Goal: Transaction & Acquisition: Purchase product/service

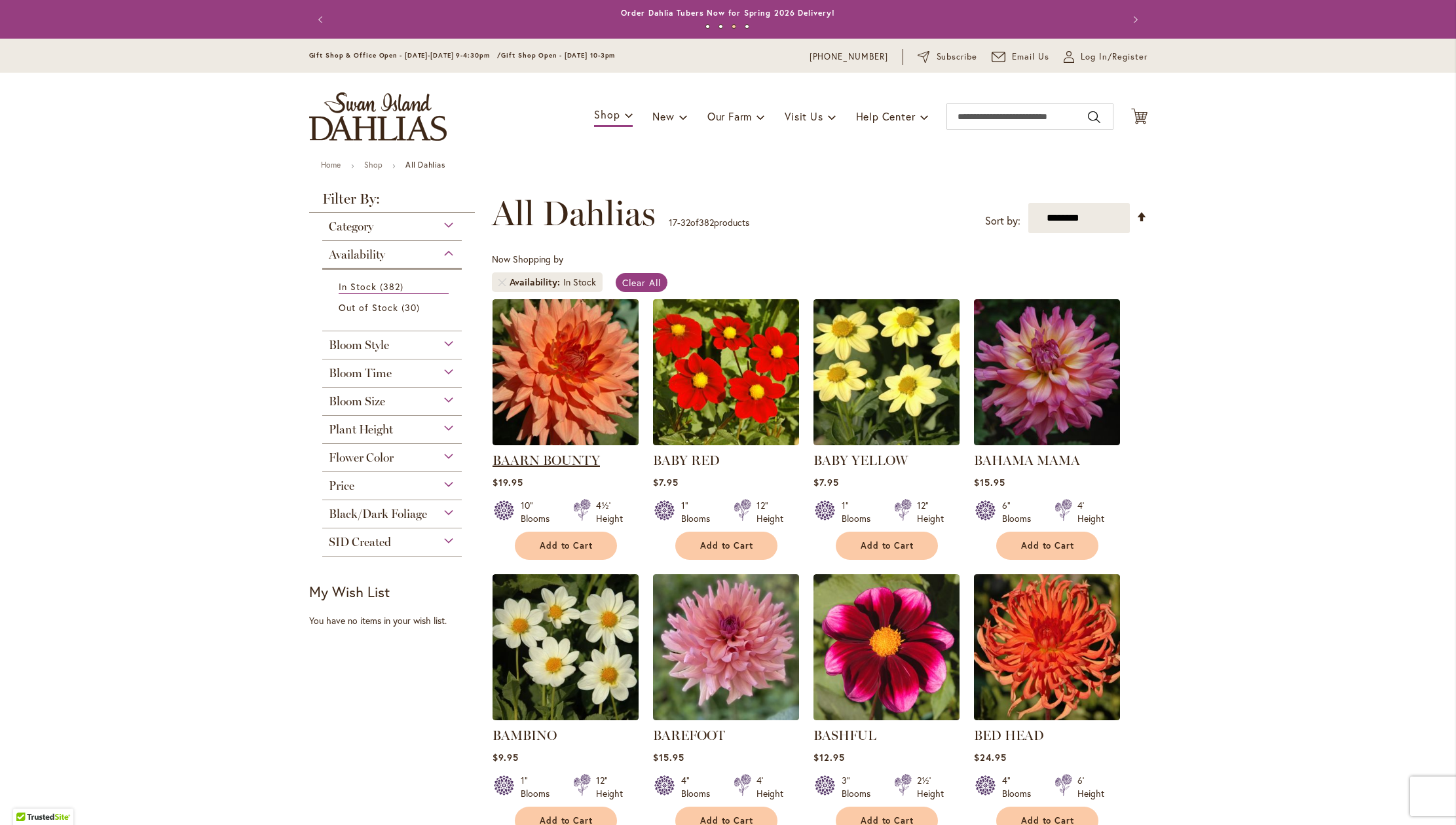
click at [548, 468] on link "BAARN BOUNTY" at bounding box center [546, 461] width 108 height 16
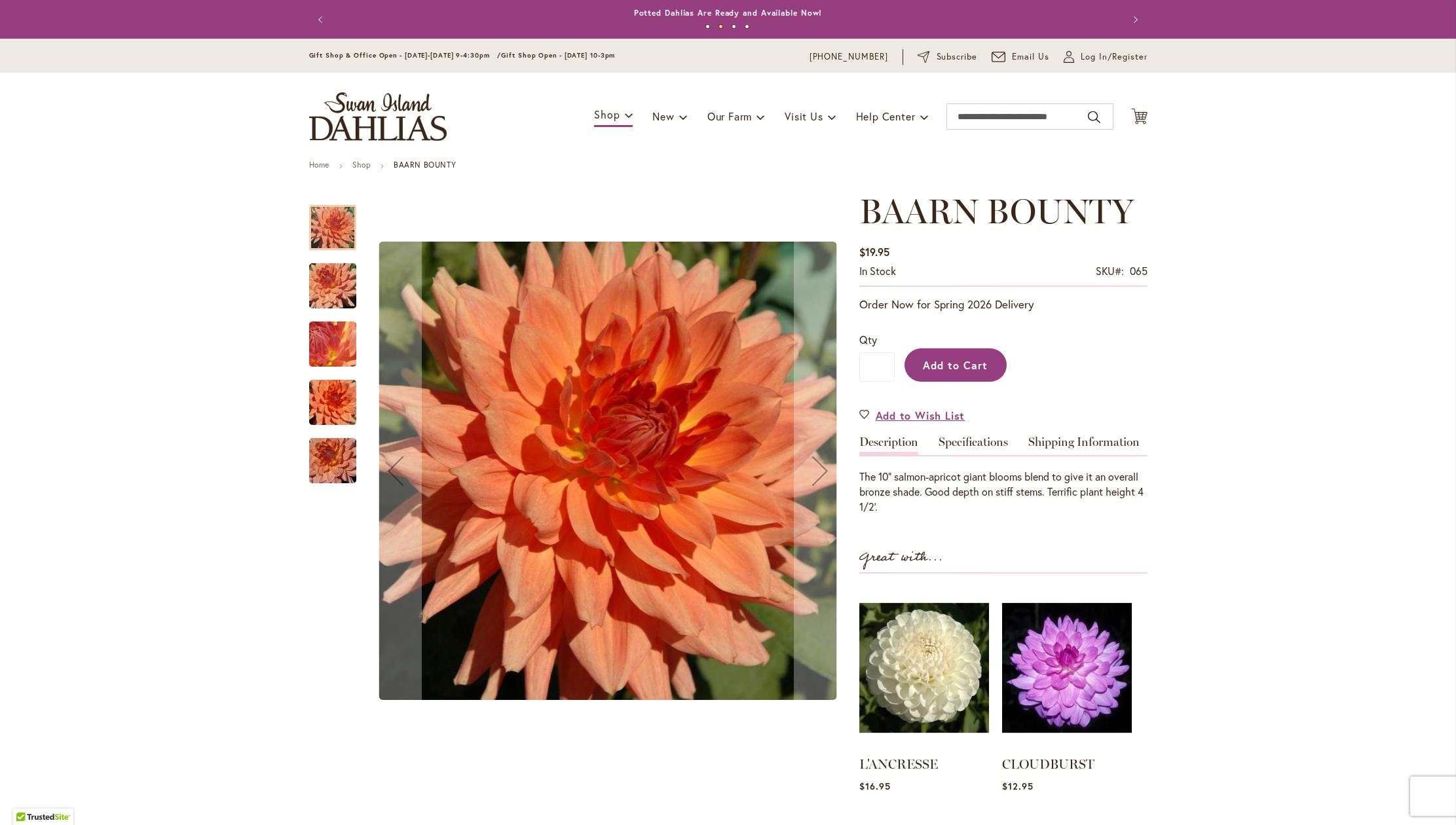
click at [960, 372] on span "Add to Cart" at bounding box center [956, 364] width 65 height 13
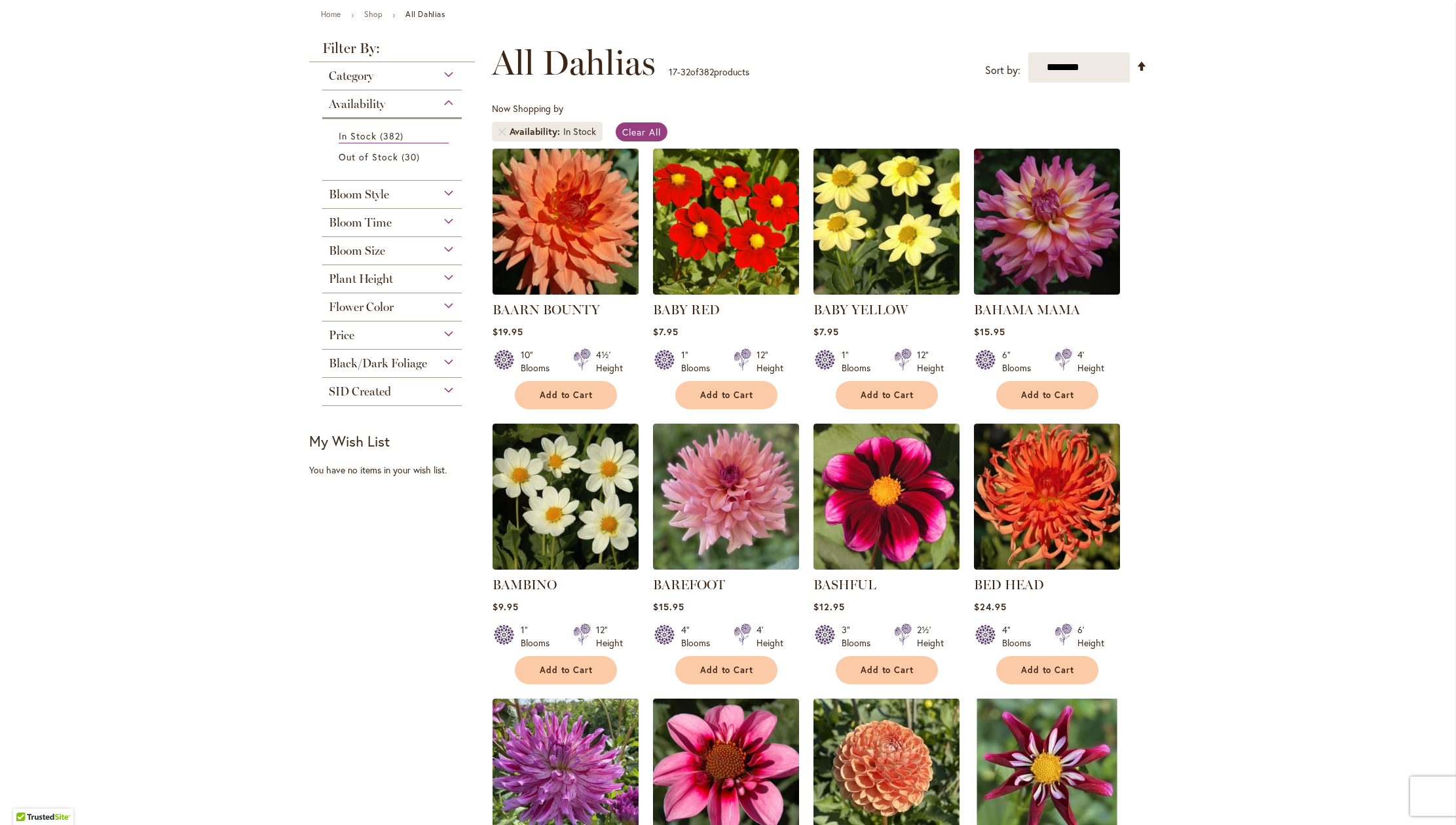
scroll to position [154, 0]
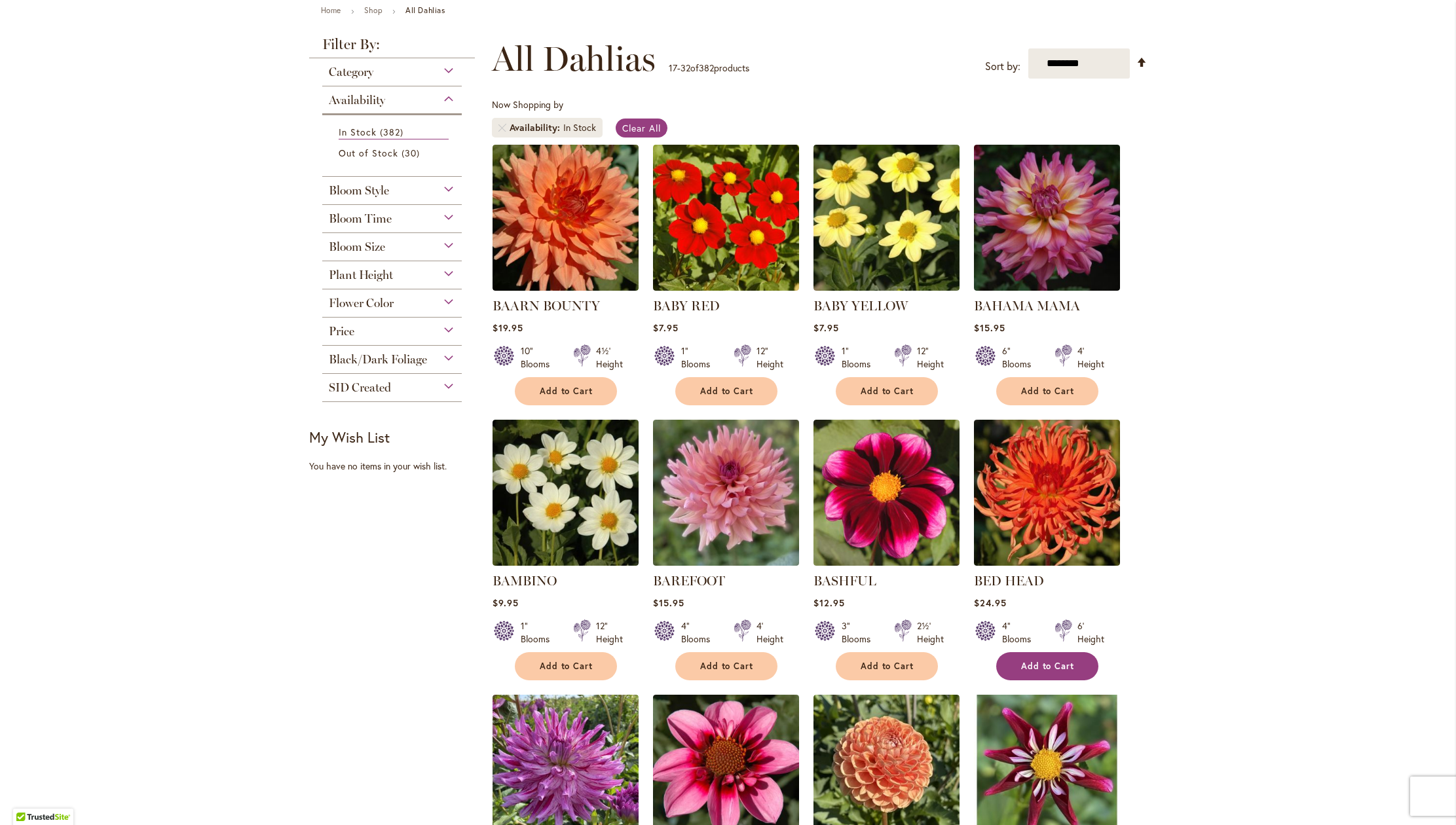
click at [1055, 672] on span "Add to Cart" at bounding box center [1048, 667] width 54 height 11
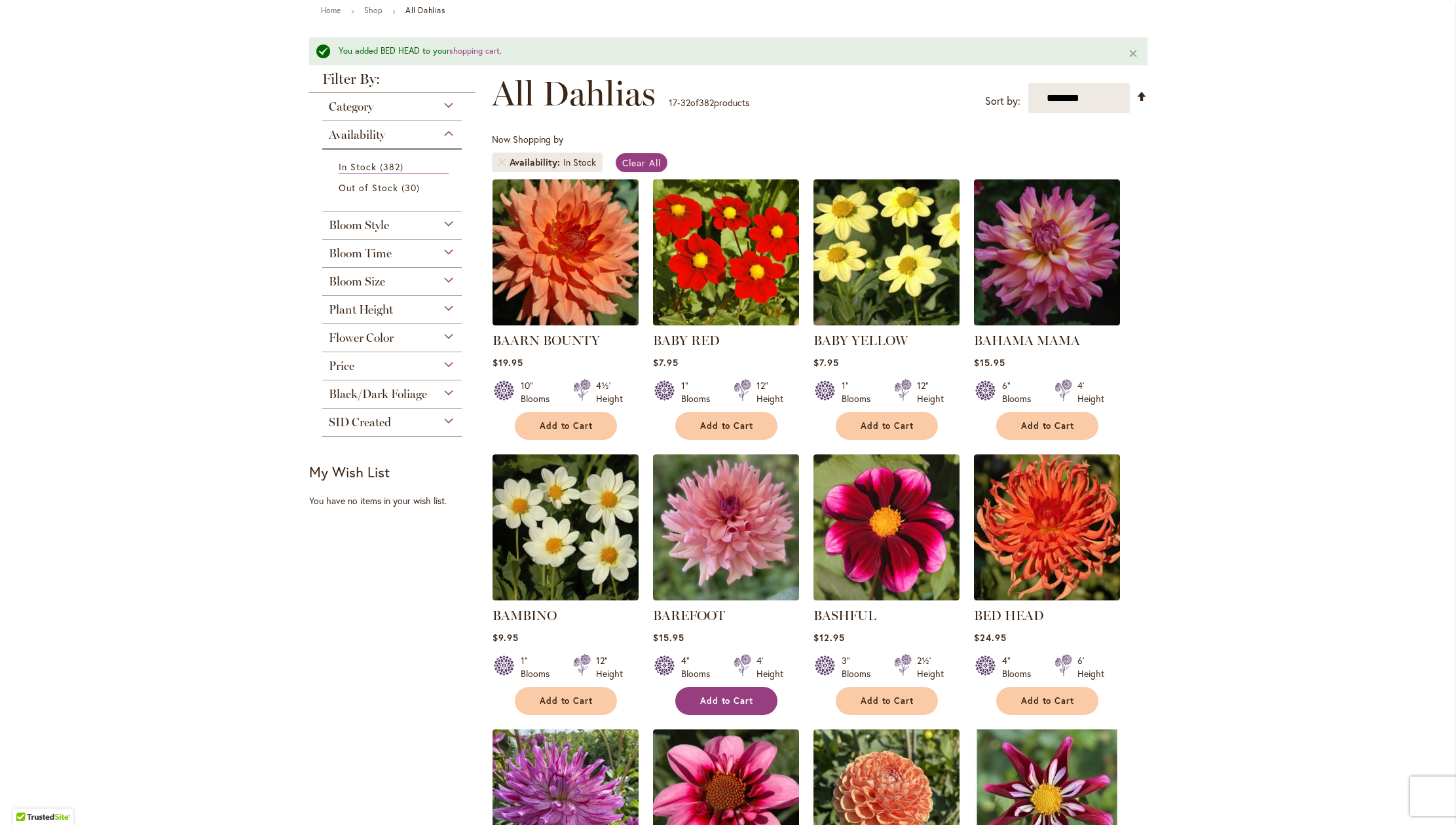
click at [707, 707] on span "Add to Cart" at bounding box center [727, 701] width 54 height 11
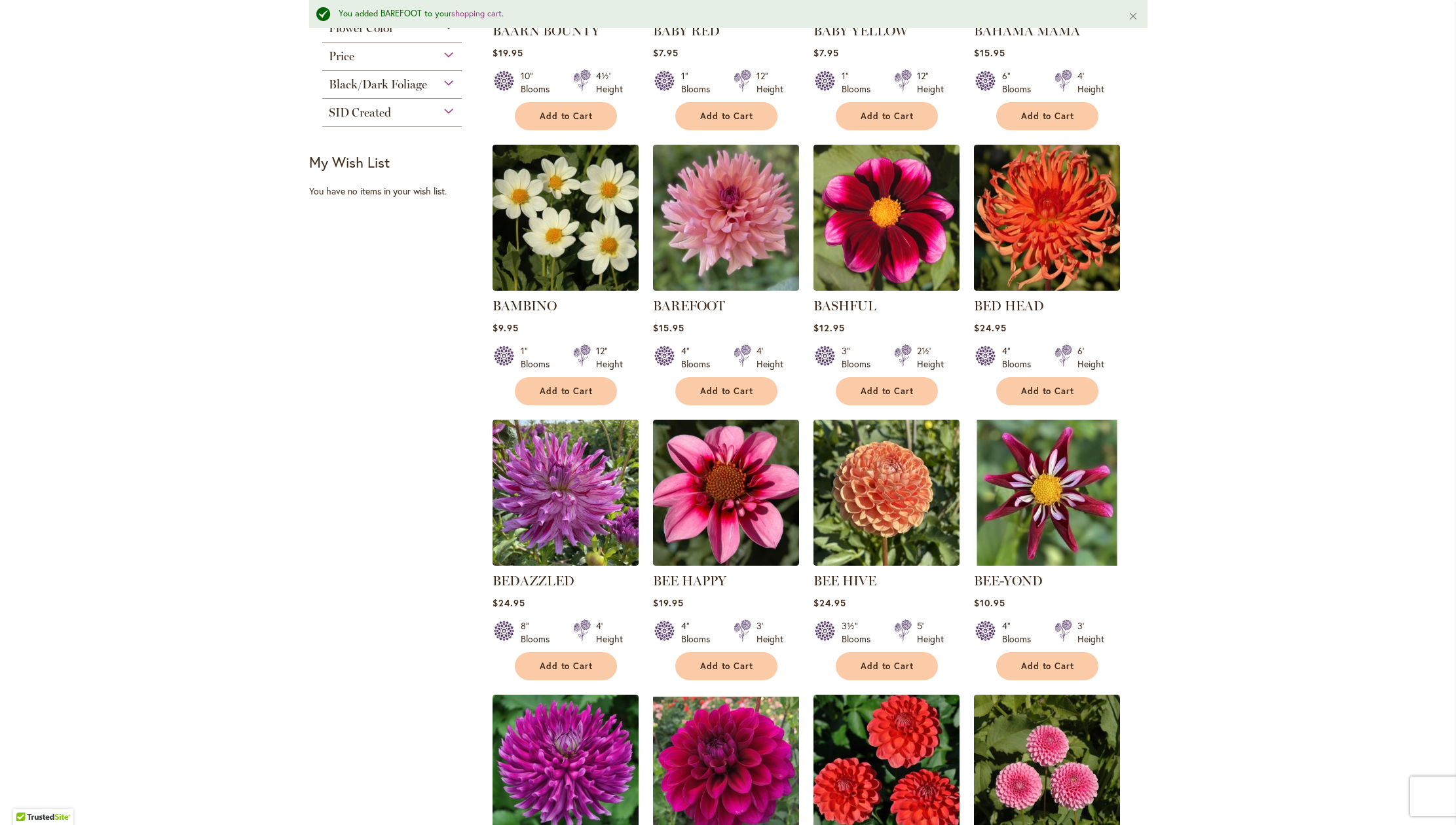
scroll to position [466, 0]
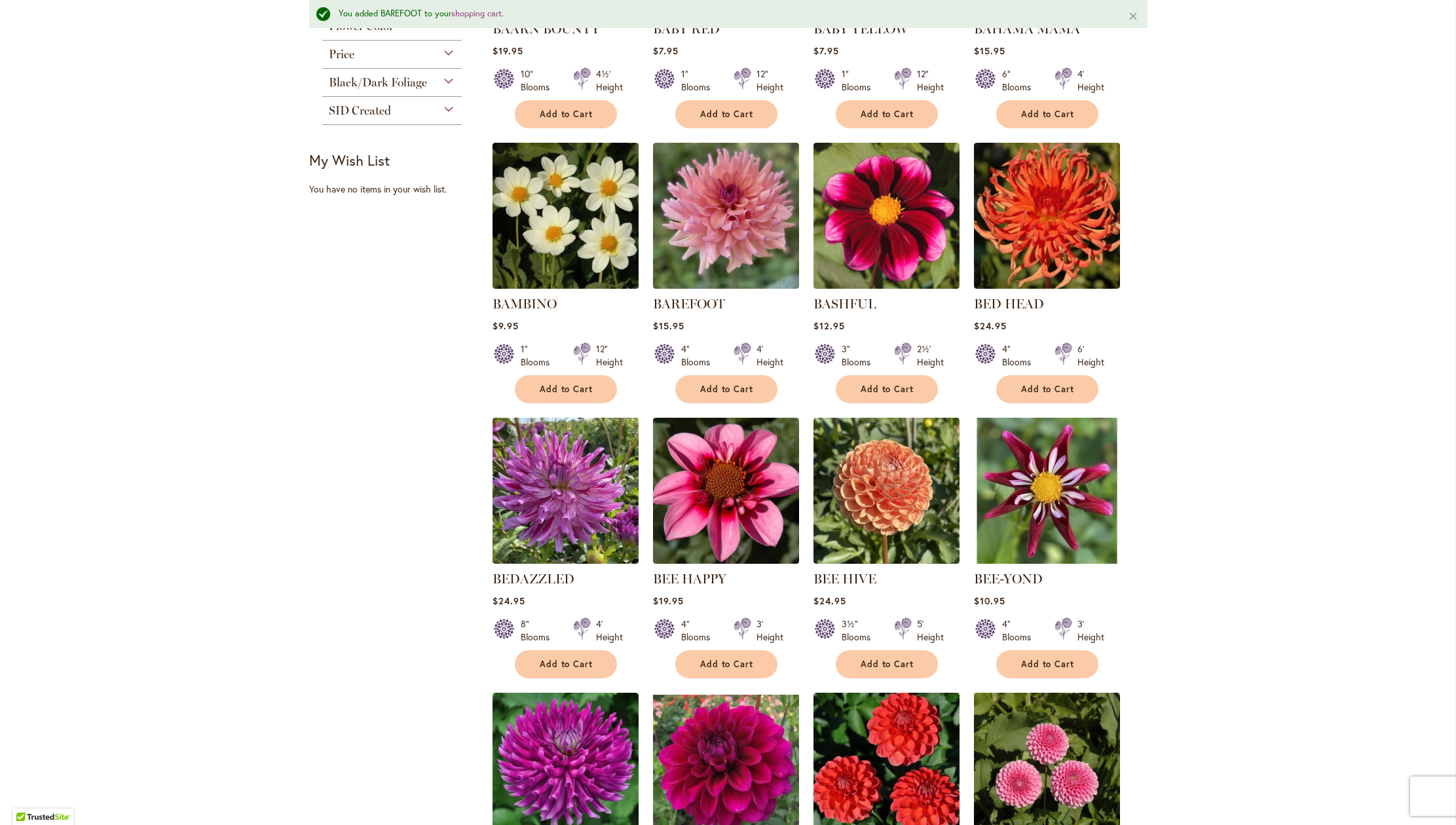
click at [1442, 469] on div "Skip to Content Gift Shop & Office Open - Monday-Friday 9-4:30pm / Gift Shop Op…" at bounding box center [728, 622] width 1456 height 2098
drag, startPoint x: 1453, startPoint y: 352, endPoint x: 1442, endPoint y: 472, distance: 120.5
click at [1442, 472] on div "Skip to Content Gift Shop & Office Open - Monday-Friday 9-4:30pm / Gift Shop Op…" at bounding box center [728, 622] width 1456 height 2098
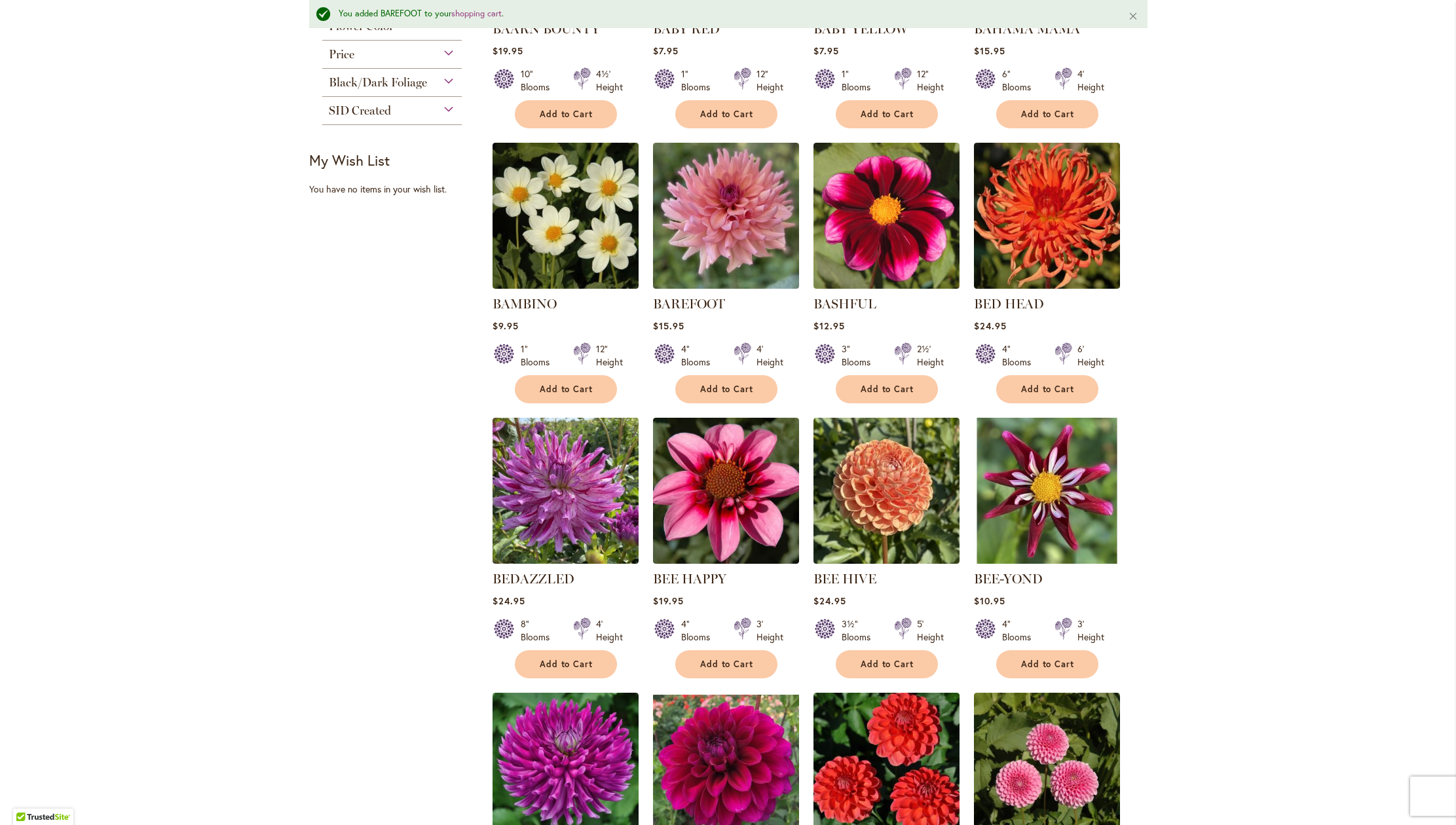
click at [1442, 472] on div "Skip to Content Gift Shop & Office Open - Monday-Friday 9-4:30pm / Gift Shop Op…" at bounding box center [728, 622] width 1456 height 2098
click at [546, 670] on span "Add to Cart" at bounding box center [567, 664] width 54 height 11
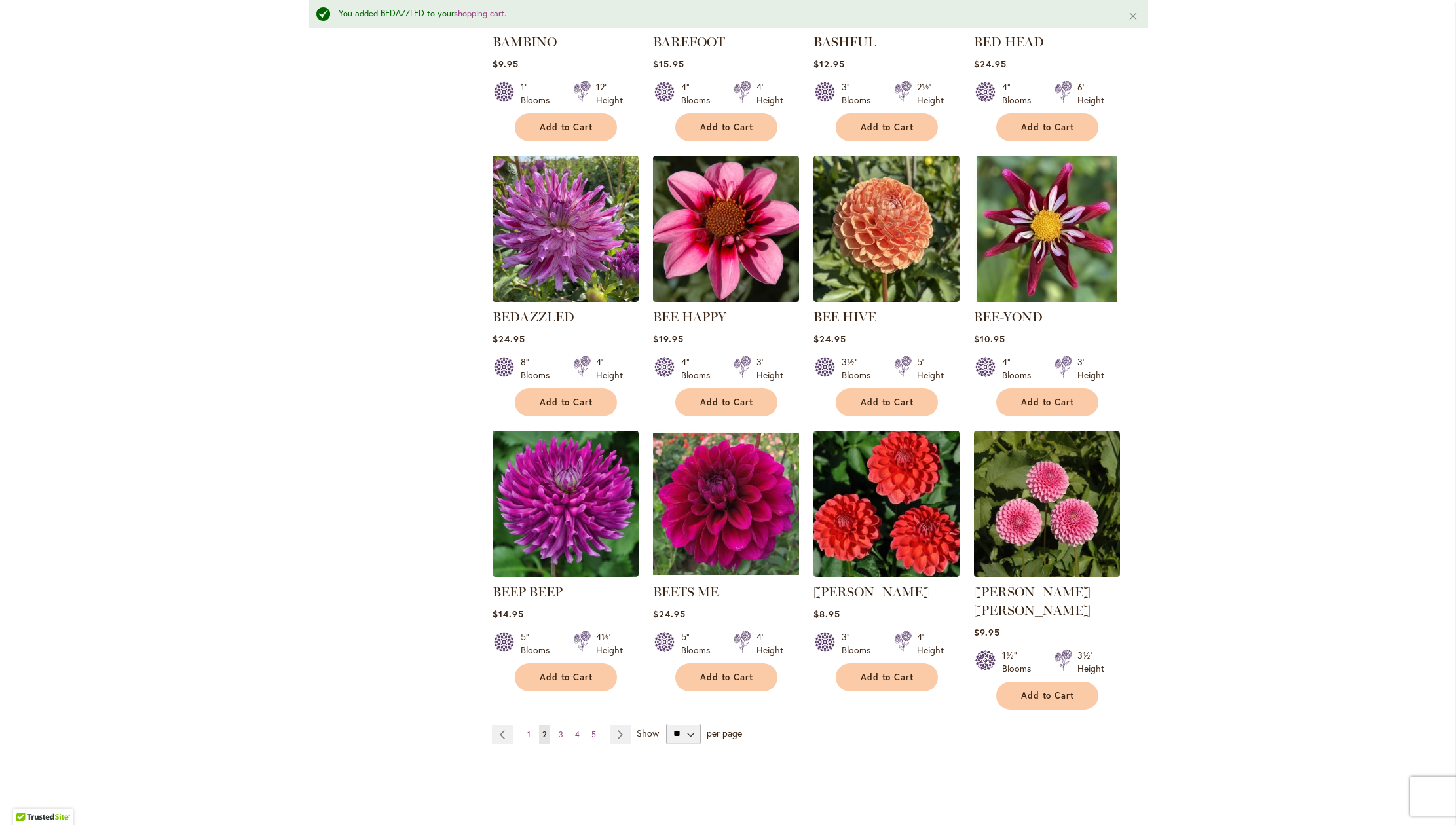
scroll to position [732, 0]
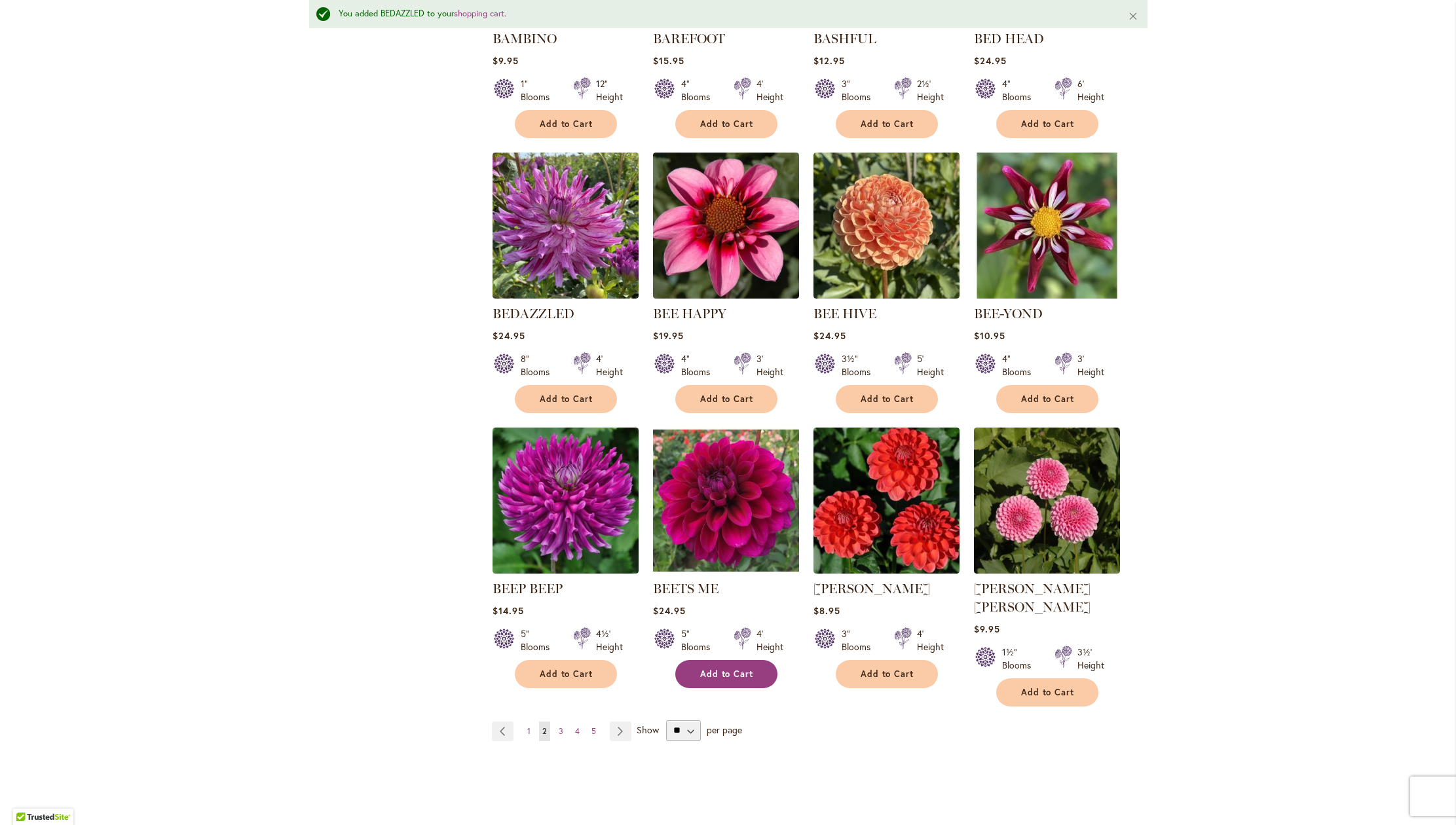
click at [739, 680] on span "Add to Cart" at bounding box center [727, 675] width 54 height 11
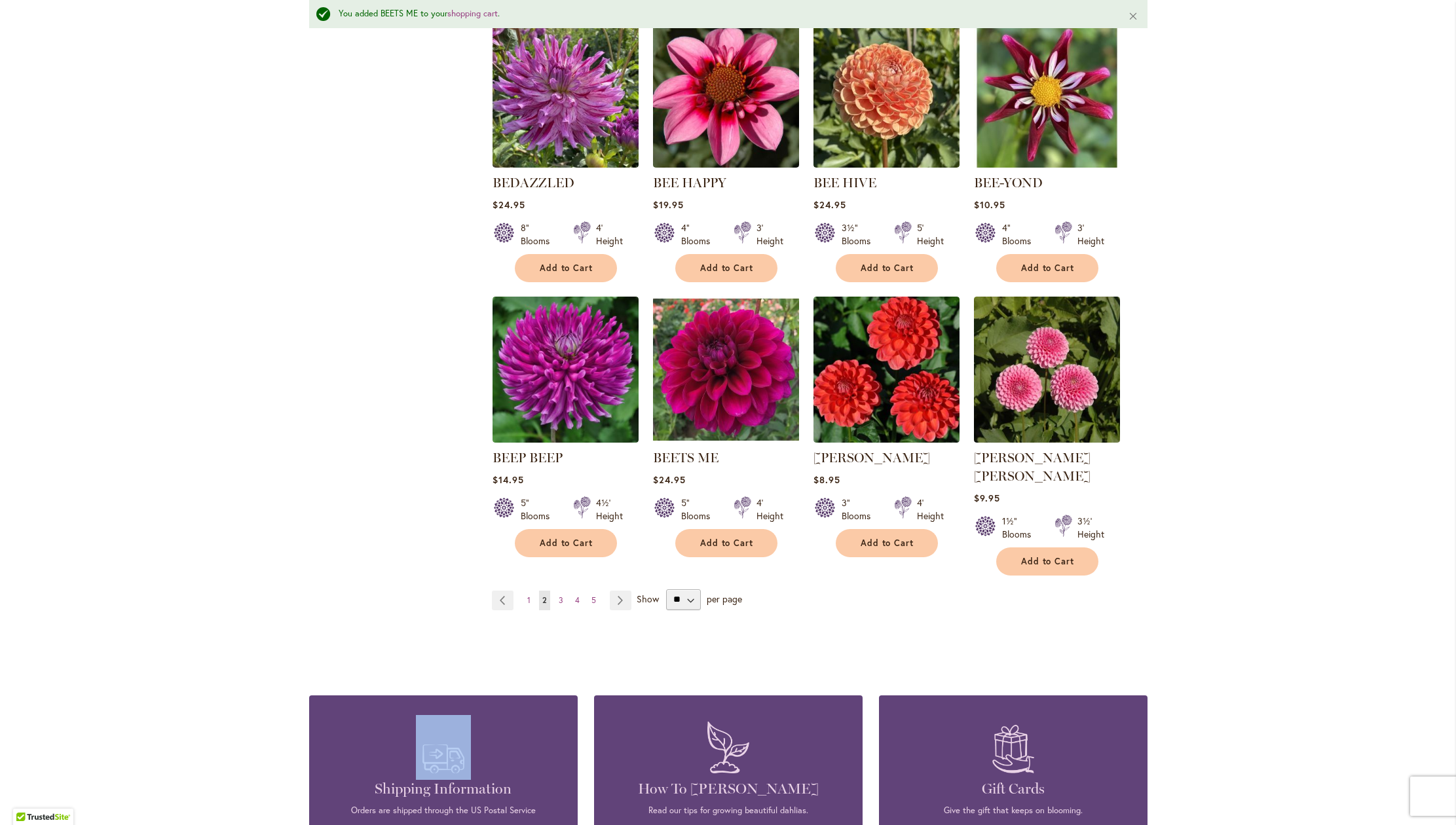
scroll to position [865, 0]
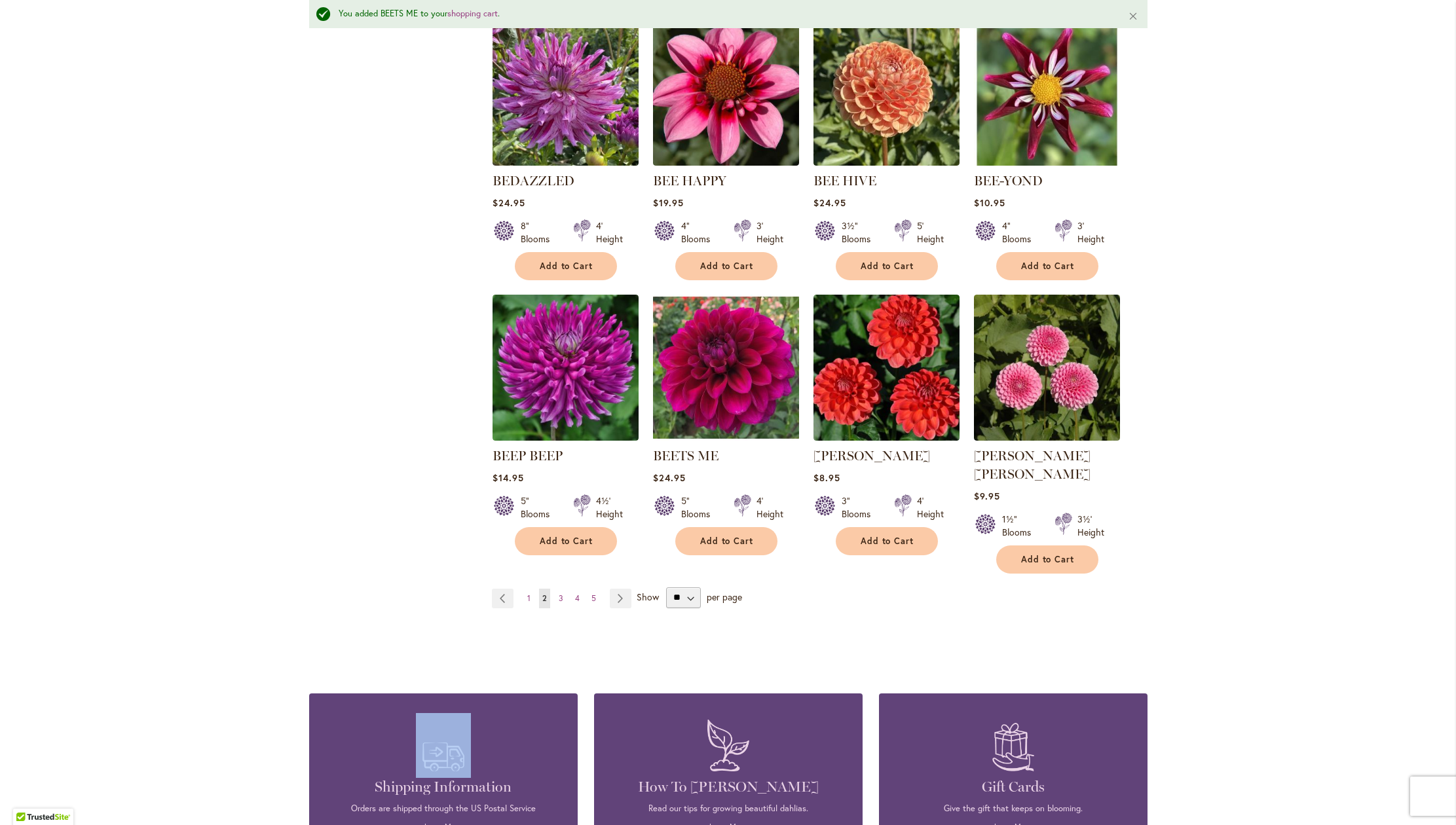
click at [1432, 437] on div "Skip to Content Gift Shop & Office Open - Monday-Friday 9-4:30pm / Gift Shop Op…" at bounding box center [728, 223] width 1456 height 2098
click at [1432, 437] on div "Skip to Content Gift Shop & Office Open - [DATE]-[DATE] 9-4:30pm / Gift Shop Op…" at bounding box center [728, 223] width 1456 height 2098
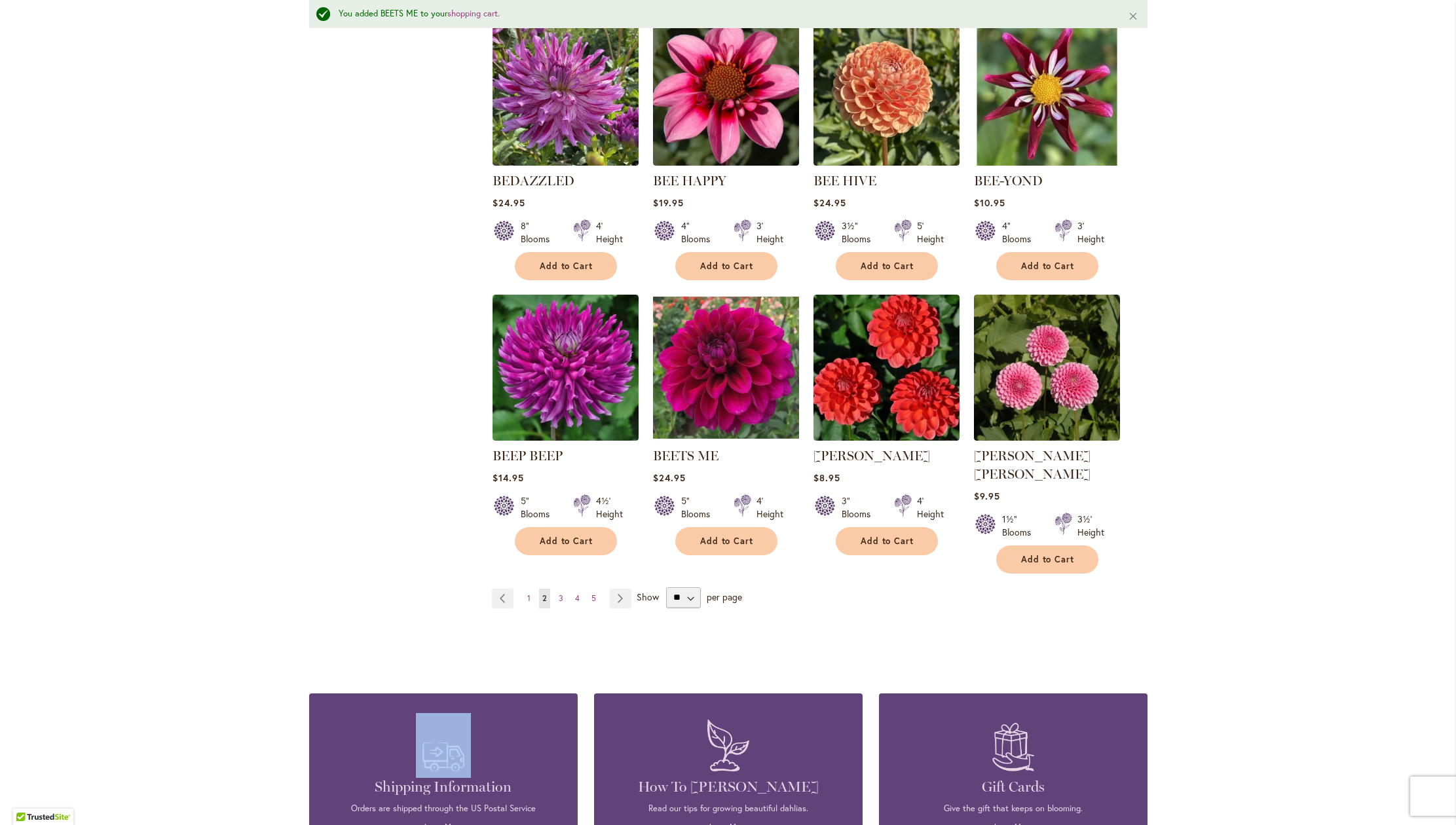
click at [1432, 437] on div "Skip to Content Gift Shop & Office Open - [DATE]-[DATE] 9-4:30pm / Gift Shop Op…" at bounding box center [728, 223] width 1456 height 2098
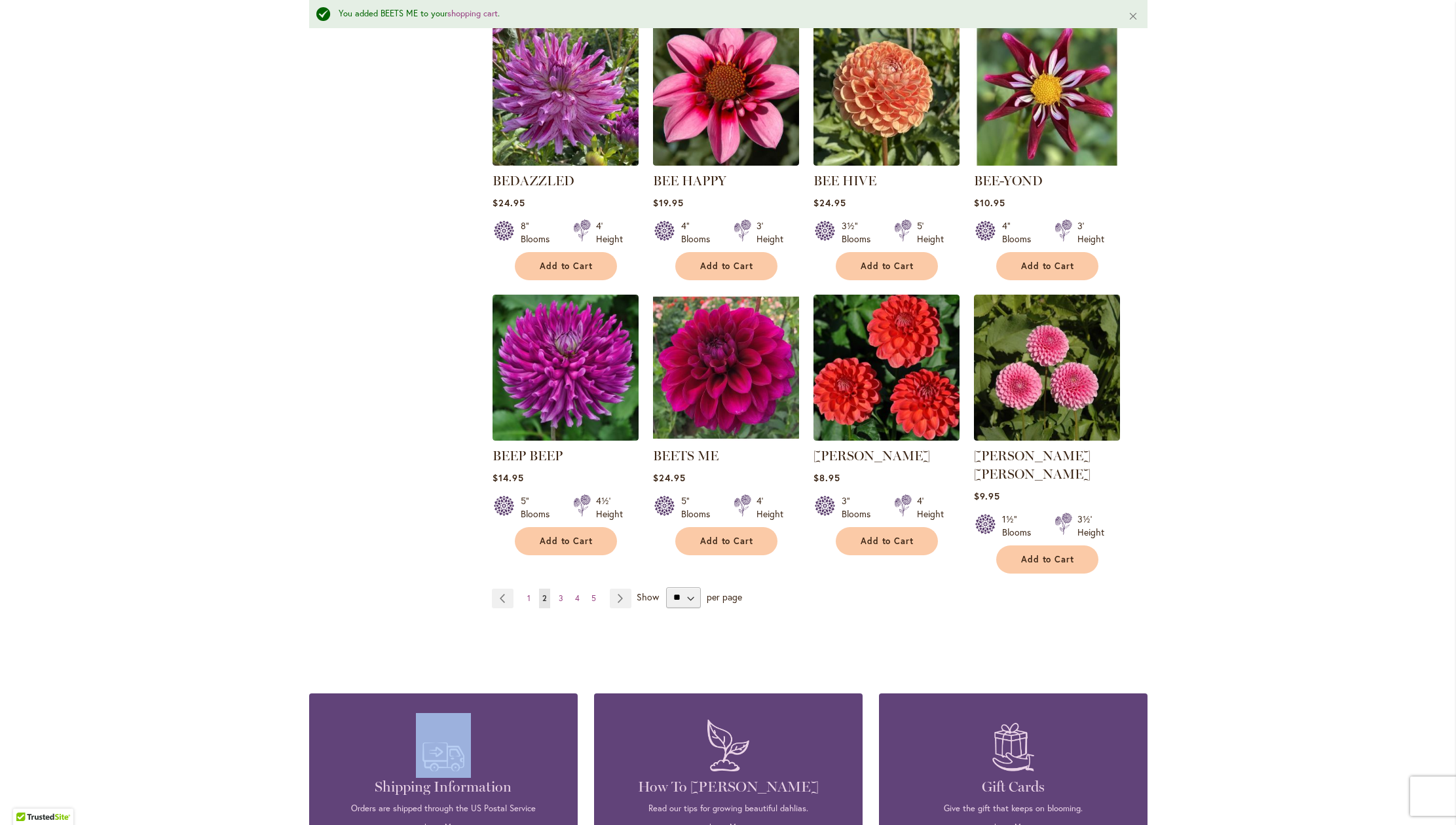
click at [1432, 437] on div "Skip to Content Gift Shop & Office Open - [DATE]-[DATE] 9-4:30pm / Gift Shop Op…" at bounding box center [728, 223] width 1456 height 2098
click at [1070, 574] on button "Add to Cart" at bounding box center [1047, 560] width 102 height 29
click at [555, 608] on link "Page 3" at bounding box center [561, 599] width 11 height 20
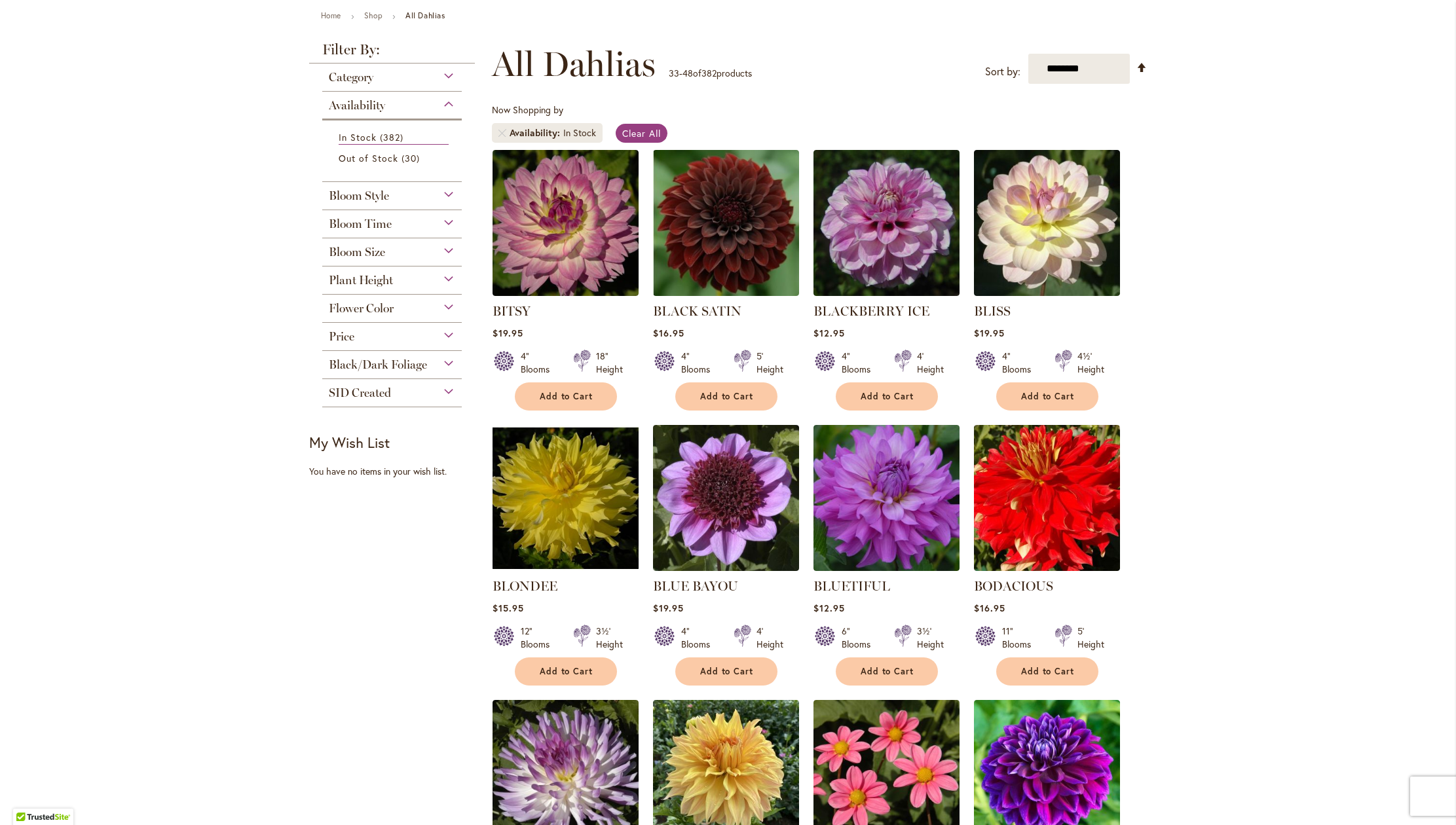
scroll to position [150, 0]
click at [563, 686] on button "Add to Cart" at bounding box center [565, 672] width 102 height 29
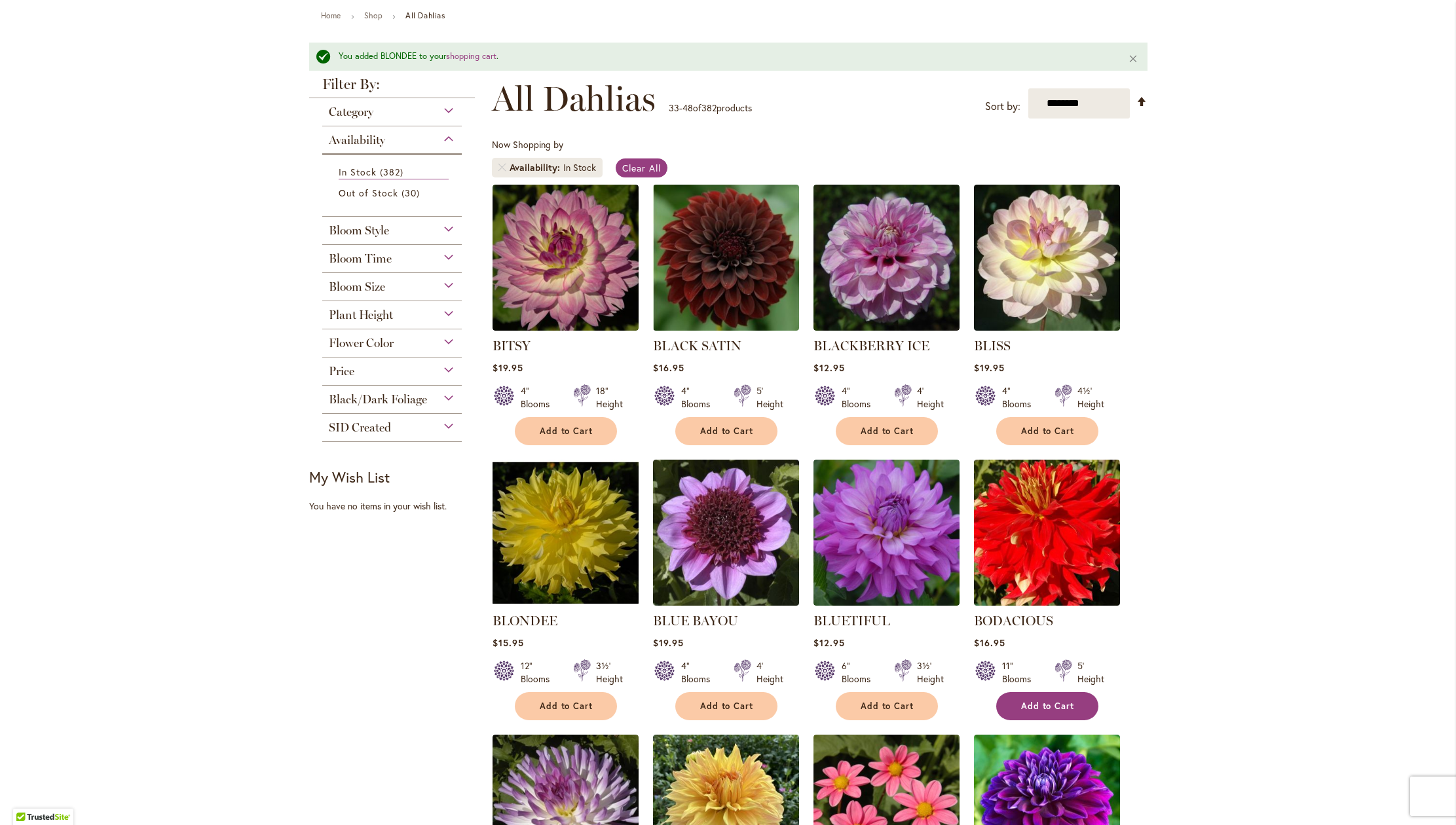
click at [1046, 712] on span "Add to Cart" at bounding box center [1048, 706] width 54 height 11
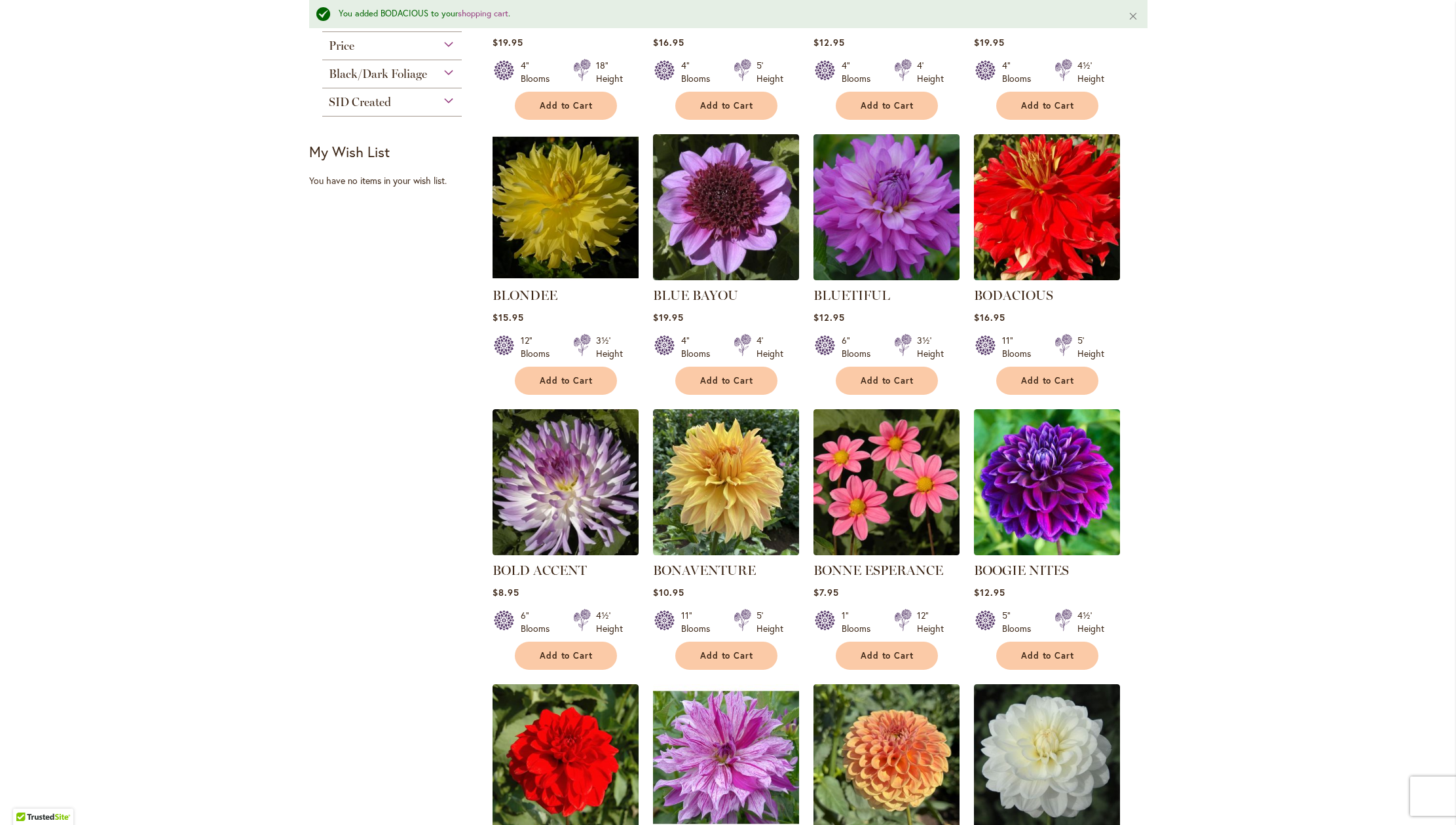
scroll to position [508, 0]
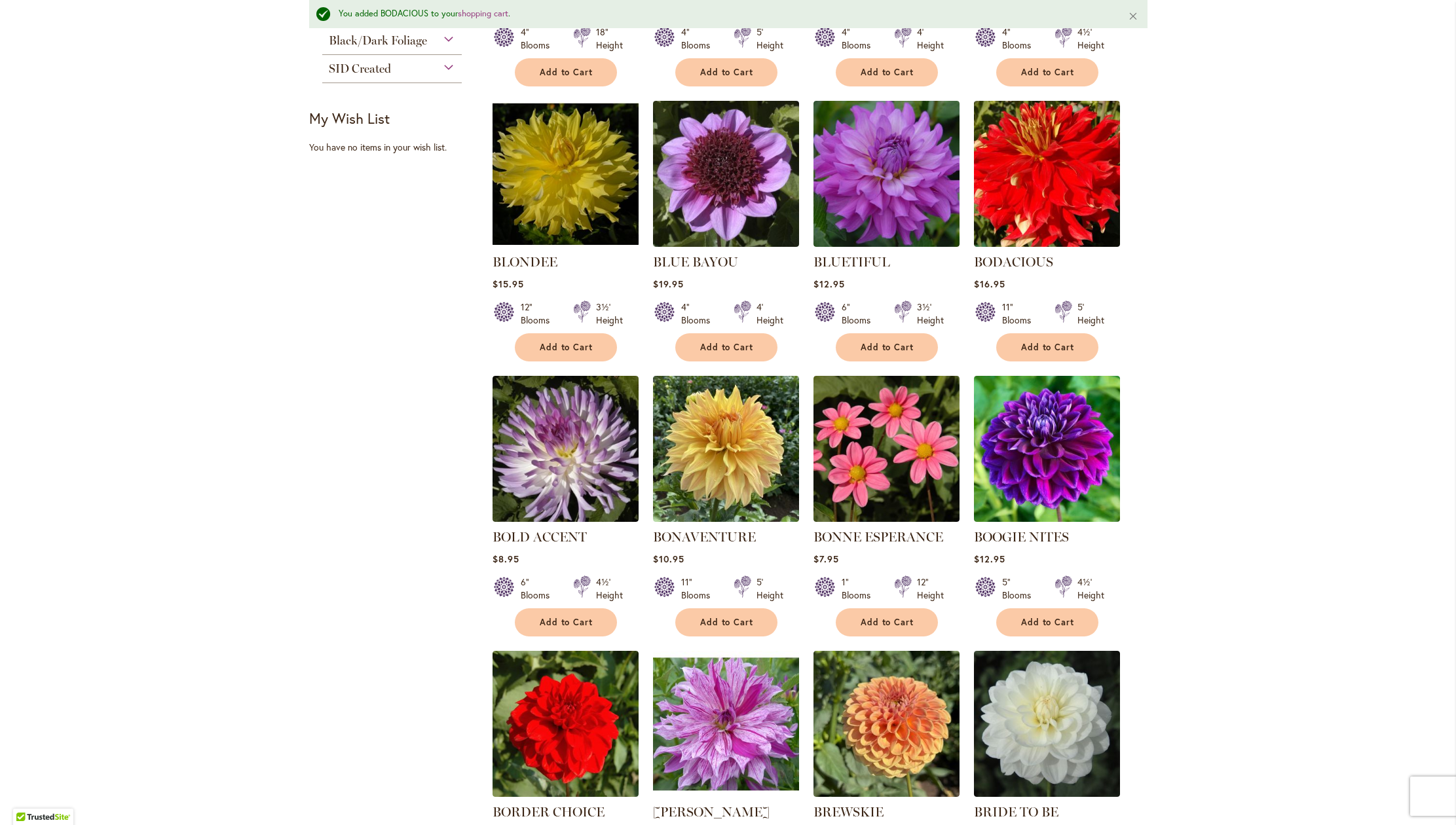
click at [1429, 494] on div "Skip to Content Gift Shop & Office Open - Monday-Friday 9-4:30pm / Gift Shop Op…" at bounding box center [728, 570] width 1456 height 2079
click at [715, 628] on span "Add to Cart" at bounding box center [727, 622] width 54 height 11
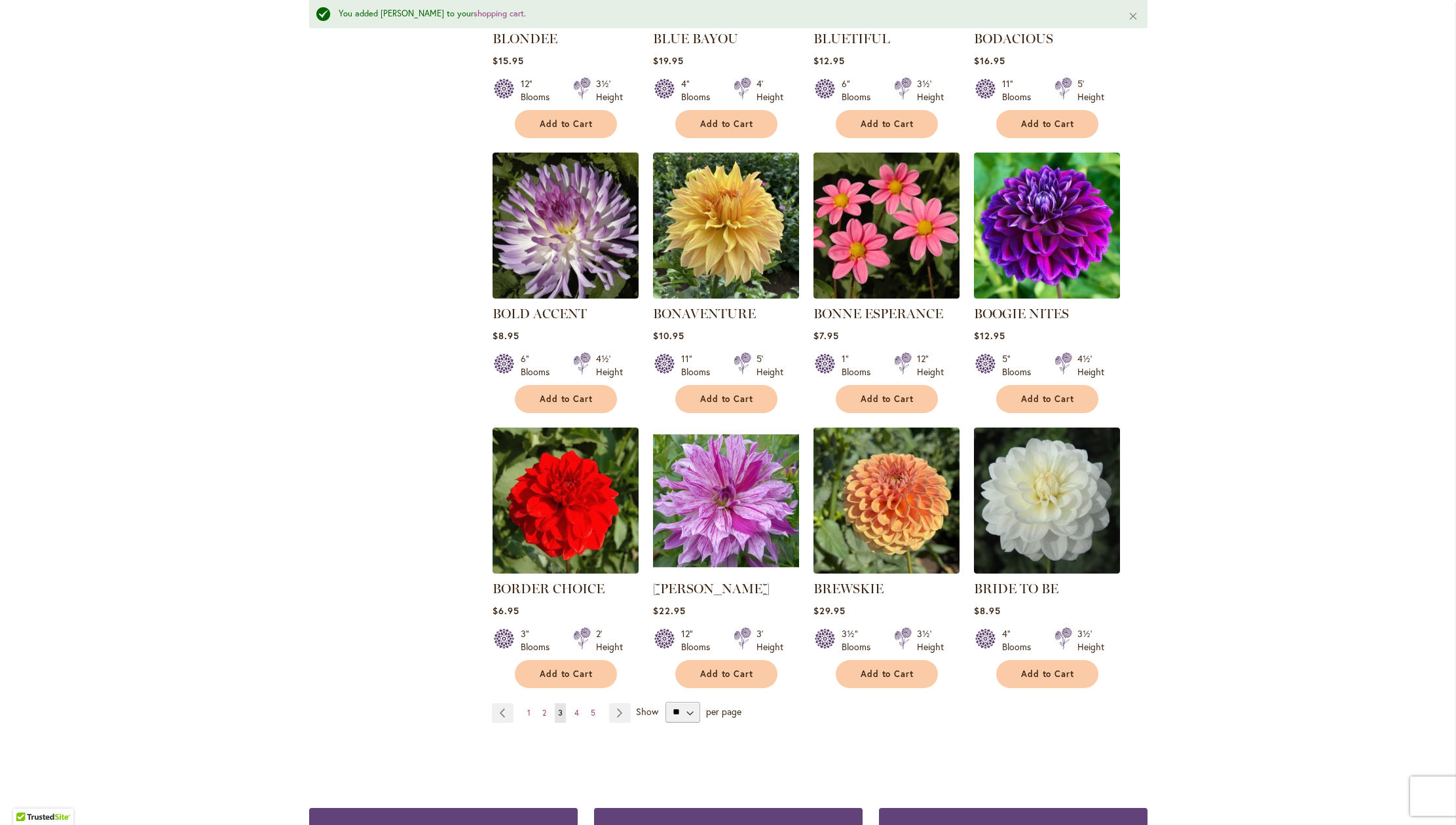
scroll to position [737, 0]
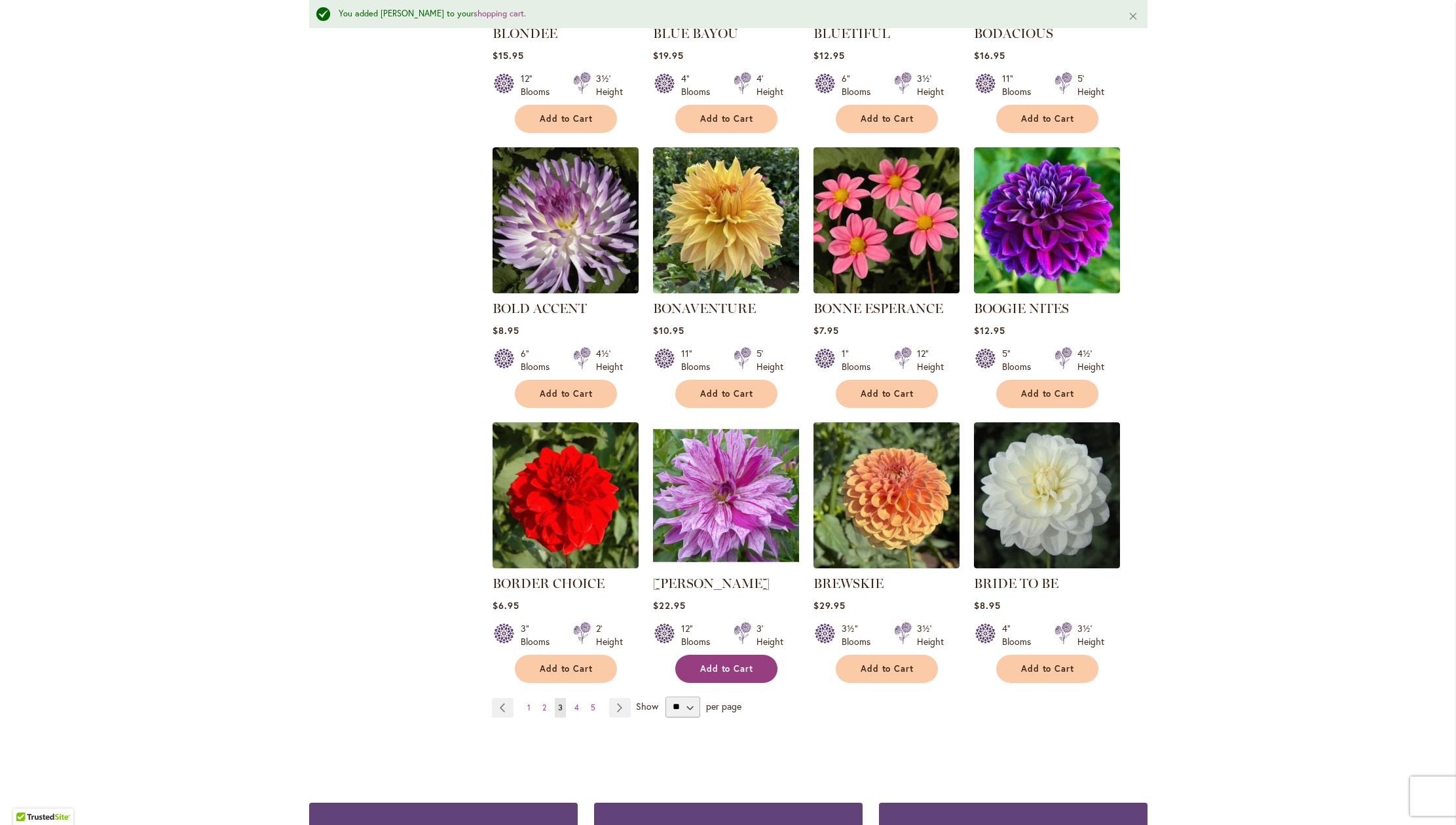
click at [707, 683] on button "Add to Cart" at bounding box center [726, 669] width 102 height 29
click at [759, 408] on button "Add to Cart" at bounding box center [726, 394] width 102 height 29
click at [743, 675] on span "Add to Cart" at bounding box center [727, 669] width 54 height 11
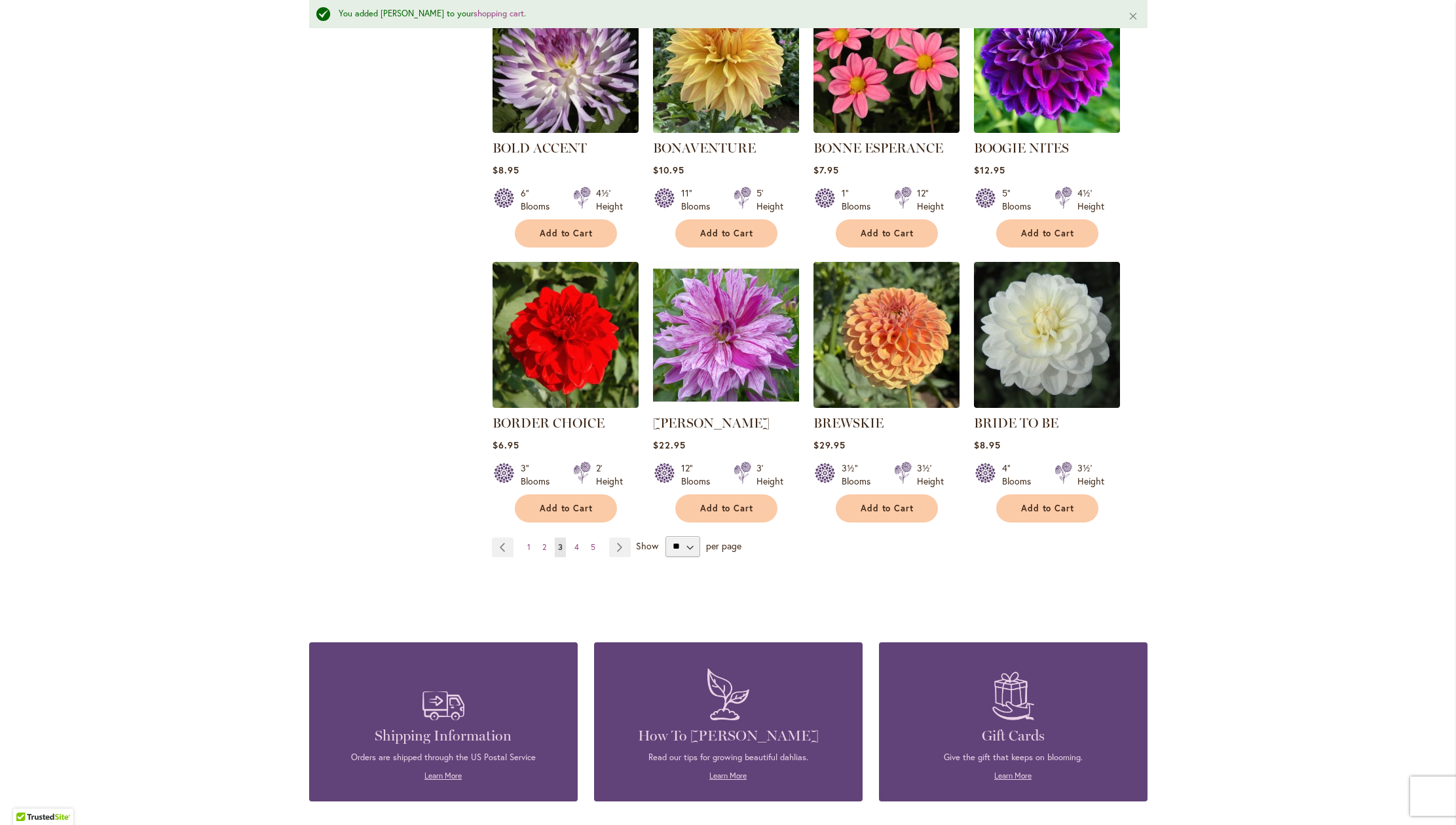
scroll to position [949, 0]
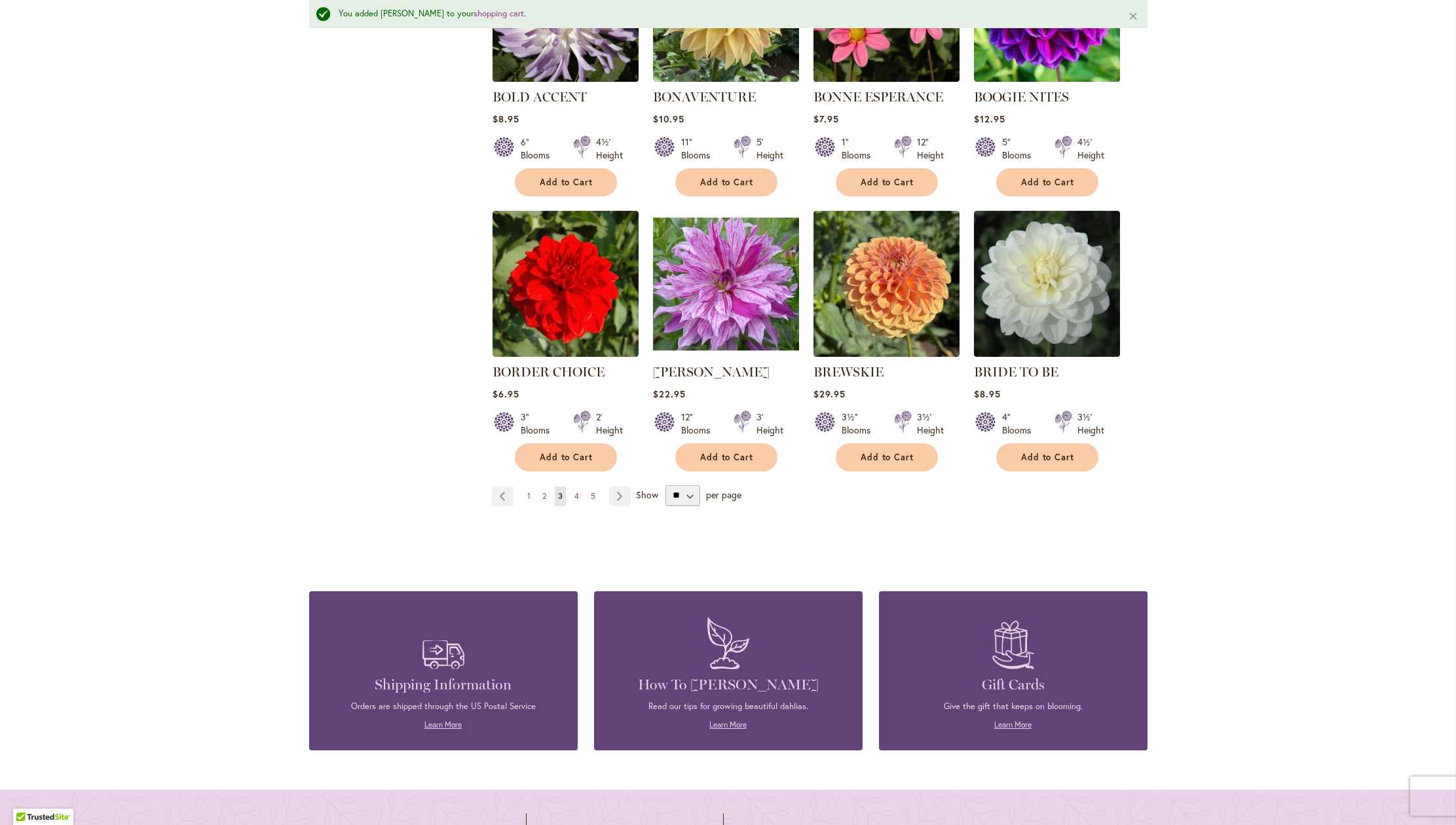
click at [1441, 521] on div "Skip to Content Gift Shop & Office Open - Monday-Friday 9-4:30pm / Gift Shop Op…" at bounding box center [728, 130] width 1456 height 2079
click at [574, 501] on span "4" at bounding box center [576, 496] width 5 height 10
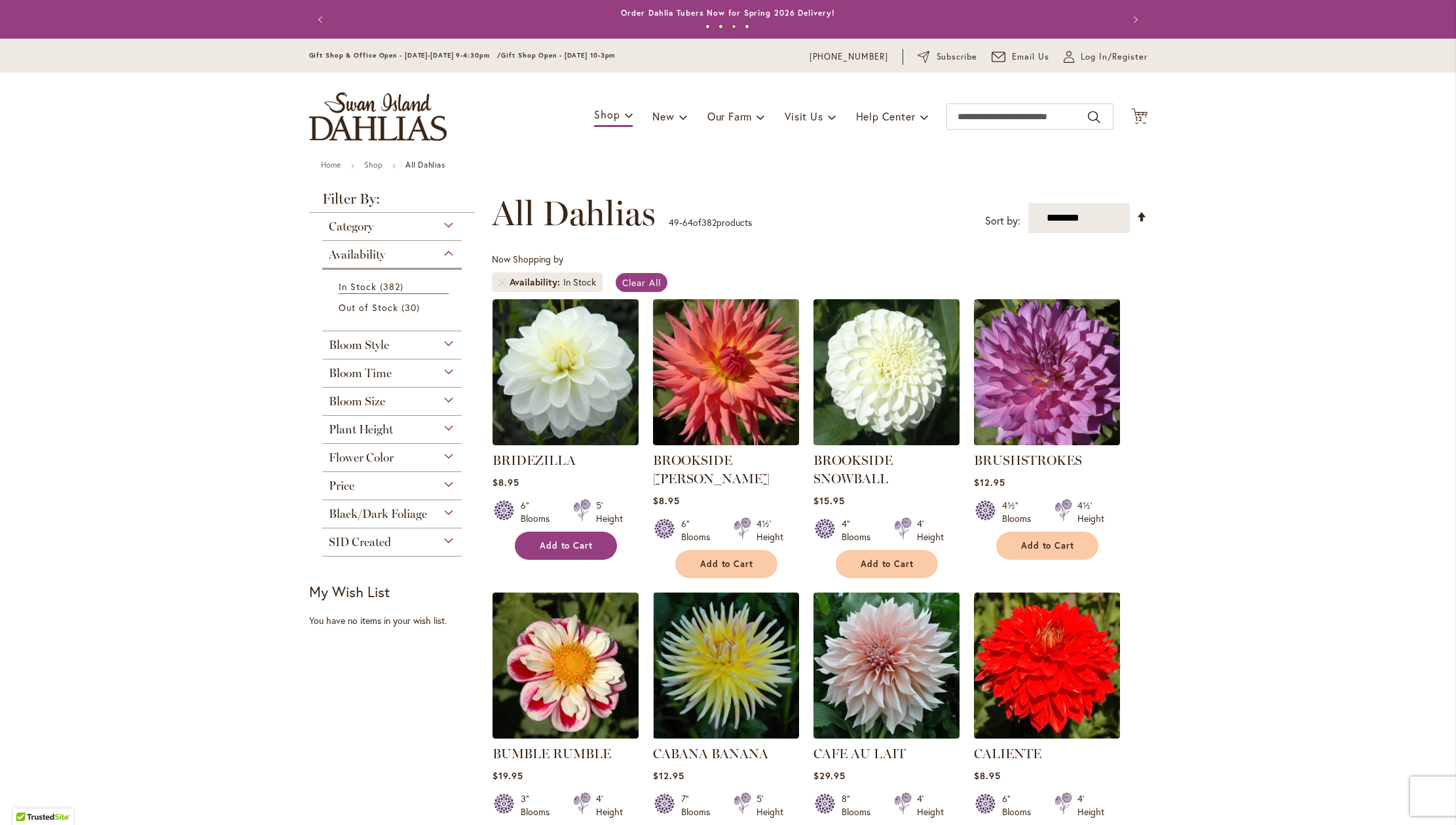
click at [575, 552] on span "Add to Cart" at bounding box center [567, 546] width 54 height 11
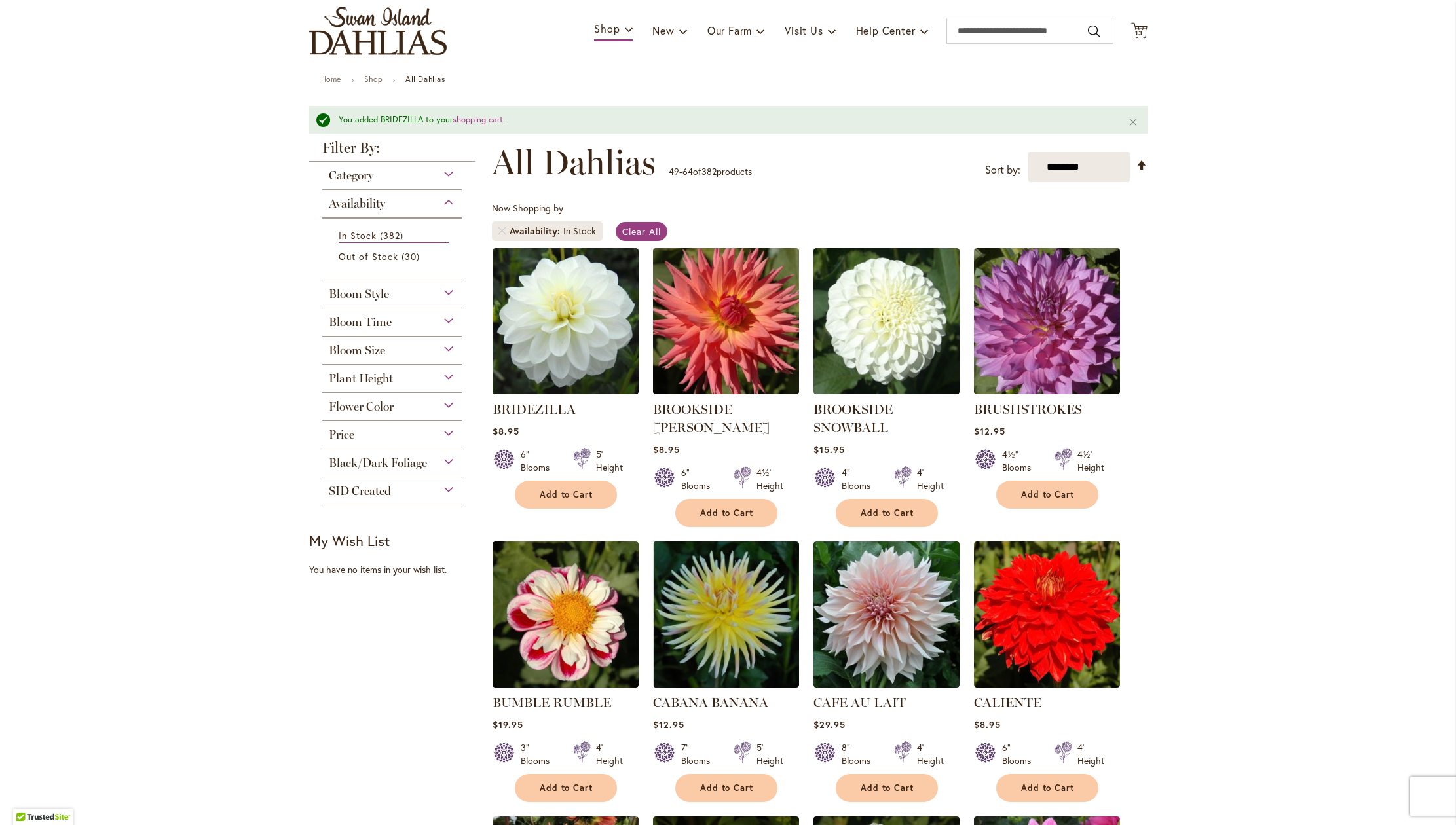
scroll to position [88, 0]
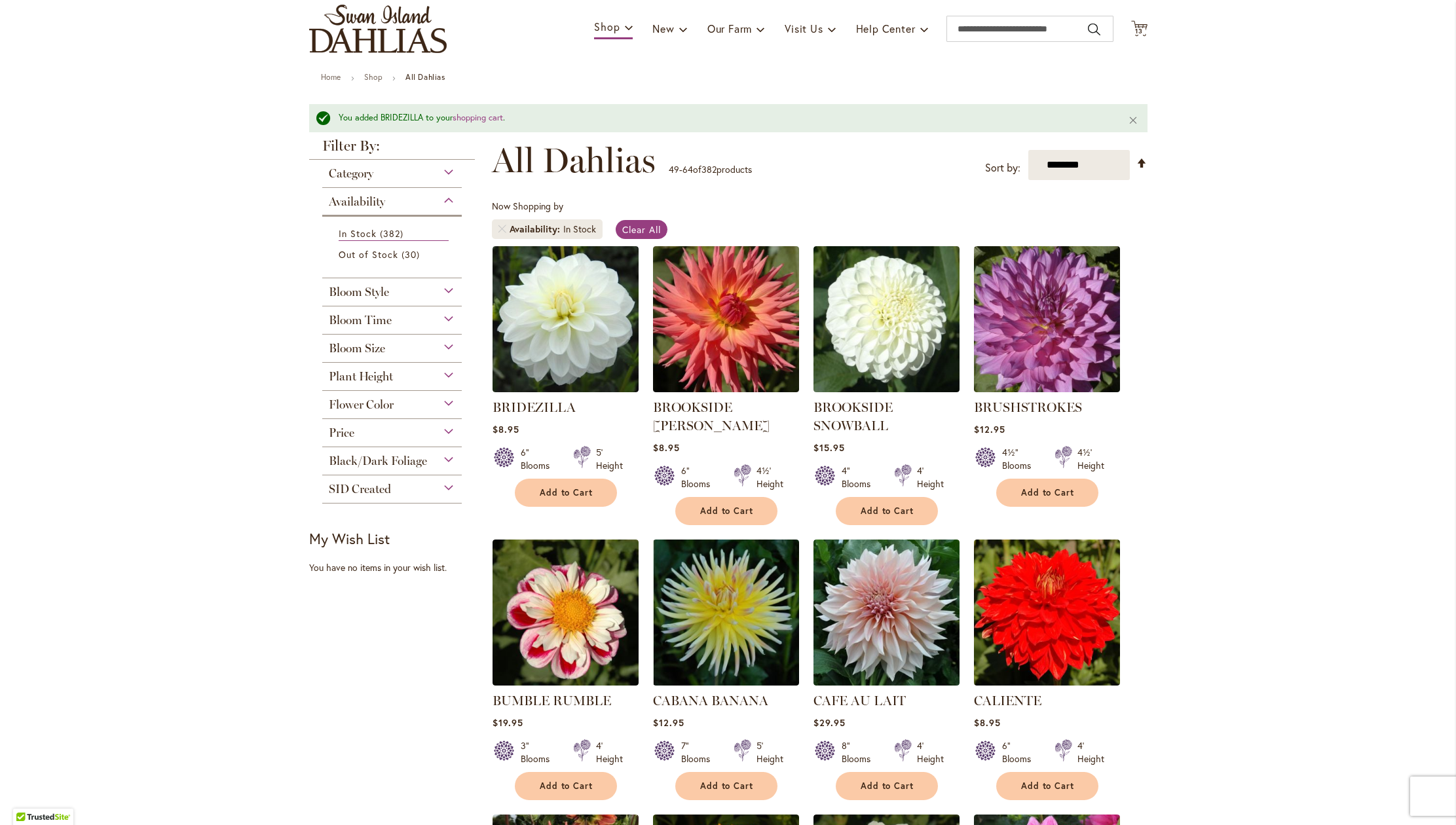
drag, startPoint x: 1435, startPoint y: 332, endPoint x: 1431, endPoint y: 343, distance: 11.7
drag, startPoint x: 1431, startPoint y: 343, endPoint x: 1427, endPoint y: 357, distance: 14.6
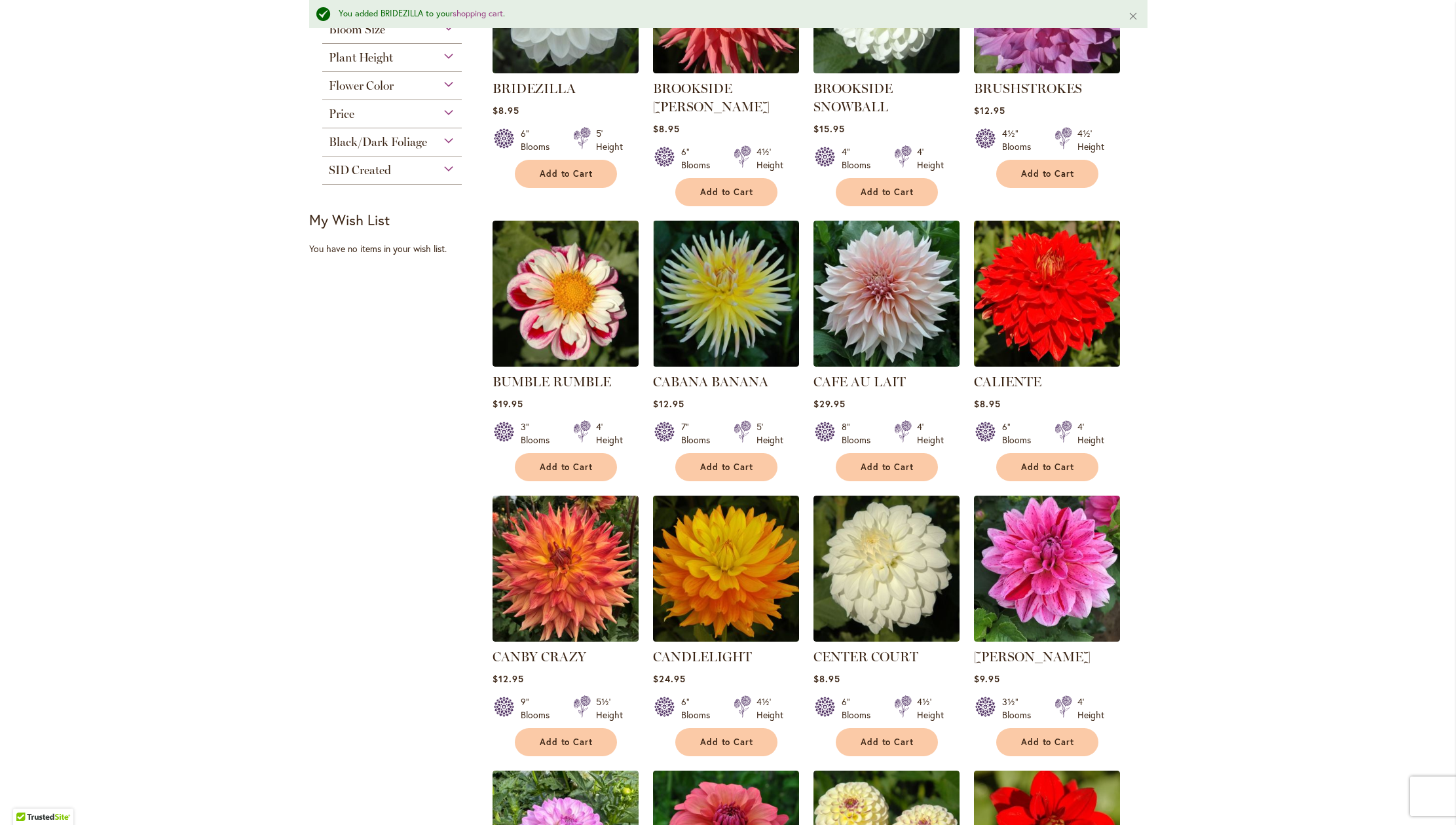
scroll to position [436, 0]
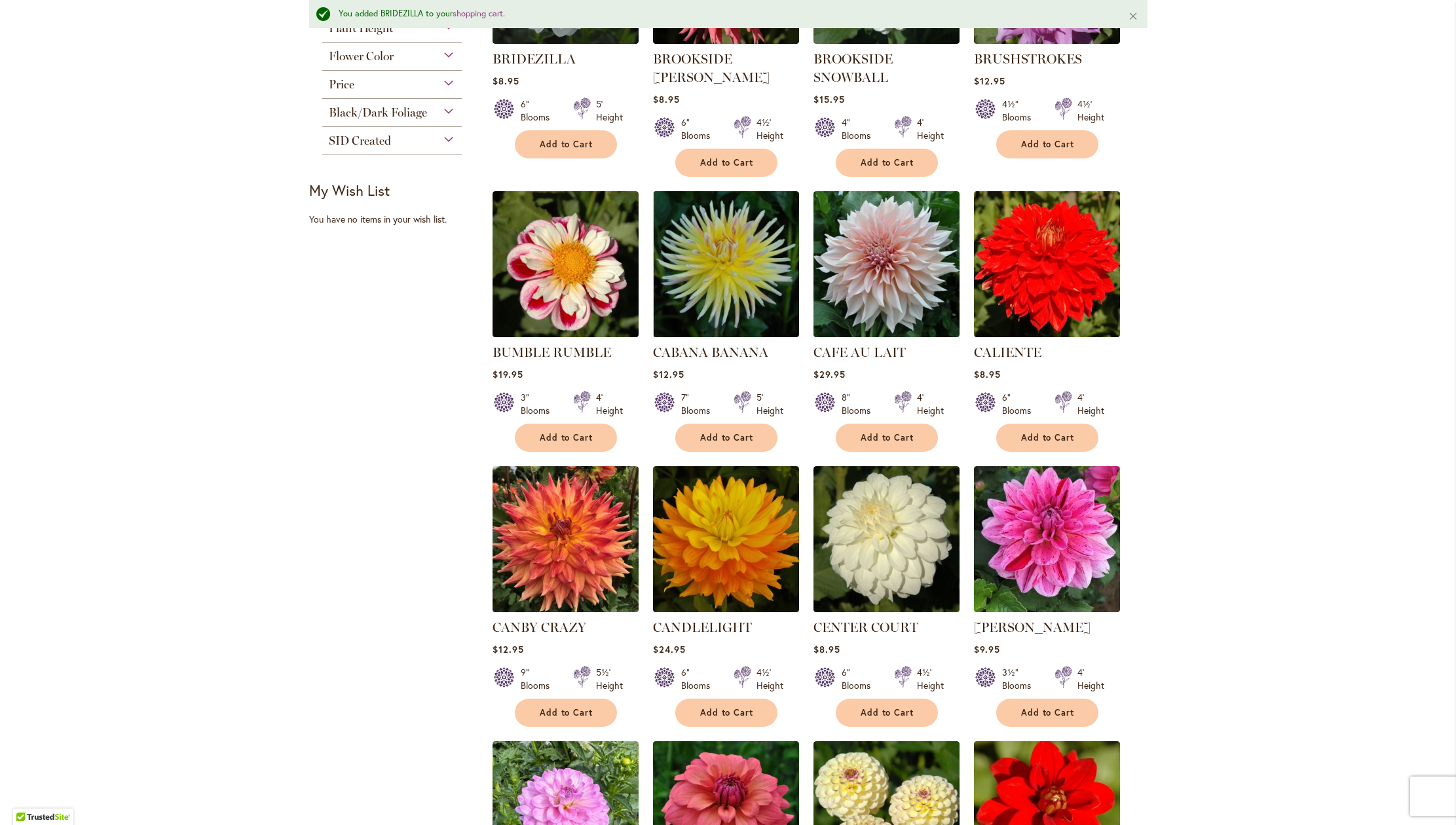
click at [1433, 463] on div "Skip to Content Gift Shop & Office Open - Monday-Friday 9-4:30pm / Gift Shop Op…" at bounding box center [728, 652] width 1456 height 2098
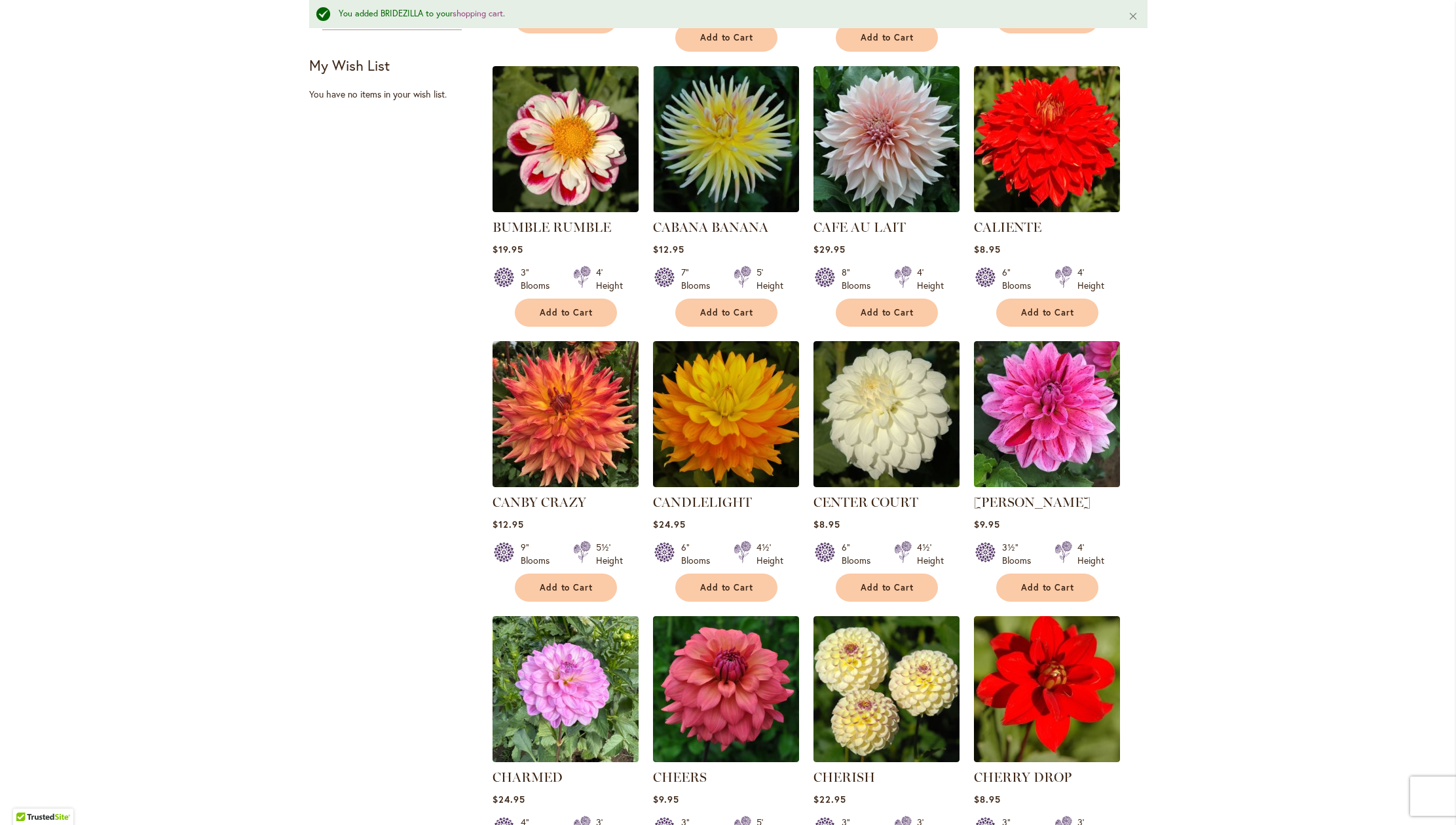
scroll to position [565, 0]
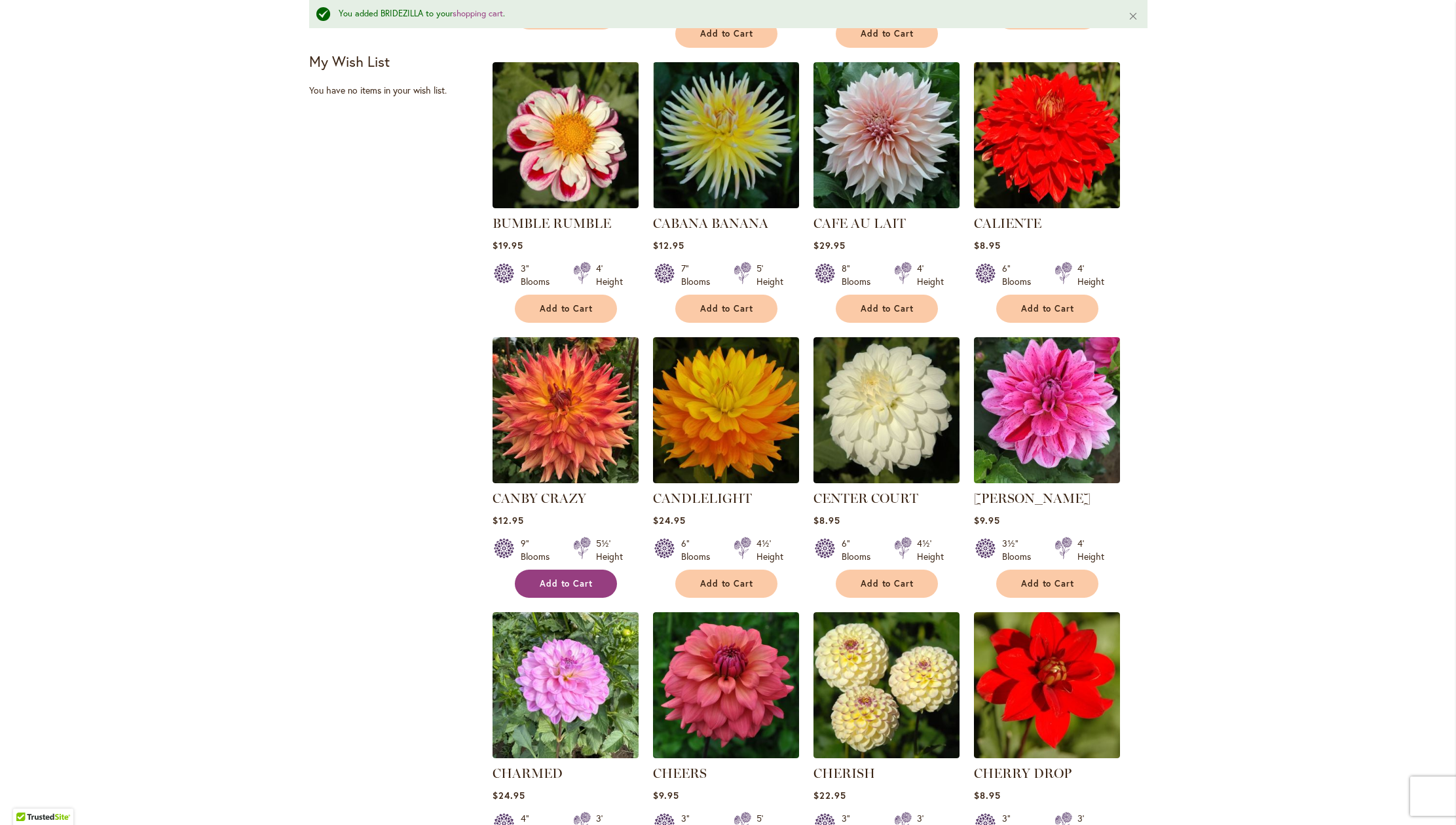
click at [572, 589] on span "Add to Cart" at bounding box center [567, 584] width 54 height 11
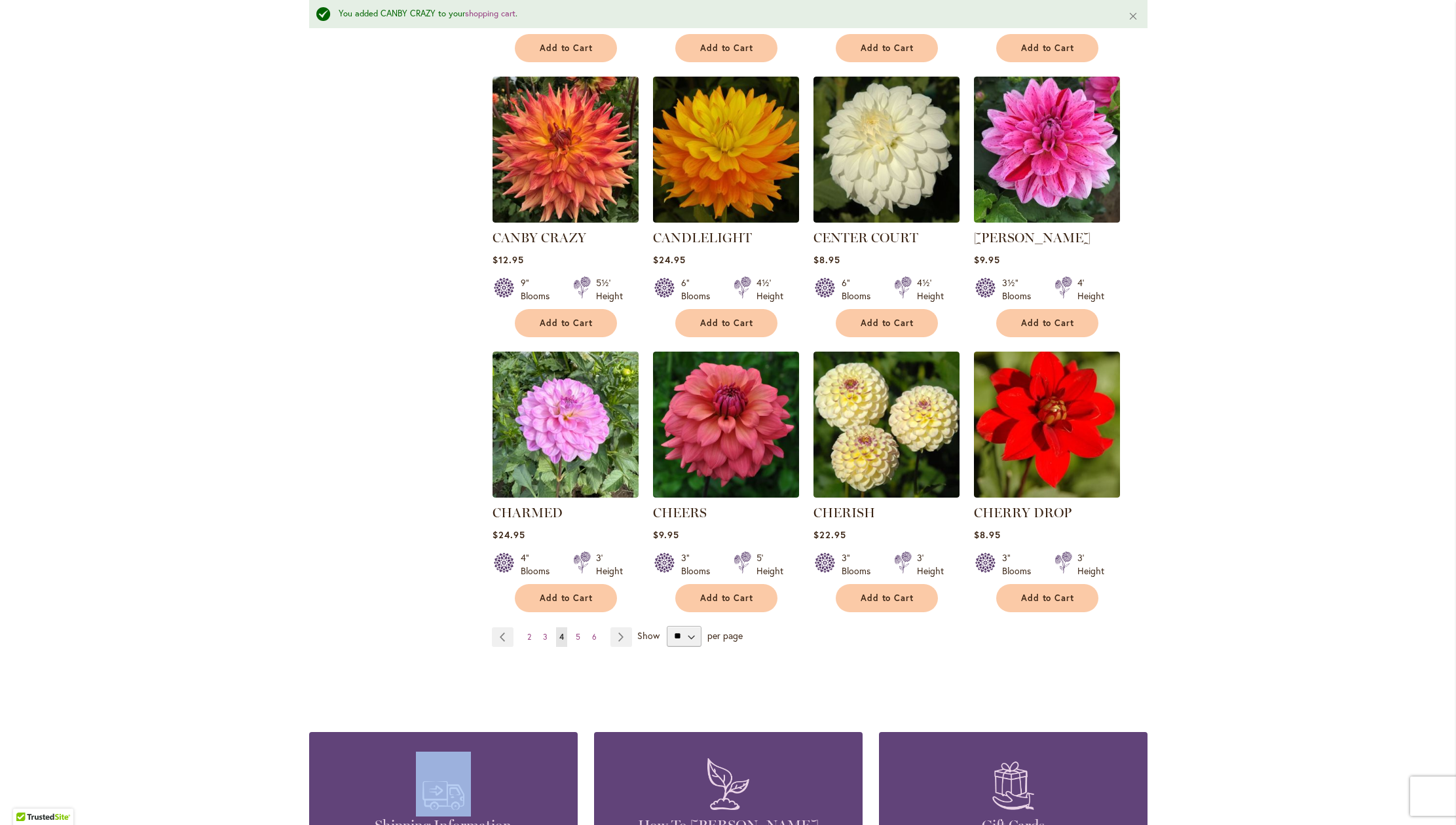
scroll to position [829, 0]
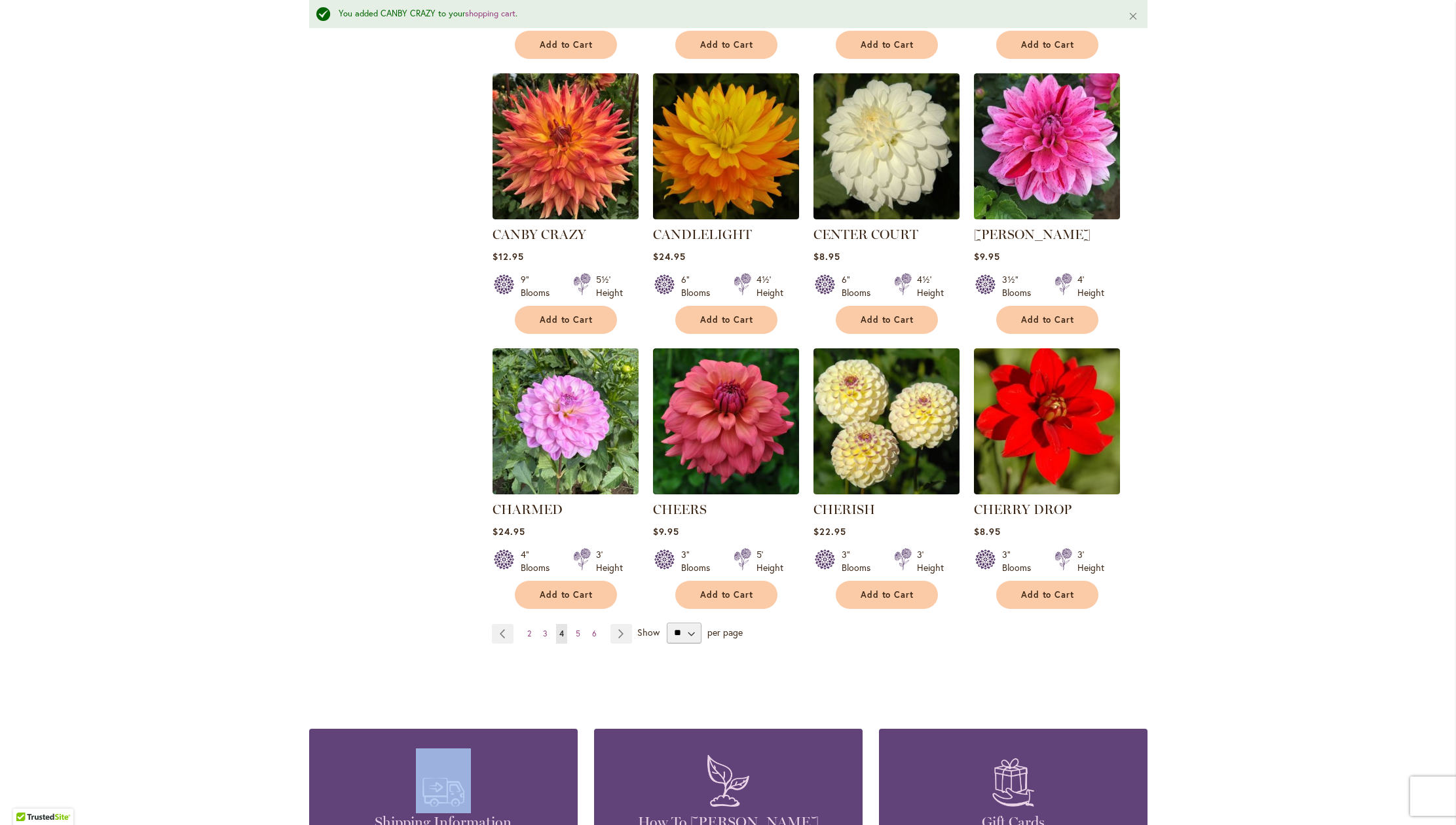
click at [1418, 507] on div "Skip to Content Gift Shop & Office Open - Monday-Friday 9-4:30pm / Gift Shop Op…" at bounding box center [728, 259] width 1456 height 2098
click at [568, 325] on span "Add to Cart" at bounding box center [567, 320] width 54 height 11
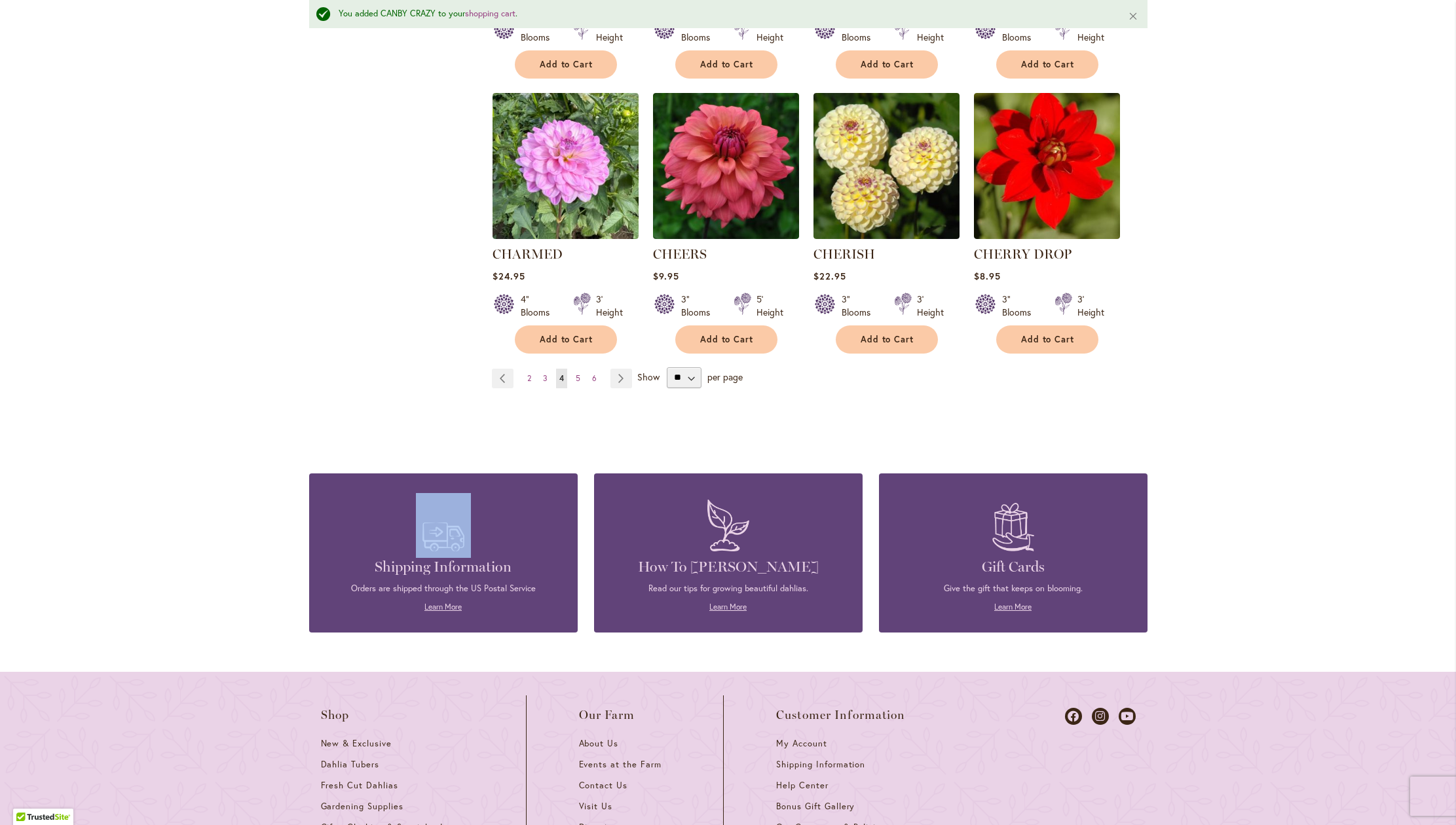
scroll to position [1089, 0]
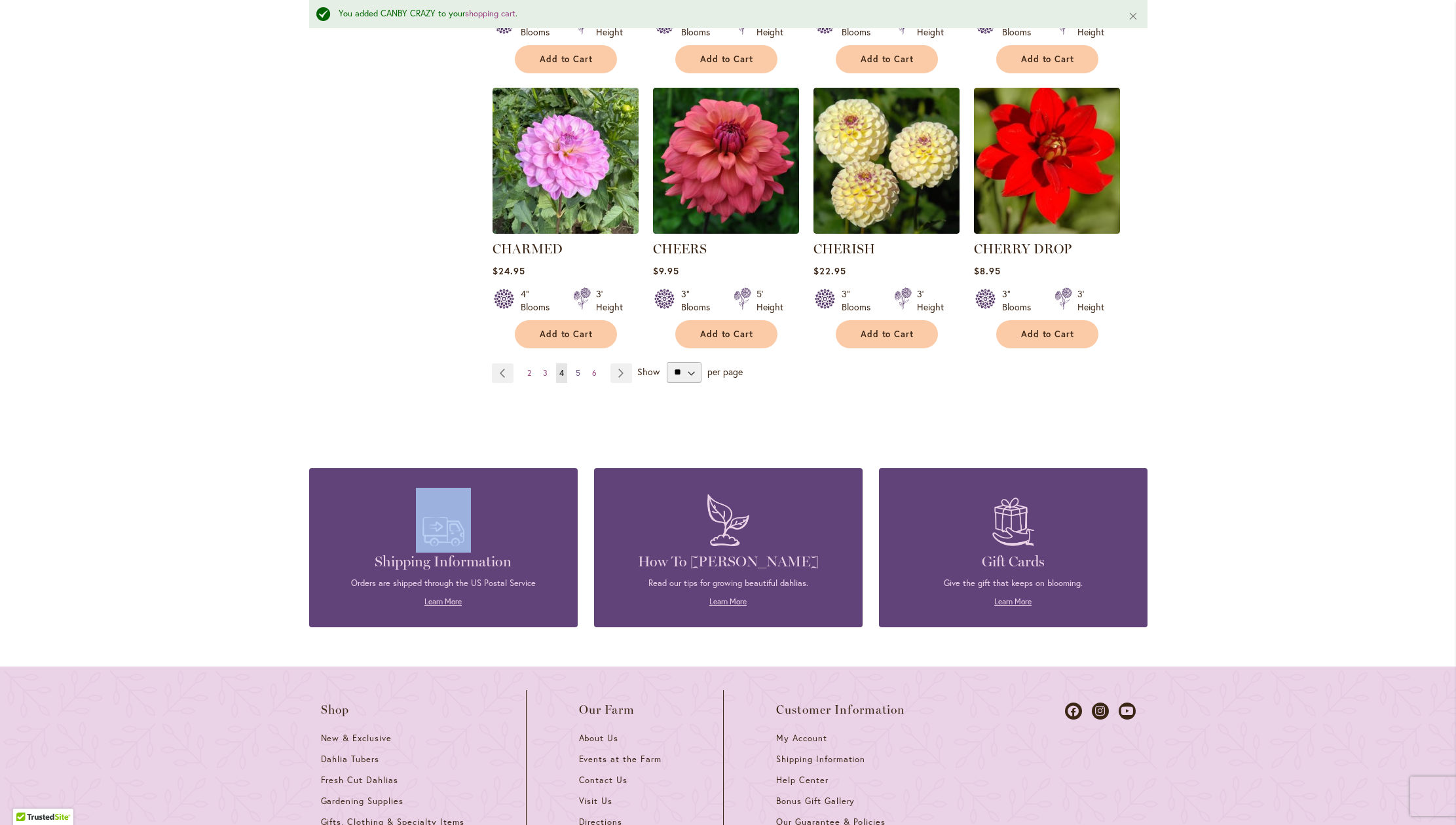
click at [576, 378] on span "5" at bounding box center [578, 373] width 5 height 10
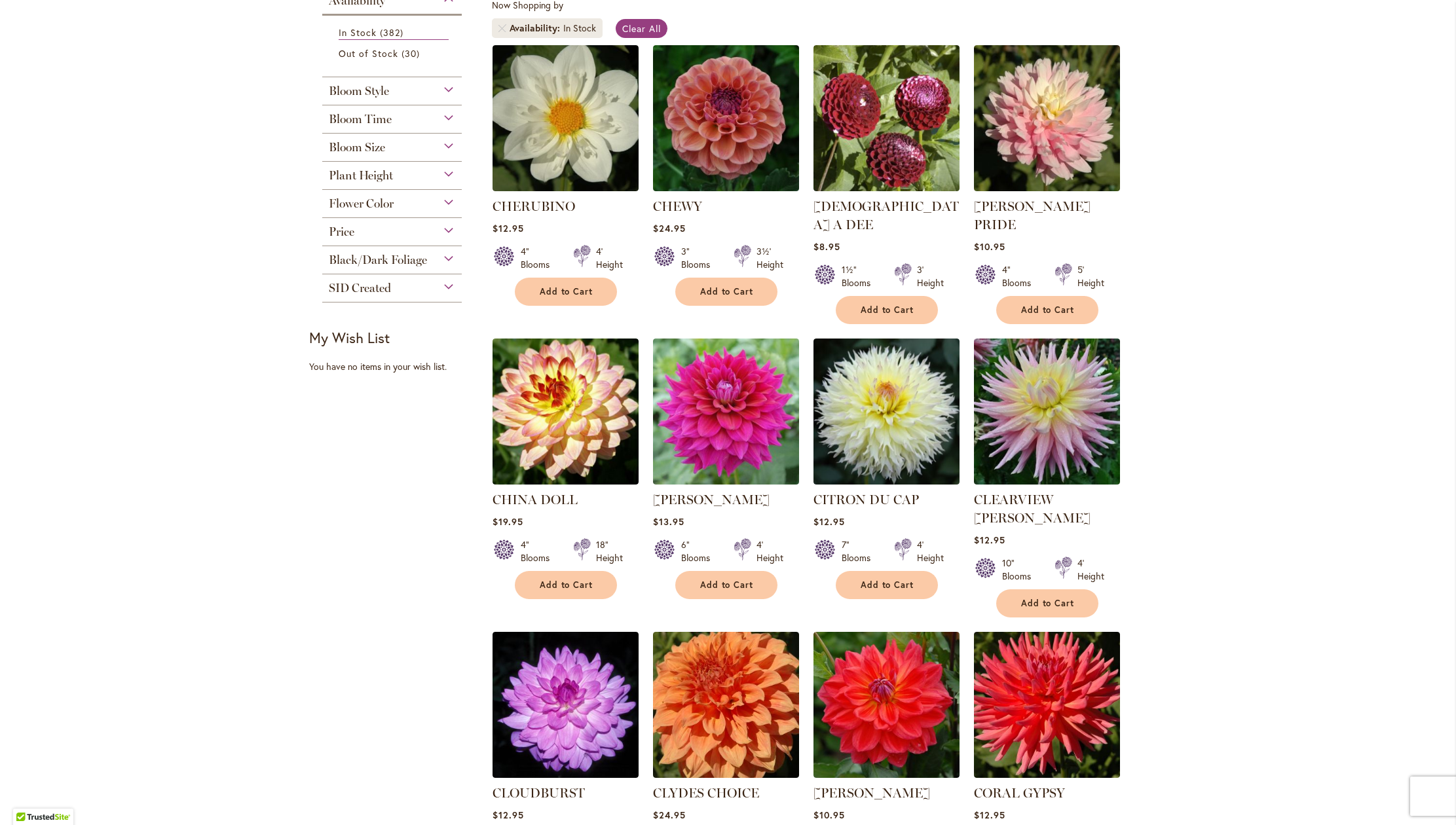
scroll to position [256, 0]
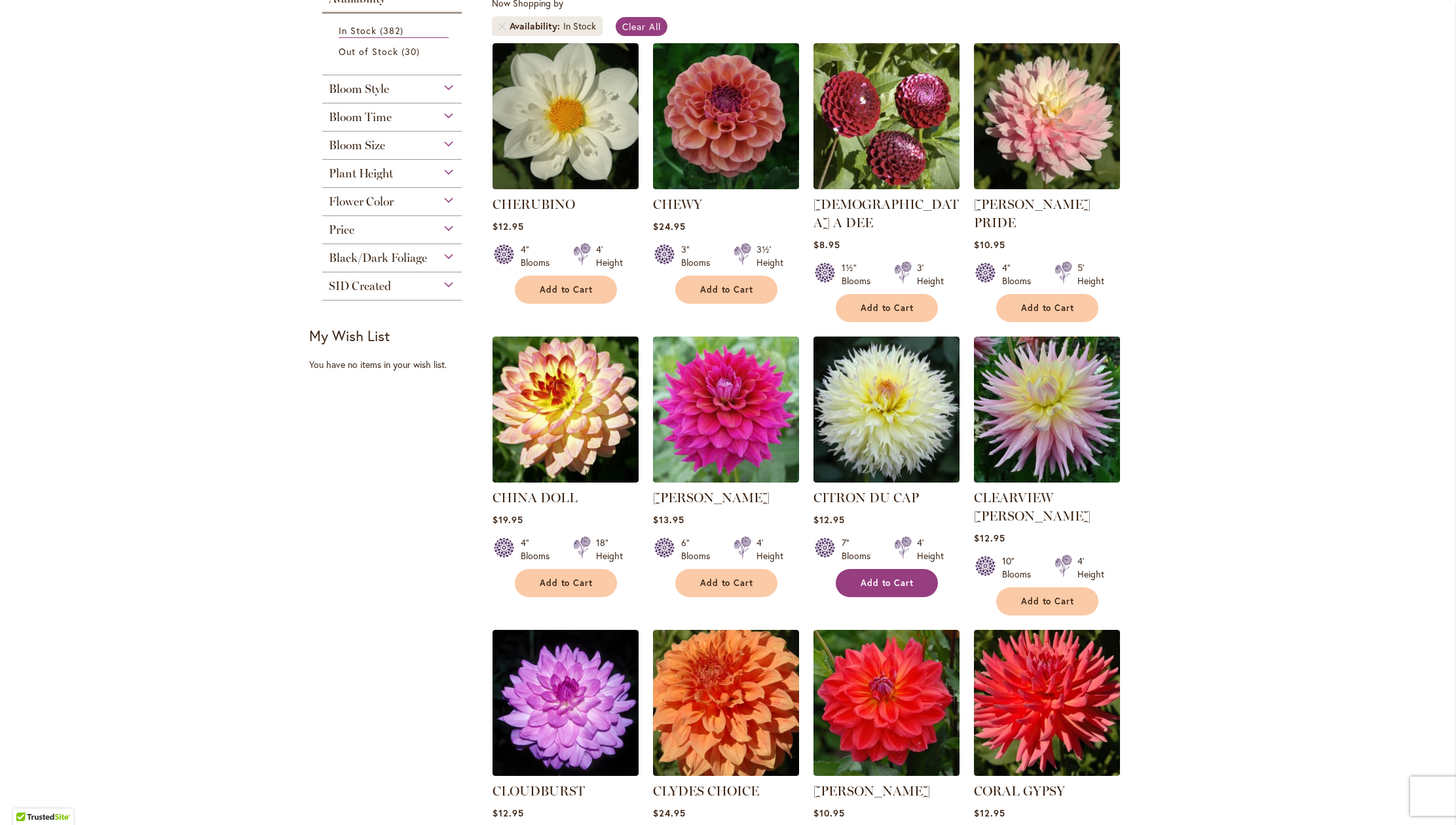
click at [870, 589] on span "Add to Cart" at bounding box center [888, 584] width 54 height 11
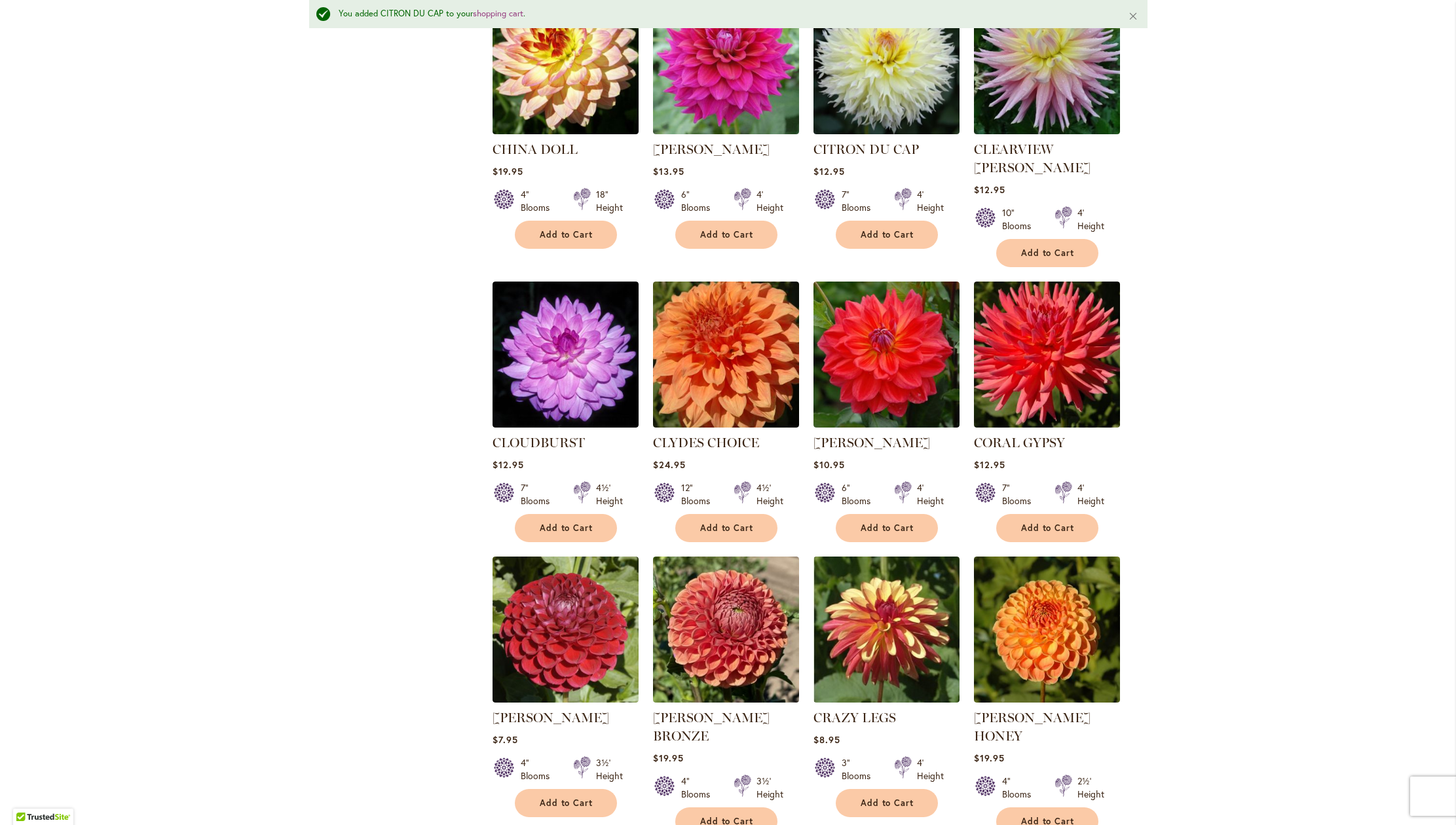
scroll to position [646, 0]
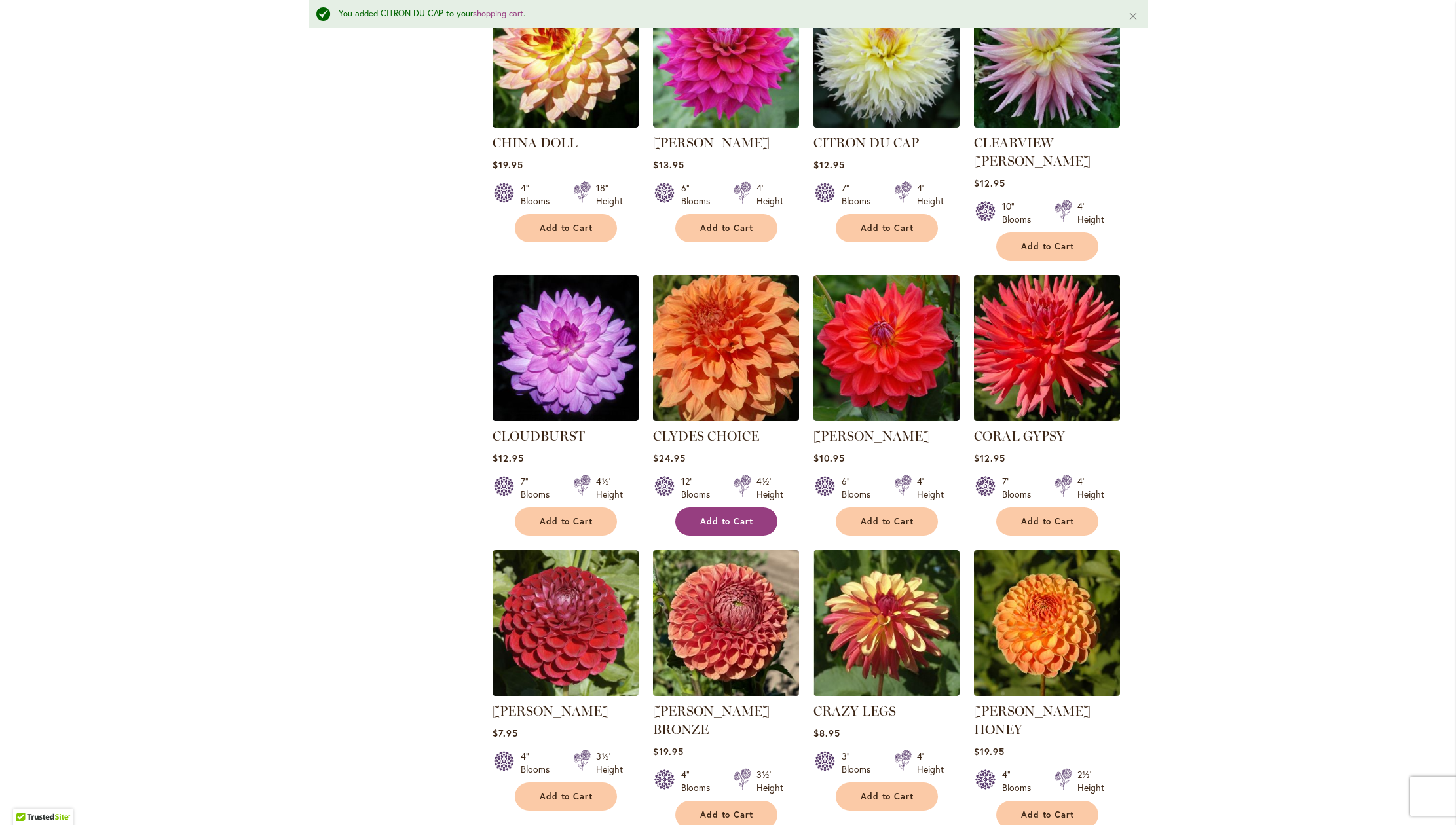
click at [721, 527] on span "Add to Cart" at bounding box center [727, 522] width 54 height 11
click at [570, 527] on span "Add to Cart" at bounding box center [567, 522] width 54 height 11
click at [1056, 527] on span "Add to Cart" at bounding box center [1048, 522] width 54 height 11
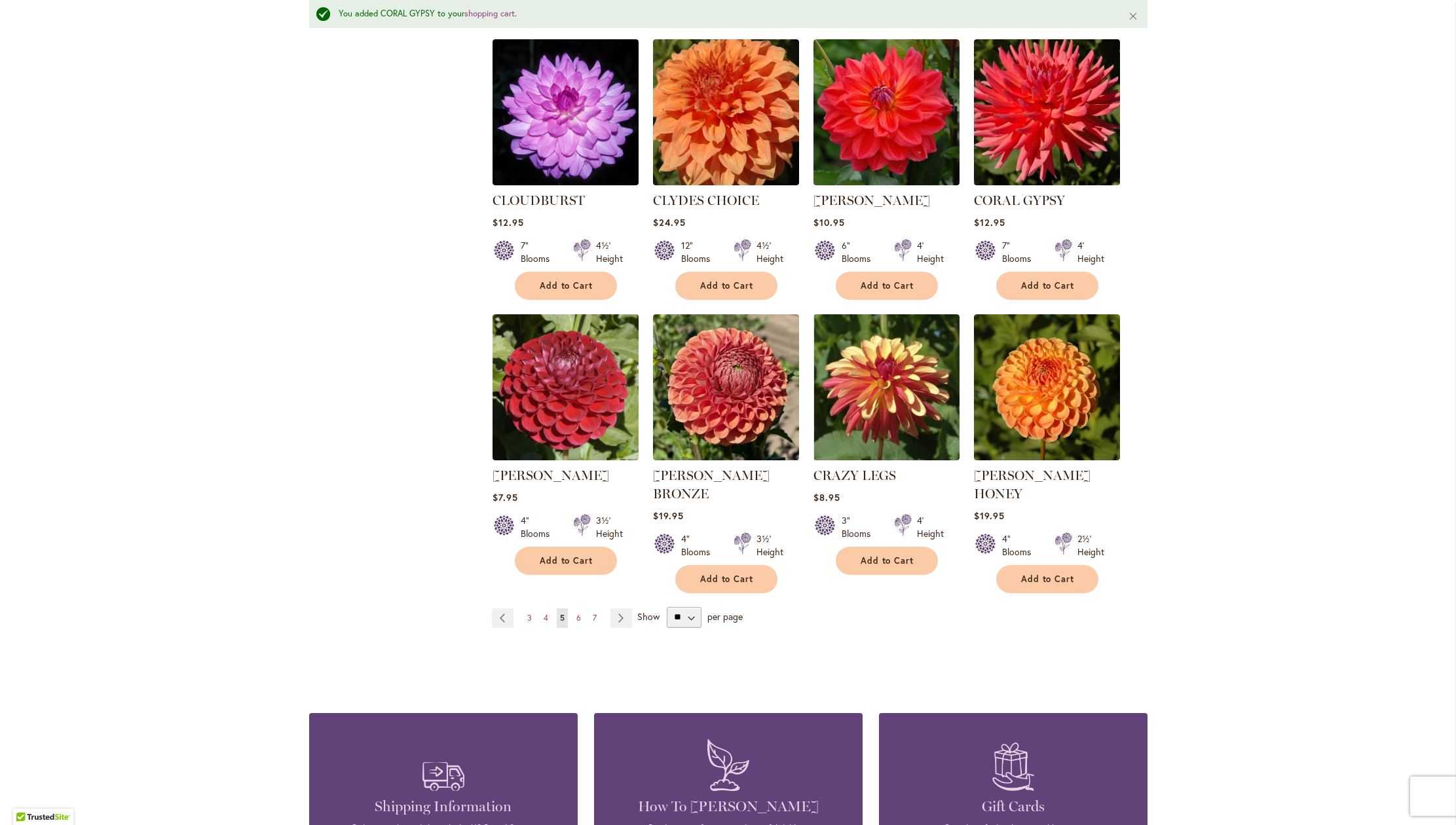
scroll to position [885, 0]
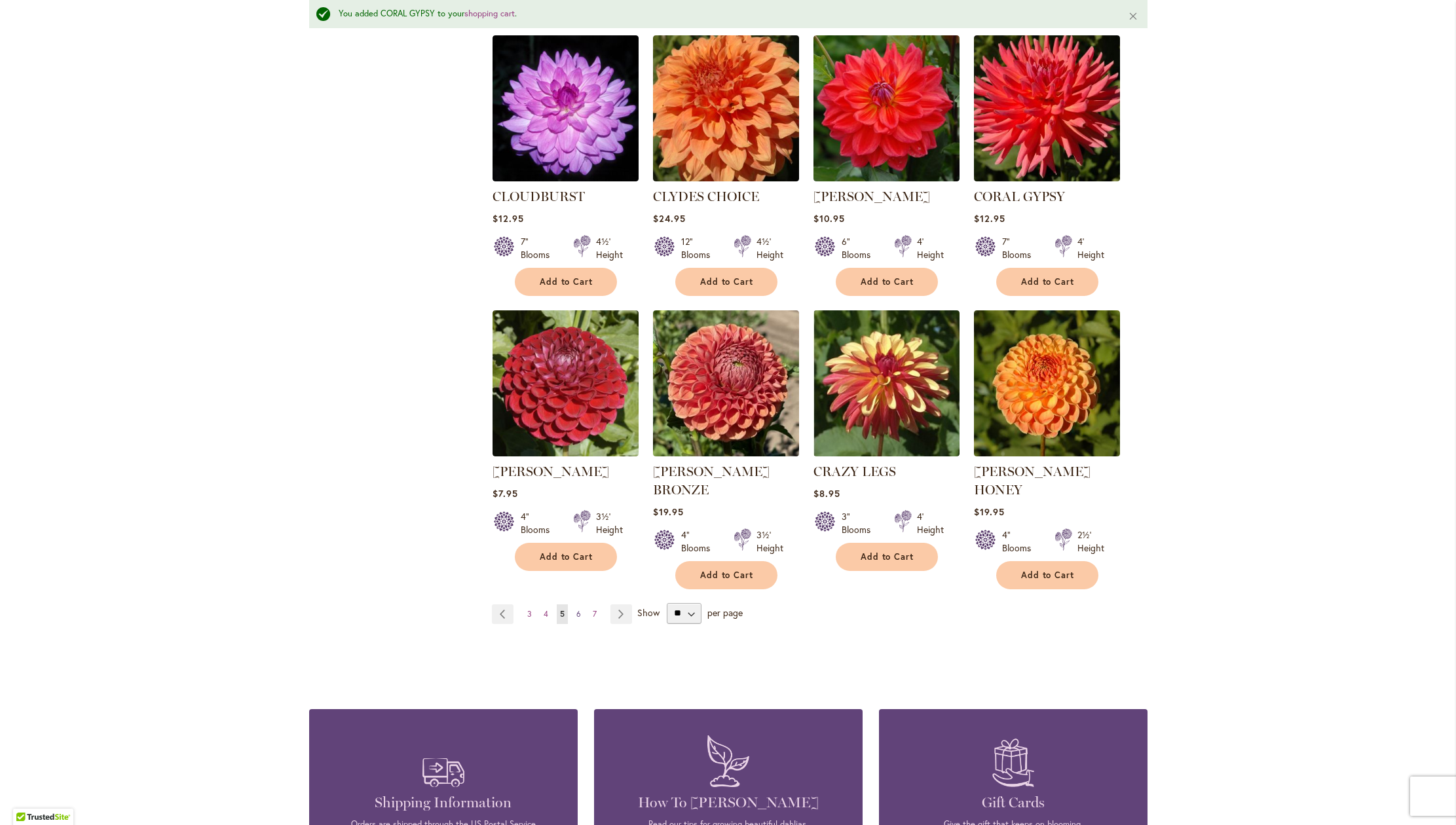
click at [576, 619] on span "6" at bounding box center [579, 614] width 5 height 10
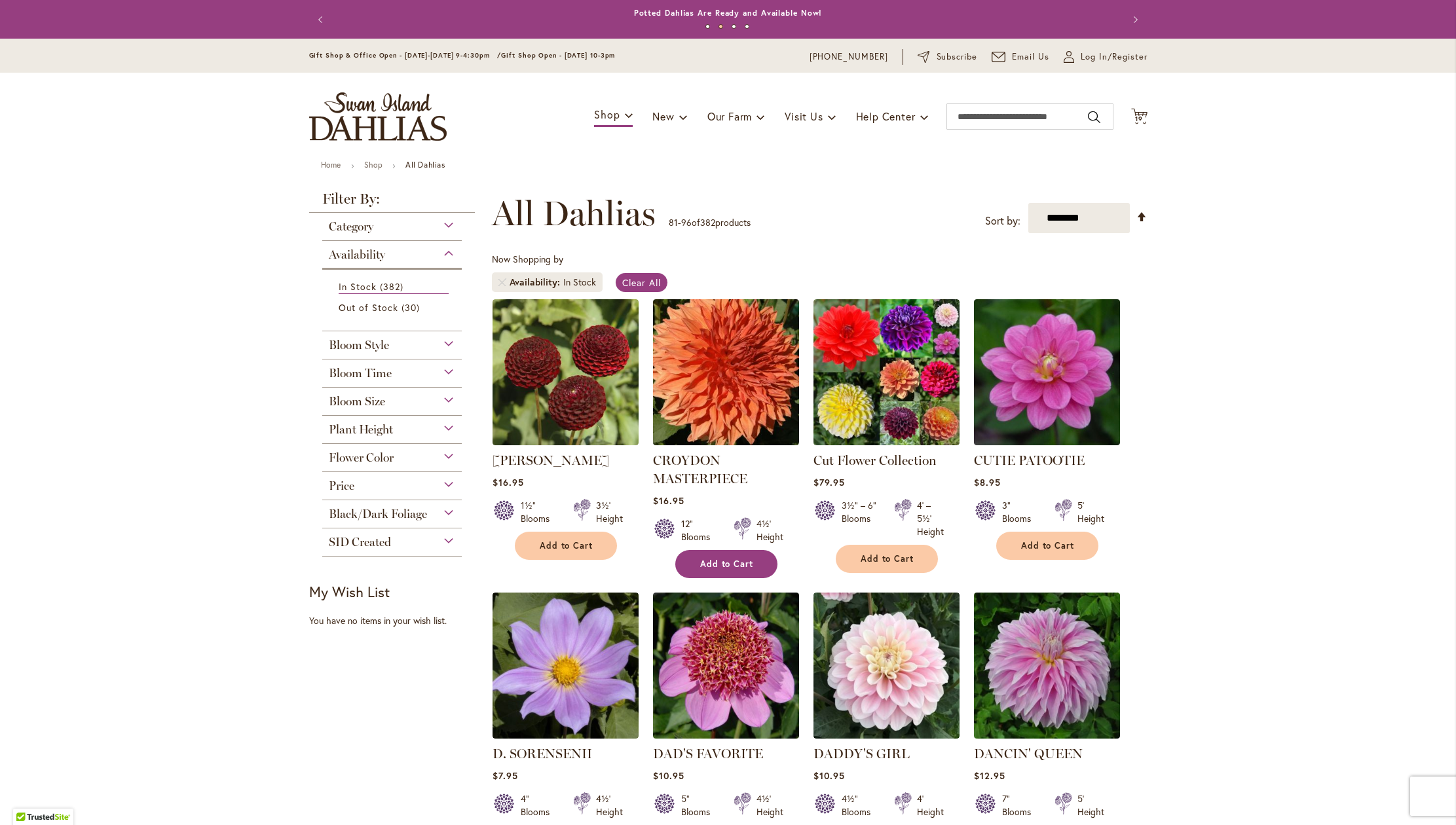
click at [719, 570] on span "Add to Cart" at bounding box center [727, 565] width 54 height 11
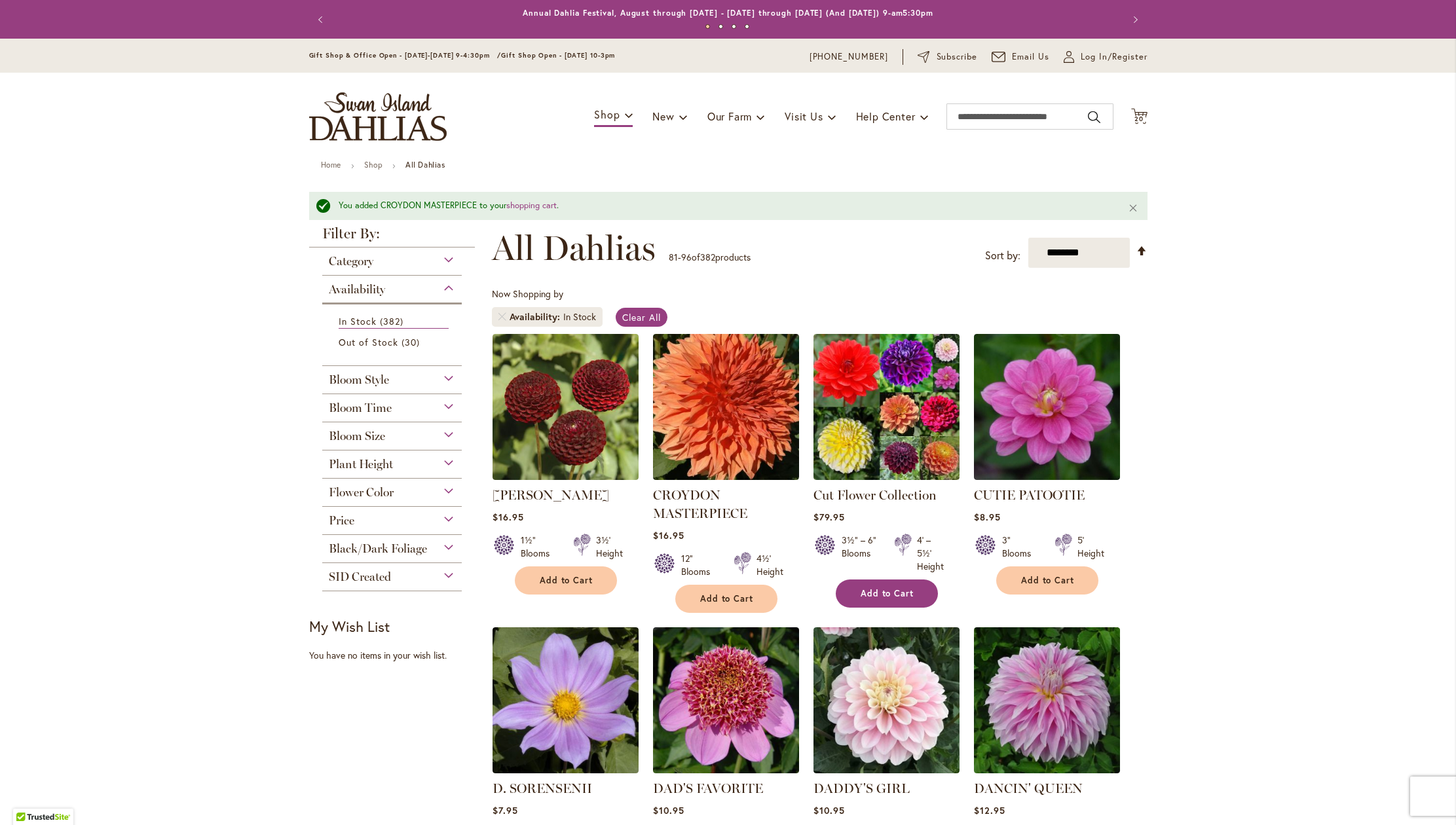
click at [889, 599] on span "Add to Cart" at bounding box center [888, 594] width 54 height 11
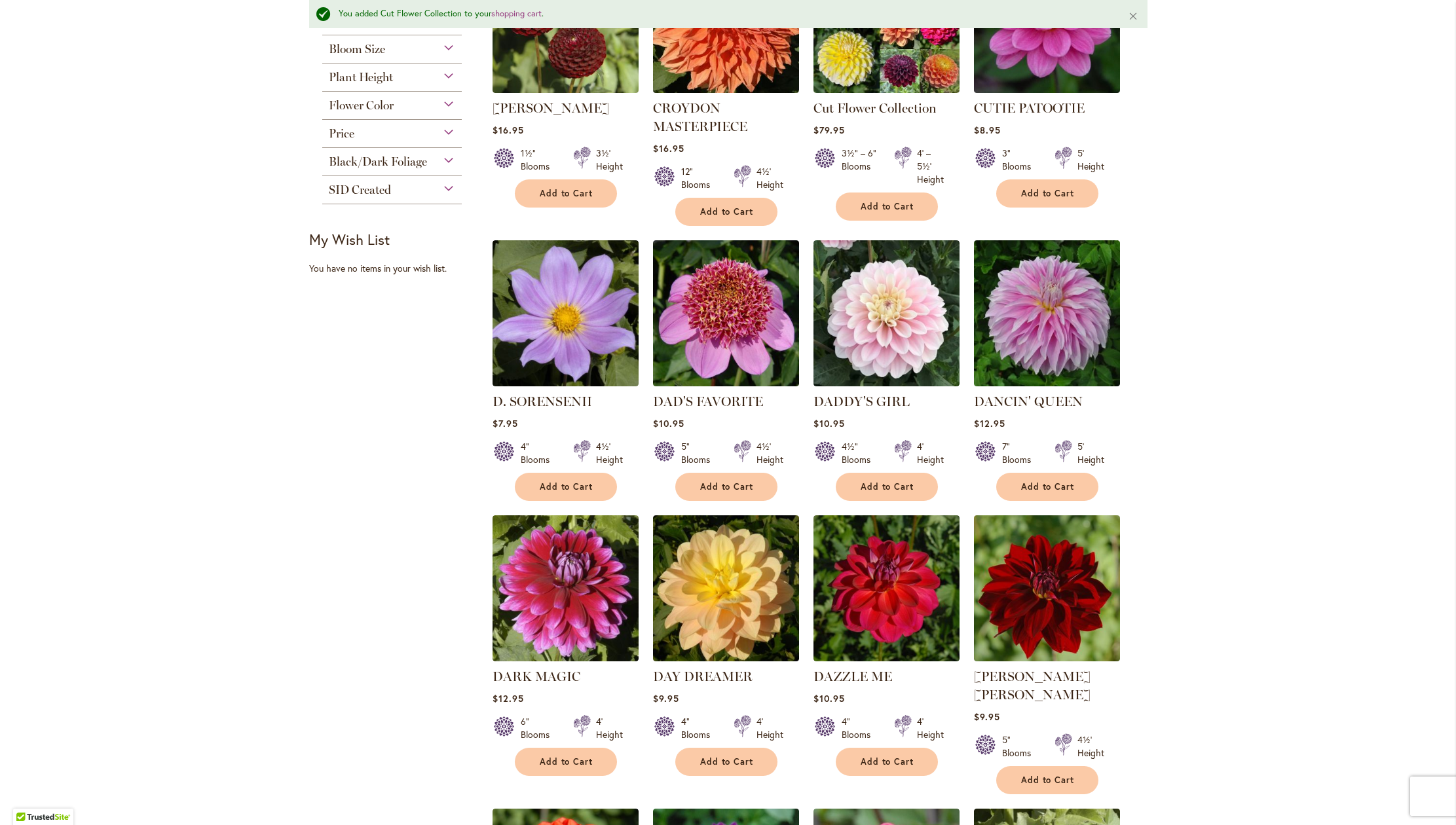
scroll to position [389, 0]
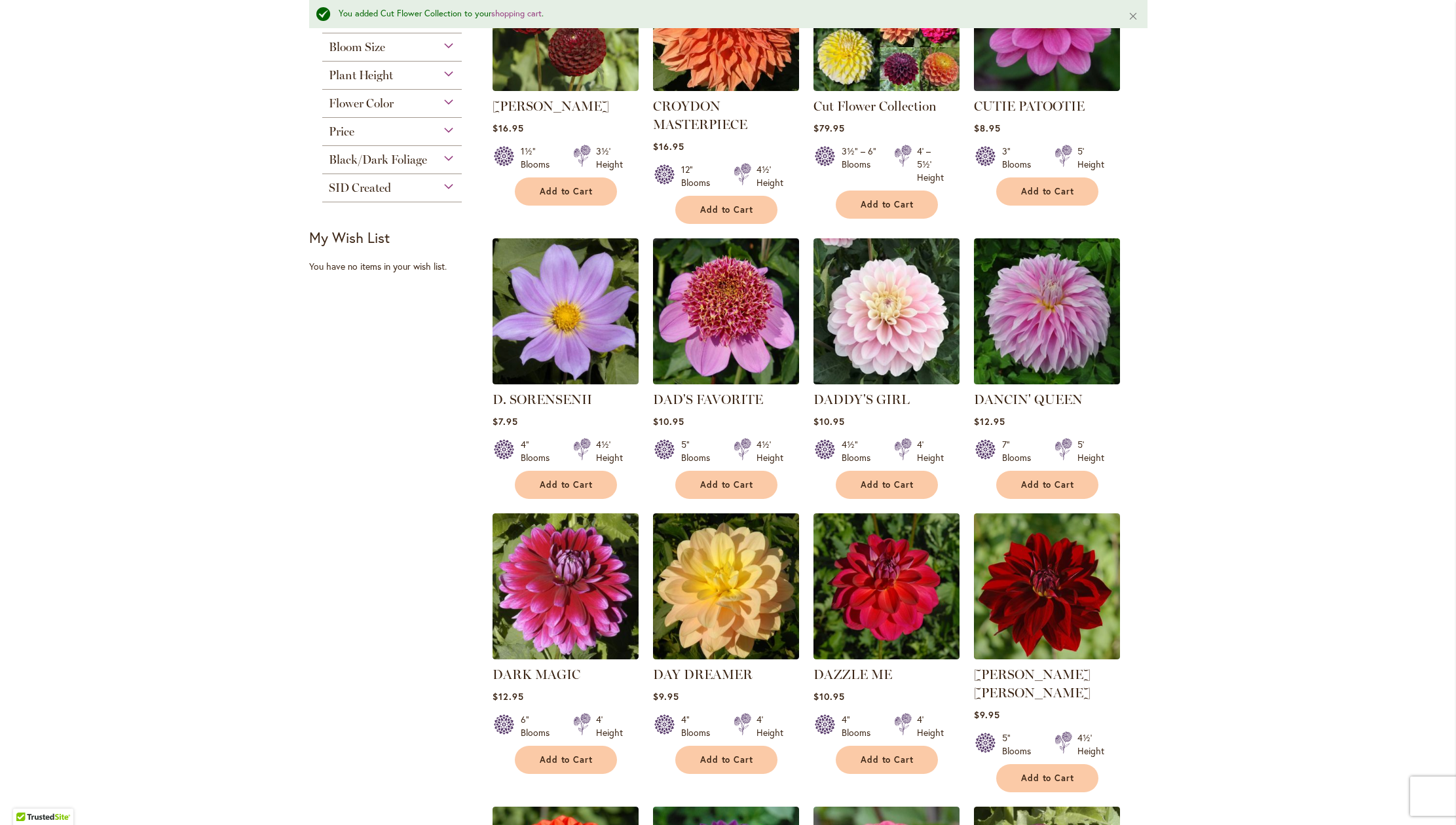
drag, startPoint x: 1446, startPoint y: 317, endPoint x: 1441, endPoint y: 440, distance: 123.1
click at [1441, 440] on div "Skip to Content Gift Shop & Office Open - [DATE]-[DATE] 9-4:30pm / Gift Shop Op…" at bounding box center [728, 717] width 1456 height 2135
click at [709, 491] on span "Add to Cart" at bounding box center [727, 485] width 54 height 11
click at [1036, 491] on span "Add to Cart" at bounding box center [1048, 485] width 54 height 11
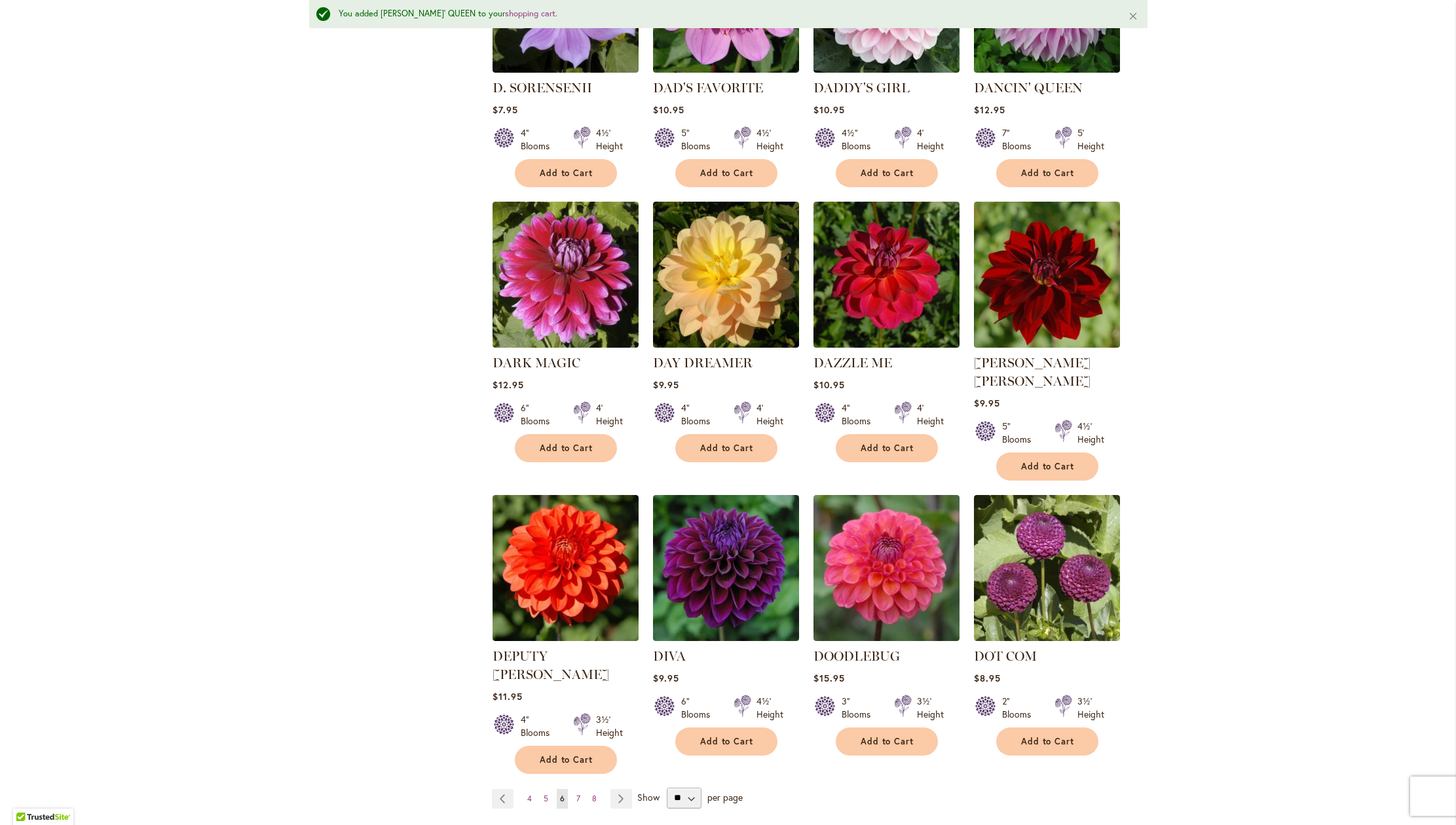
scroll to position [707, 0]
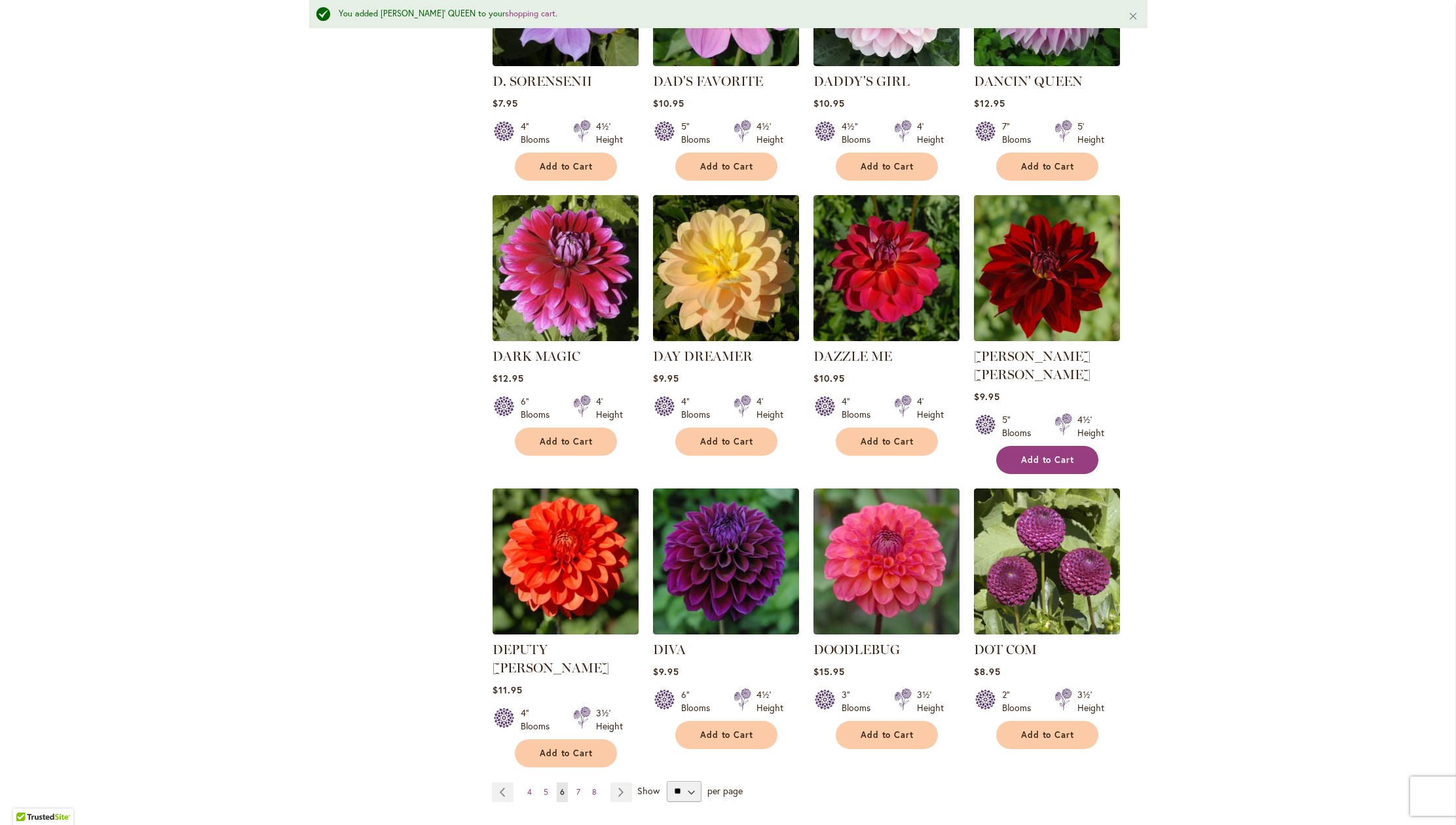
click at [1033, 466] on span "Add to Cart" at bounding box center [1048, 460] width 54 height 11
click at [576, 447] on span "Add to Cart" at bounding box center [567, 442] width 54 height 11
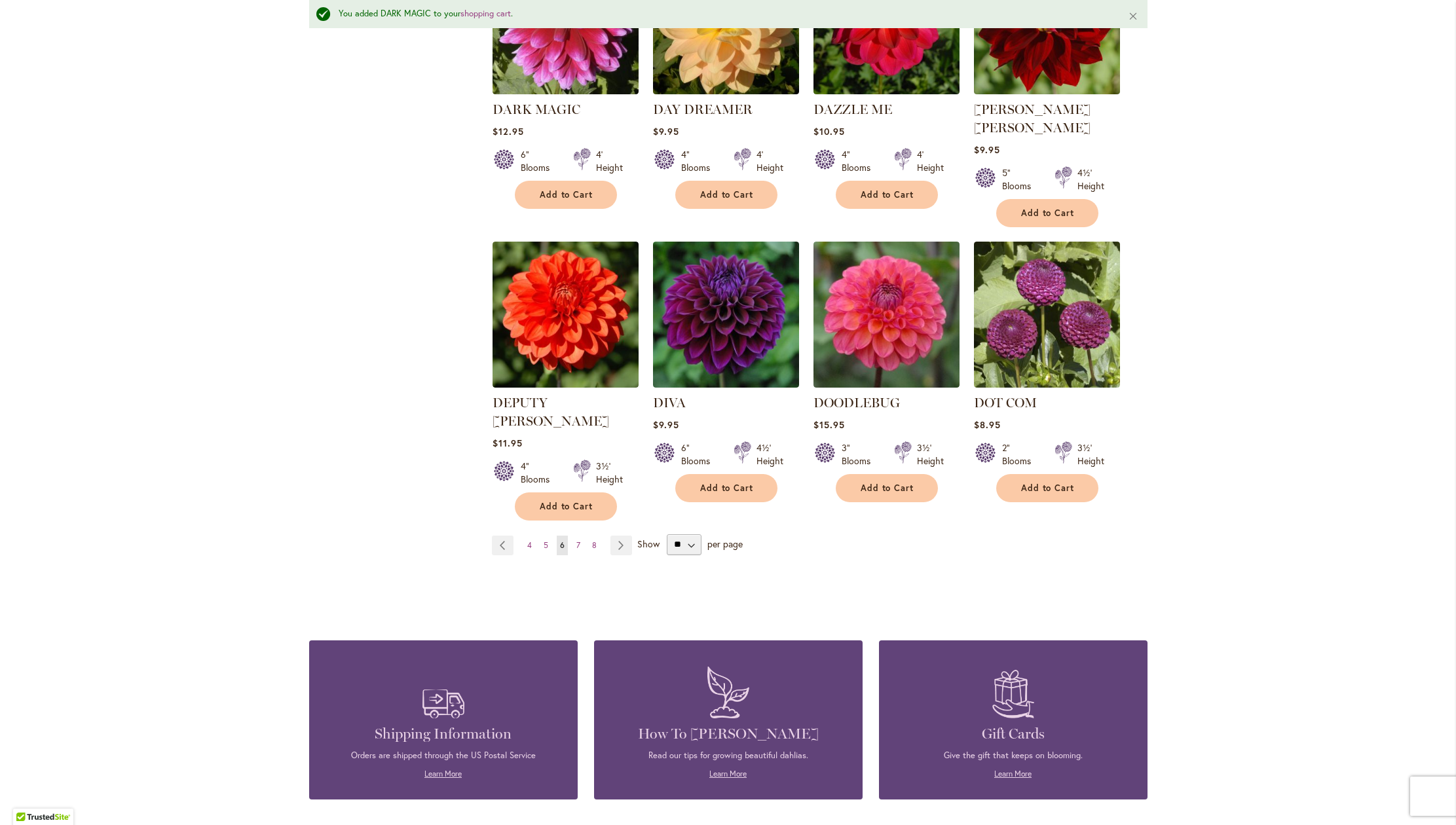
scroll to position [979, 0]
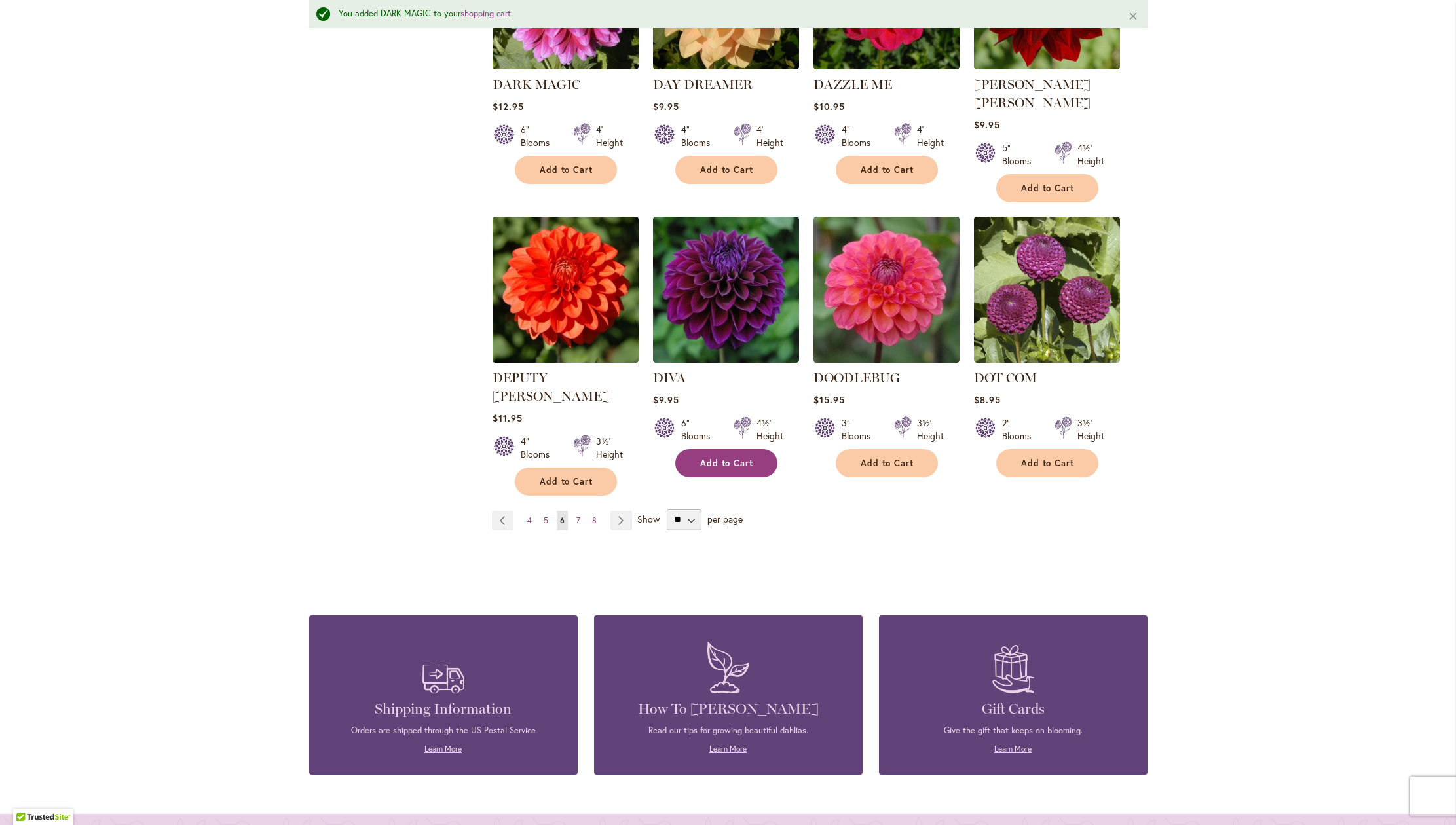
click at [690, 477] on button "Add to Cart" at bounding box center [726, 463] width 102 height 29
click at [872, 469] on span "Add to Cart" at bounding box center [888, 463] width 54 height 11
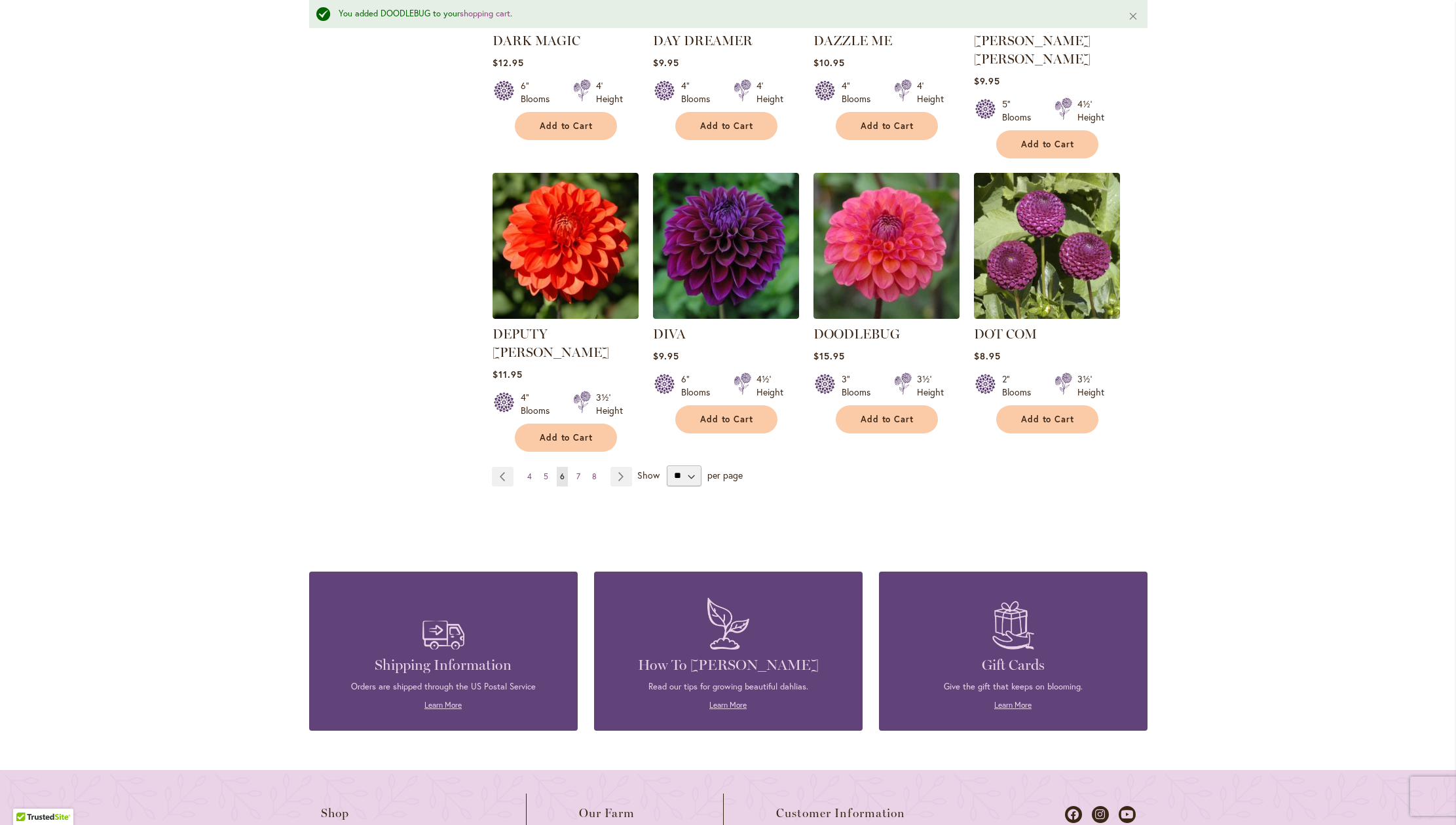
scroll to position [1030, 0]
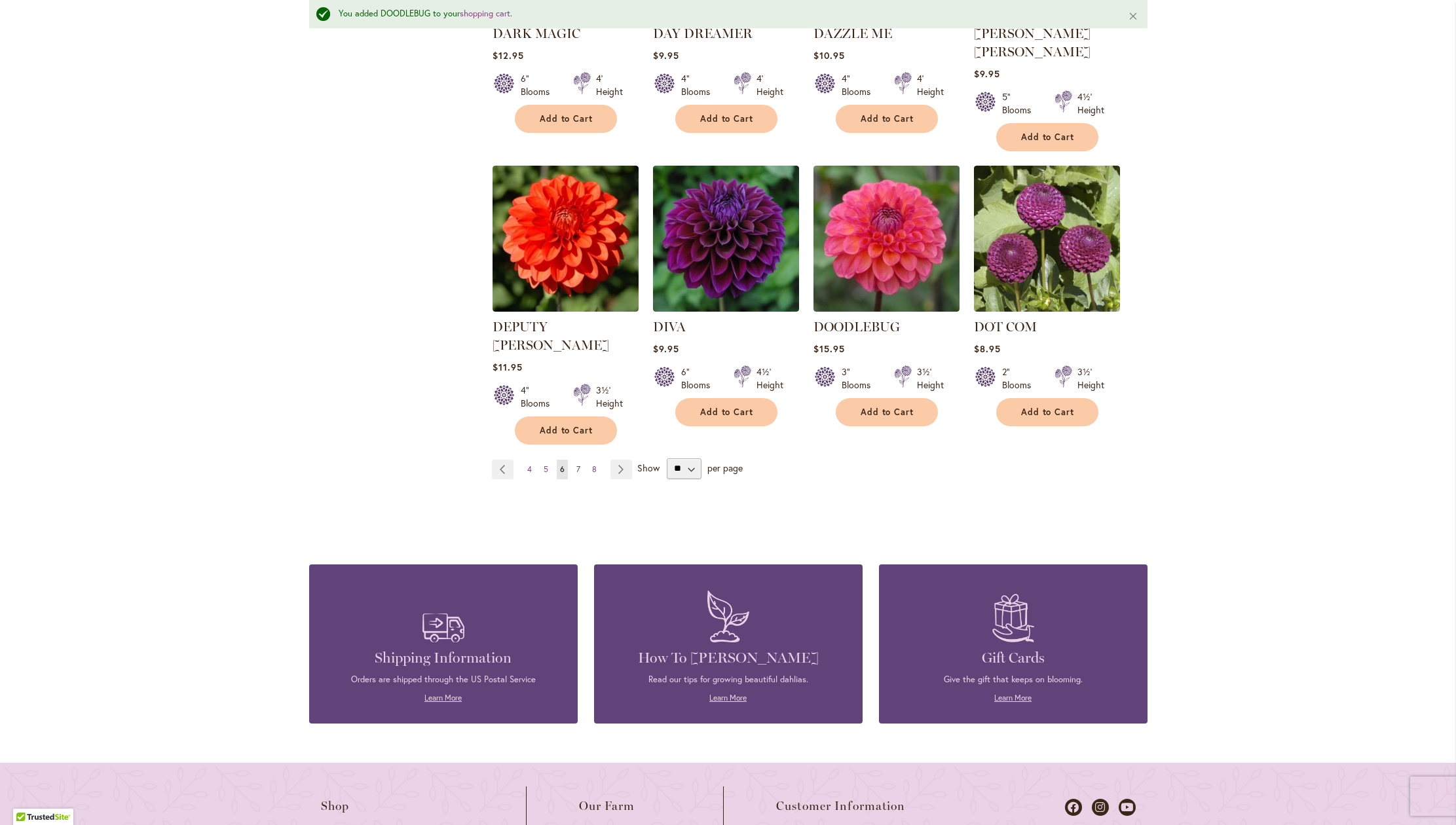
click at [576, 474] on span "7" at bounding box center [578, 469] width 4 height 10
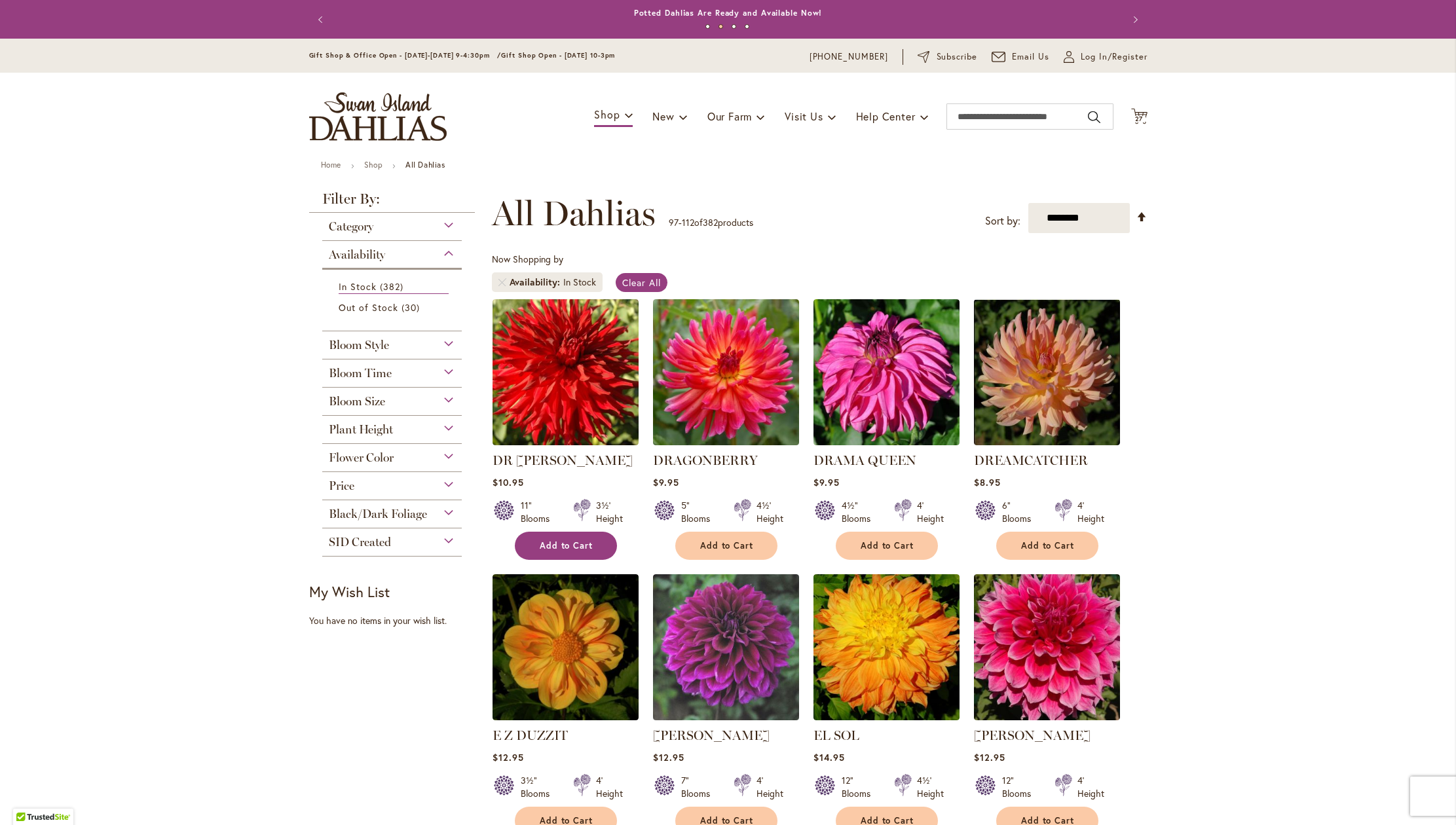
click at [574, 552] on span "Add to Cart" at bounding box center [567, 546] width 54 height 11
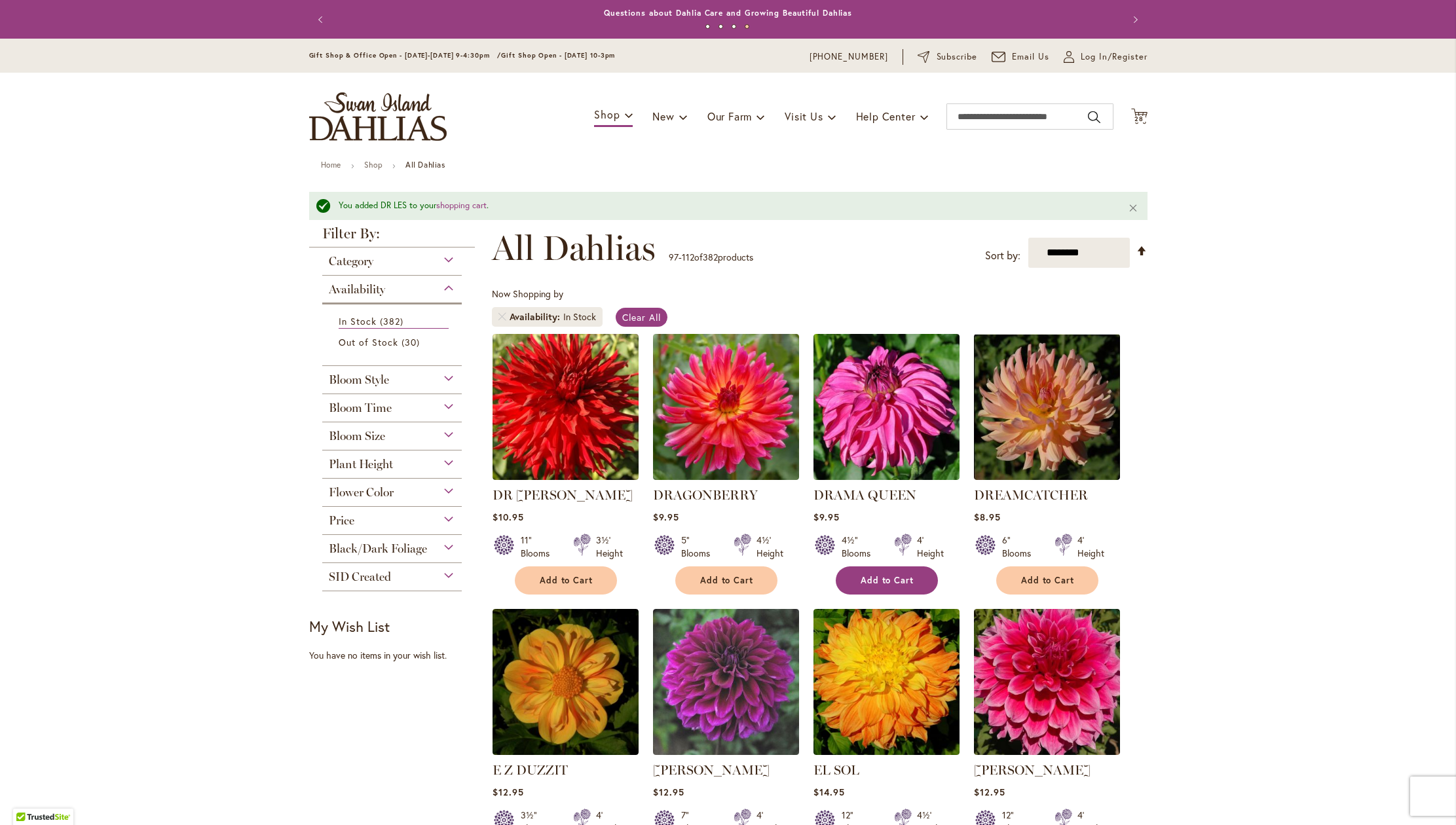
click at [892, 586] on span "Add to Cart" at bounding box center [888, 580] width 54 height 11
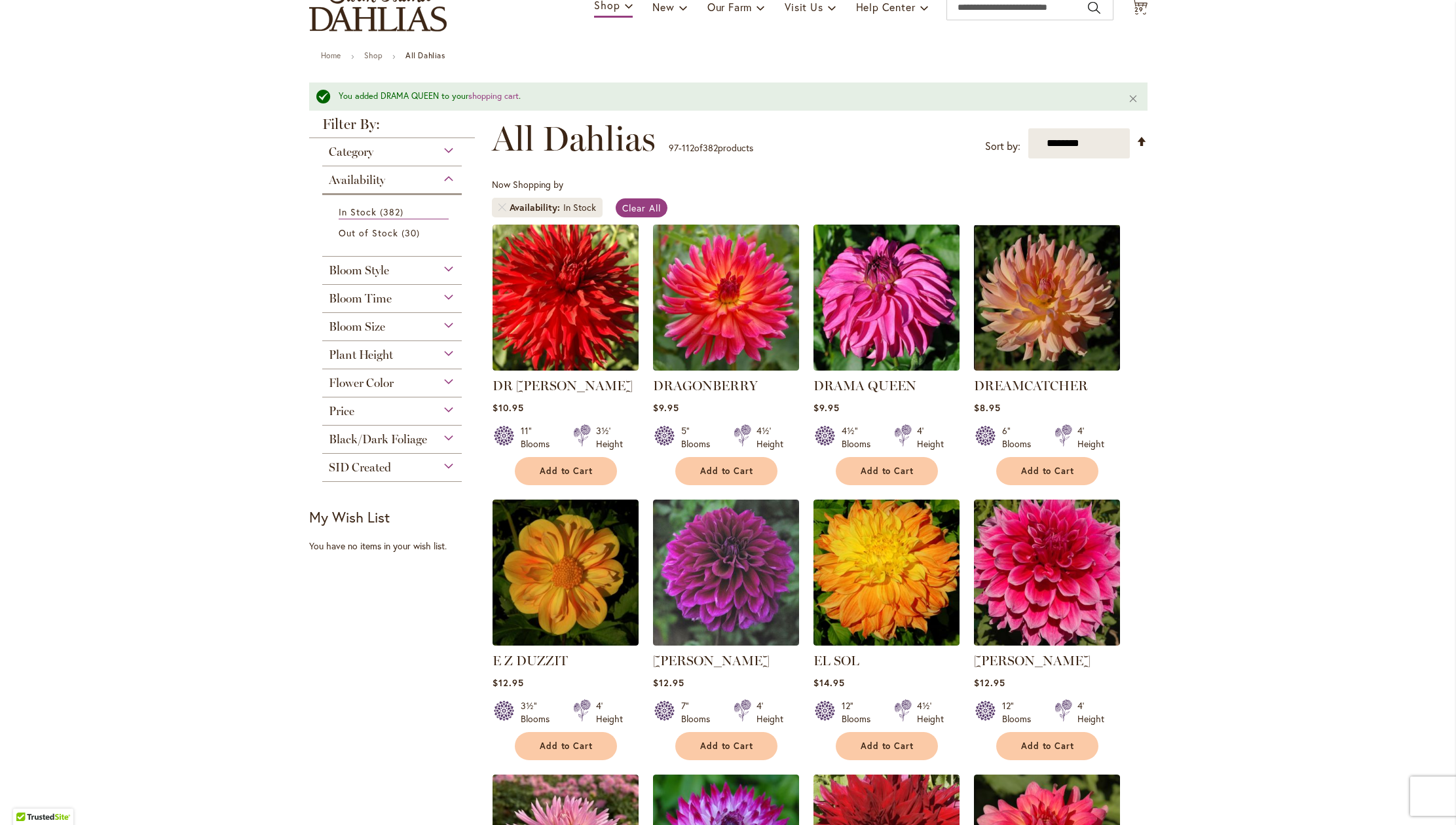
scroll to position [195, 0]
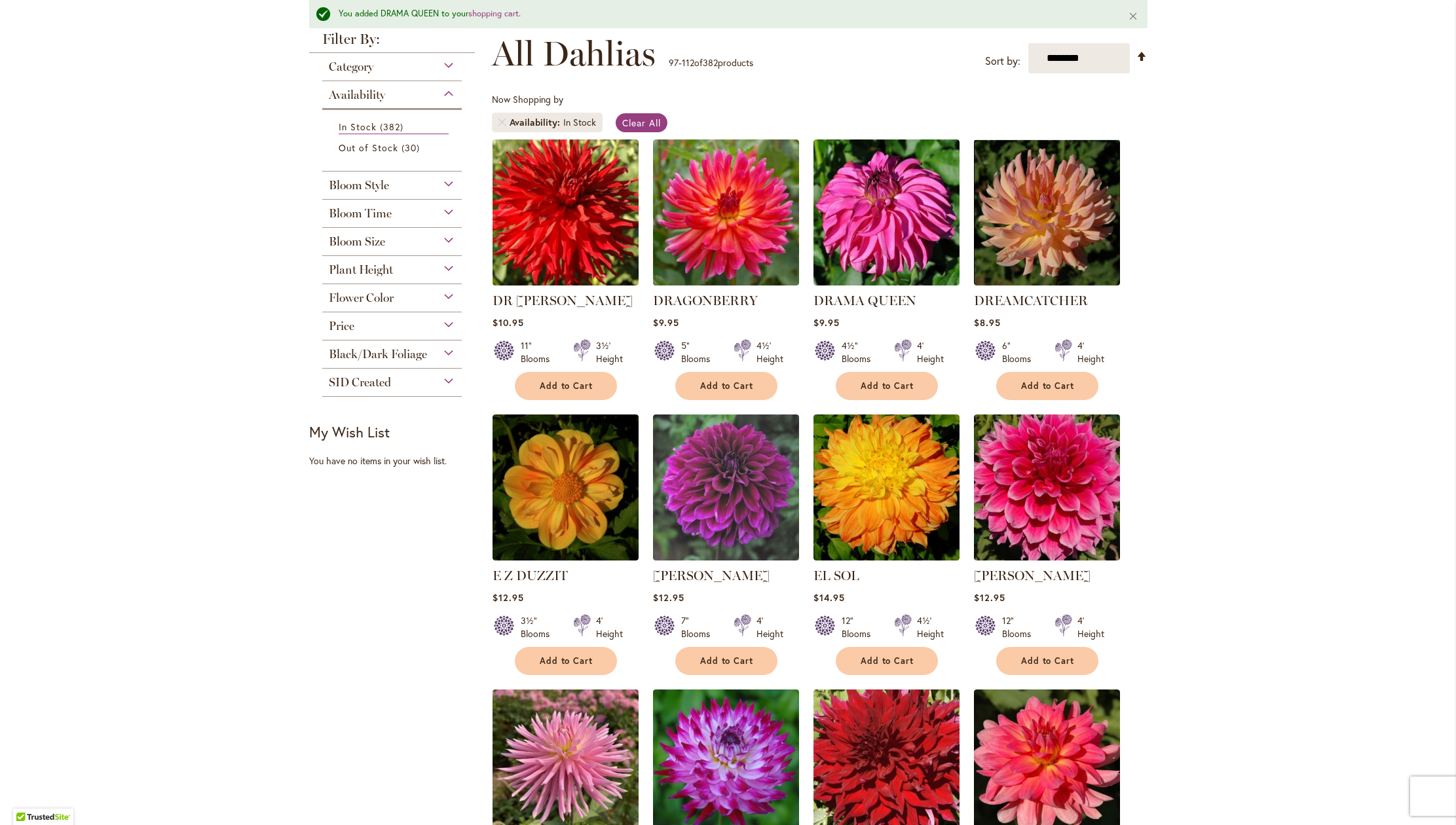
drag, startPoint x: 1444, startPoint y: 361, endPoint x: 1444, endPoint y: 376, distance: 15.0
drag, startPoint x: 1444, startPoint y: 376, endPoint x: 1443, endPoint y: 383, distance: 7.1
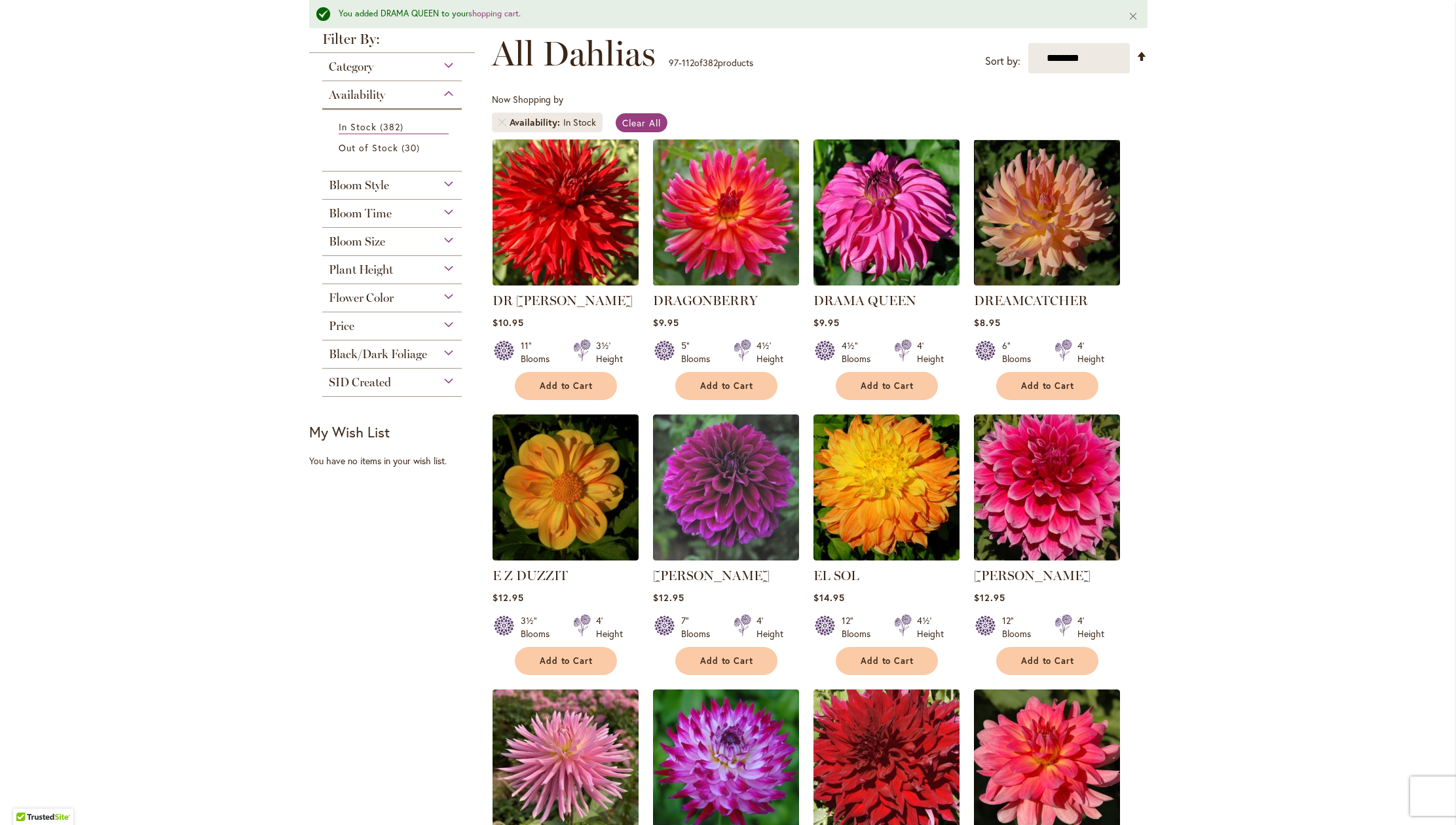
drag, startPoint x: 1443, startPoint y: 387, endPoint x: 1446, endPoint y: 404, distance: 17.3
click at [1446, 404] on body "Skip to Accessibility Information The store will not work correctly in the case…" at bounding box center [728, 412] width 1456 height 825
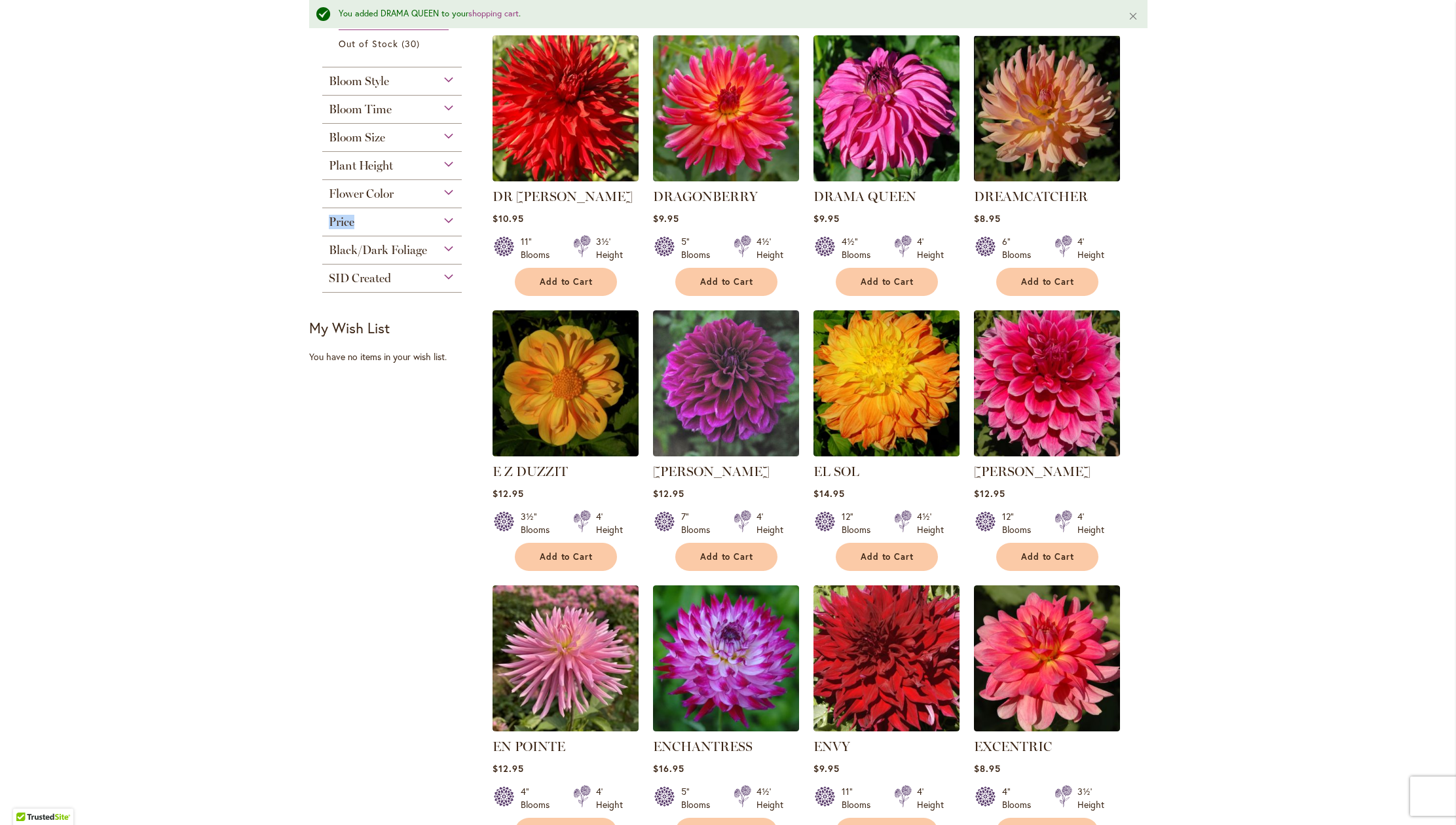
scroll to position [306, 0]
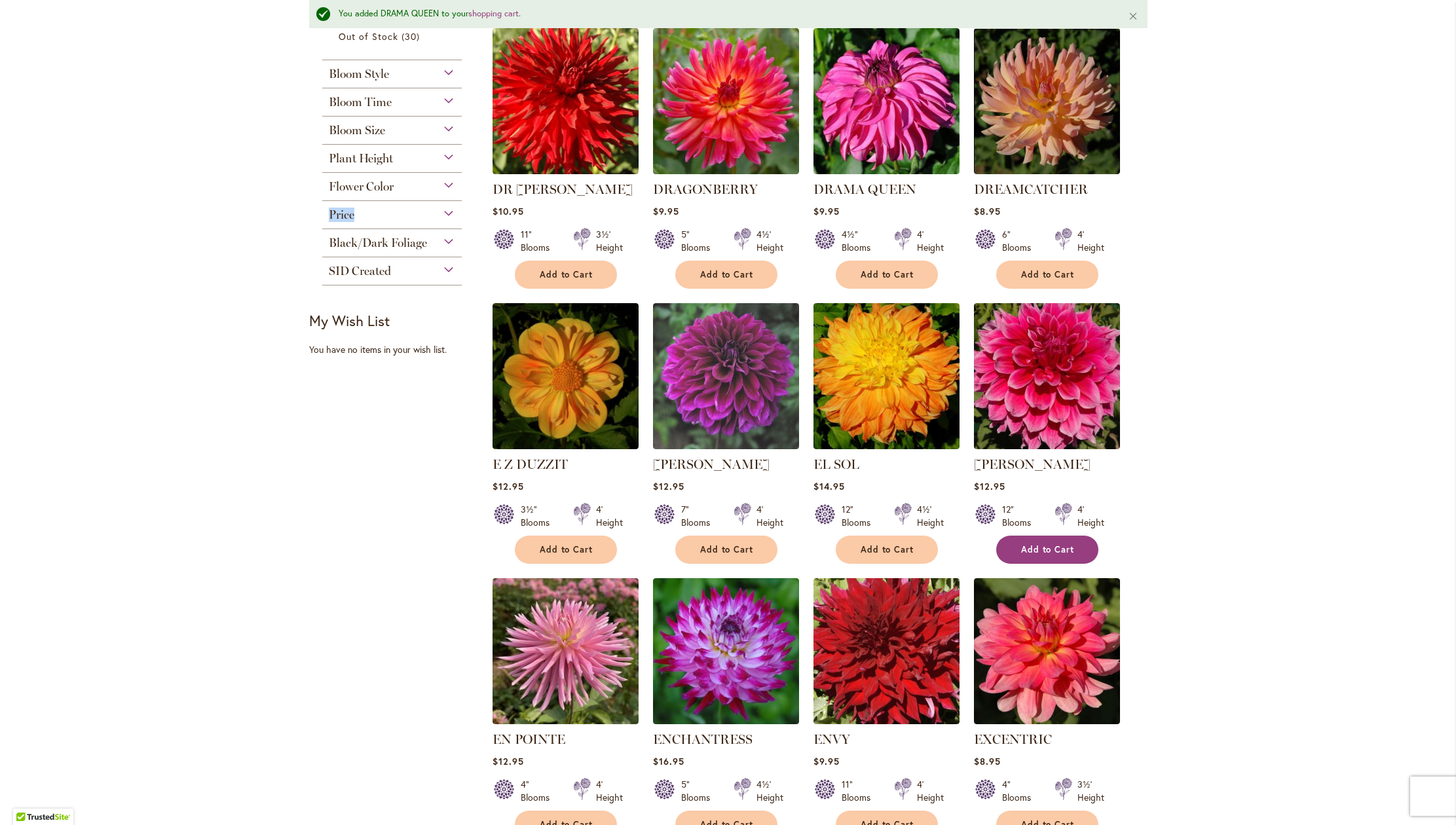
click at [1051, 555] on span "Add to Cart" at bounding box center [1048, 549] width 54 height 11
click at [903, 555] on span "Add to Cart" at bounding box center [888, 549] width 54 height 11
click at [567, 555] on span "Add to Cart" at bounding box center [567, 549] width 54 height 11
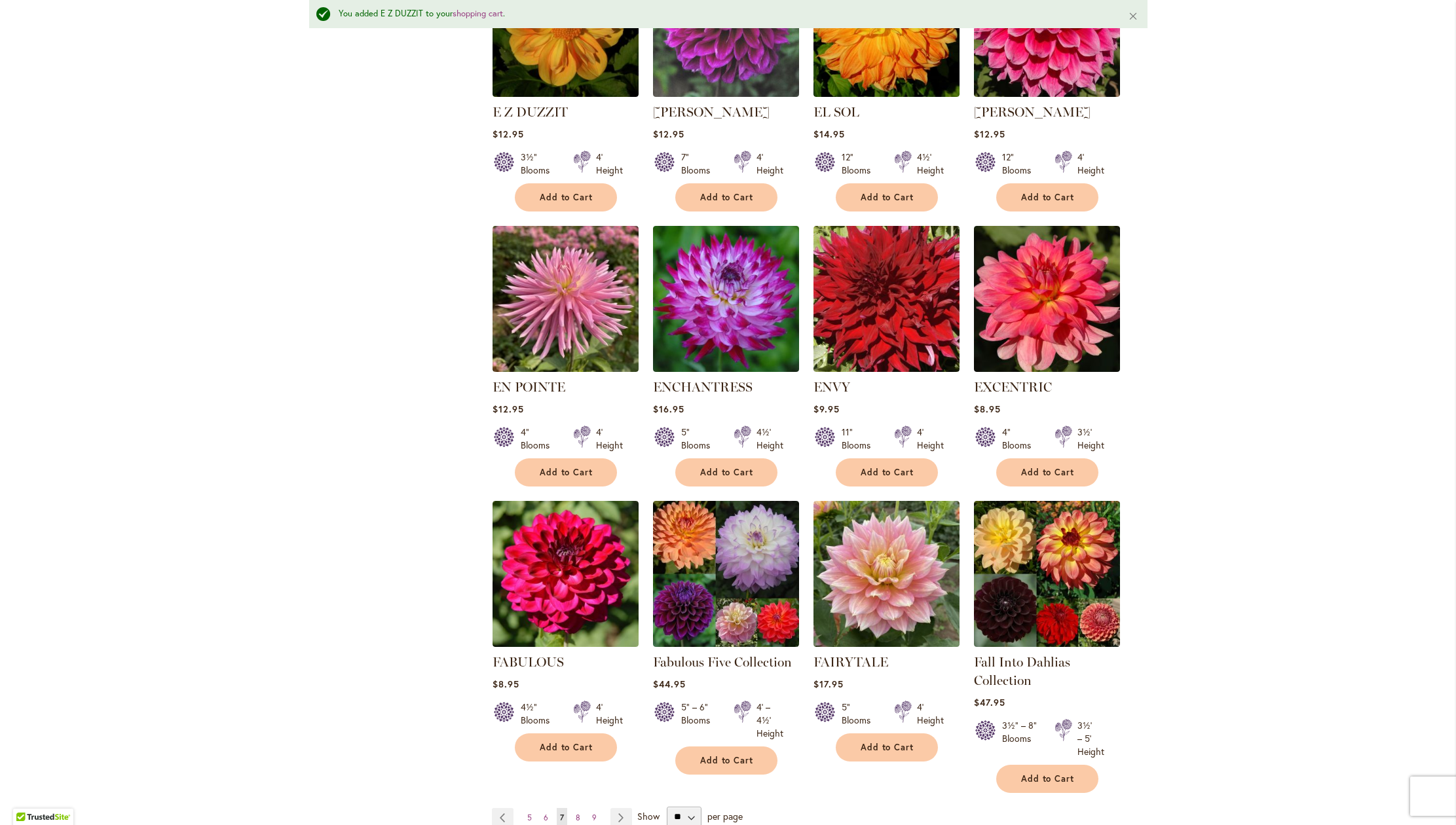
scroll to position [660, 0]
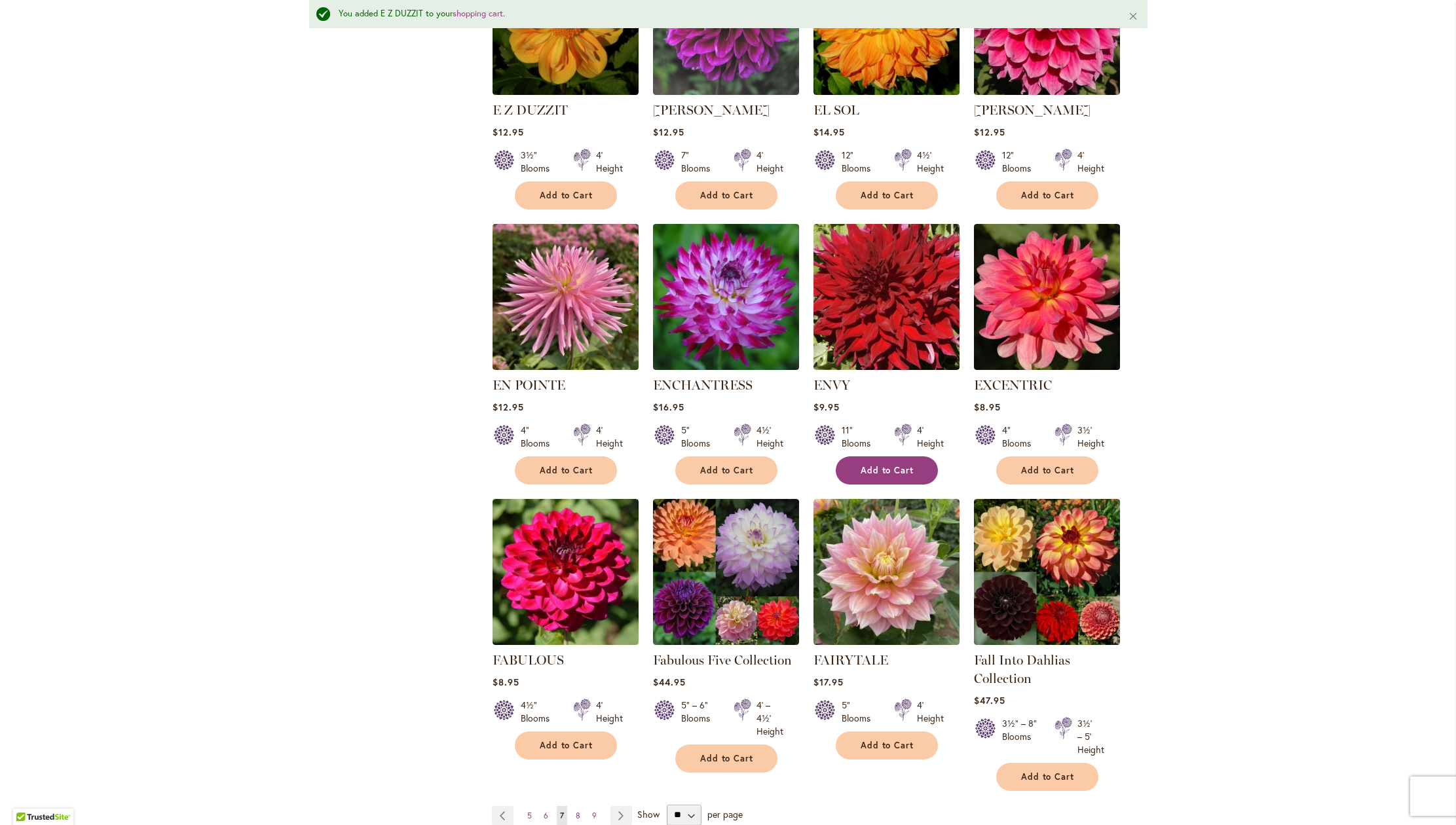
click at [876, 476] on span "Add to Cart" at bounding box center [888, 470] width 54 height 11
click at [744, 476] on span "Add to Cart" at bounding box center [727, 470] width 54 height 11
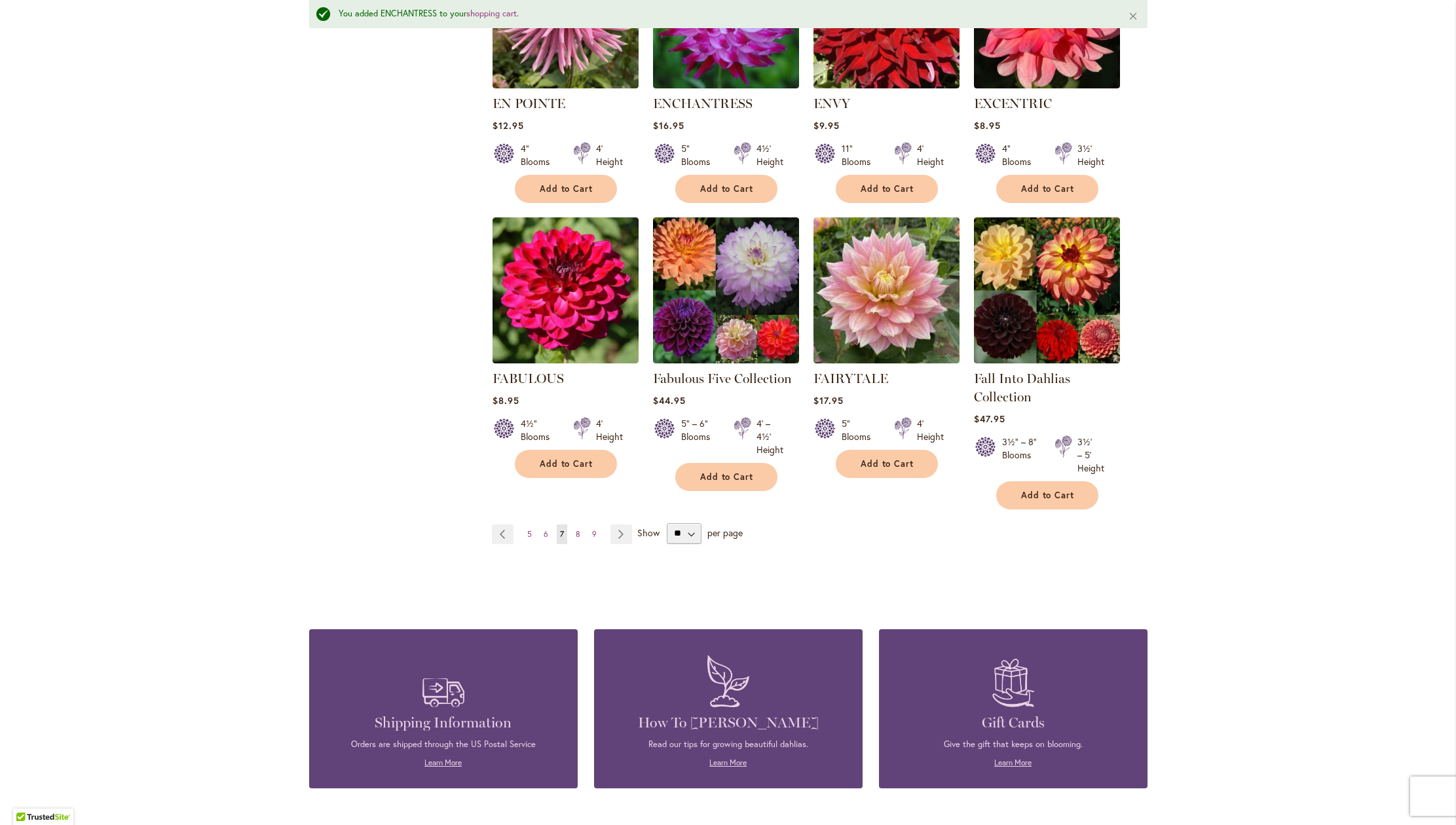
scroll to position [944, 0]
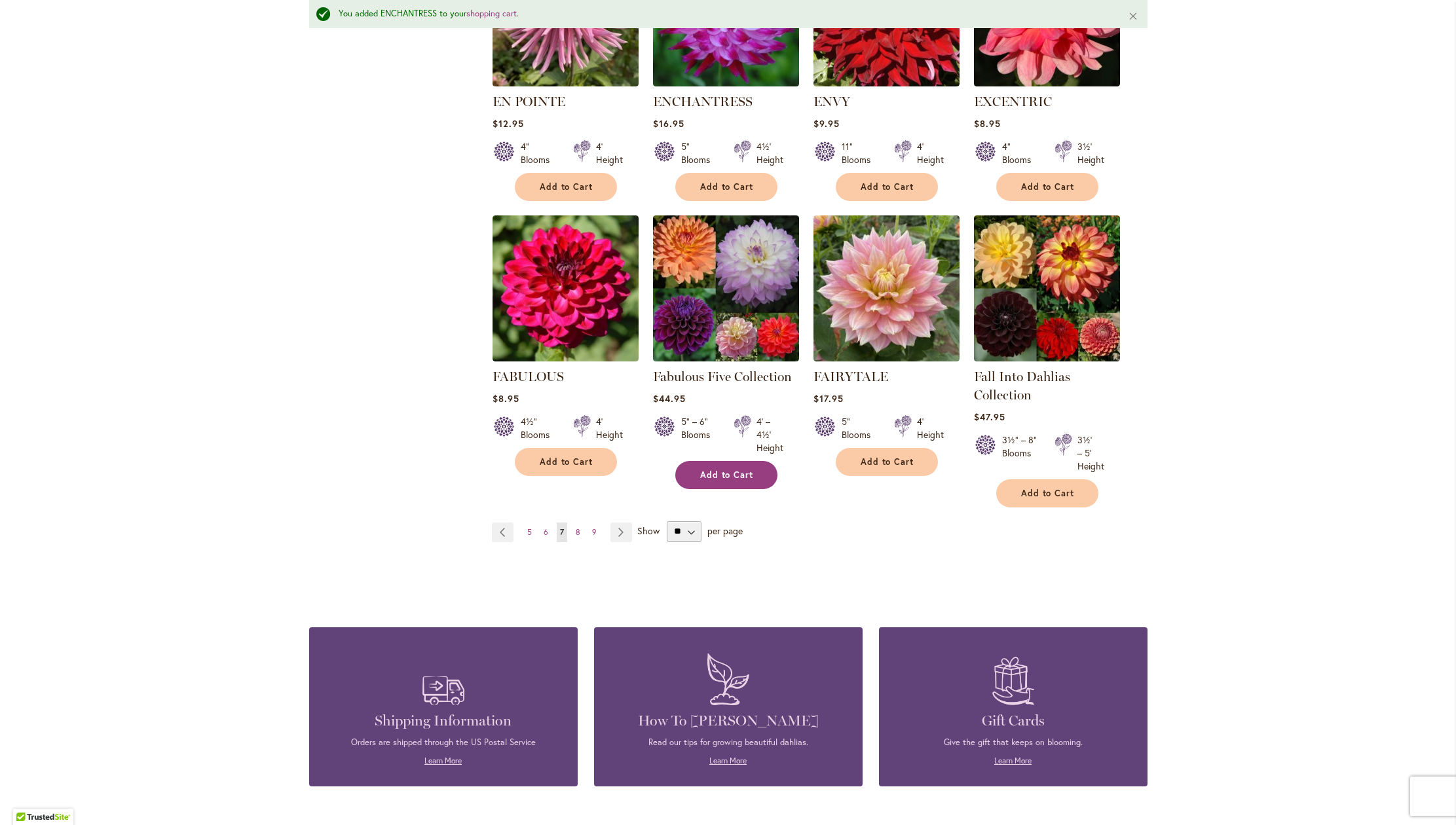
click at [741, 481] on span "Add to Cart" at bounding box center [727, 475] width 54 height 11
click at [1059, 508] on button "Add to Cart" at bounding box center [1047, 494] width 102 height 29
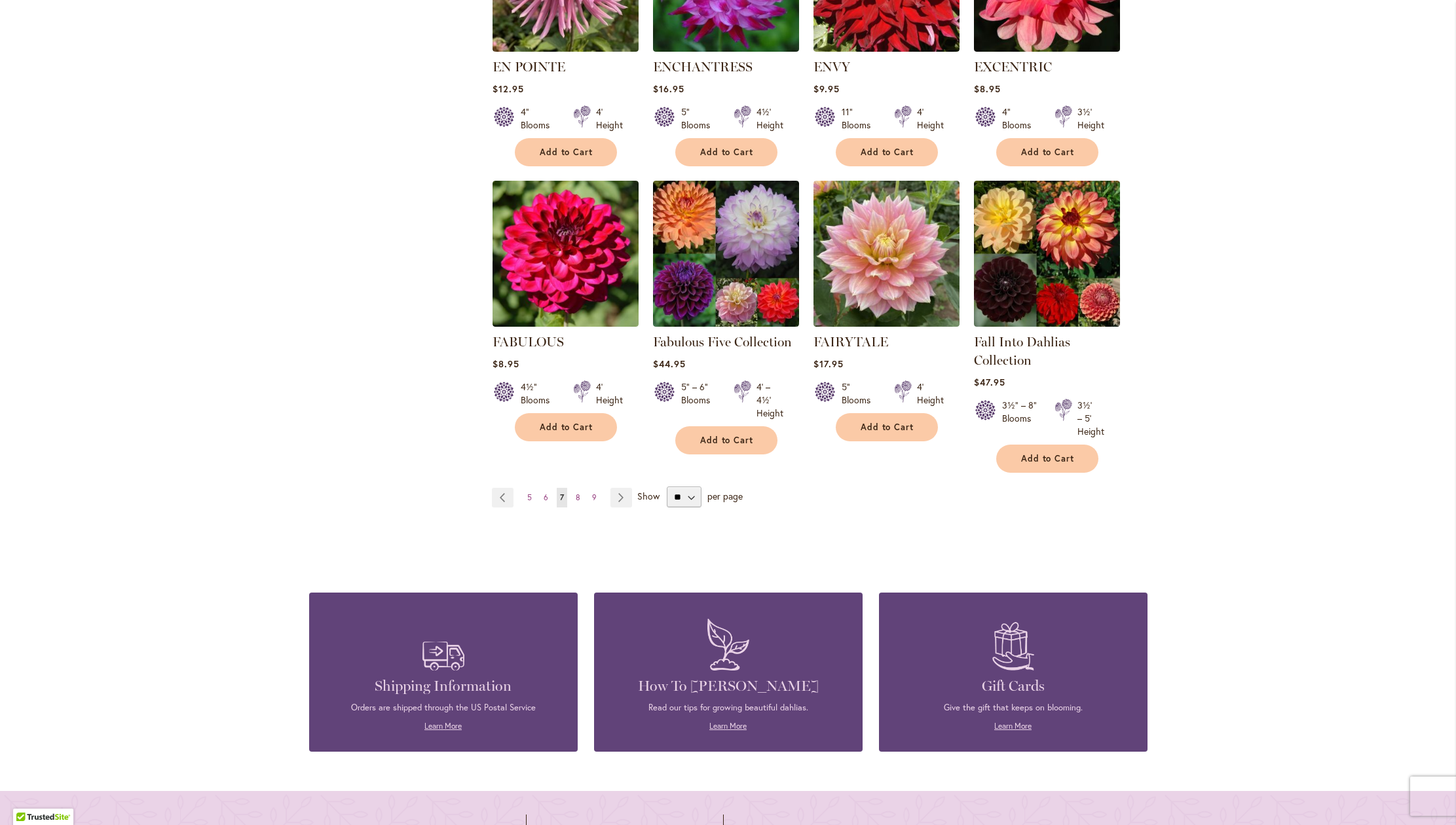
click at [894, 433] on span "Add to Cart" at bounding box center [888, 428] width 54 height 11
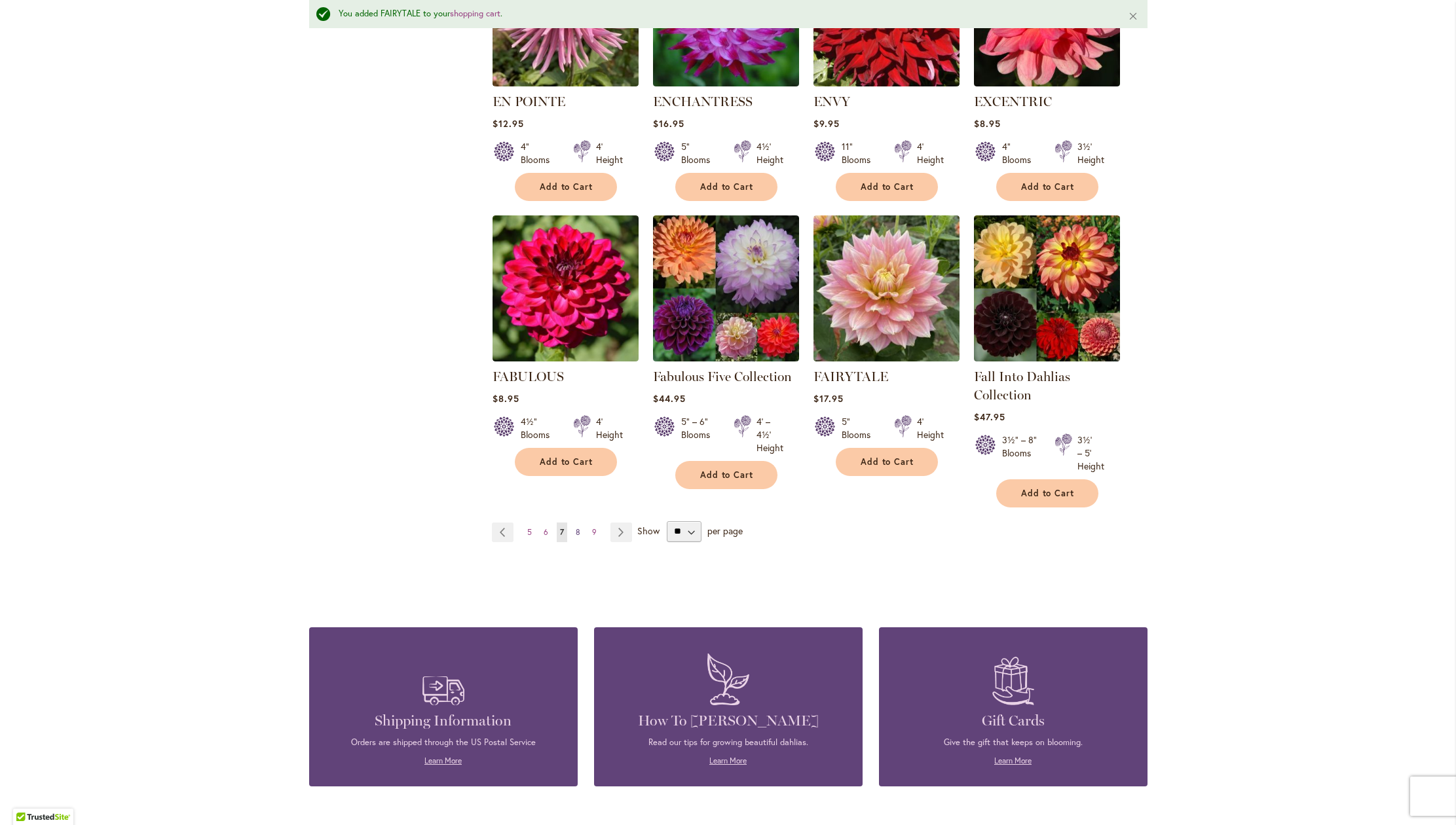
click at [877, 192] on span "Add to Cart" at bounding box center [888, 187] width 54 height 11
click at [709, 481] on span "Add to Cart" at bounding box center [727, 475] width 54 height 11
click at [870, 468] on span "Add to Cart" at bounding box center [888, 462] width 54 height 11
click at [576, 537] on span "8" at bounding box center [578, 532] width 5 height 10
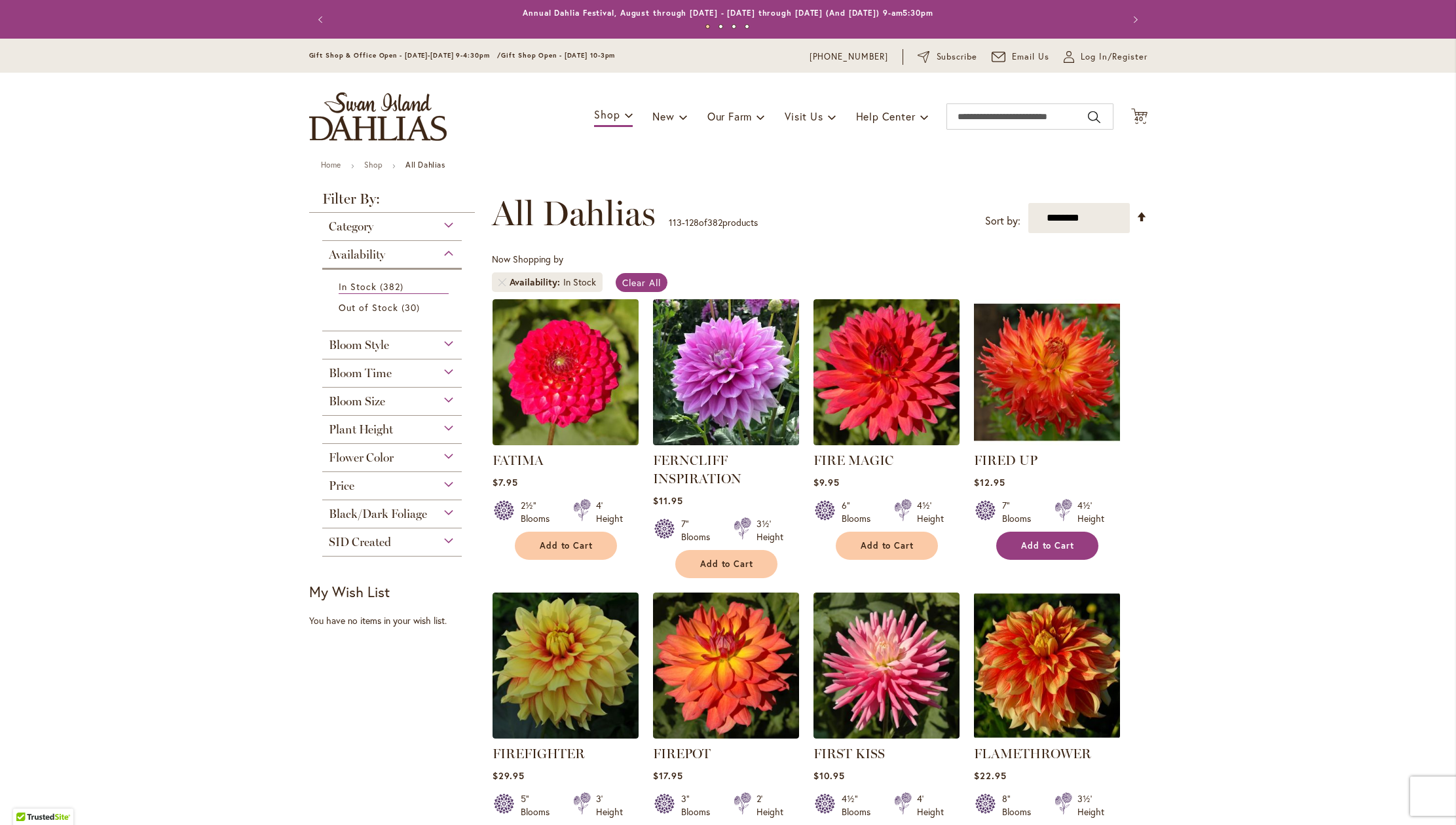
click at [1028, 552] on span "Add to Cart" at bounding box center [1048, 546] width 54 height 11
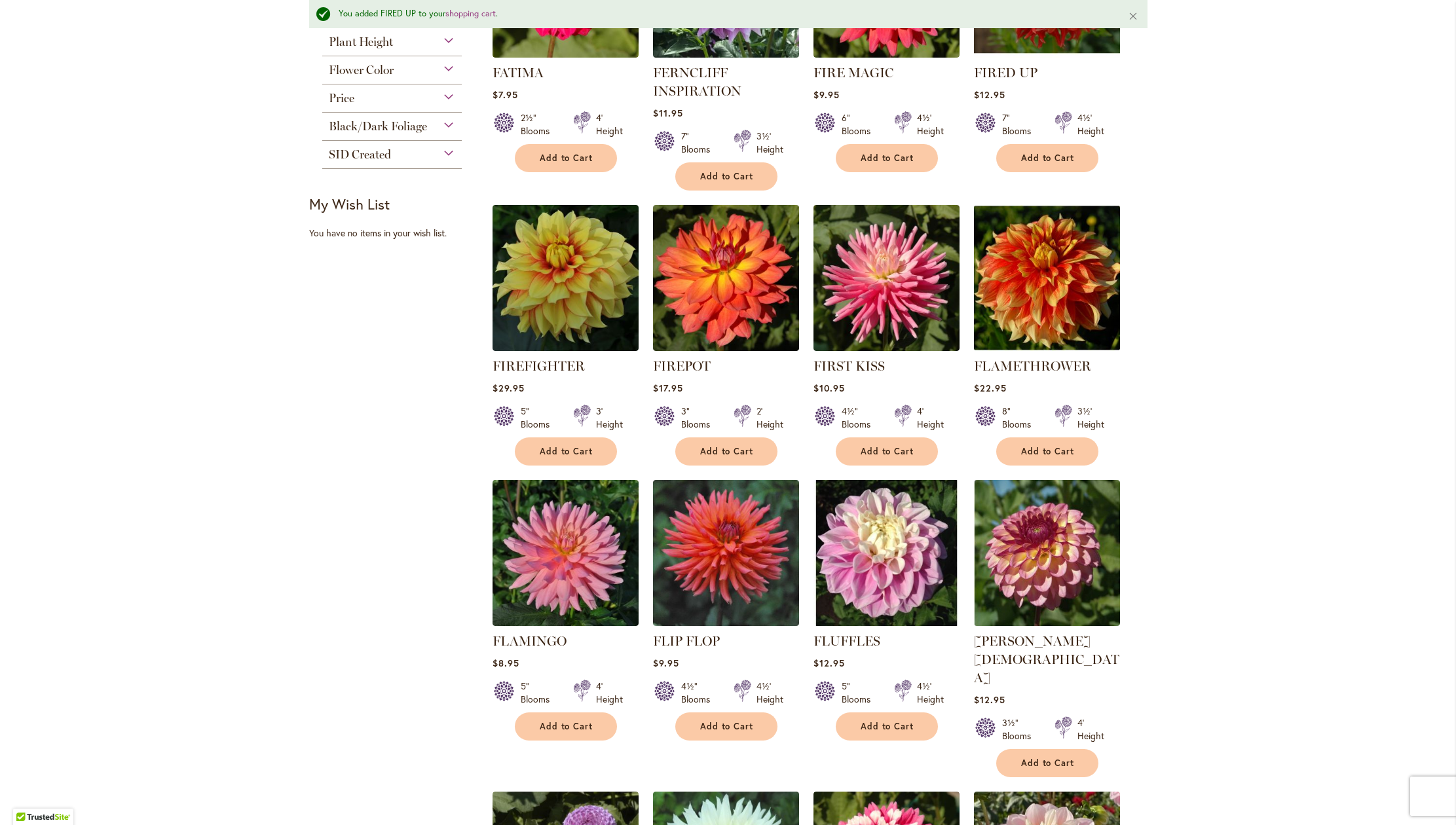
scroll to position [428, 0]
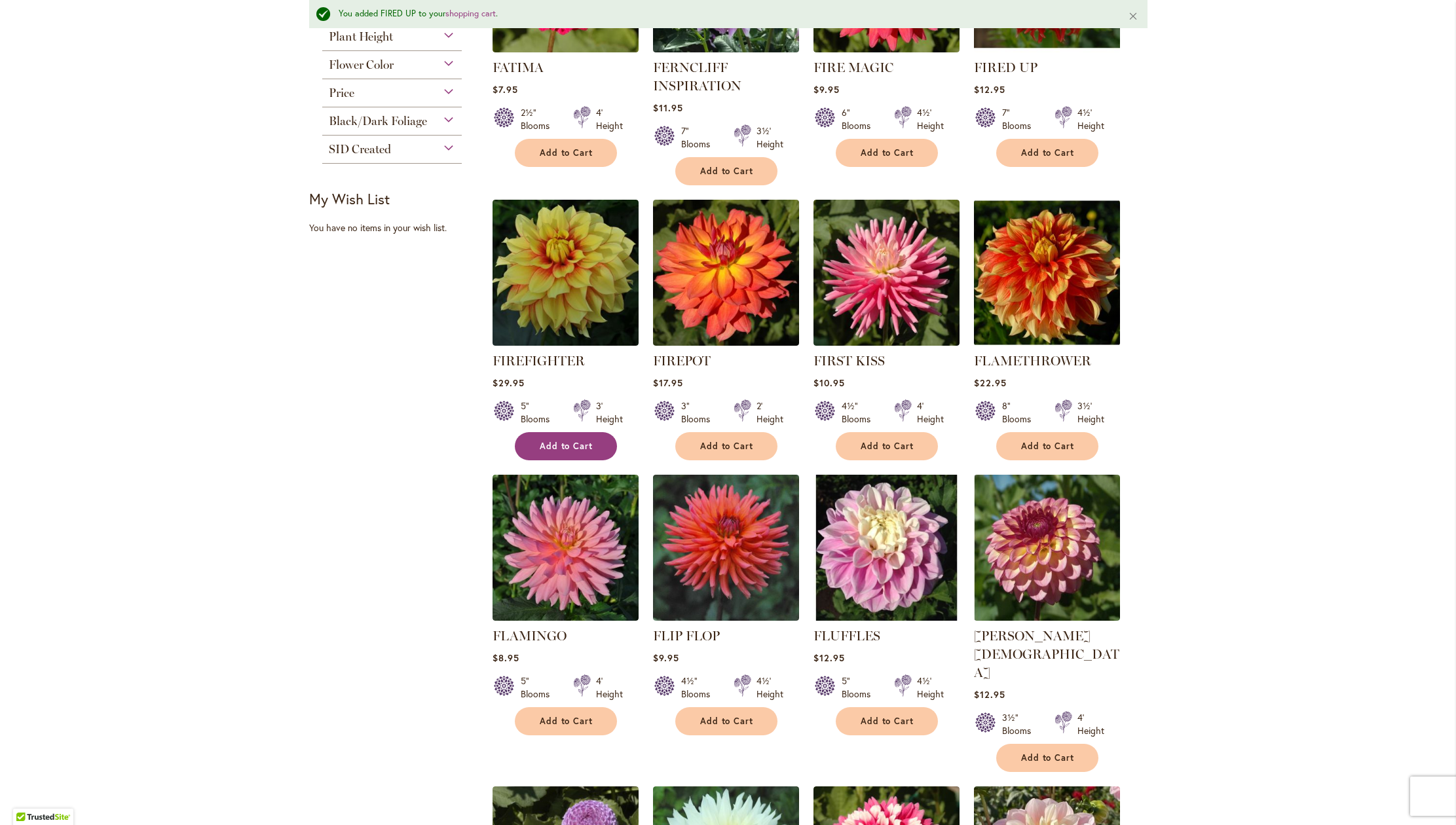
click at [590, 461] on button "Add to Cart" at bounding box center [565, 447] width 102 height 29
click at [1047, 452] on span "Add to Cart" at bounding box center [1048, 447] width 54 height 11
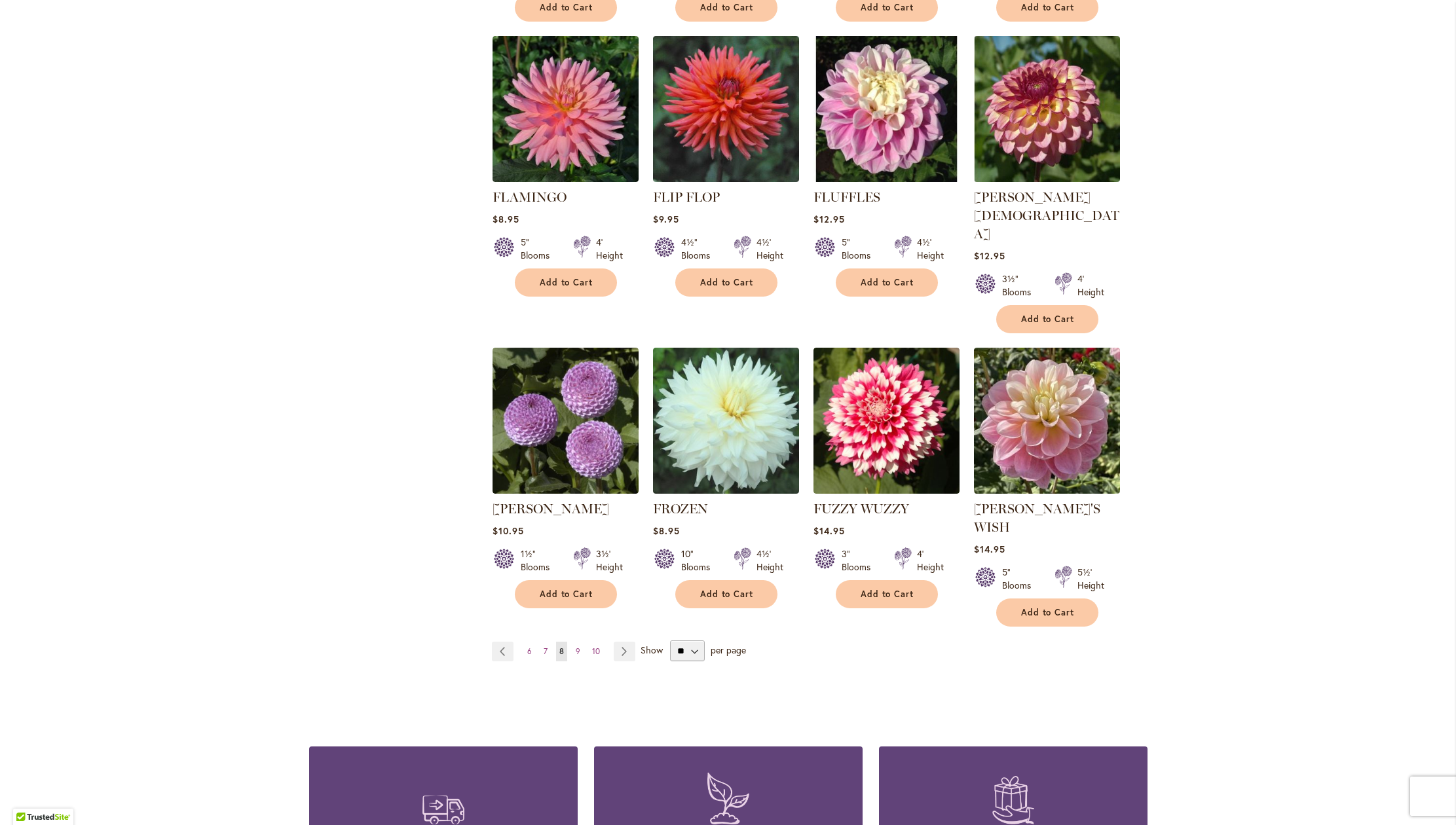
scroll to position [834, 0]
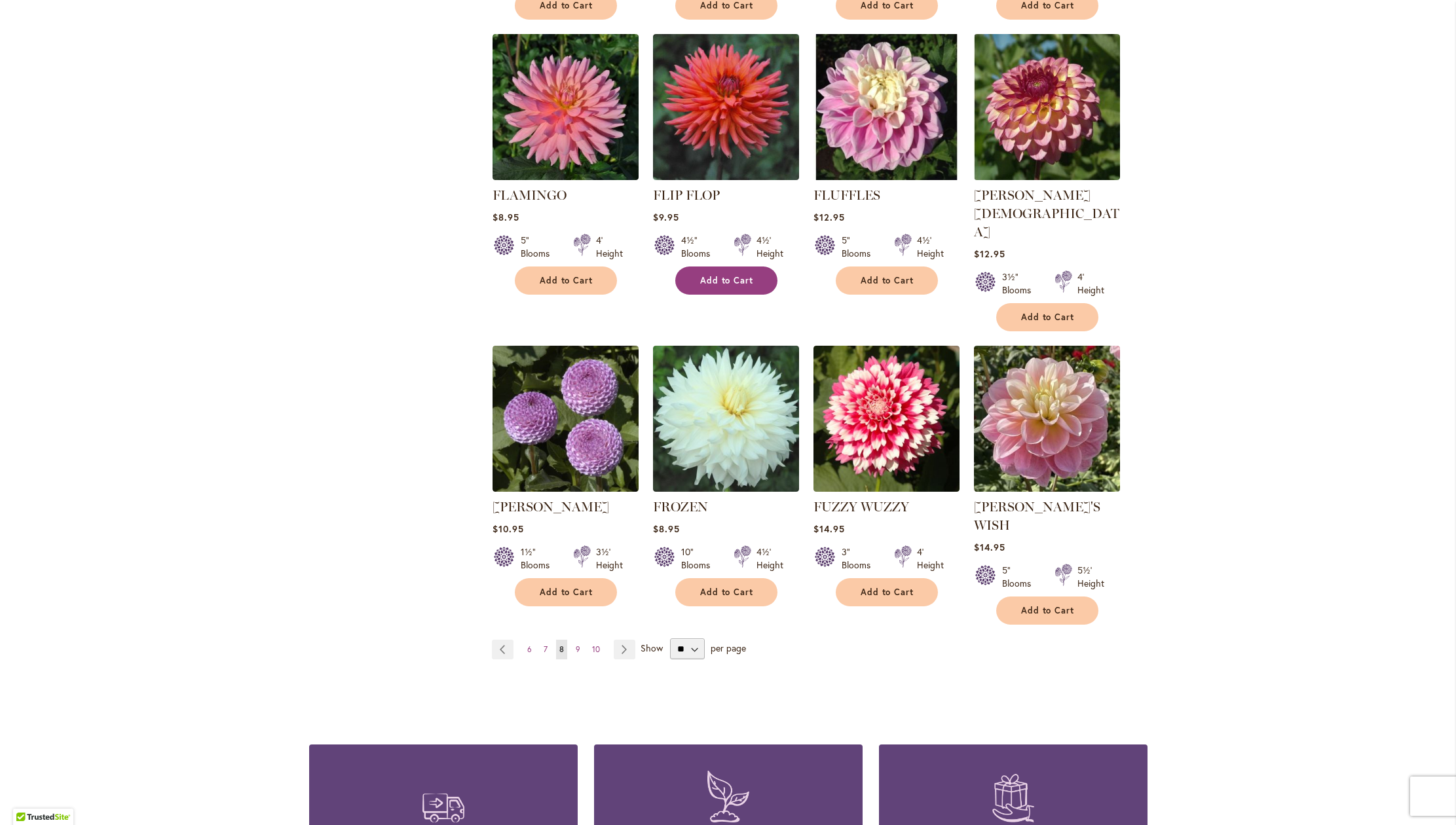
click at [745, 286] on span "Add to Cart" at bounding box center [727, 280] width 54 height 11
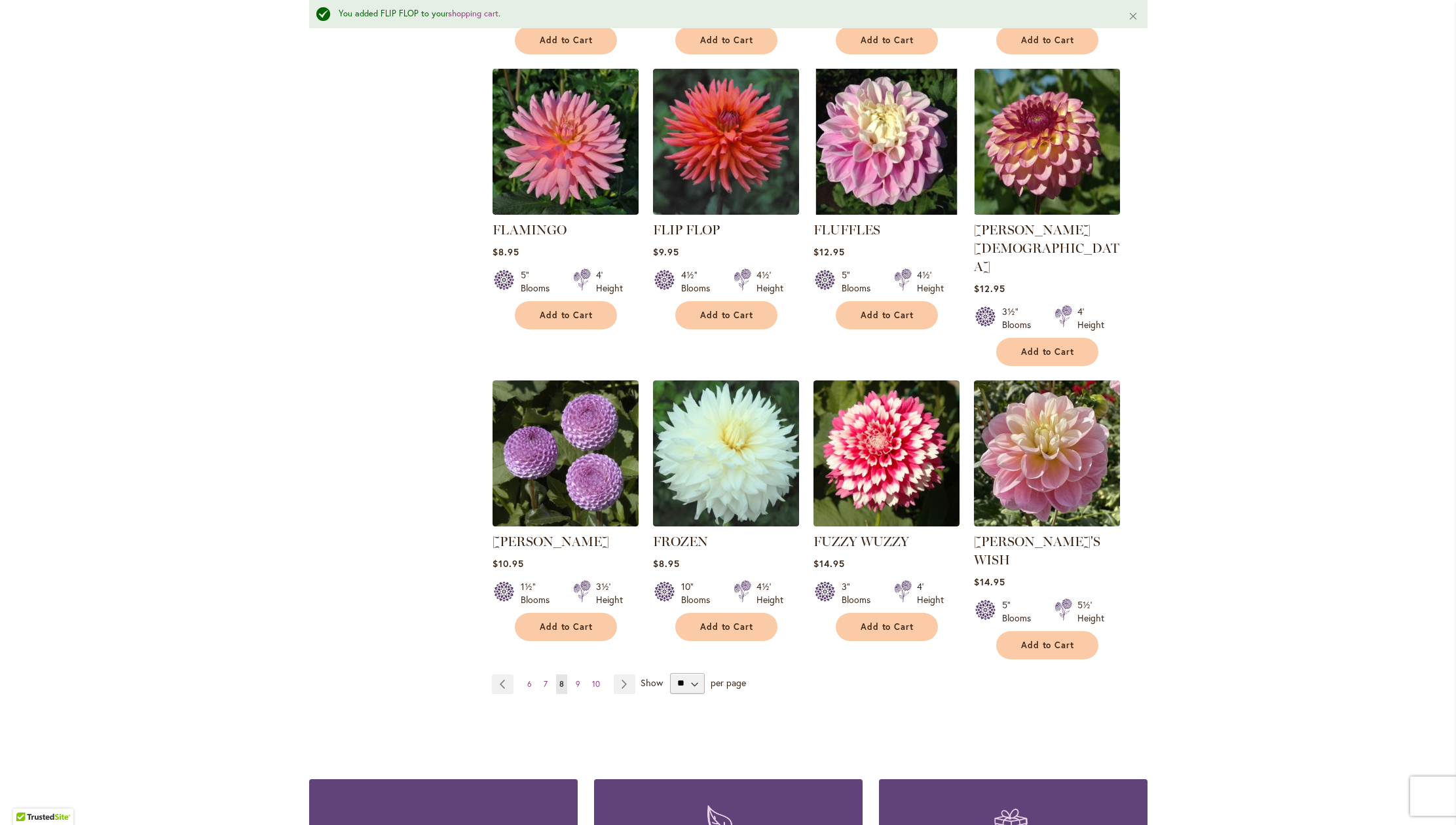
click at [568, 295] on div "5" Blooms 4' Height" at bounding box center [565, 276] width 146 height 36
click at [553, 321] on span "Add to Cart" at bounding box center [567, 315] width 54 height 11
click at [587, 641] on button "Add to Cart" at bounding box center [565, 627] width 102 height 29
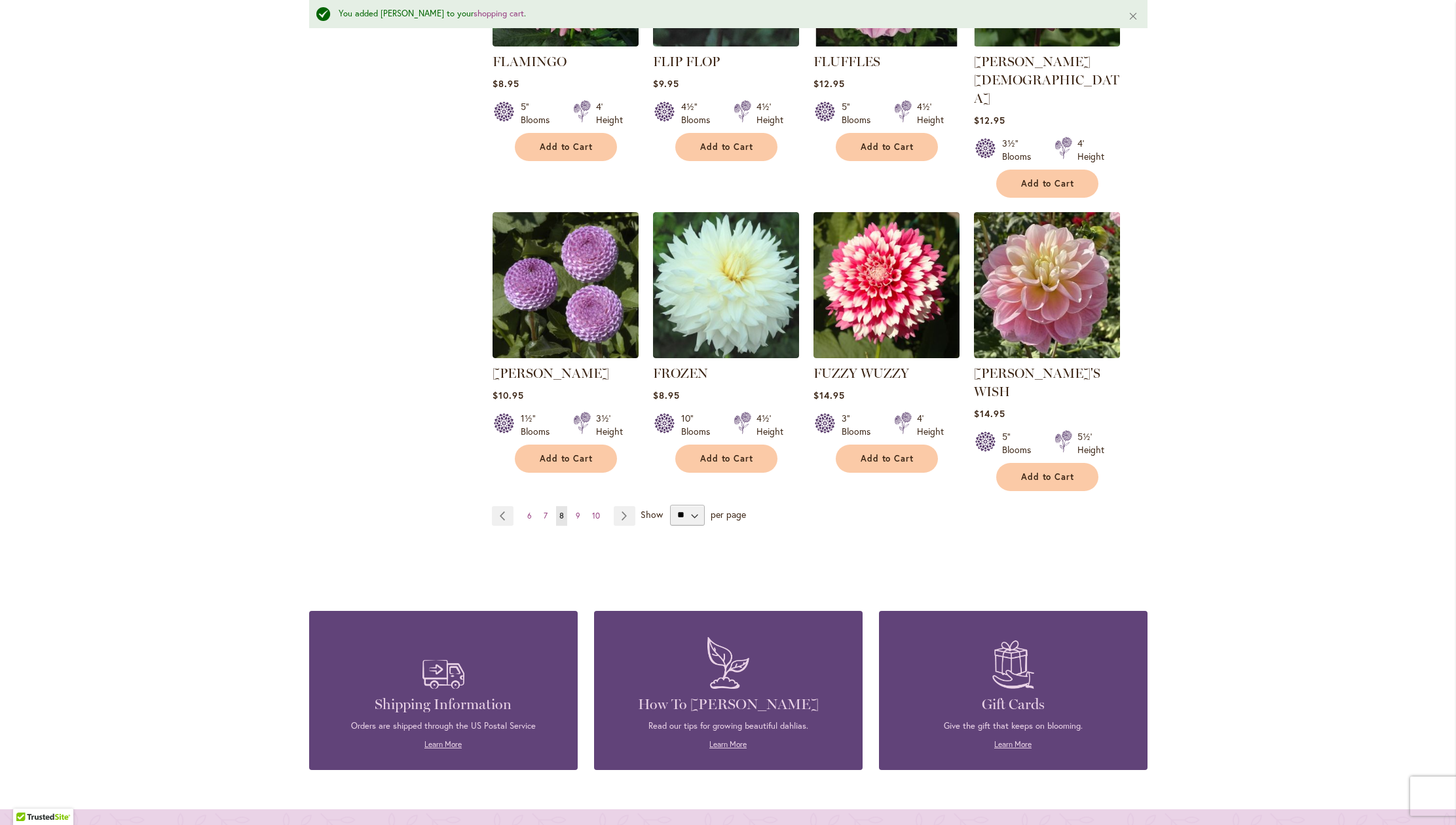
scroll to position [1070, 0]
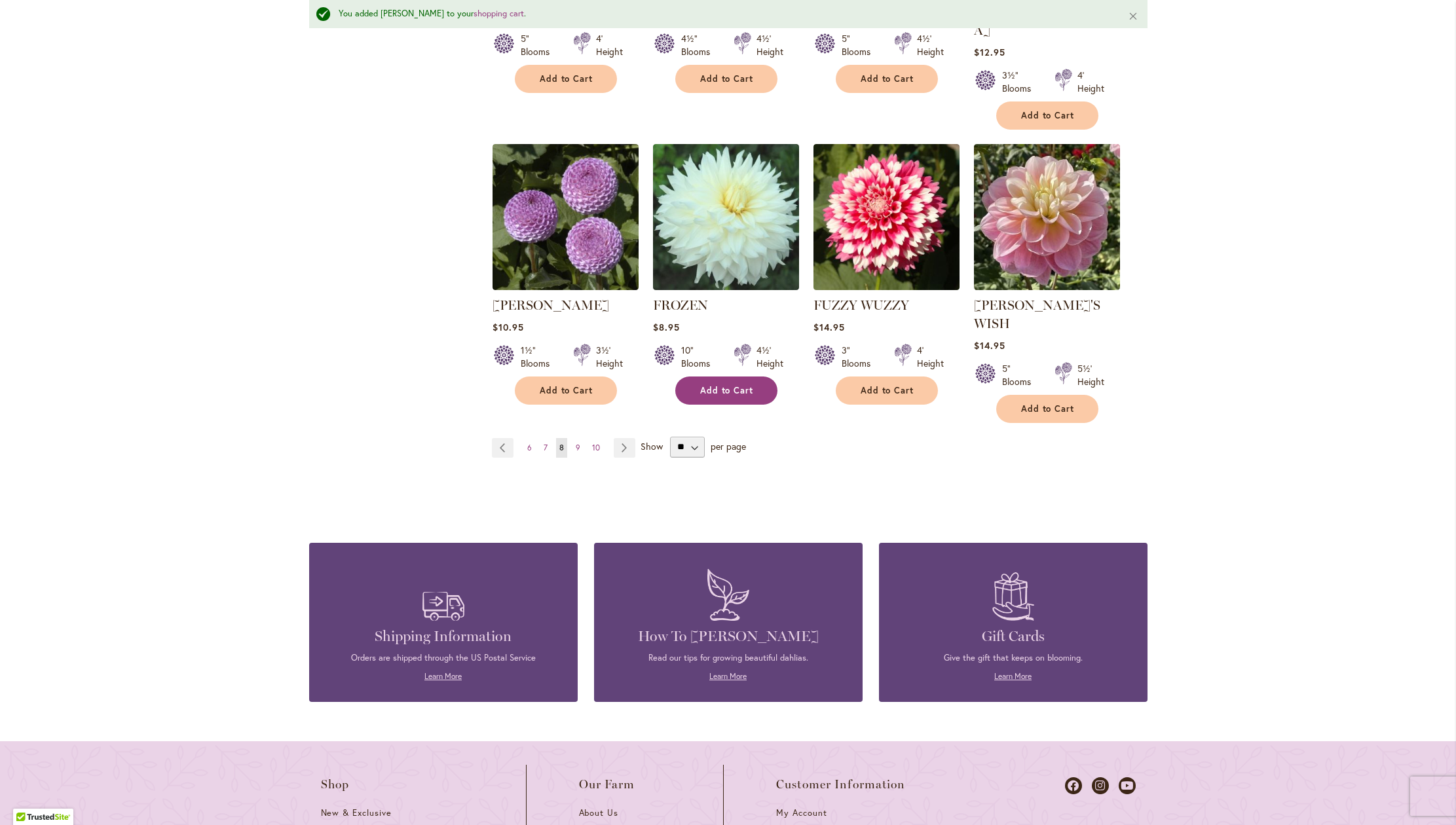
click at [736, 396] on span "Add to Cart" at bounding box center [727, 390] width 54 height 11
click at [583, 396] on span "Add to Cart" at bounding box center [567, 390] width 54 height 11
click at [576, 453] on span "9" at bounding box center [578, 447] width 5 height 10
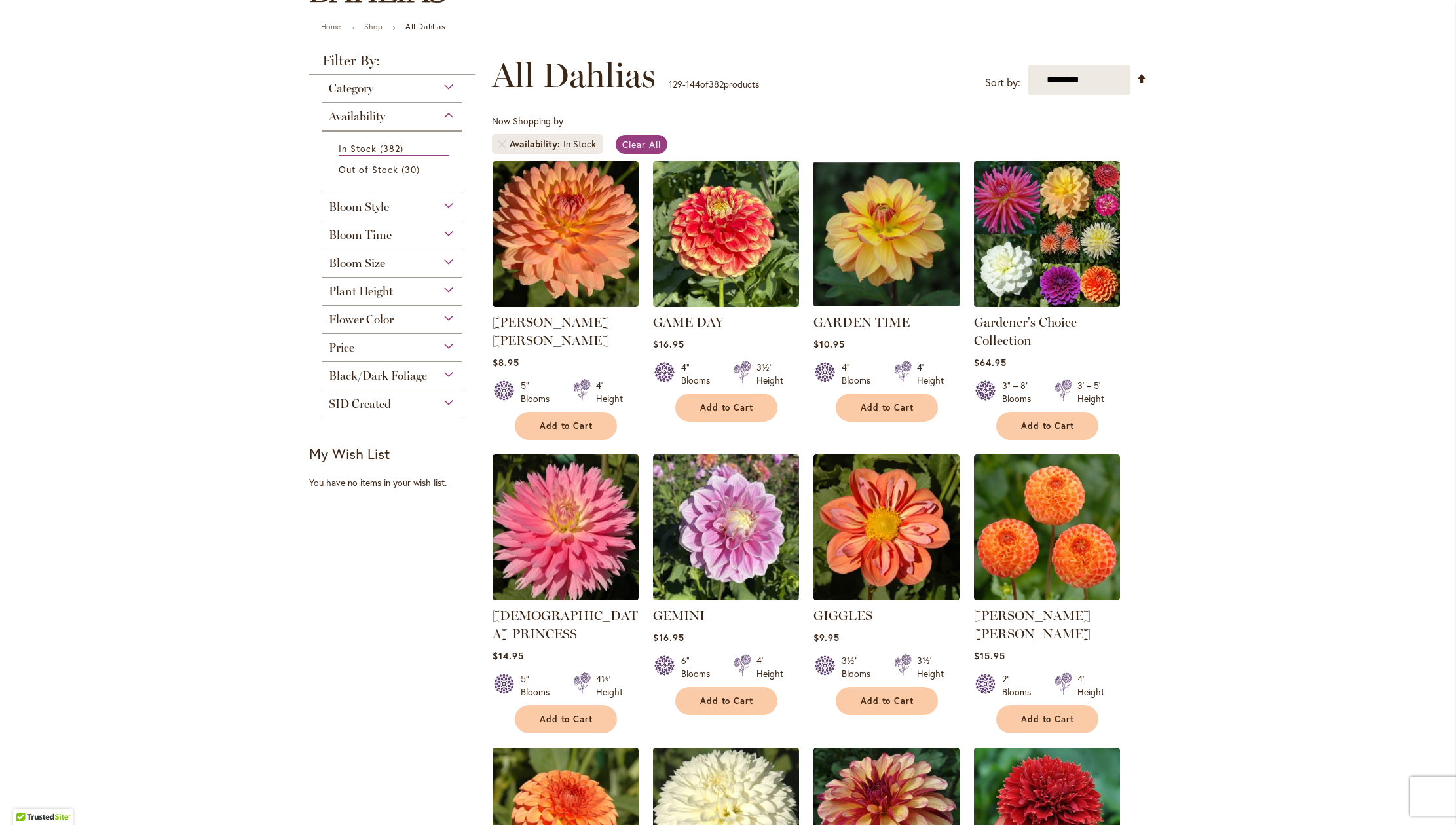
scroll to position [140, 0]
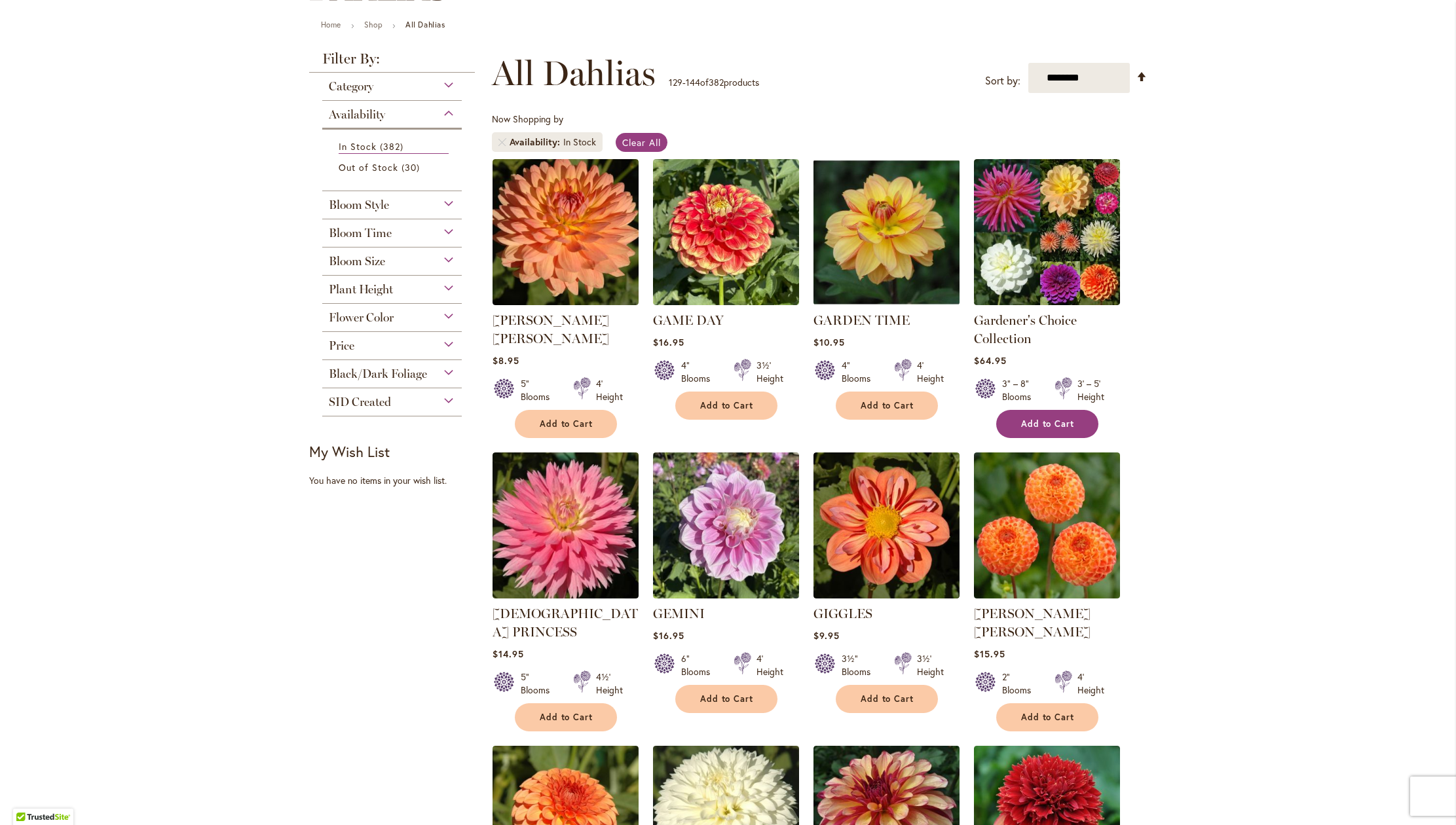
click at [1075, 438] on button "Add to Cart" at bounding box center [1047, 424] width 102 height 29
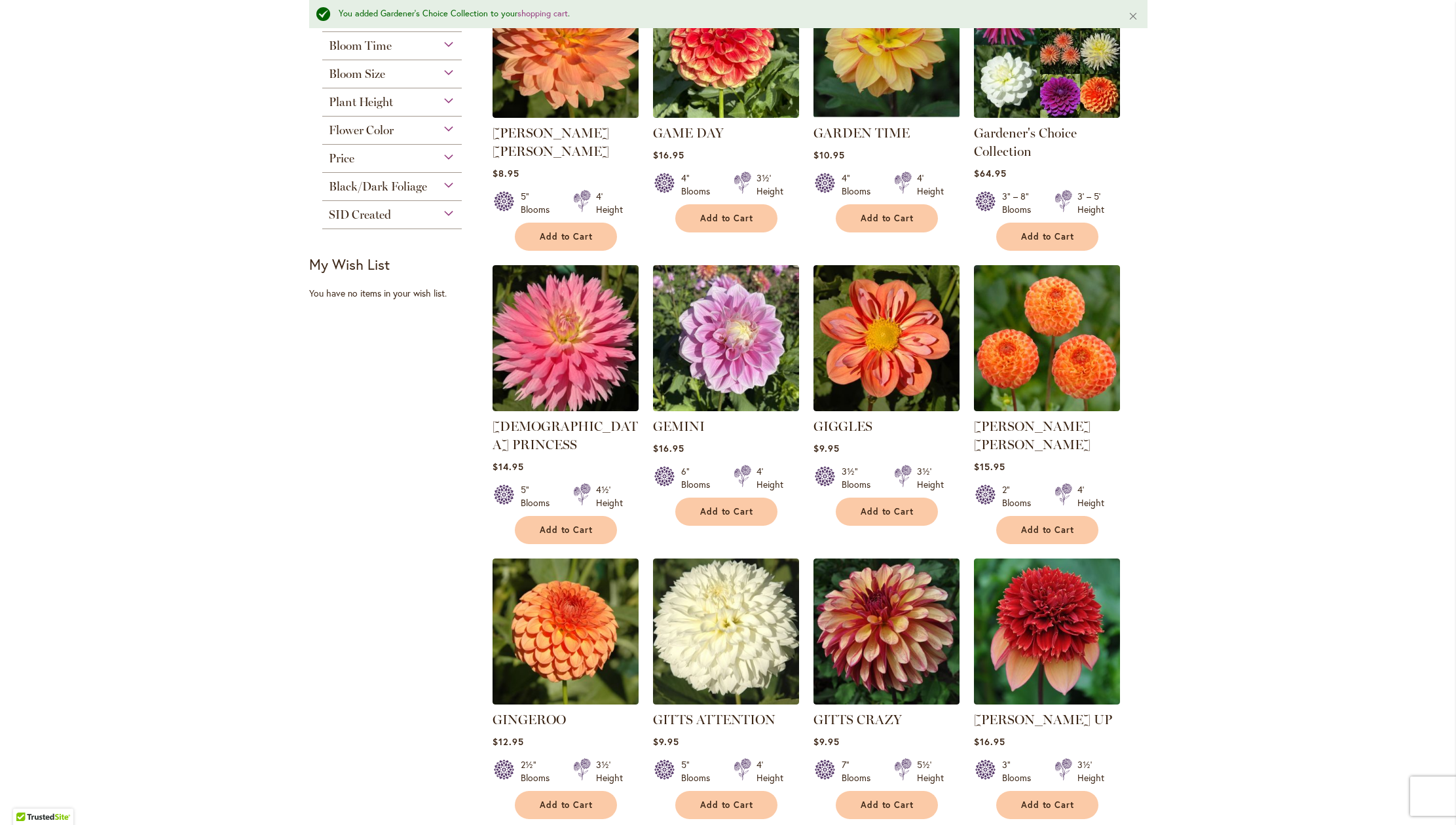
scroll to position [366, 0]
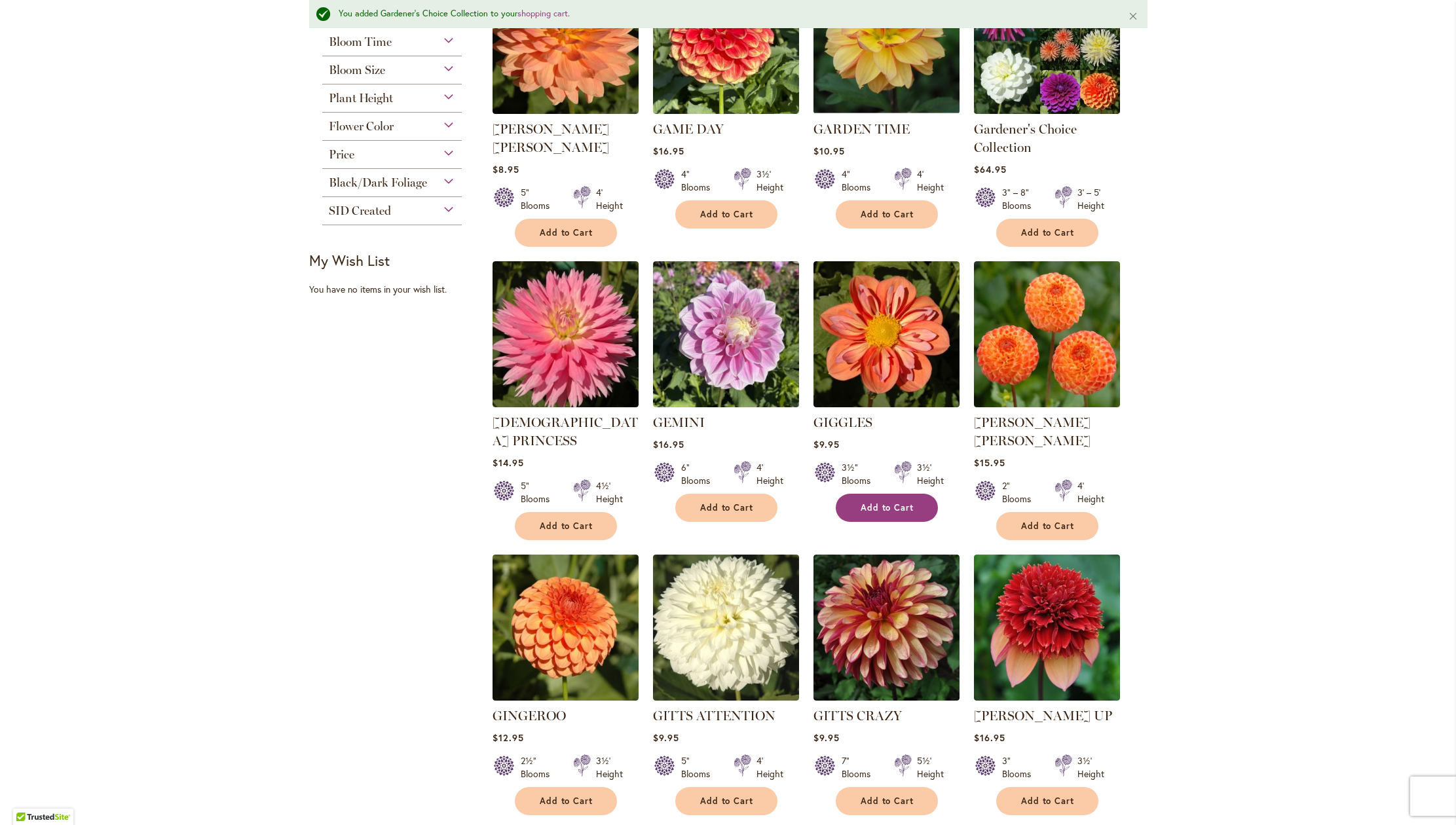
click at [892, 514] on span "Add to Cart" at bounding box center [888, 508] width 54 height 11
click at [540, 532] on span "Add to Cart" at bounding box center [567, 527] width 54 height 11
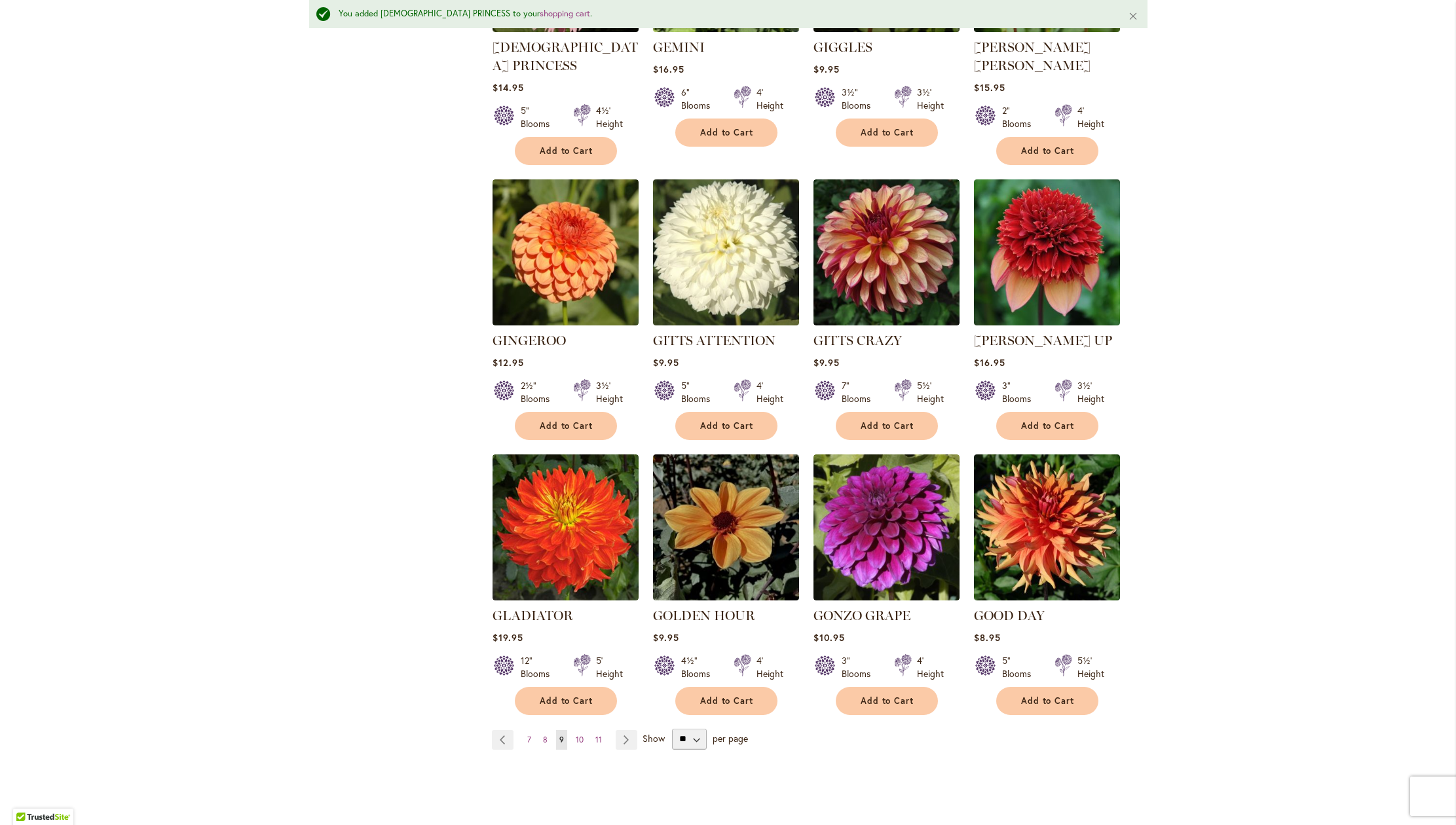
scroll to position [743, 0]
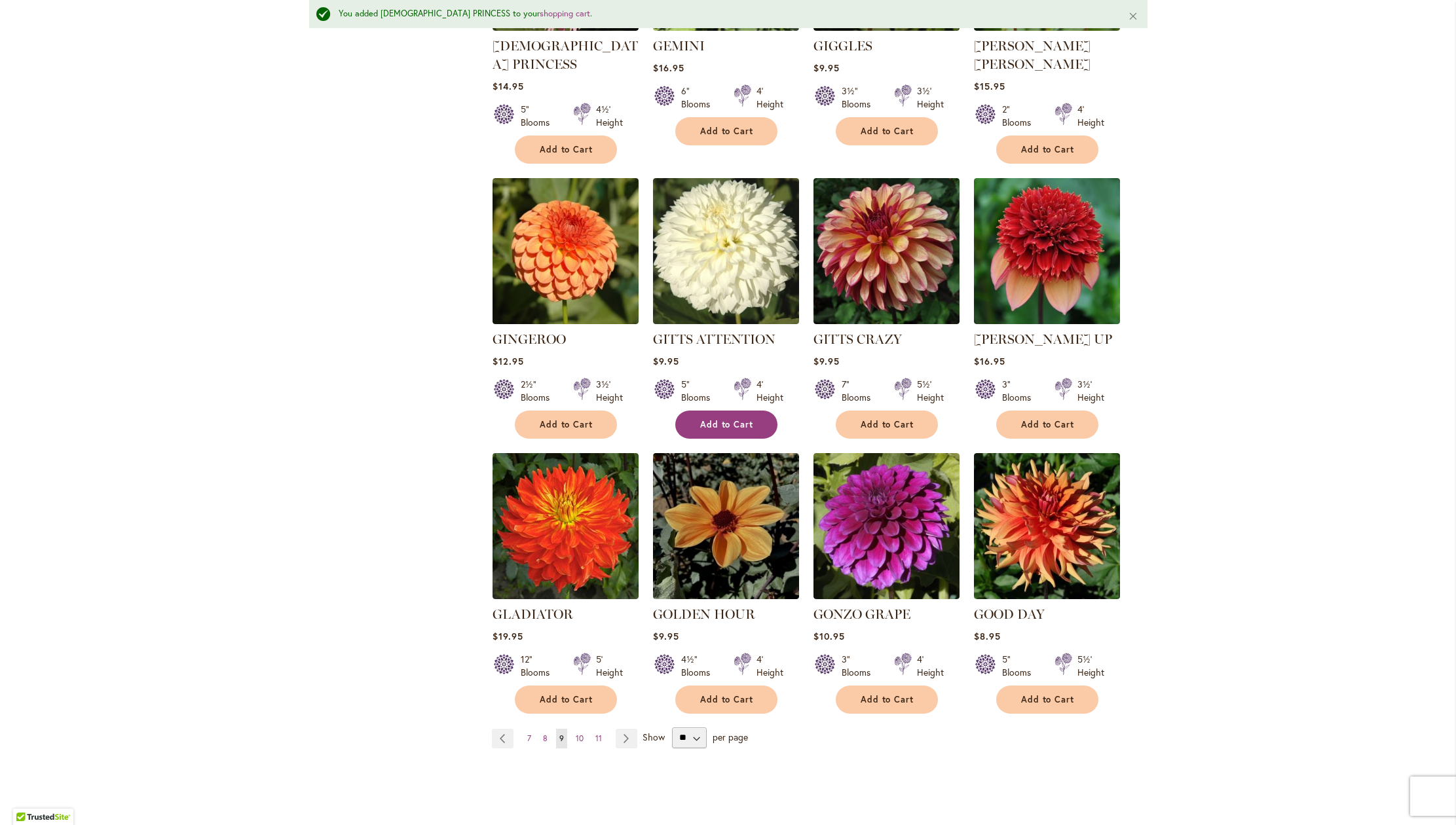
click at [740, 430] on span "Add to Cart" at bounding box center [727, 424] width 54 height 11
click at [914, 439] on button "Add to Cart" at bounding box center [887, 425] width 102 height 29
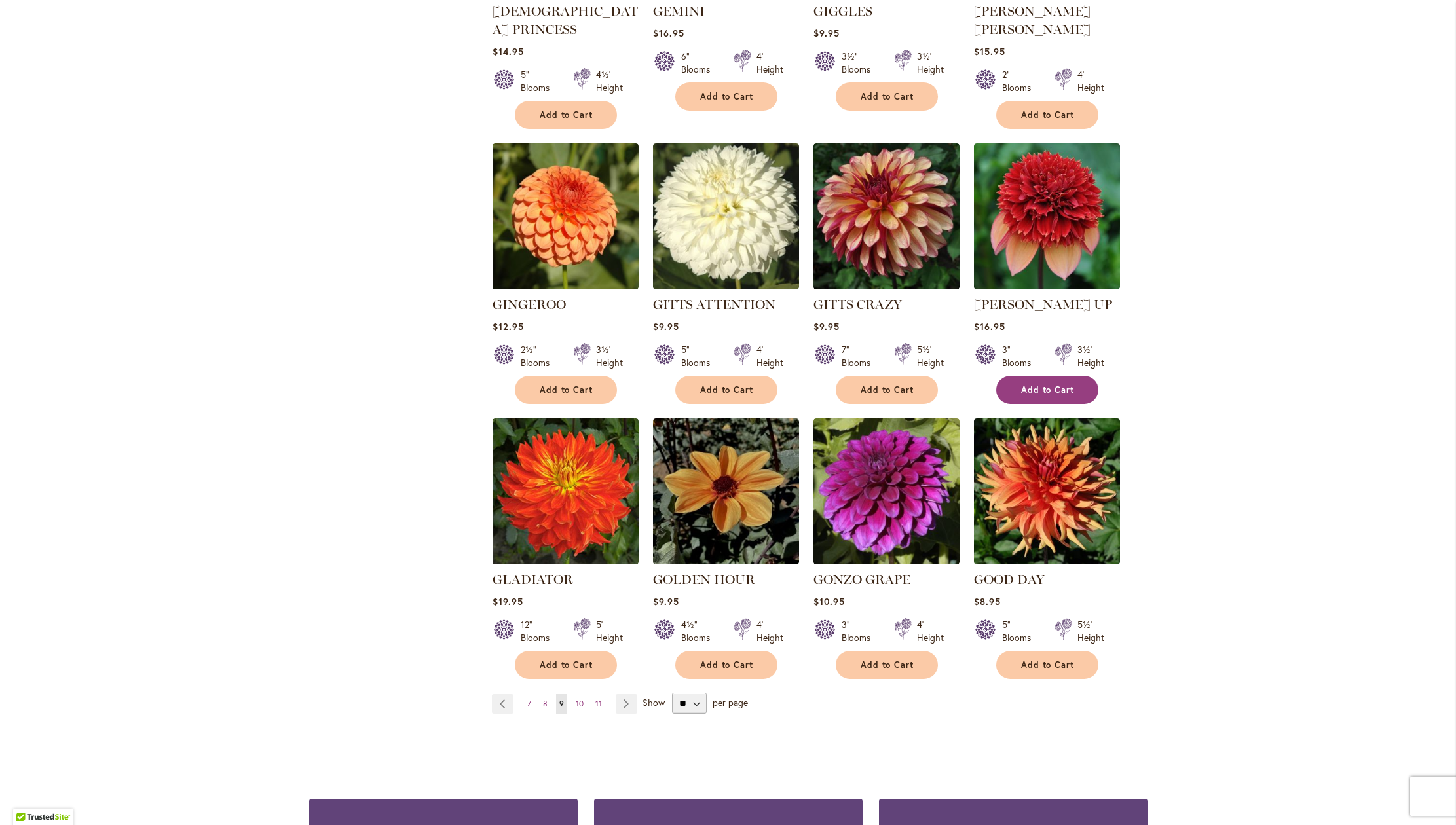
click at [1045, 396] on span "Add to Cart" at bounding box center [1048, 390] width 54 height 11
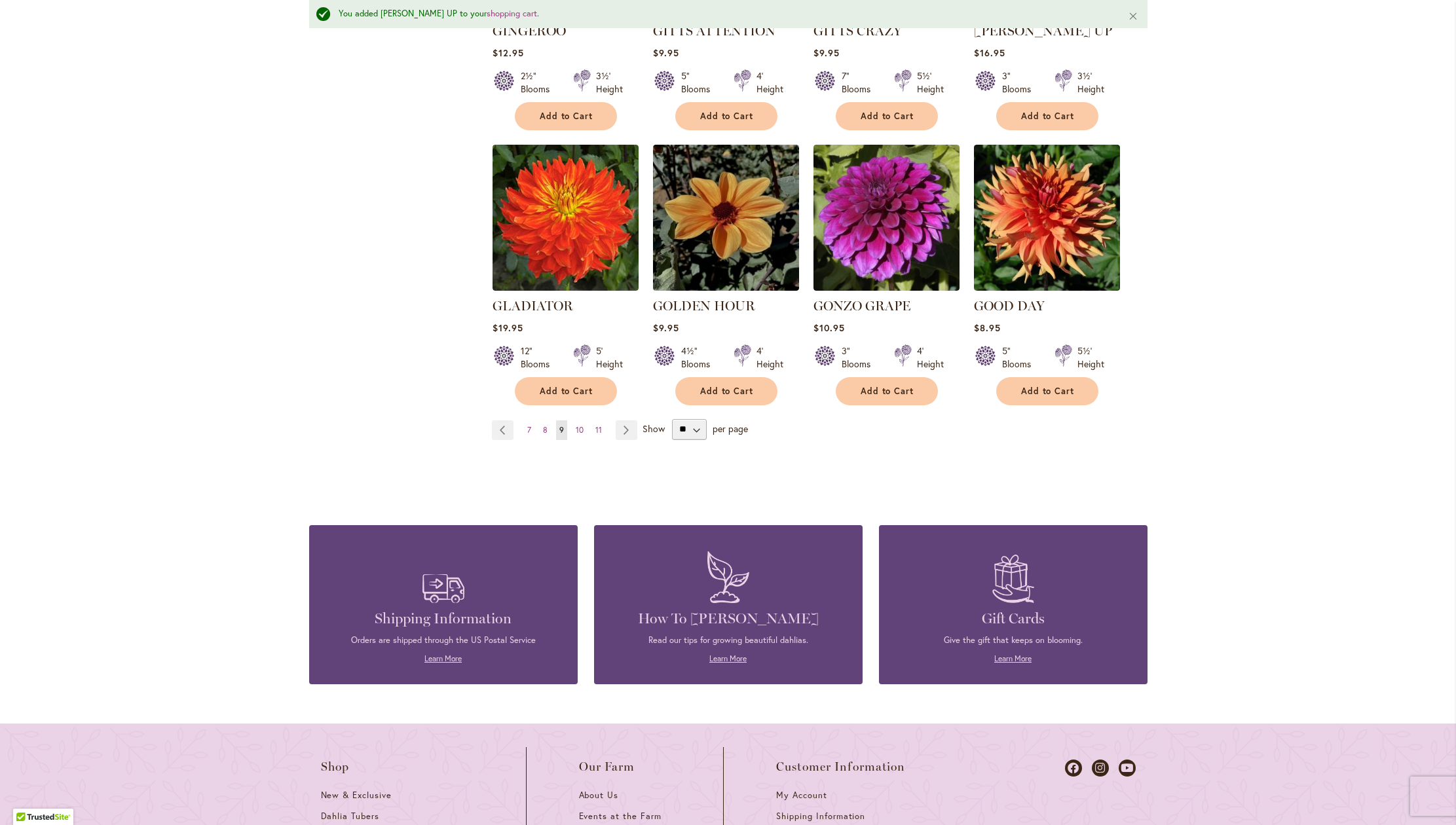
scroll to position [1062, 0]
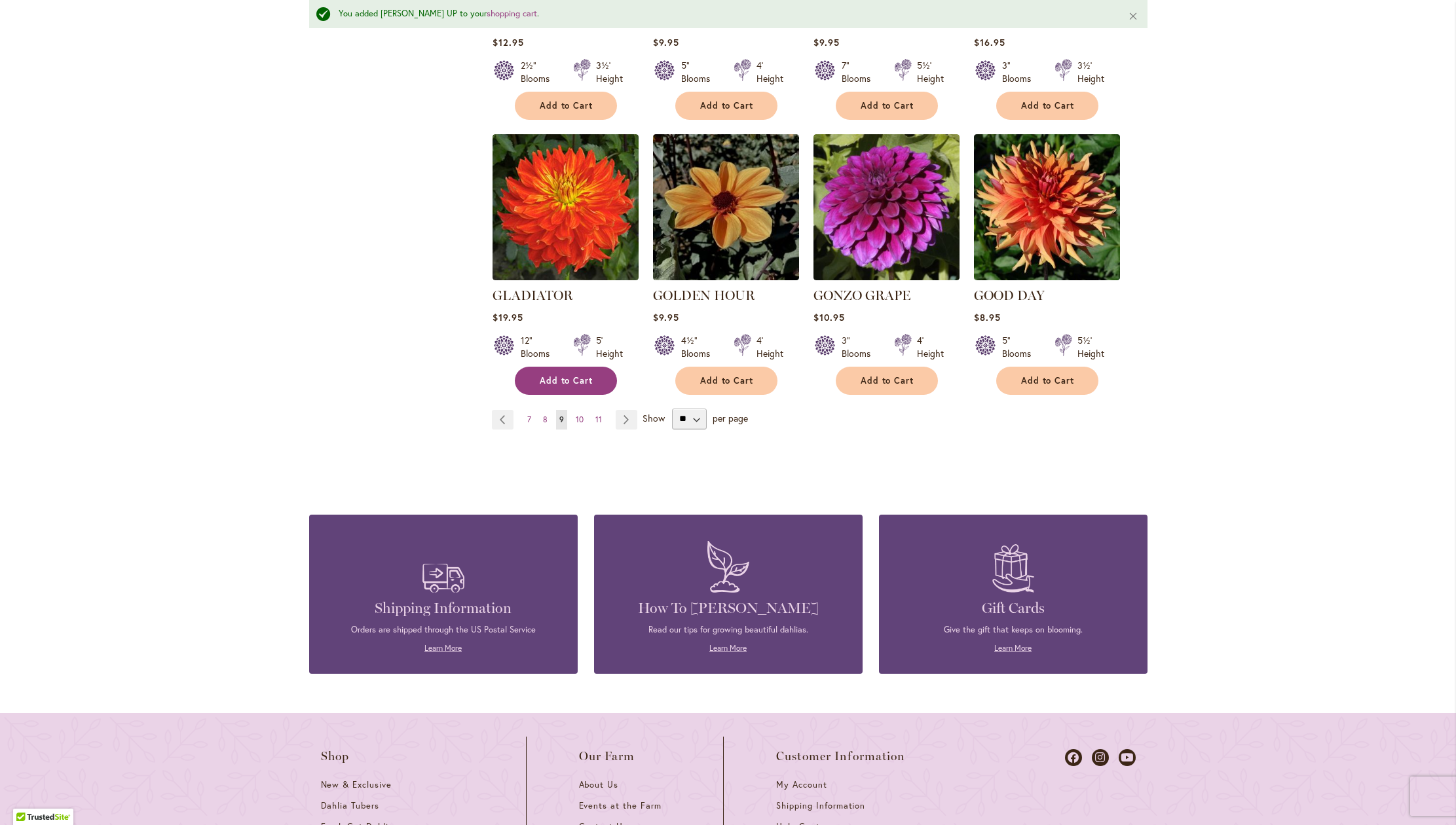
click at [584, 386] on span "Add to Cart" at bounding box center [567, 381] width 54 height 11
click at [1040, 386] on span "Add to Cart" at bounding box center [1048, 381] width 54 height 11
click at [729, 395] on button "Add to Cart" at bounding box center [726, 381] width 102 height 29
click at [576, 424] on span "10" at bounding box center [580, 420] width 8 height 10
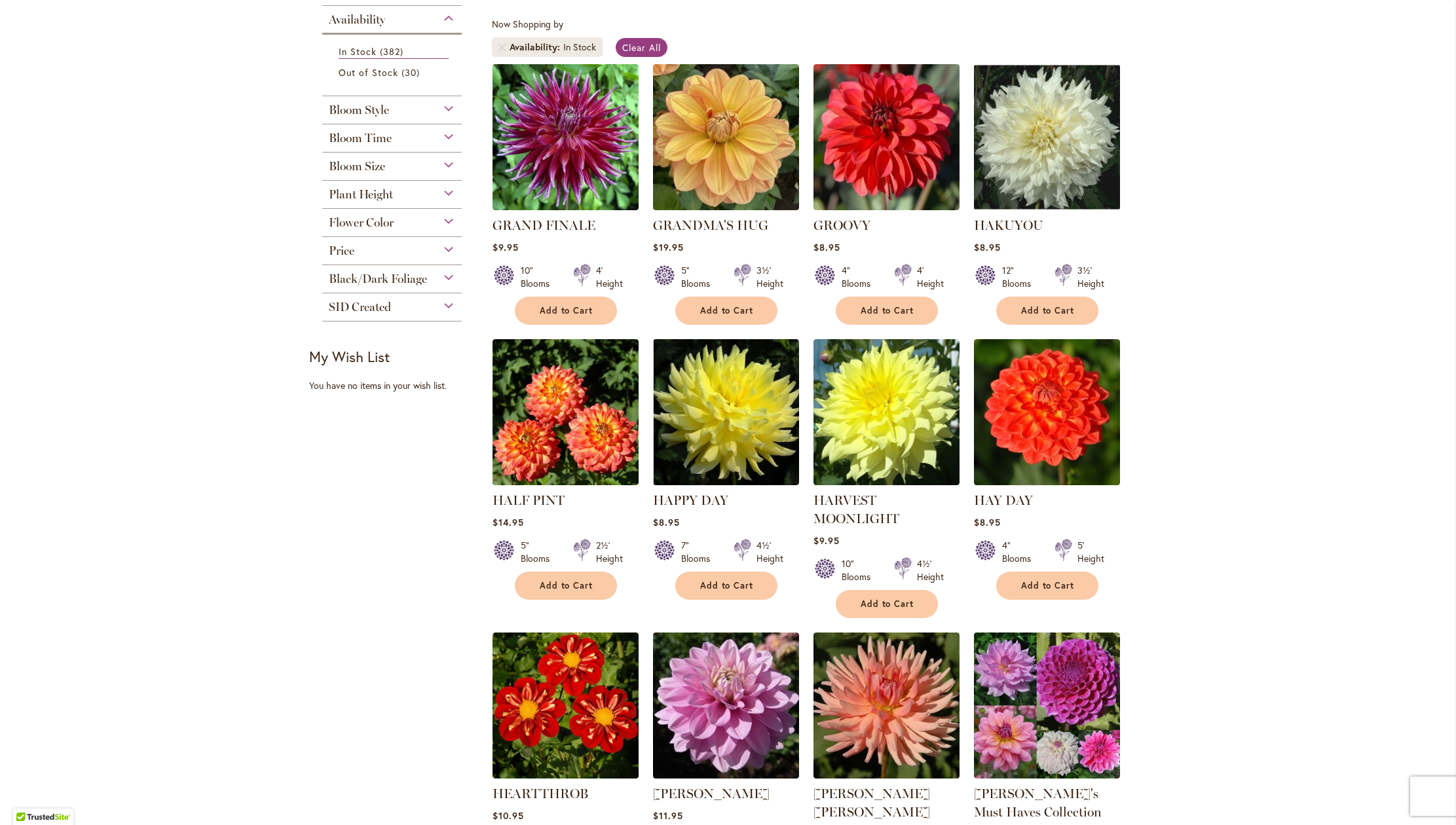
scroll to position [253, 0]
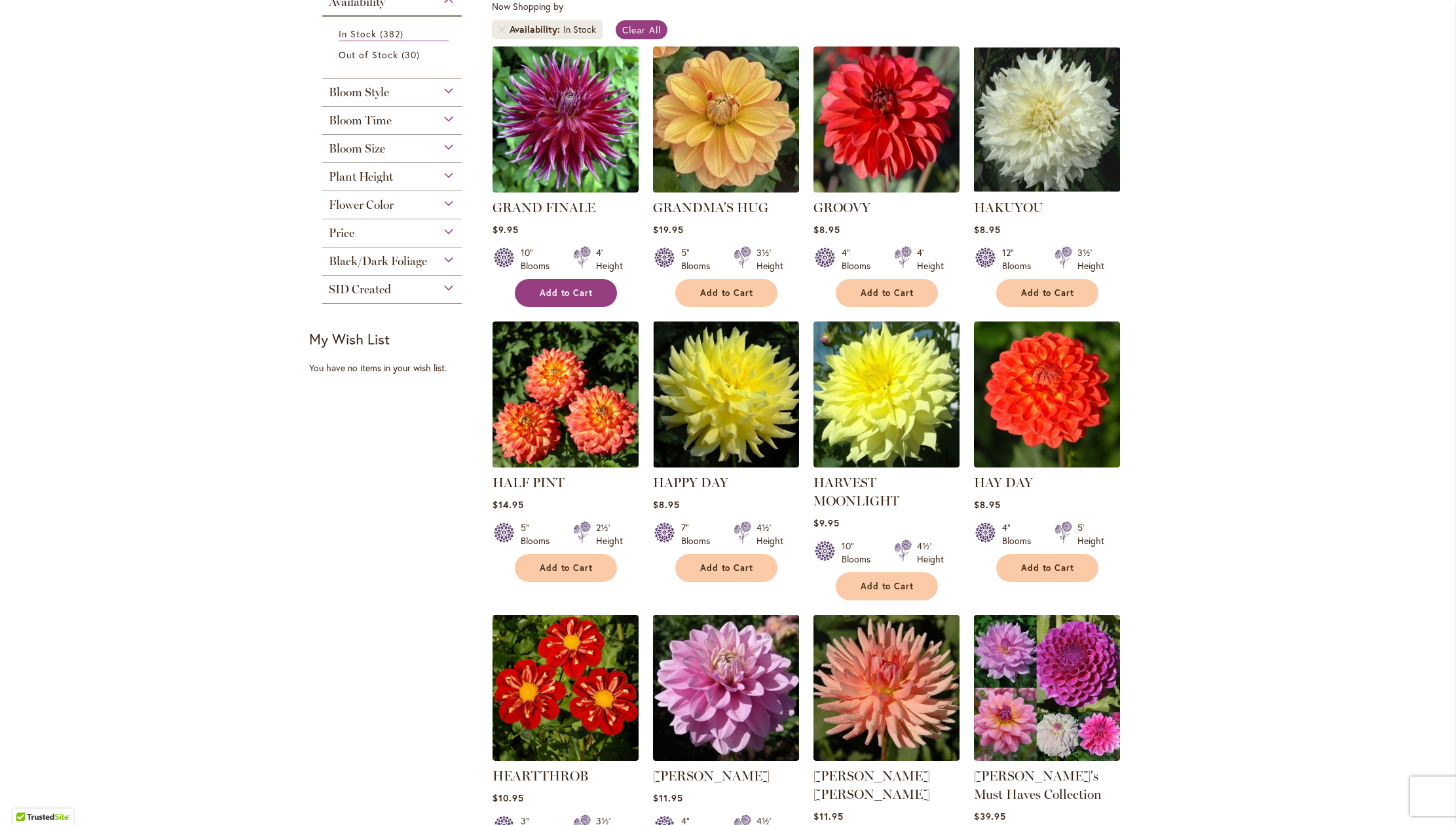
click at [569, 298] on span "Add to Cart" at bounding box center [567, 293] width 54 height 11
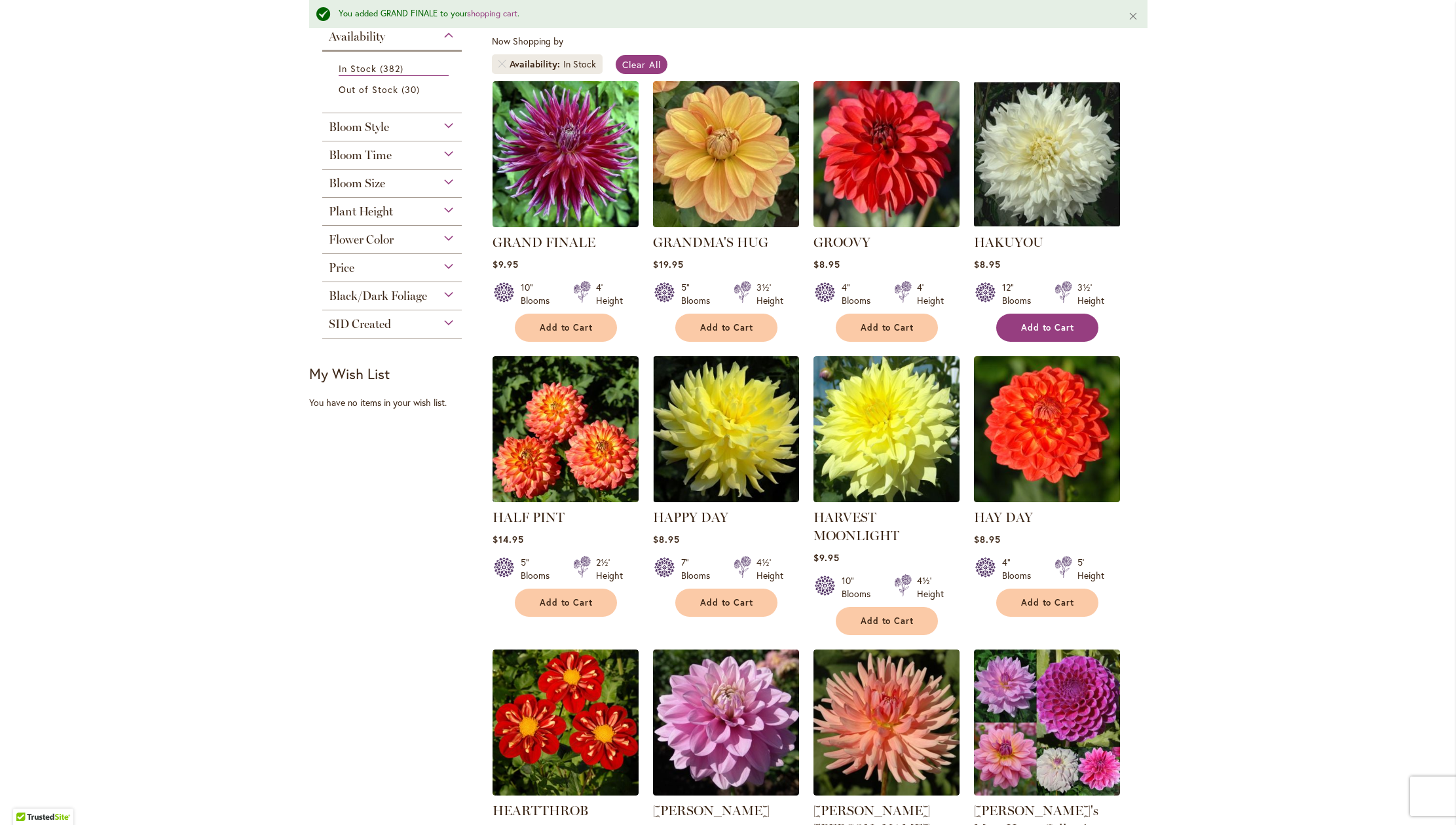
click at [1039, 333] on span "Add to Cart" at bounding box center [1048, 328] width 54 height 11
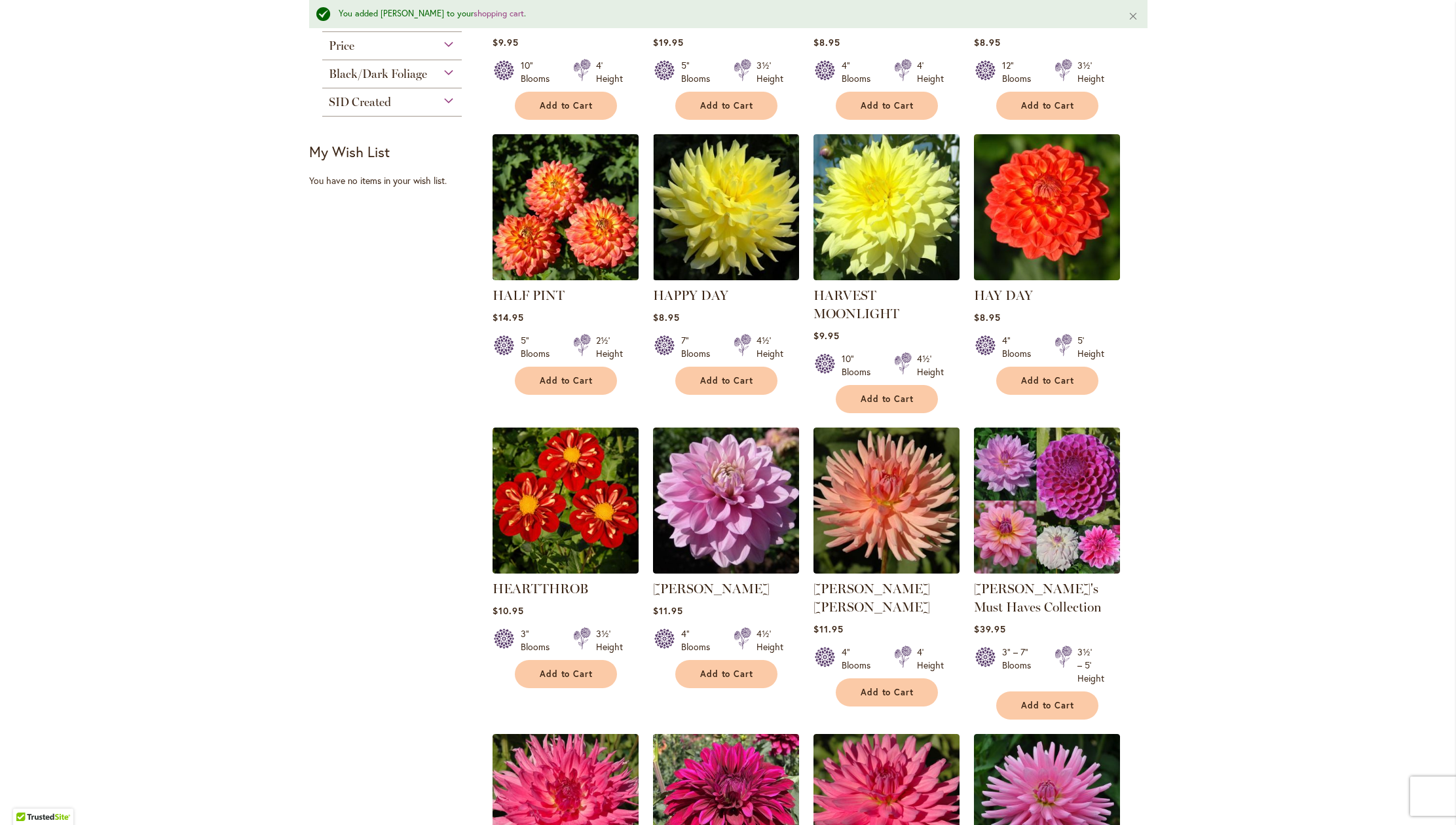
scroll to position [501, 0]
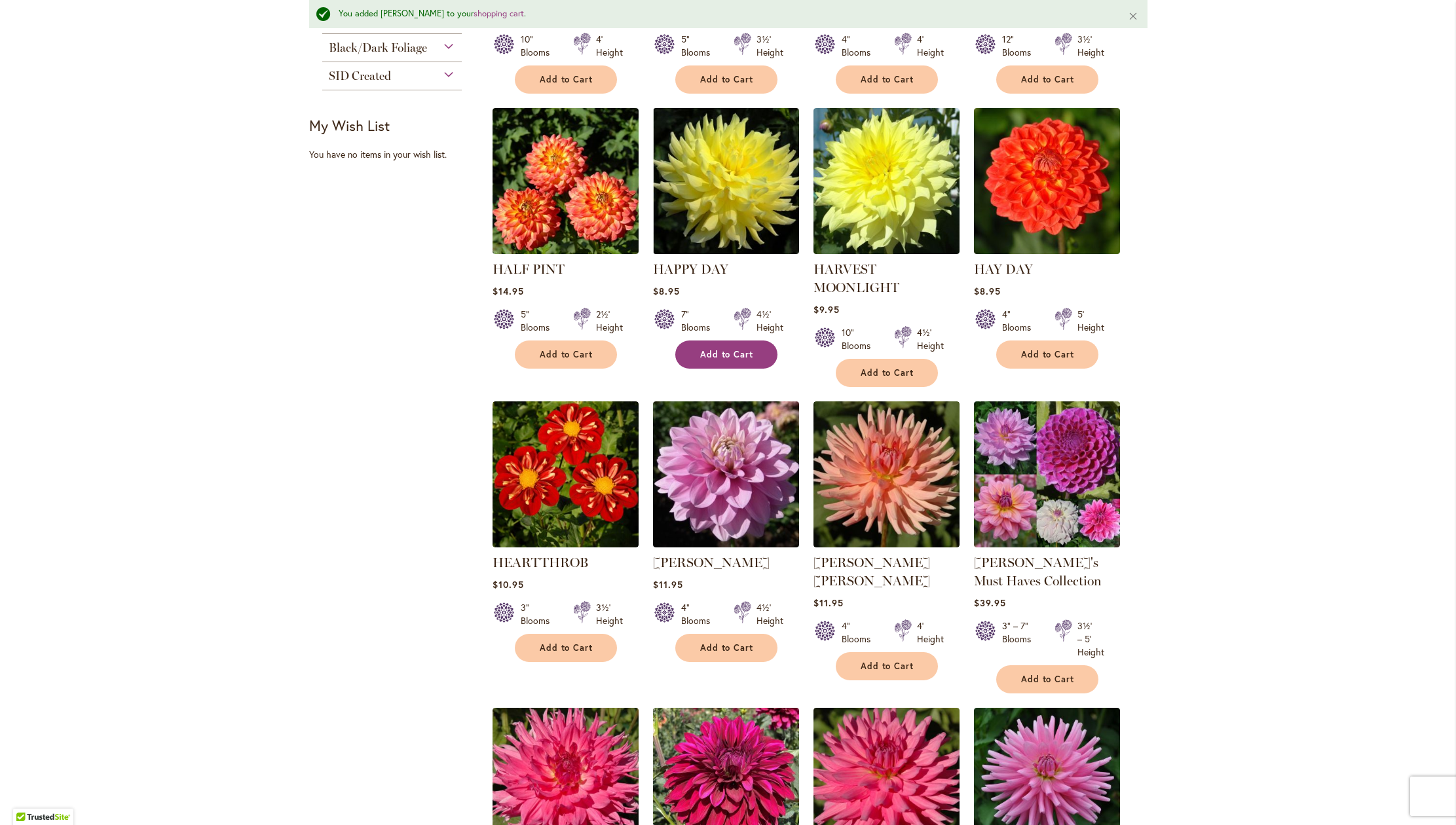
click at [717, 360] on span "Add to Cart" at bounding box center [727, 355] width 54 height 11
click at [895, 378] on span "Add to Cart" at bounding box center [888, 373] width 54 height 11
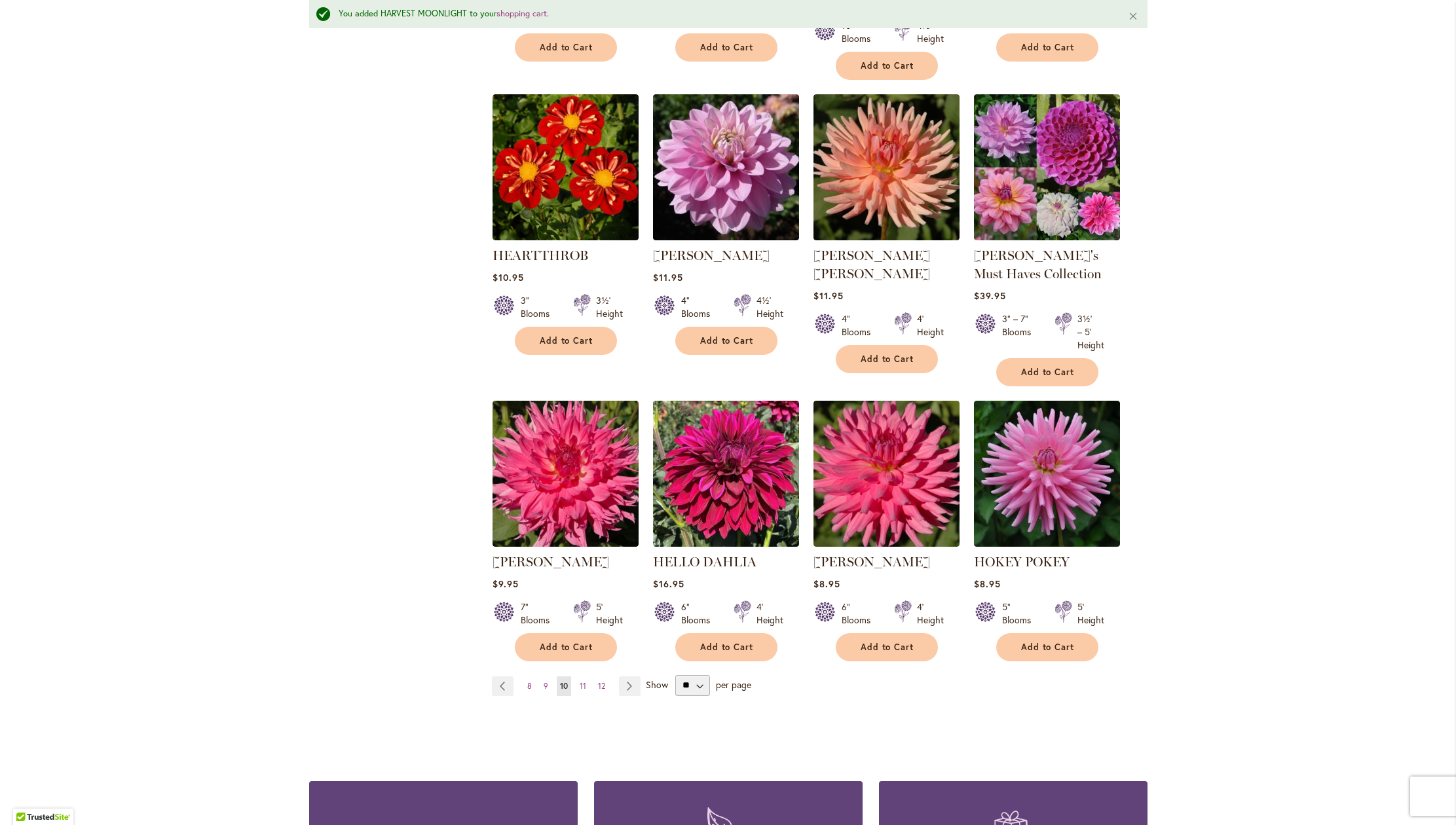
scroll to position [810, 0]
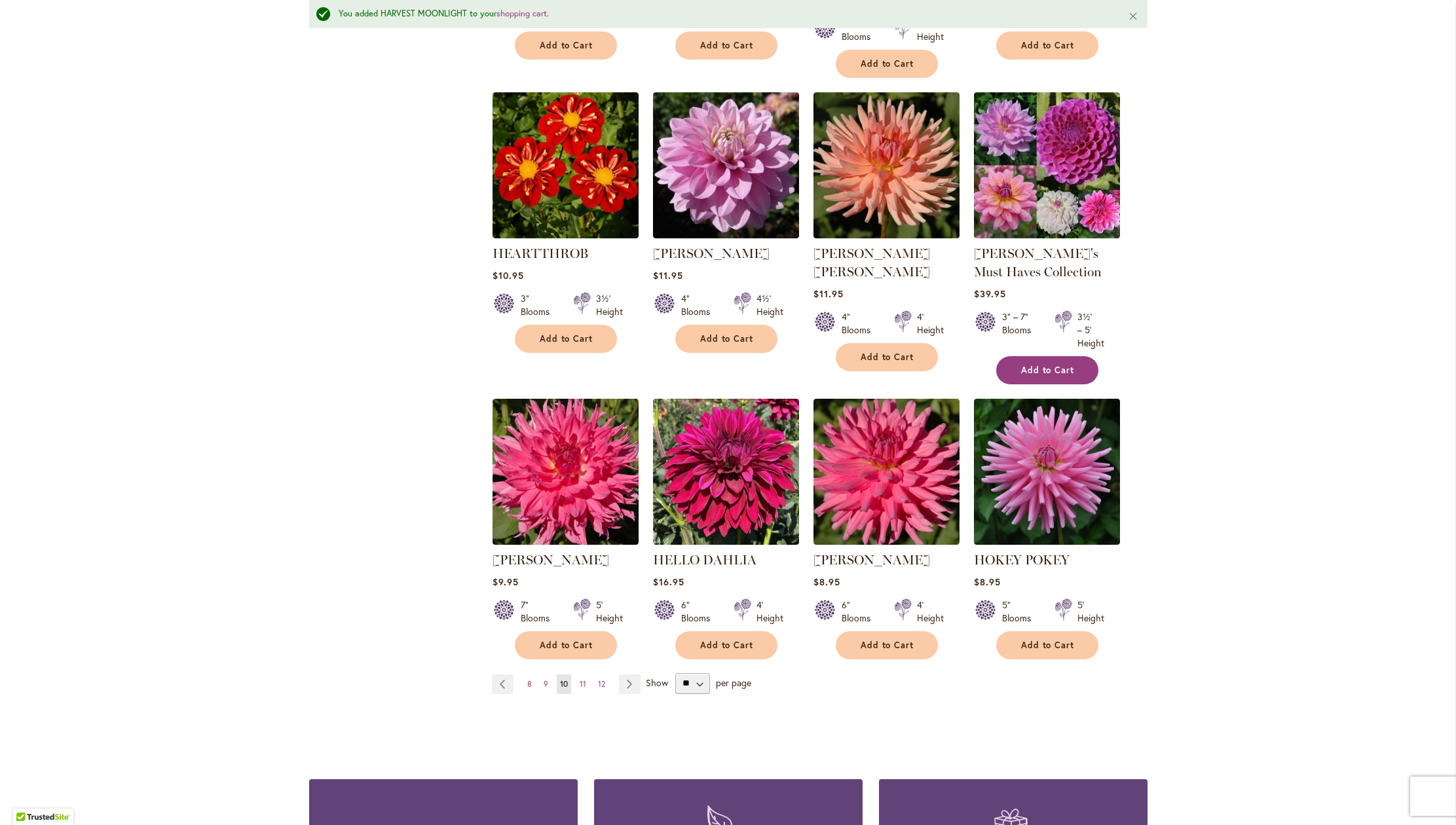
click at [1063, 376] on span "Add to Cart" at bounding box center [1048, 371] width 54 height 11
click at [554, 353] on button "Add to Cart" at bounding box center [565, 339] width 102 height 29
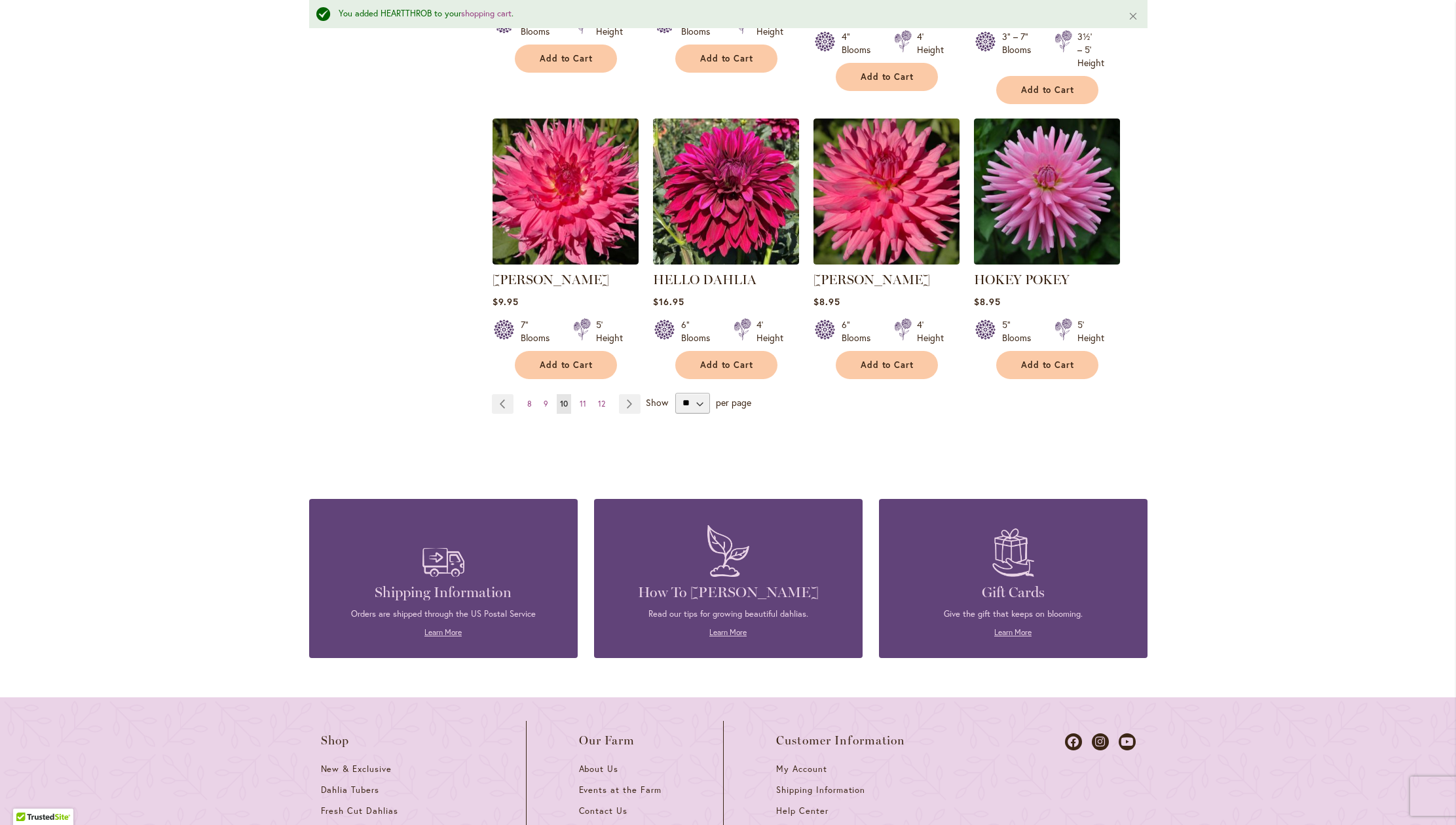
scroll to position [1093, 0]
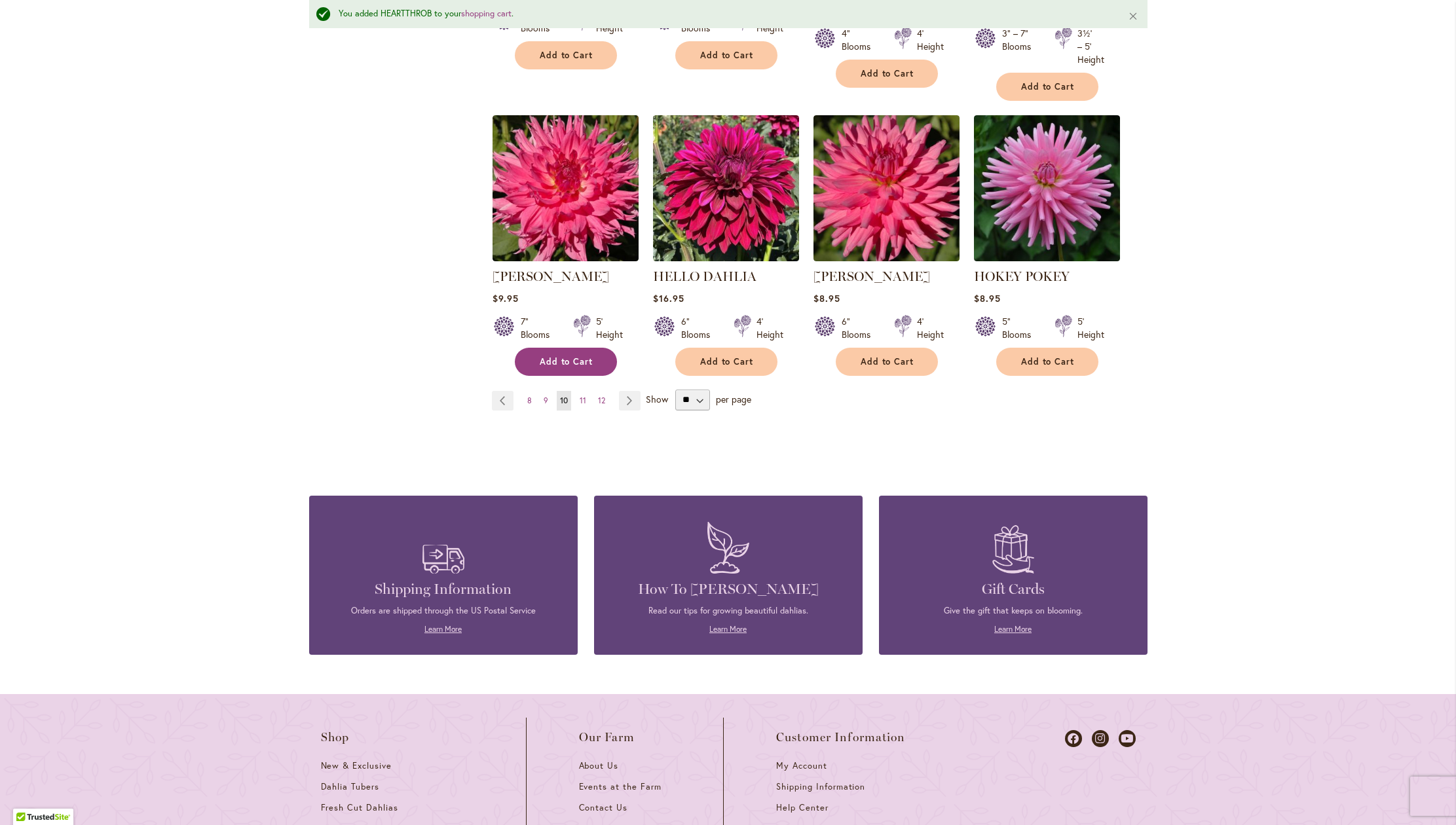
click at [557, 367] on span "Add to Cart" at bounding box center [567, 362] width 54 height 11
click at [709, 367] on span "Add to Cart" at bounding box center [727, 362] width 54 height 11
click at [890, 367] on span "Add to Cart" at bounding box center [888, 362] width 54 height 11
click at [580, 405] on span "11" at bounding box center [583, 401] width 6 height 10
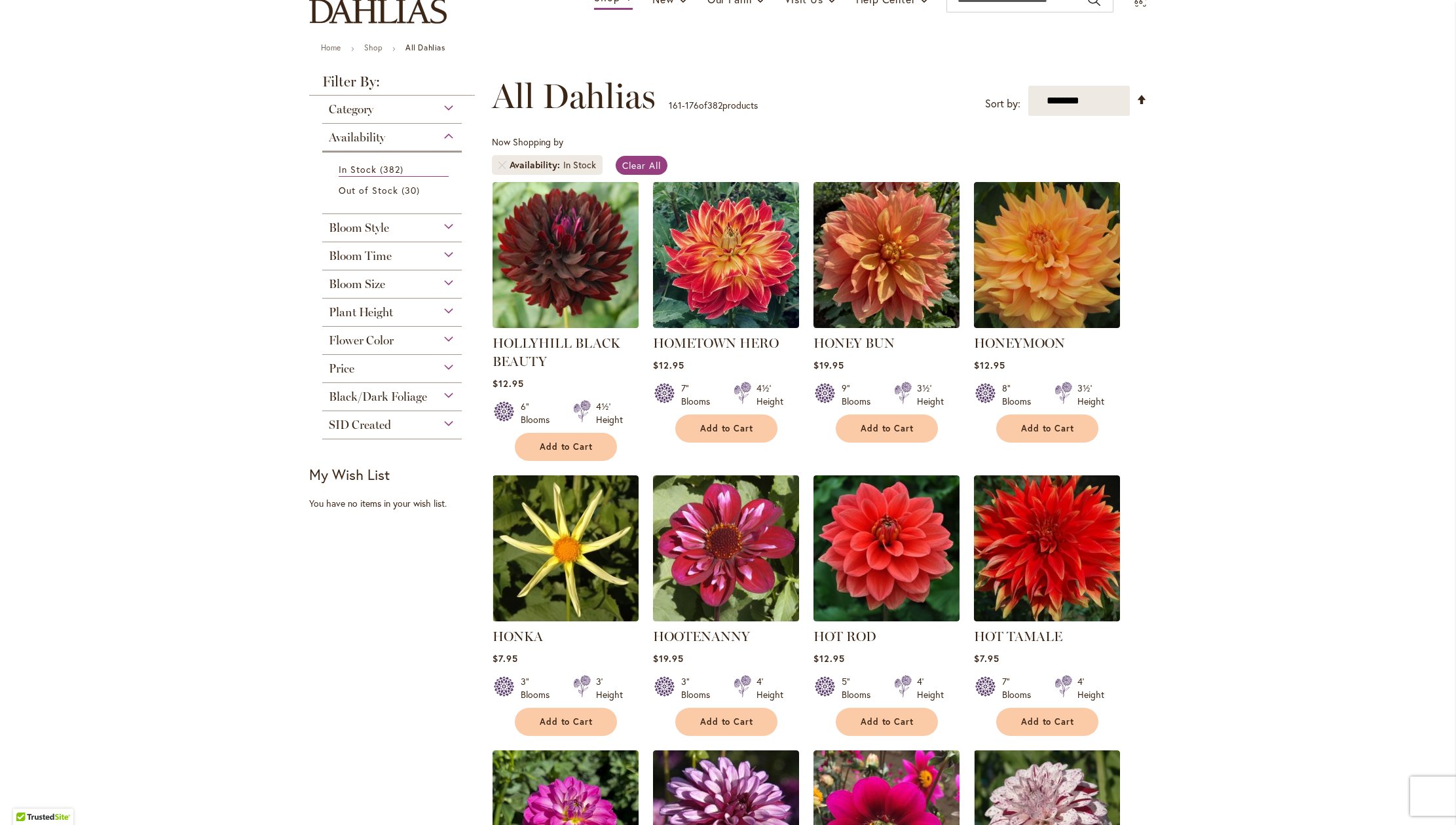
scroll to position [121, 0]
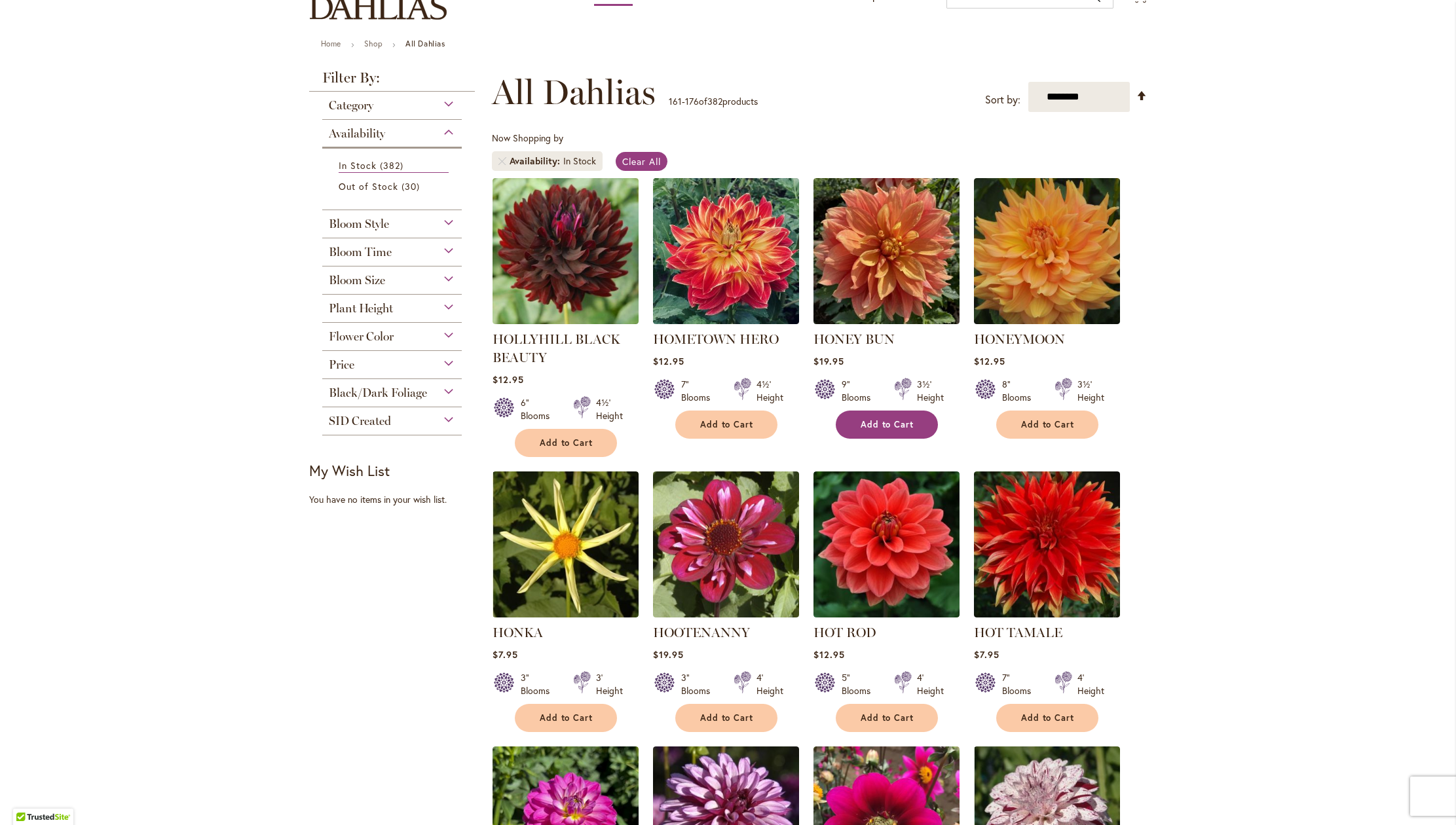
click at [874, 430] on span "Add to Cart" at bounding box center [888, 424] width 54 height 11
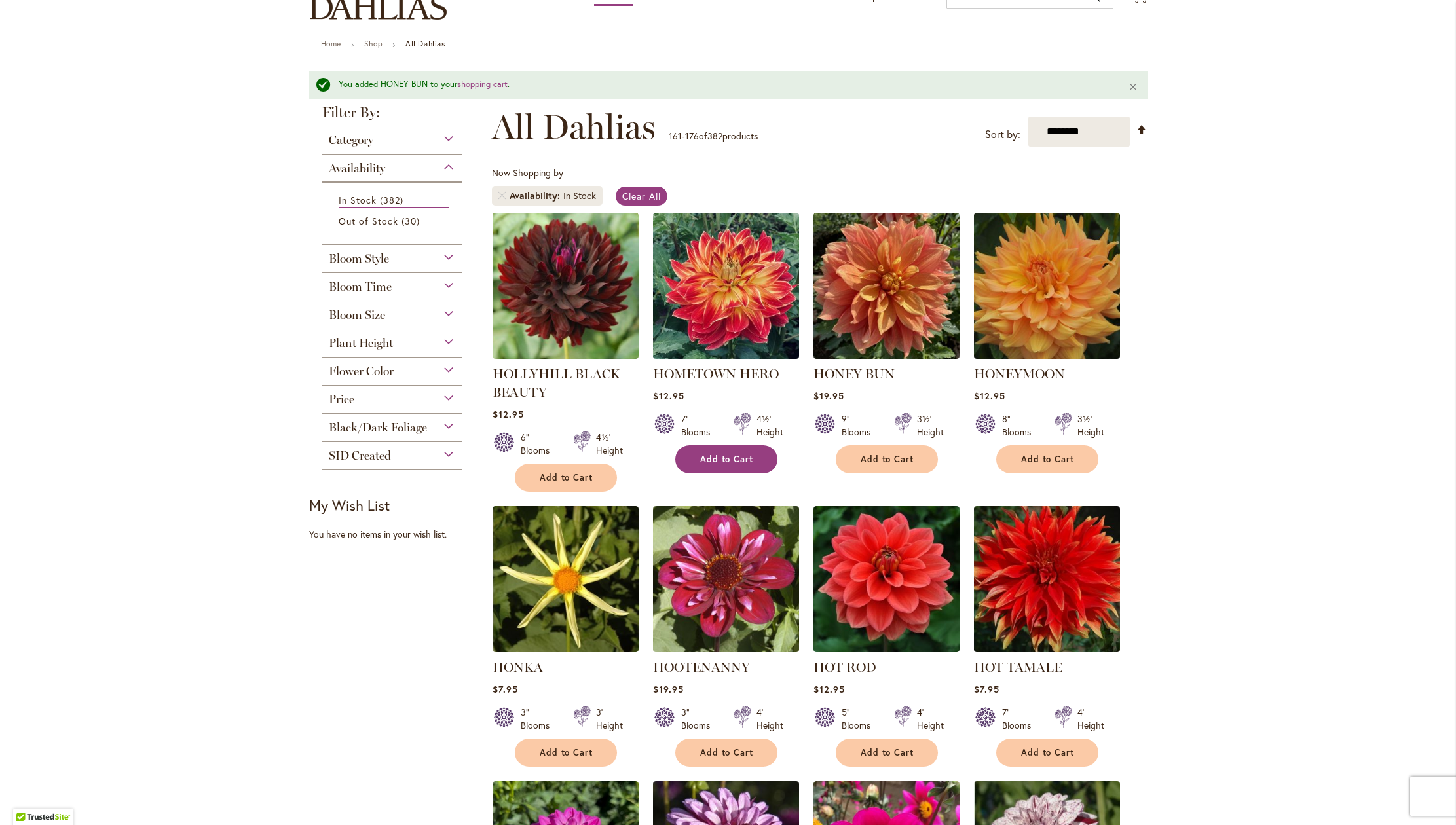
click at [724, 465] on span "Add to Cart" at bounding box center [727, 459] width 54 height 11
click at [1052, 465] on span "Add to Cart" at bounding box center [1048, 459] width 54 height 11
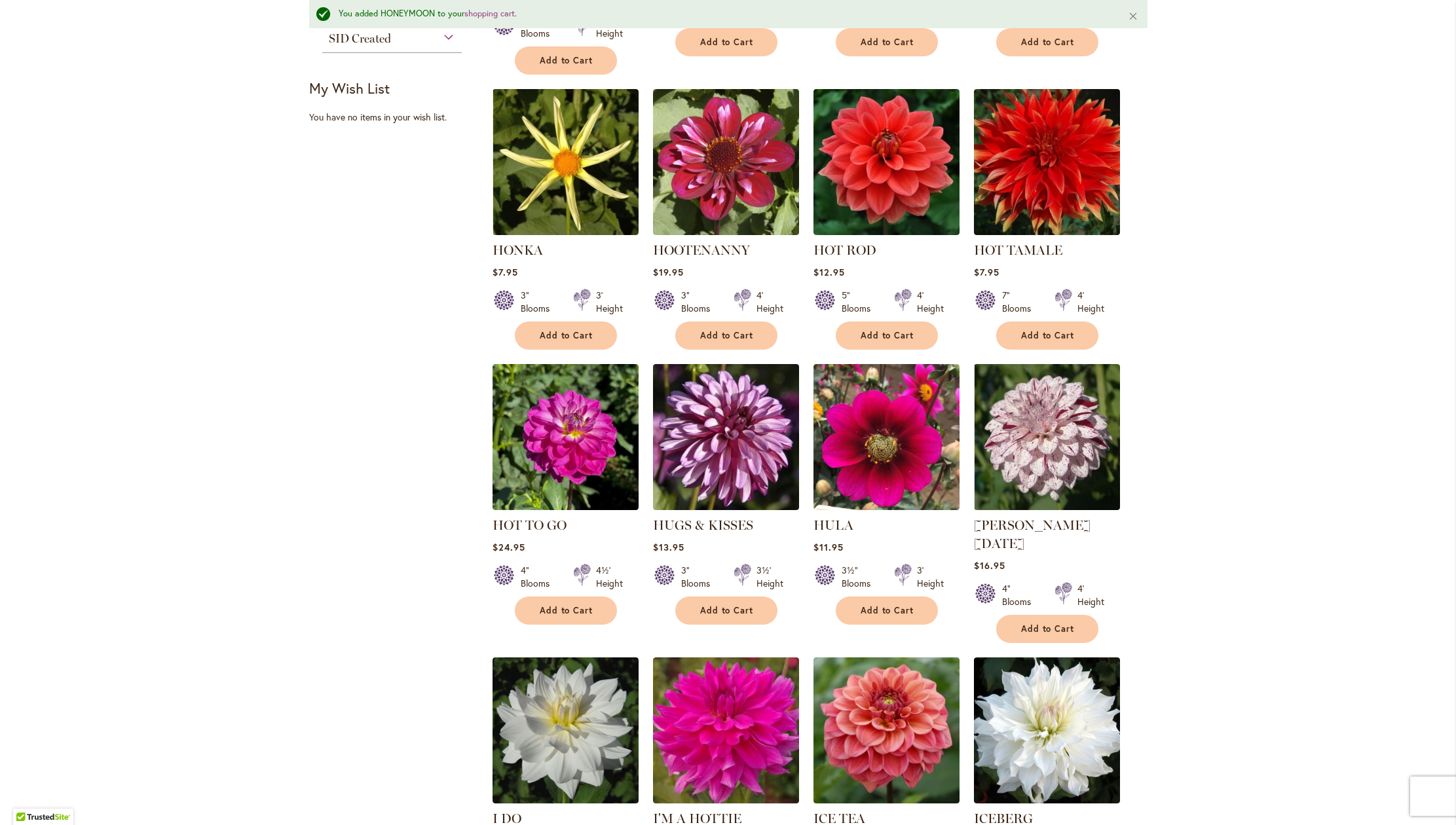
scroll to position [546, 0]
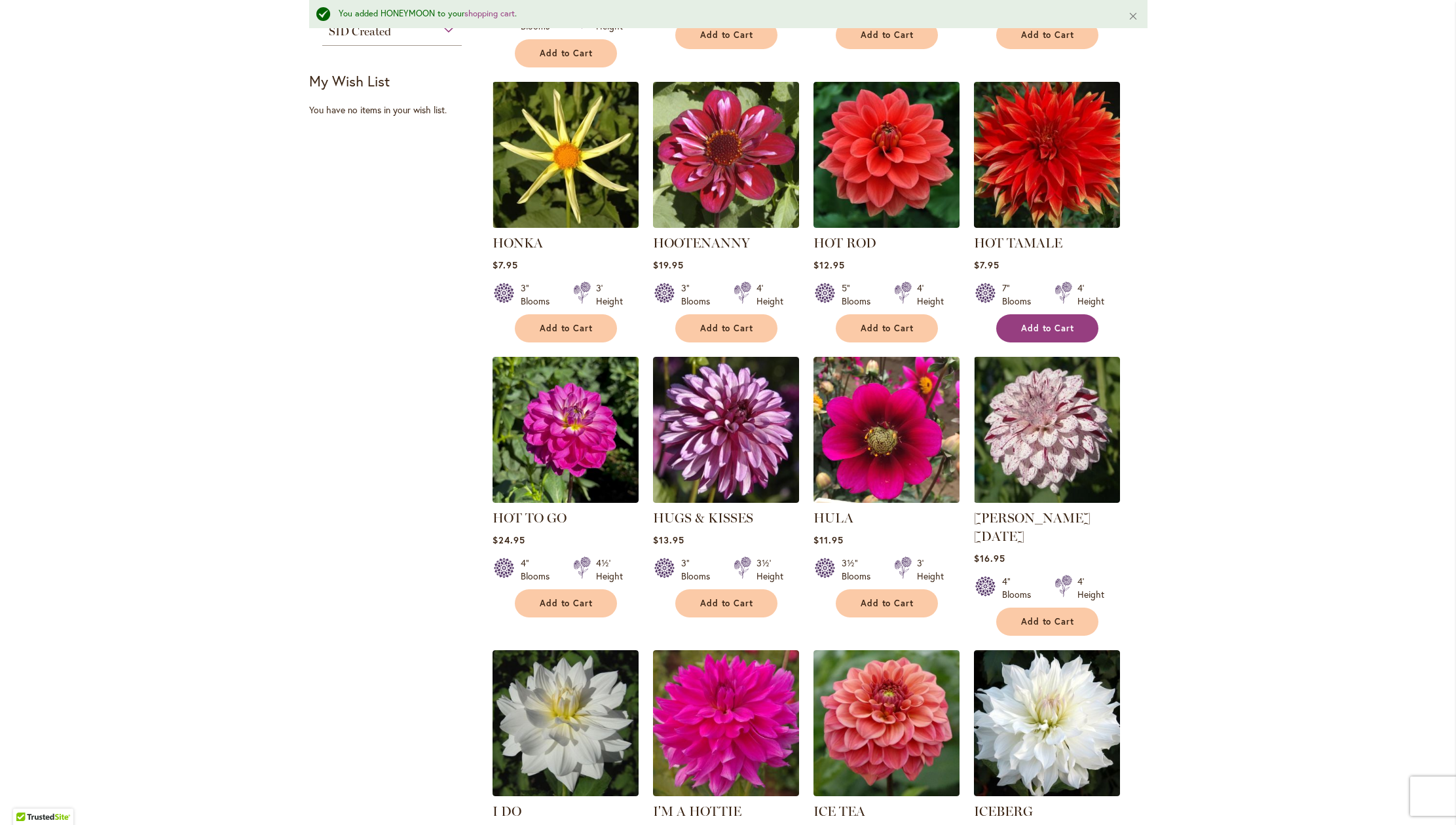
click at [1055, 334] on span "Add to Cart" at bounding box center [1048, 329] width 54 height 11
click at [735, 334] on span "Add to Cart" at bounding box center [727, 329] width 54 height 11
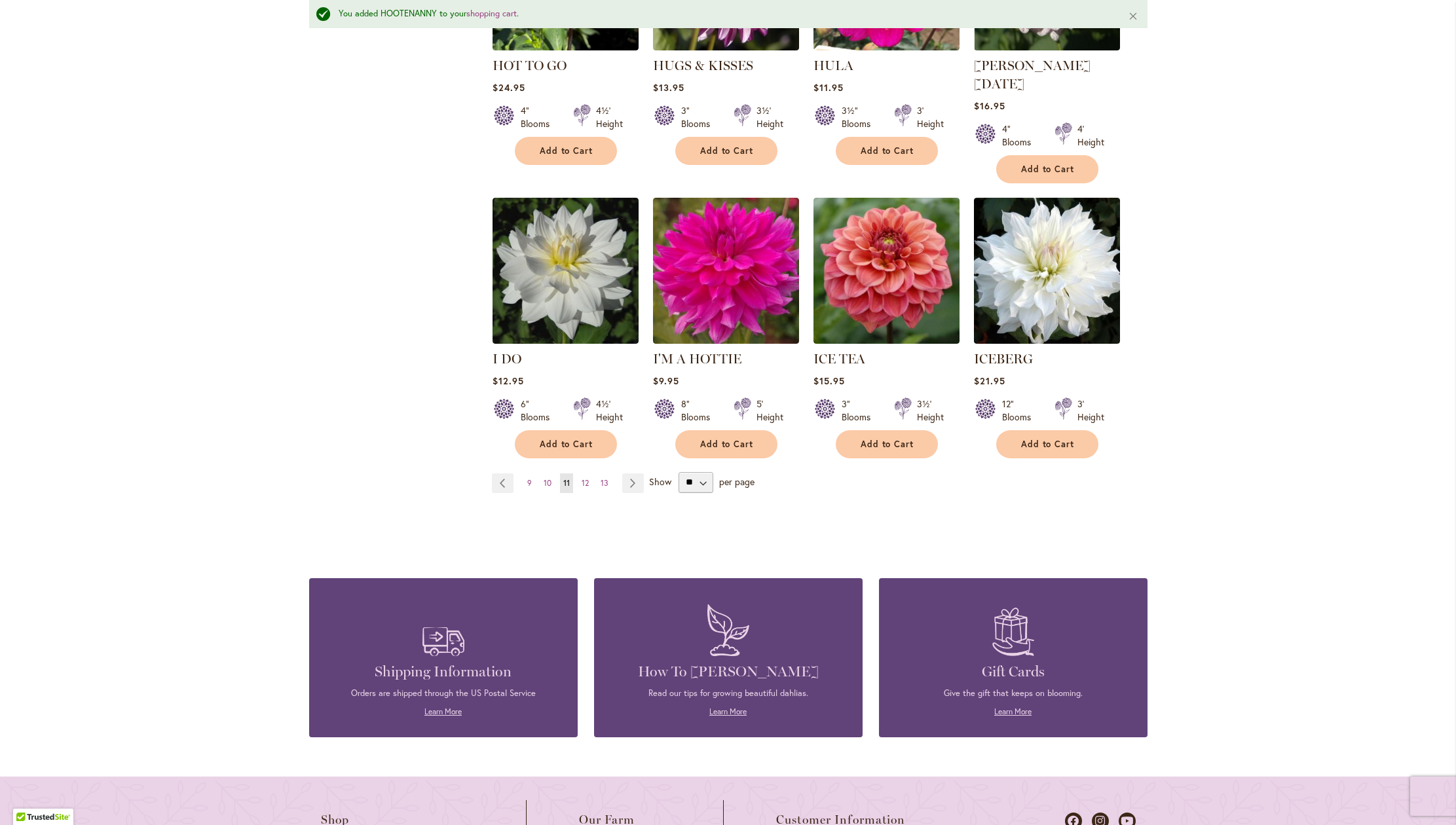
scroll to position [1017, 0]
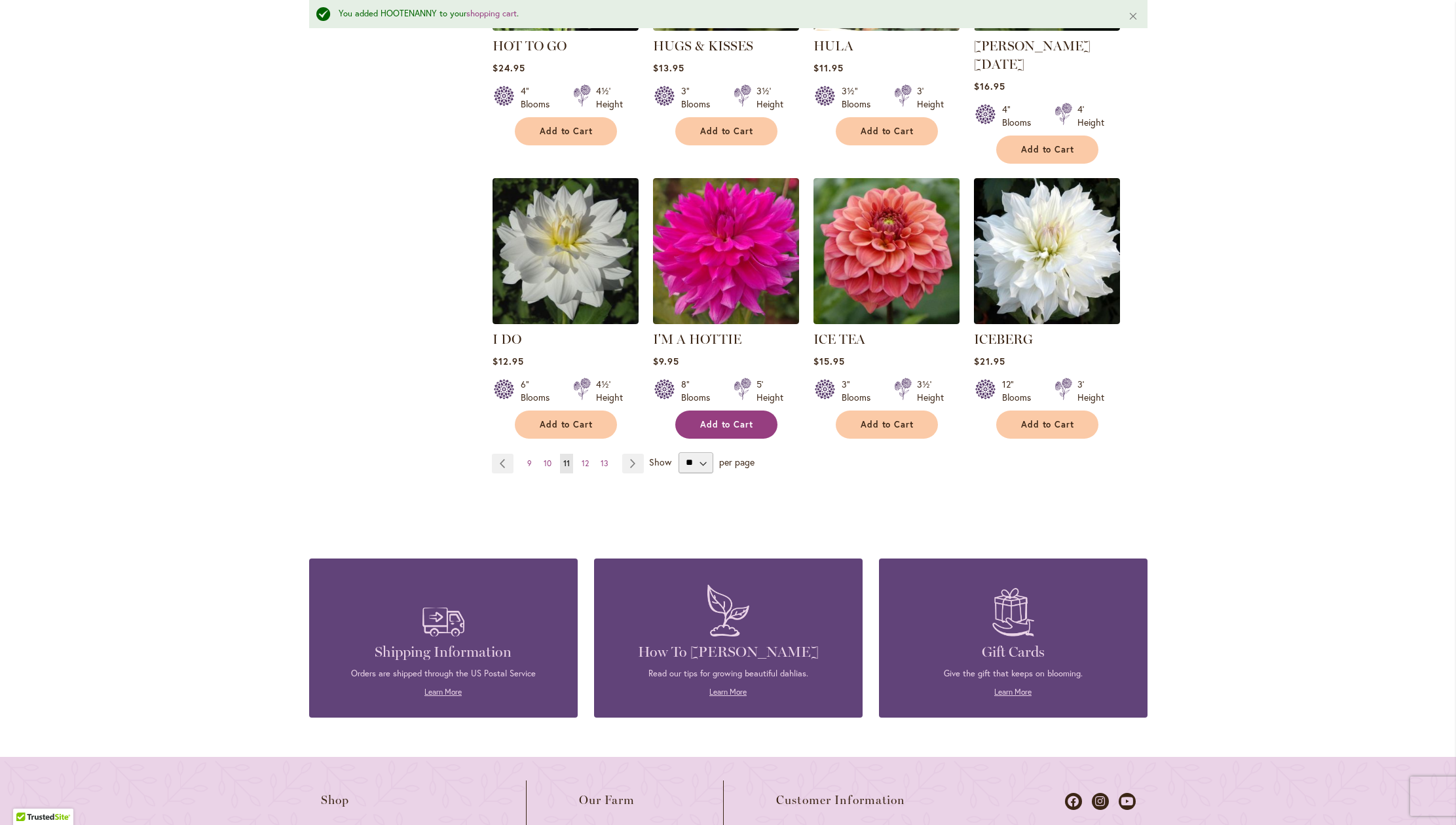
click at [734, 430] on span "Add to Cart" at bounding box center [727, 424] width 54 height 11
click at [1051, 430] on span "Add to Cart" at bounding box center [1048, 424] width 54 height 11
click at [736, 430] on span "Add to Cart" at bounding box center [727, 424] width 54 height 11
click at [582, 468] on span "12" at bounding box center [585, 463] width 7 height 10
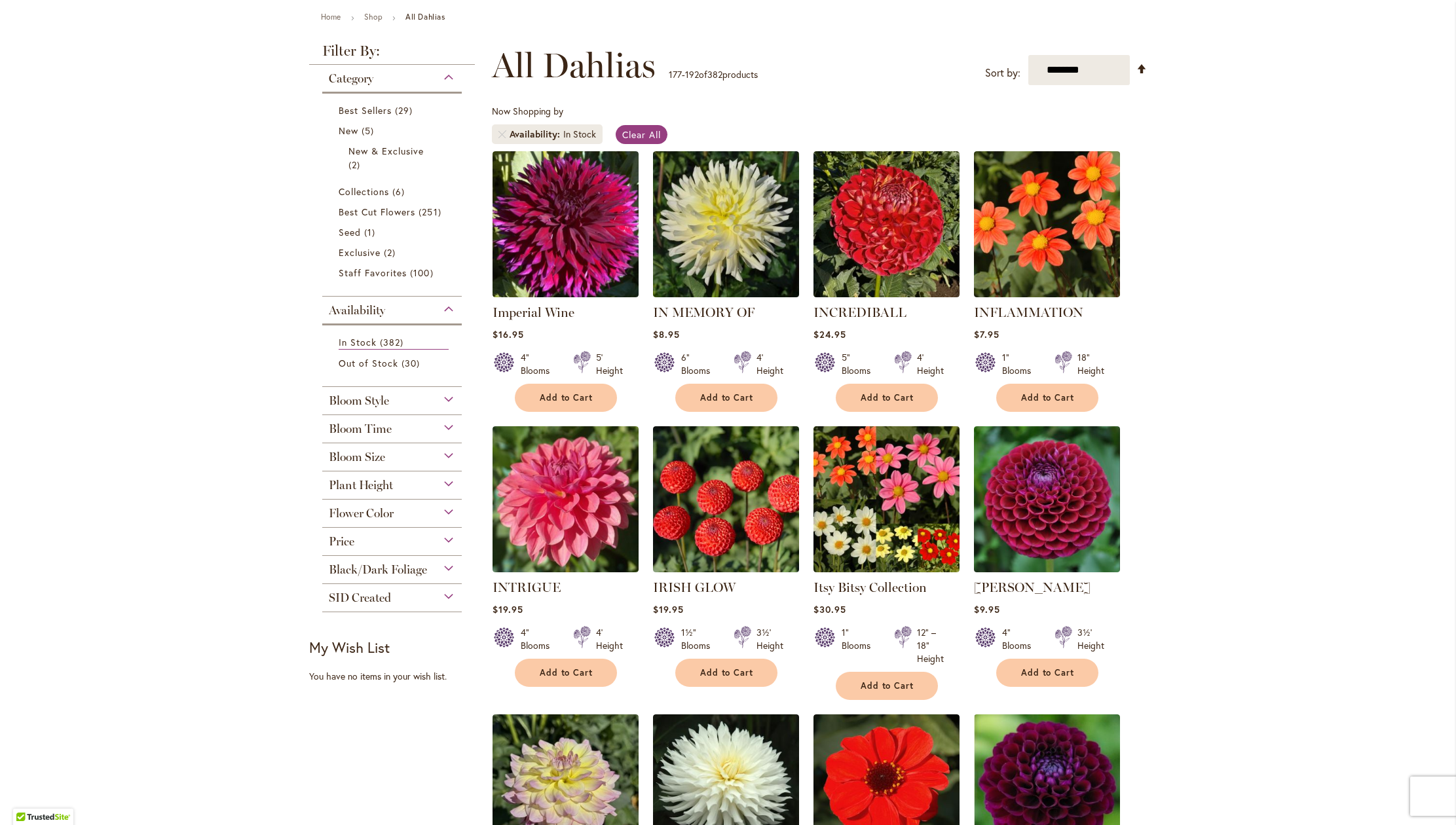
scroll to position [162, 0]
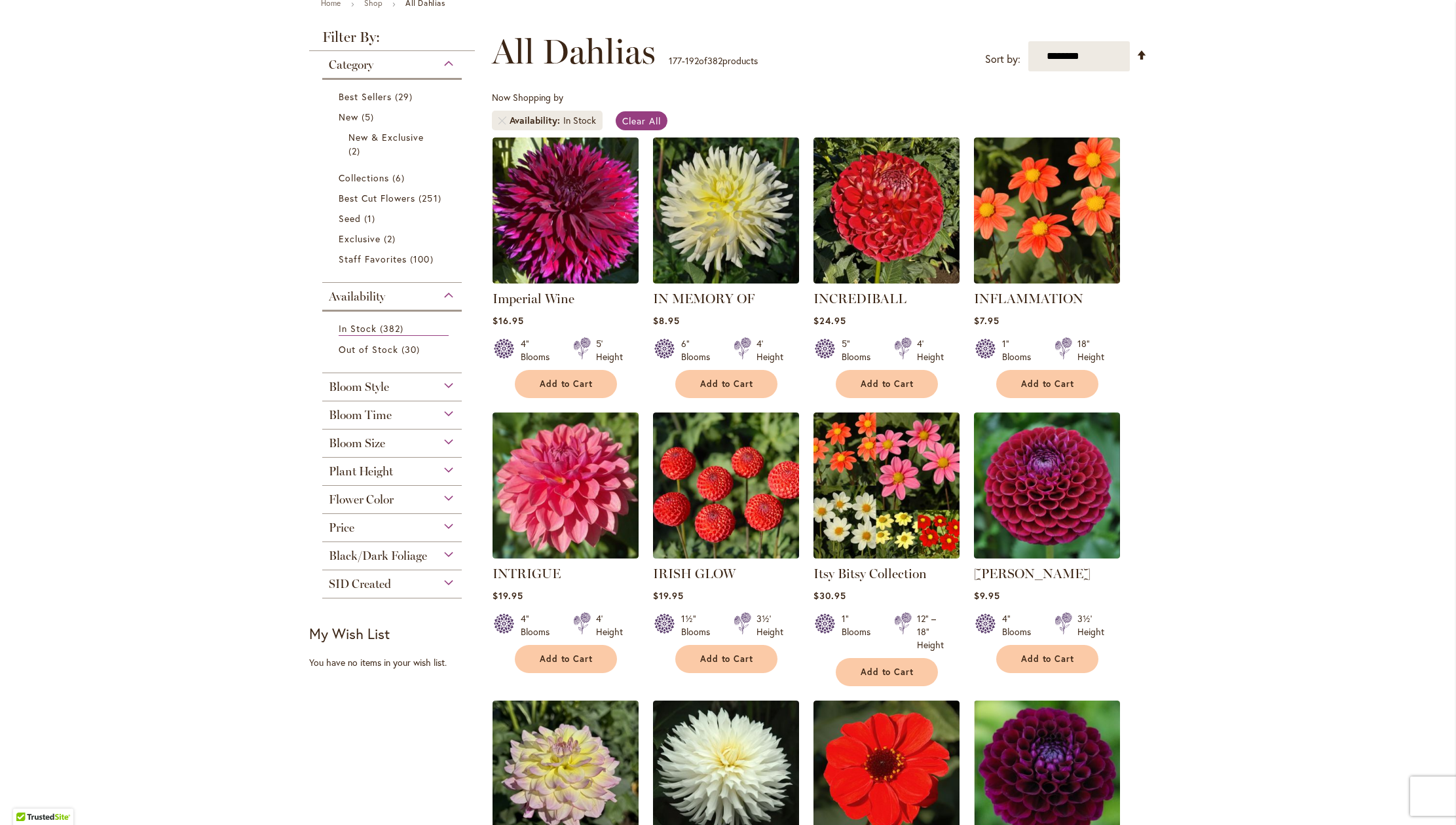
drag, startPoint x: 1444, startPoint y: 282, endPoint x: 1444, endPoint y: 289, distance: 7.0
drag, startPoint x: 1444, startPoint y: 294, endPoint x: 1443, endPoint y: 302, distance: 8.1
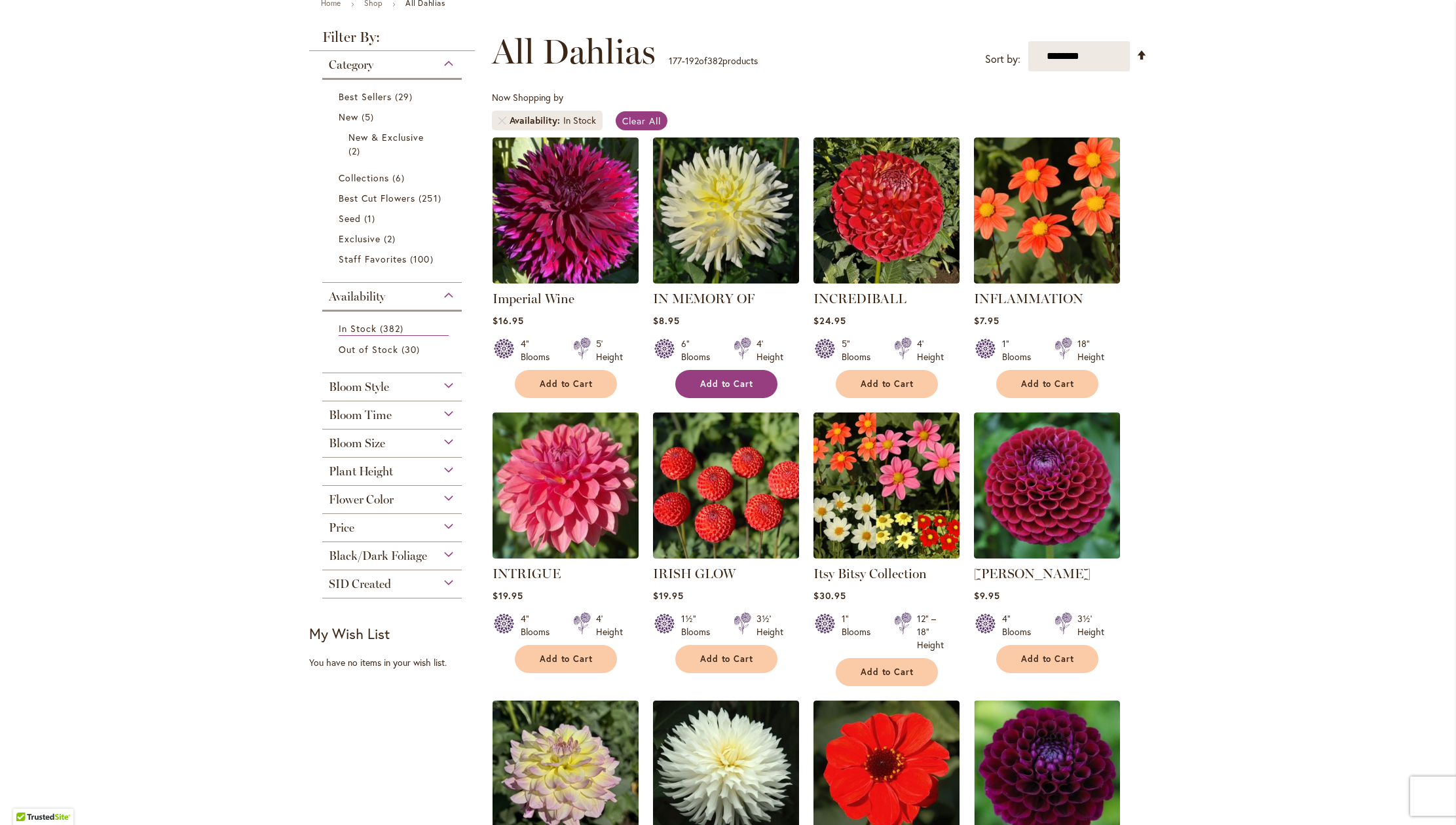
click at [717, 390] on span "Add to Cart" at bounding box center [727, 384] width 54 height 11
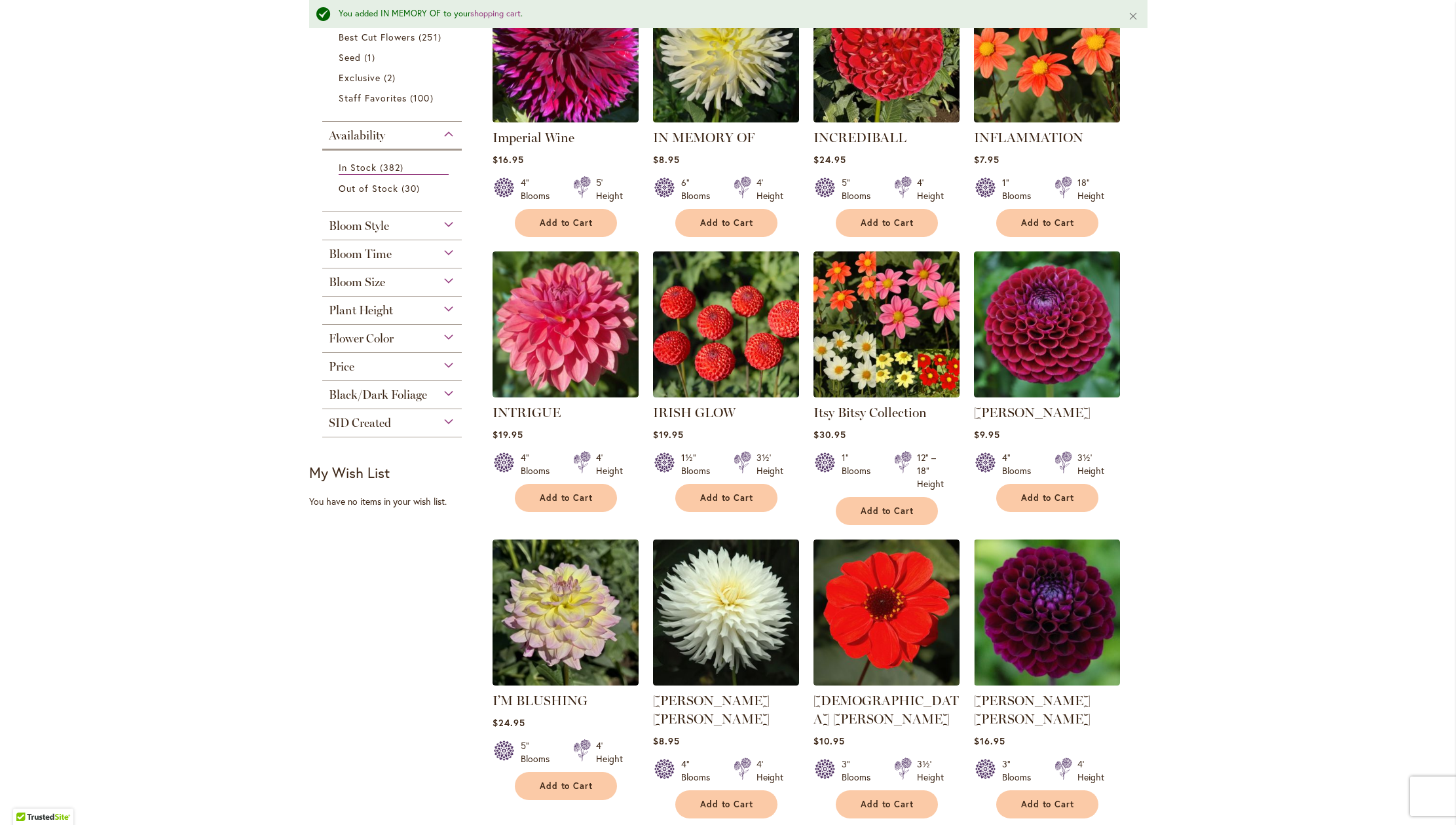
scroll to position [359, 0]
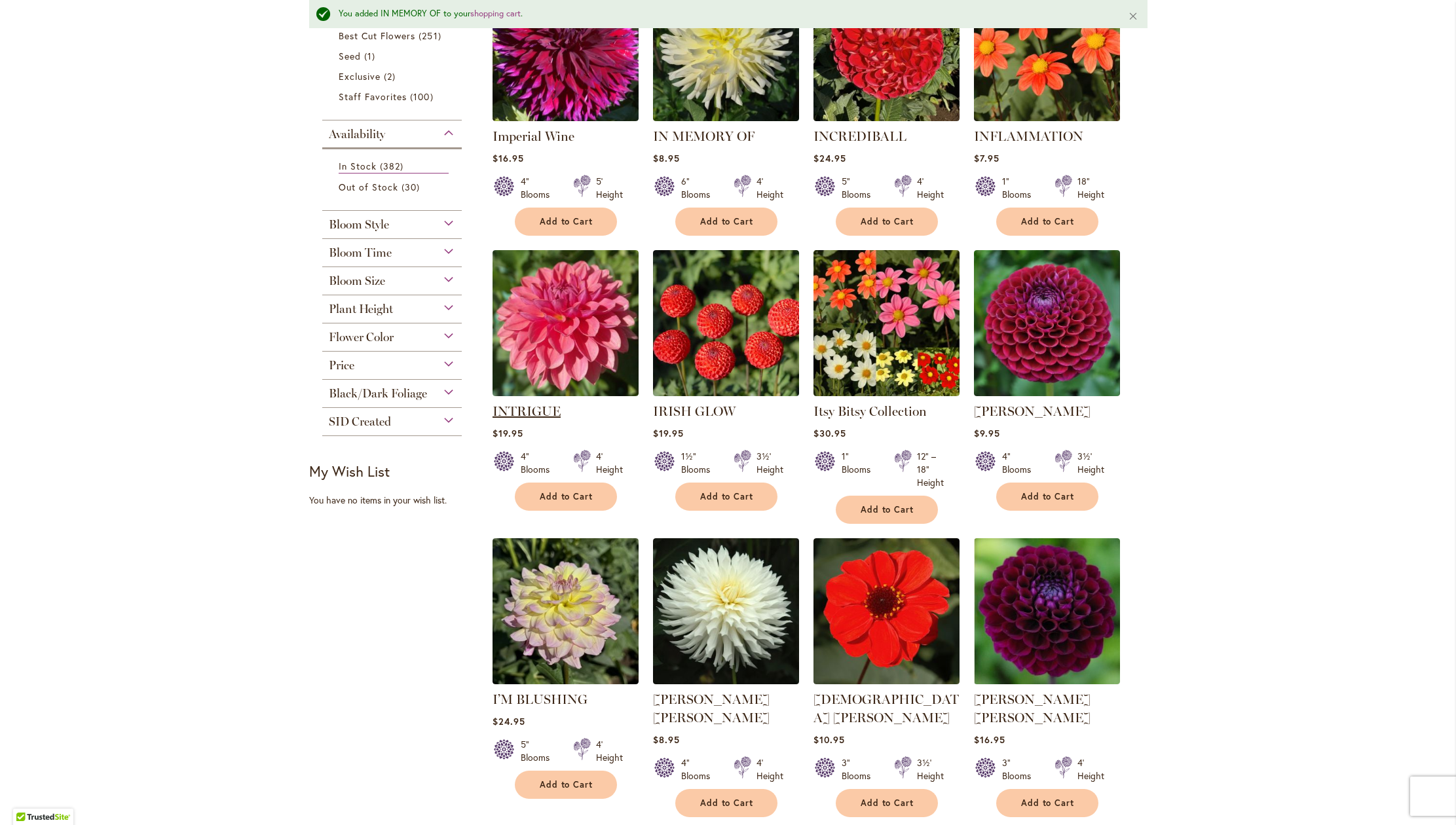
click at [518, 419] on link "INTRIGUE" at bounding box center [527, 412] width 68 height 16
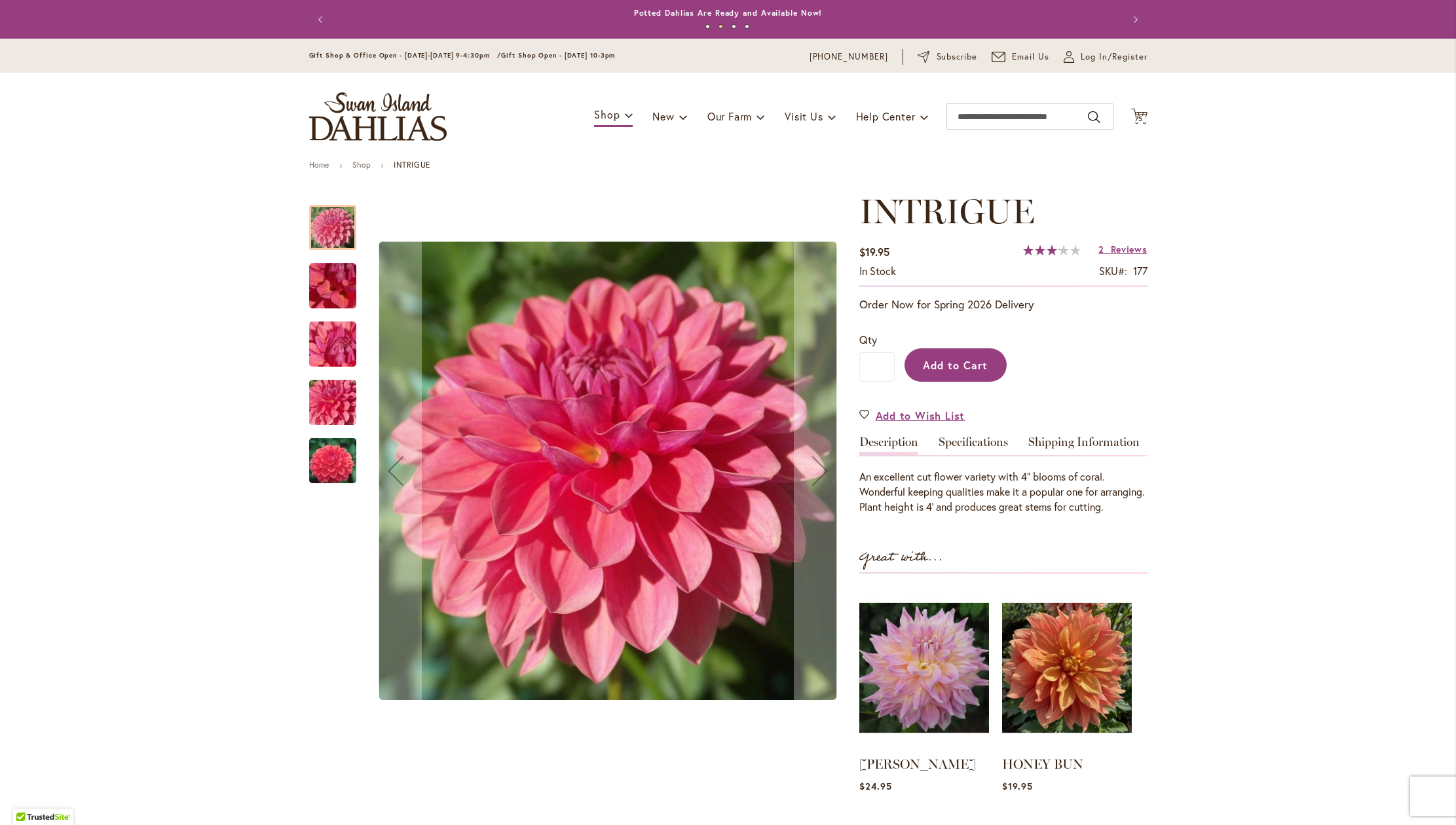
click at [962, 372] on span "Add to Cart" at bounding box center [956, 364] width 65 height 13
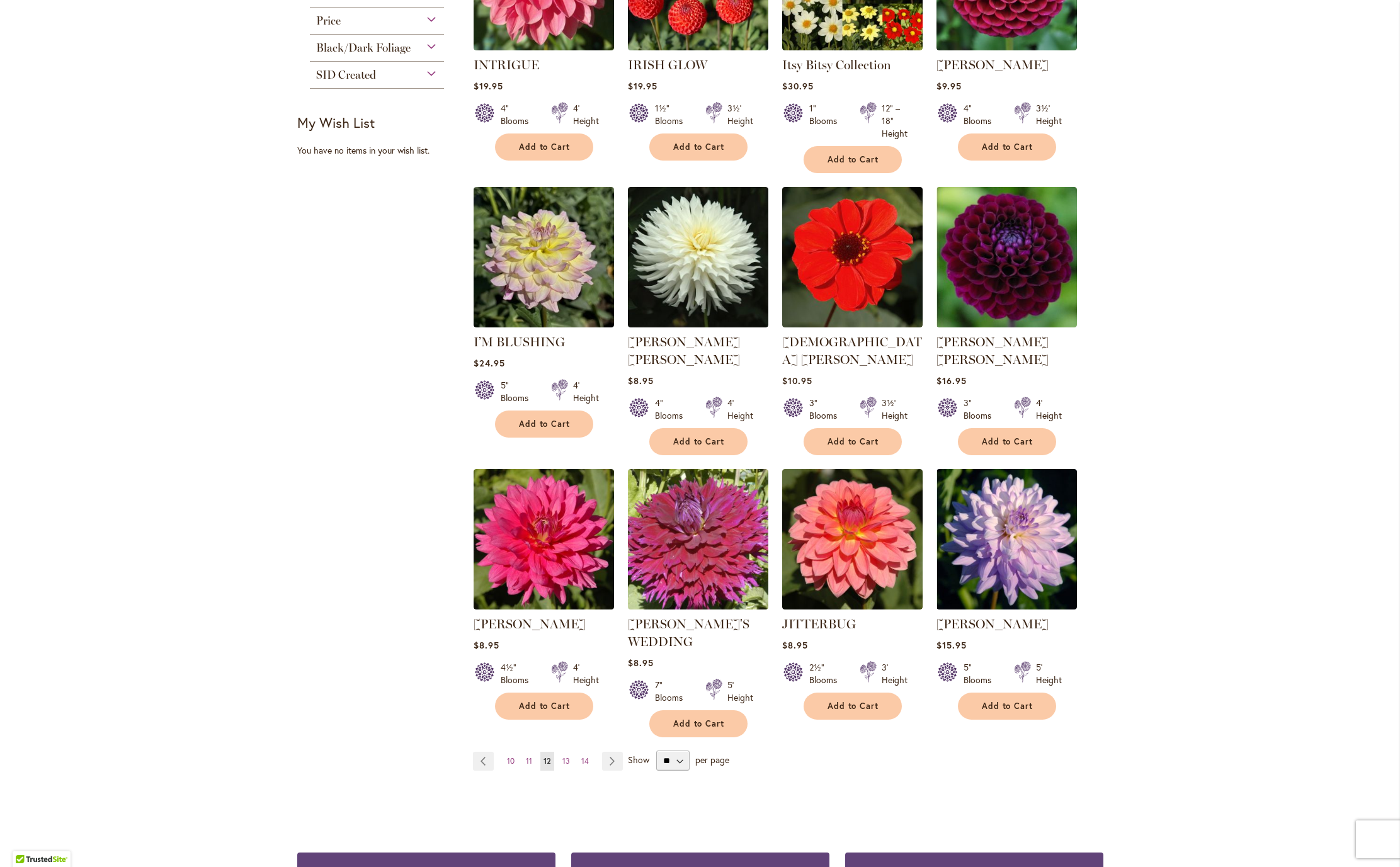
scroll to position [649, 0]
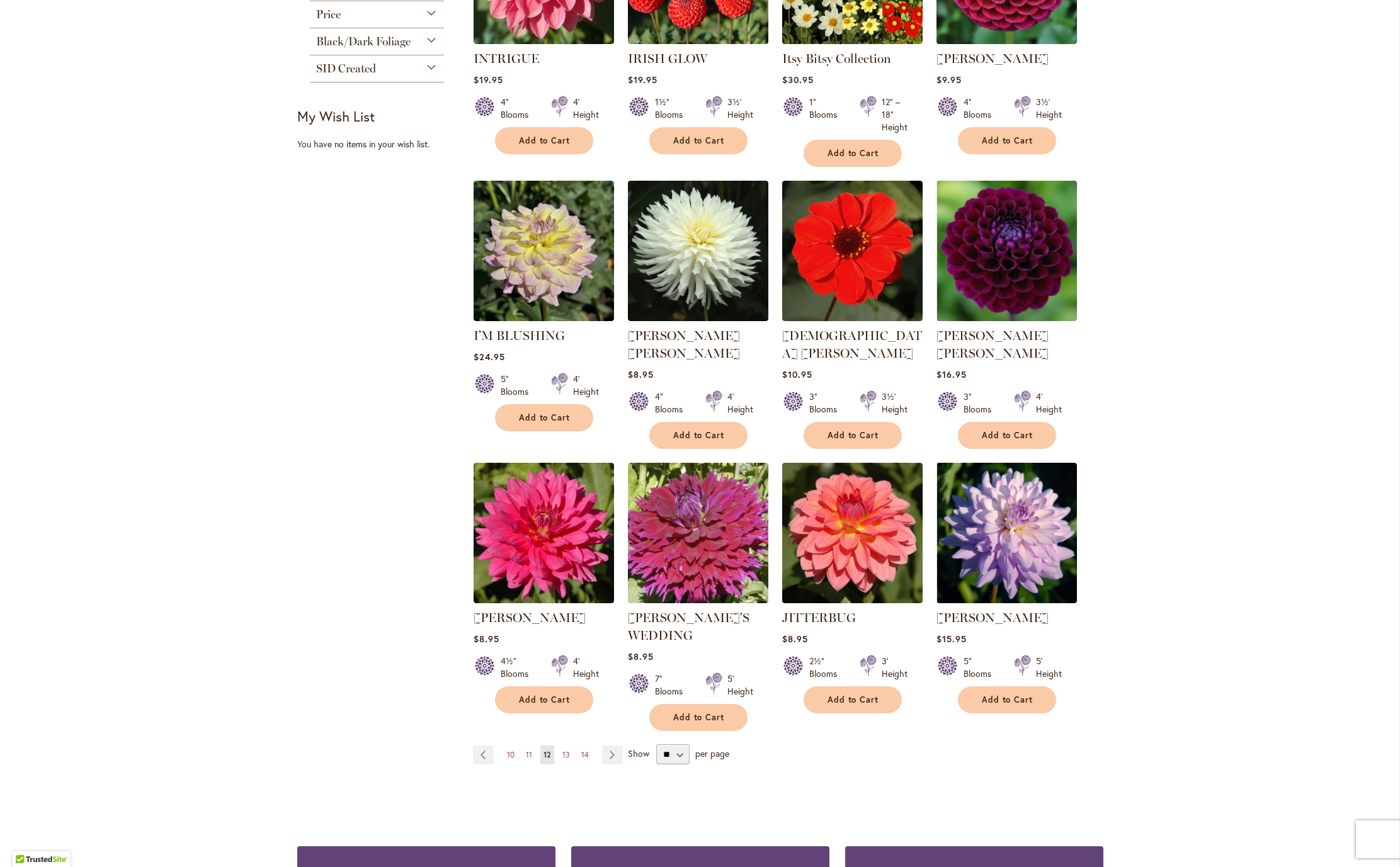
click at [1367, 614] on div "Skip to Content Gift Shop & Office Open - [DATE]-[DATE] 9-4:30pm / Gift Shop Op…" at bounding box center [700, 396] width 1400 height 2014
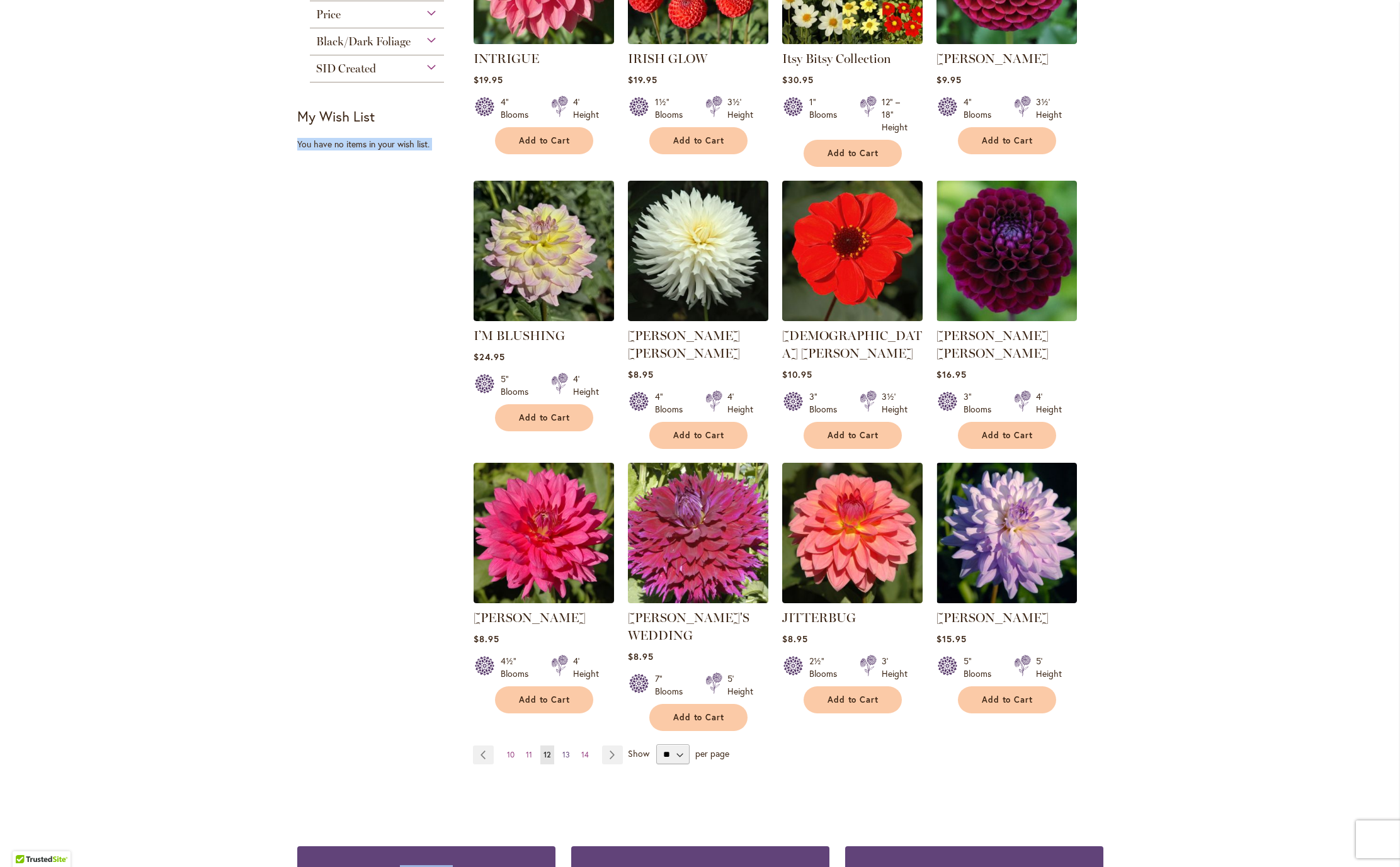
click at [563, 760] on span "13" at bounding box center [566, 754] width 8 height 9
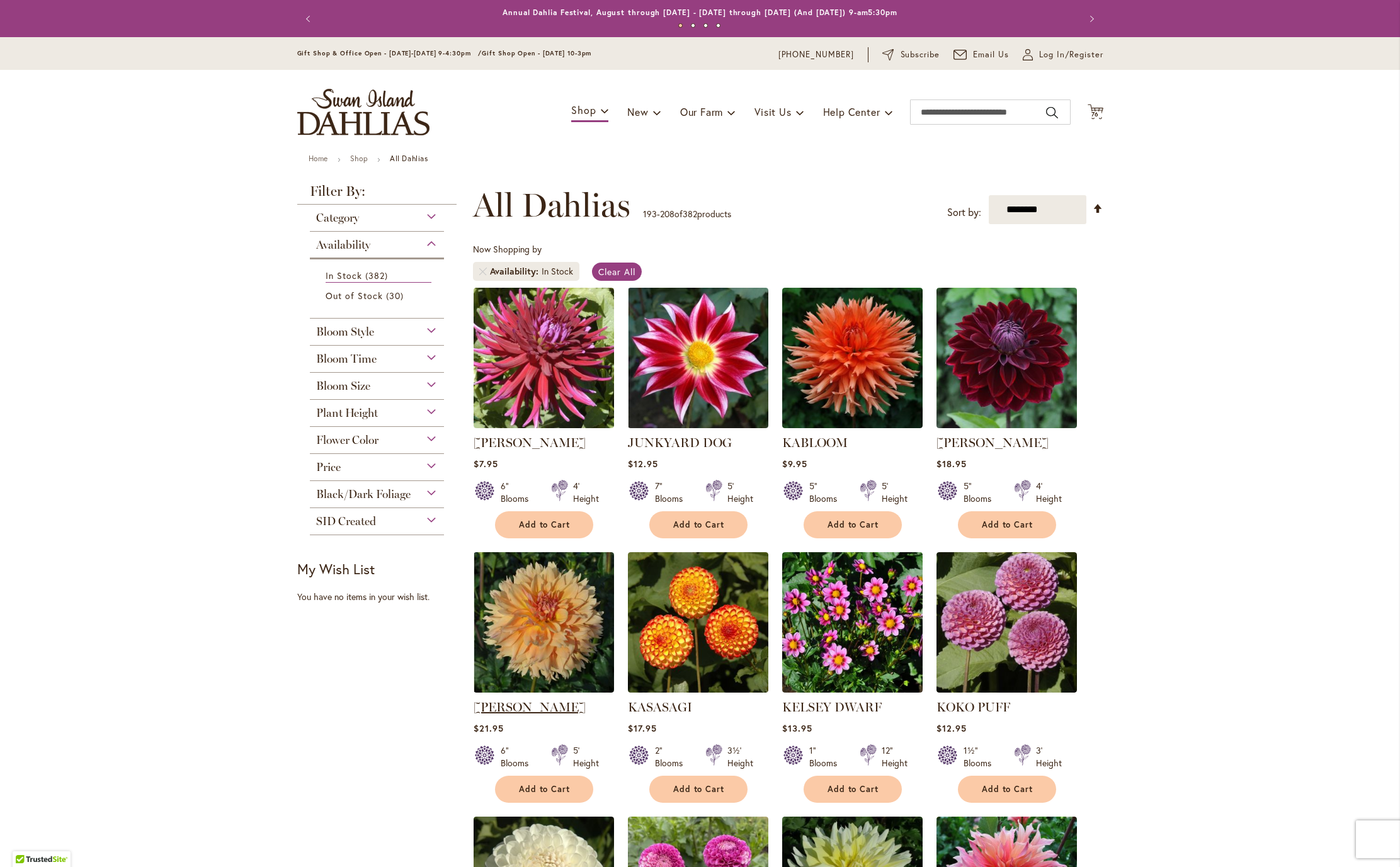
click at [518, 715] on link "KARMEL KORN" at bounding box center [529, 707] width 112 height 15
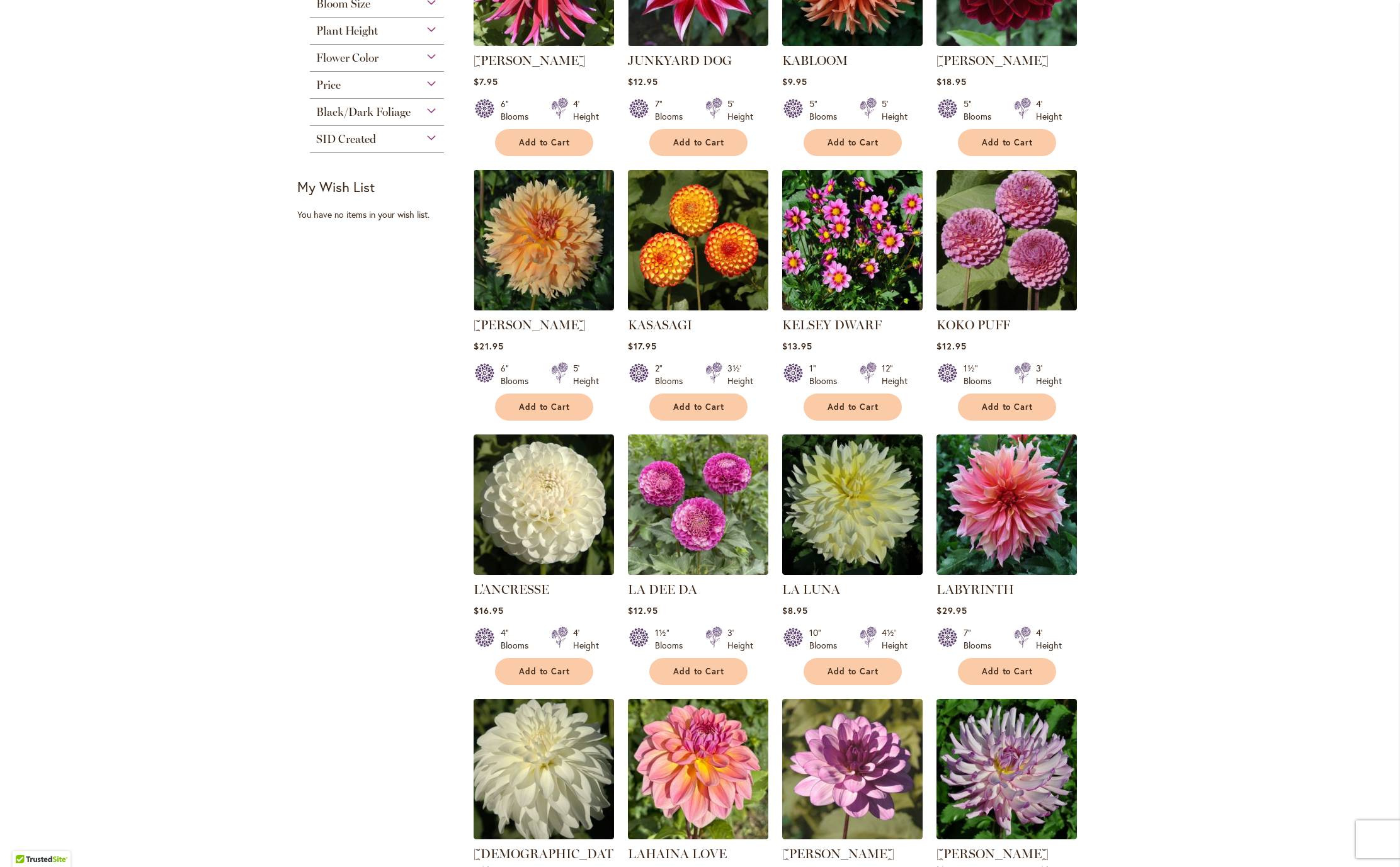
scroll to position [387, 0]
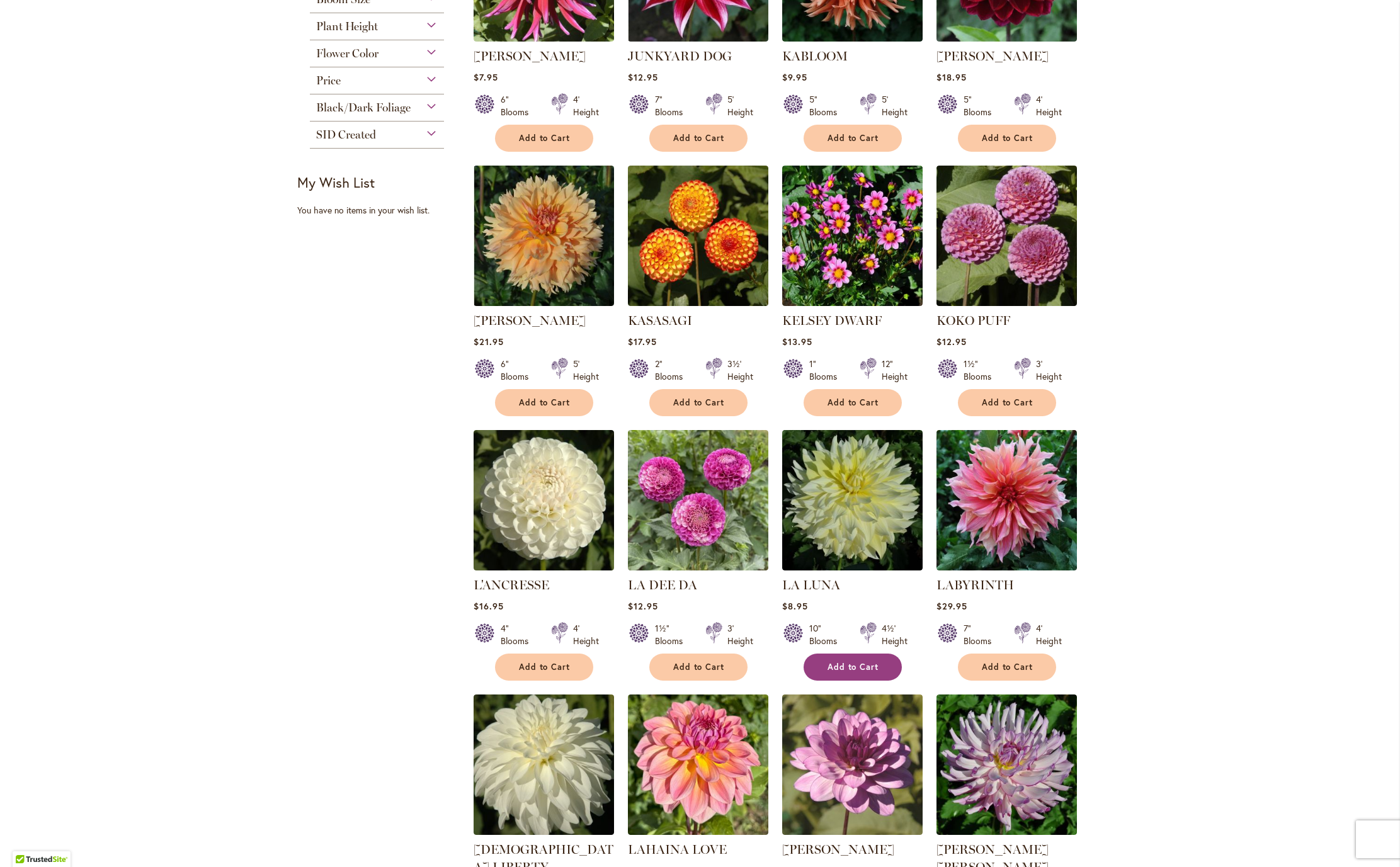
click at [845, 672] on span "Add to Cart" at bounding box center [853, 667] width 52 height 11
click at [1008, 681] on button "Add to Cart" at bounding box center [1006, 668] width 98 height 27
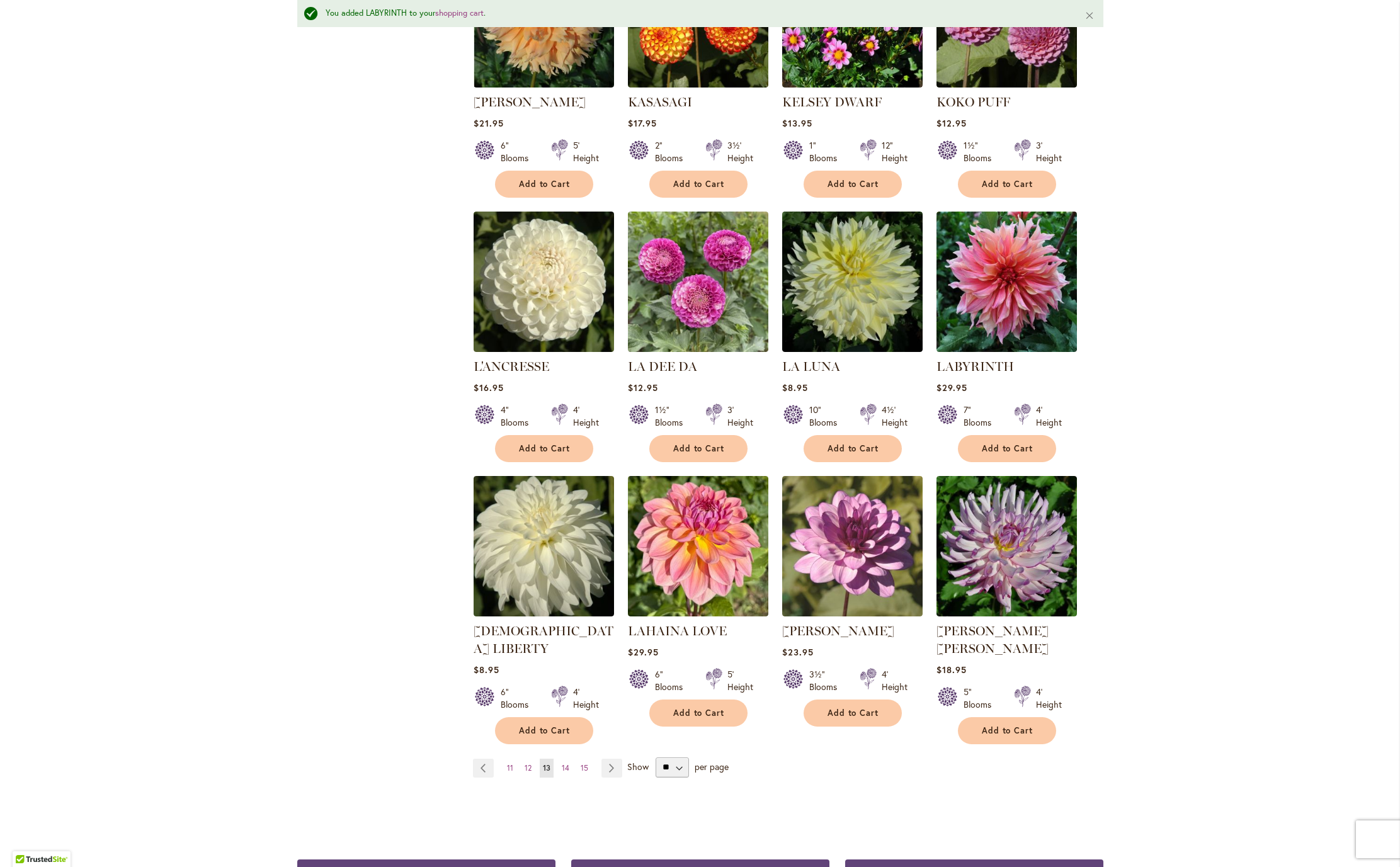
scroll to position [642, 0]
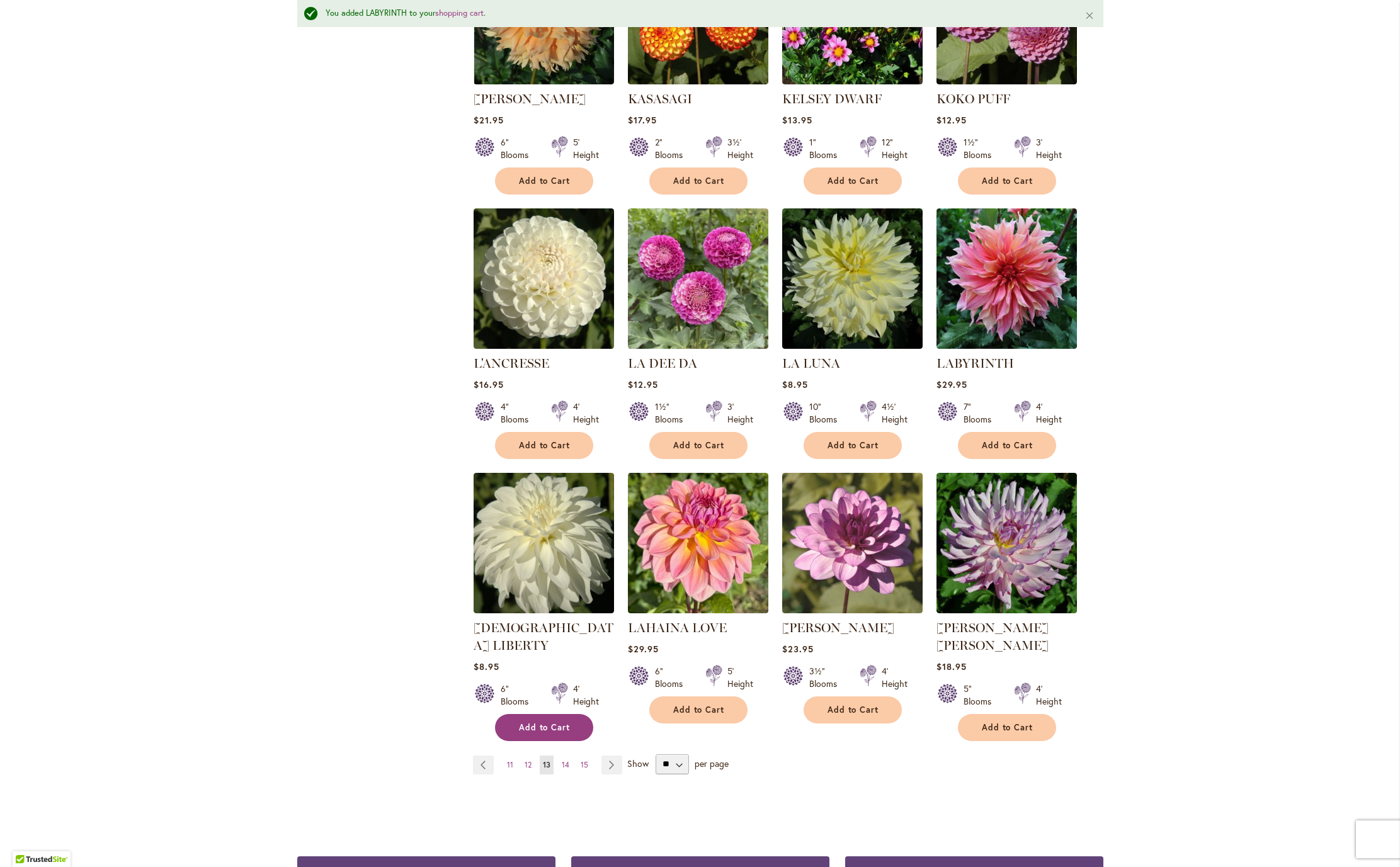
click at [541, 733] on span "Add to Cart" at bounding box center [545, 728] width 52 height 11
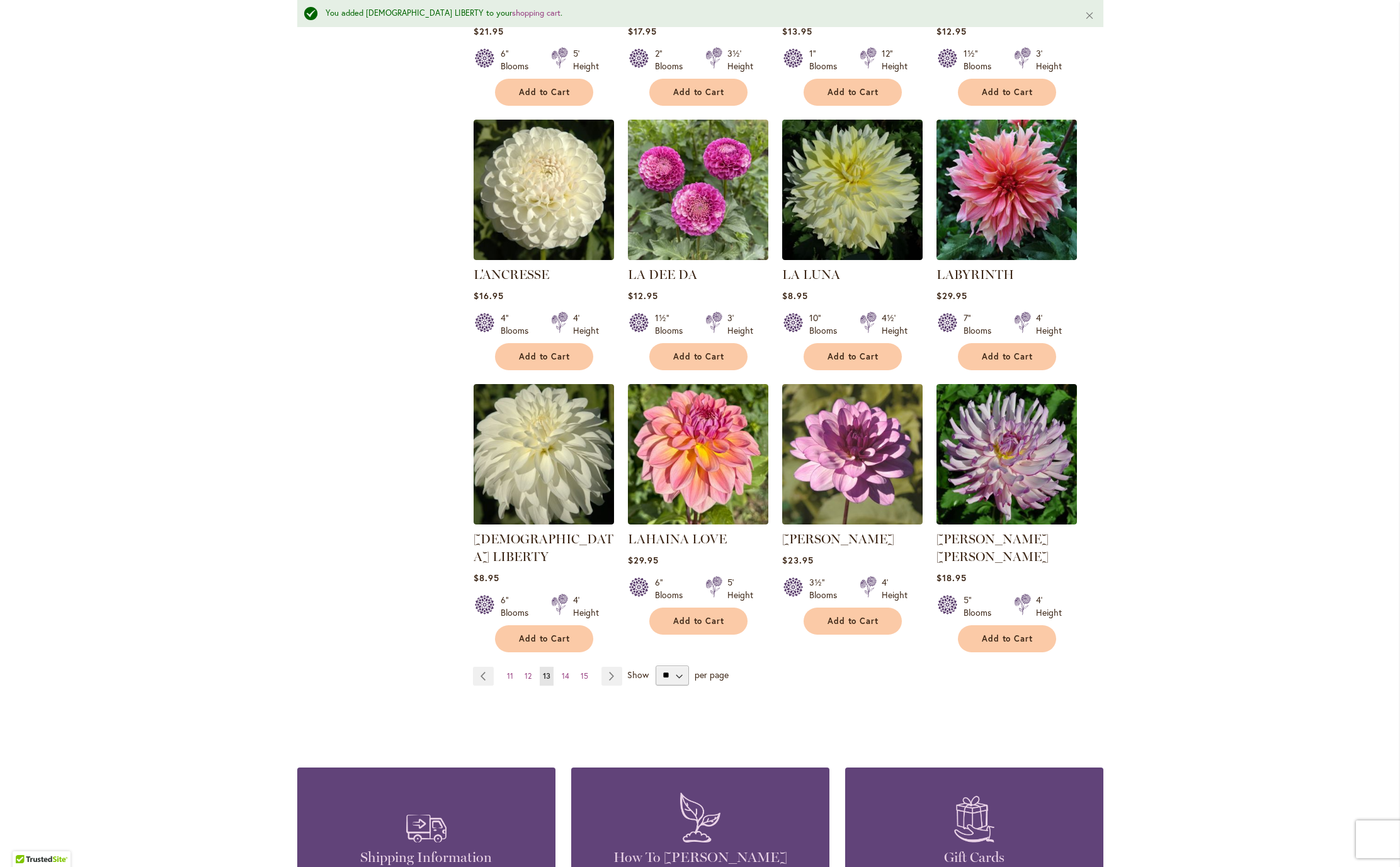
scroll to position [732, 0]
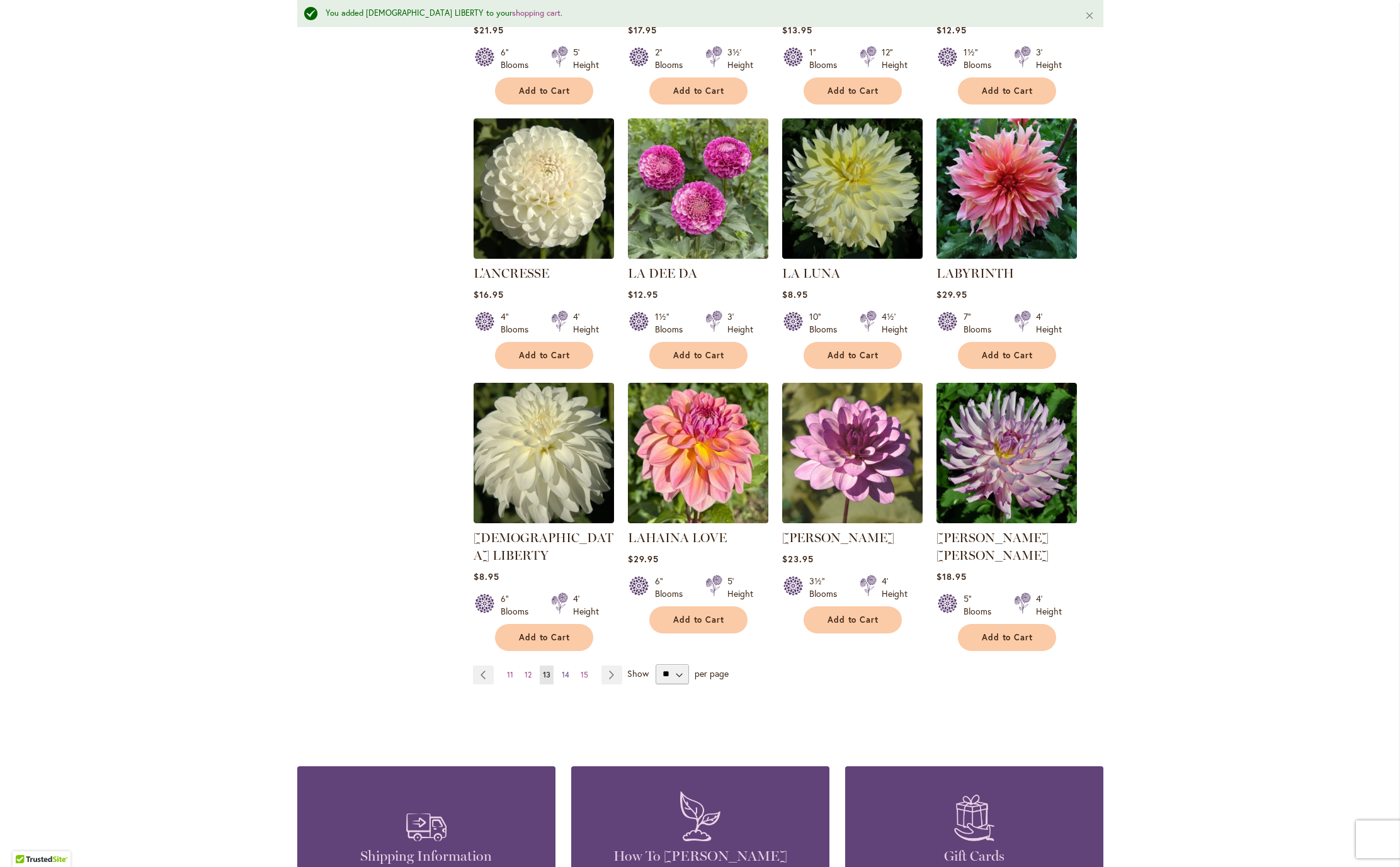
click at [562, 680] on span "14" at bounding box center [566, 674] width 8 height 9
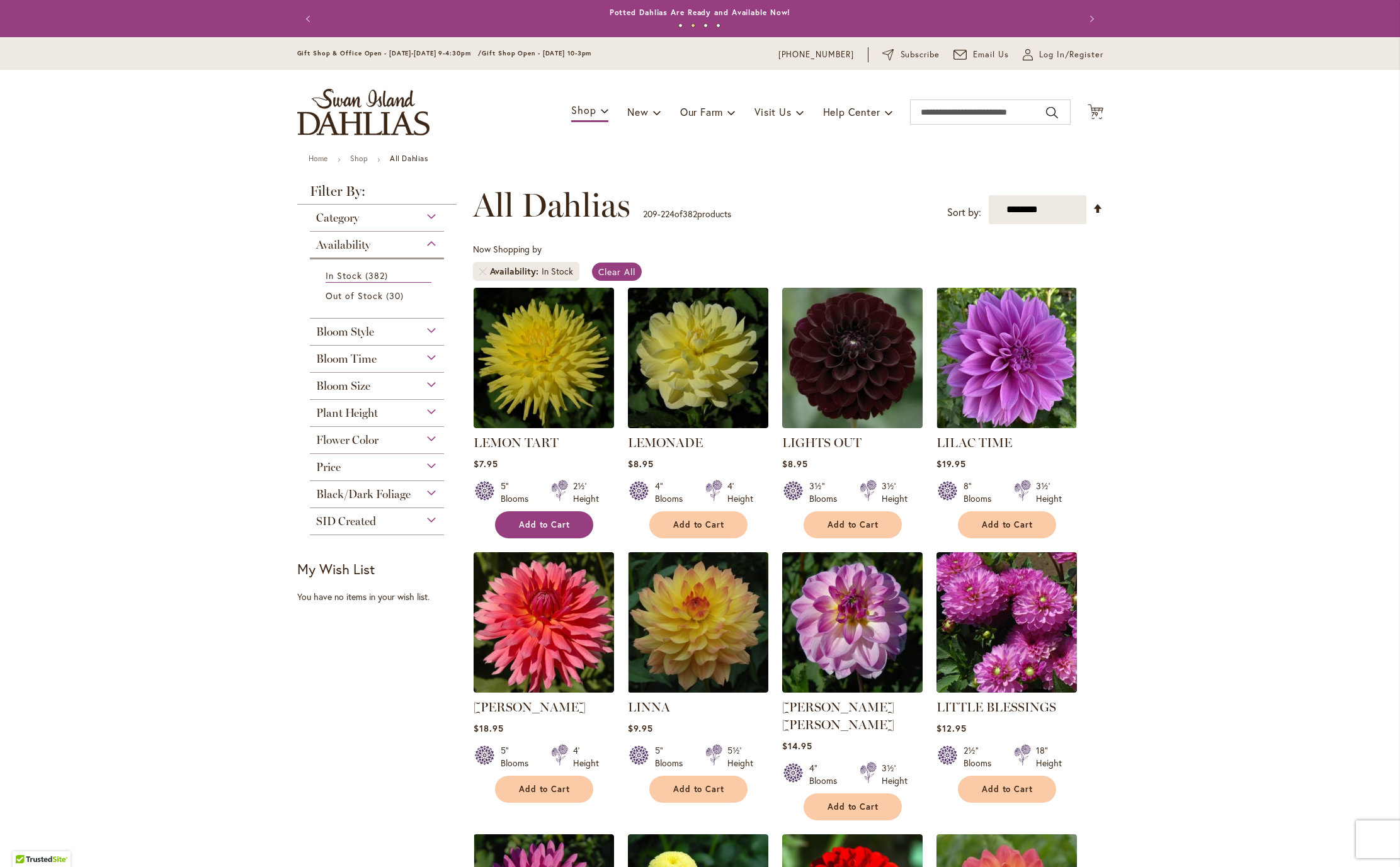
click at [537, 531] on span "Add to Cart" at bounding box center [545, 524] width 52 height 11
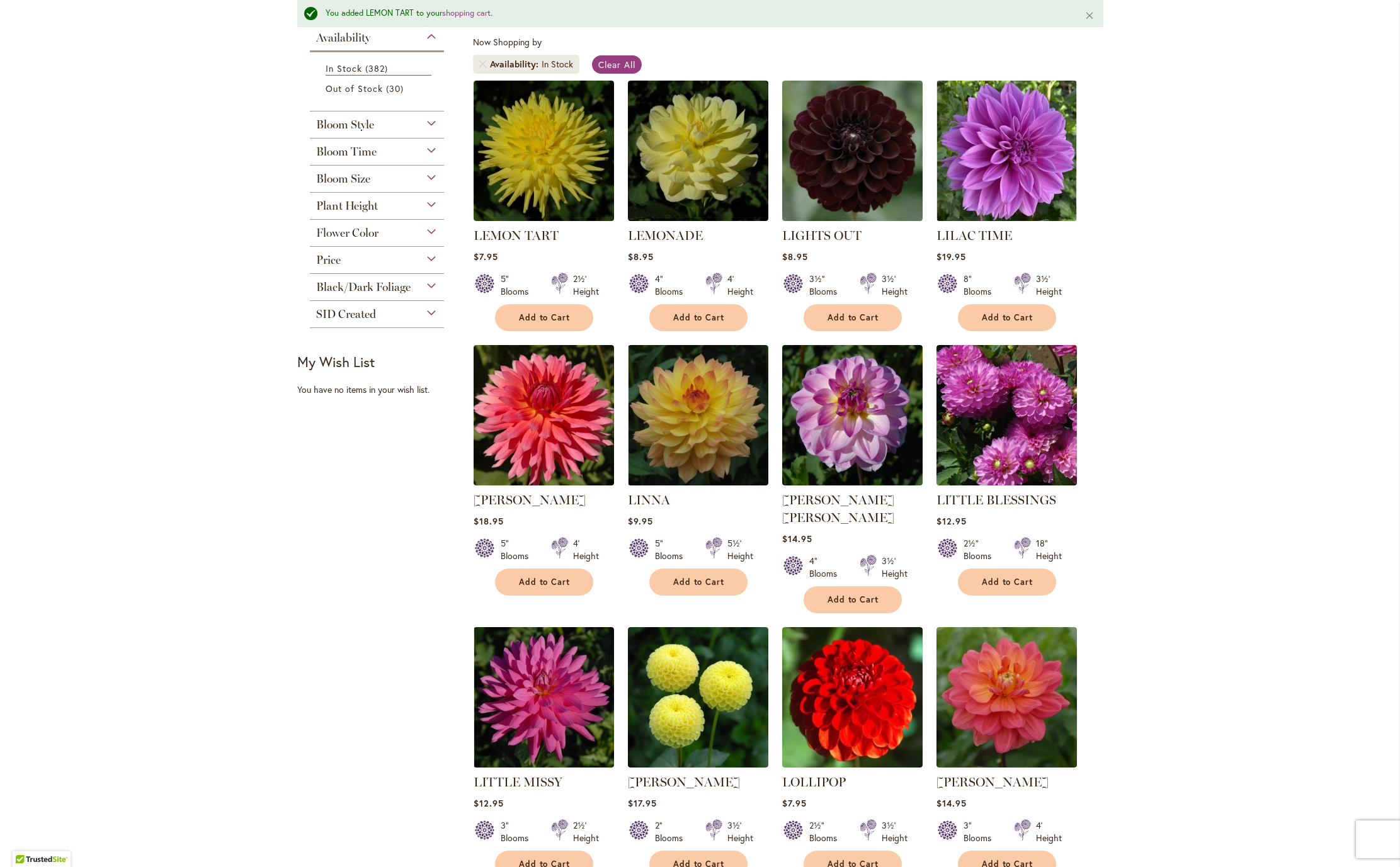
scroll to position [253, 0]
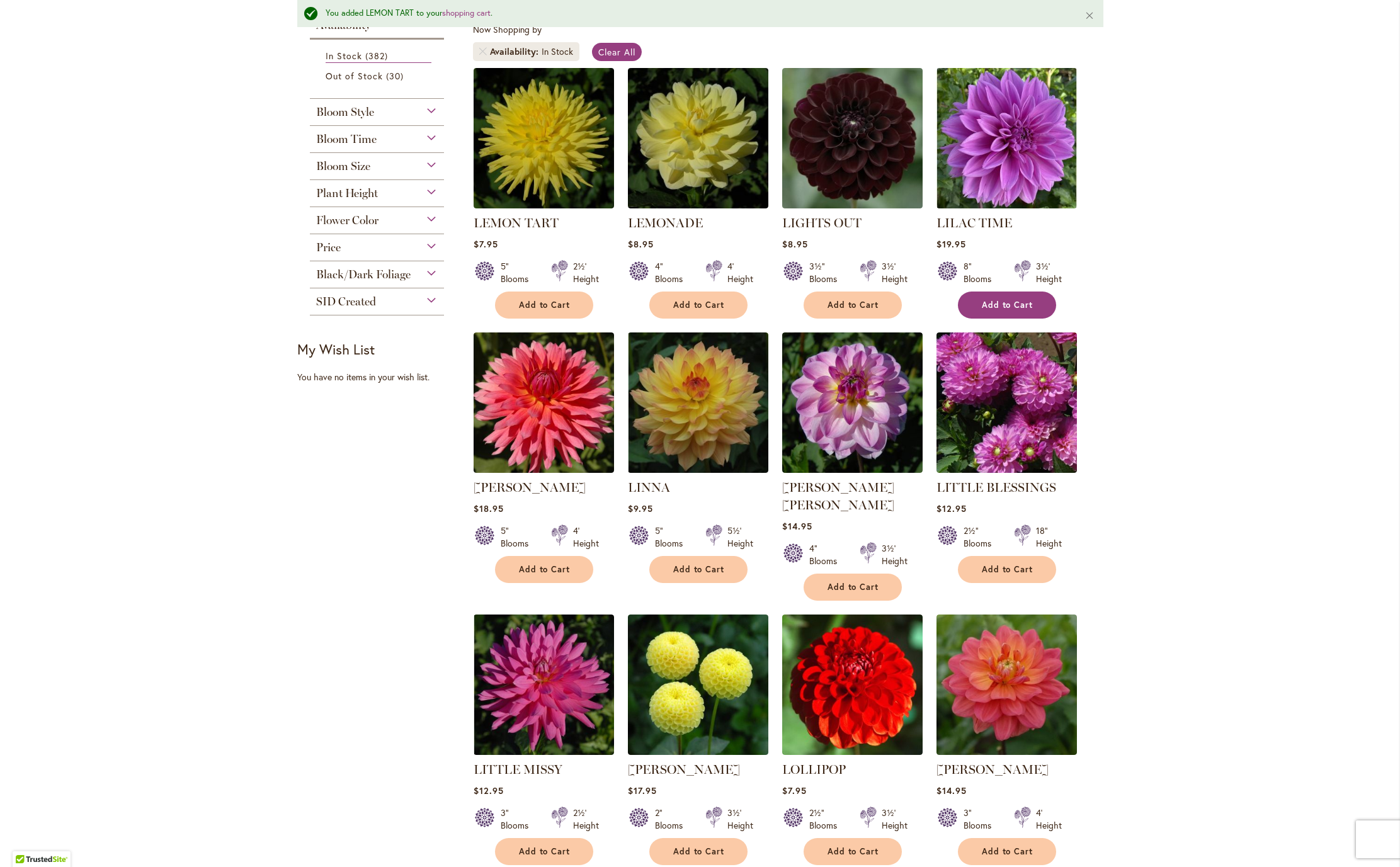
click at [1020, 311] on span "Add to Cart" at bounding box center [1008, 305] width 52 height 11
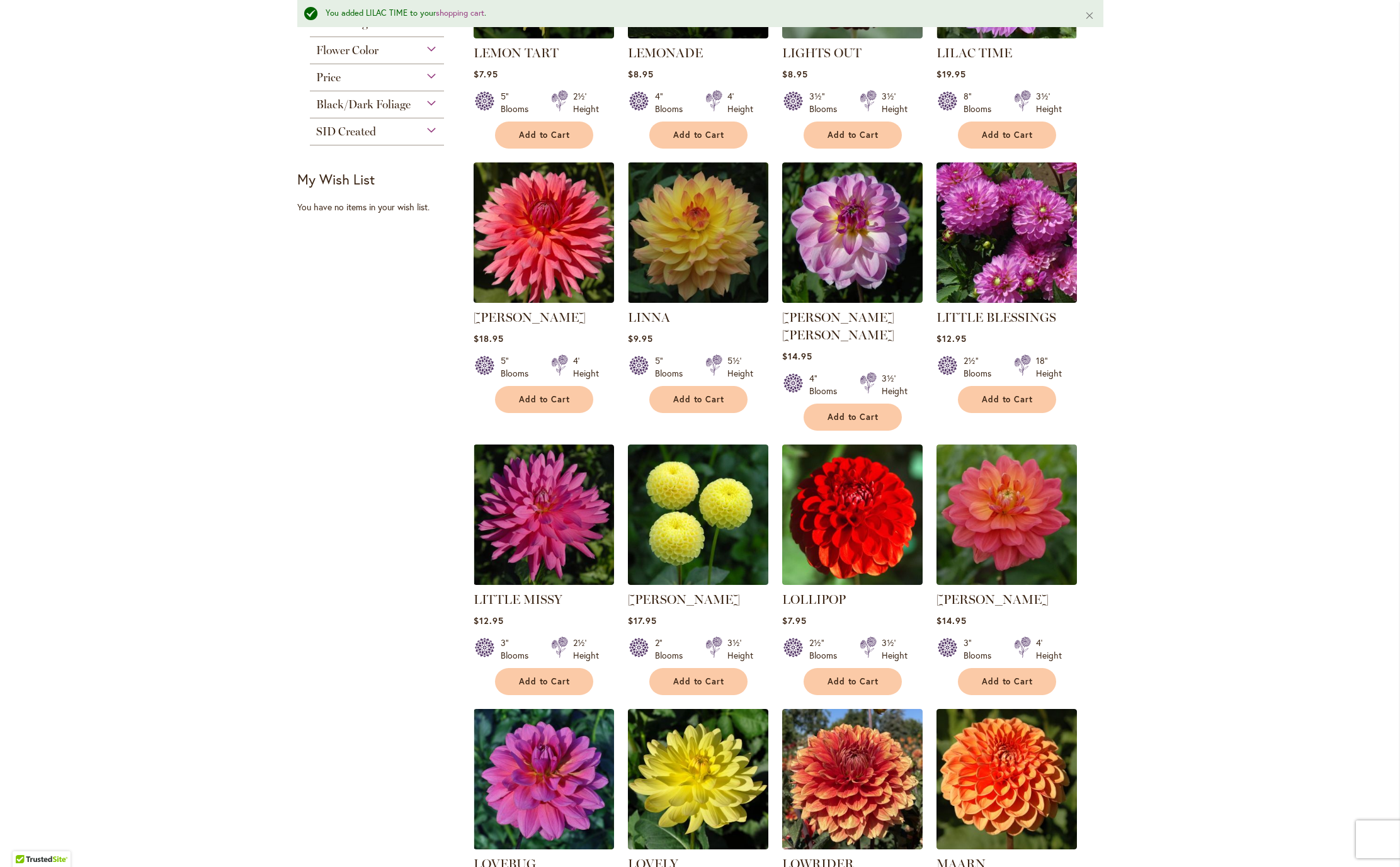
scroll to position [509, 0]
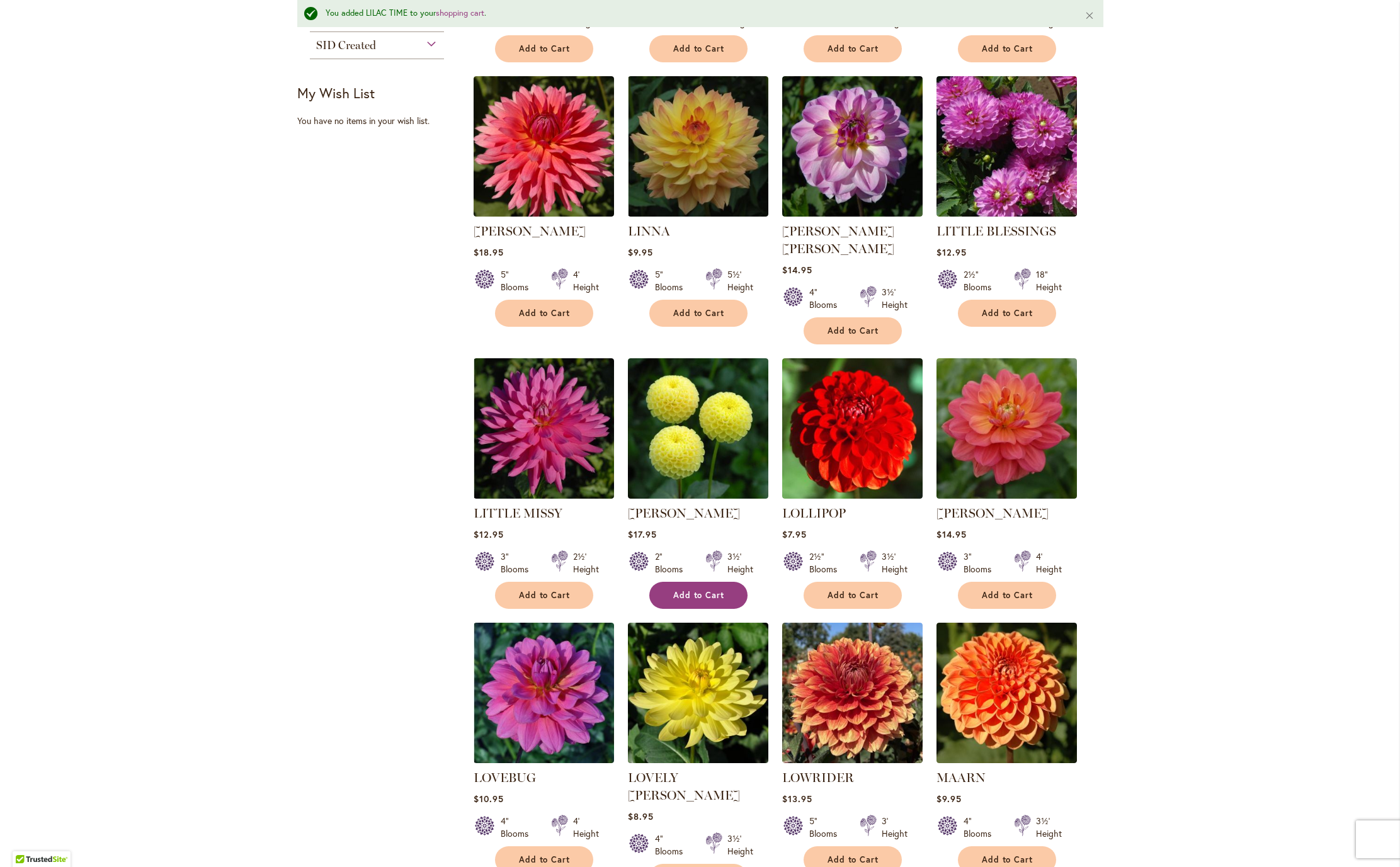
click at [710, 601] on span "Add to Cart" at bounding box center [699, 595] width 52 height 11
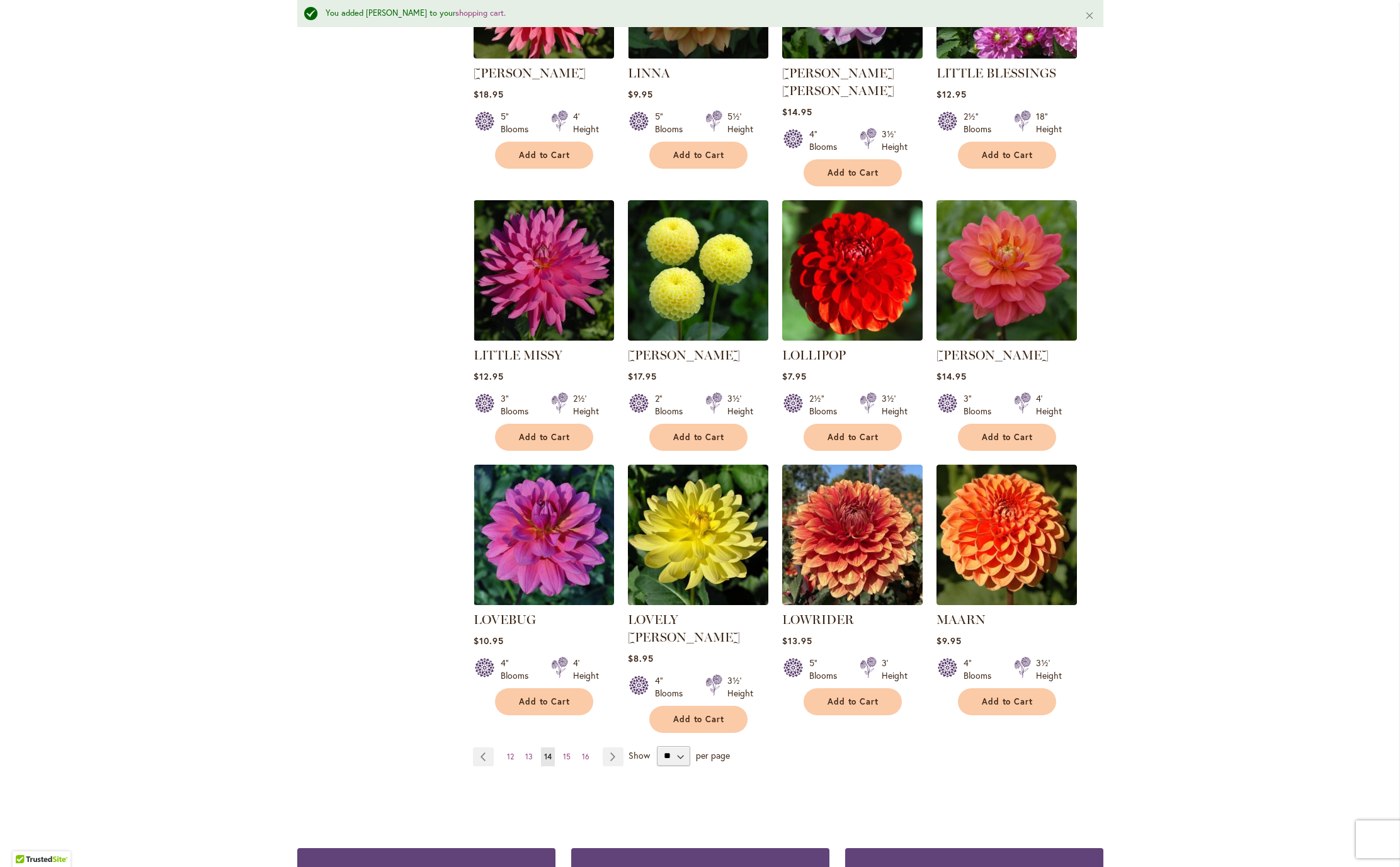
scroll to position [686, 0]
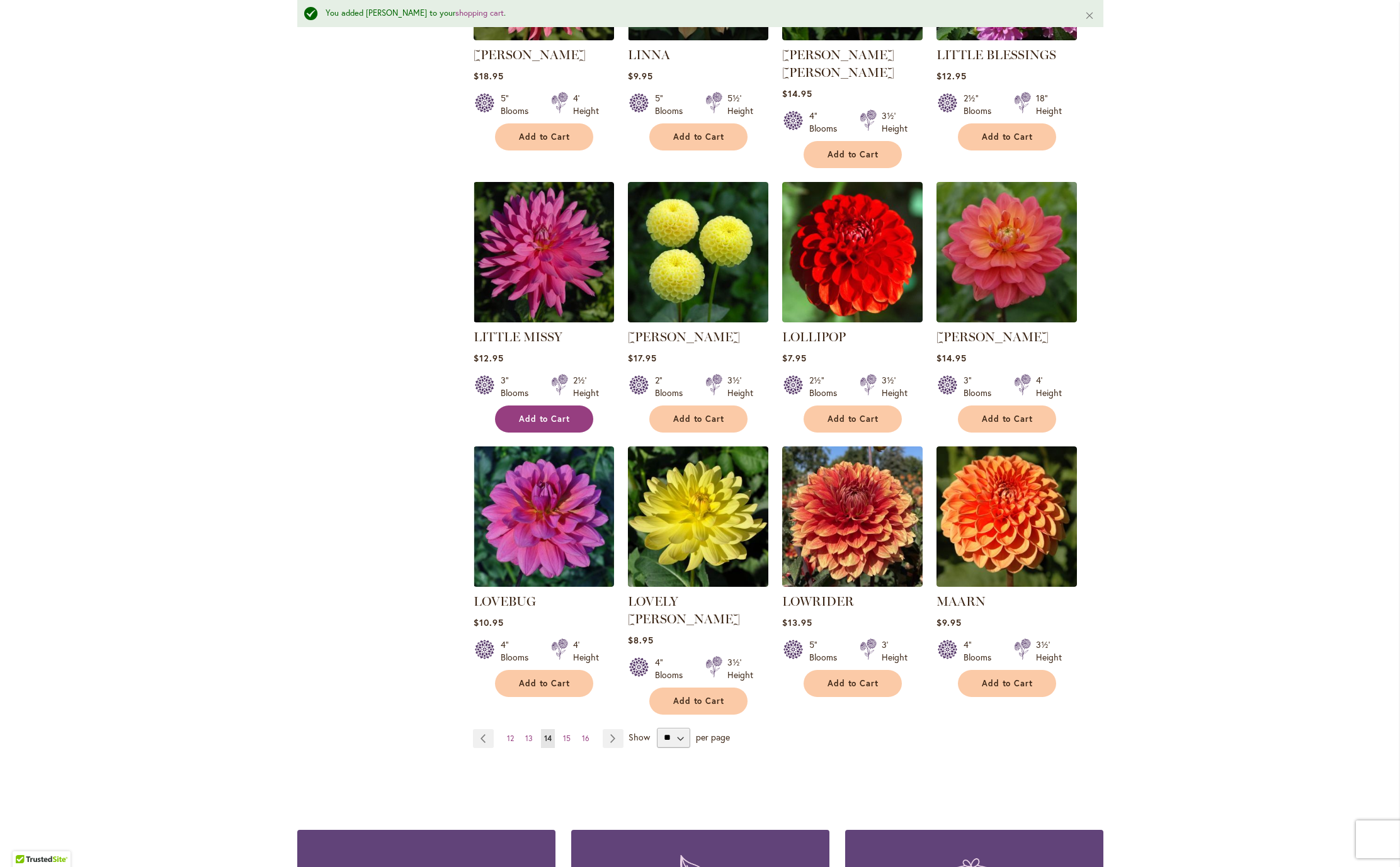
click at [549, 425] on span "Add to Cart" at bounding box center [545, 419] width 52 height 11
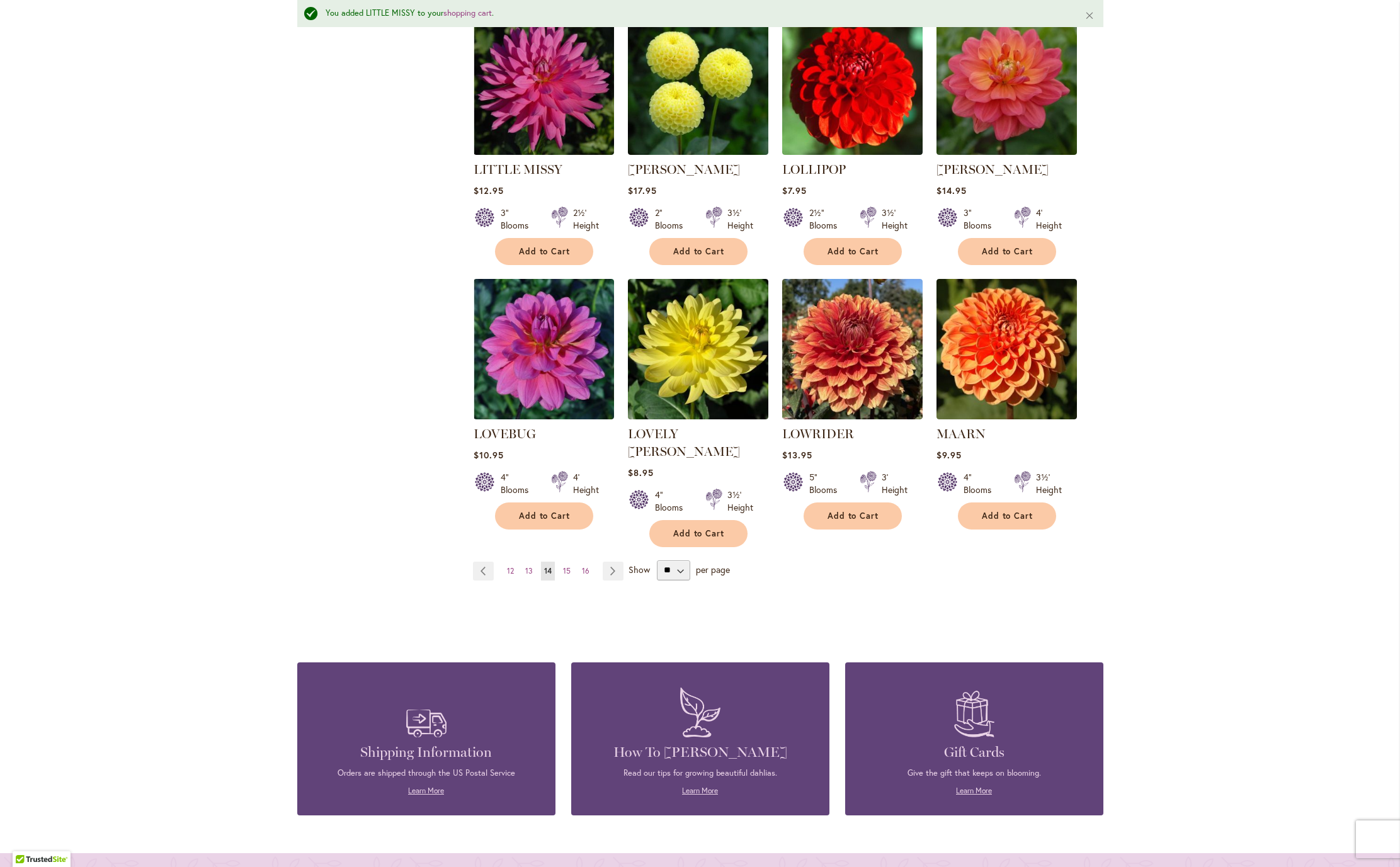
scroll to position [870, 0]
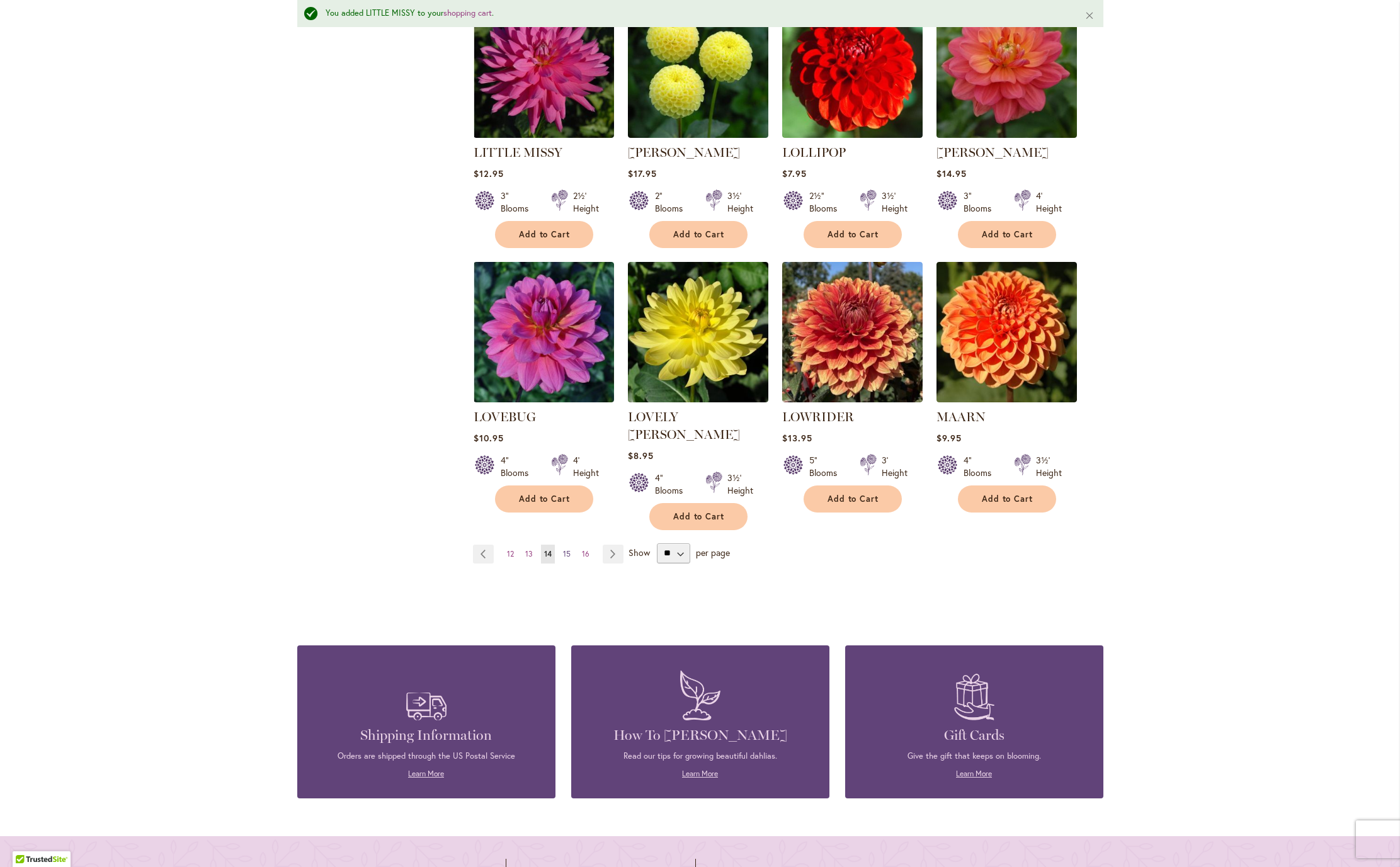
click at [563, 559] on span "15" at bounding box center [567, 553] width 8 height 9
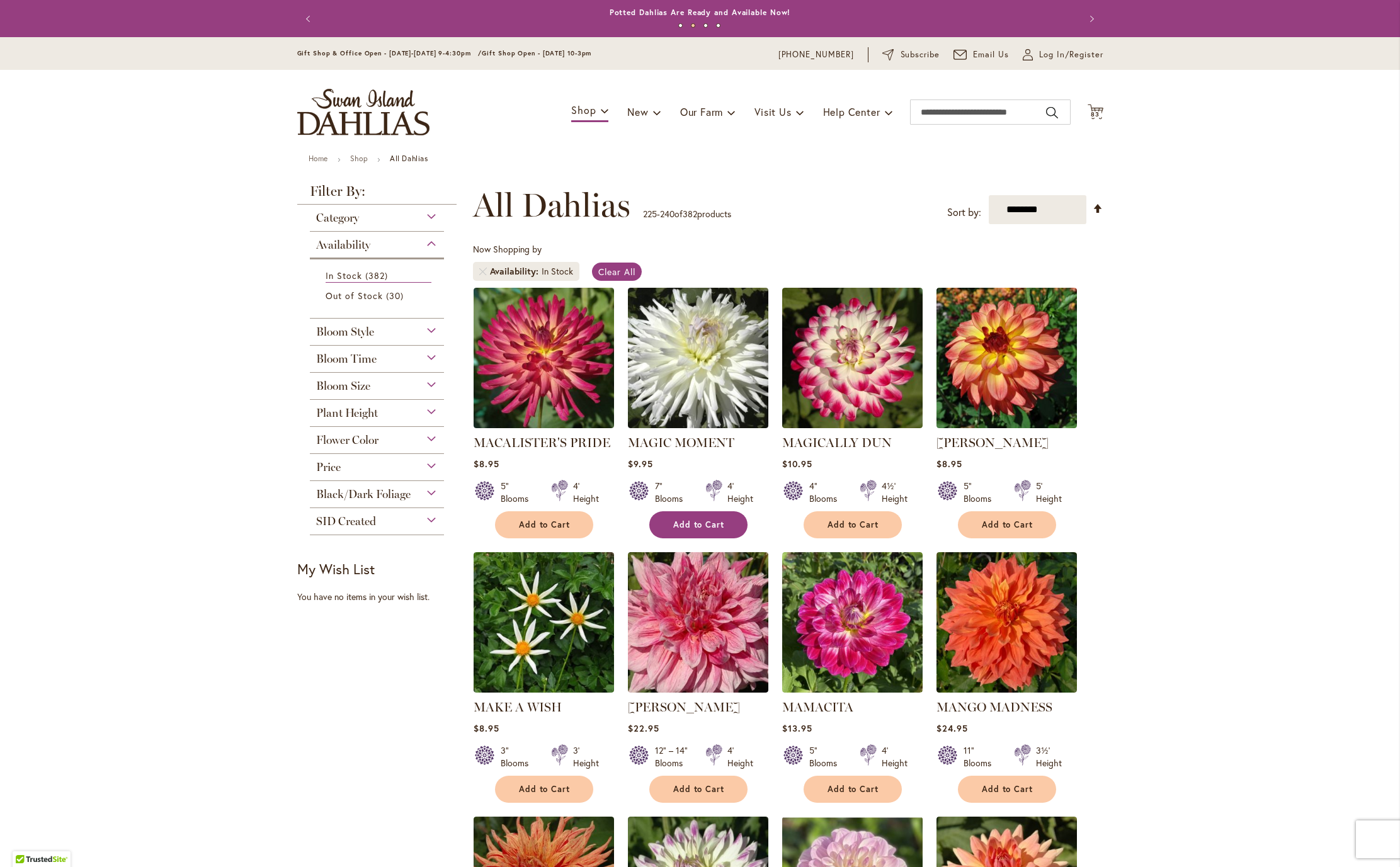
click at [674, 531] on span "Add to Cart" at bounding box center [699, 524] width 52 height 11
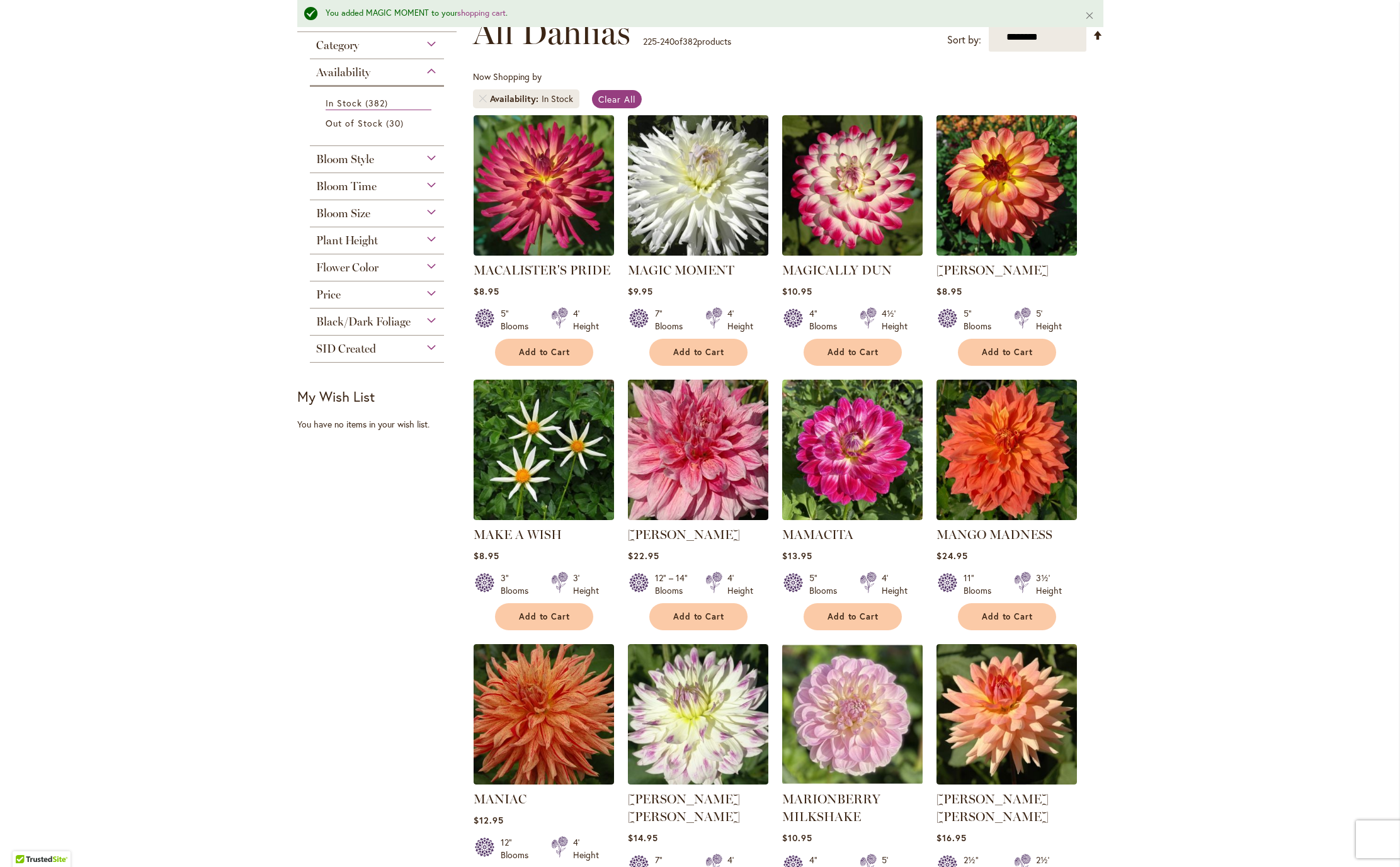
scroll to position [209, 0]
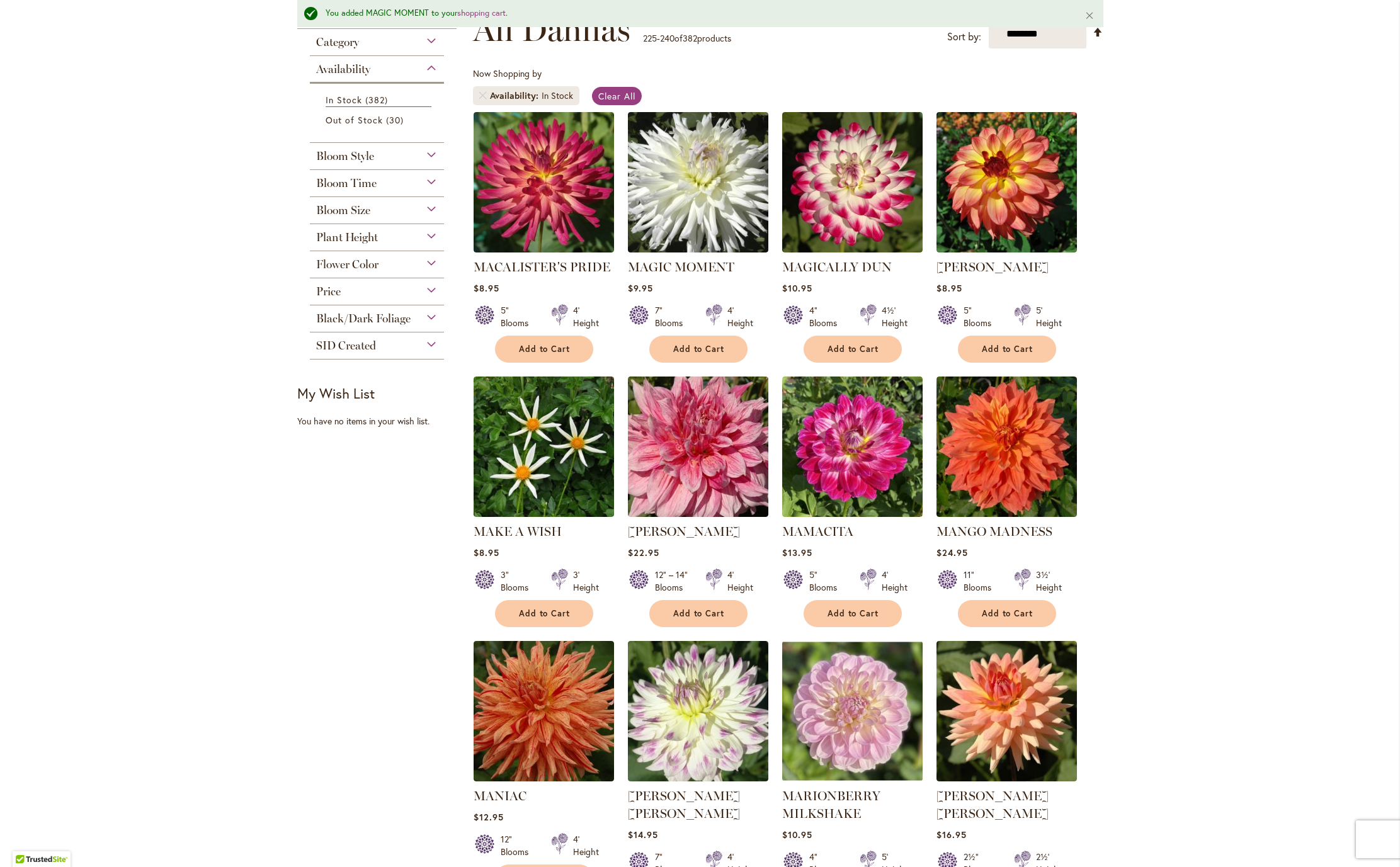
drag, startPoint x: 1394, startPoint y: 343, endPoint x: 1390, endPoint y: 446, distance: 103.1
click at [1390, 446] on div "Skip to Content Gift Shop & Office Open - [DATE]-[DATE] 9-4:30pm / Gift Shop Op…" at bounding box center [700, 837] width 1400 height 2017
click at [693, 627] on button "Add to Cart" at bounding box center [698, 614] width 98 height 27
click at [1006, 619] on span "Add to Cart" at bounding box center [1008, 614] width 52 height 11
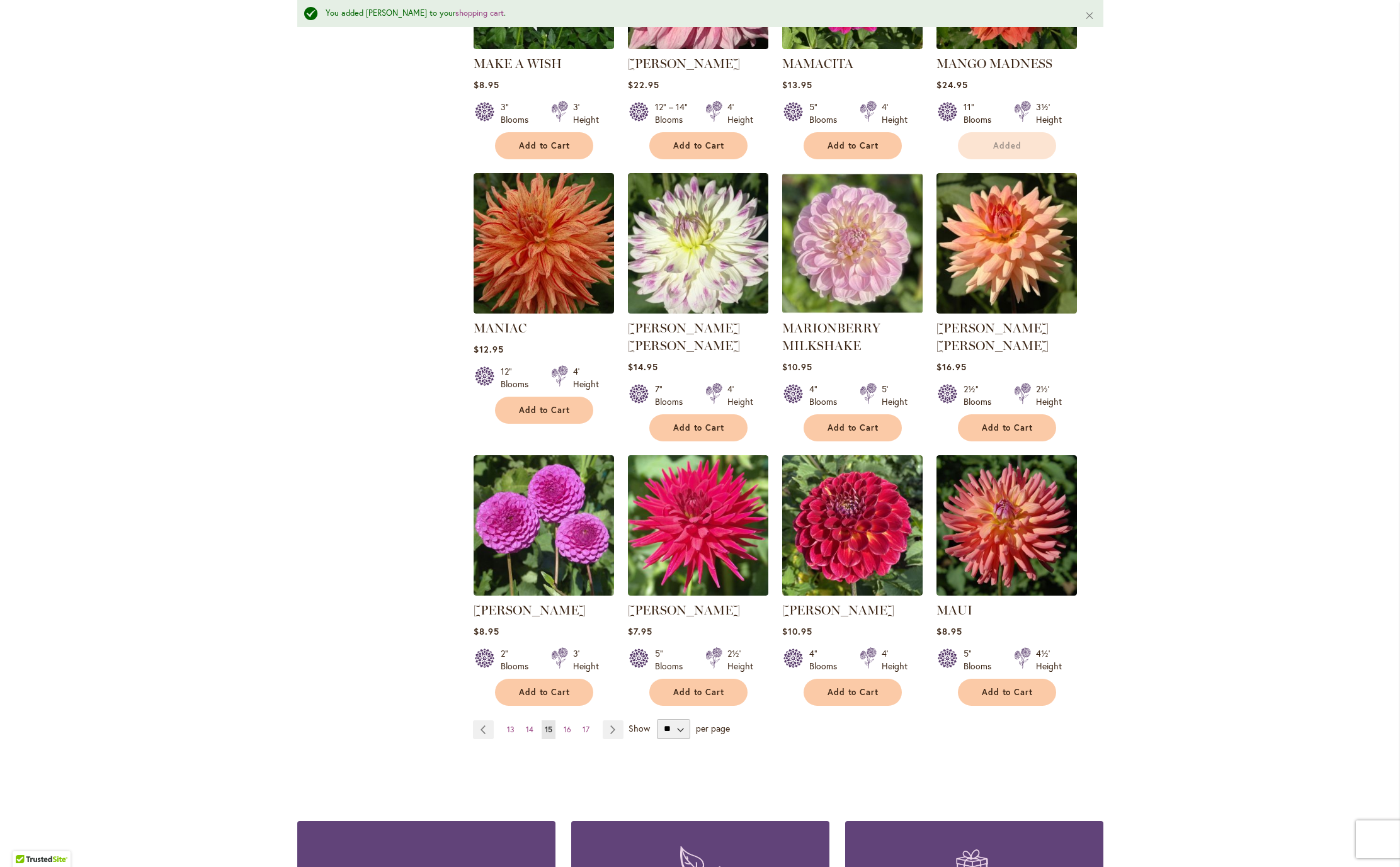
scroll to position [683, 0]
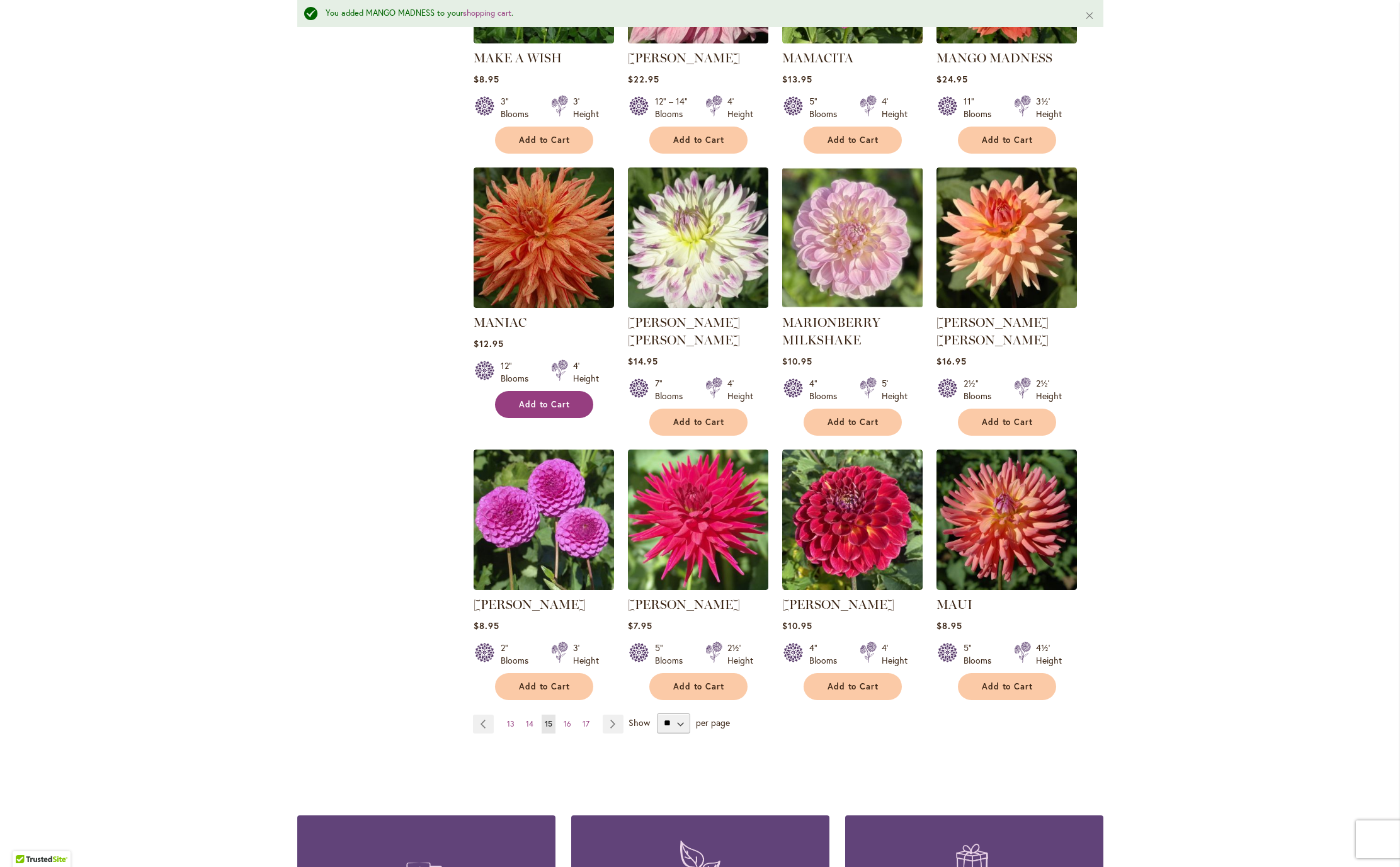
click at [522, 410] on span "Add to Cart" at bounding box center [545, 404] width 52 height 11
click at [693, 700] on button "Add to Cart" at bounding box center [698, 687] width 98 height 27
click at [509, 700] on button "Add to Cart" at bounding box center [544, 687] width 98 height 27
click at [563, 728] on span "16" at bounding box center [567, 724] width 8 height 9
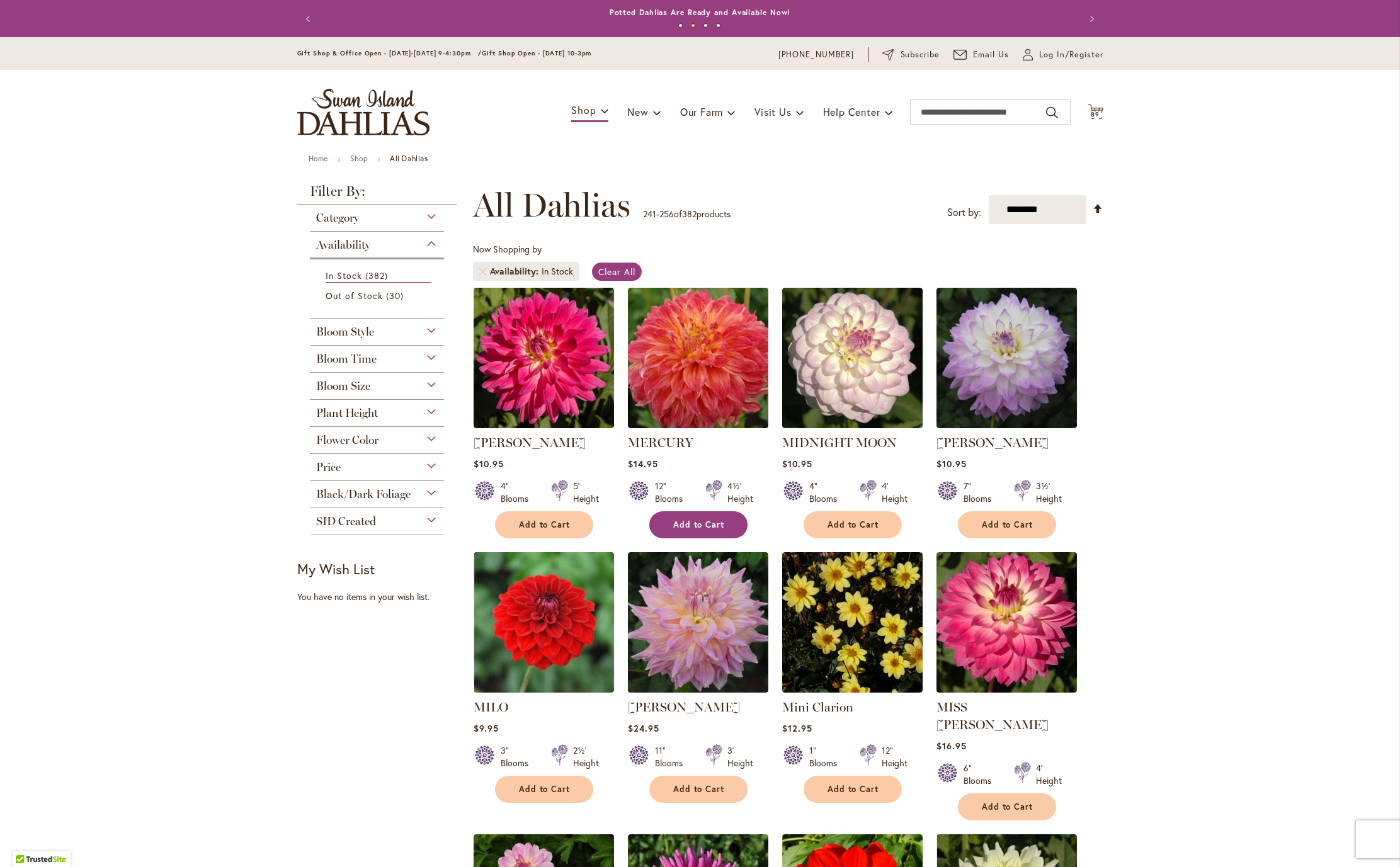
click at [698, 531] on span "Add to Cart" at bounding box center [699, 524] width 52 height 11
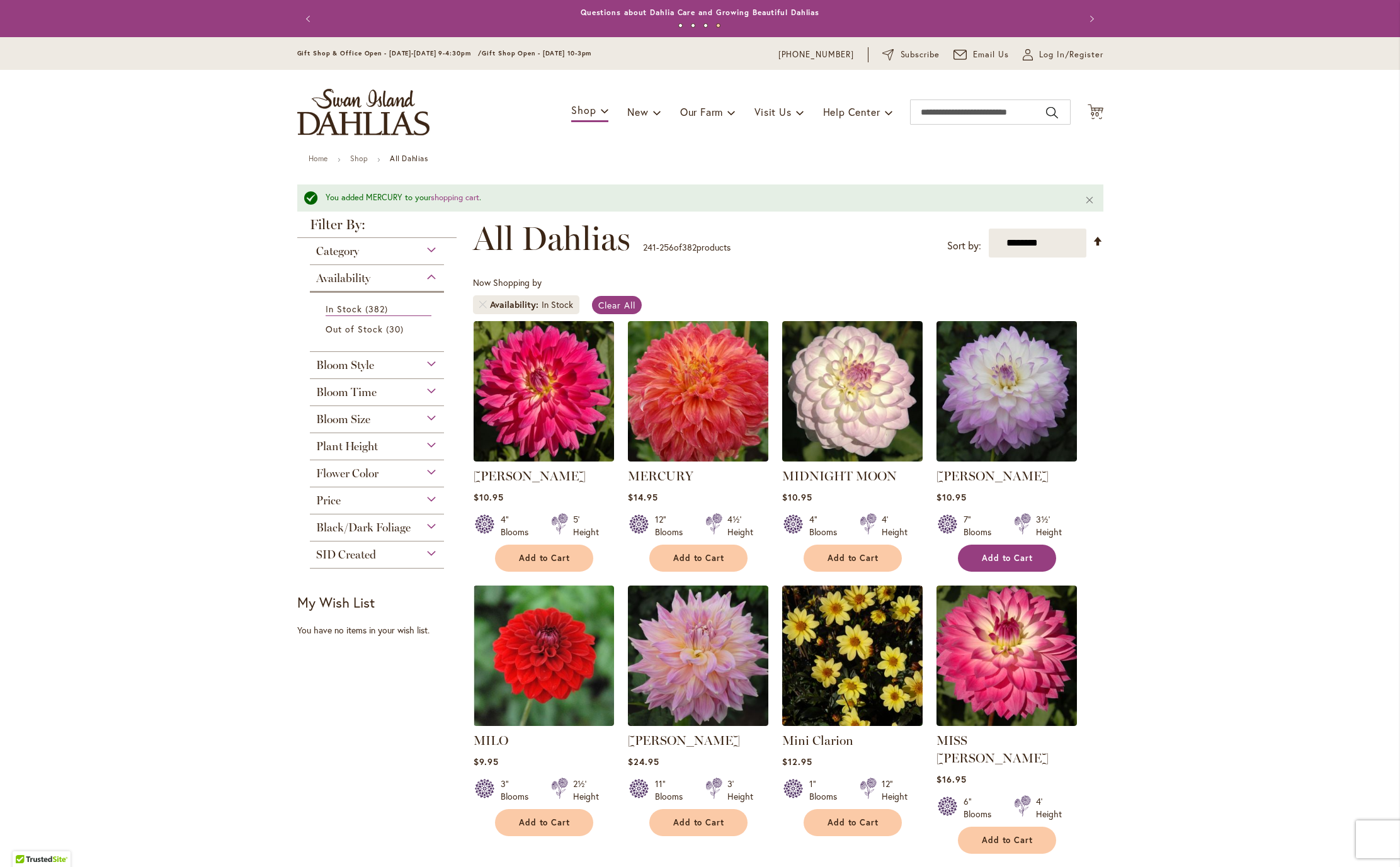
click at [1002, 563] on span "Add to Cart" at bounding box center [1008, 558] width 52 height 11
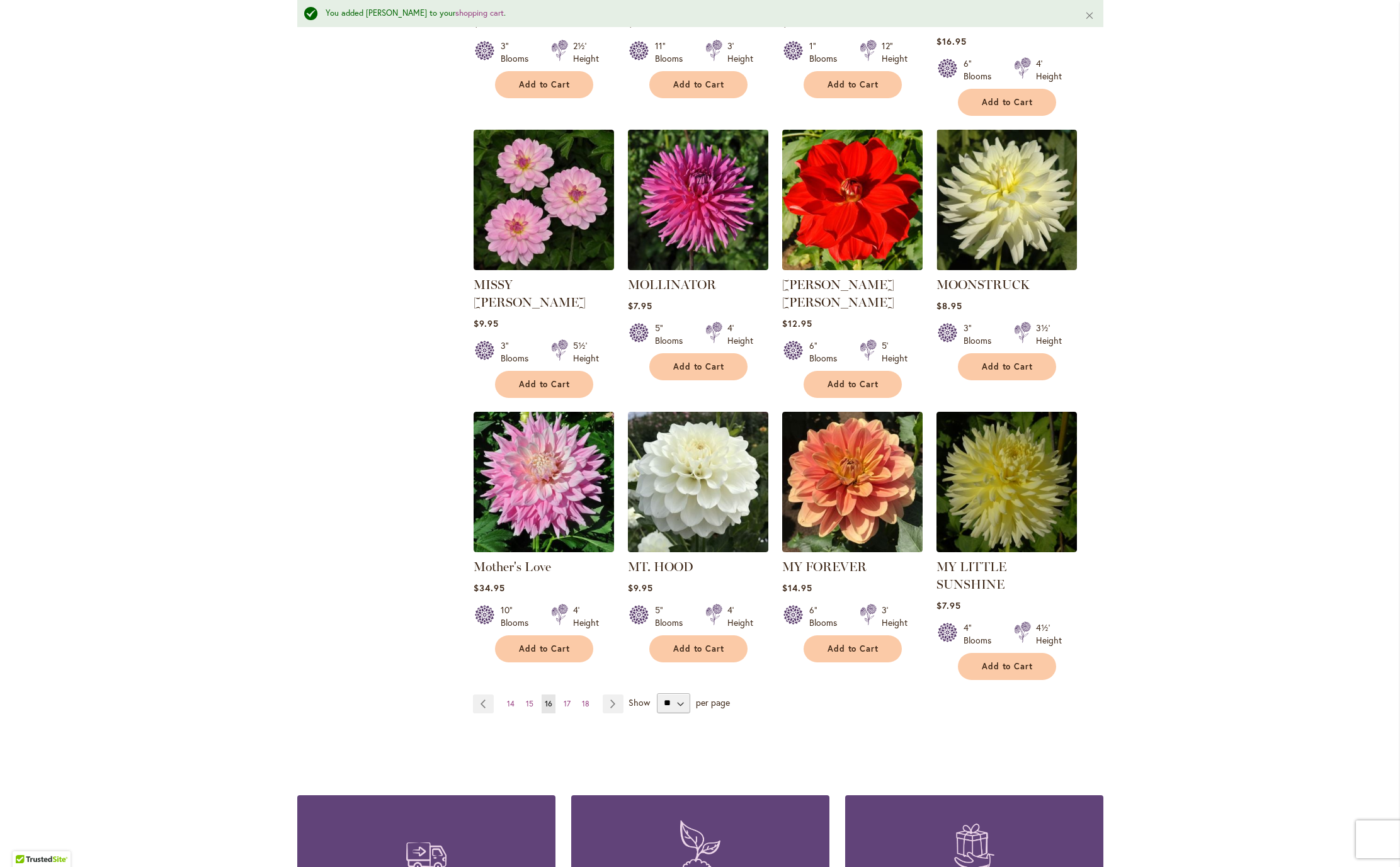
scroll to position [740, 0]
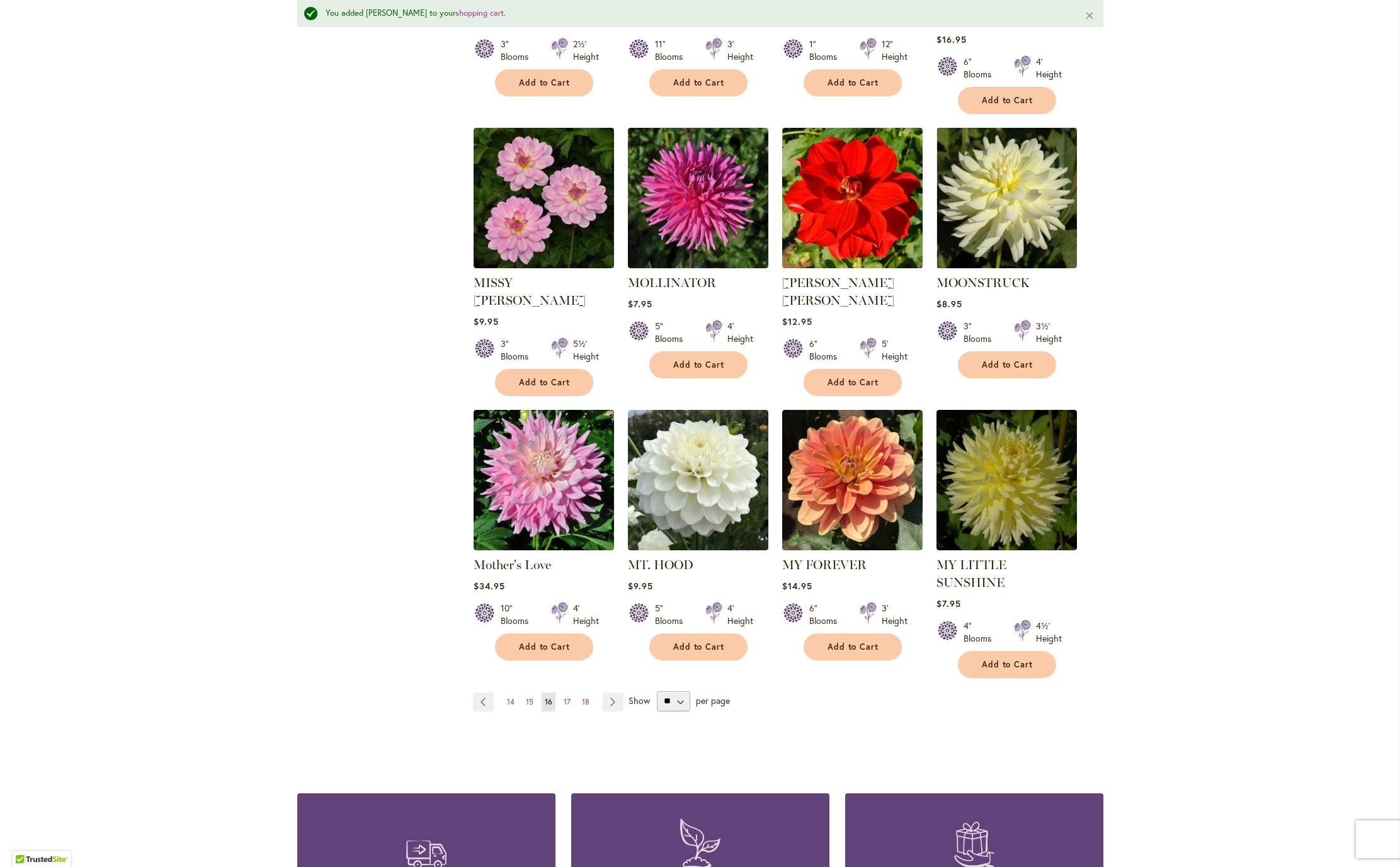
click at [1388, 553] on div "Skip to Content Gift Shop & Office Open - Monday-Friday 9-4:30pm / Gift Shop Op…" at bounding box center [700, 324] width 1400 height 2052
click at [541, 652] on span "Add to Cart" at bounding box center [545, 647] width 52 height 11
click at [709, 652] on span "Add to Cart" at bounding box center [699, 647] width 52 height 11
click at [563, 706] on span "17" at bounding box center [566, 702] width 7 height 9
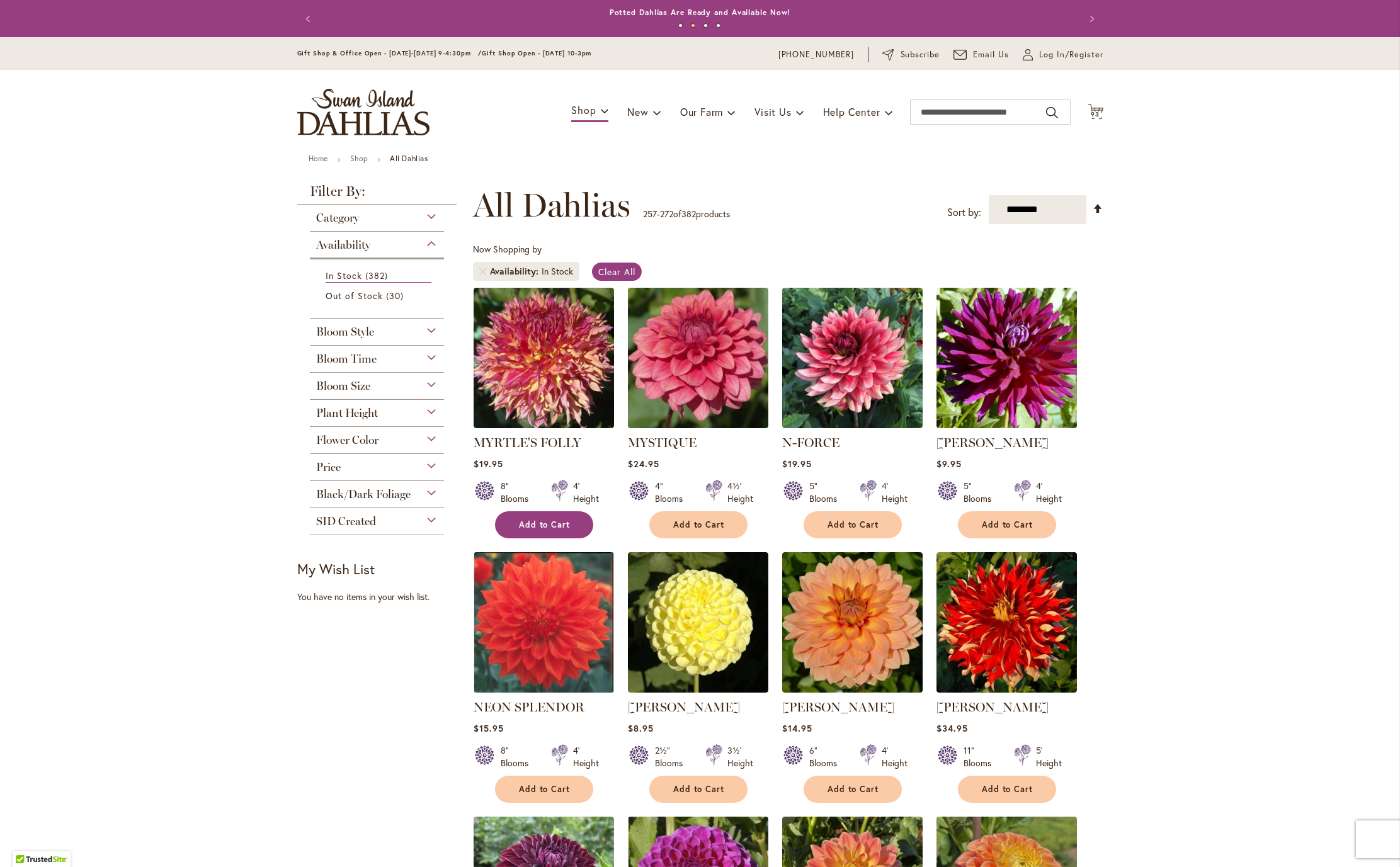
click at [548, 531] on span "Add to Cart" at bounding box center [545, 524] width 52 height 11
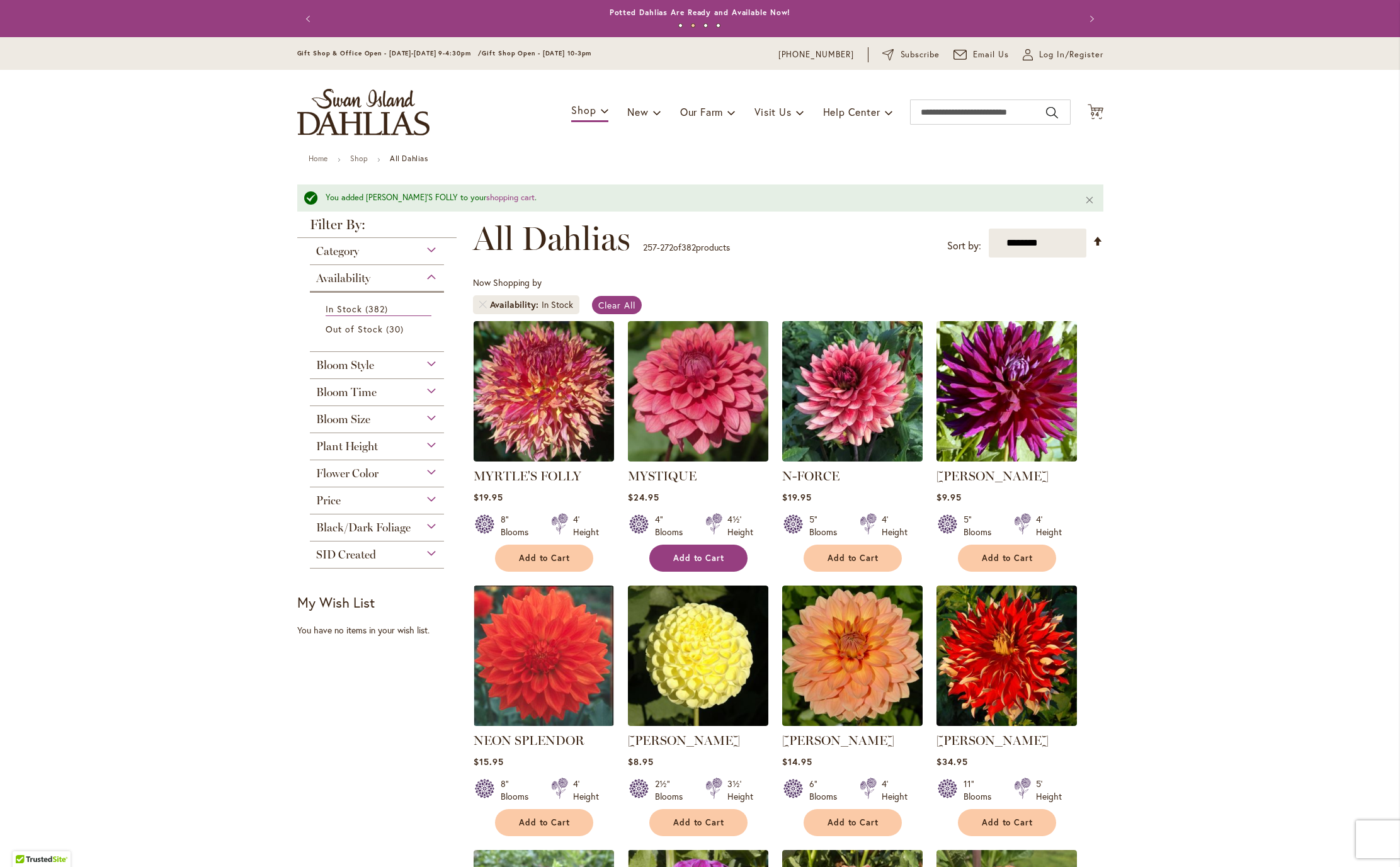
click at [709, 563] on span "Add to Cart" at bounding box center [699, 558] width 52 height 11
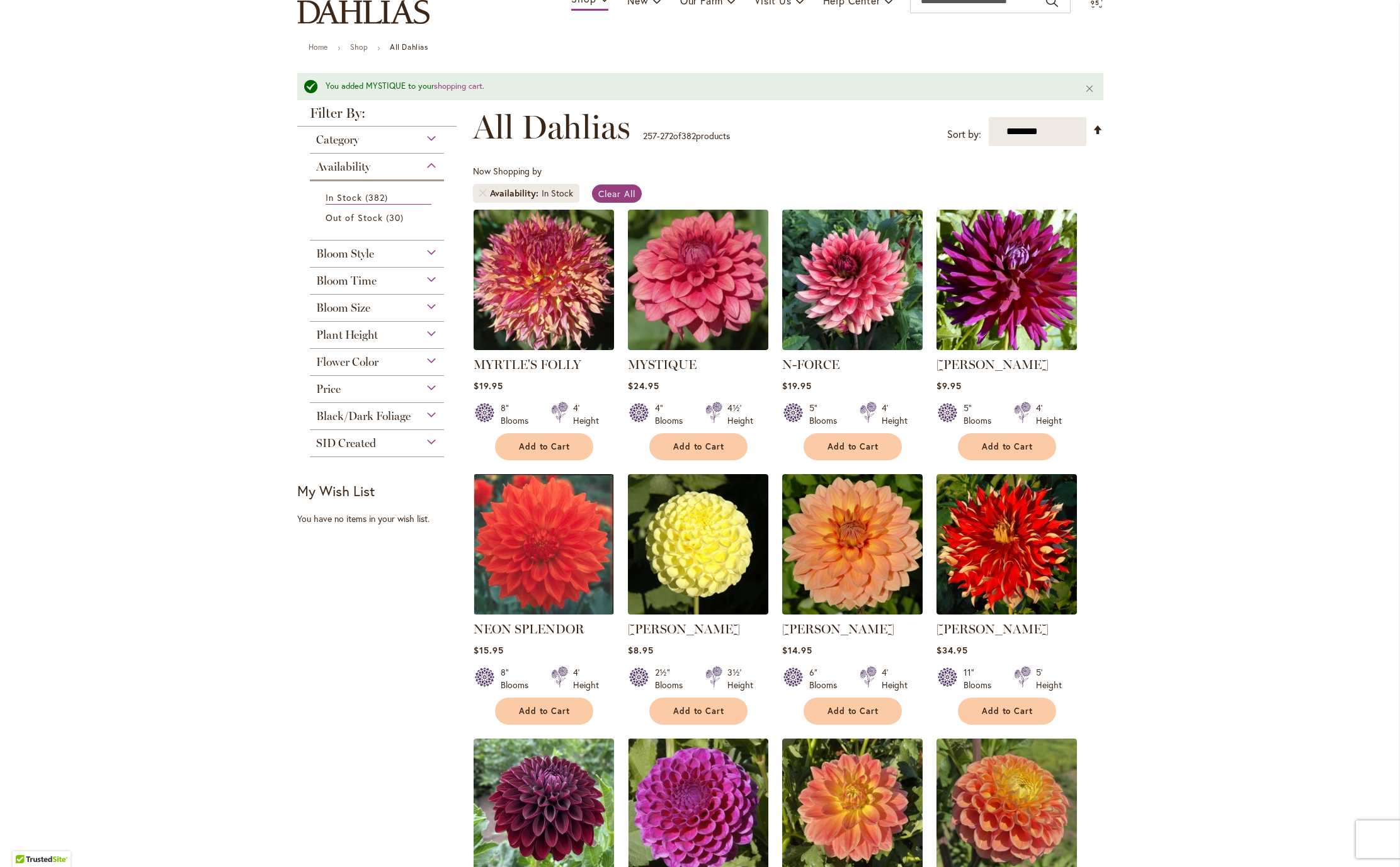
scroll to position [201, 0]
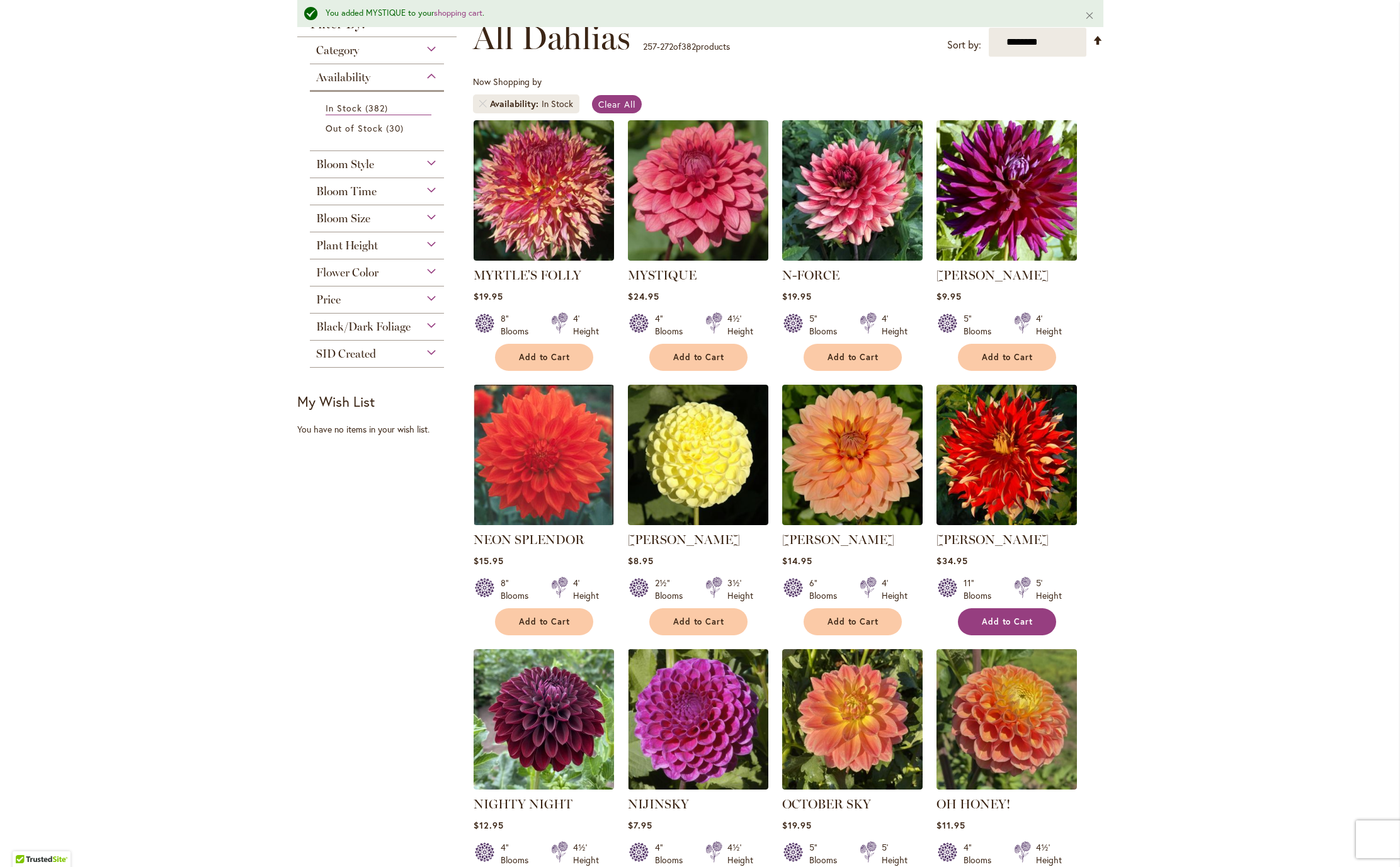
click at [1006, 627] on span "Add to Cart" at bounding box center [1008, 622] width 52 height 11
click at [537, 627] on span "Add to Cart" at bounding box center [545, 622] width 52 height 11
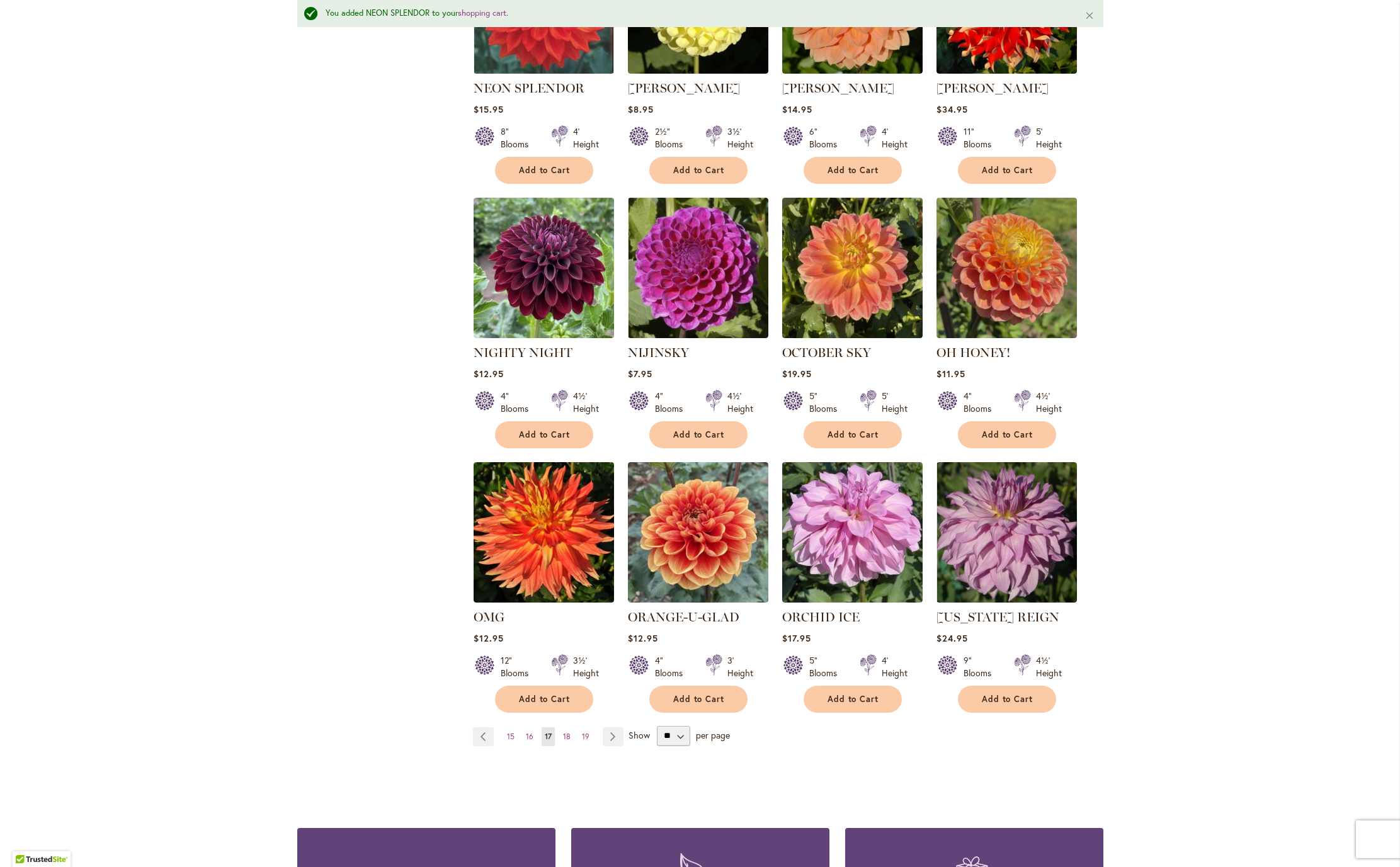
scroll to position [654, 0]
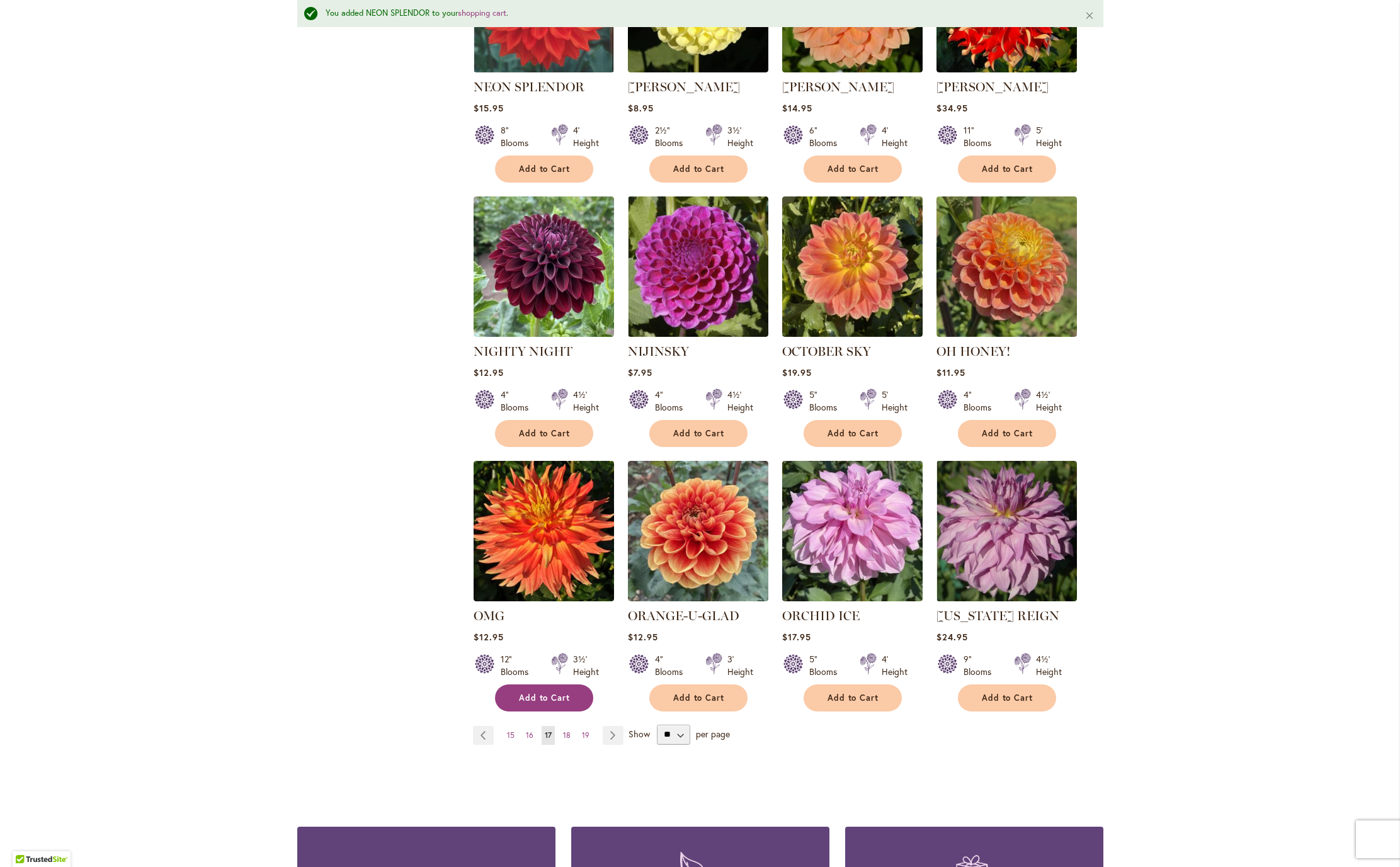
click at [526, 703] on span "Add to Cart" at bounding box center [545, 698] width 52 height 11
click at [545, 439] on span "Add to Cart" at bounding box center [545, 433] width 52 height 11
click at [1013, 703] on span "Add to Cart" at bounding box center [1008, 698] width 52 height 11
click at [851, 703] on span "Add to Cart" at bounding box center [853, 698] width 52 height 11
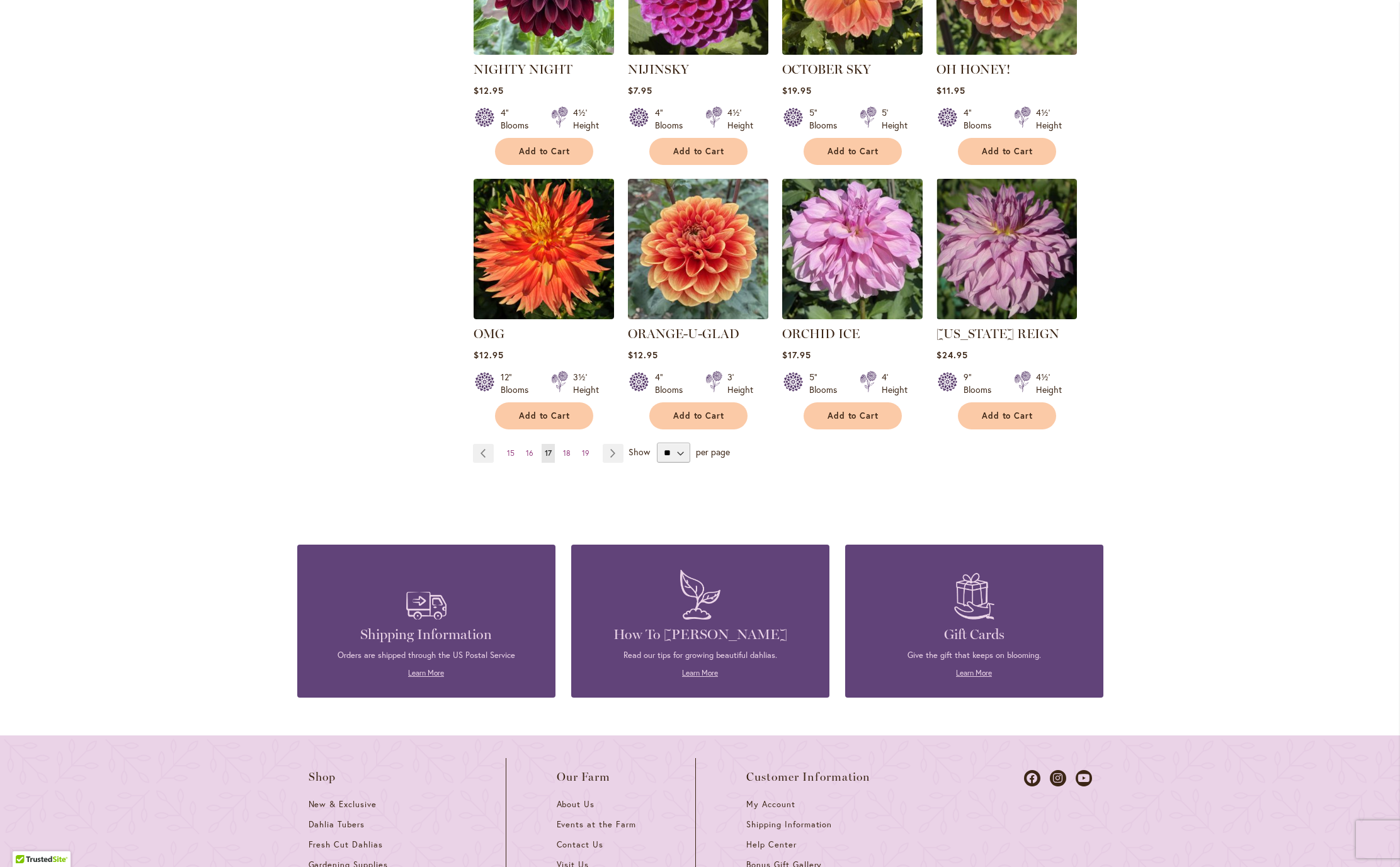
scroll to position [907, 0]
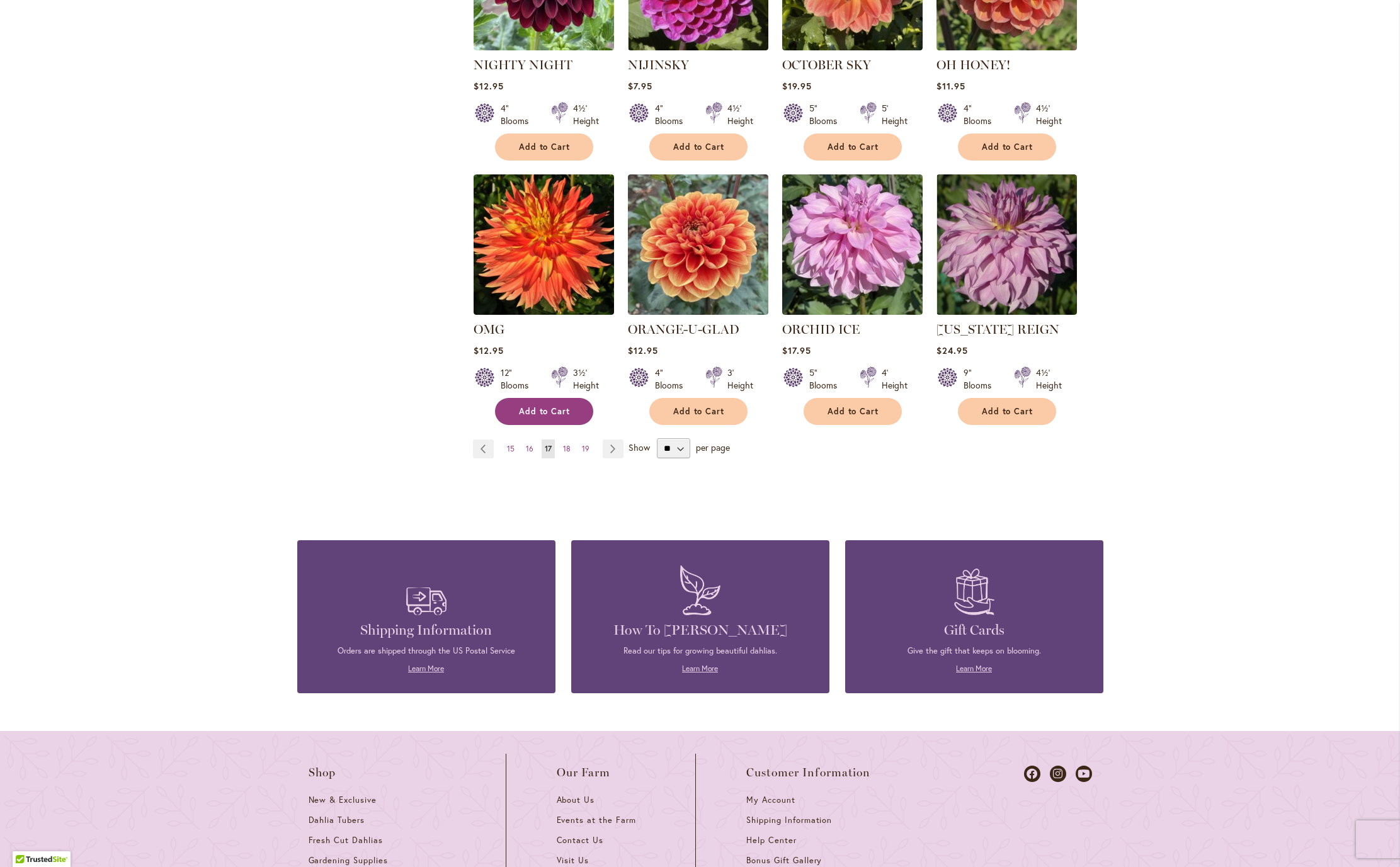
click at [534, 417] on span "Add to Cart" at bounding box center [545, 412] width 52 height 11
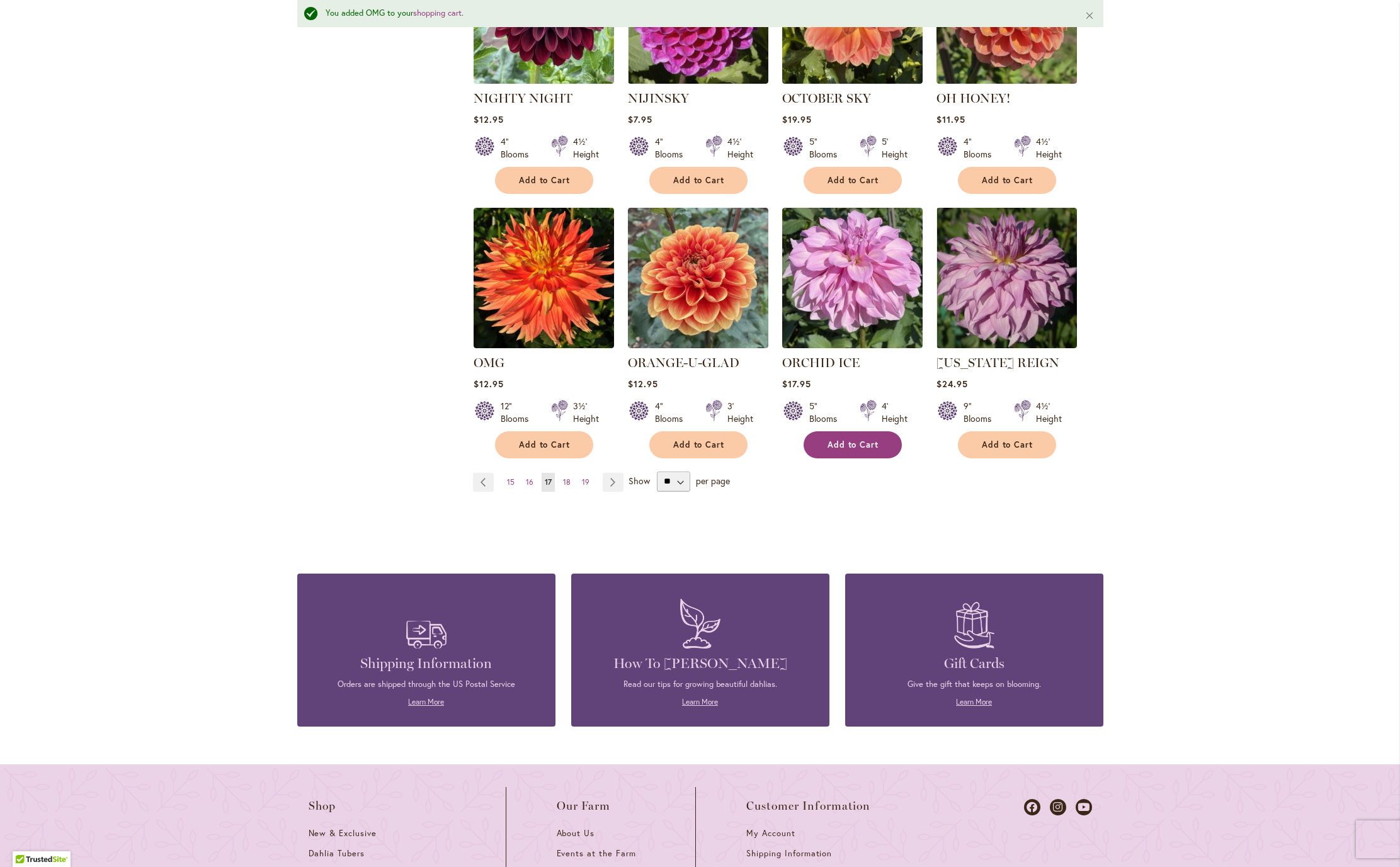
click at [855, 450] on span "Add to Cart" at bounding box center [853, 445] width 52 height 11
click at [1022, 450] on span "Add to Cart" at bounding box center [1008, 445] width 52 height 11
click at [563, 486] on span "18" at bounding box center [567, 482] width 8 height 9
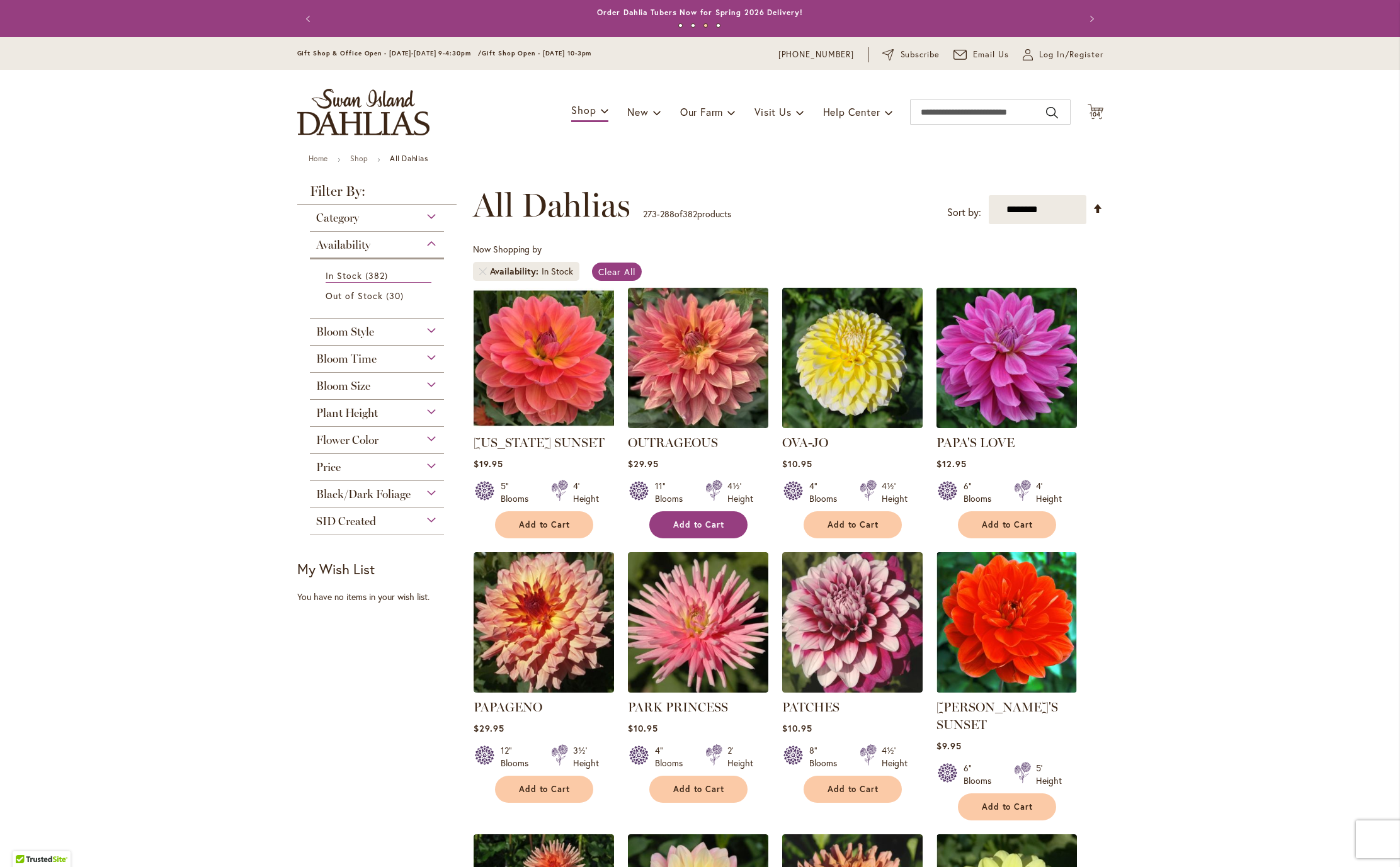
click at [716, 531] on span "Add to Cart" at bounding box center [699, 524] width 52 height 11
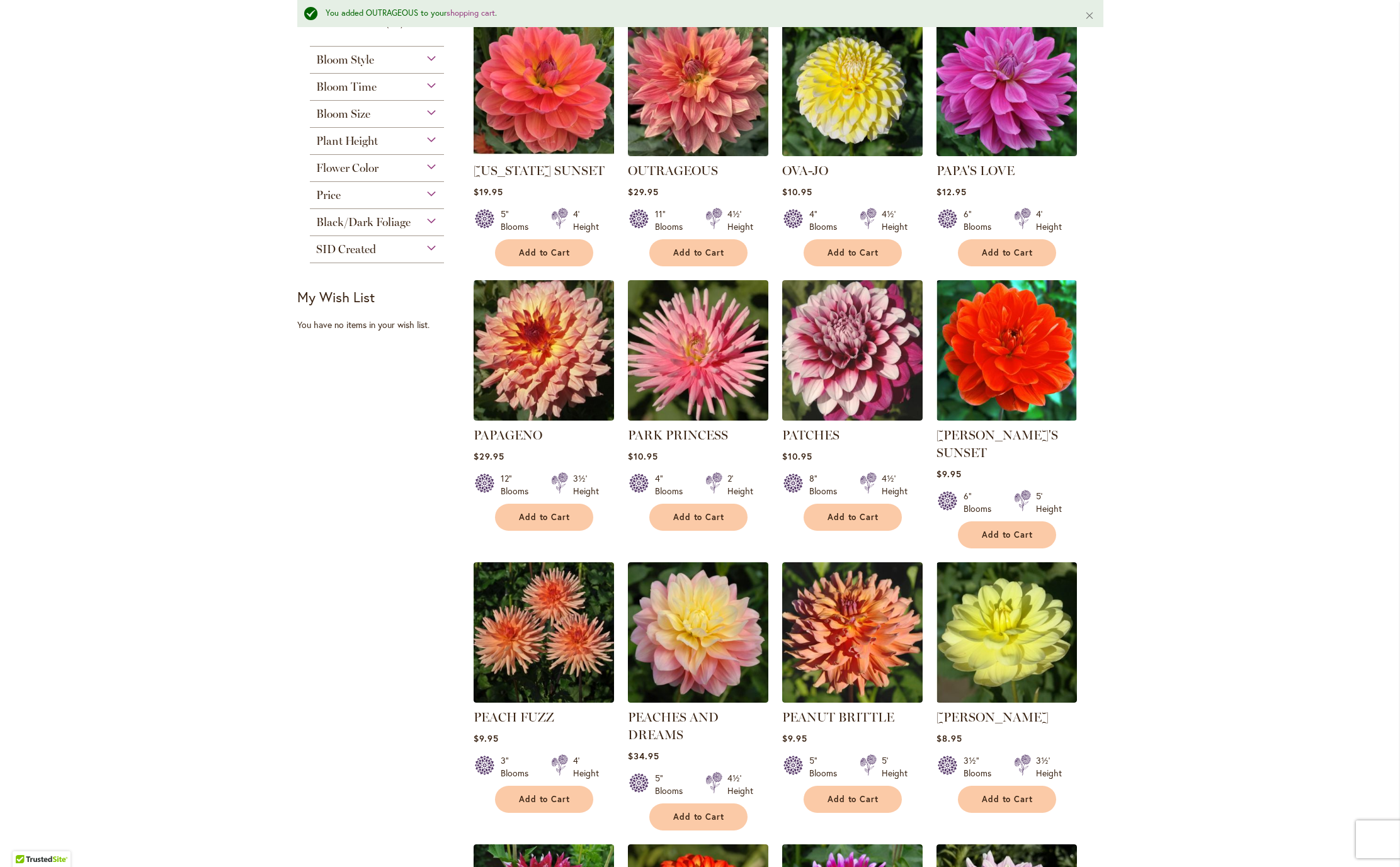
scroll to position [311, 0]
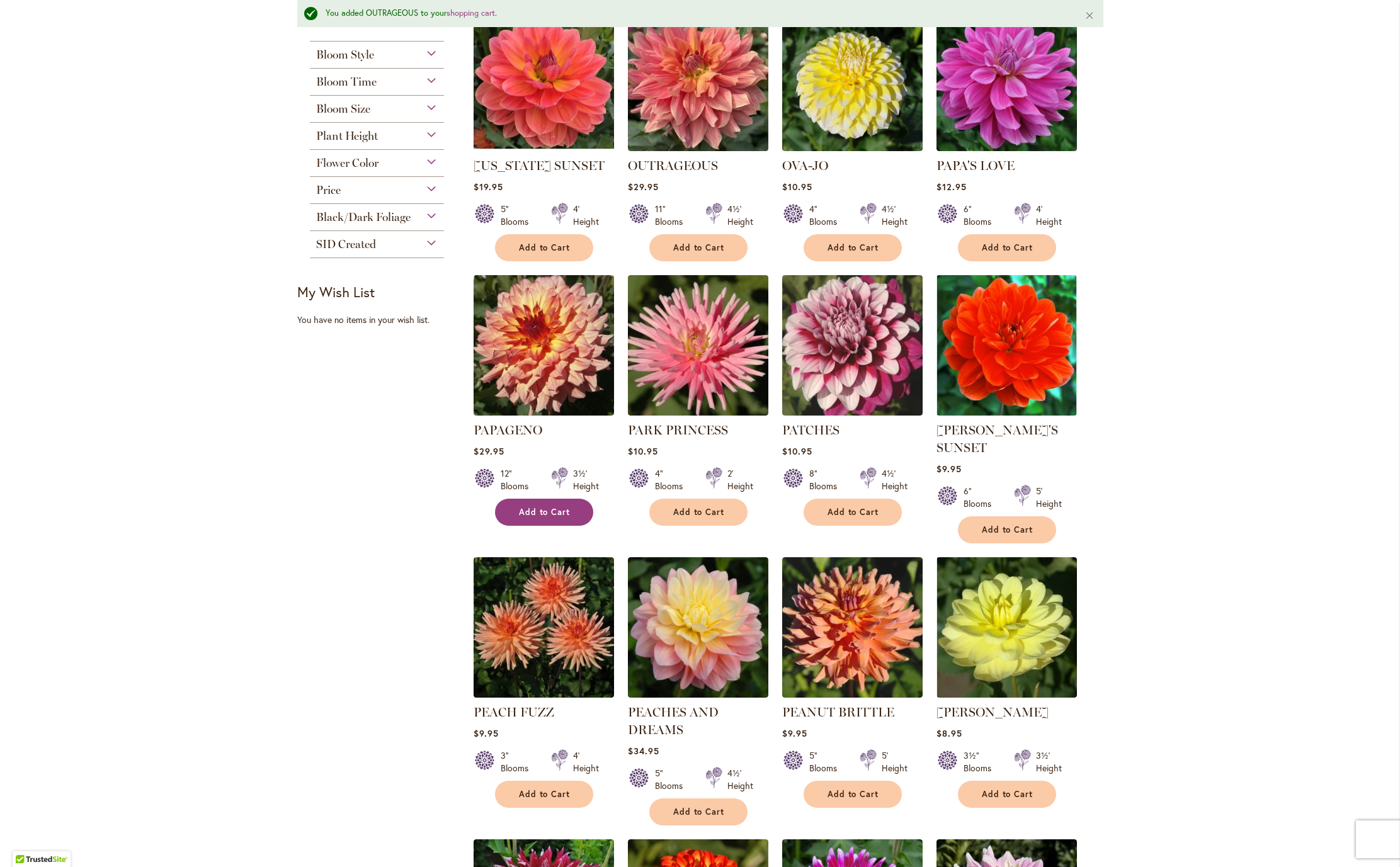
click at [538, 518] on span "Add to Cart" at bounding box center [545, 512] width 52 height 11
click at [695, 518] on span "Add to Cart" at bounding box center [699, 512] width 52 height 11
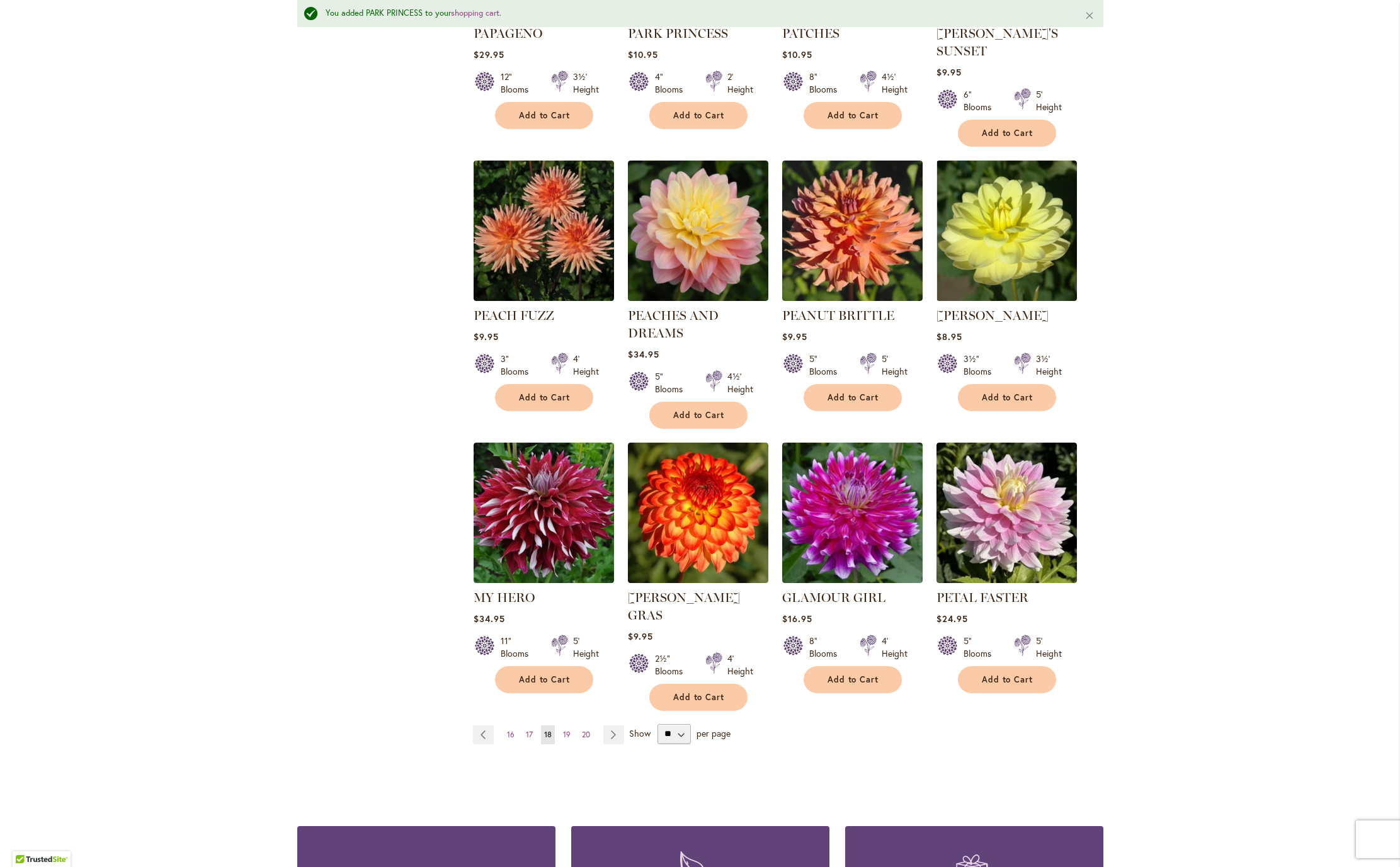
scroll to position [718, 0]
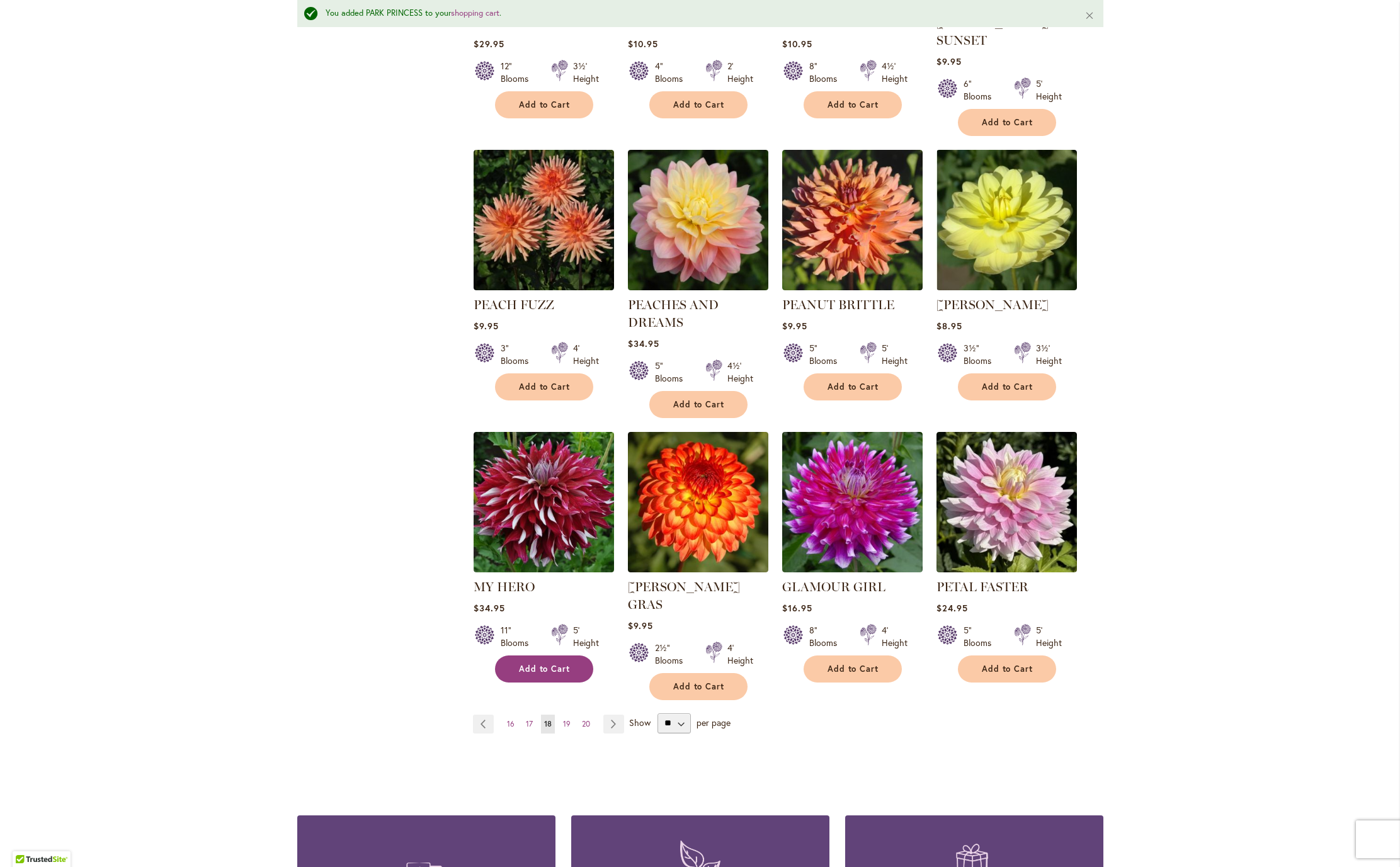
click at [529, 674] on span "Add to Cart" at bounding box center [545, 669] width 52 height 11
click at [839, 674] on span "Add to Cart" at bounding box center [853, 669] width 52 height 11
click at [501, 312] on link "PEACH FUZZ" at bounding box center [514, 304] width 81 height 15
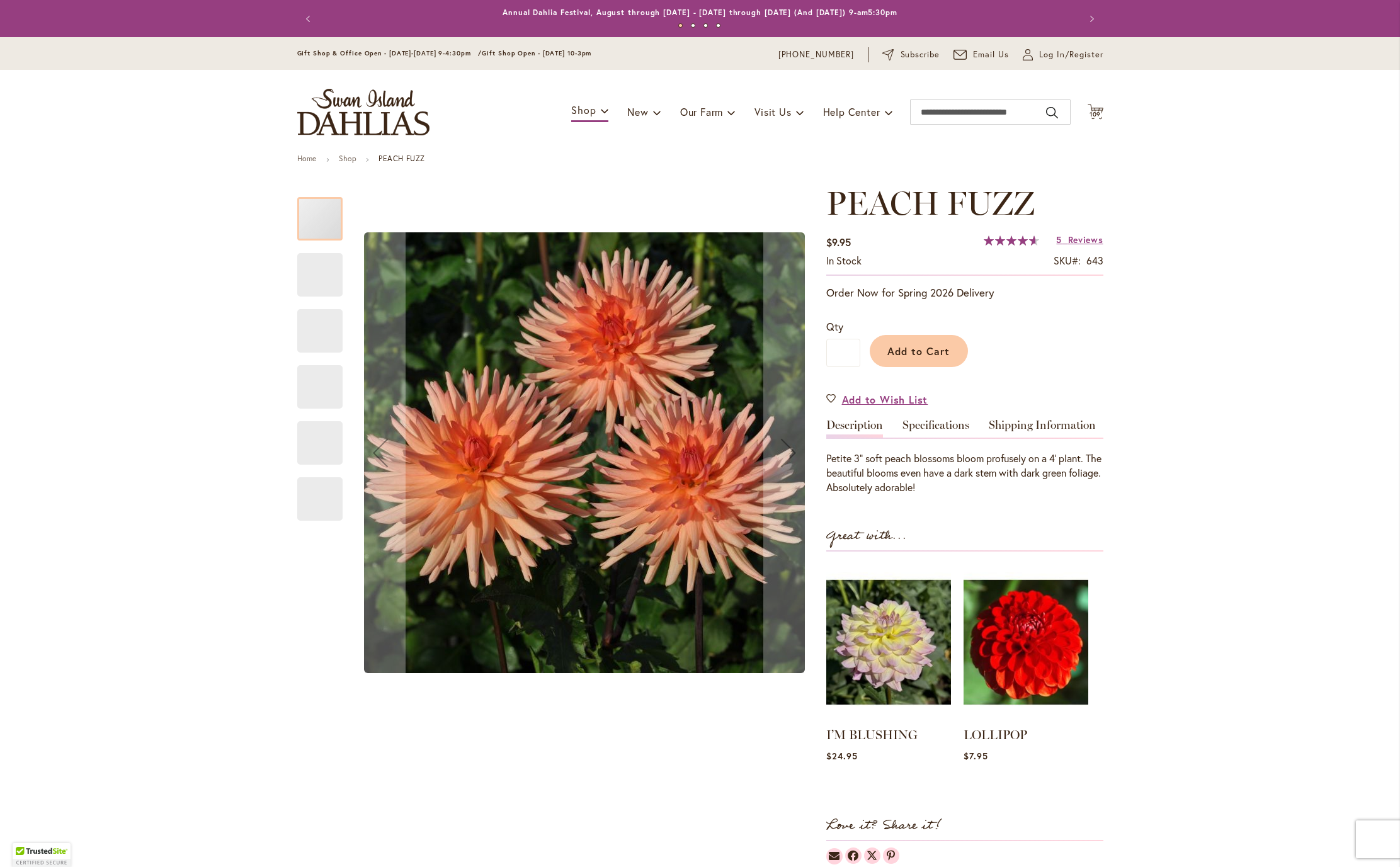
click at [914, 358] on span "Add to Cart" at bounding box center [919, 350] width 62 height 13
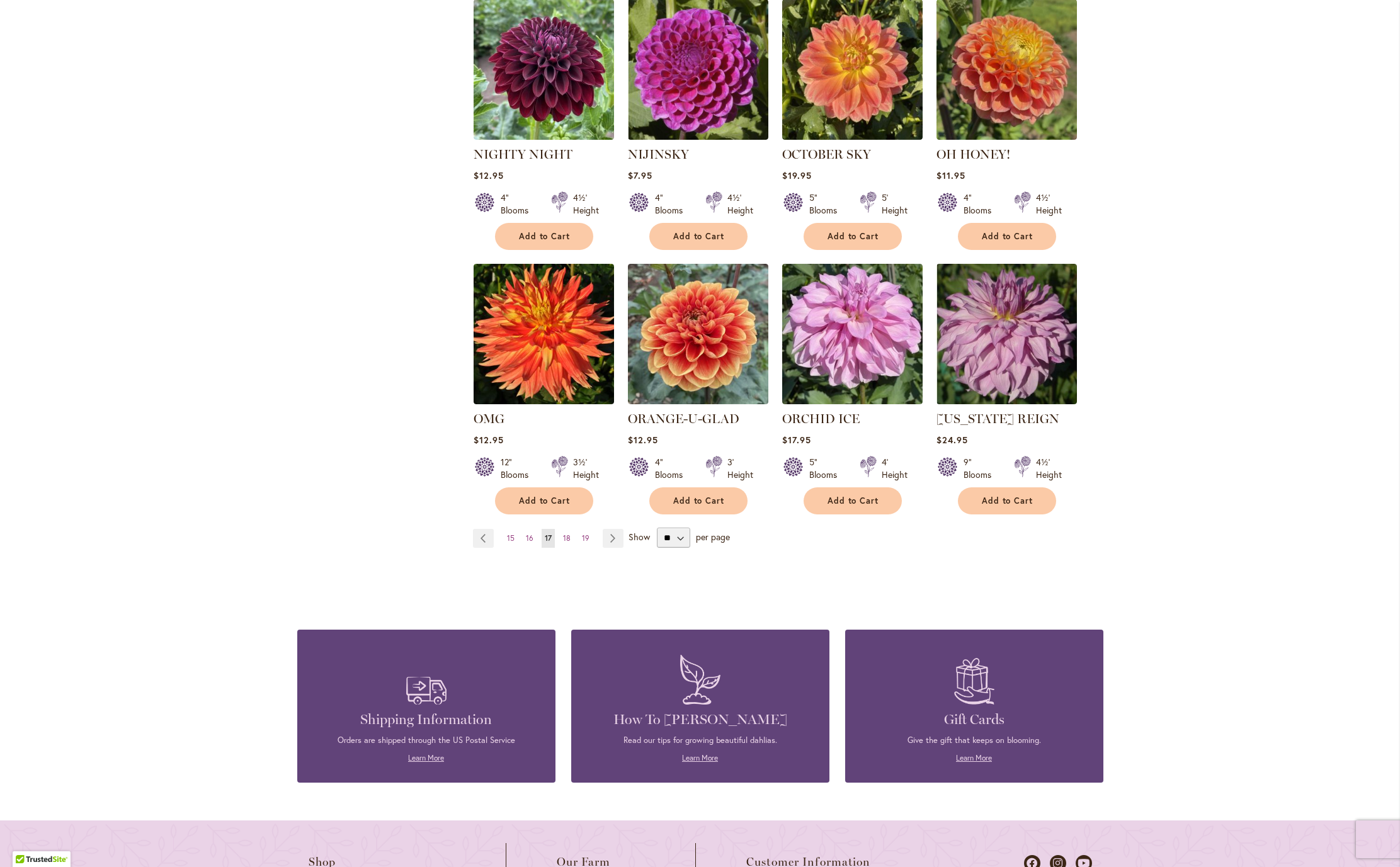
scroll to position [827, 0]
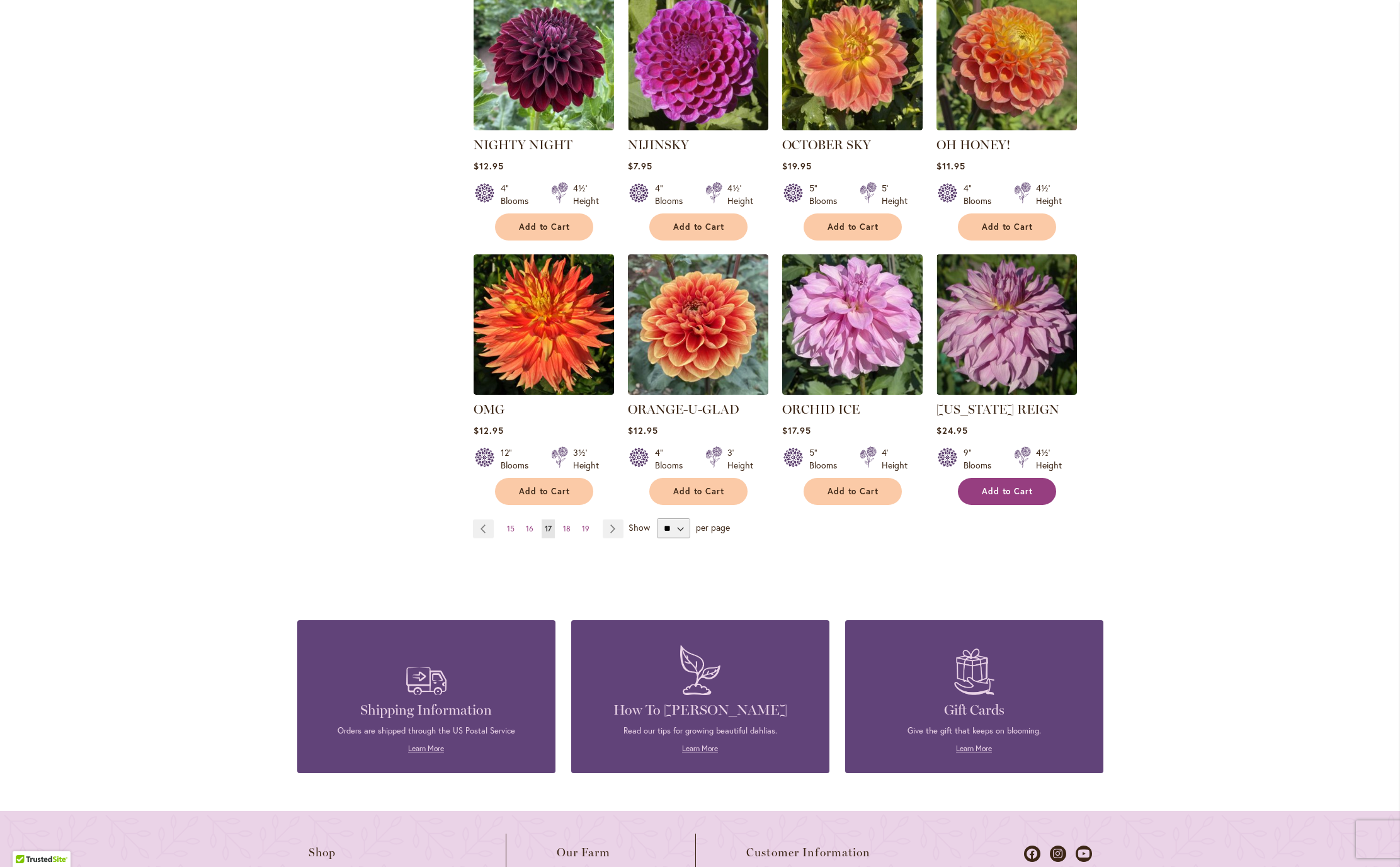
click at [1002, 505] on button "Add to Cart" at bounding box center [1006, 492] width 98 height 27
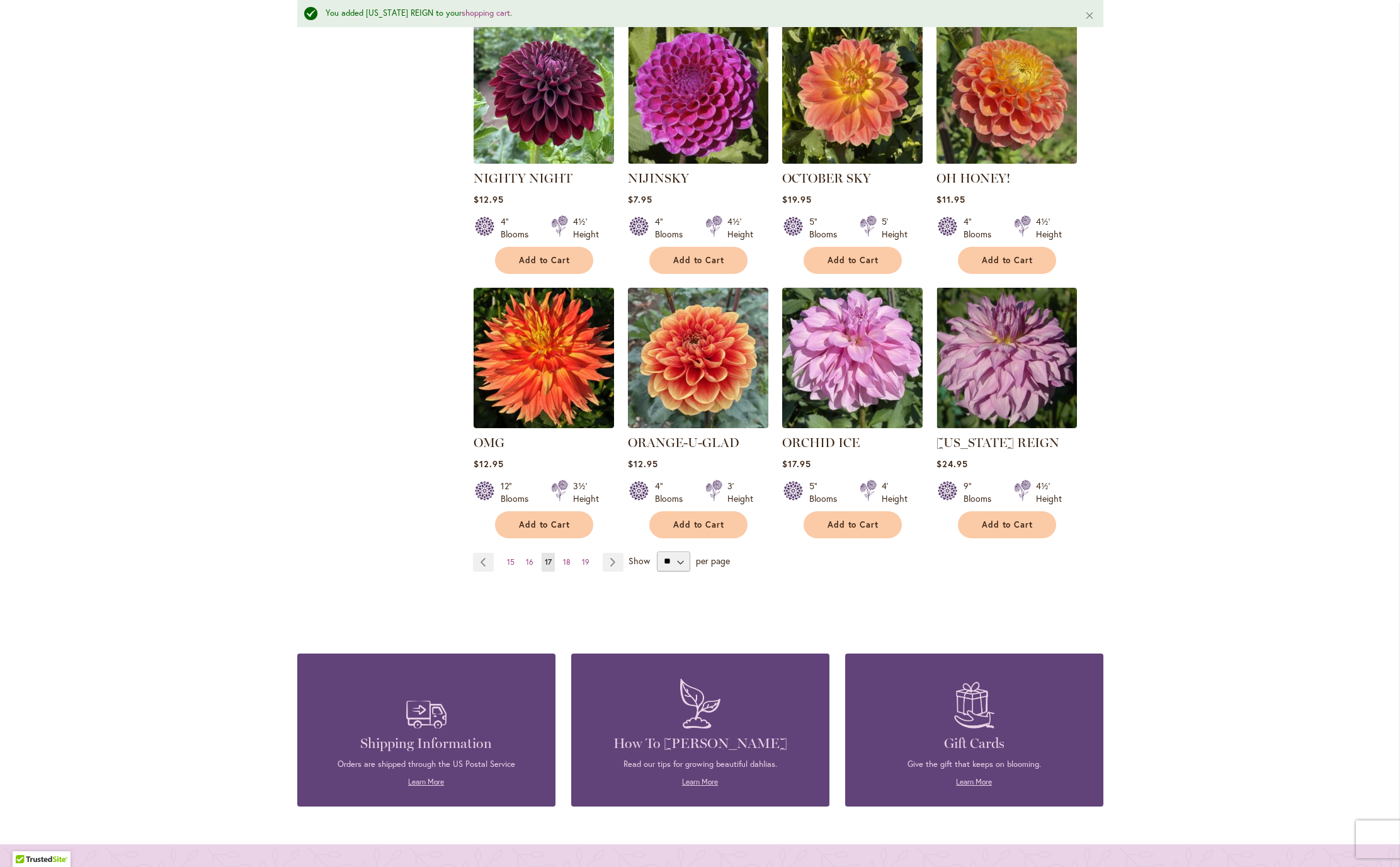
click at [560, 531] on span "Add to Cart" at bounding box center [545, 524] width 52 height 11
click at [563, 566] on span "18" at bounding box center [567, 562] width 8 height 9
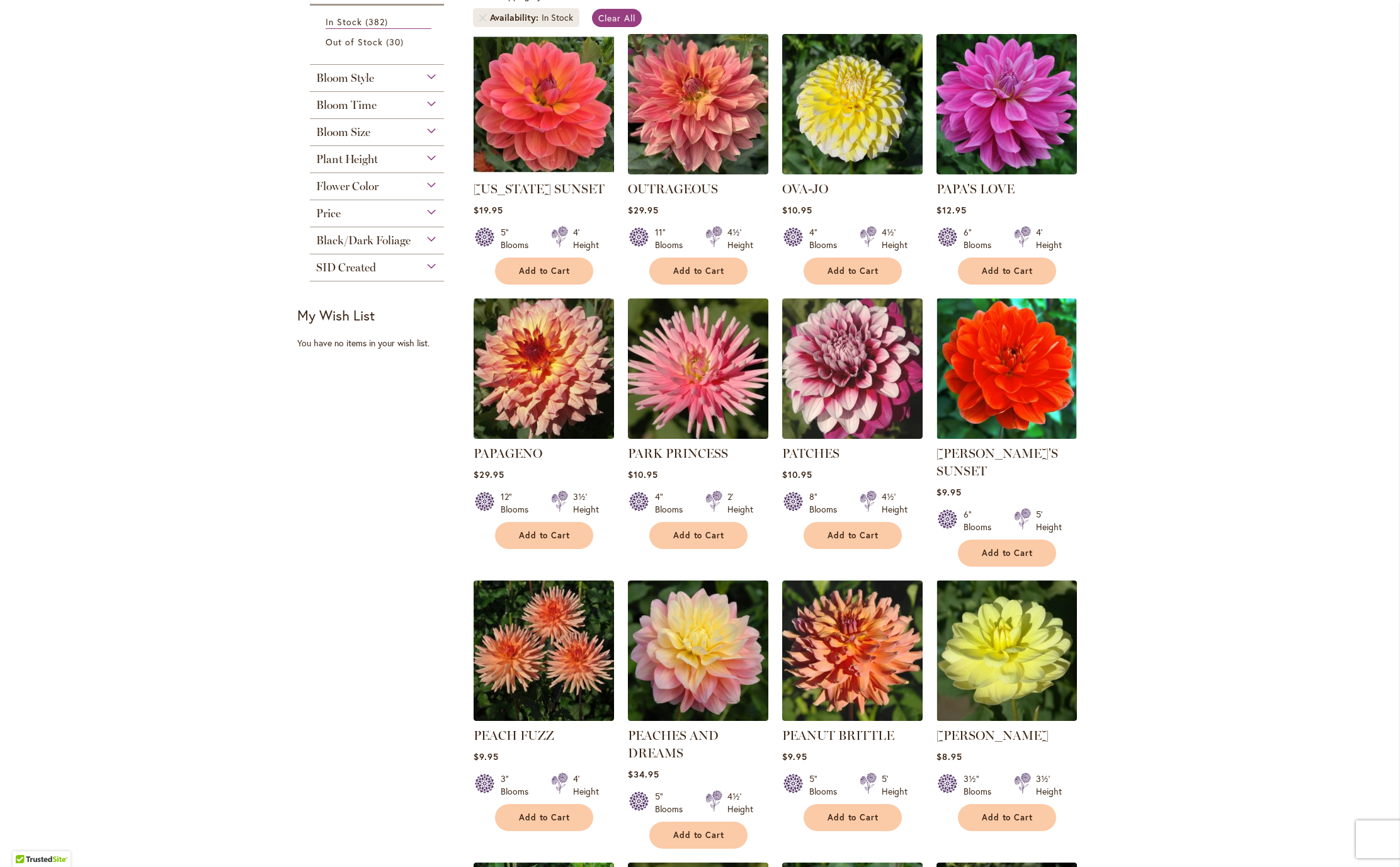
scroll to position [266, 0]
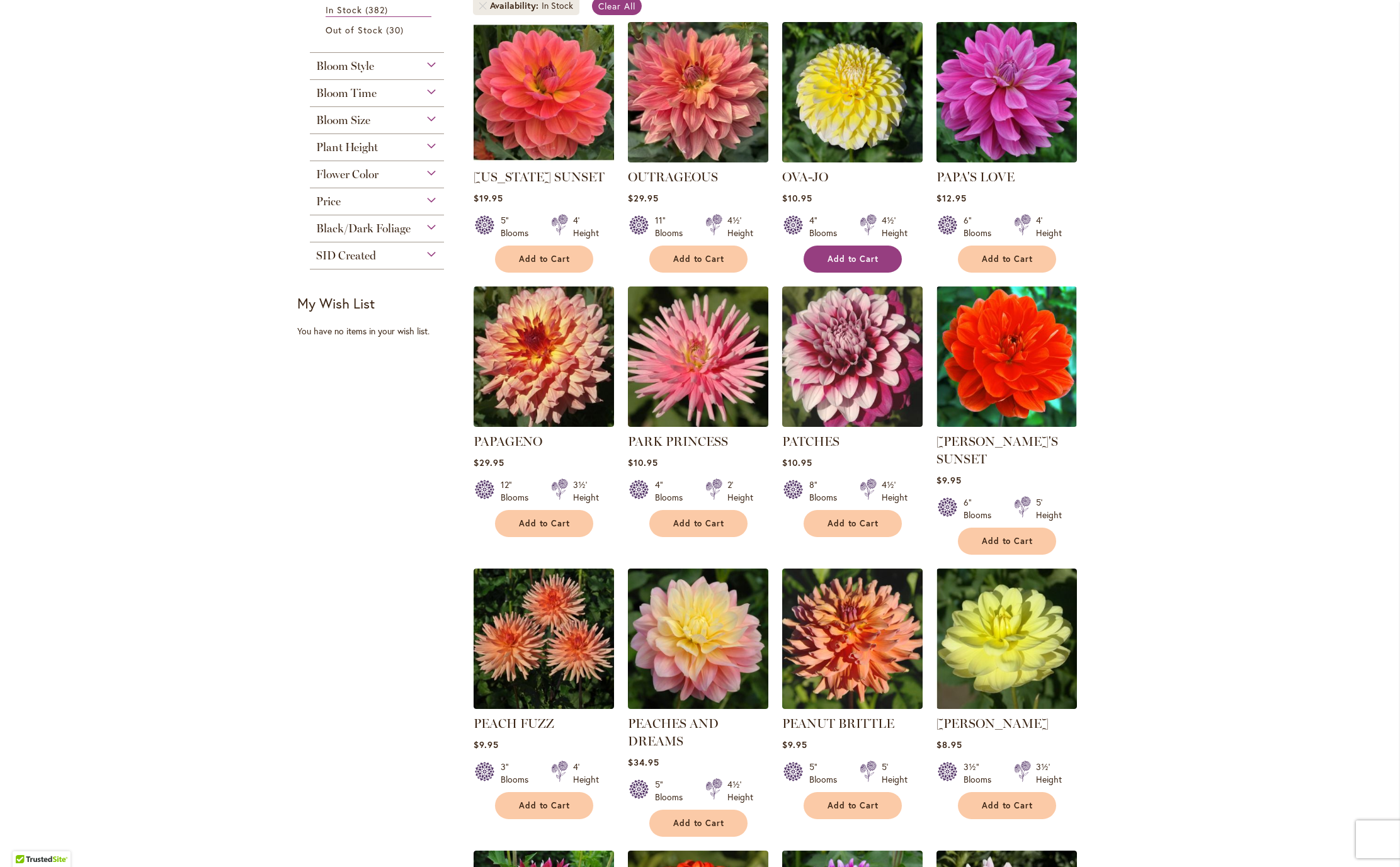
click at [858, 264] on span "Add to Cart" at bounding box center [853, 259] width 52 height 11
click at [687, 264] on span "Add to Cart" at bounding box center [699, 259] width 52 height 11
click at [560, 529] on span "Add to Cart" at bounding box center [545, 524] width 52 height 11
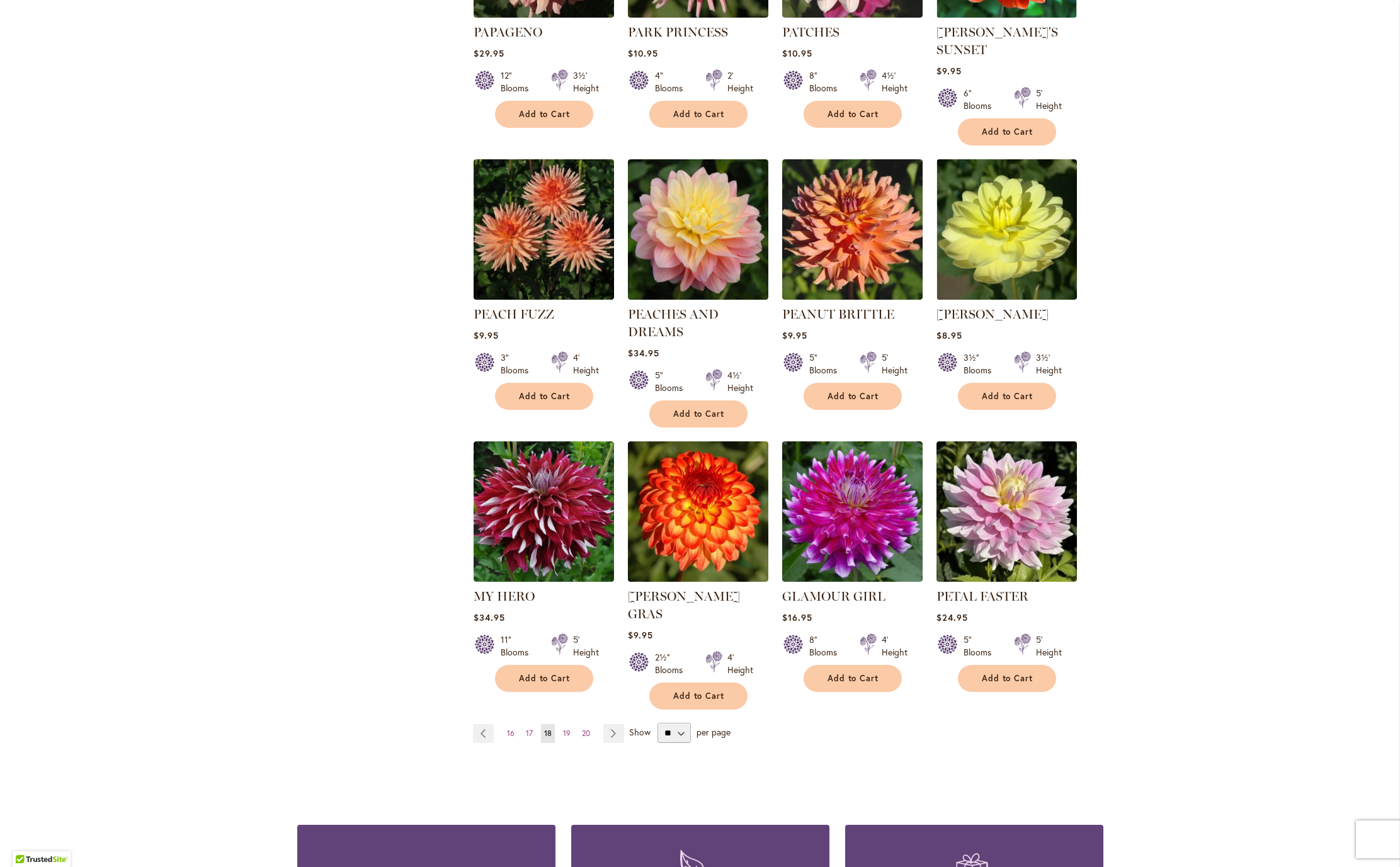
scroll to position [700, 0]
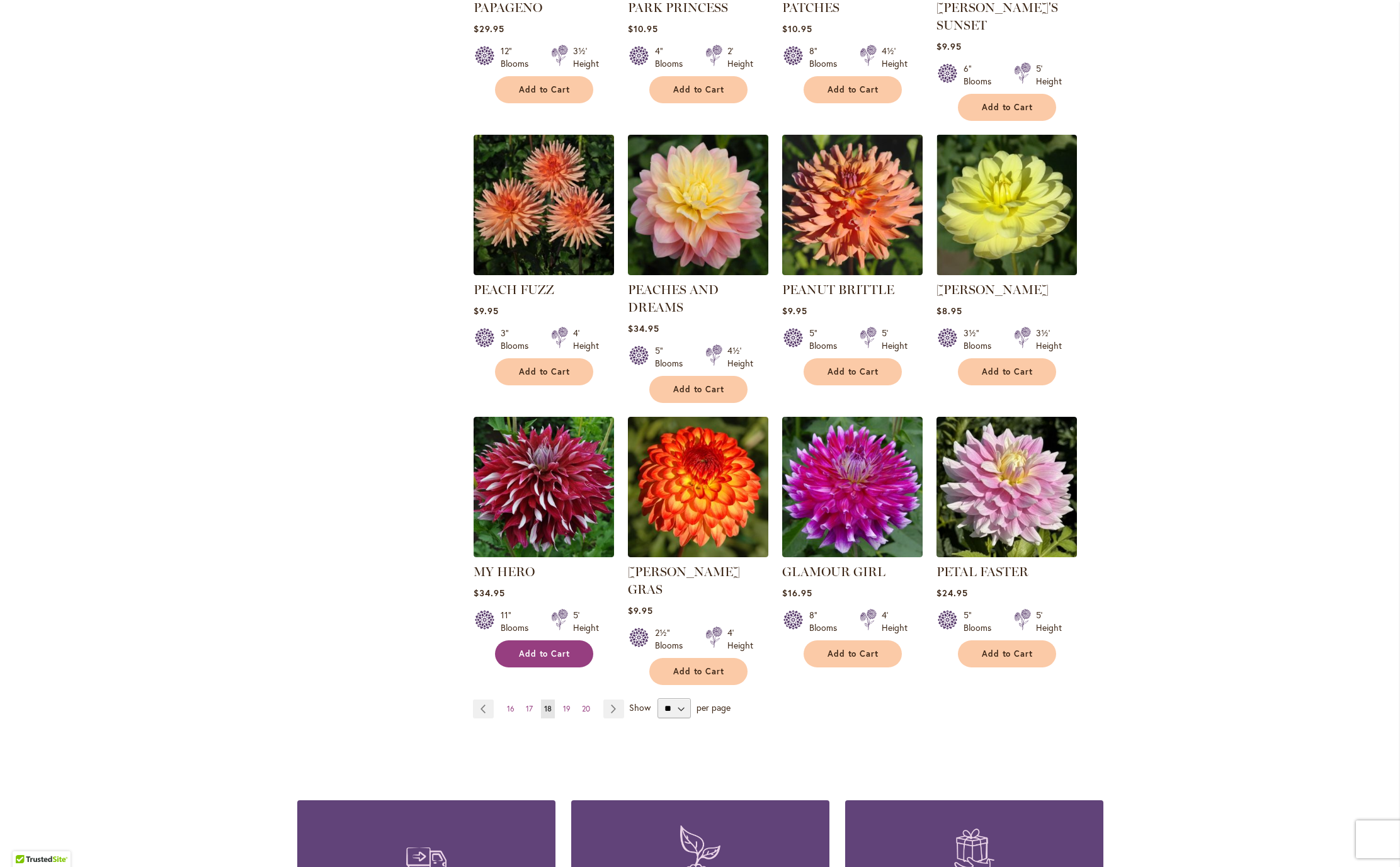
click at [530, 659] on span "Add to Cart" at bounding box center [545, 654] width 52 height 11
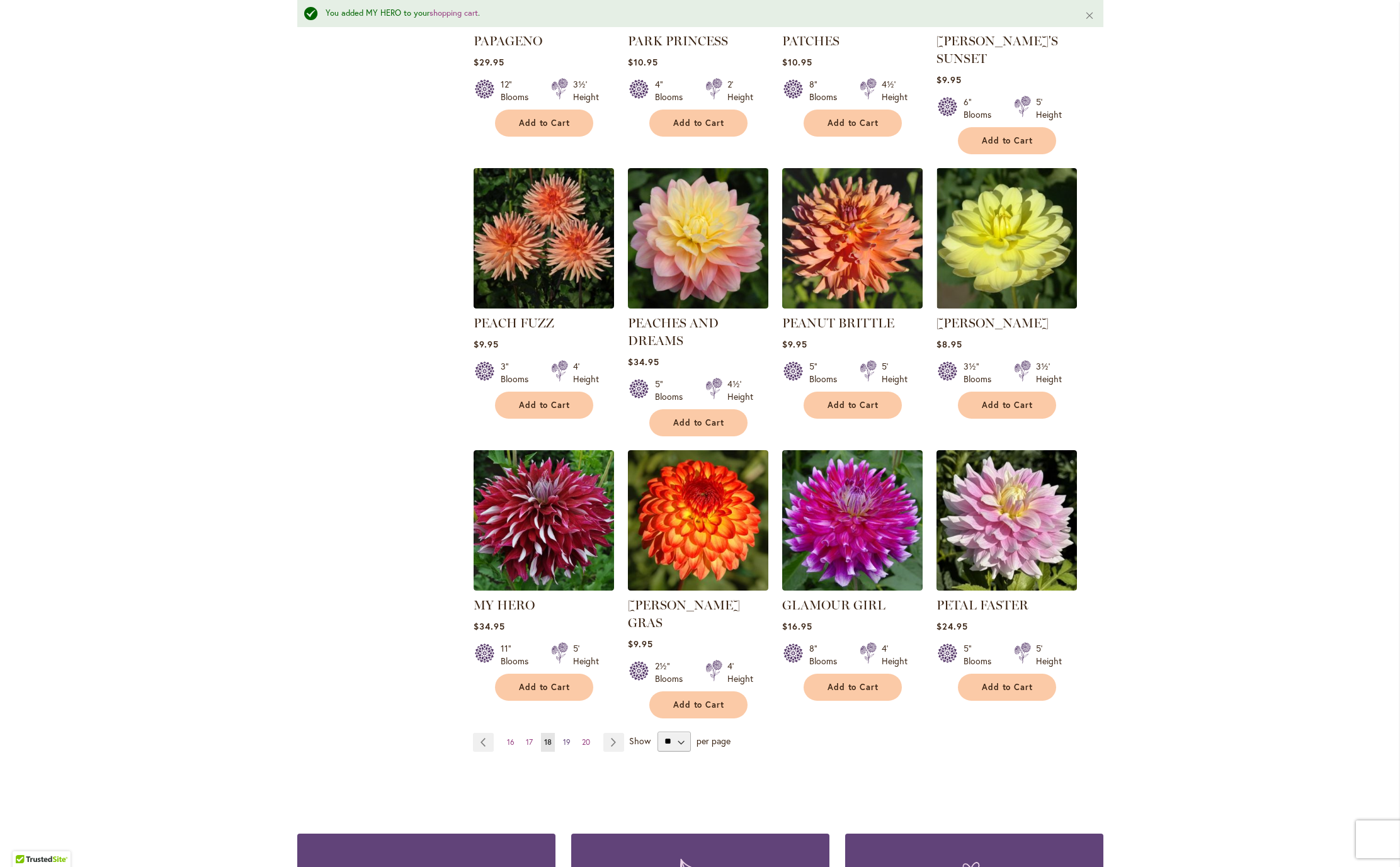
click at [563, 747] on span "19" at bounding box center [567, 742] width 8 height 9
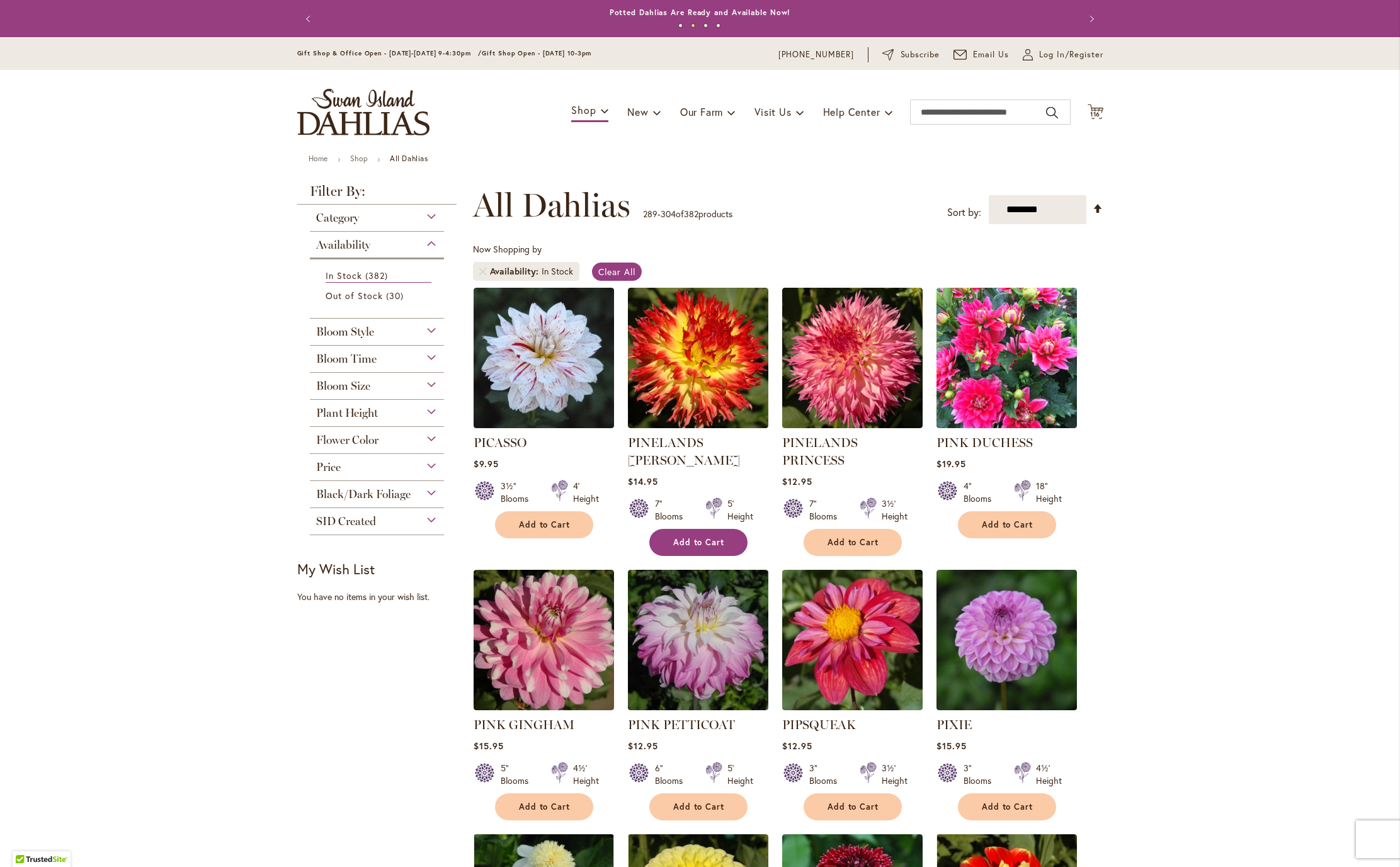
click at [703, 548] on span "Add to Cart" at bounding box center [699, 543] width 52 height 11
click at [703, 556] on form "Adding..." at bounding box center [698, 543] width 98 height 27
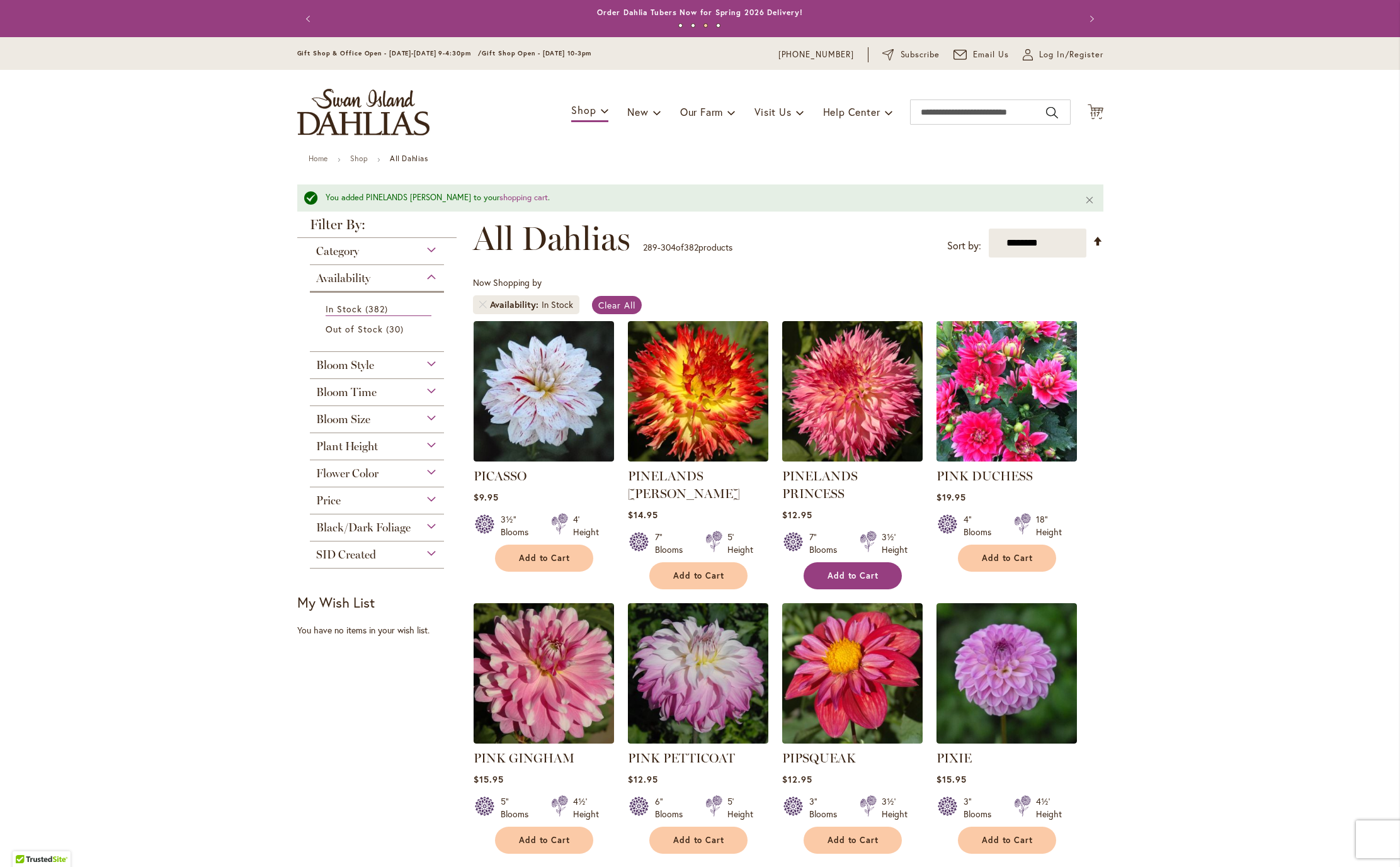
click at [851, 556] on div "7" Blooms 3½' Height" at bounding box center [852, 538] width 140 height 35
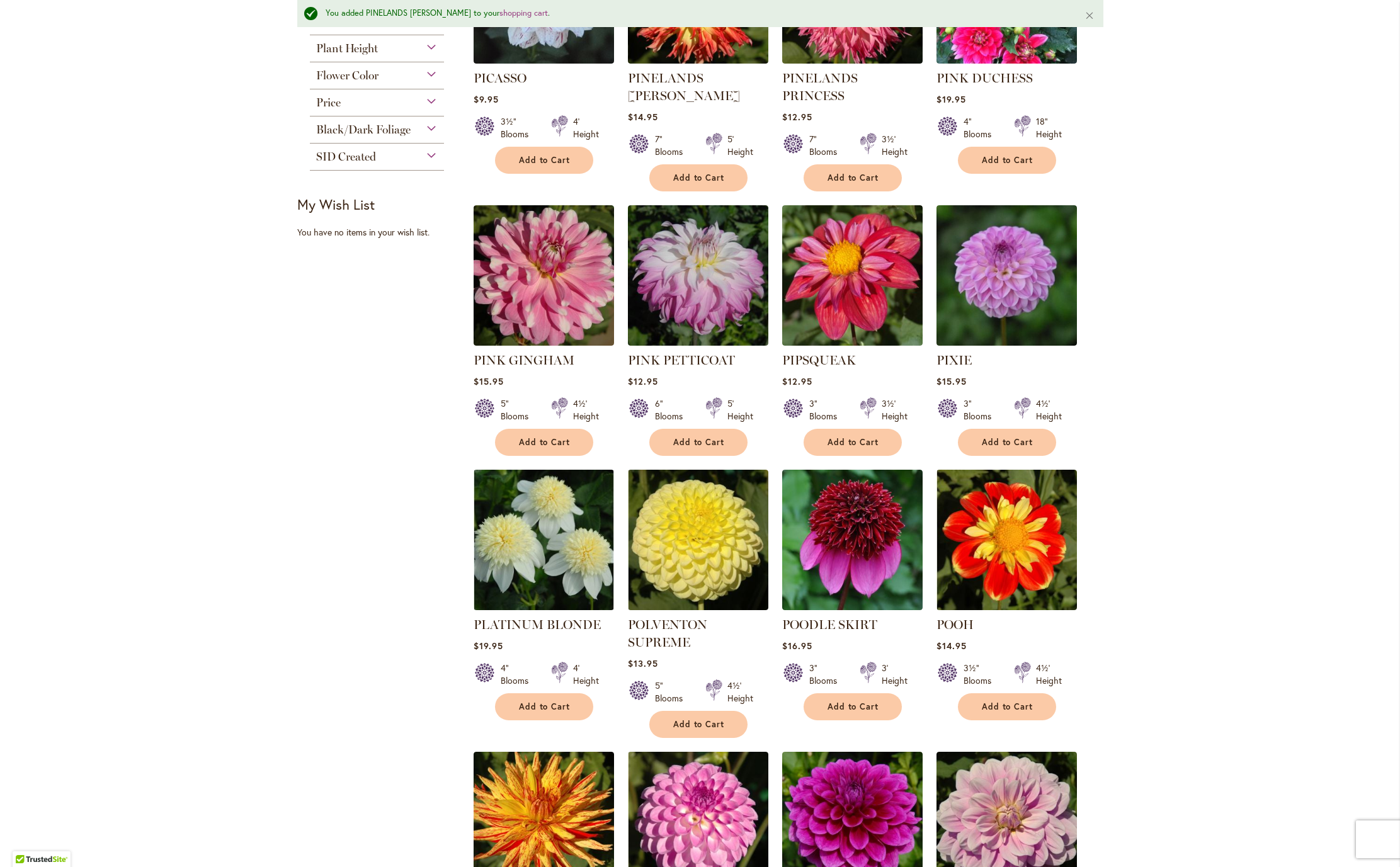
scroll to position [403, 0]
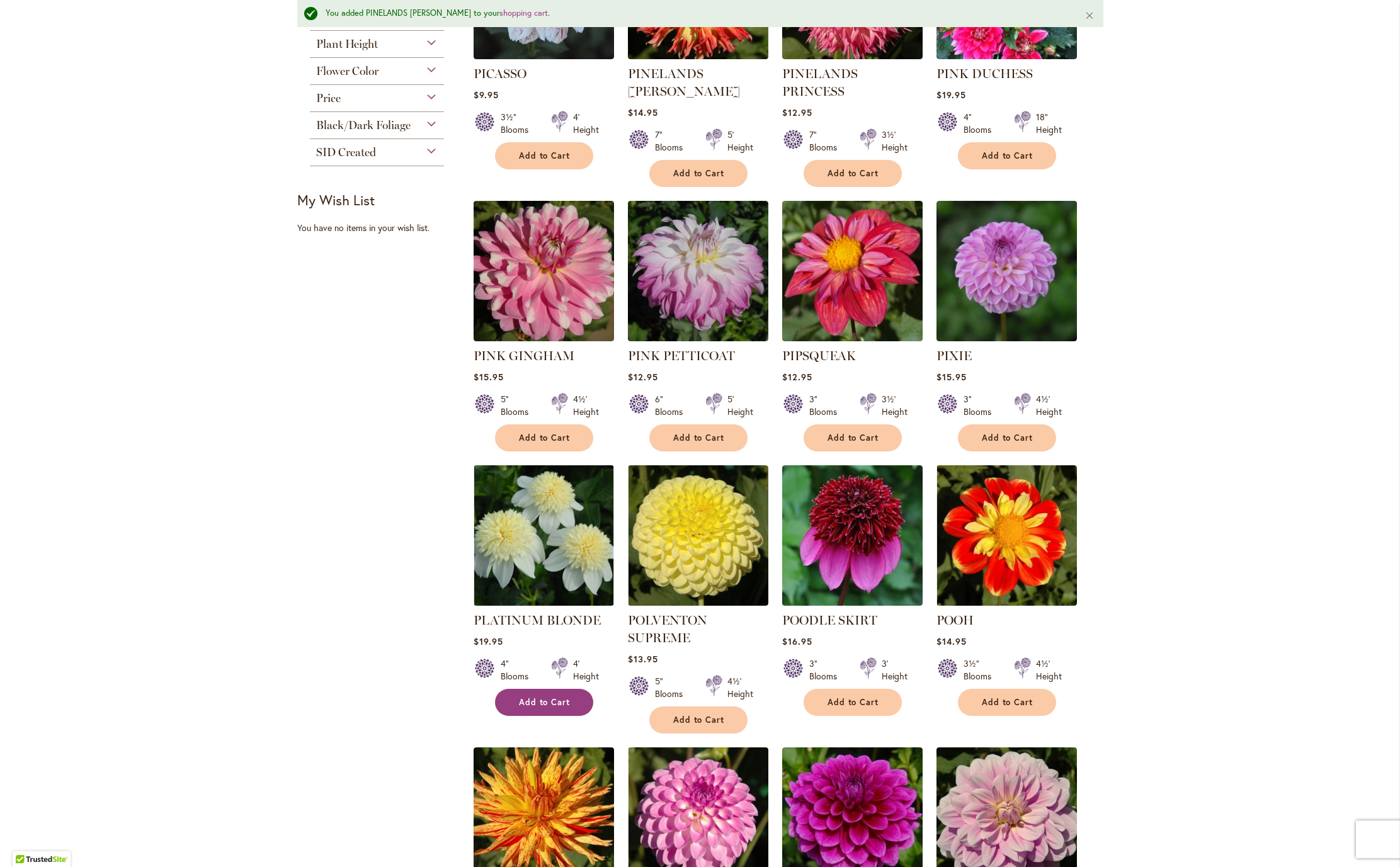
click at [519, 708] on span "Add to Cart" at bounding box center [545, 703] width 52 height 11
click at [548, 443] on span "Add to Cart" at bounding box center [545, 438] width 52 height 11
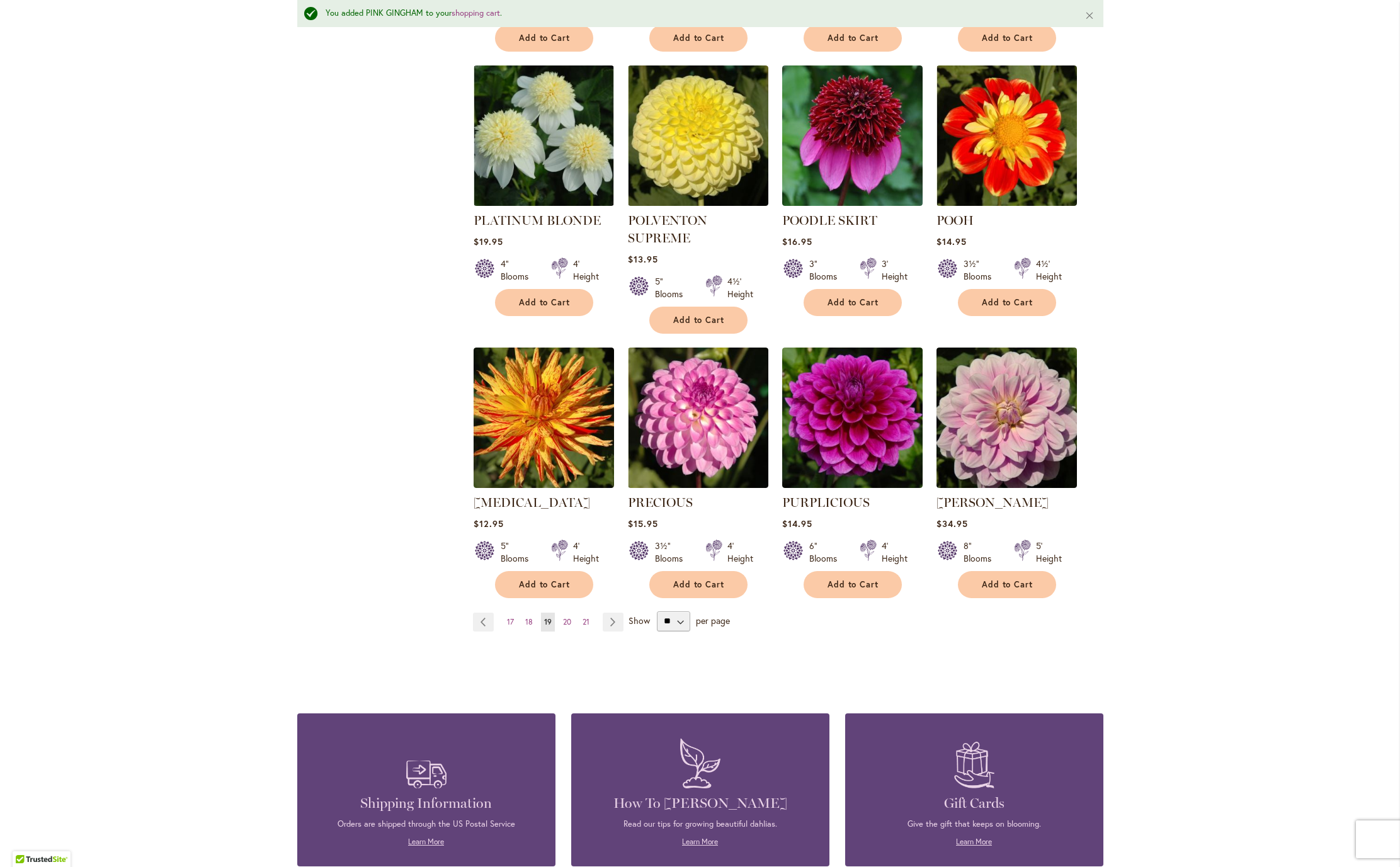
scroll to position [813, 0]
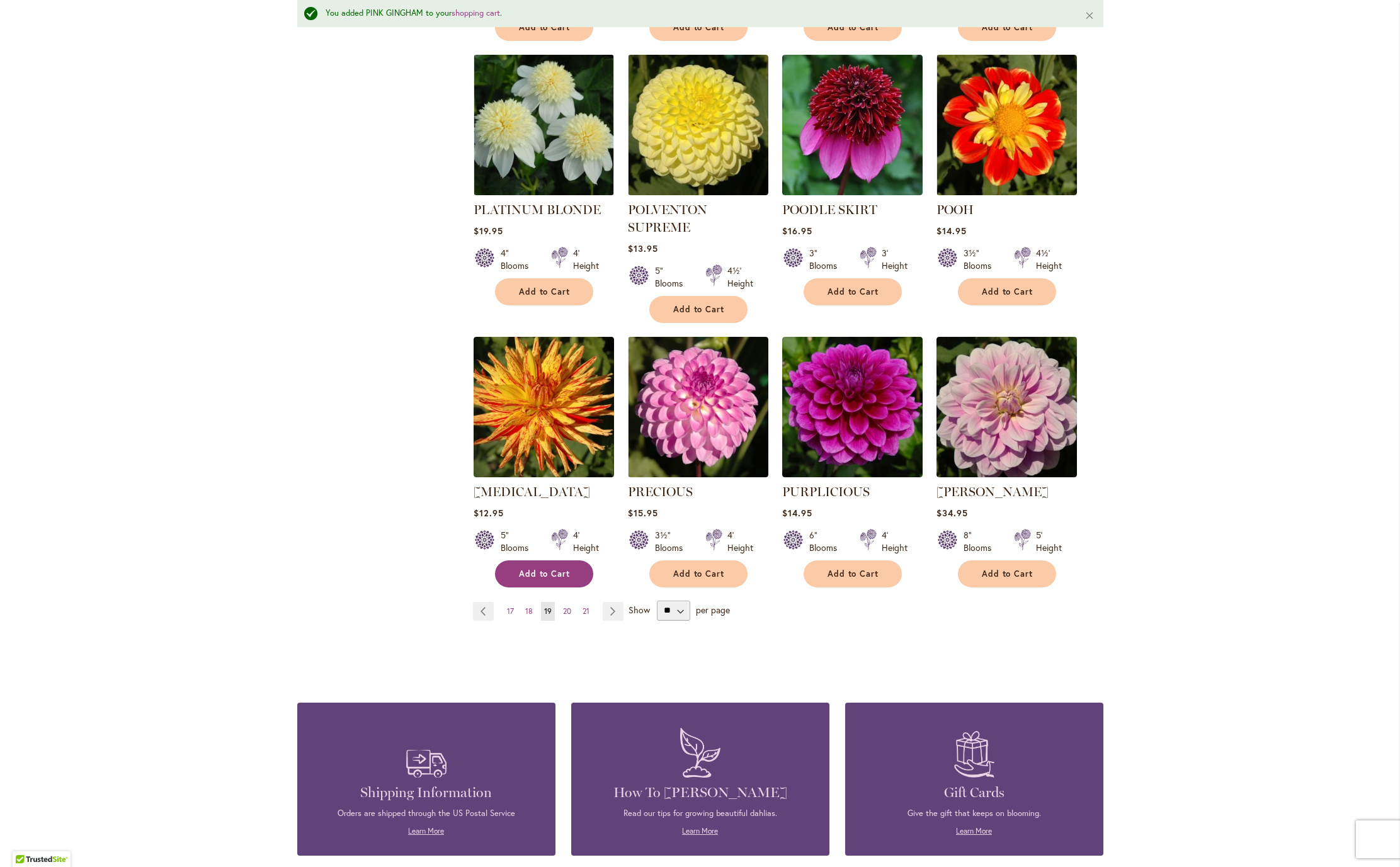
click at [545, 579] on span "Add to Cart" at bounding box center [545, 574] width 52 height 11
click at [563, 616] on span "20" at bounding box center [567, 611] width 8 height 9
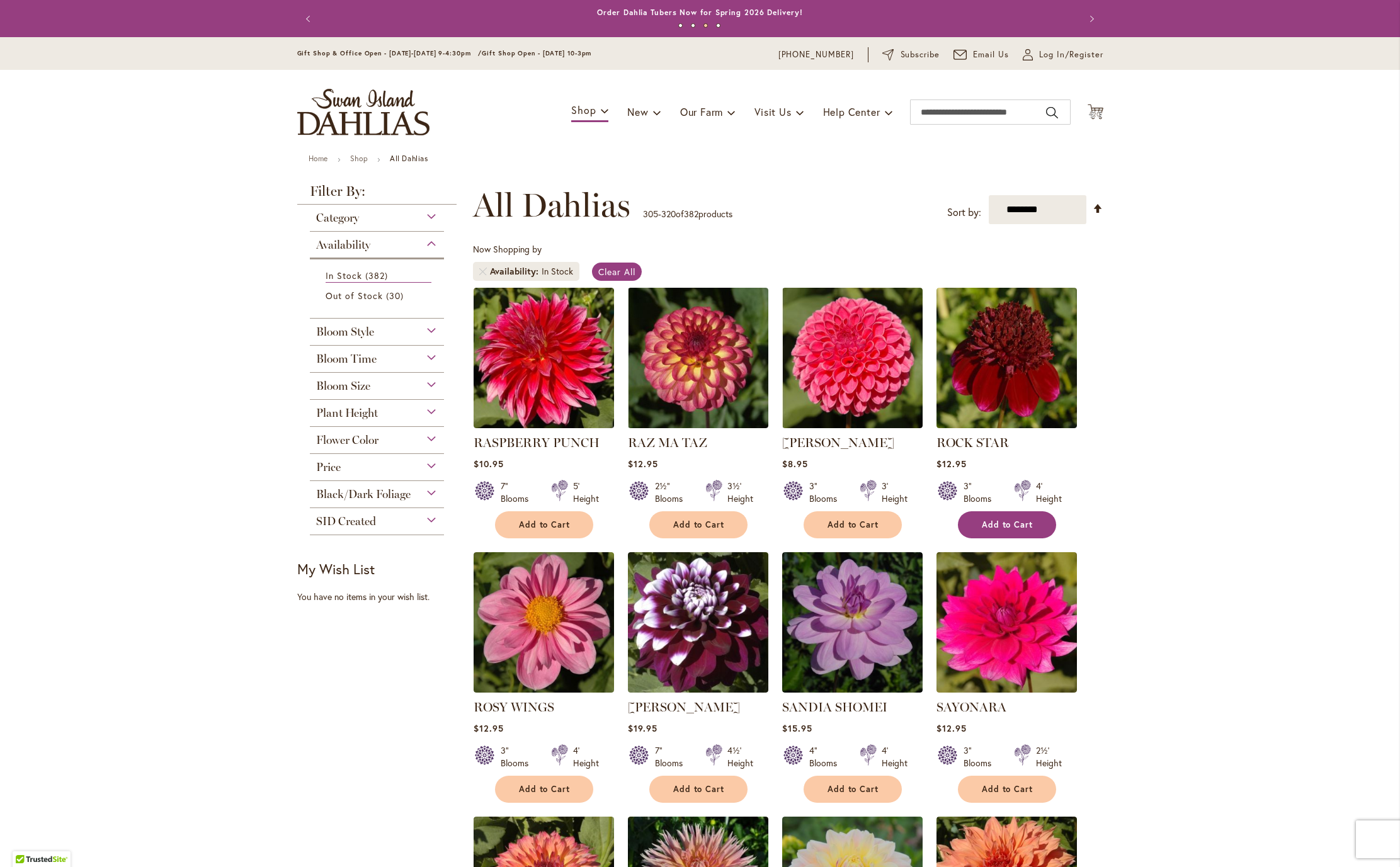
click at [1011, 531] on span "Add to Cart" at bounding box center [1008, 524] width 52 height 11
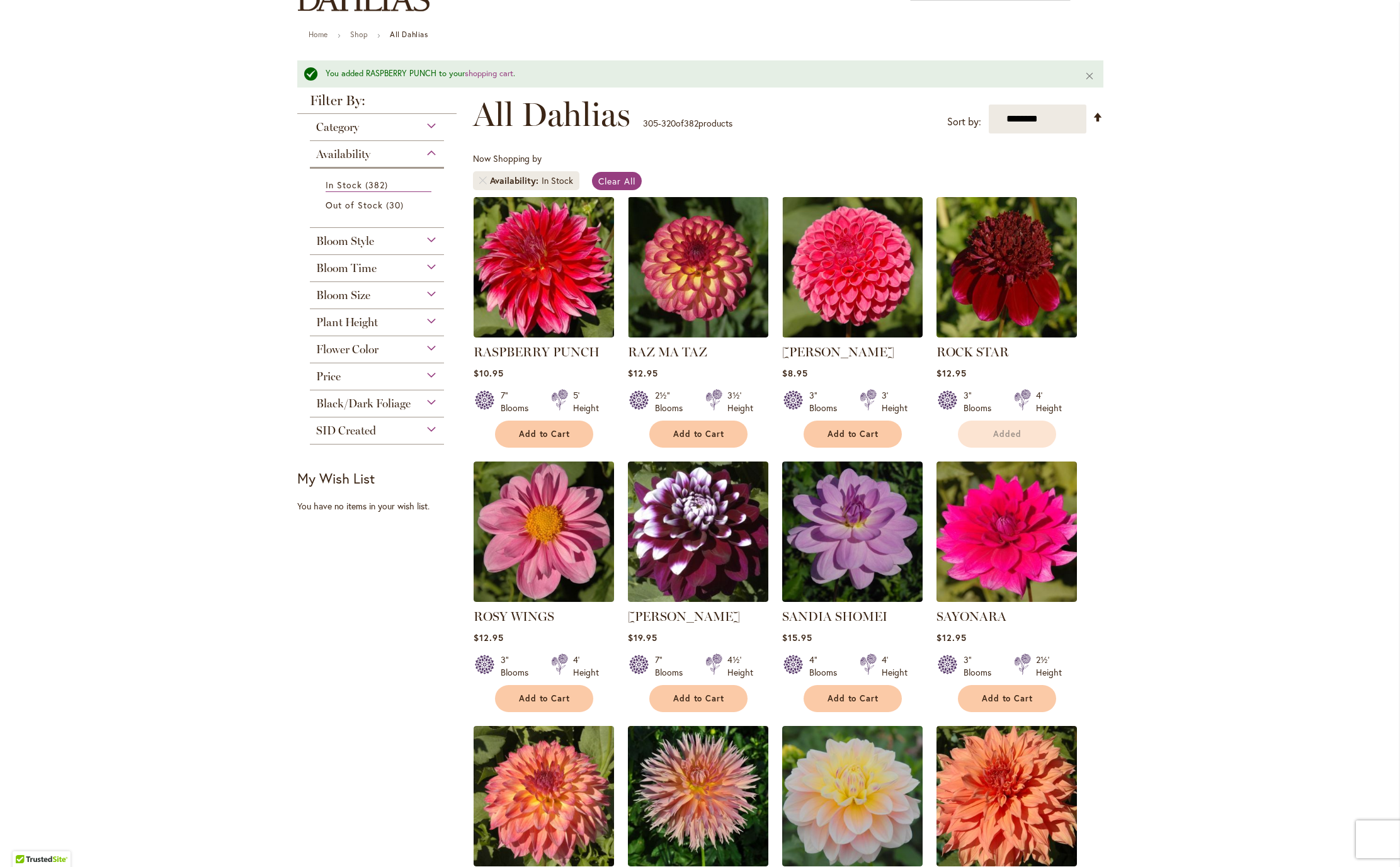
scroll to position [155, 0]
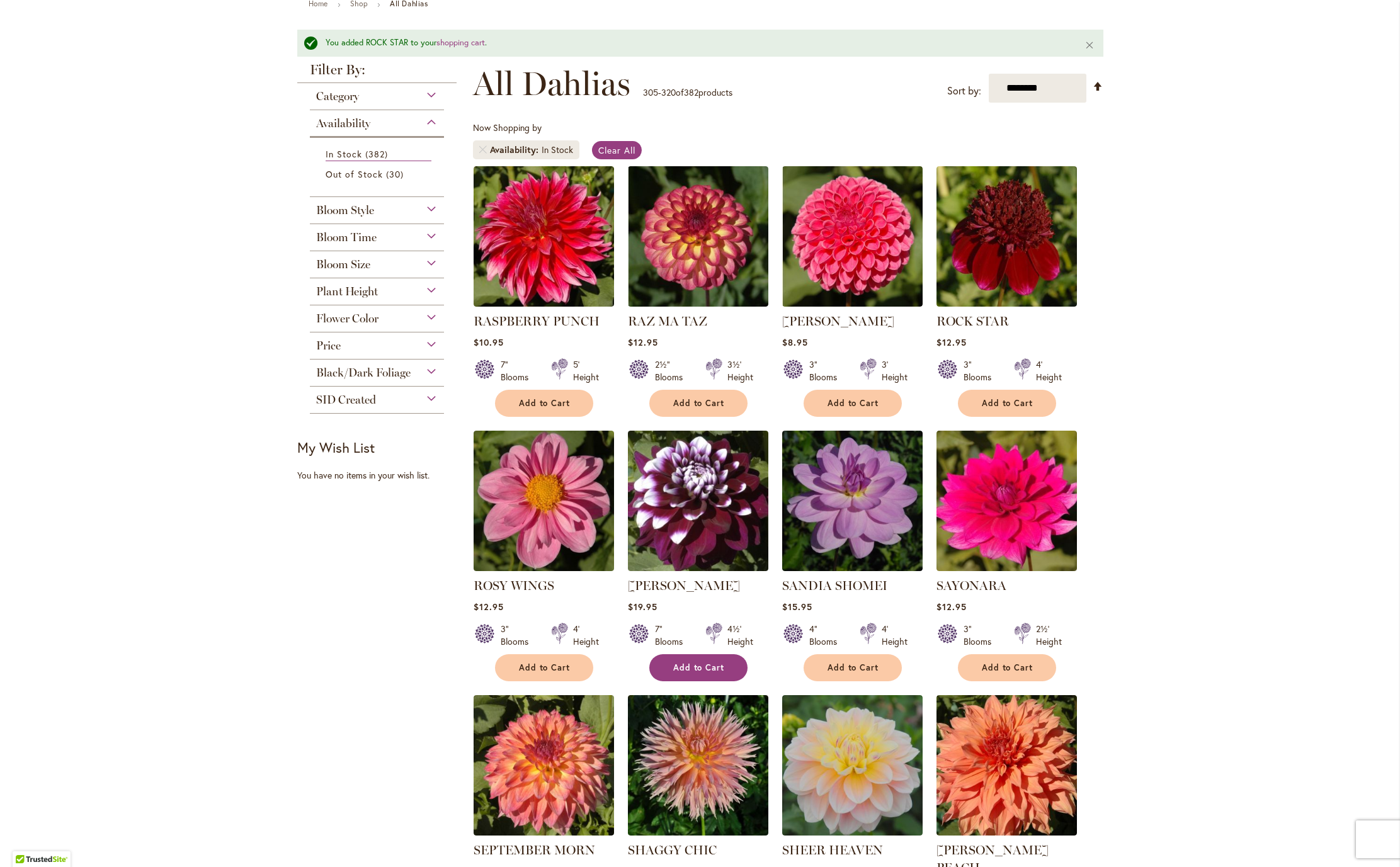
click at [690, 673] on span "Add to Cart" at bounding box center [699, 668] width 52 height 11
click at [519, 673] on span "Add to Cart" at bounding box center [545, 668] width 52 height 11
click at [850, 673] on span "Add to Cart" at bounding box center [853, 668] width 52 height 11
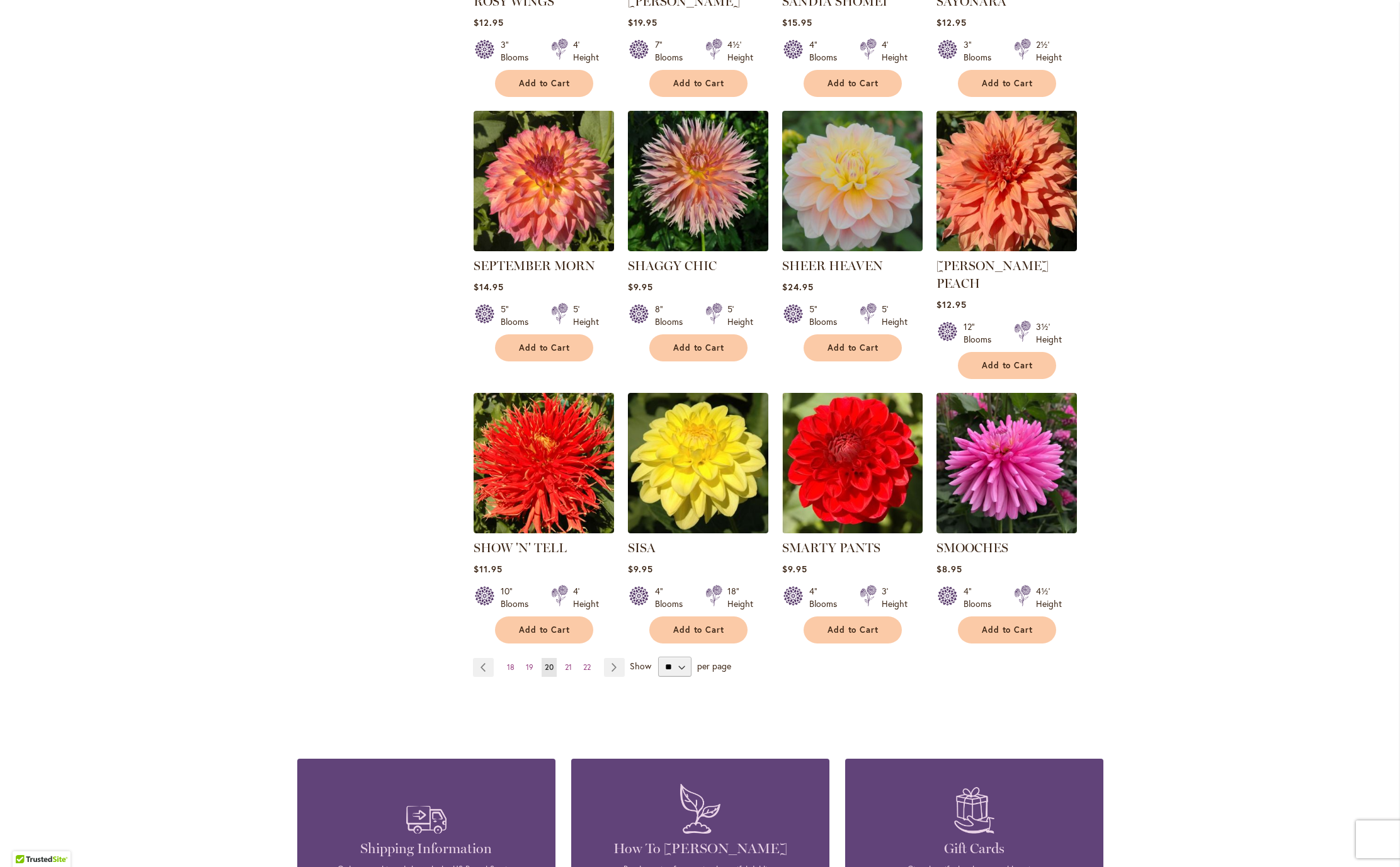
scroll to position [710, 0]
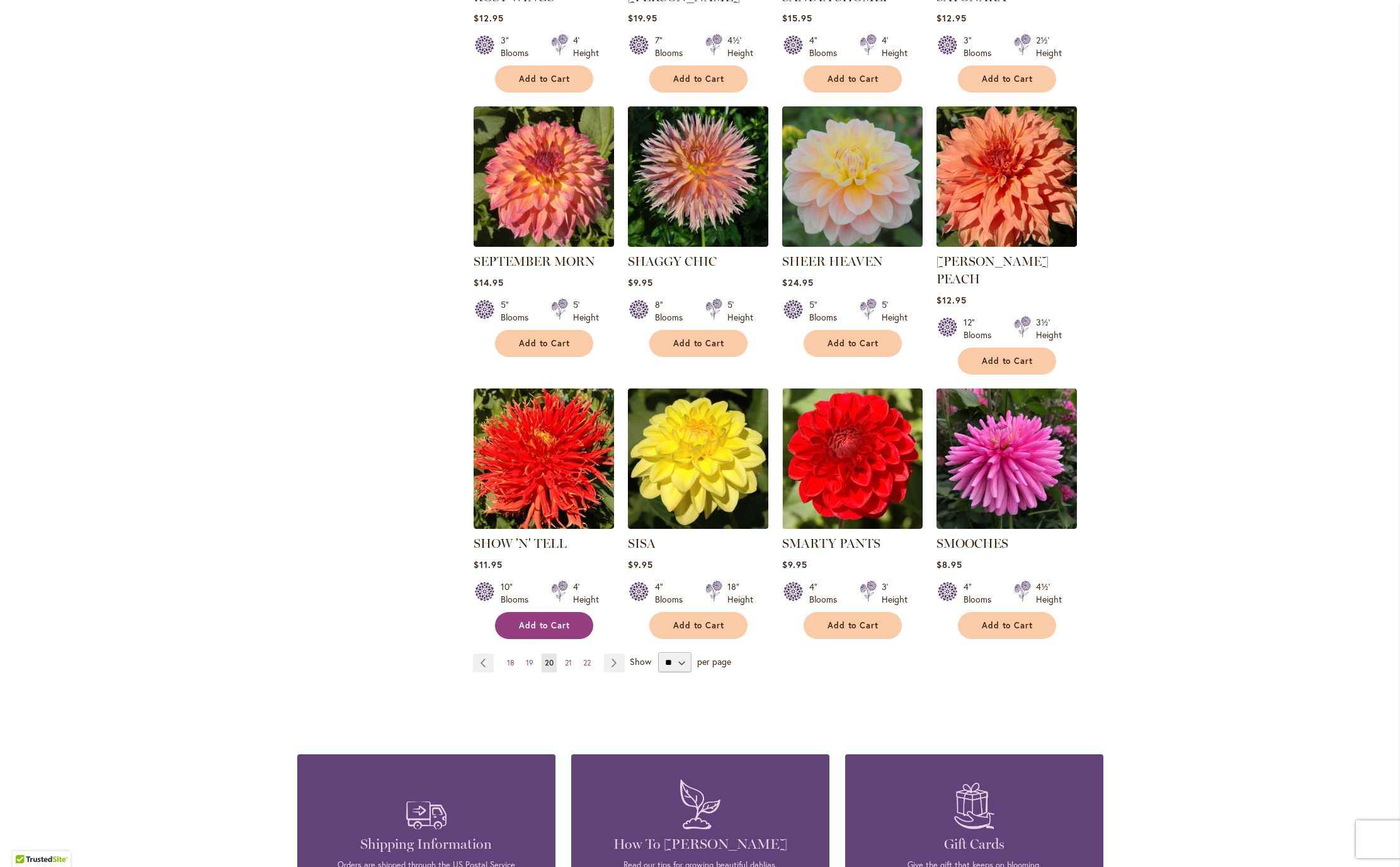
click at [526, 631] on span "Add to Cart" at bounding box center [545, 626] width 52 height 11
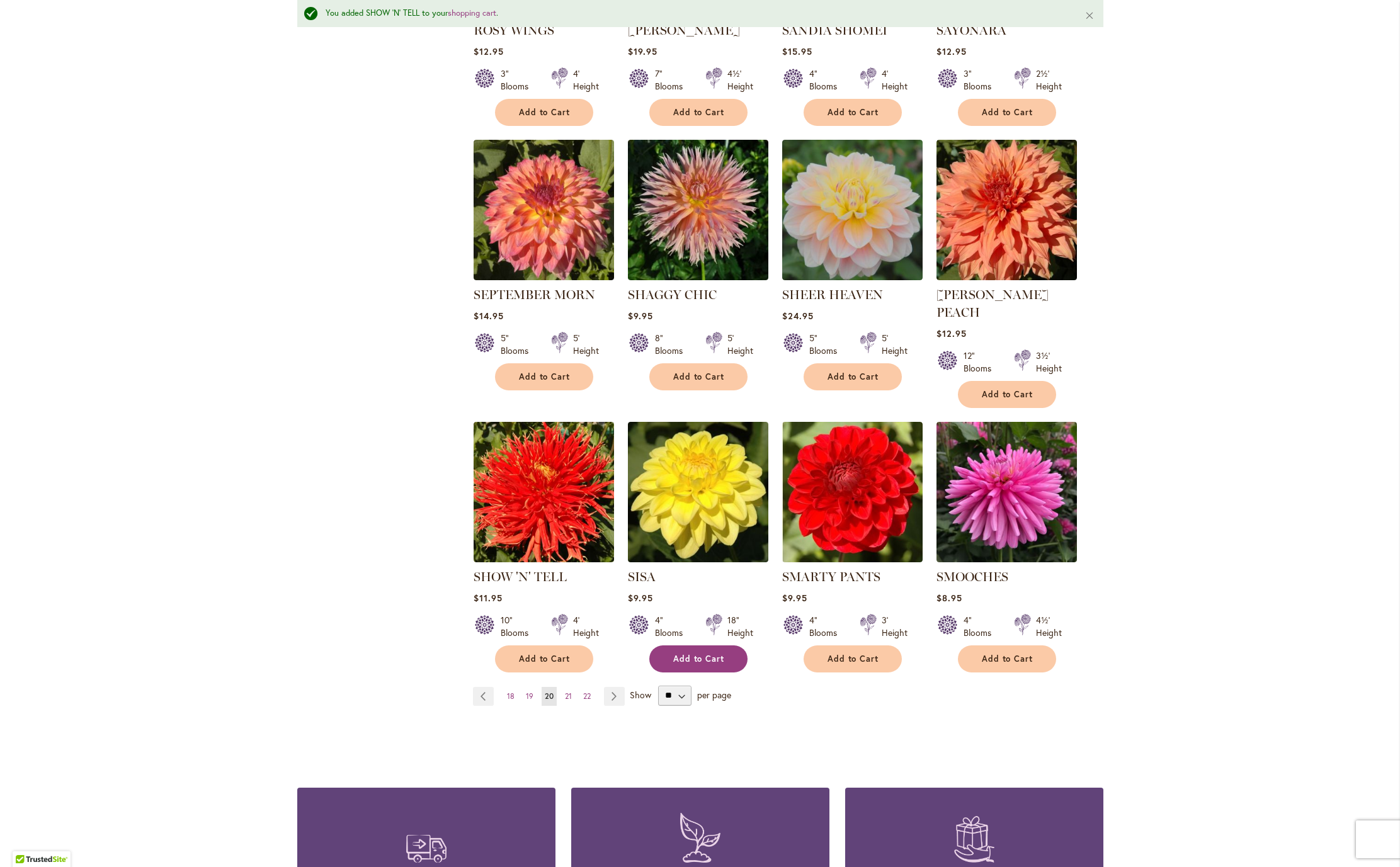
click at [705, 665] on span "Add to Cart" at bounding box center [699, 659] width 52 height 11
click at [565, 701] on span "21" at bounding box center [568, 696] width 7 height 9
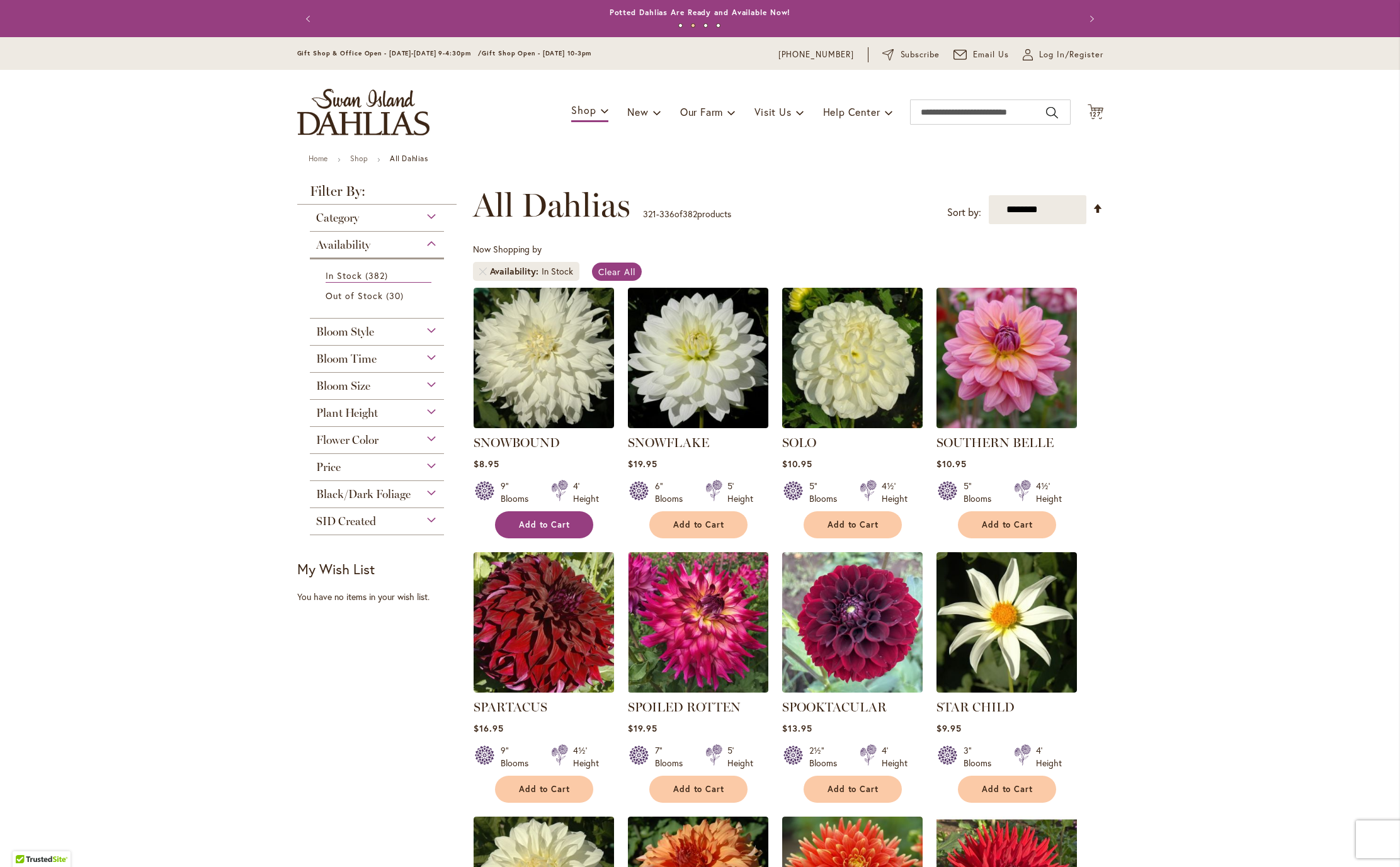
click at [532, 531] on span "Add to Cart" at bounding box center [545, 524] width 52 height 11
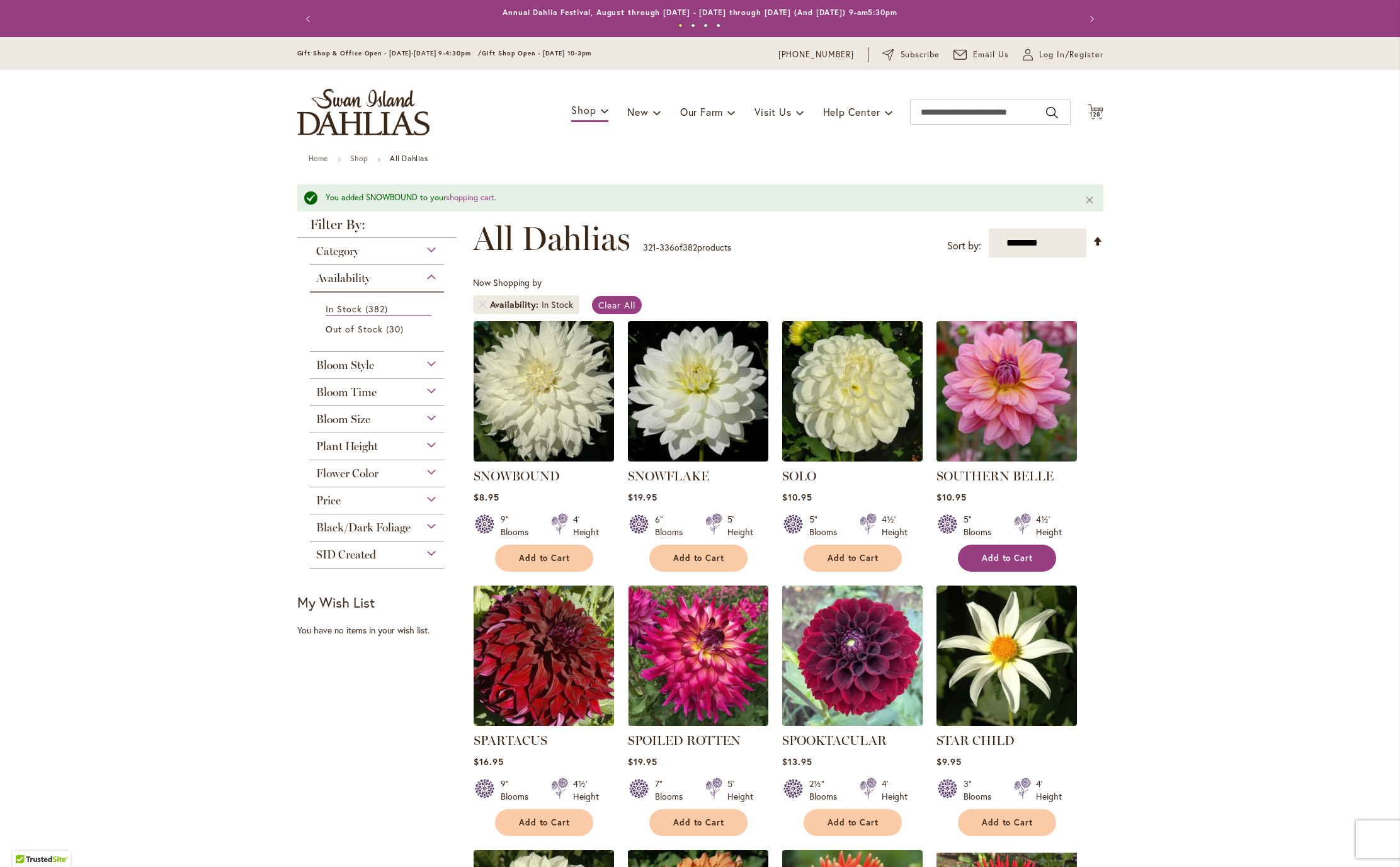
click at [1003, 563] on span "Add to Cart" at bounding box center [1008, 558] width 52 height 11
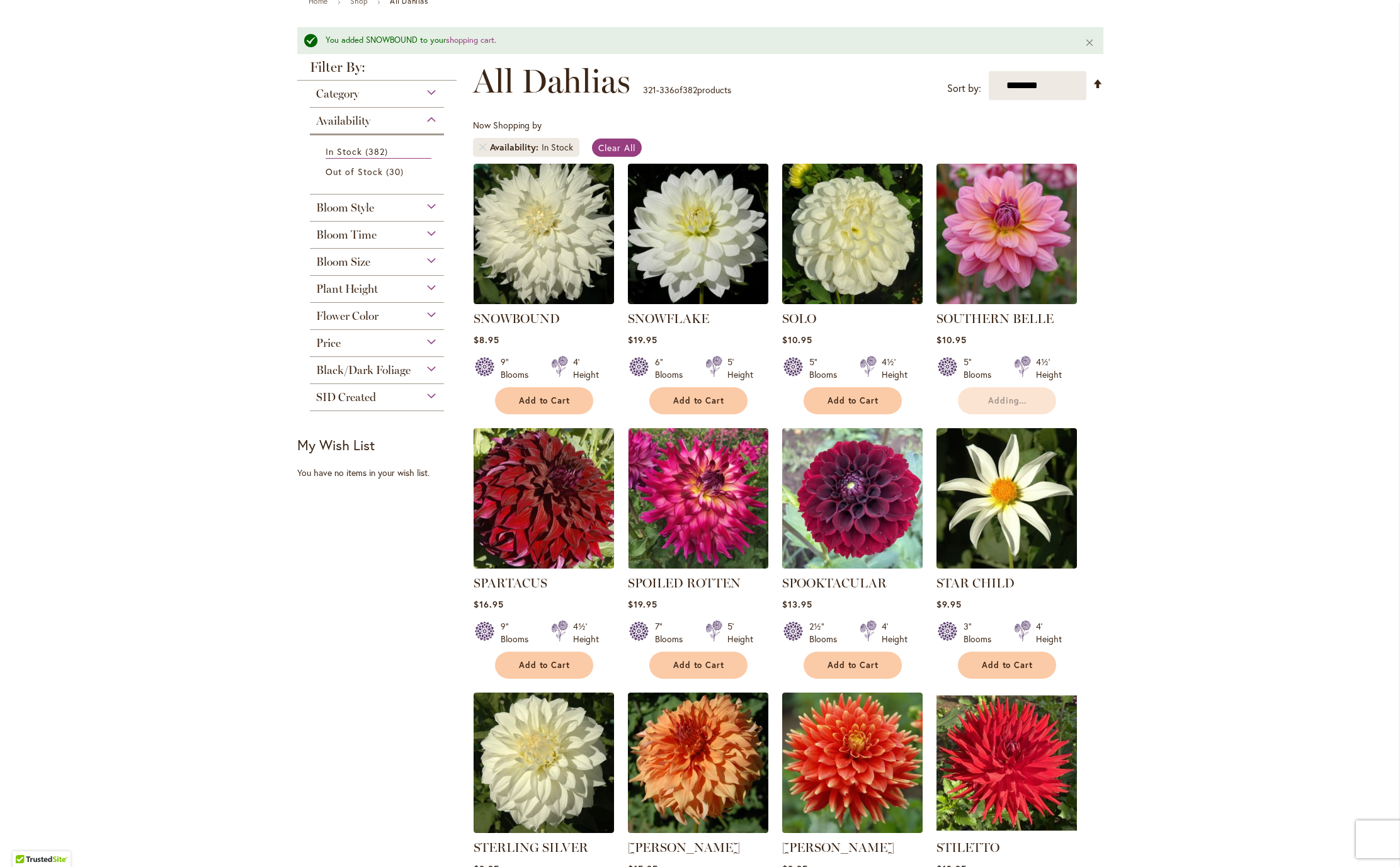
scroll to position [209, 0]
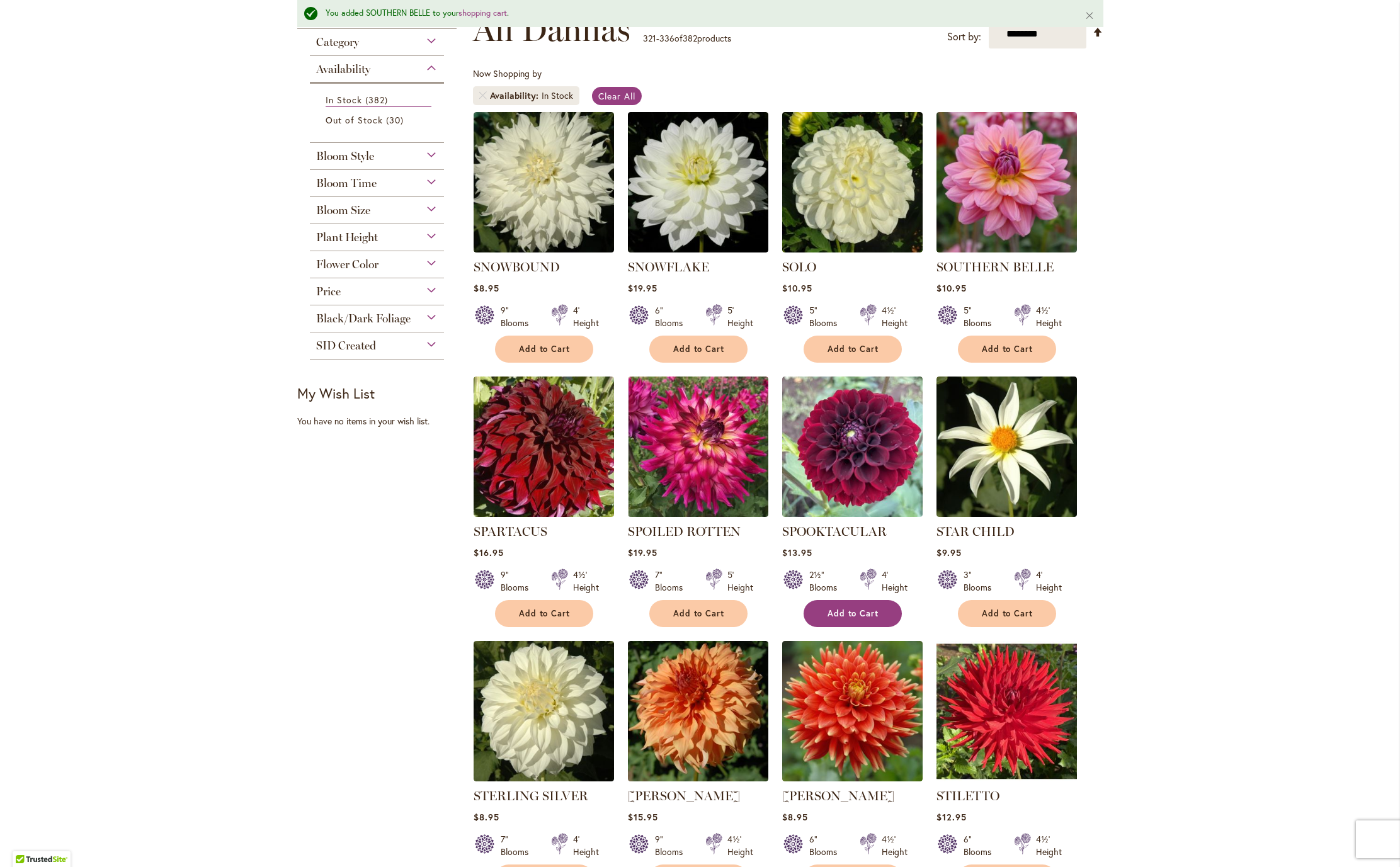
click at [529, 619] on span "Add to Cart" at bounding box center [545, 614] width 52 height 11
click at [1001, 627] on button "Add to Cart" at bounding box center [1006, 614] width 98 height 27
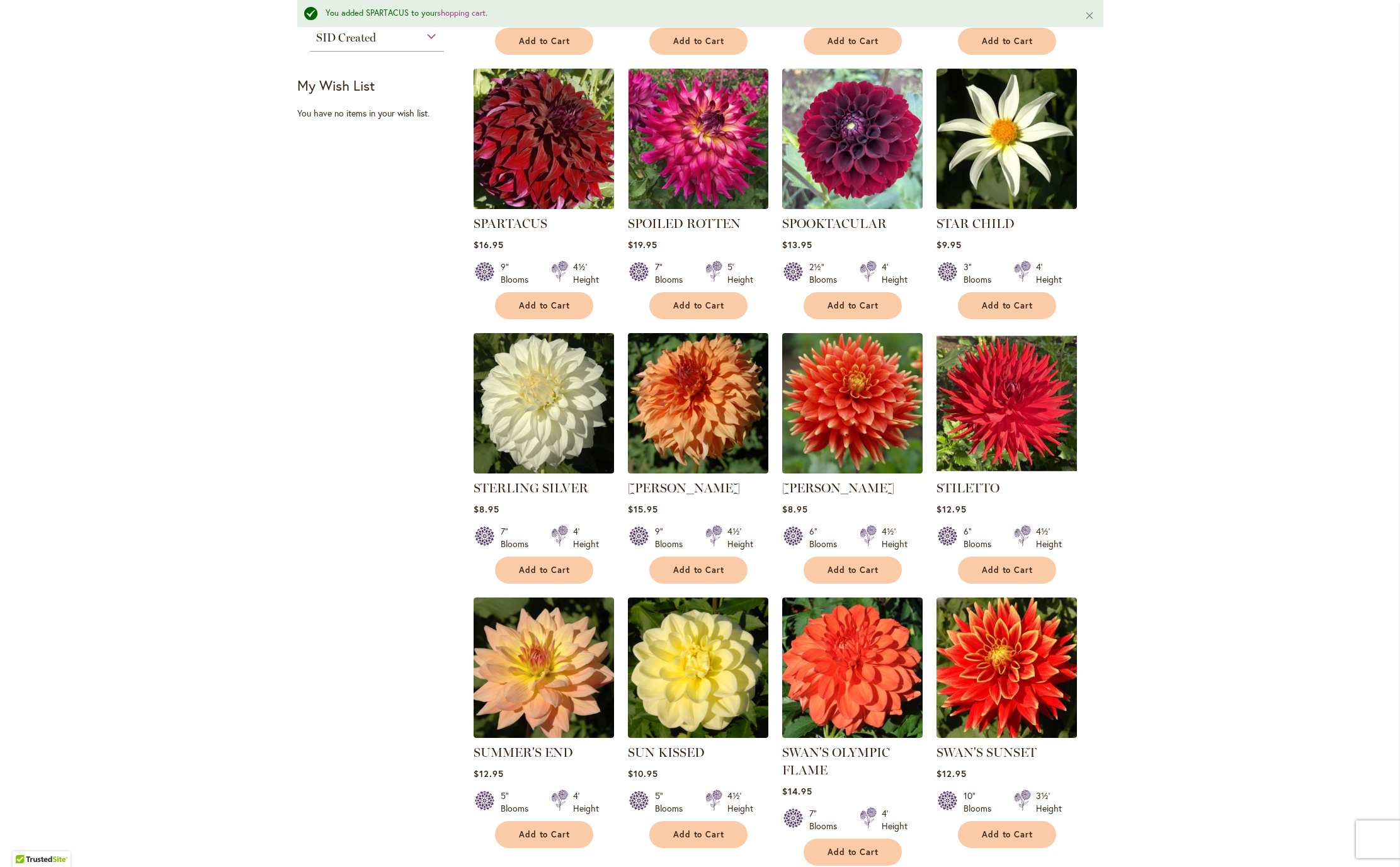
scroll to position [525, 0]
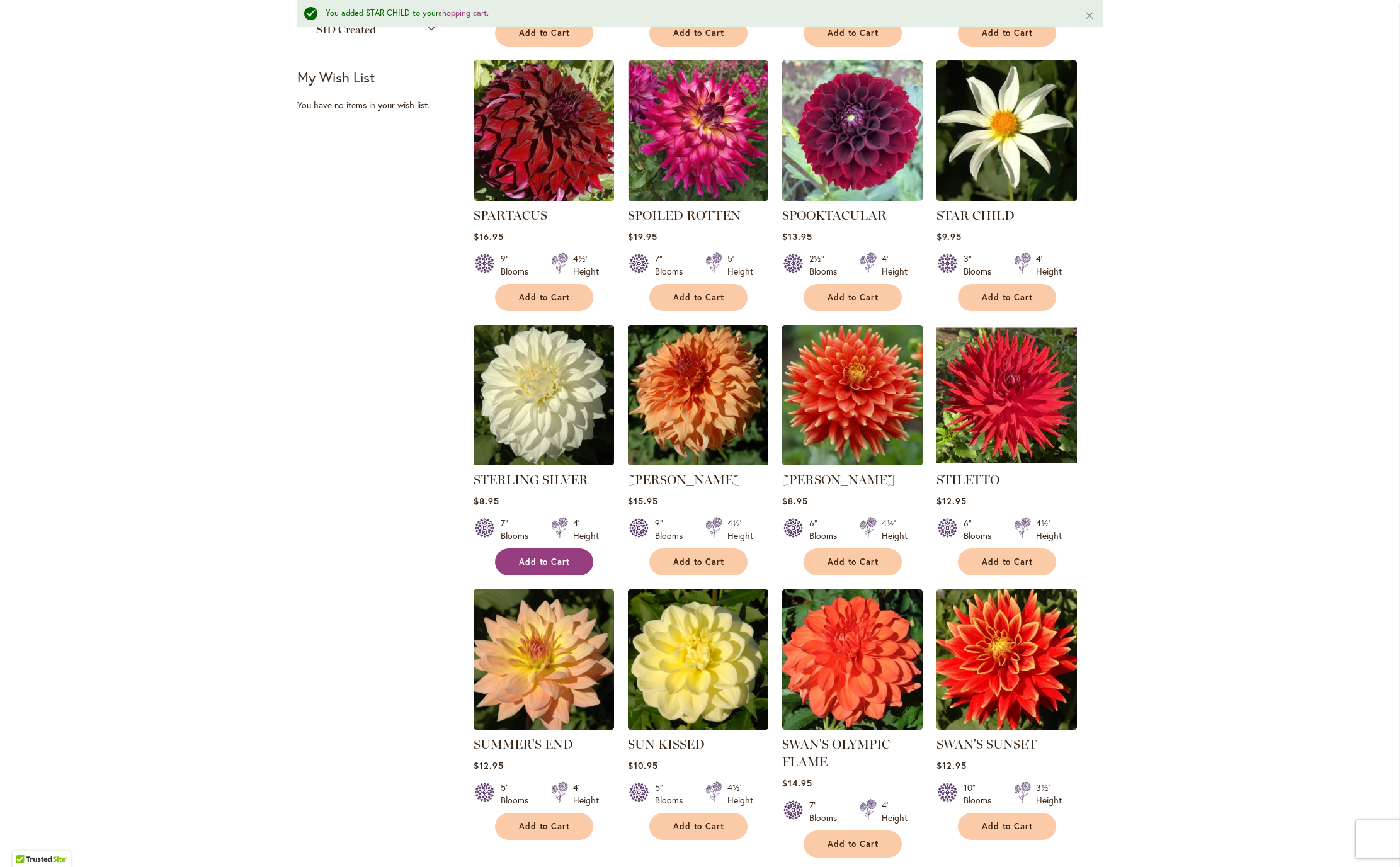
click at [533, 567] on span "Add to Cart" at bounding box center [545, 562] width 52 height 11
click at [997, 567] on span "Add to Cart" at bounding box center [1008, 562] width 52 height 11
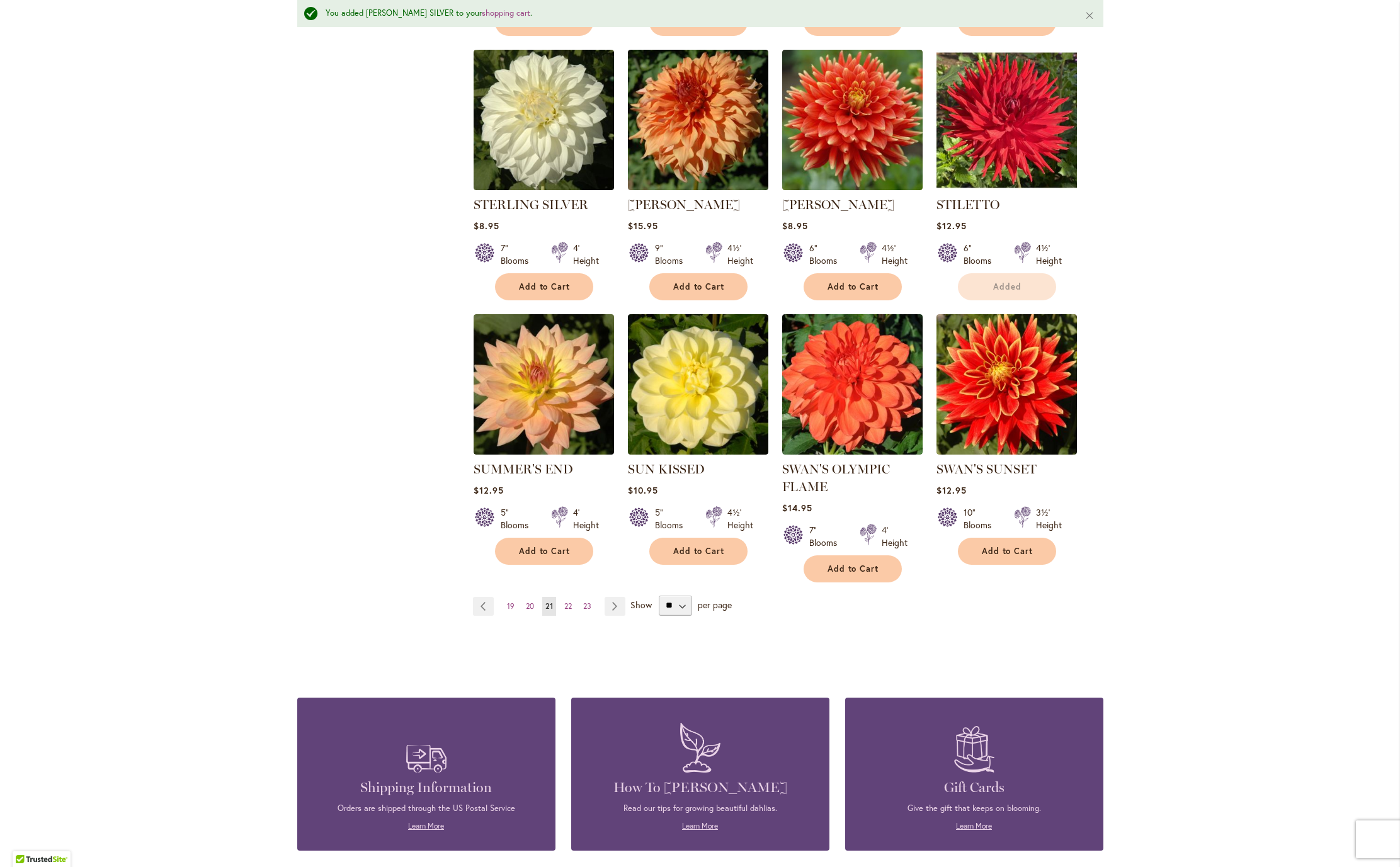
scroll to position [805, 0]
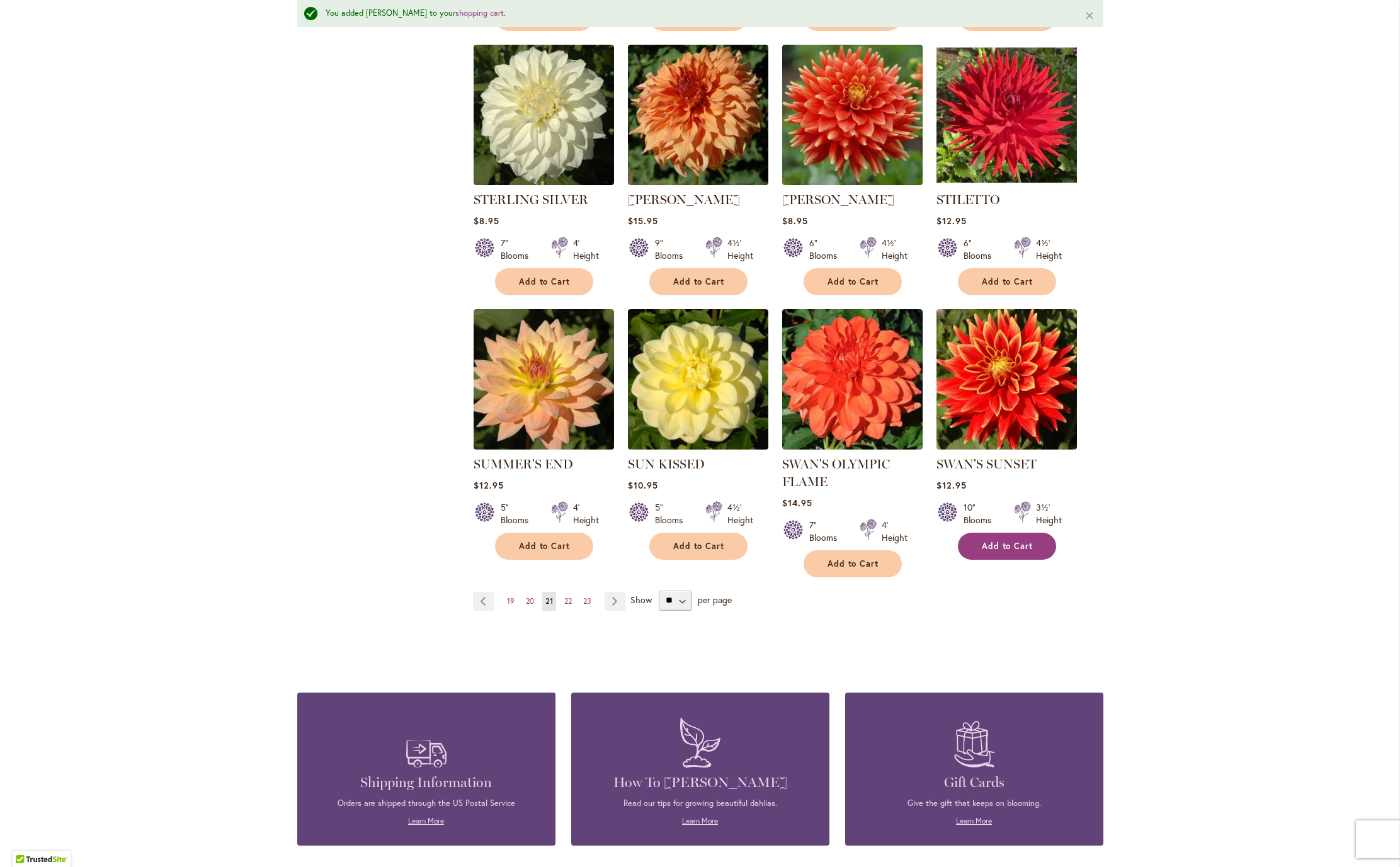
click at [1015, 552] on span "Add to Cart" at bounding box center [1008, 547] width 52 height 11
click at [846, 569] on span "Add to Cart" at bounding box center [853, 564] width 52 height 11
click at [726, 559] on button "Add to Cart" at bounding box center [698, 547] width 98 height 27
click at [564, 606] on span "22" at bounding box center [568, 601] width 8 height 9
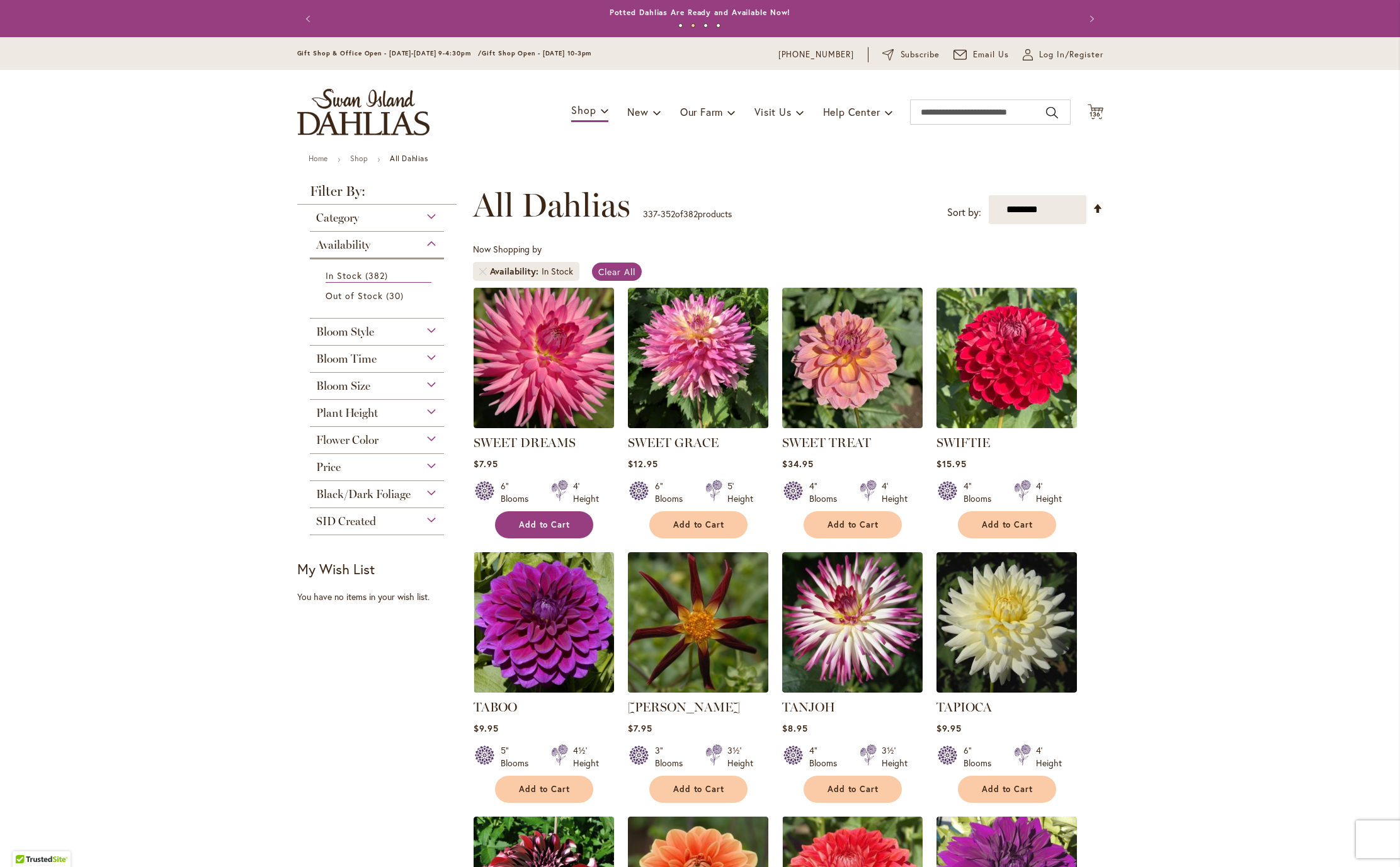
click at [541, 666] on ol "SWEET DREAMS $7.95 6" Blooms 4' Height" at bounding box center [788, 809] width 630 height 1045
click at [541, 531] on span "Add to Cart" at bounding box center [545, 524] width 52 height 11
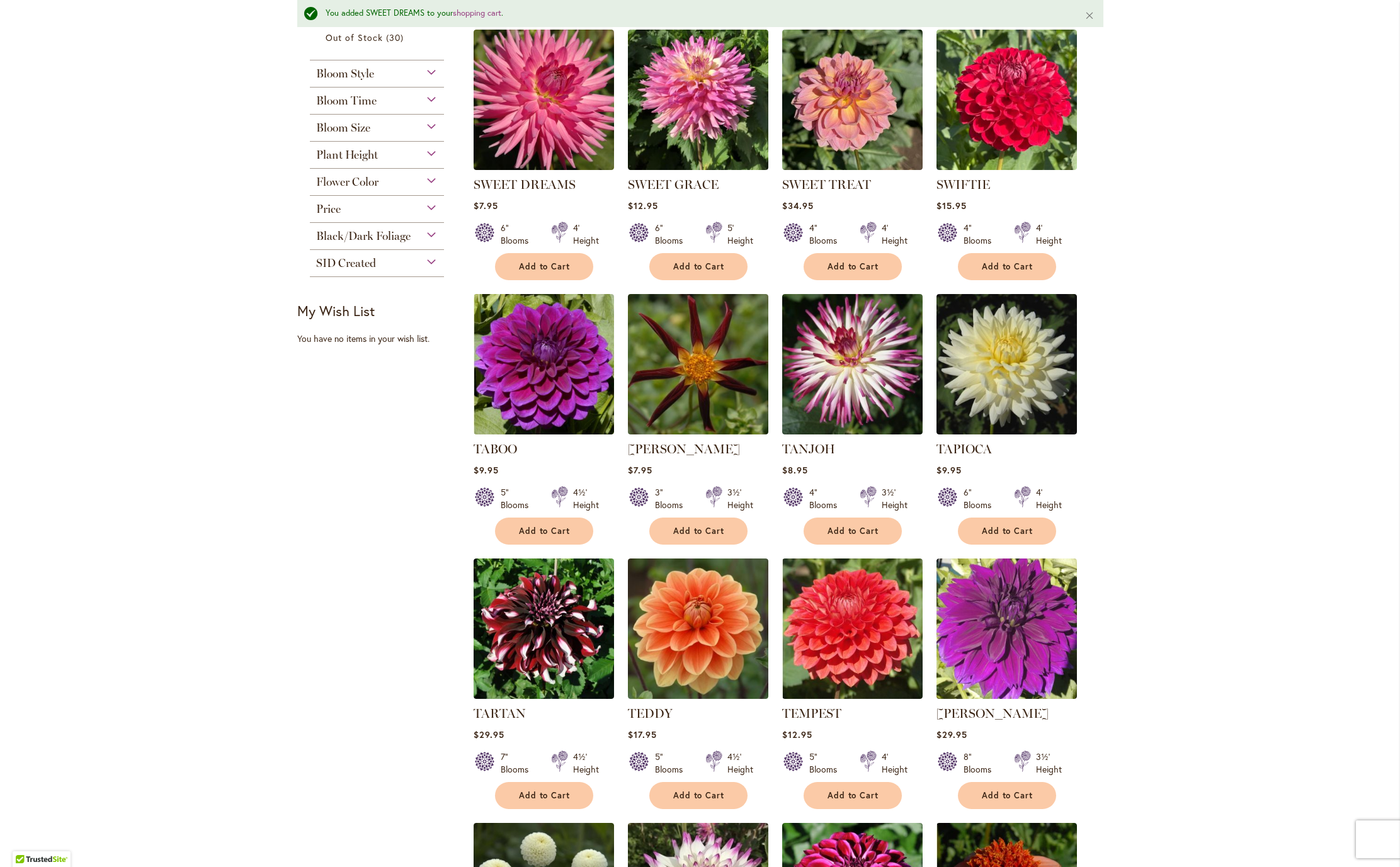
scroll to position [293, 0]
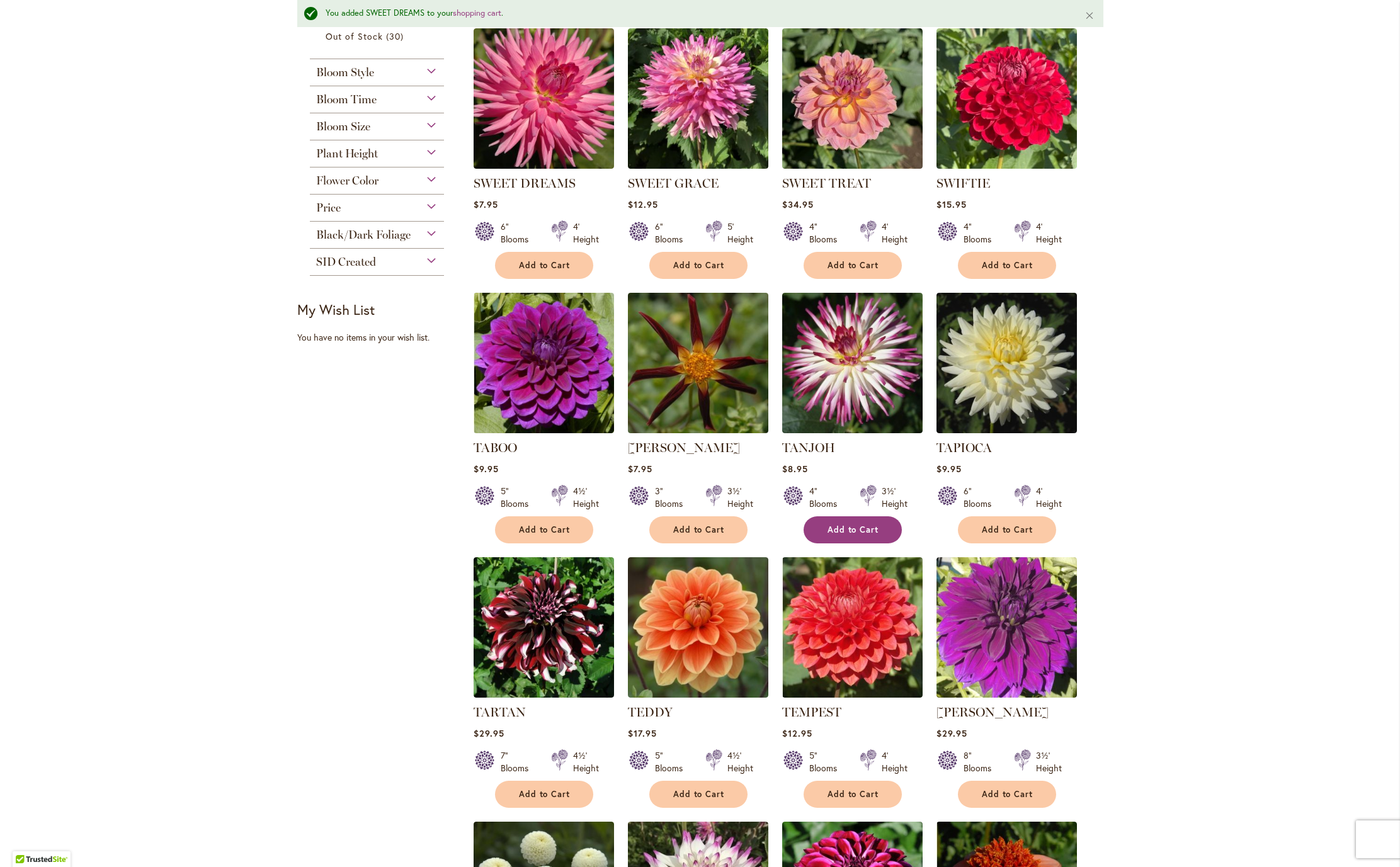
click at [846, 535] on span "Add to Cart" at bounding box center [853, 530] width 52 height 11
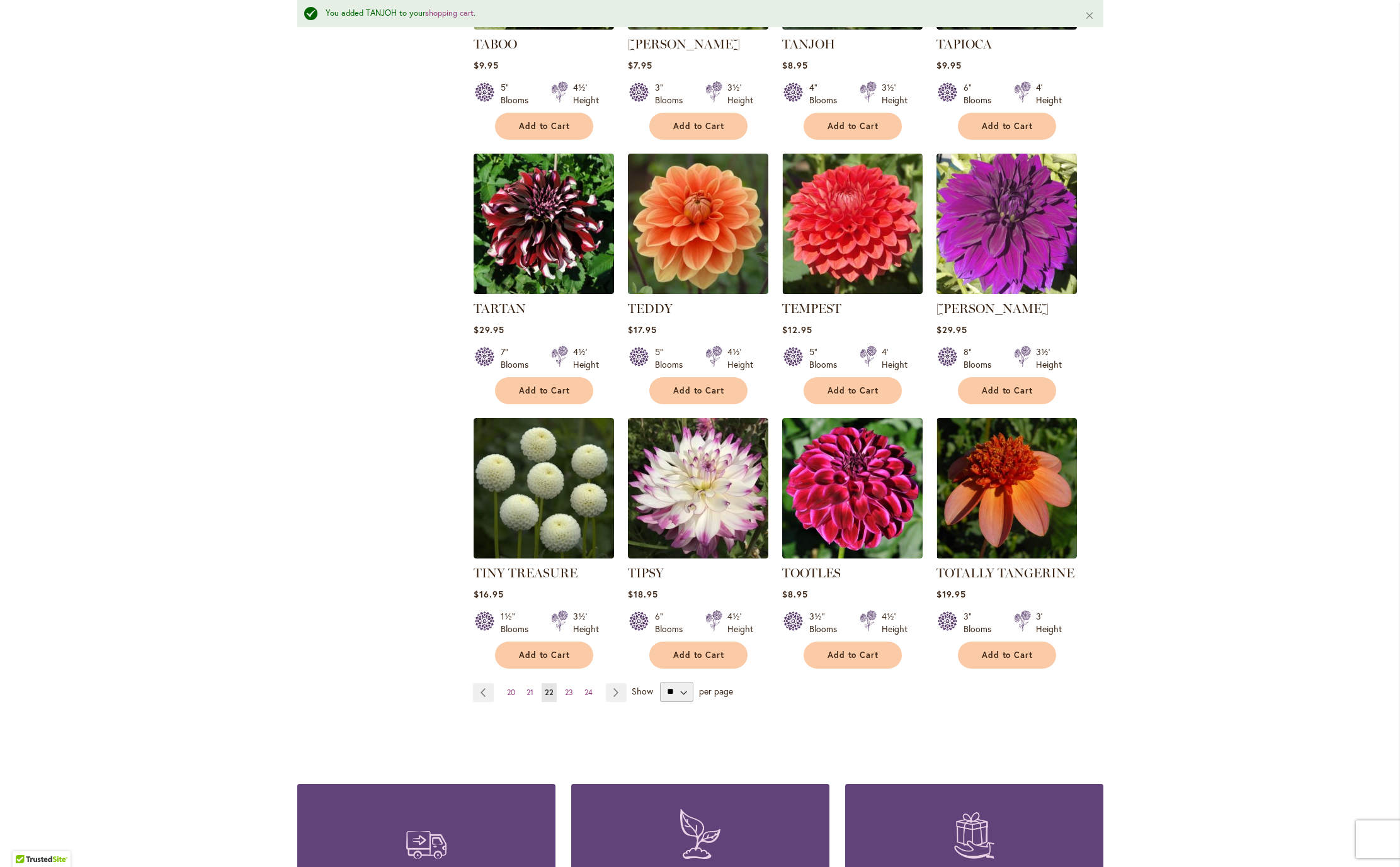
scroll to position [704, 0]
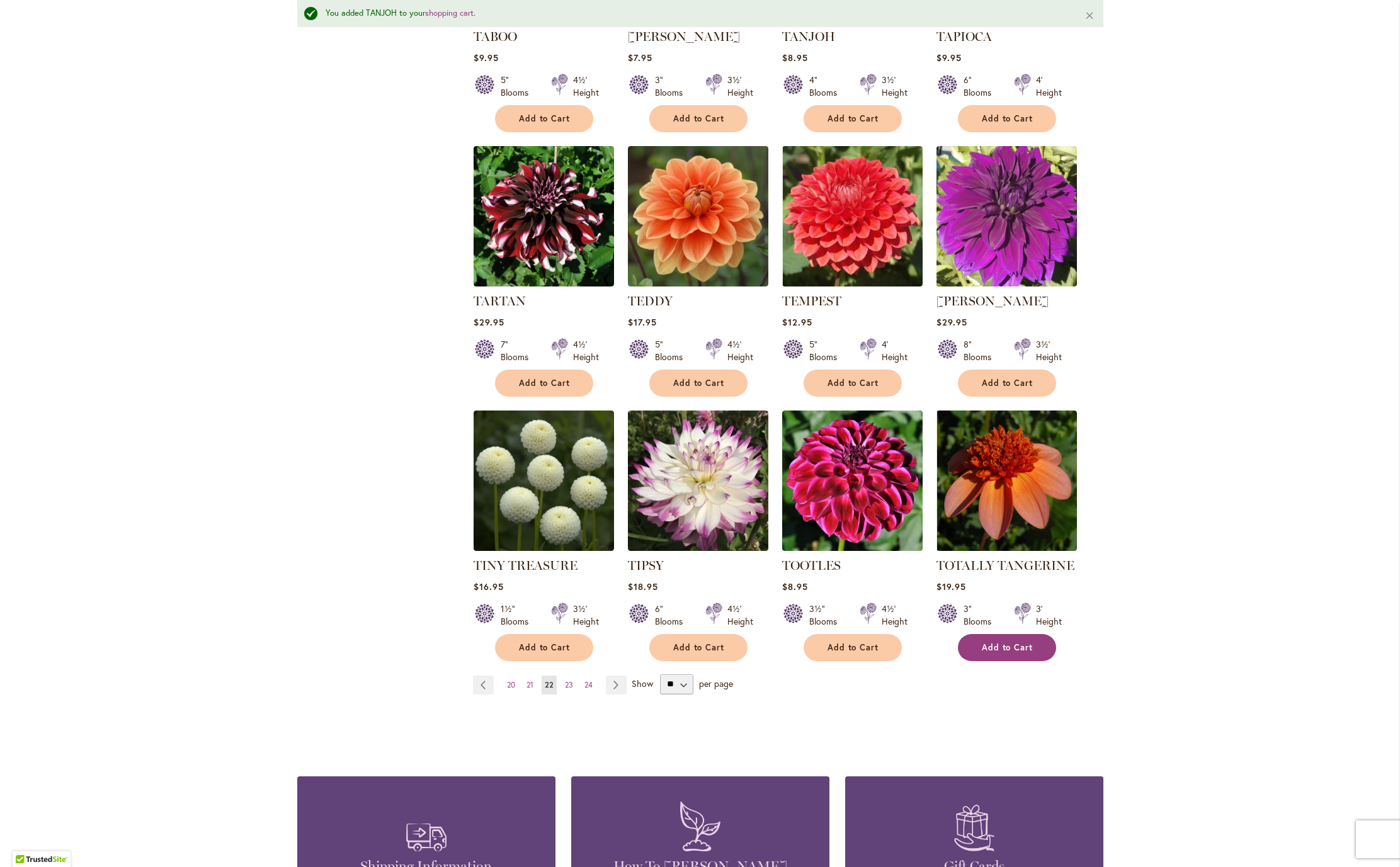
click at [998, 653] on span "Add to Cart" at bounding box center [1008, 648] width 52 height 11
click at [532, 653] on span "Add to Cart" at bounding box center [545, 648] width 52 height 11
click at [1005, 653] on span "Add to Cart" at bounding box center [1008, 648] width 52 height 11
click at [565, 690] on span "23" at bounding box center [569, 684] width 8 height 9
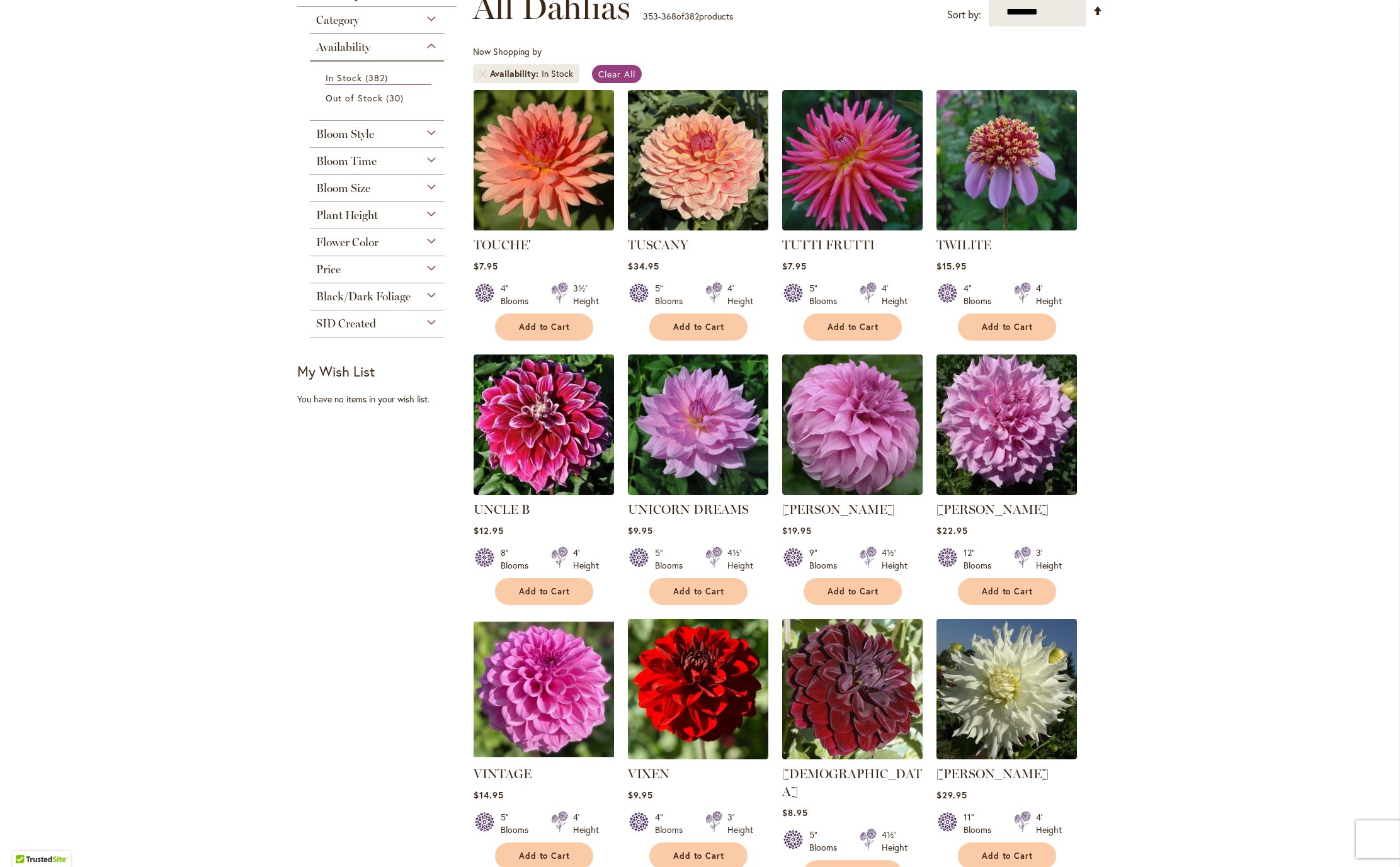
scroll to position [212, 0]
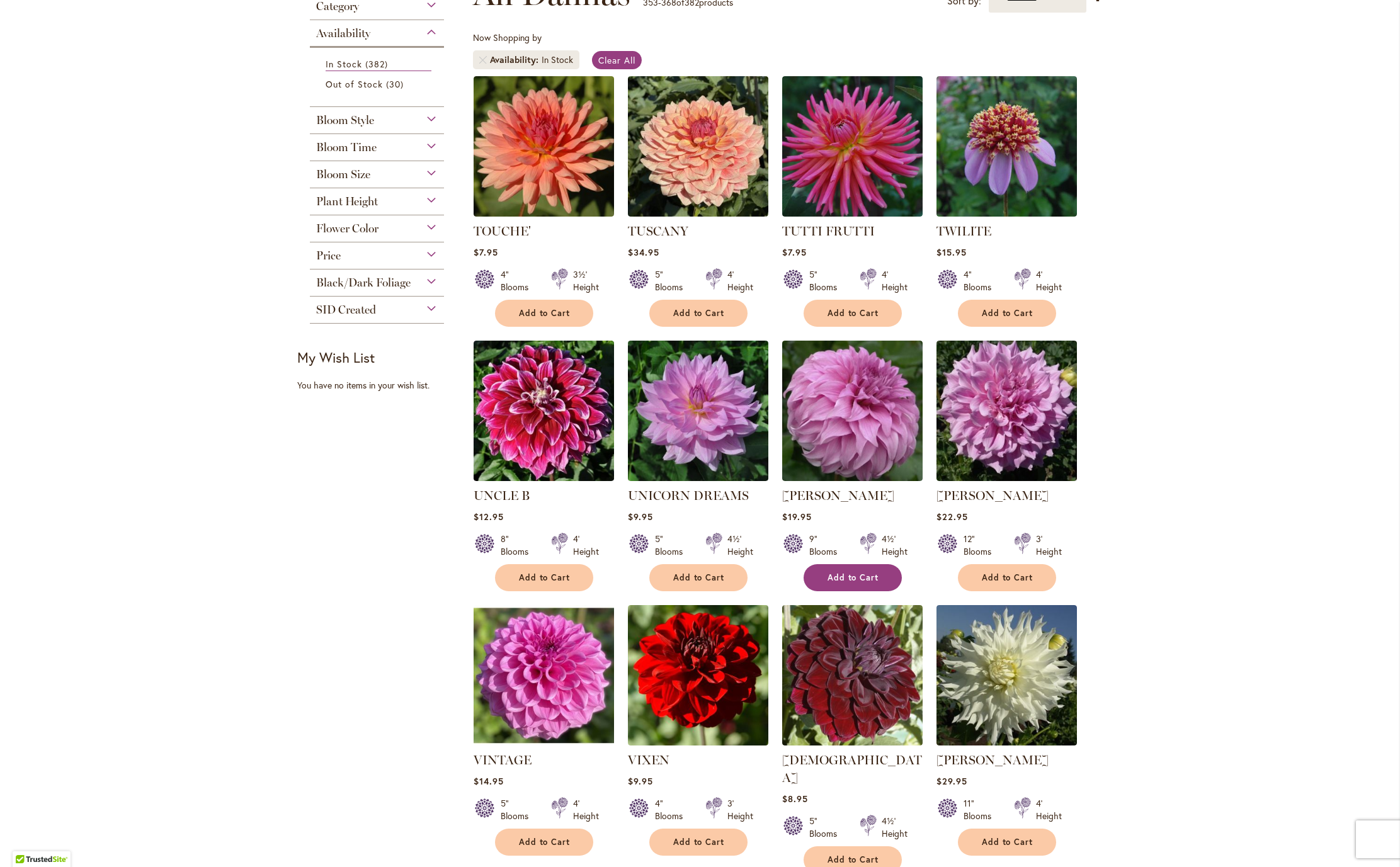
click at [847, 591] on button "Add to Cart" at bounding box center [853, 578] width 98 height 27
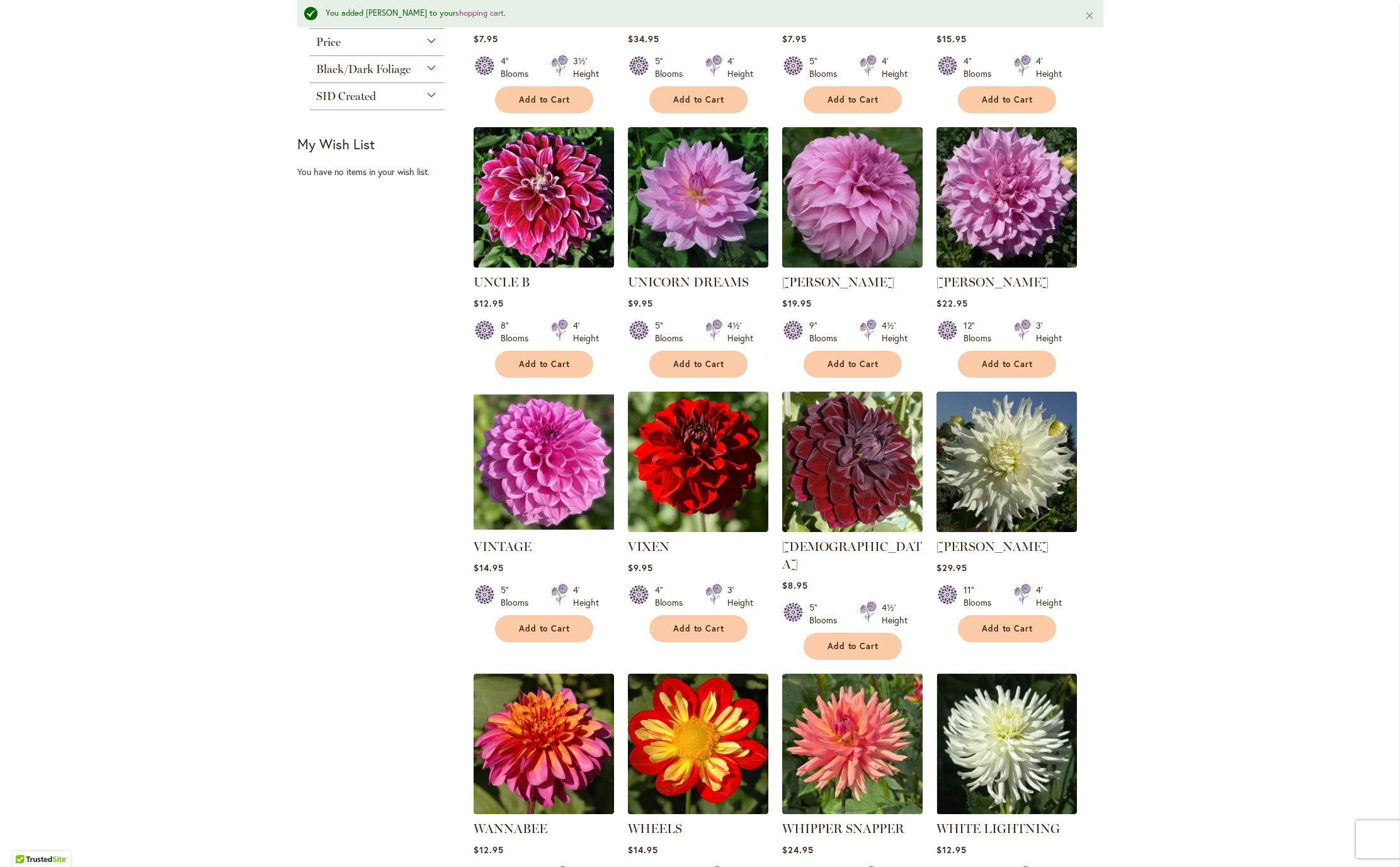
scroll to position [479, 0]
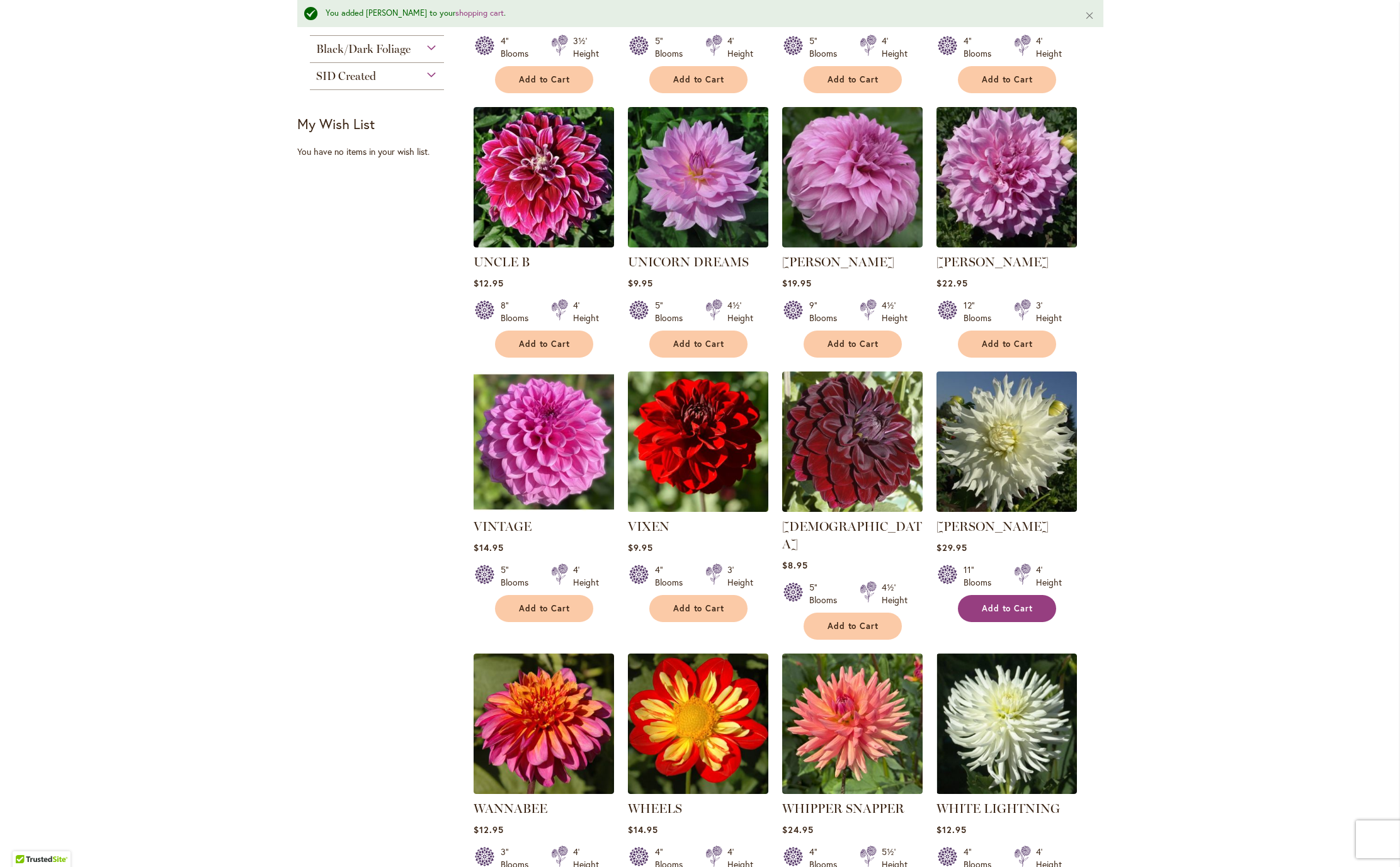
click at [1000, 614] on span "Add to Cart" at bounding box center [1008, 608] width 52 height 11
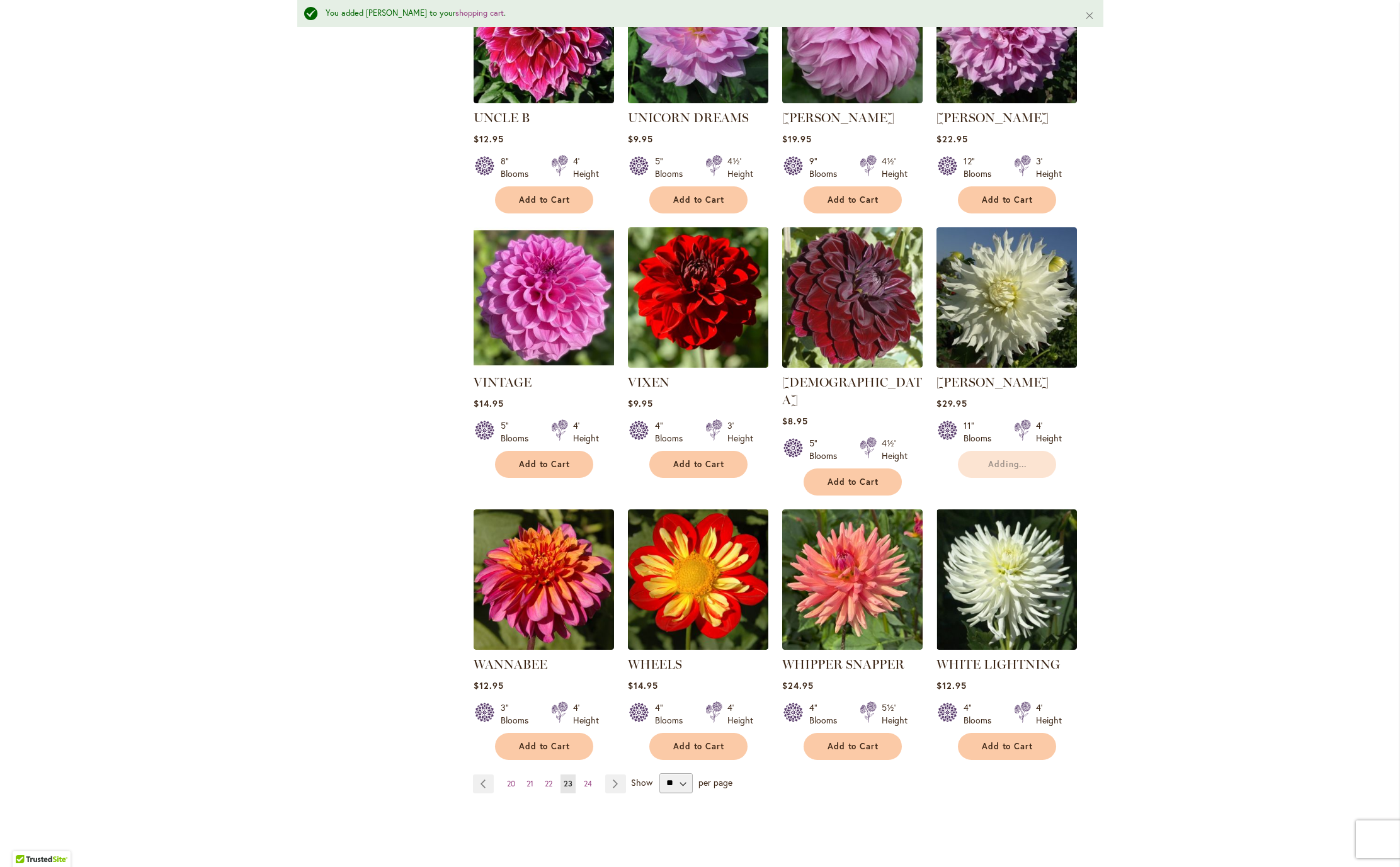
scroll to position [628, 0]
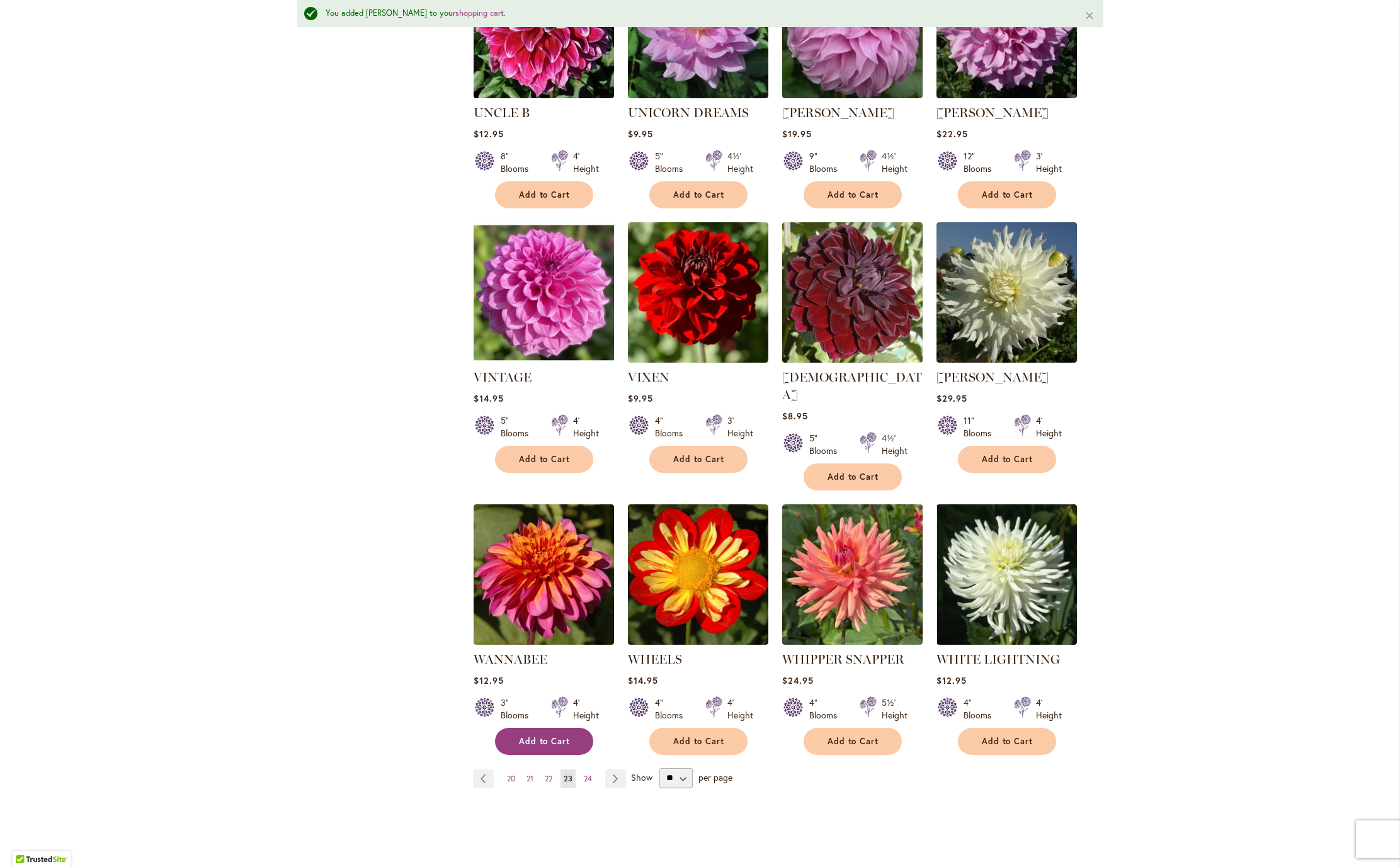
click at [534, 747] on span "Add to Cart" at bounding box center [545, 741] width 52 height 11
click at [982, 747] on span "Add to Cart" at bounding box center [1008, 741] width 52 height 11
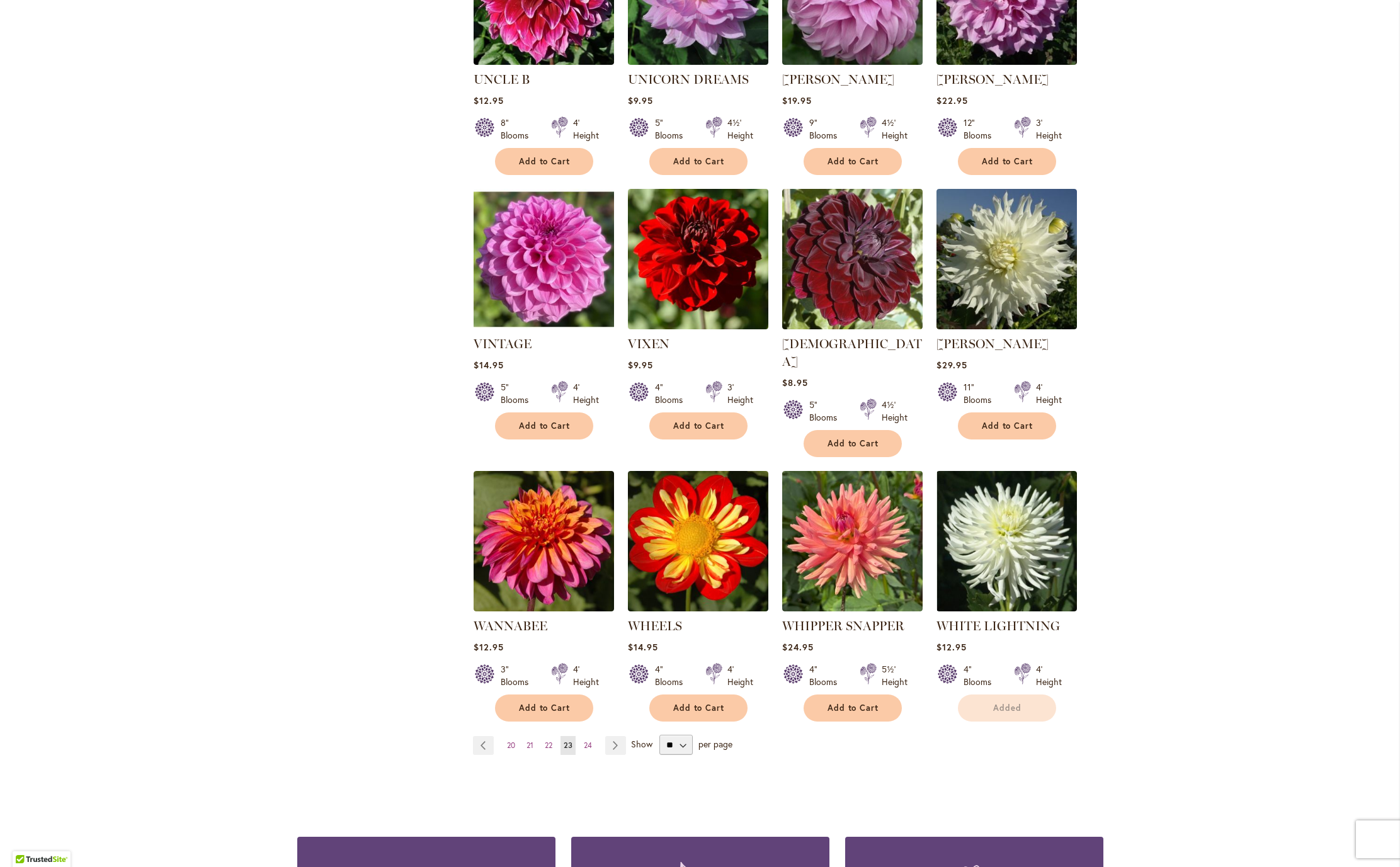
click at [716, 755] on div "Show ** ** ** ** per page" at bounding box center [681, 744] width 101 height 20
click at [585, 750] on span "24" at bounding box center [588, 745] width 8 height 9
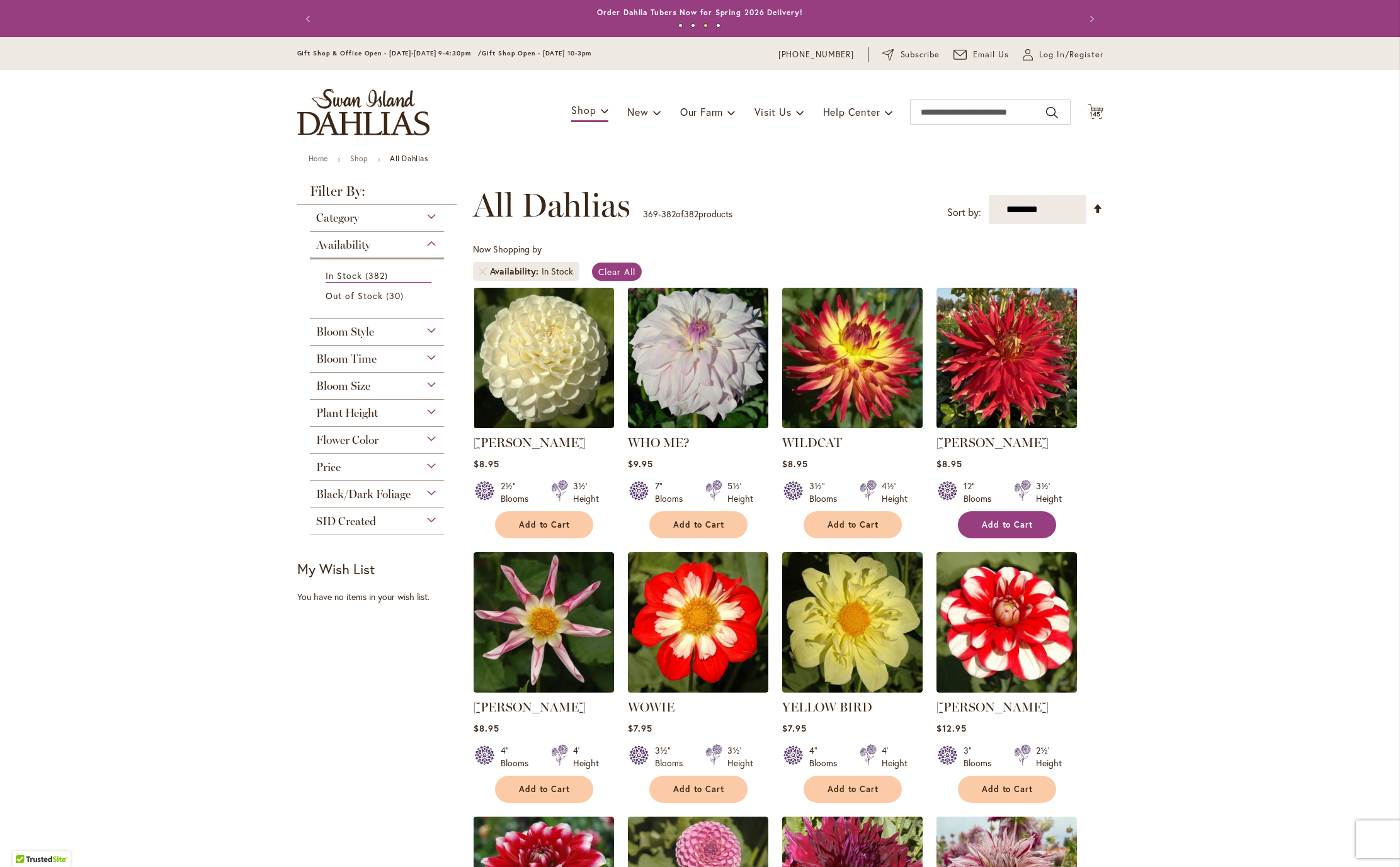
click at [1013, 531] on span "Add to Cart" at bounding box center [1008, 524] width 52 height 11
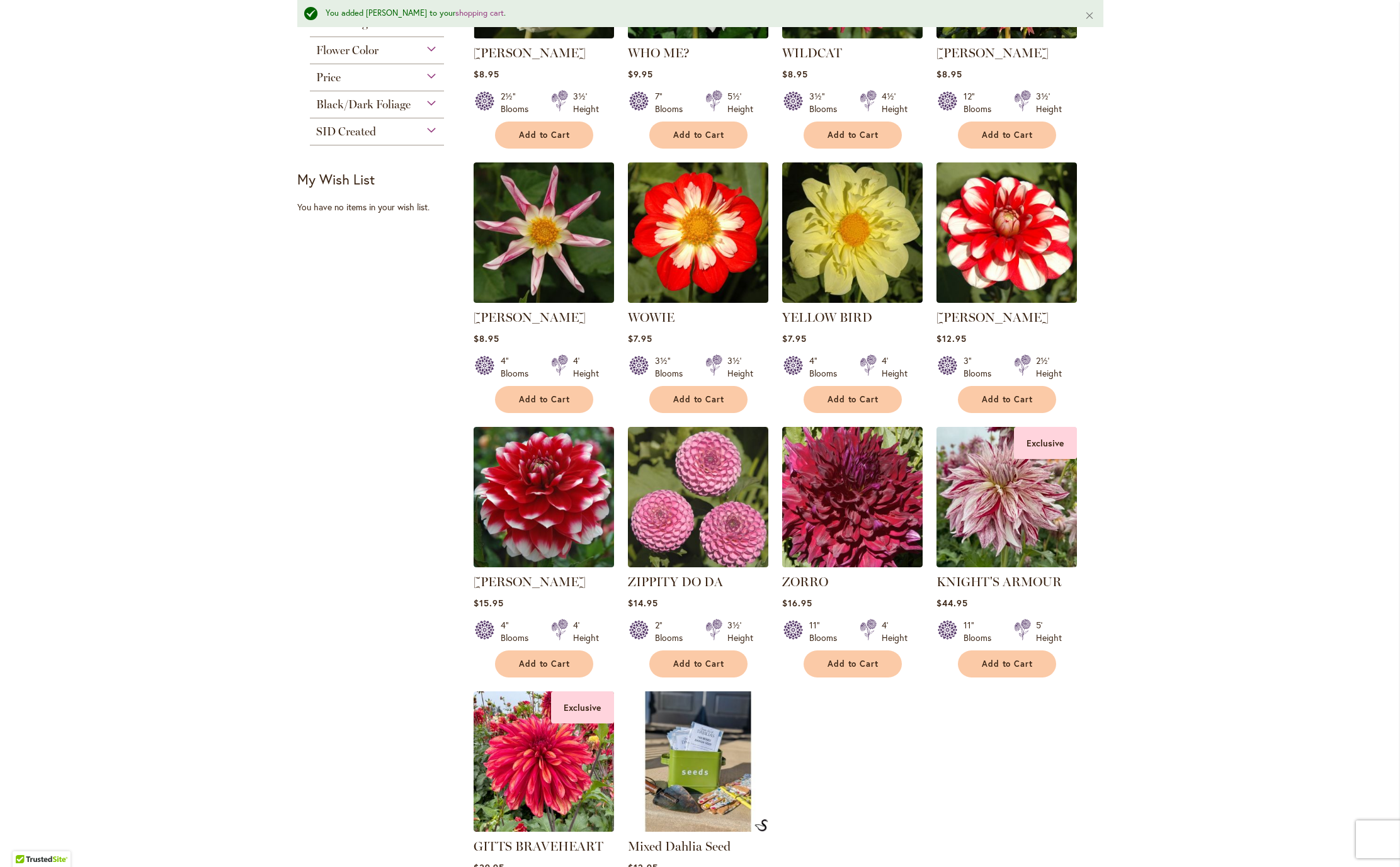
scroll to position [457, 0]
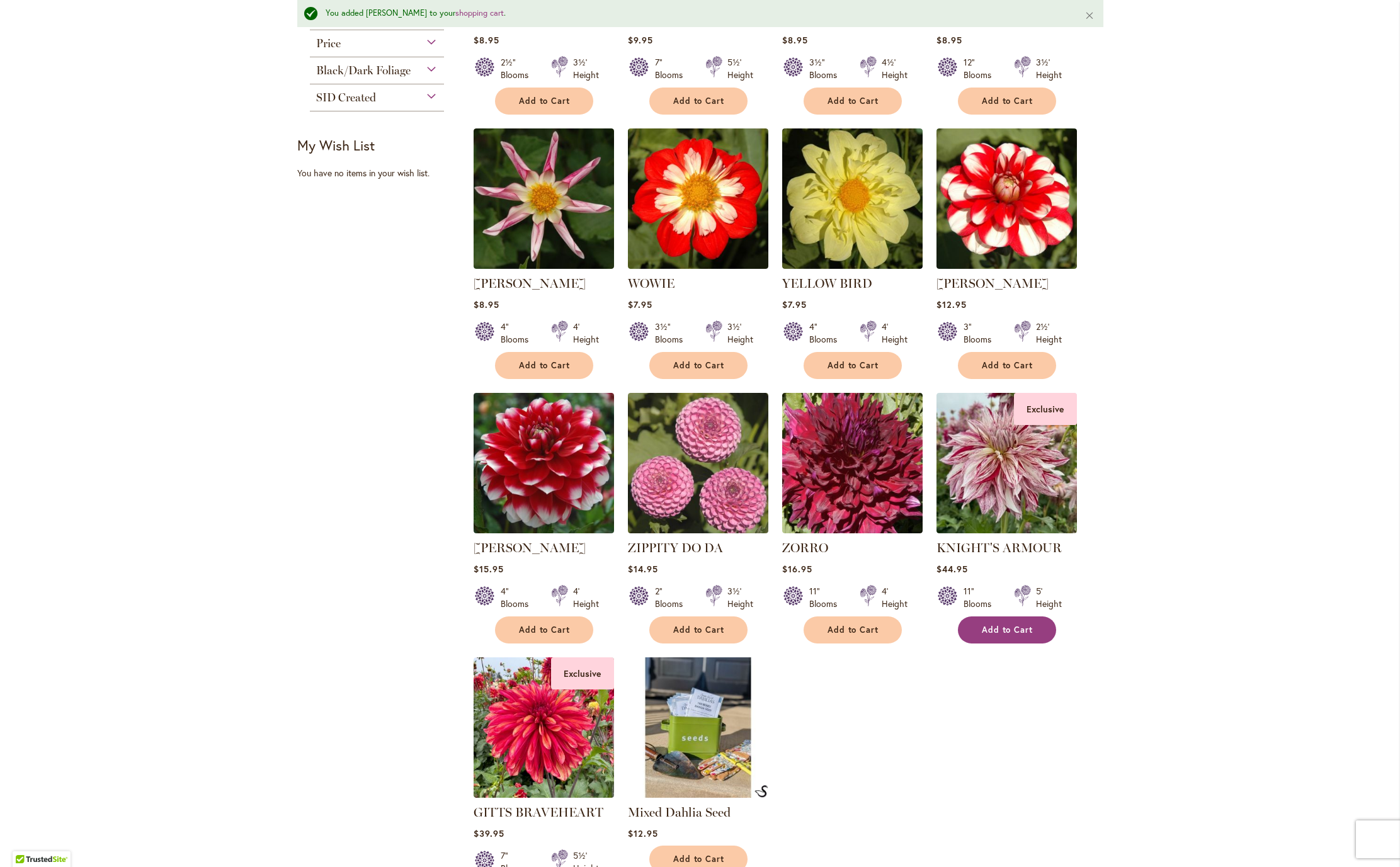
click at [1001, 636] on span "Add to Cart" at bounding box center [1008, 630] width 52 height 11
click at [862, 636] on span "Add to Cart" at bounding box center [853, 630] width 52 height 11
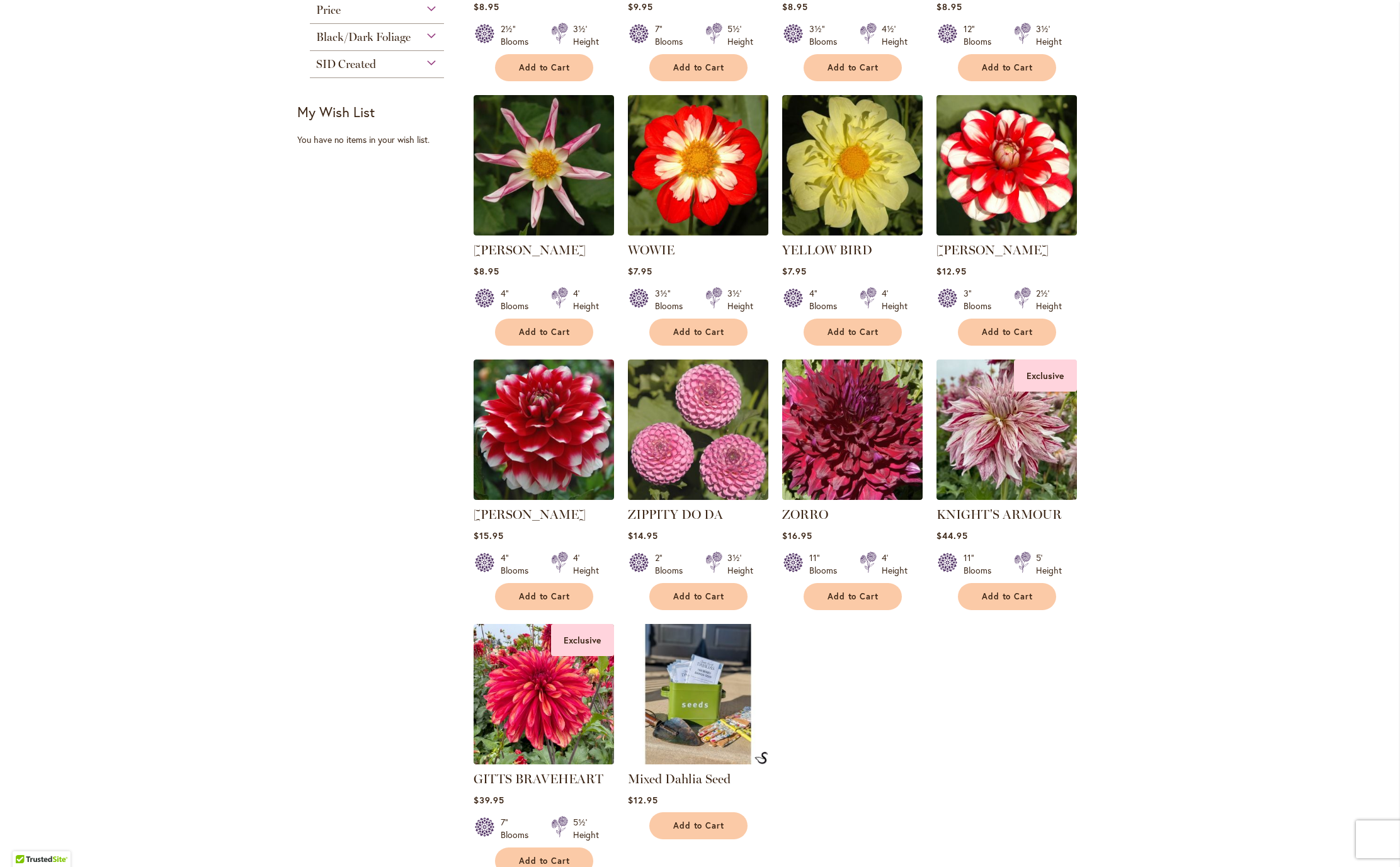
drag, startPoint x: 693, startPoint y: 707, endPoint x: 1392, endPoint y: 552, distance: 716.0
click at [693, 708] on ol "WHITE NETTIE $8.95 2½" Blooms 3½' Height" at bounding box center [788, 352] width 630 height 1045
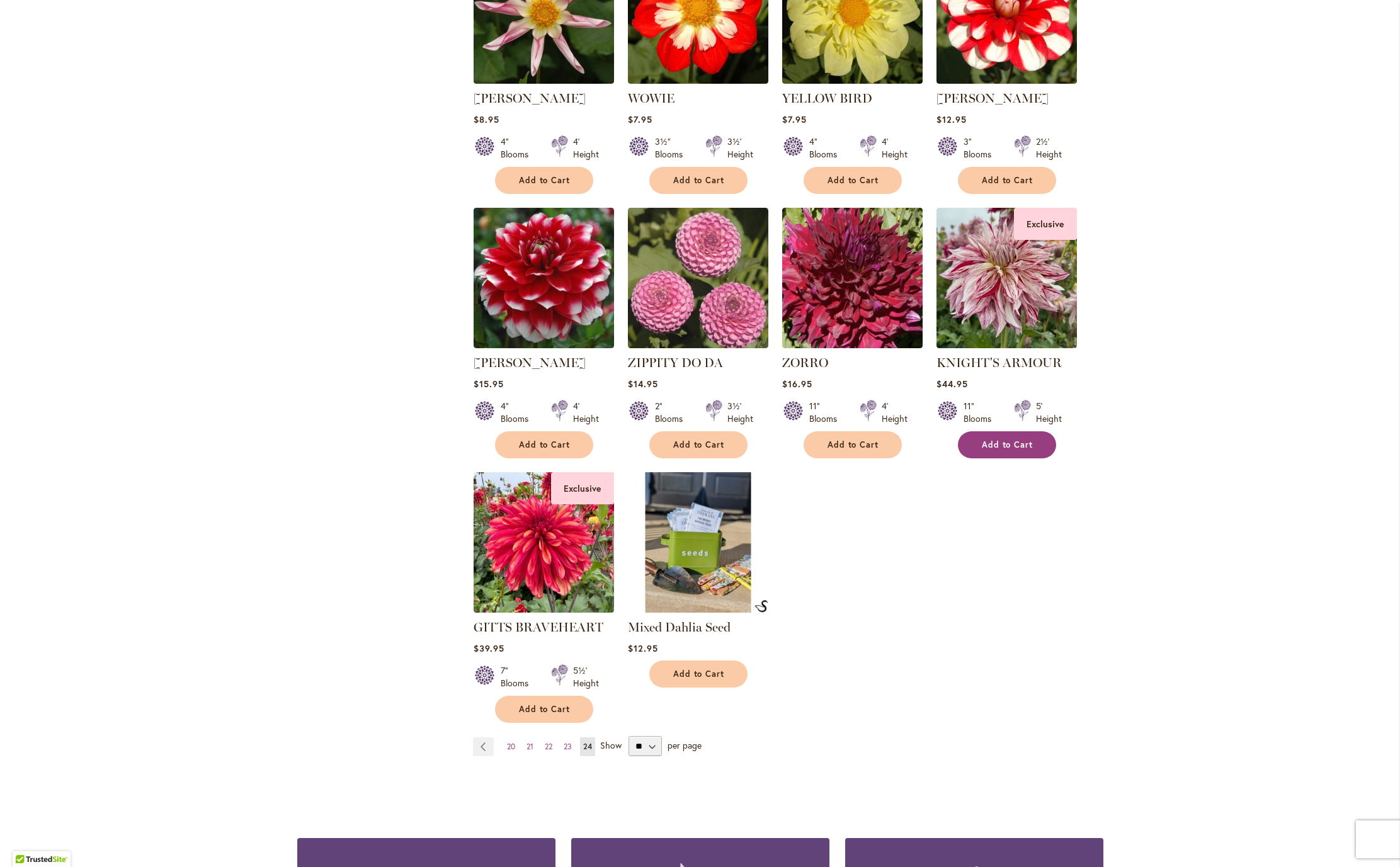
click at [1014, 450] on span "Add to Cart" at bounding box center [1008, 445] width 52 height 11
click at [540, 723] on button "Add to Cart" at bounding box center [544, 709] width 98 height 27
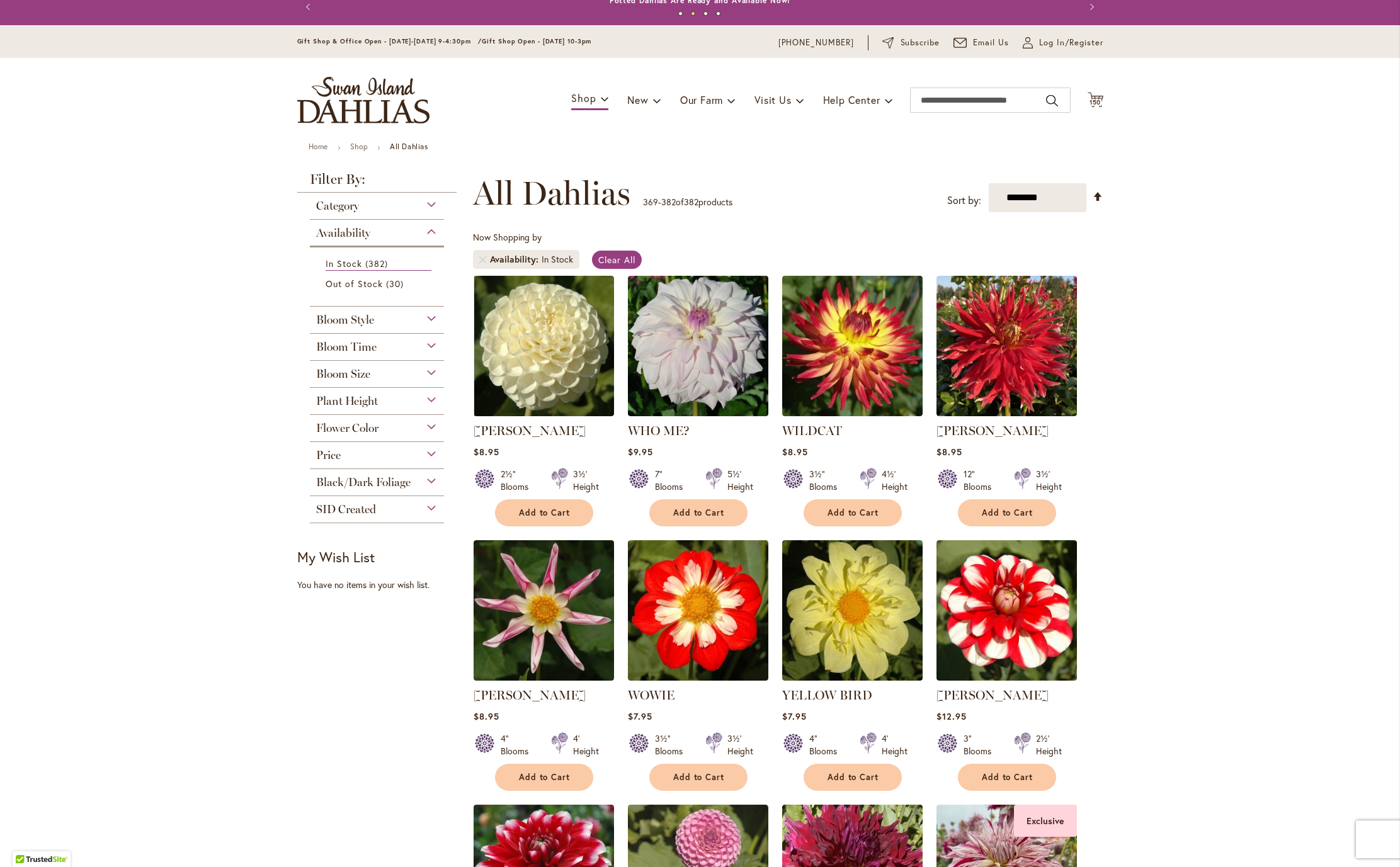
scroll to position [0, 0]
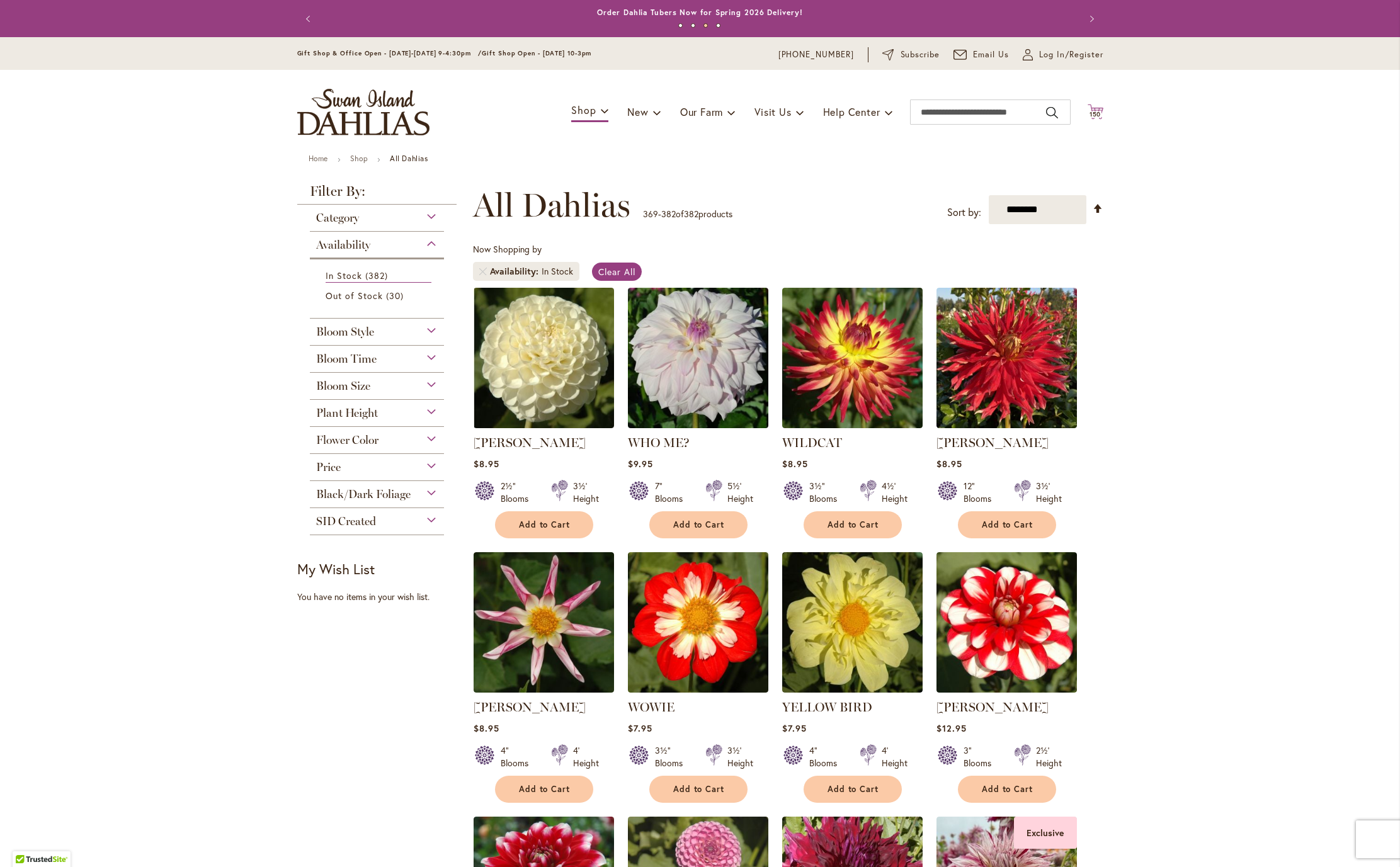
click at [1091, 119] on span "150" at bounding box center [1095, 114] width 12 height 8
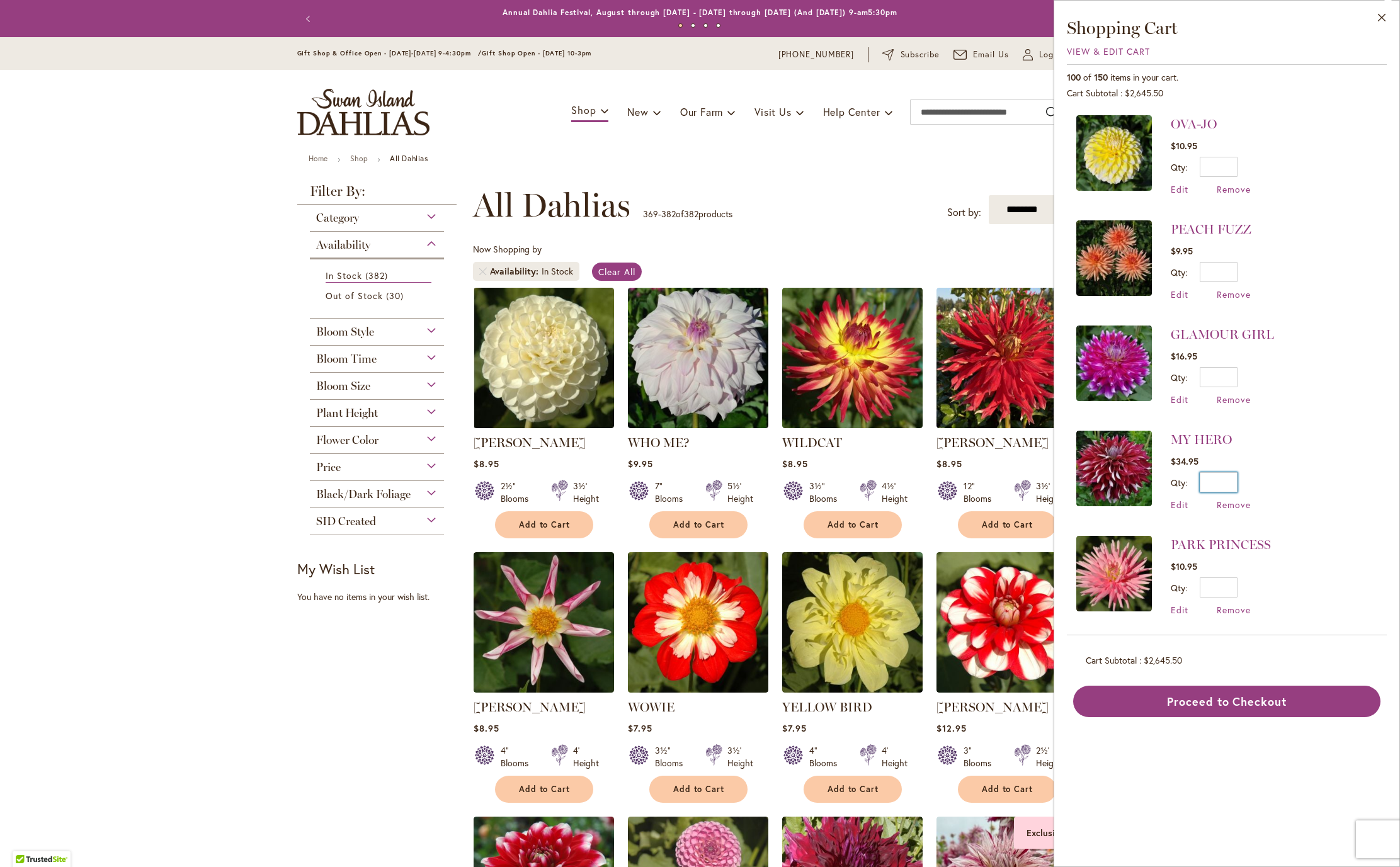
click at [1233, 480] on input "*" at bounding box center [1219, 482] width 38 height 20
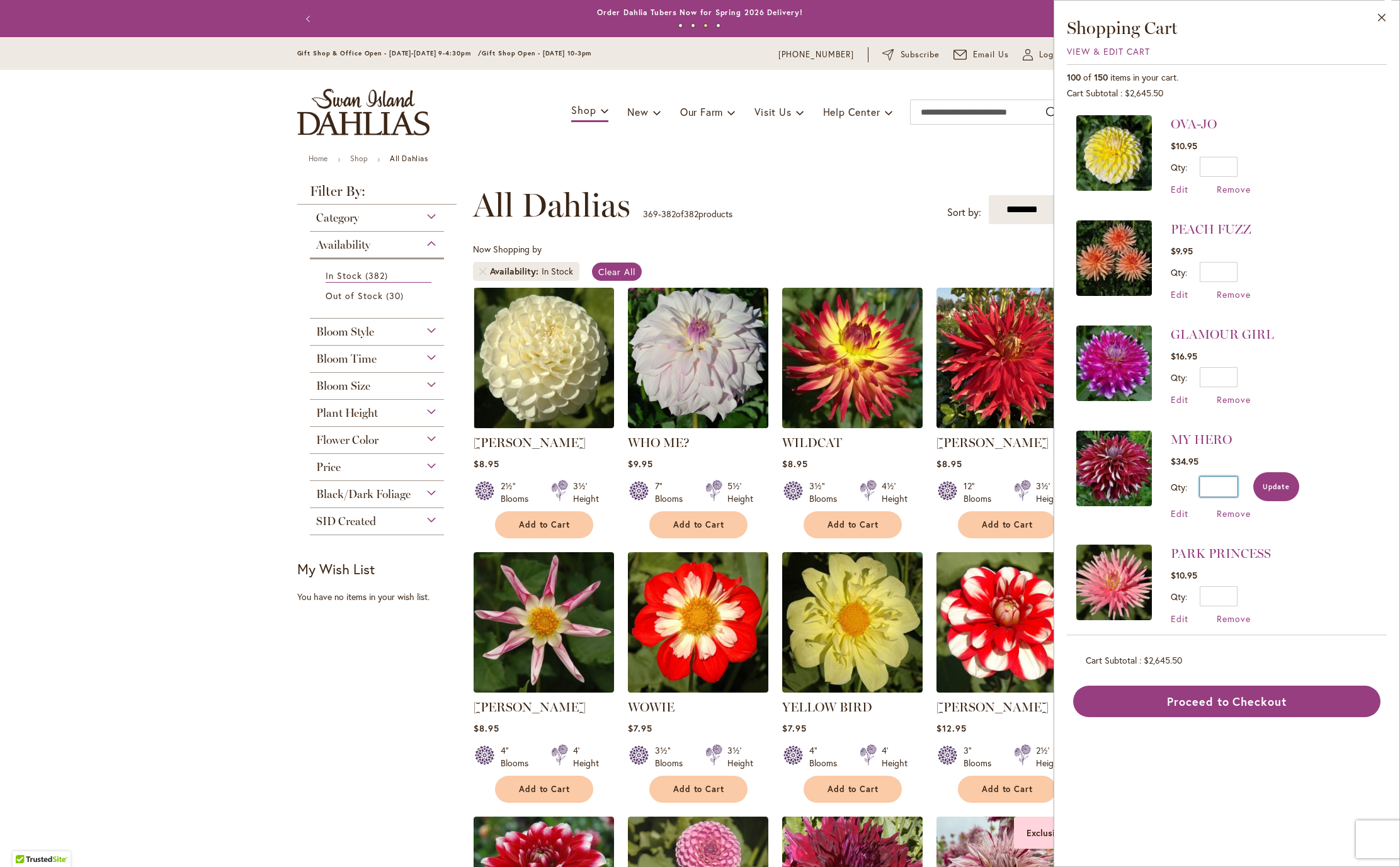
type input "*"
click at [1271, 485] on span "Update" at bounding box center [1277, 487] width 27 height 9
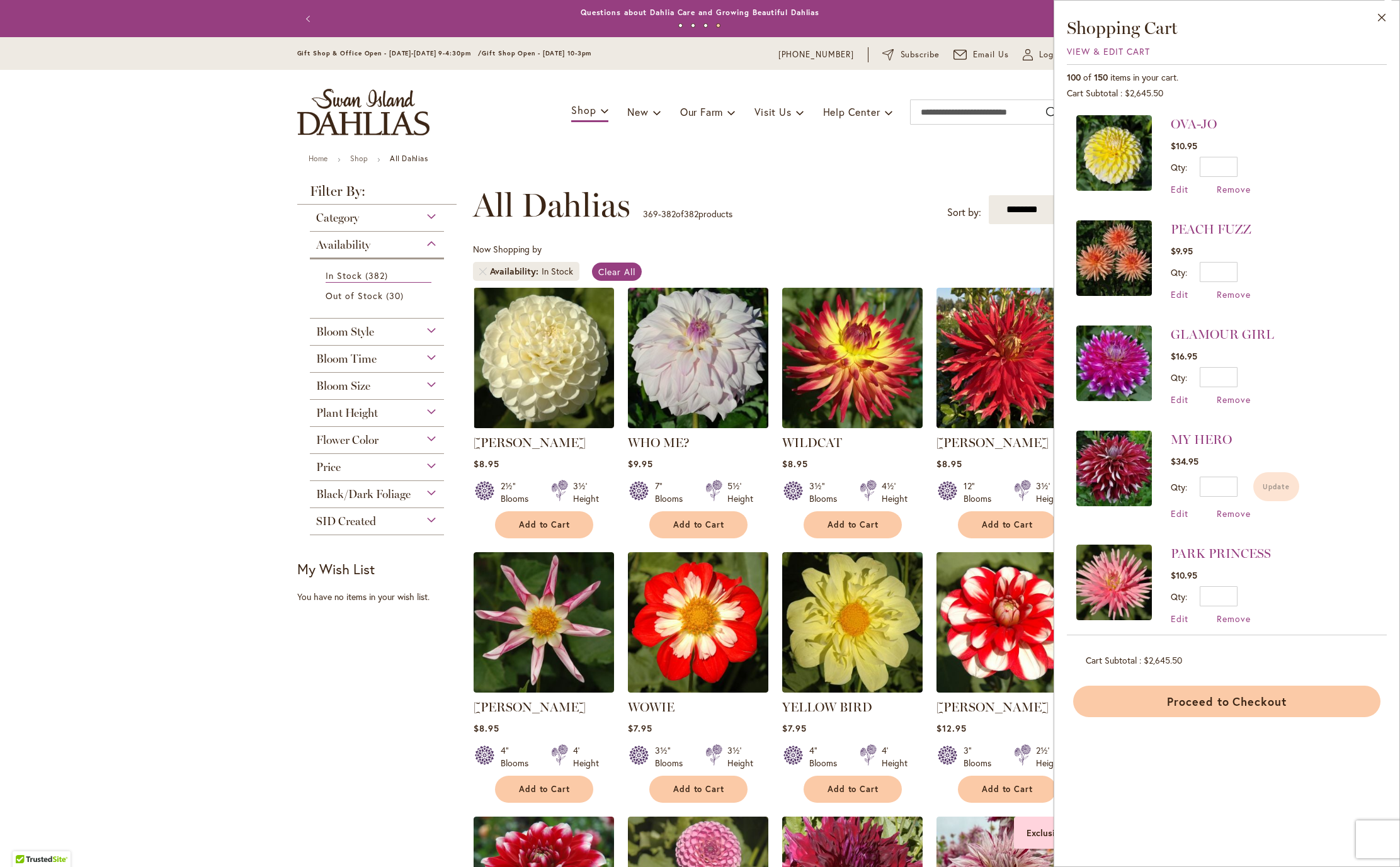
click at [1219, 701] on button "Proceed to Checkout" at bounding box center [1227, 701] width 308 height 31
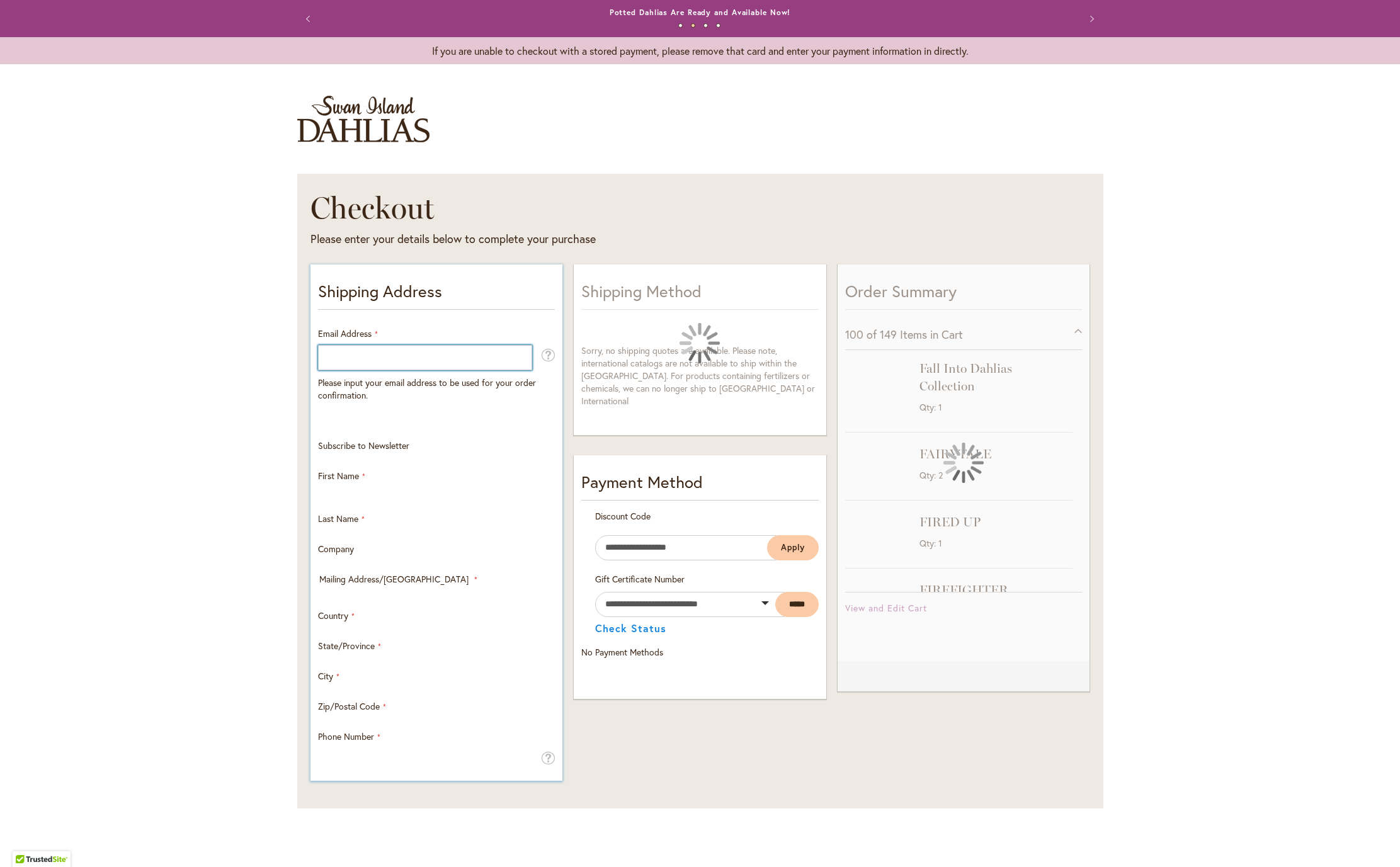
type input "**********"
select select "**"
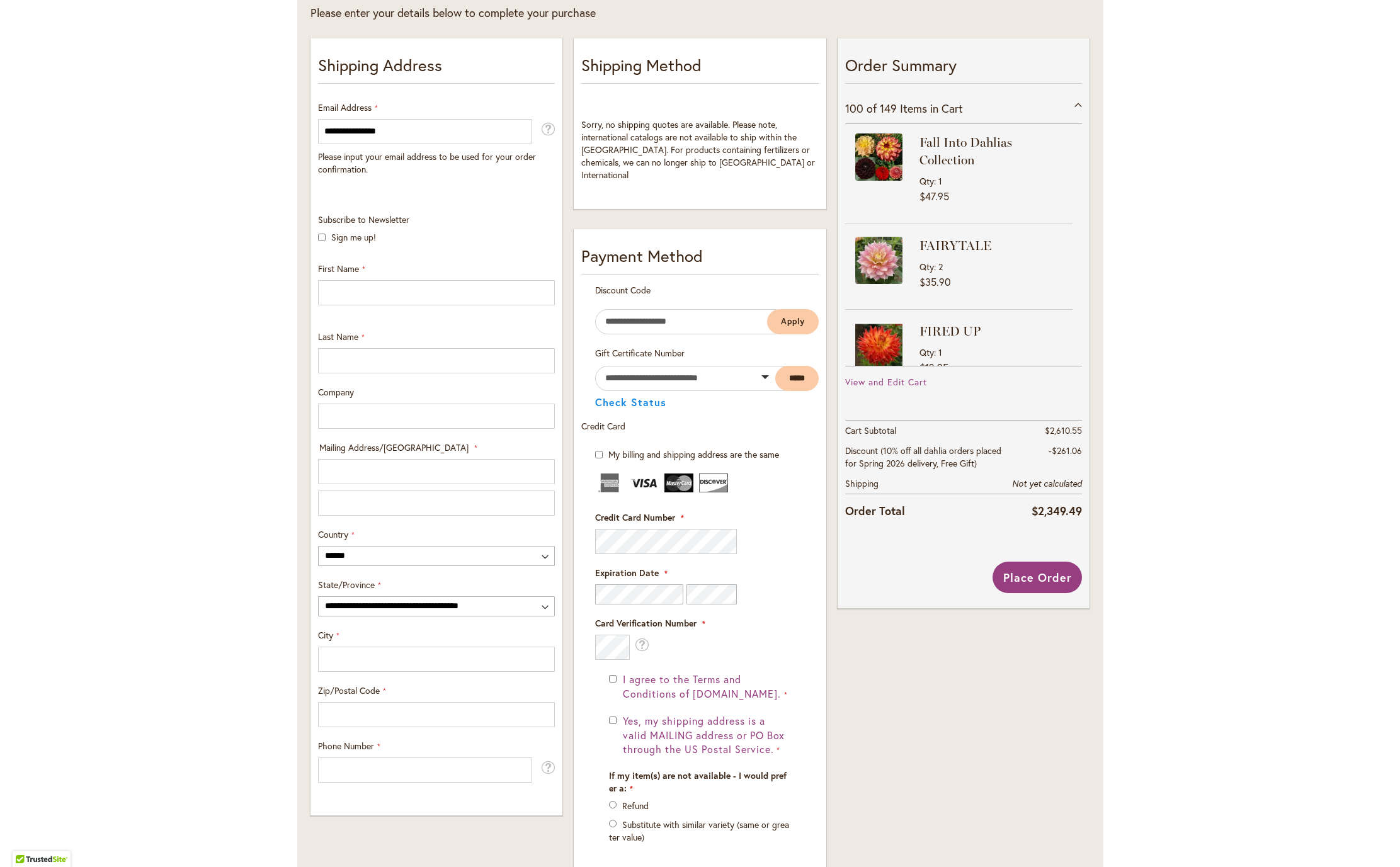
scroll to position [239, 0]
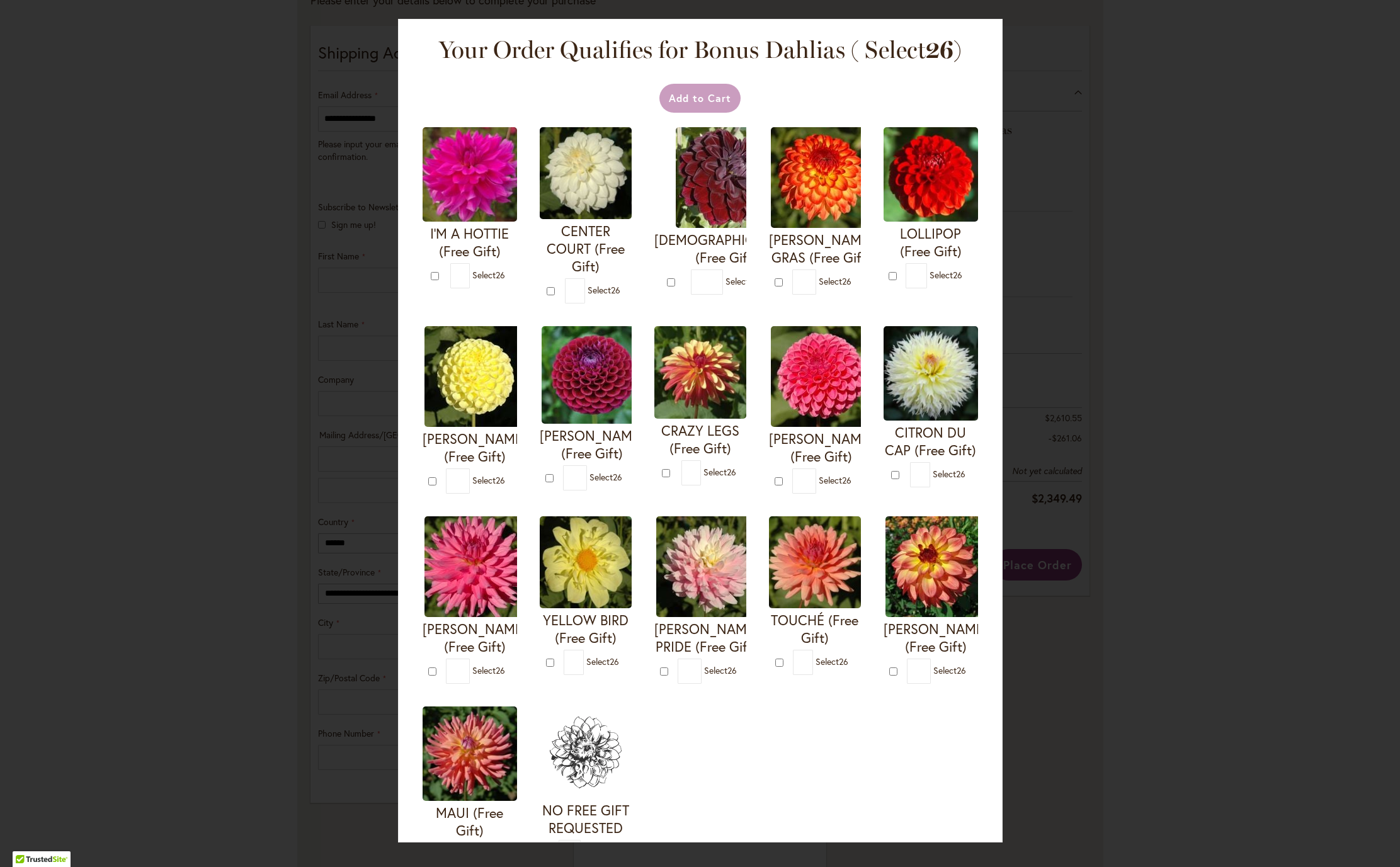
click at [321, 290] on div "Your Order Qualifies for Bonus Dahlias ( Select 26 ) Add to Cart I'M A HOTTIE (…" at bounding box center [700, 433] width 1400 height 867
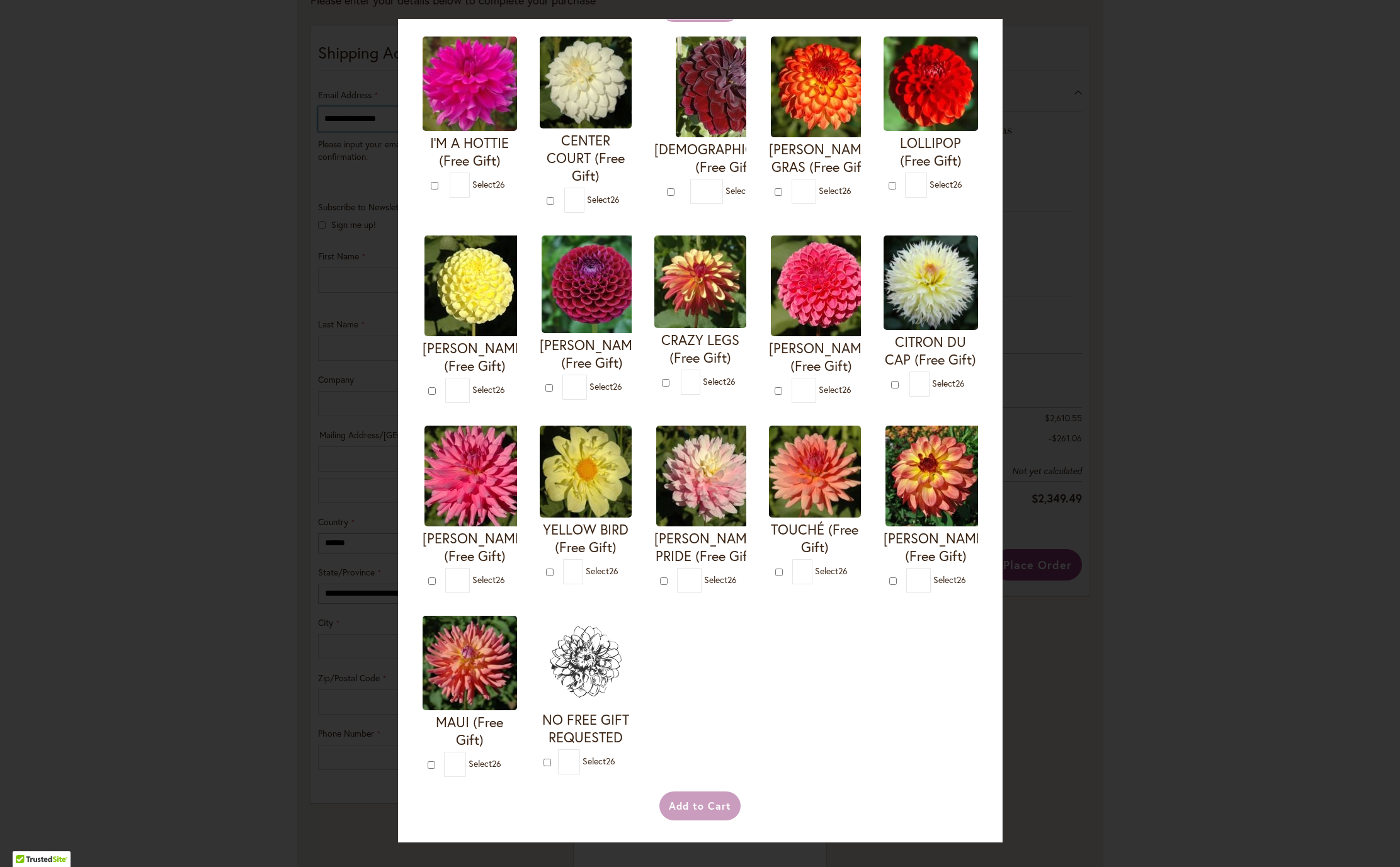
scroll to position [1607, 0]
click at [1000, 594] on div "Your Order Qualifies for Bonus Dahlias ( Select 26 ) Add to Cart I'M A HOTTIE (…" at bounding box center [700, 431] width 604 height 824
click at [1002, 595] on div "Your Order Qualifies for Bonus Dahlias ( Select 26 ) Add to Cart I'M A HOTTIE (…" at bounding box center [700, 431] width 604 height 824
drag, startPoint x: 1003, startPoint y: 597, endPoint x: 1000, endPoint y: 605, distance: 8.5
click at [999, 607] on div "Your Order Qualifies for Bonus Dahlias ( Select 26 ) Add to Cart I'M A HOTTIE (…" at bounding box center [700, 433] width 1400 height 867
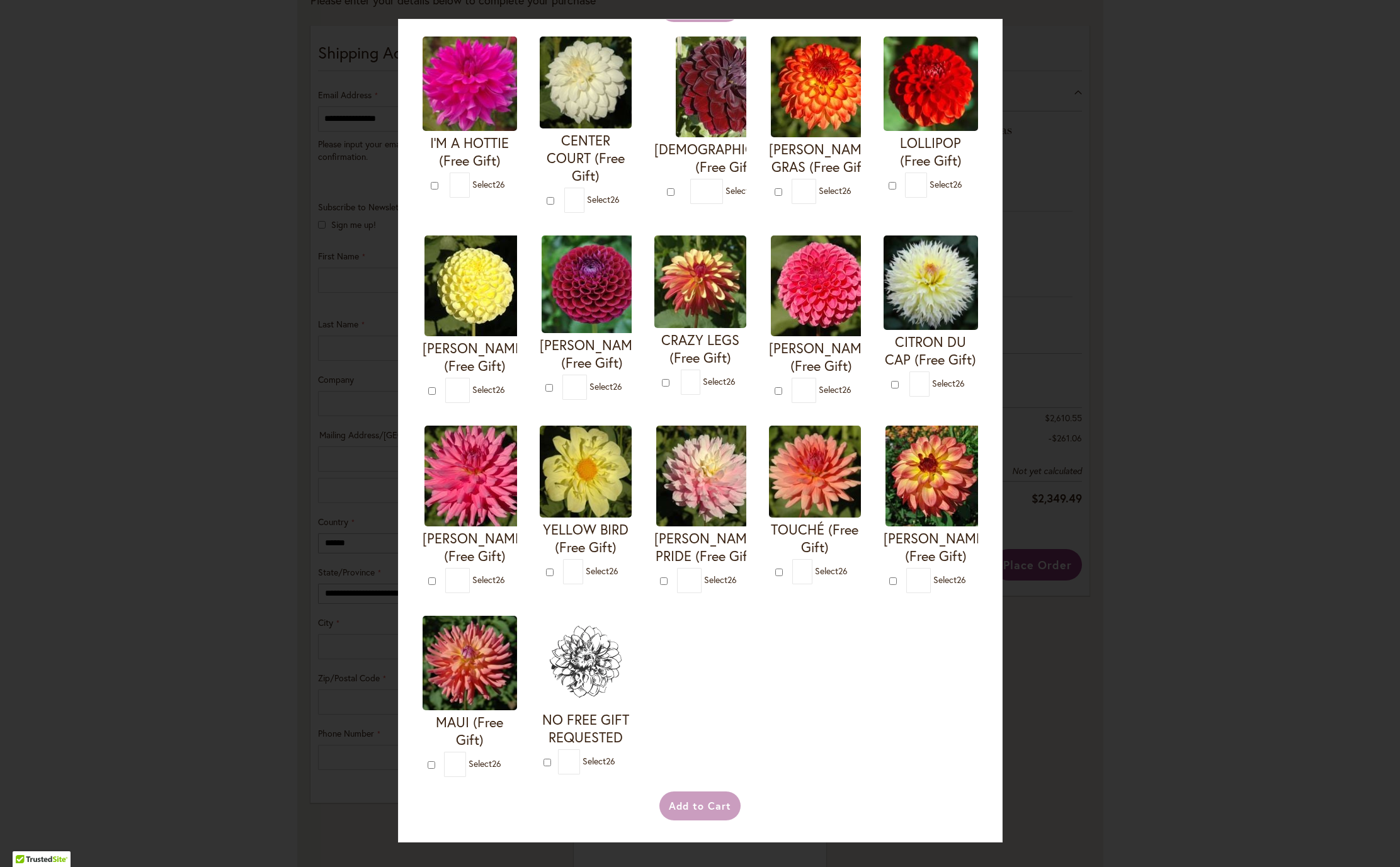
scroll to position [1805, 0]
drag, startPoint x: 1095, startPoint y: 629, endPoint x: 1096, endPoint y: 636, distance: 7.1
click at [1096, 636] on div "Your Order Qualifies for Bonus Dahlias ( Select 26 ) Add to Cart I'M A HOTTIE (…" at bounding box center [700, 433] width 1400 height 867
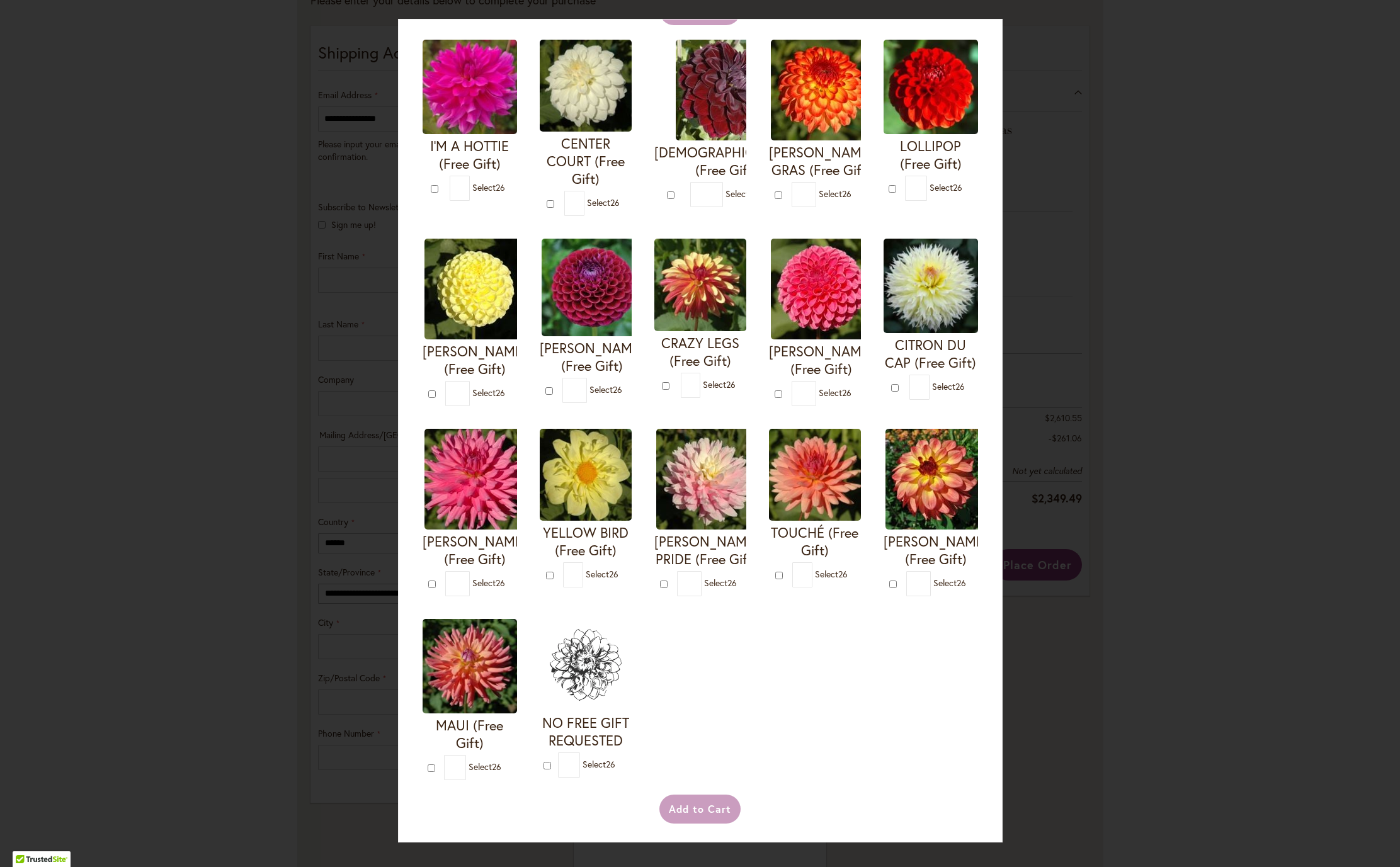
scroll to position [0, 0]
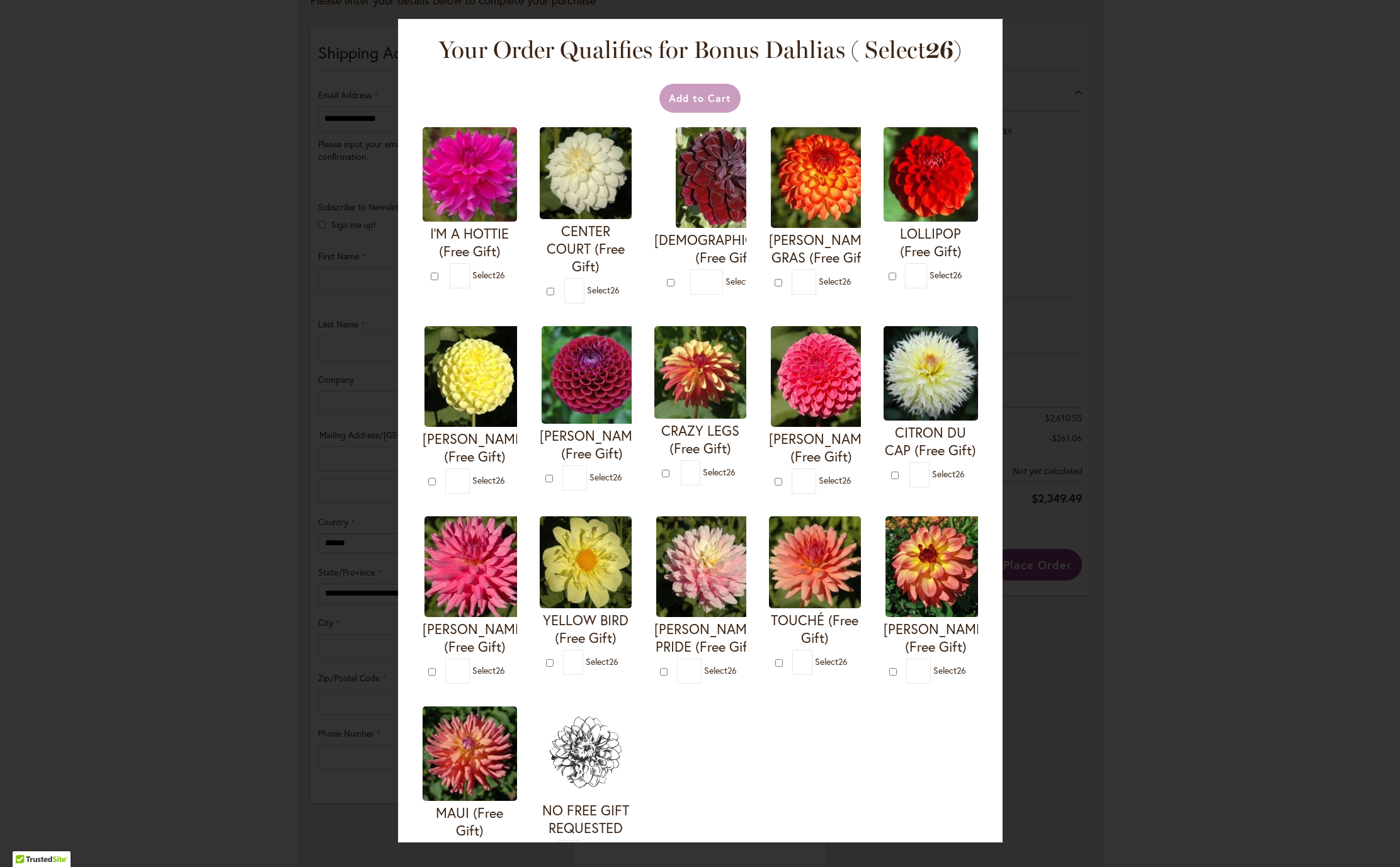
click at [470, 288] on input "*" at bounding box center [460, 276] width 20 height 25
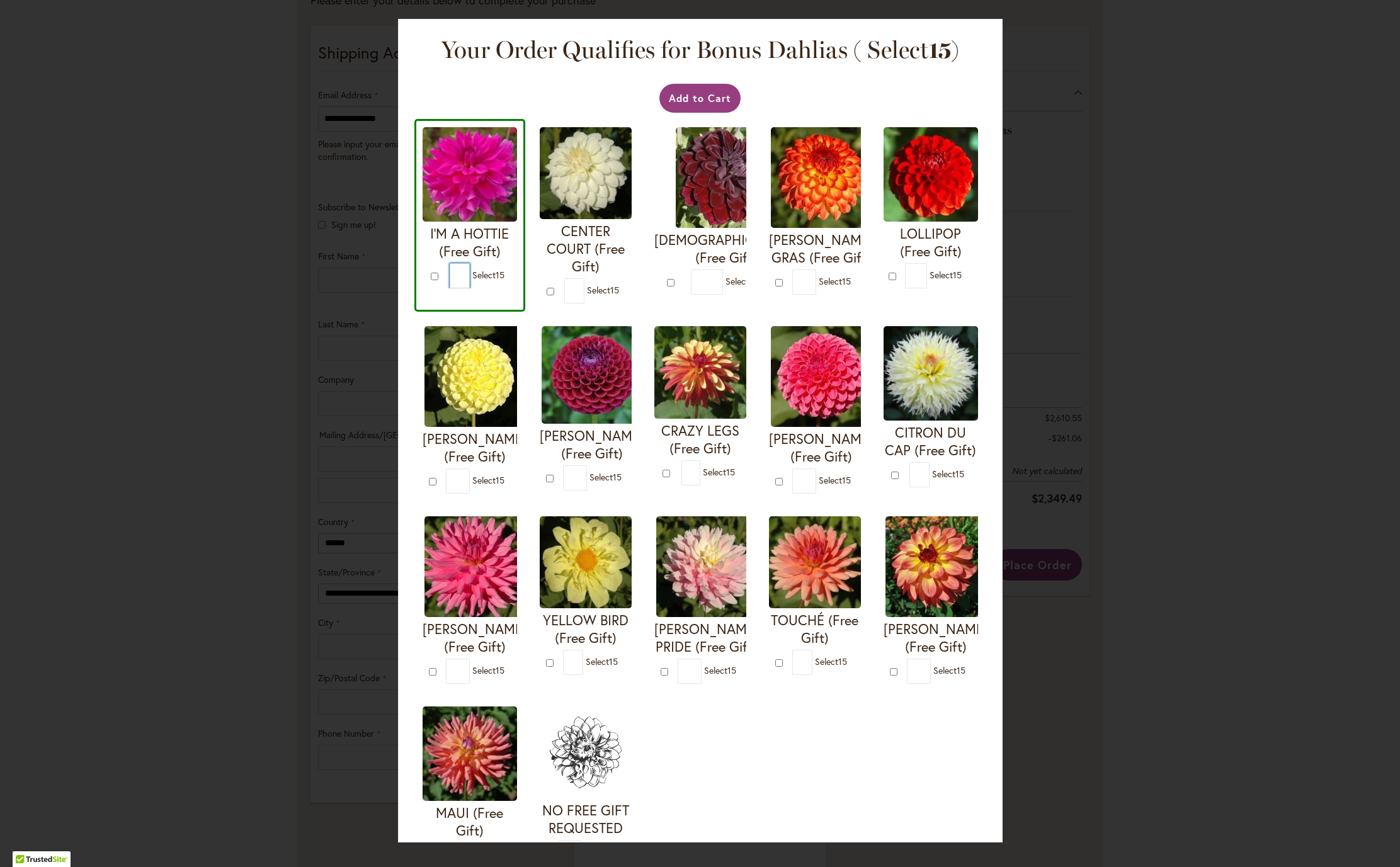
type input "**"
click at [632, 219] on img at bounding box center [585, 173] width 92 height 92
type input "*"
click at [470, 288] on input "**" at bounding box center [460, 276] width 20 height 25
type input "*"
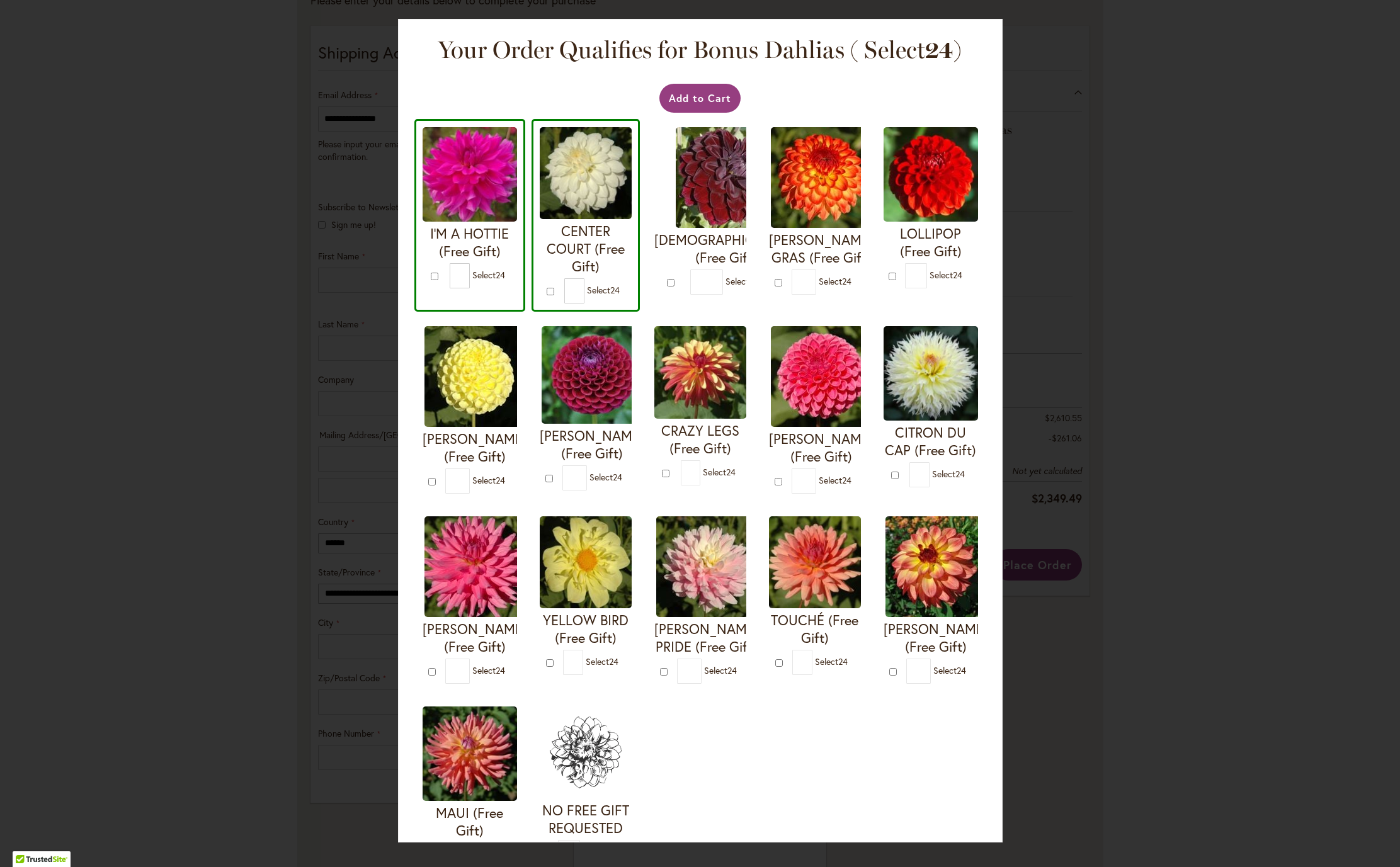
click at [690, 295] on input "*" at bounding box center [706, 282] width 32 height 25
type input "*"
click at [792, 295] on input "*" at bounding box center [804, 282] width 24 height 25
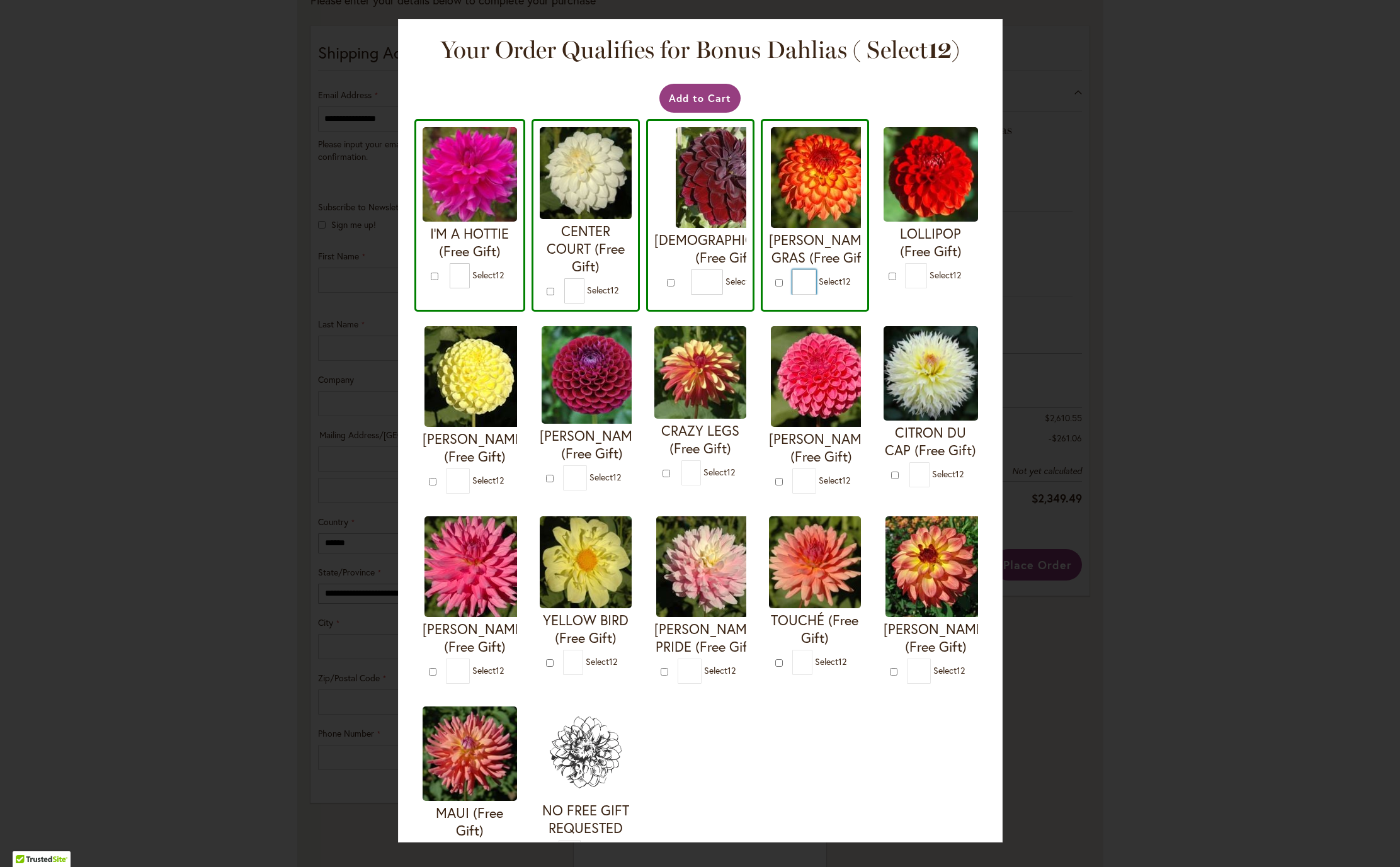
type input "*"
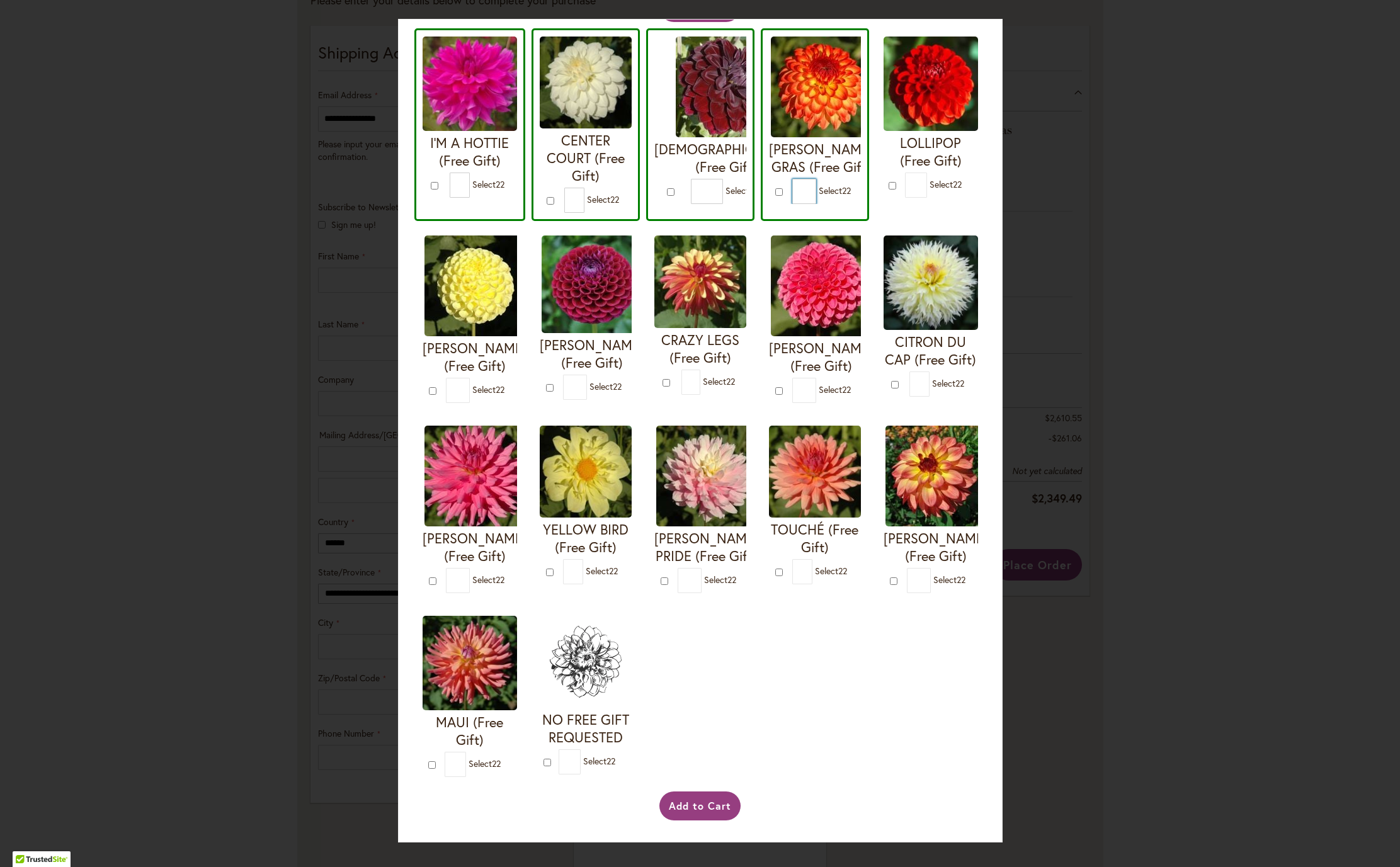
scroll to position [228, 0]
click at [884, 131] on img at bounding box center [931, 84] width 94 height 94
type input "*"
click at [905, 198] on input "*" at bounding box center [916, 185] width 22 height 25
click at [517, 403] on form "NETTIE (Free Gift) * 21" at bounding box center [470, 319] width 94 height 167
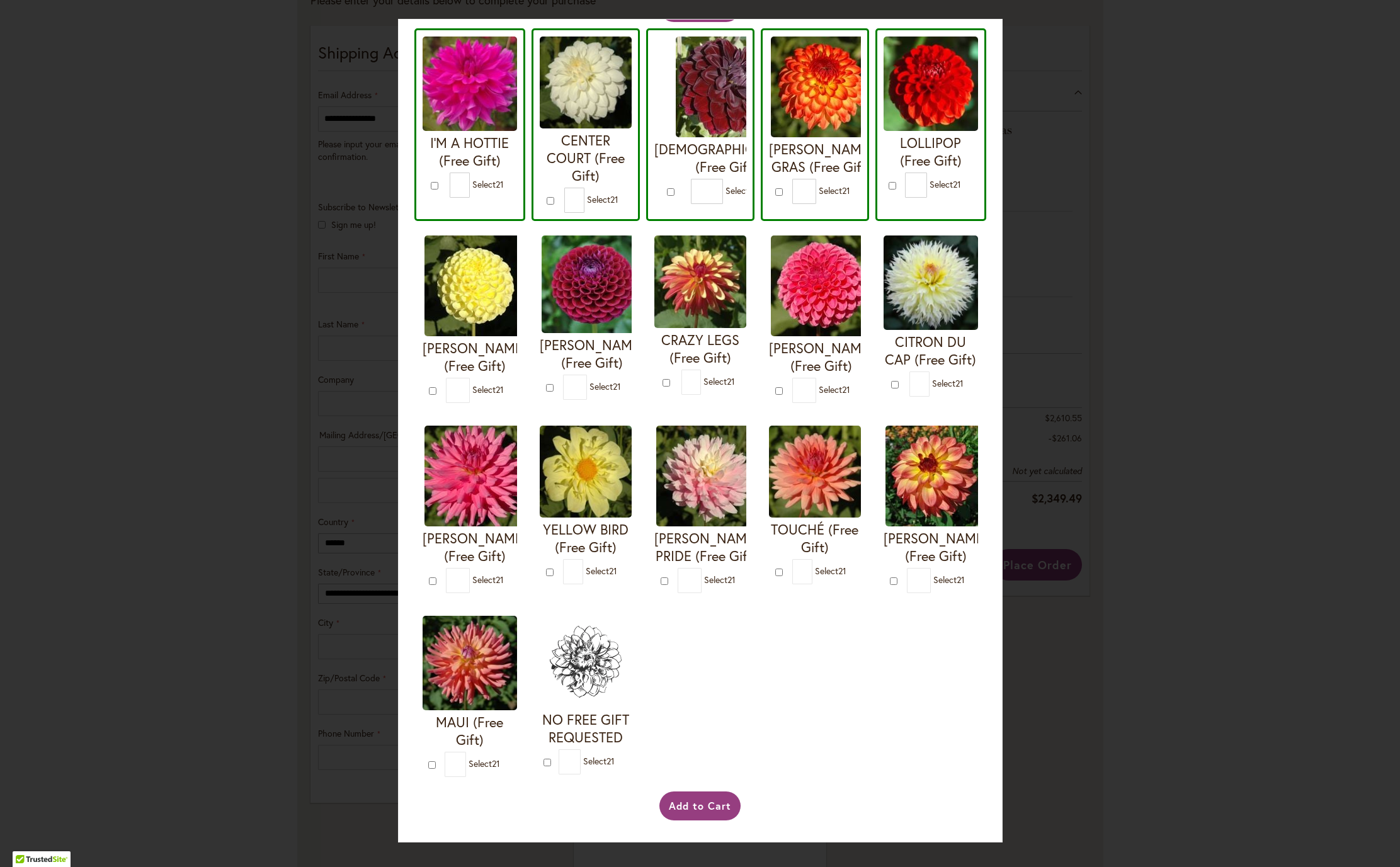
type input "*"
click at [1391, 223] on div "Your Order Qualifies for Bonus Dahlias ( Select 20 ) Add to Cart I'M A HOTTIE (…" at bounding box center [700, 433] width 1400 height 867
drag, startPoint x: 1391, startPoint y: 223, endPoint x: 1392, endPoint y: 240, distance: 17.0
click at [1392, 238] on div "Your Order Qualifies for Bonus Dahlias ( Select 20 ) Add to Cart I'M A HOTTIE (…" at bounding box center [700, 433] width 1400 height 867
drag, startPoint x: 1385, startPoint y: 837, endPoint x: 1366, endPoint y: 832, distance: 19.6
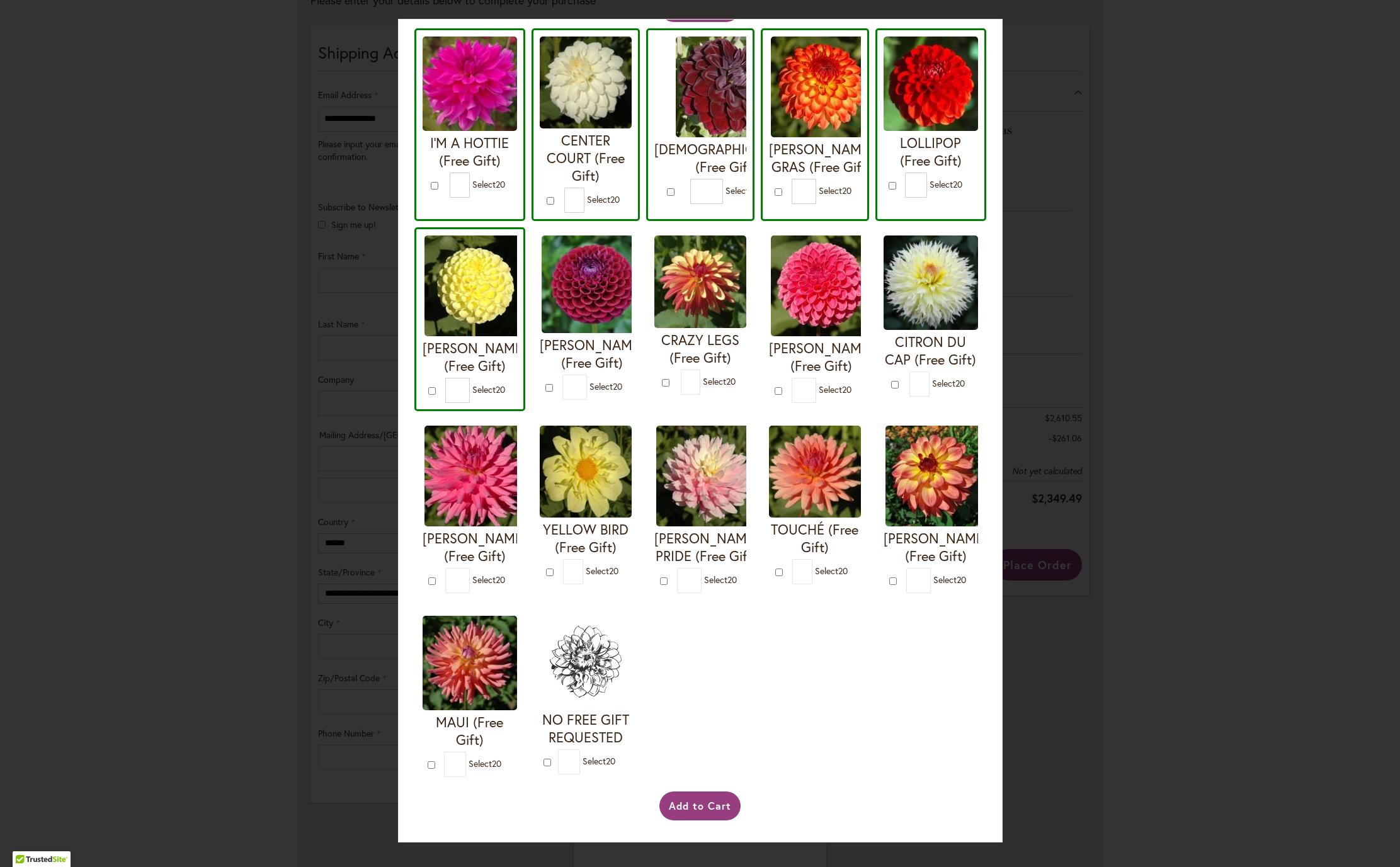
click at [1386, 838] on div "Your Order Qualifies for Bonus Dahlias ( Select 20 ) Add to Cart I'M A HOTTIE (…" at bounding box center [700, 433] width 1400 height 867
click at [587, 400] on input "*" at bounding box center [575, 387] width 24 height 25
type input "**"
click at [681, 395] on input "*" at bounding box center [691, 382] width 20 height 25
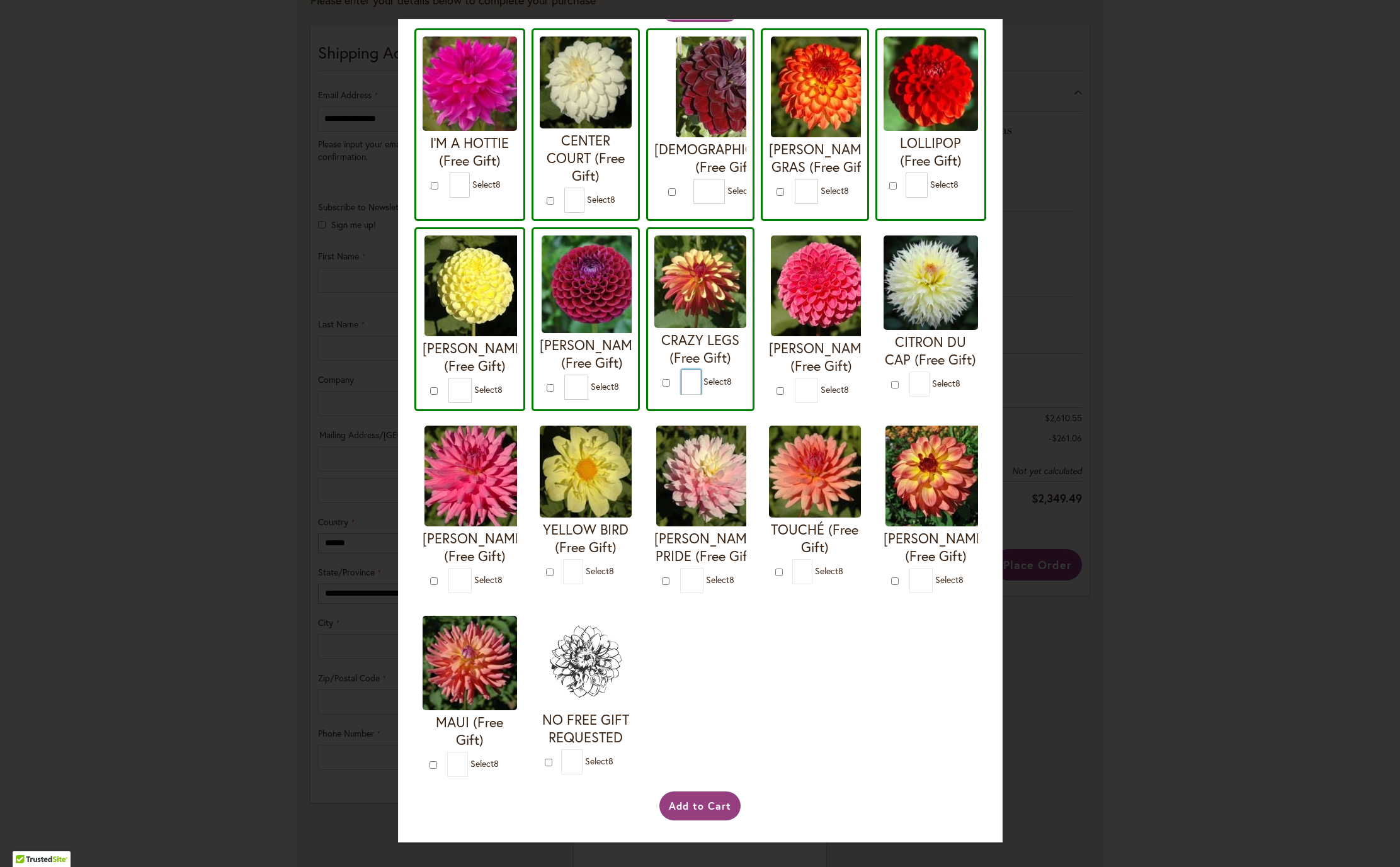
type input "*"
click at [681, 370] on input "*" at bounding box center [691, 382] width 20 height 25
type input "*"
click at [795, 378] on input "*" at bounding box center [806, 390] width 24 height 25
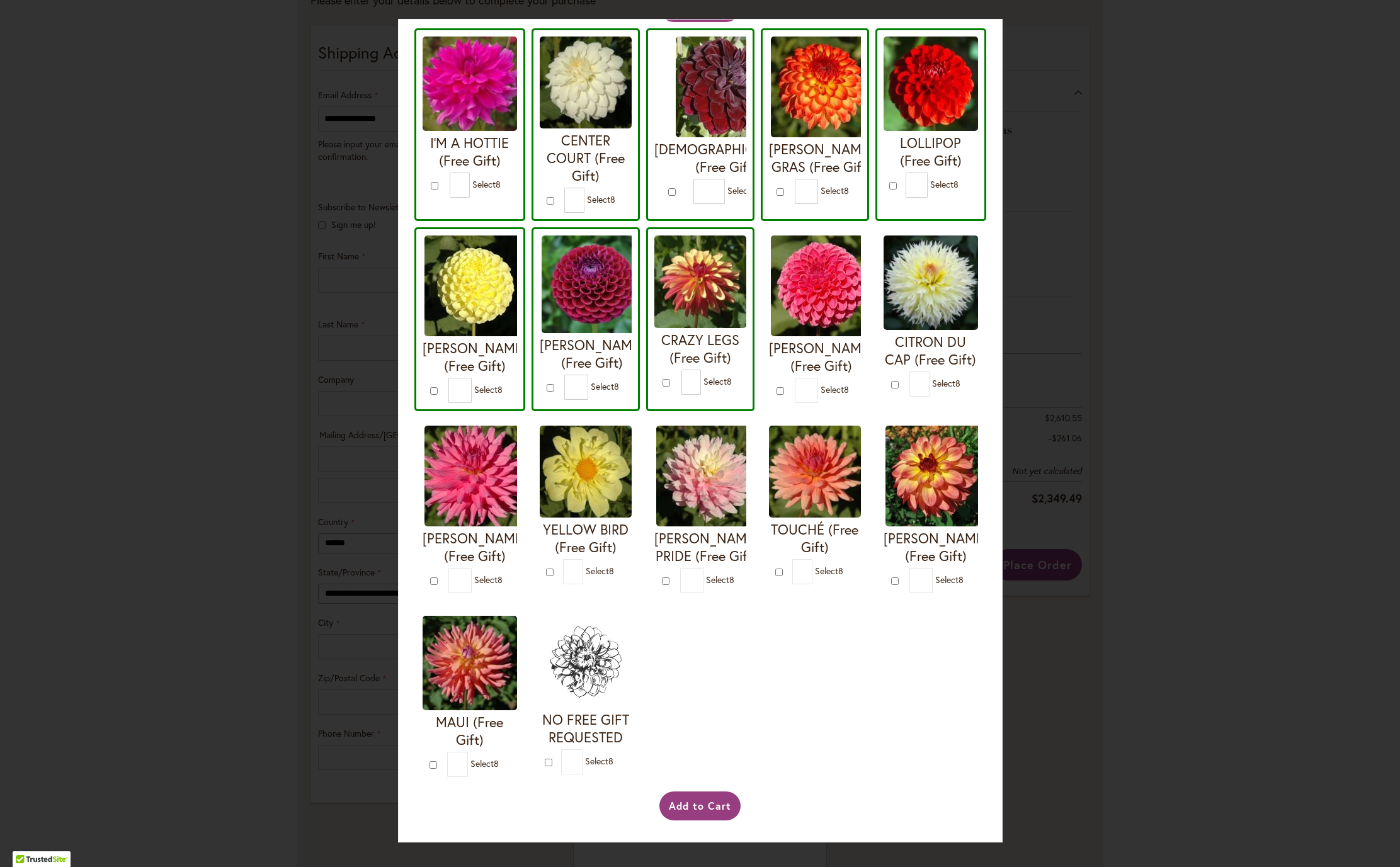
type input "*"
click at [909, 397] on input "*" at bounding box center [919, 384] width 21 height 25
type input "*"
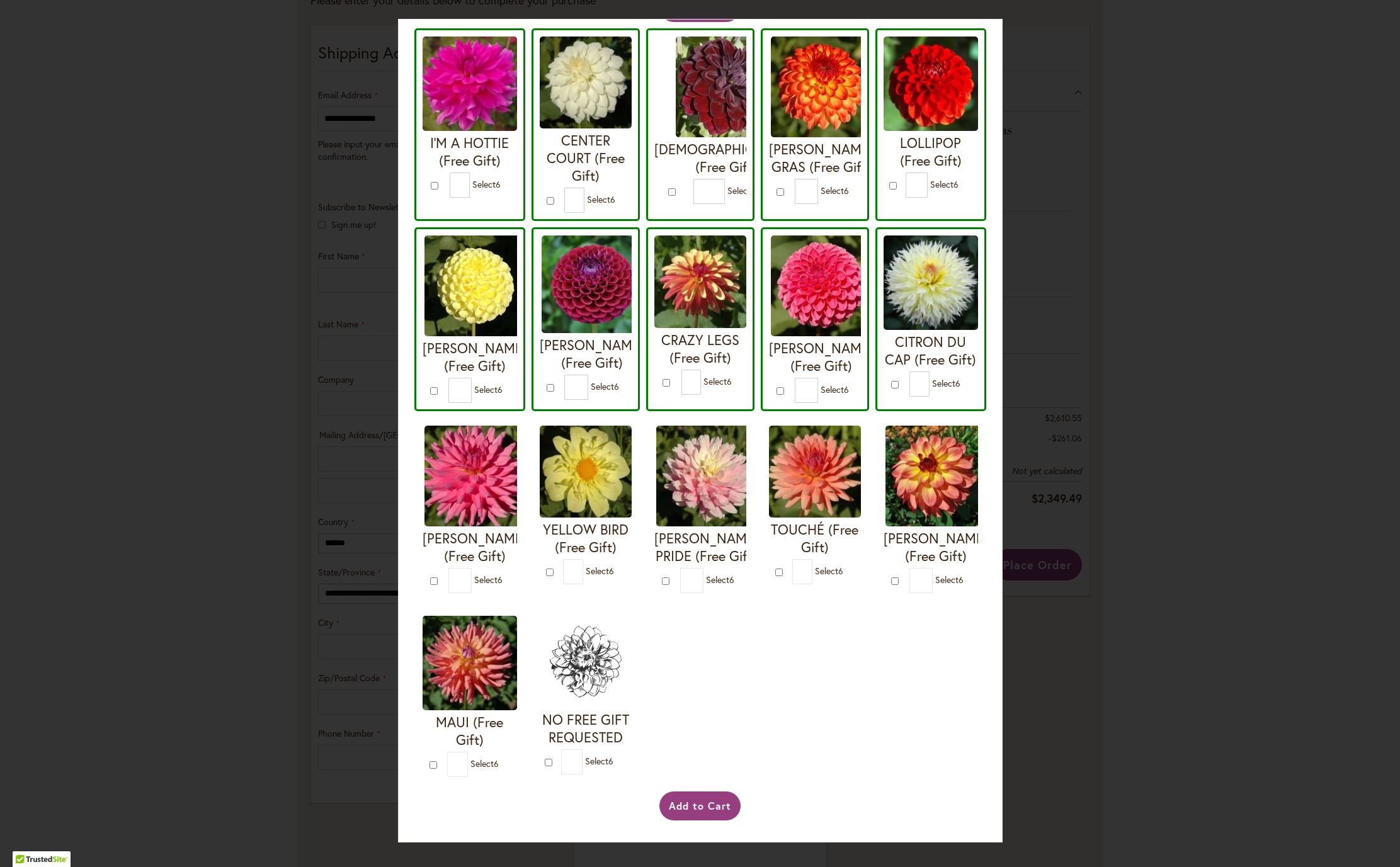
click at [472, 593] on input "*" at bounding box center [460, 580] width 24 height 25
type input "*"
click at [584, 585] on input "*" at bounding box center [573, 572] width 21 height 25
type input "*"
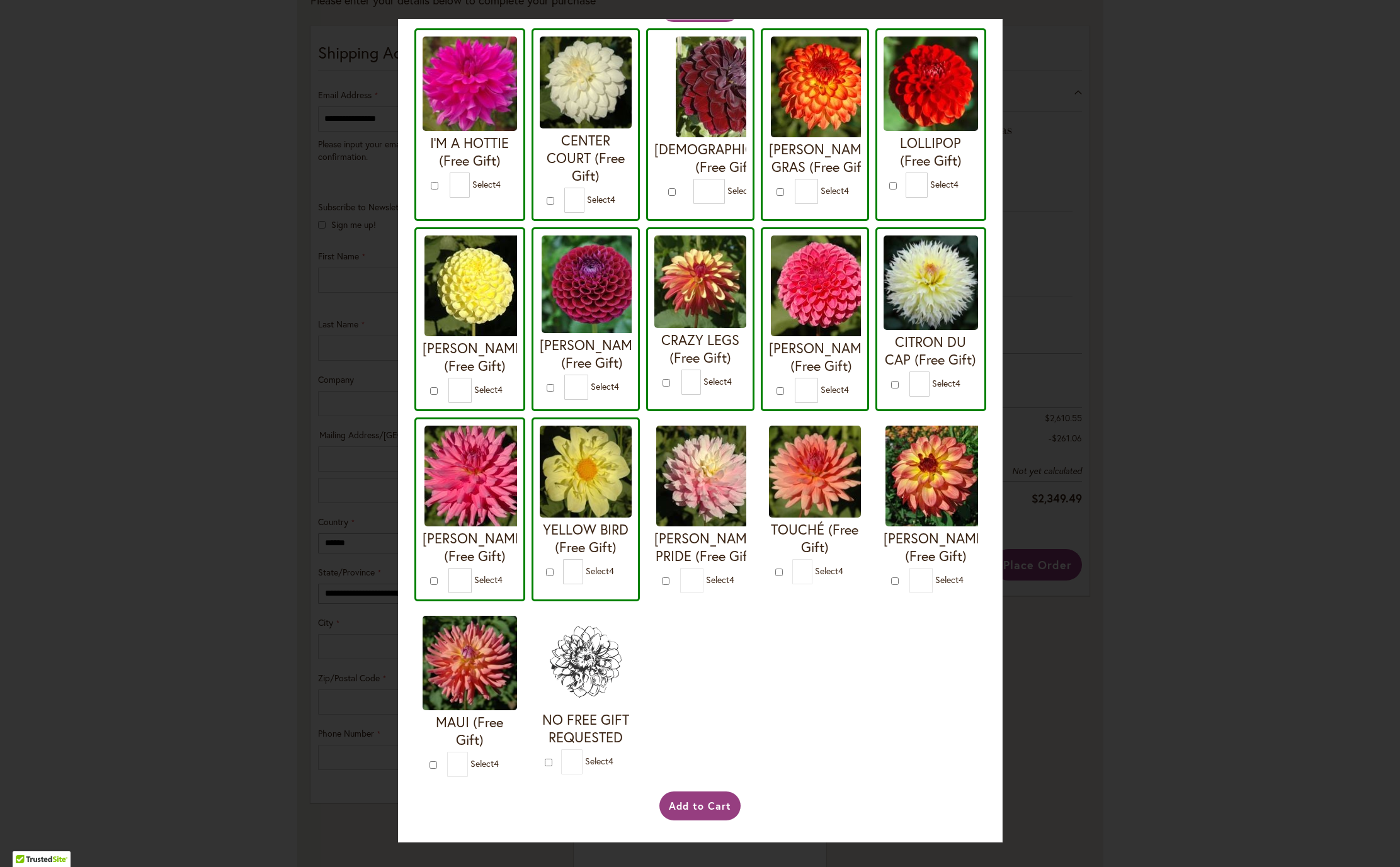
scroll to position [1868, 0]
click at [680, 568] on input "*" at bounding box center [691, 580] width 24 height 25
type input "*"
click at [792, 585] on input "*" at bounding box center [802, 572] width 21 height 25
type input "*"
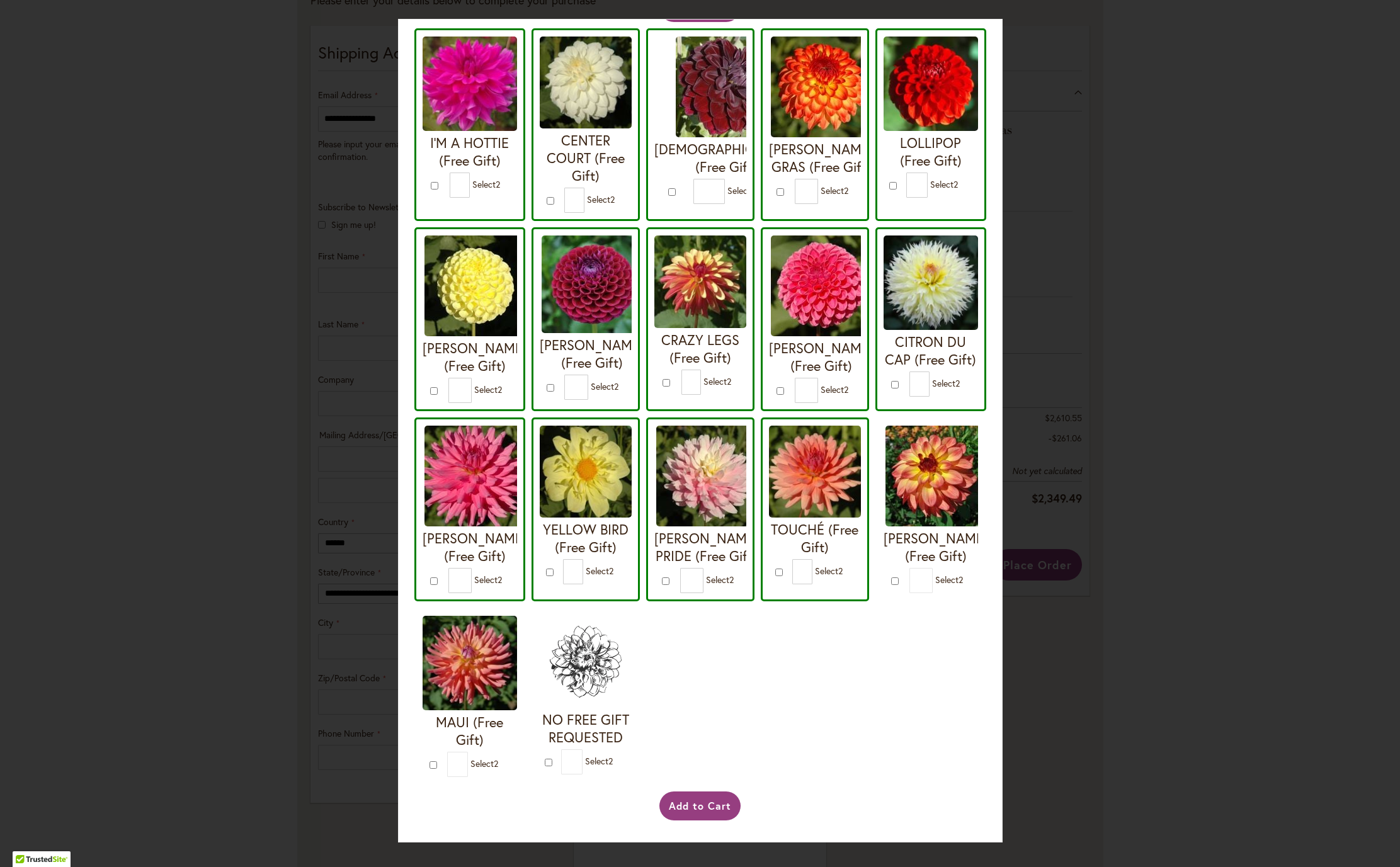
click at [909, 593] on input "*" at bounding box center [920, 580] width 24 height 25
type input "*"
click at [468, 752] on input "*" at bounding box center [458, 764] width 21 height 25
type input "*"
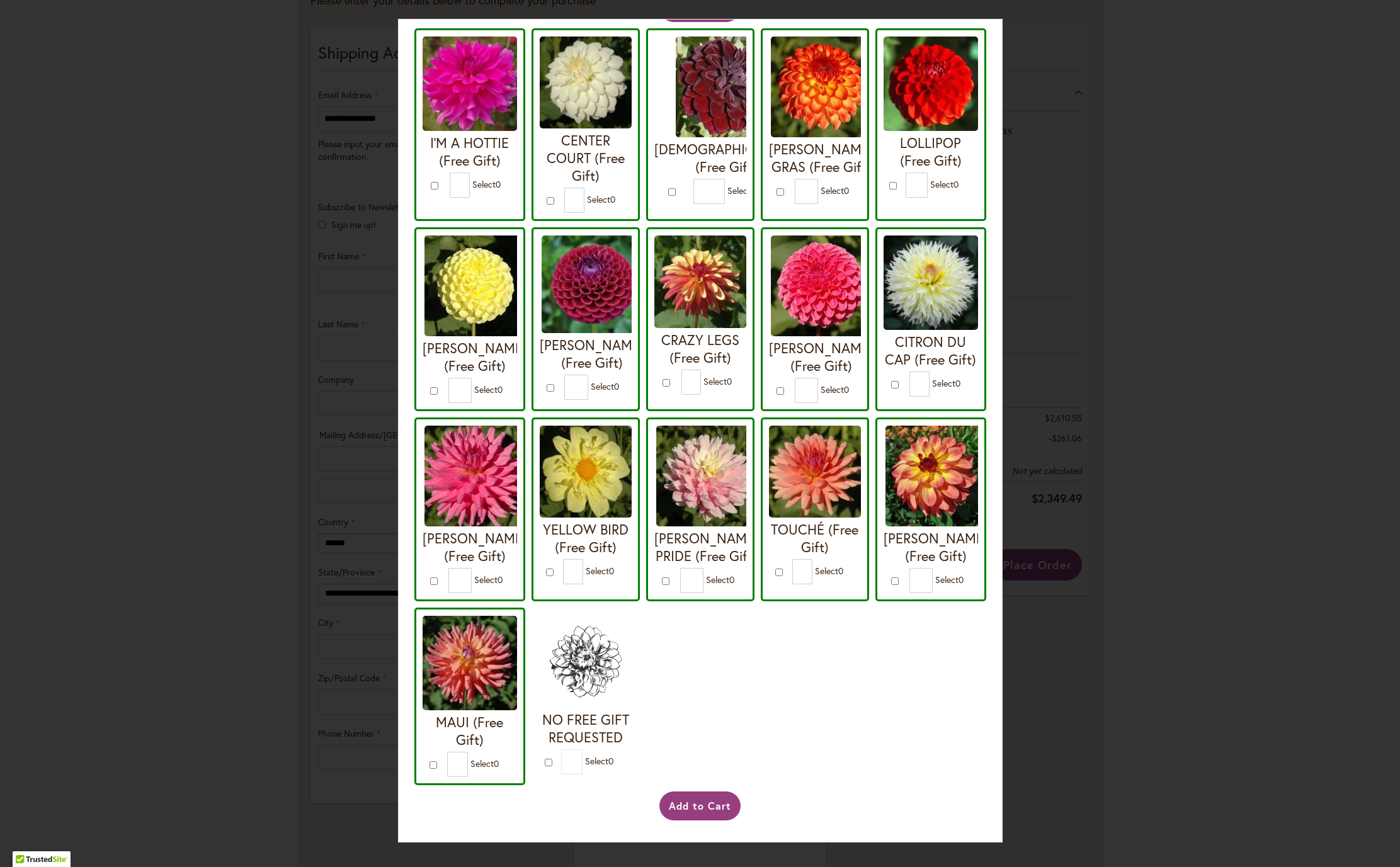
scroll to position [990, 0]
click at [588, 375] on input "**" at bounding box center [576, 387] width 24 height 25
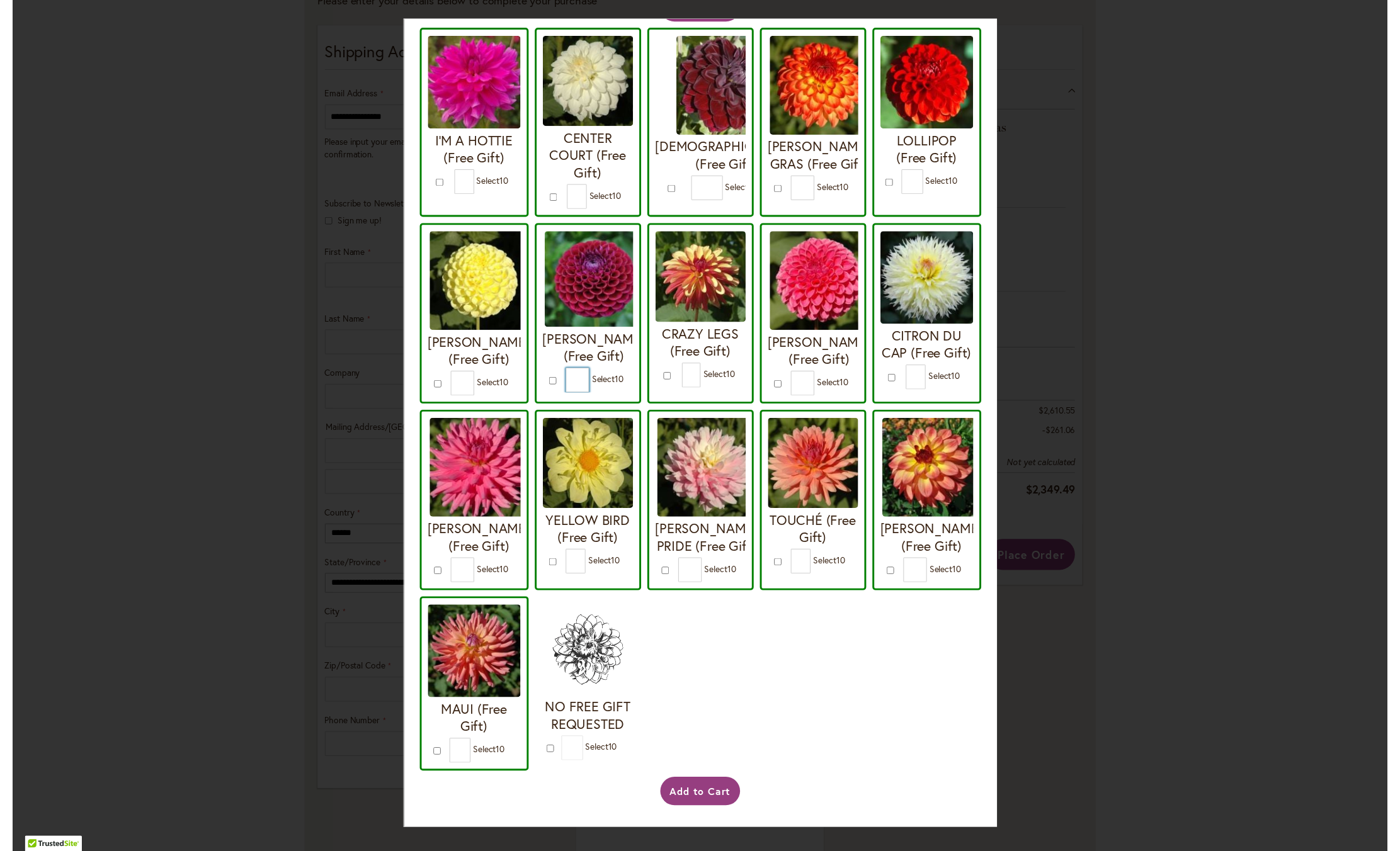
scroll to position [2061, 0]
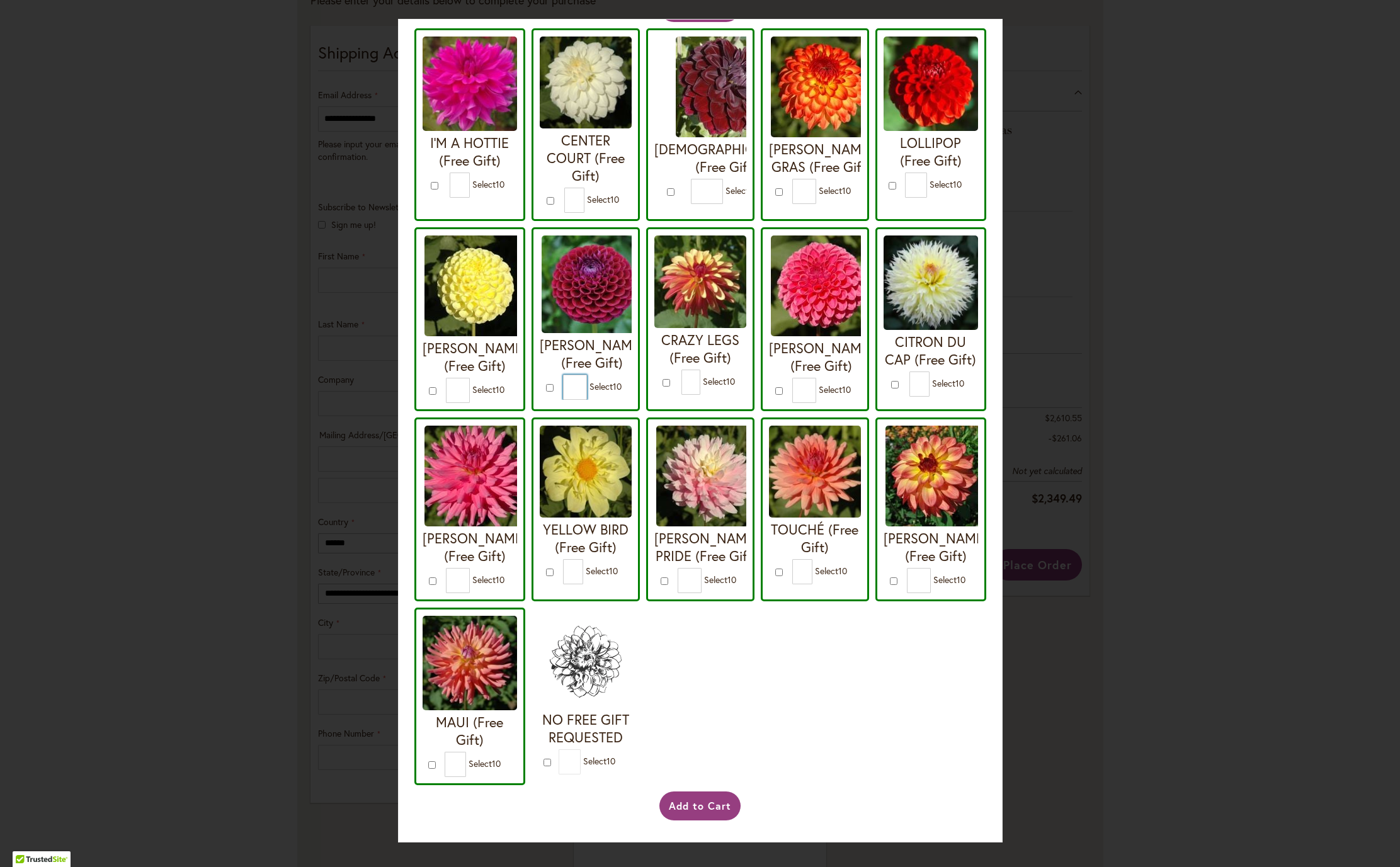
type input "*"
drag, startPoint x: 1395, startPoint y: 837, endPoint x: 1398, endPoint y: 304, distance: 533.0
click at [1399, 320] on div "Your Order Qualifies for Bonus Dahlias ( Select 10 ) Add to Cart I'M A HOTTIE (…" at bounding box center [700, 433] width 1400 height 867
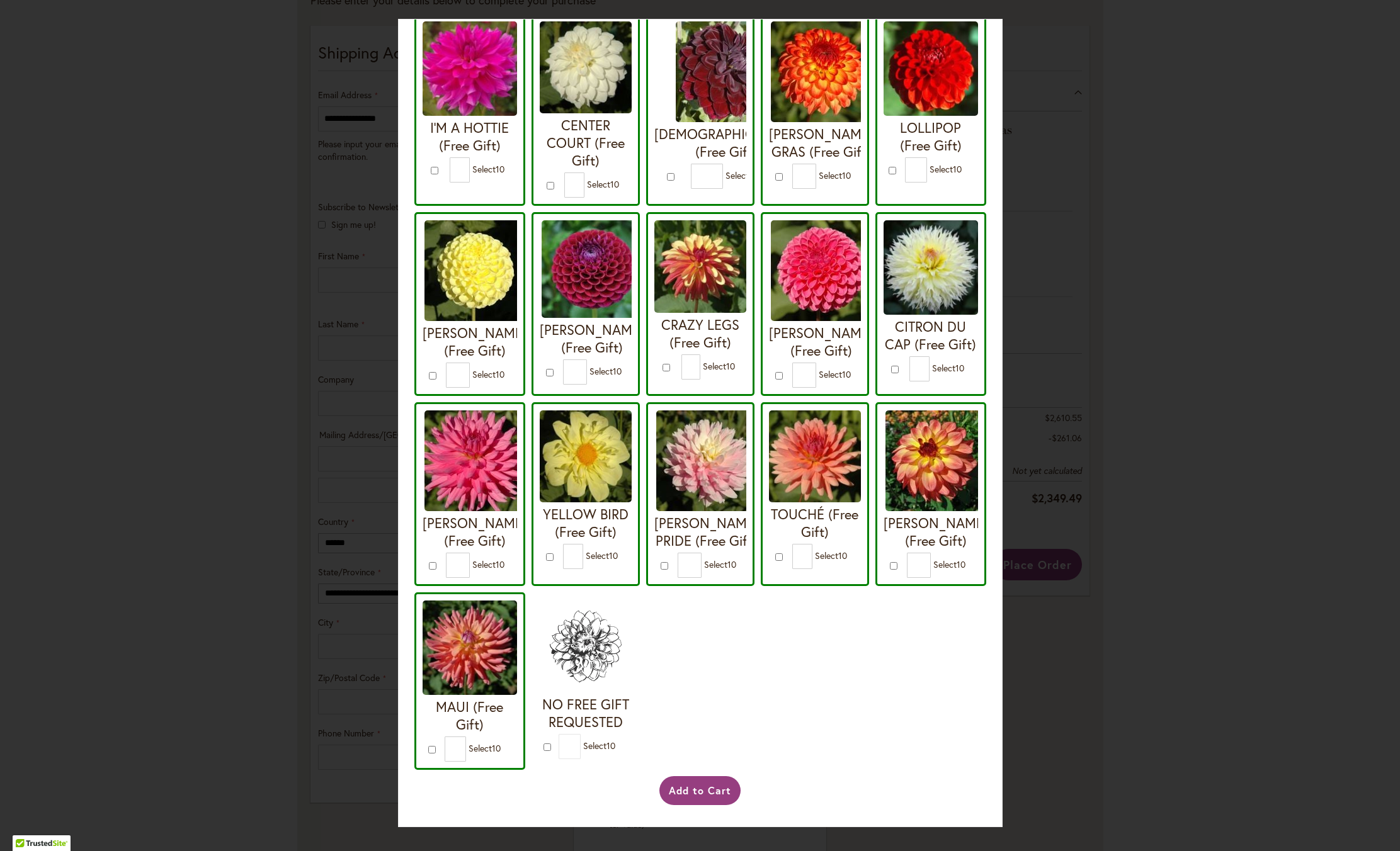
scroll to position [2050, 0]
click at [1199, 703] on div "Your Order Qualifies for Bonus Dahlias ( Select 10 ) Add to Cart I'M A HOTTIE (…" at bounding box center [700, 426] width 1400 height 851
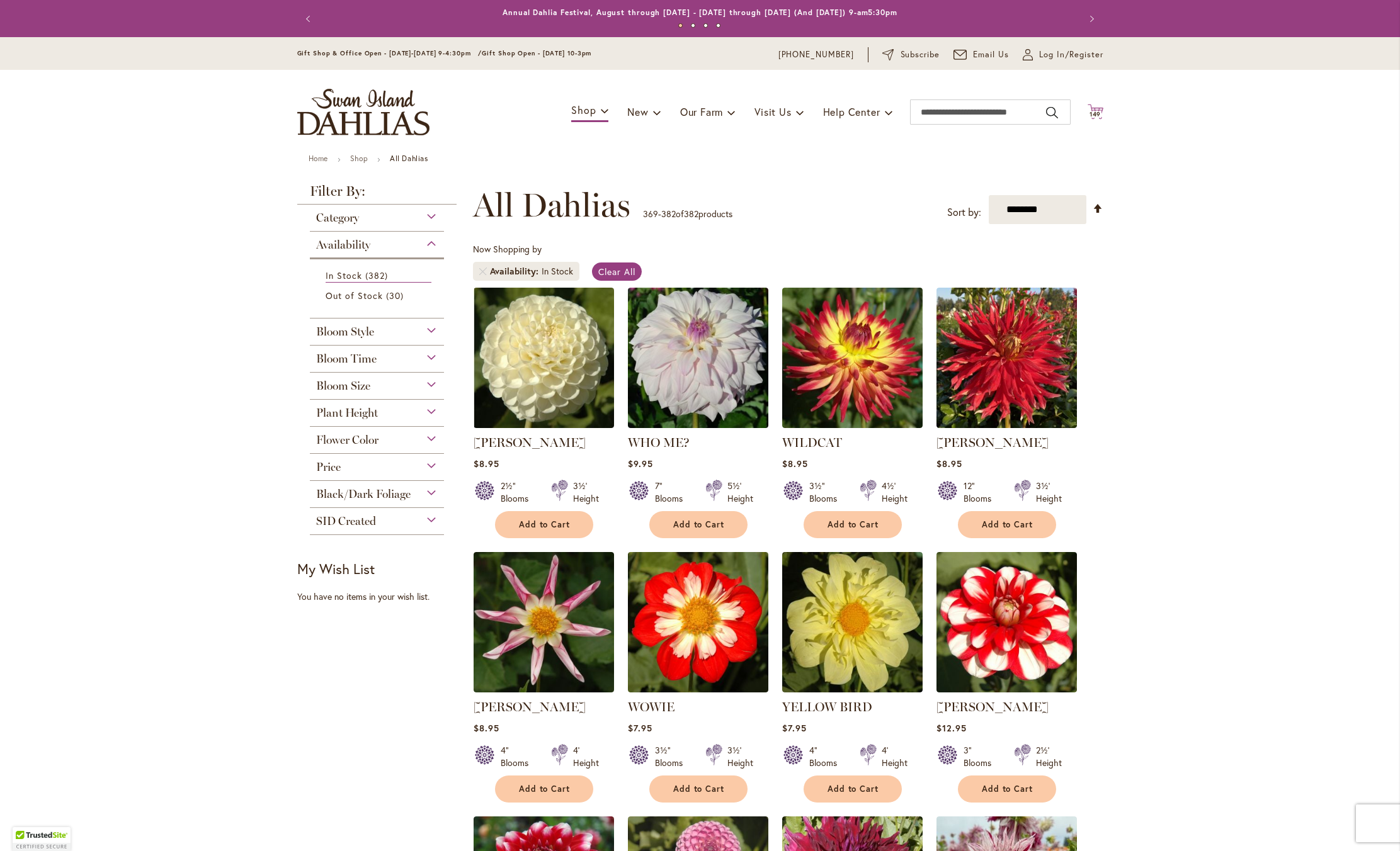
click at [1089, 119] on span "149" at bounding box center [1095, 114] width 12 height 8
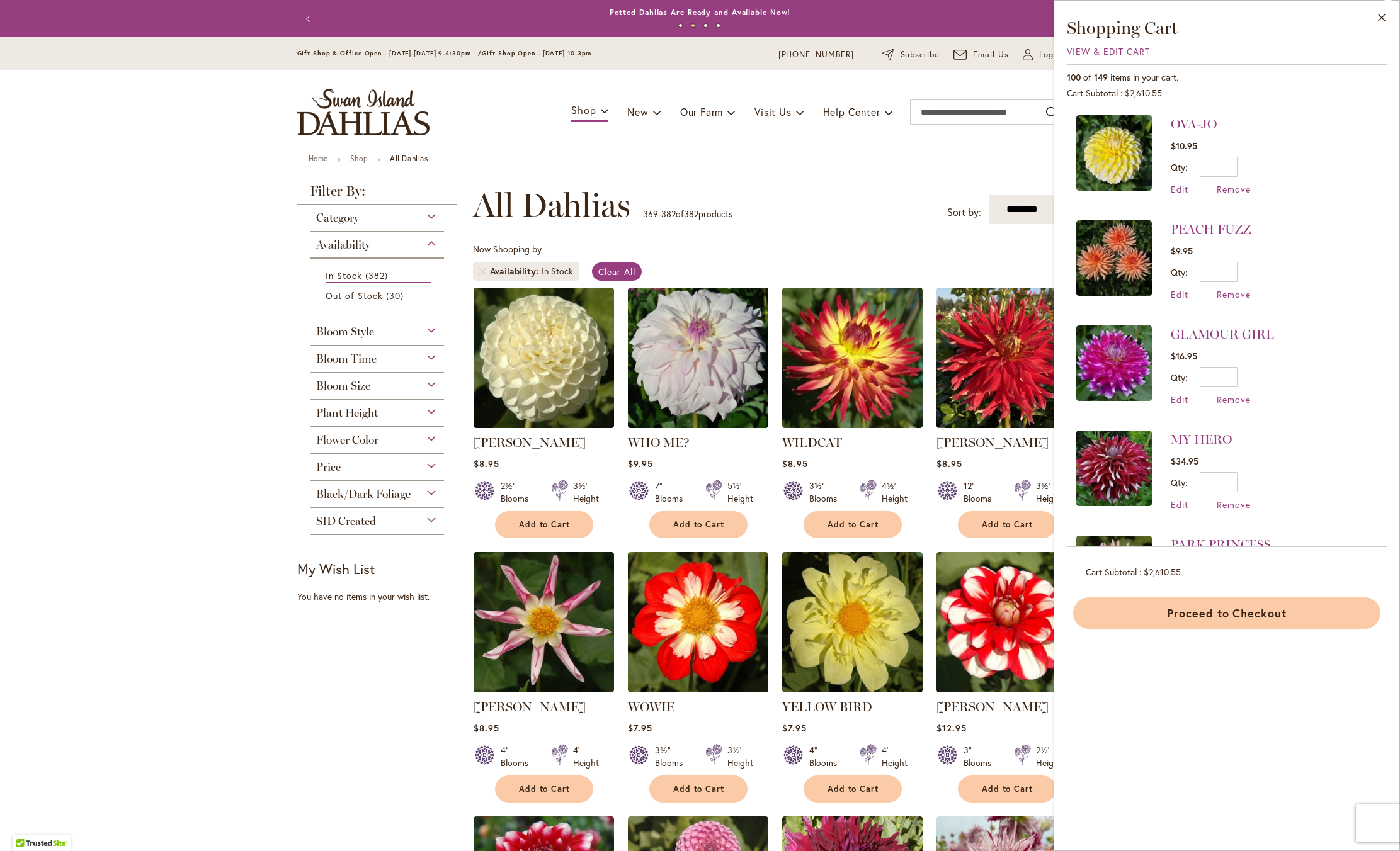
click at [1140, 614] on button "Proceed to Checkout" at bounding box center [1227, 613] width 308 height 31
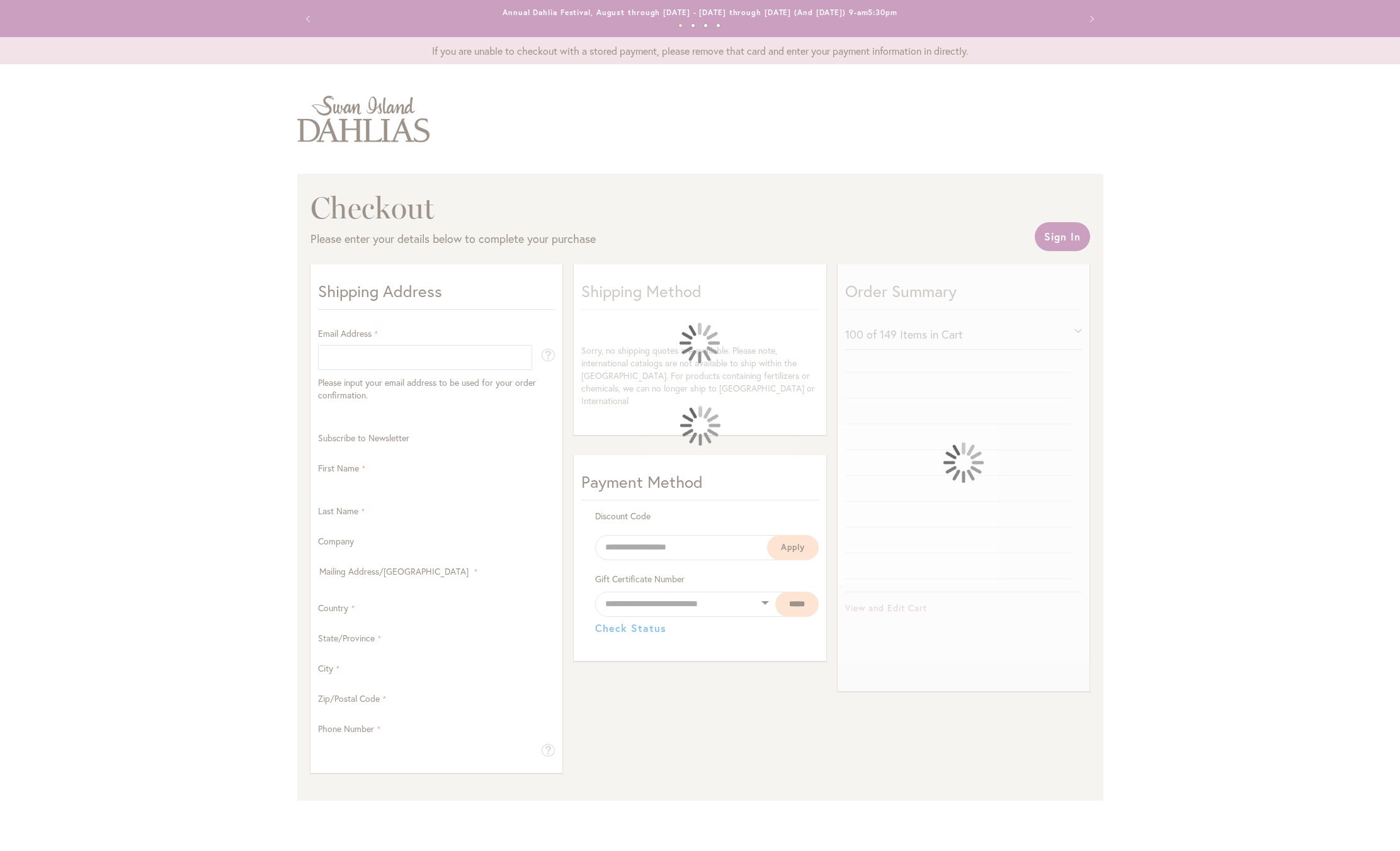
select select "**"
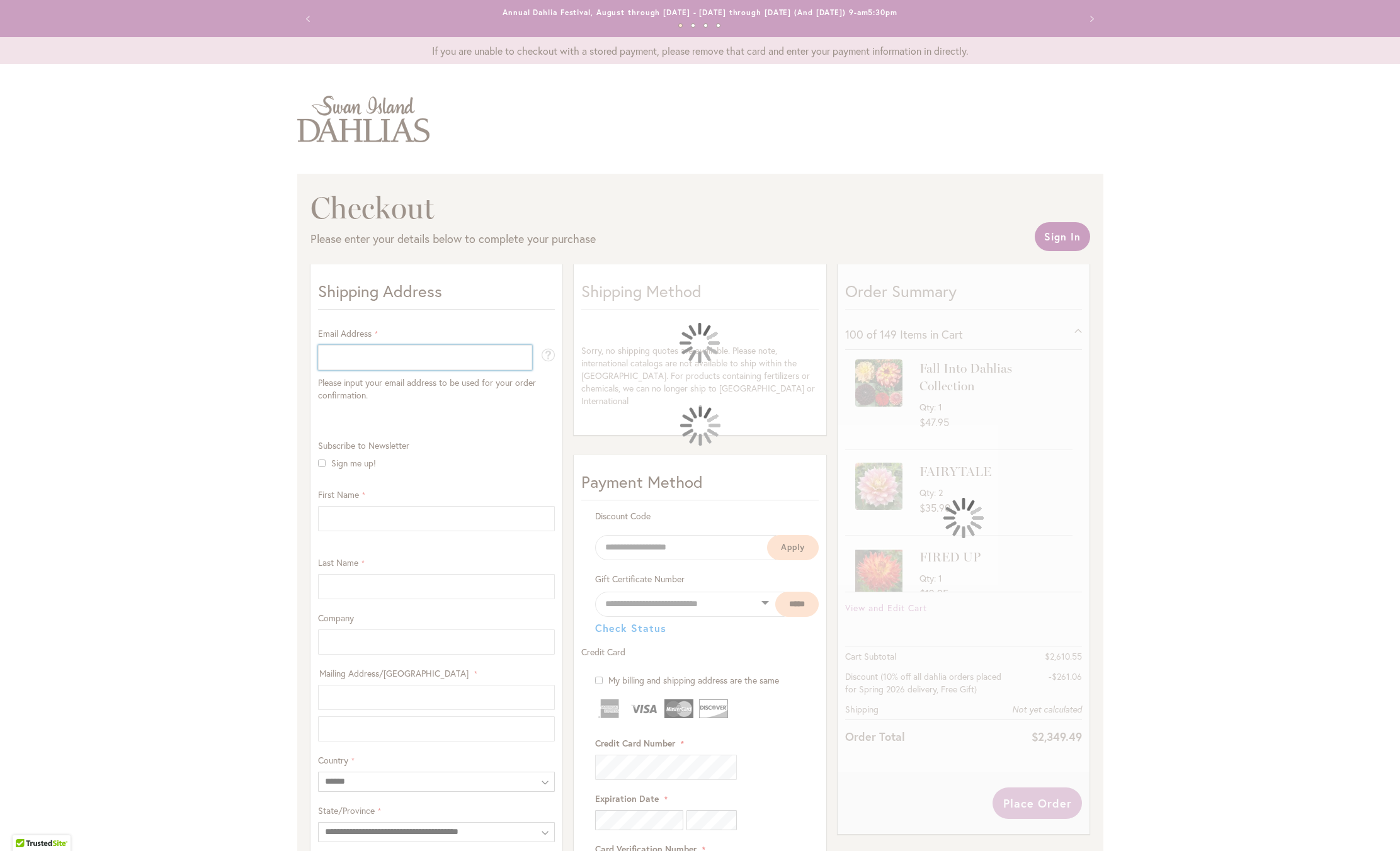
type input "**********"
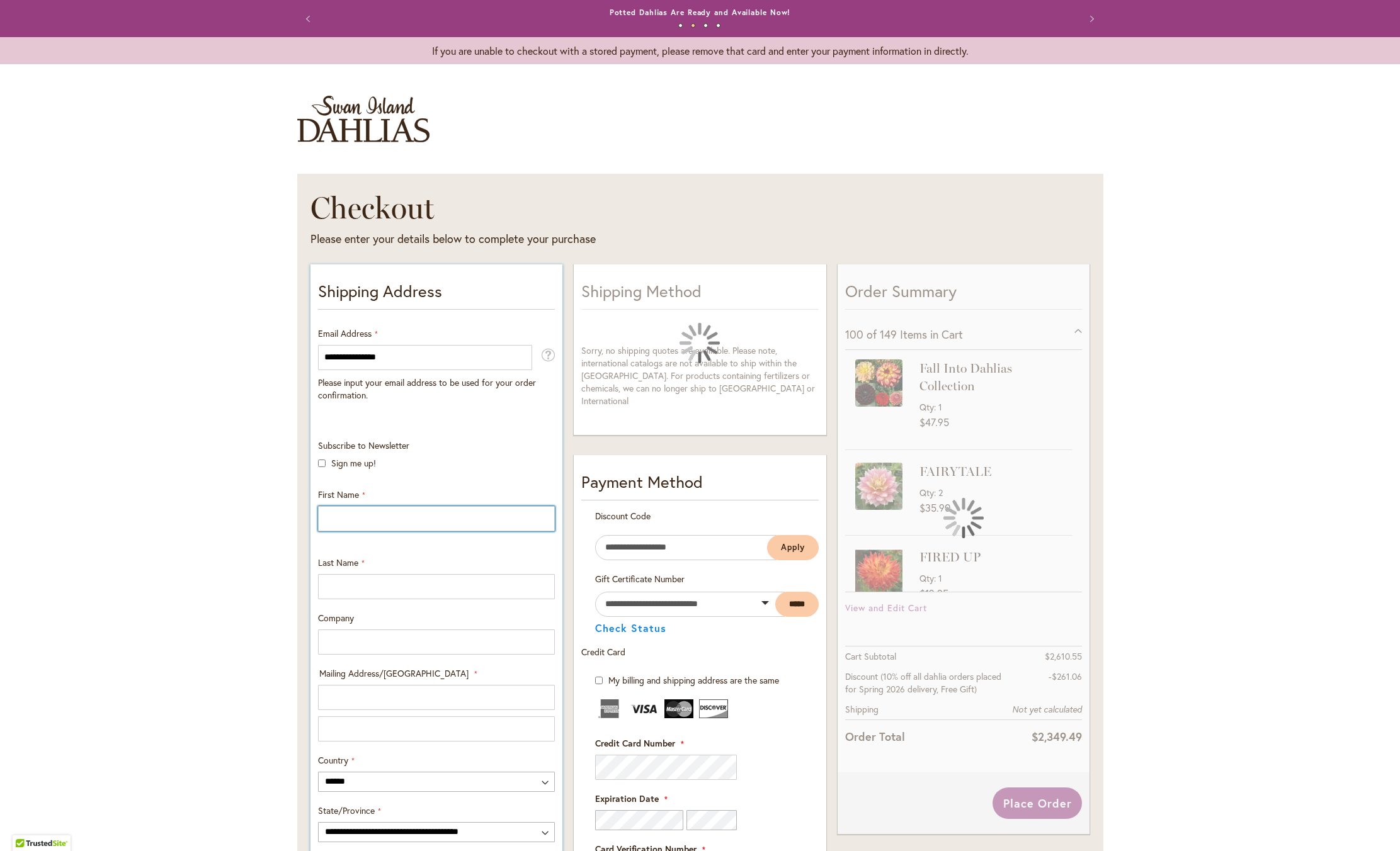
click at [333, 531] on input "First Name" at bounding box center [436, 518] width 237 height 25
type input "****"
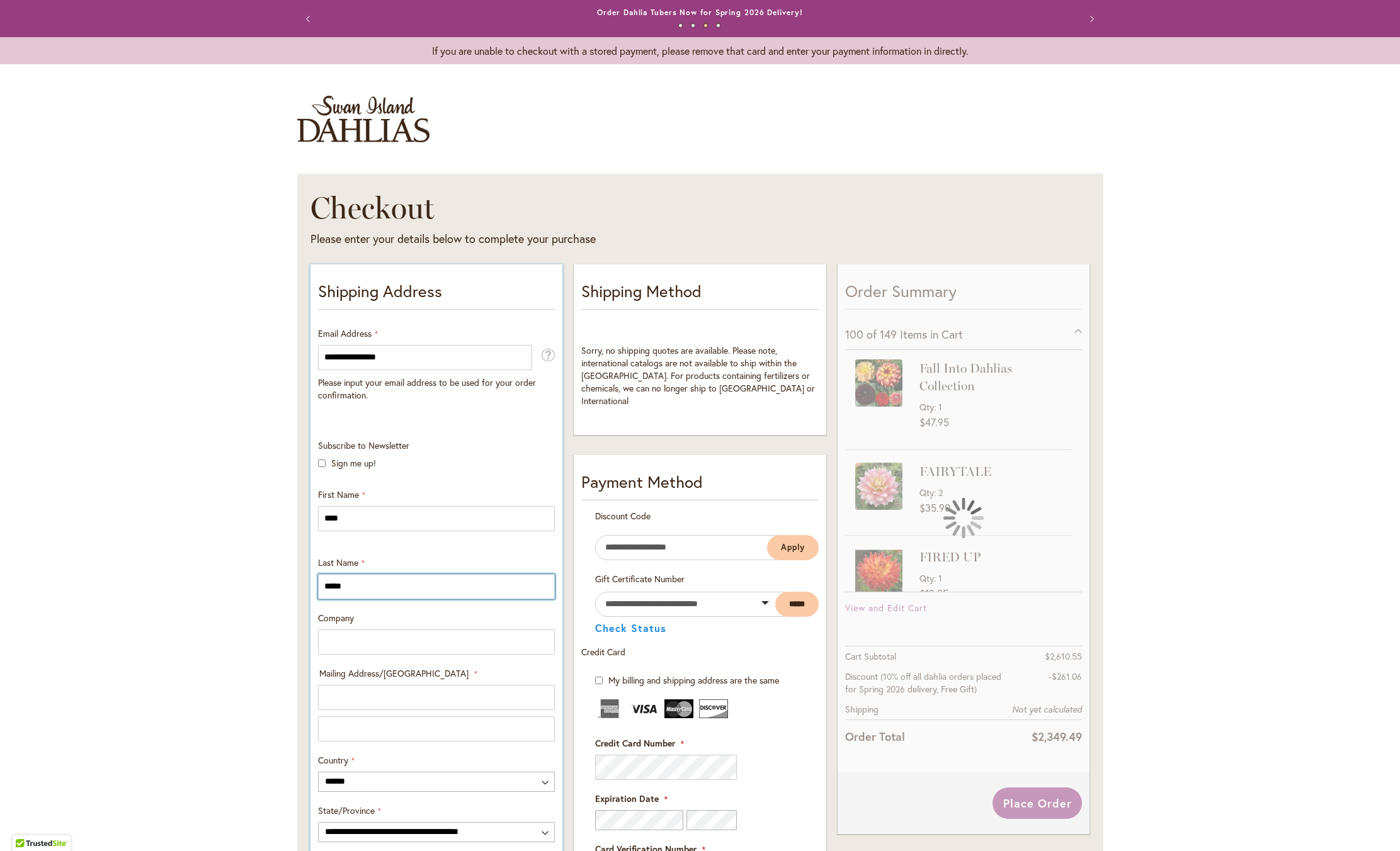
type input "*****"
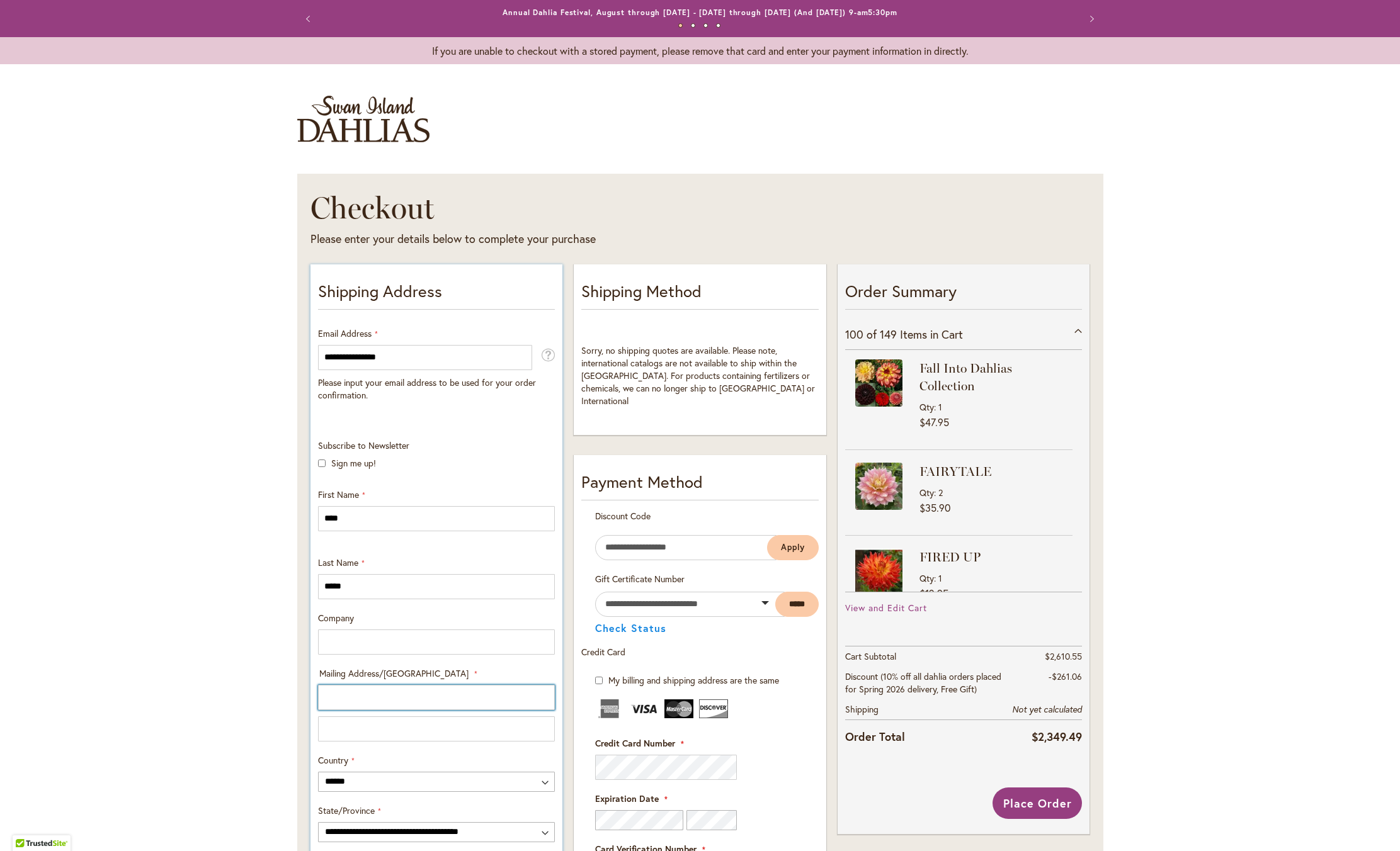
click at [326, 710] on input "Mailing Address/PO BOX: Line 1" at bounding box center [436, 697] width 237 height 25
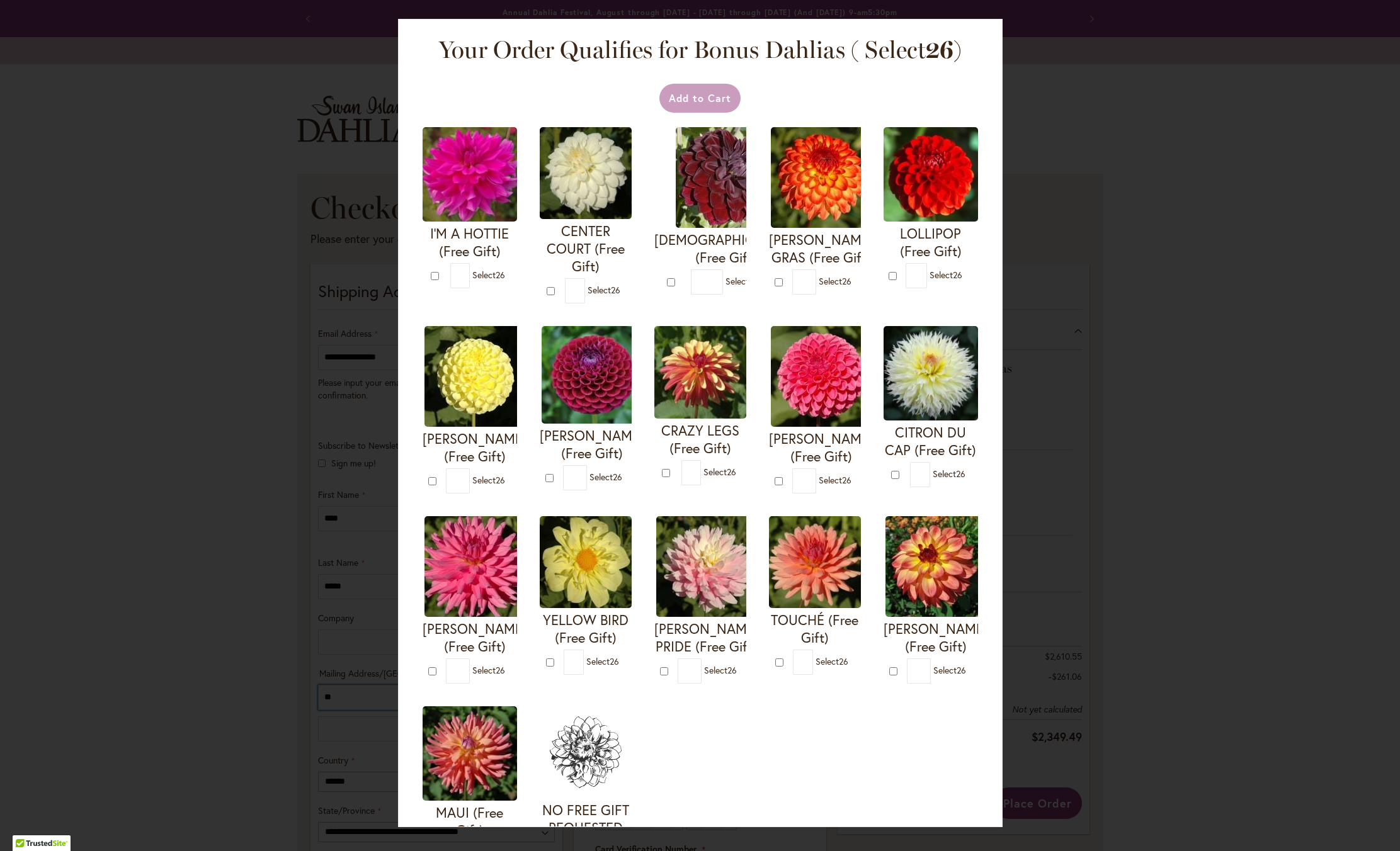
type input "**"
type input "********"
drag, startPoint x: 1001, startPoint y: 170, endPoint x: 943, endPoint y: 173, distance: 58.1
click at [998, 170] on div "Your Order Qualifies for Bonus Dahlias ( Select 26 ) Add to Cart I'M A HOTTIE (…" at bounding box center [700, 423] width 604 height 808
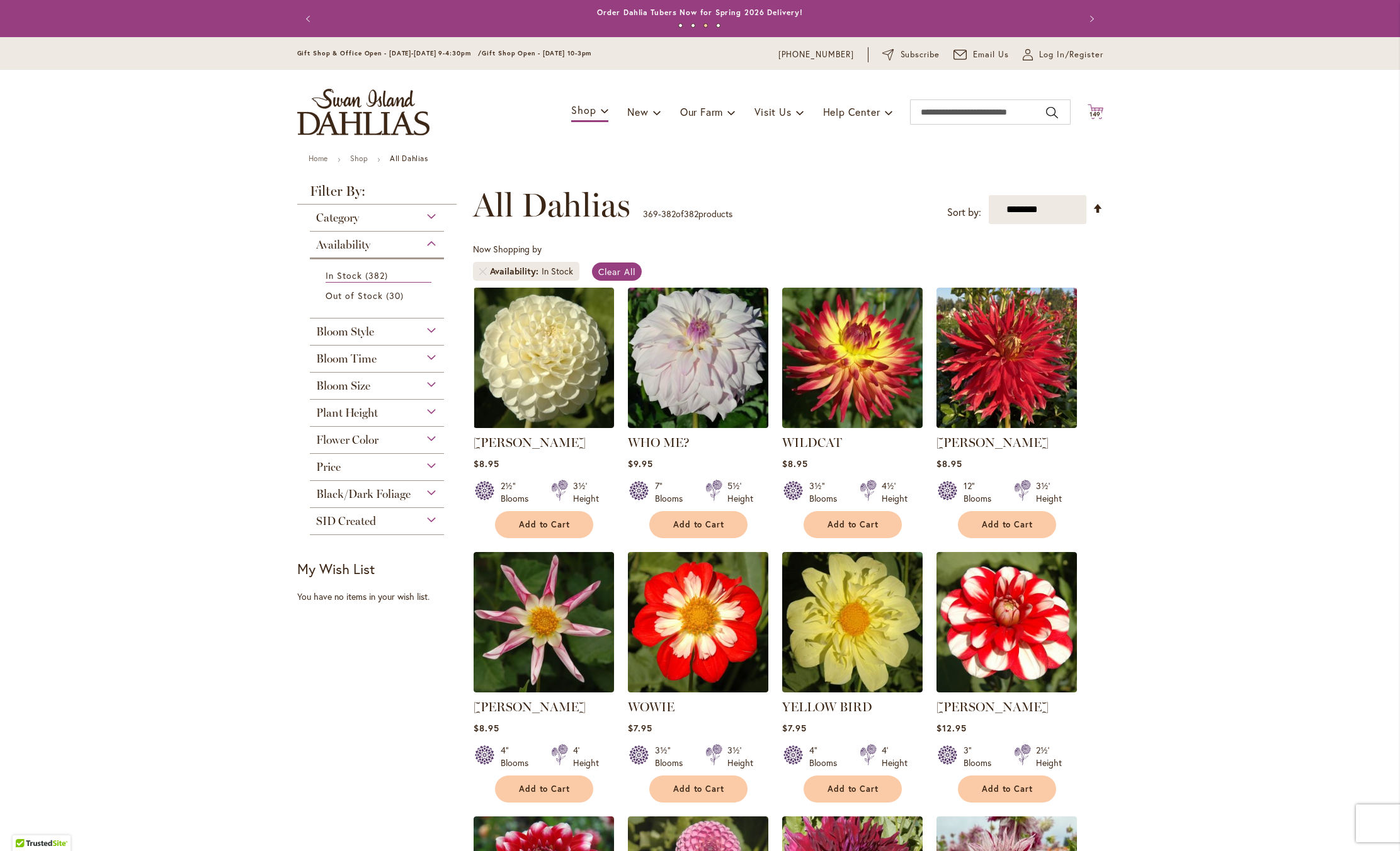
click at [1092, 119] on span "149" at bounding box center [1095, 114] width 12 height 8
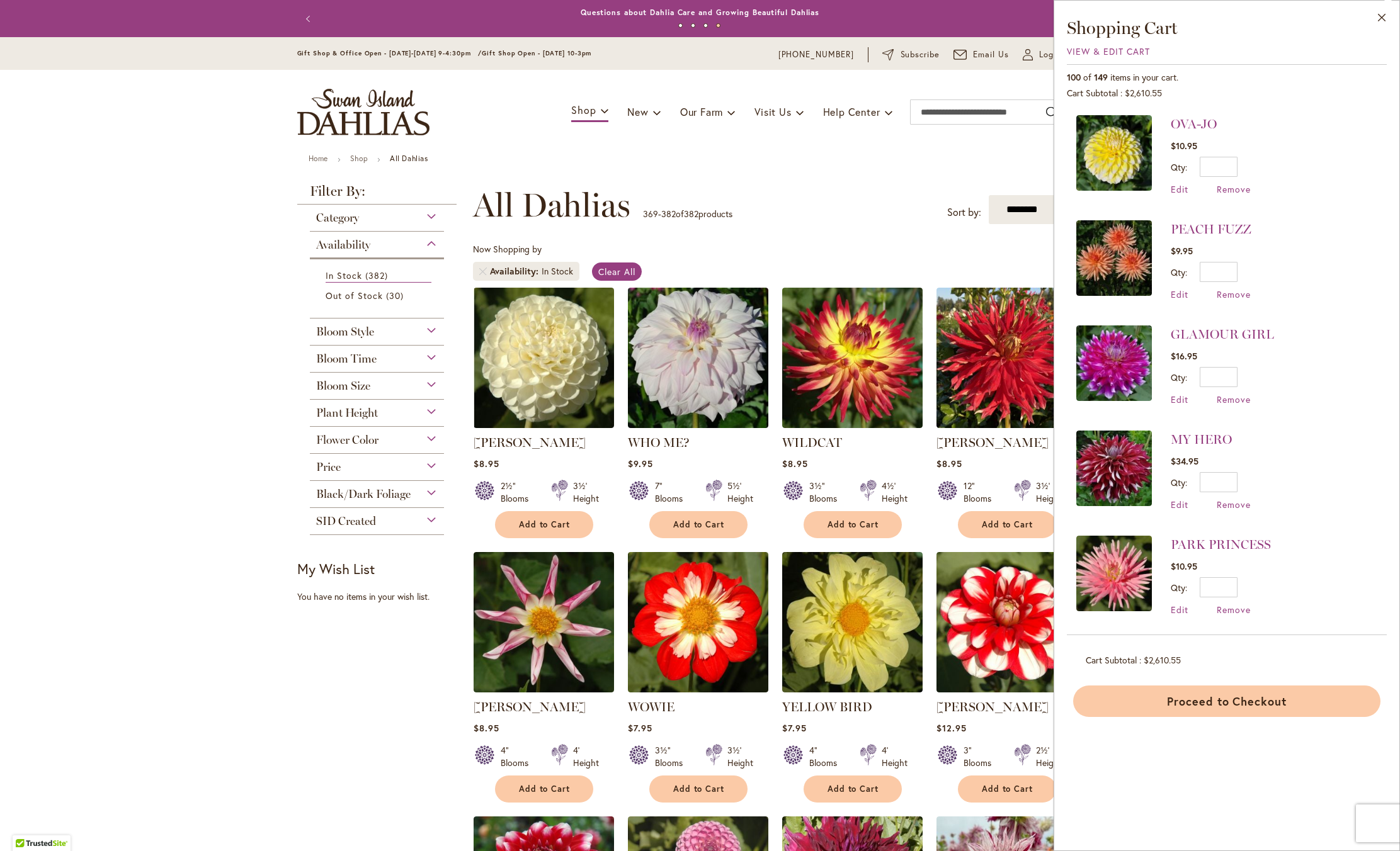
click at [1148, 698] on button "Proceed to Checkout" at bounding box center [1227, 701] width 308 height 31
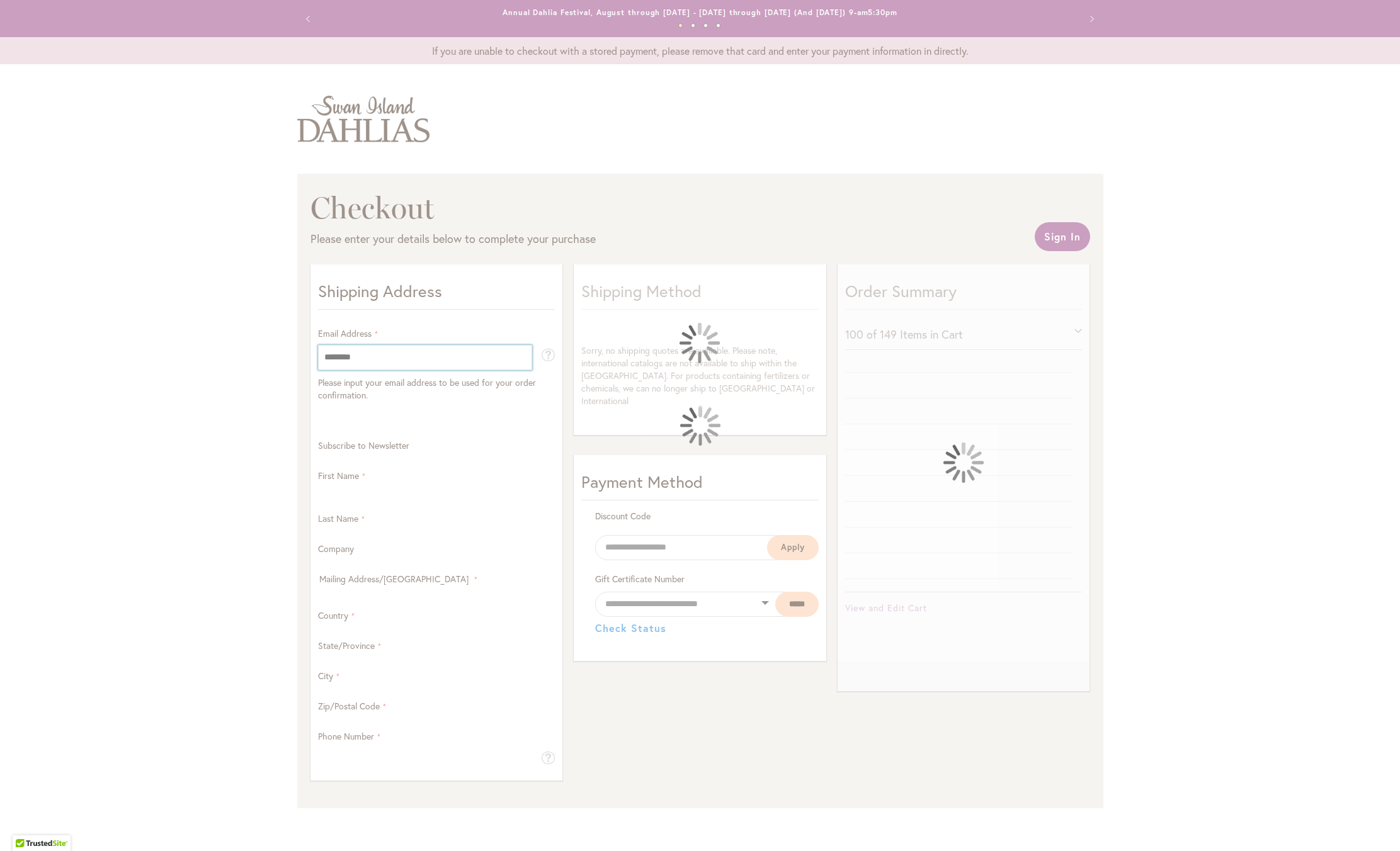
select select "**"
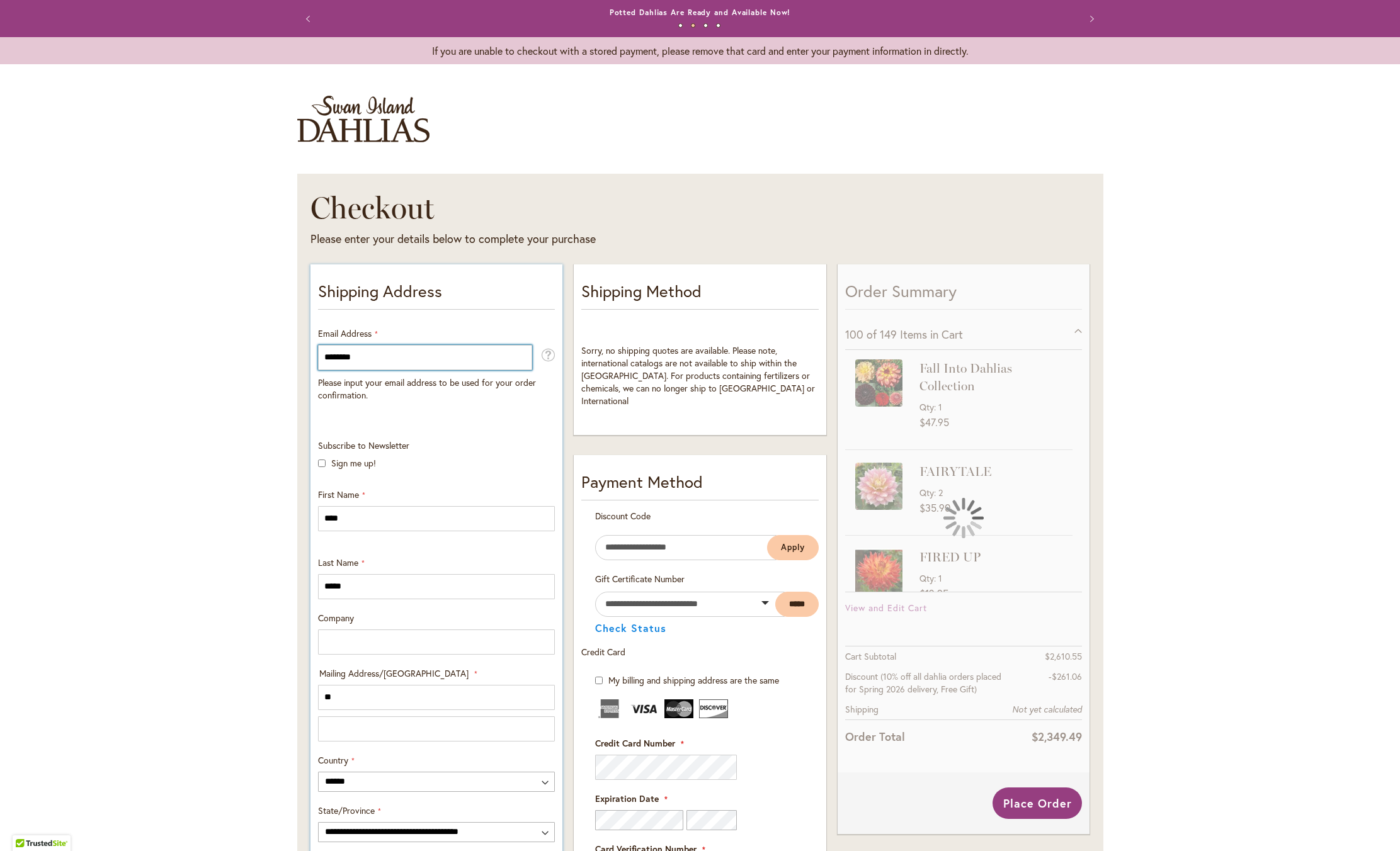
click at [362, 370] on input "********" at bounding box center [425, 357] width 214 height 25
type input "*"
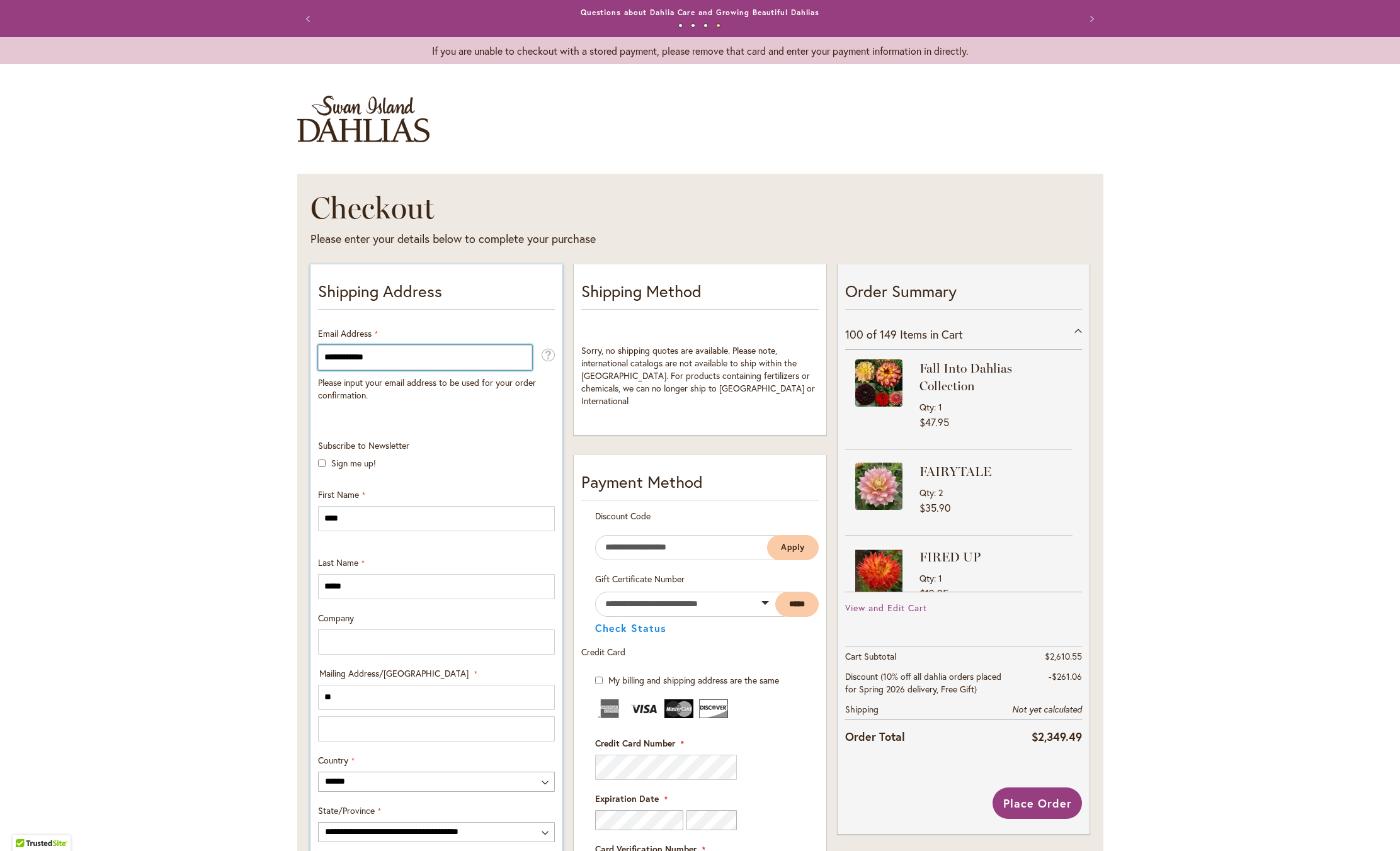
type input "**********"
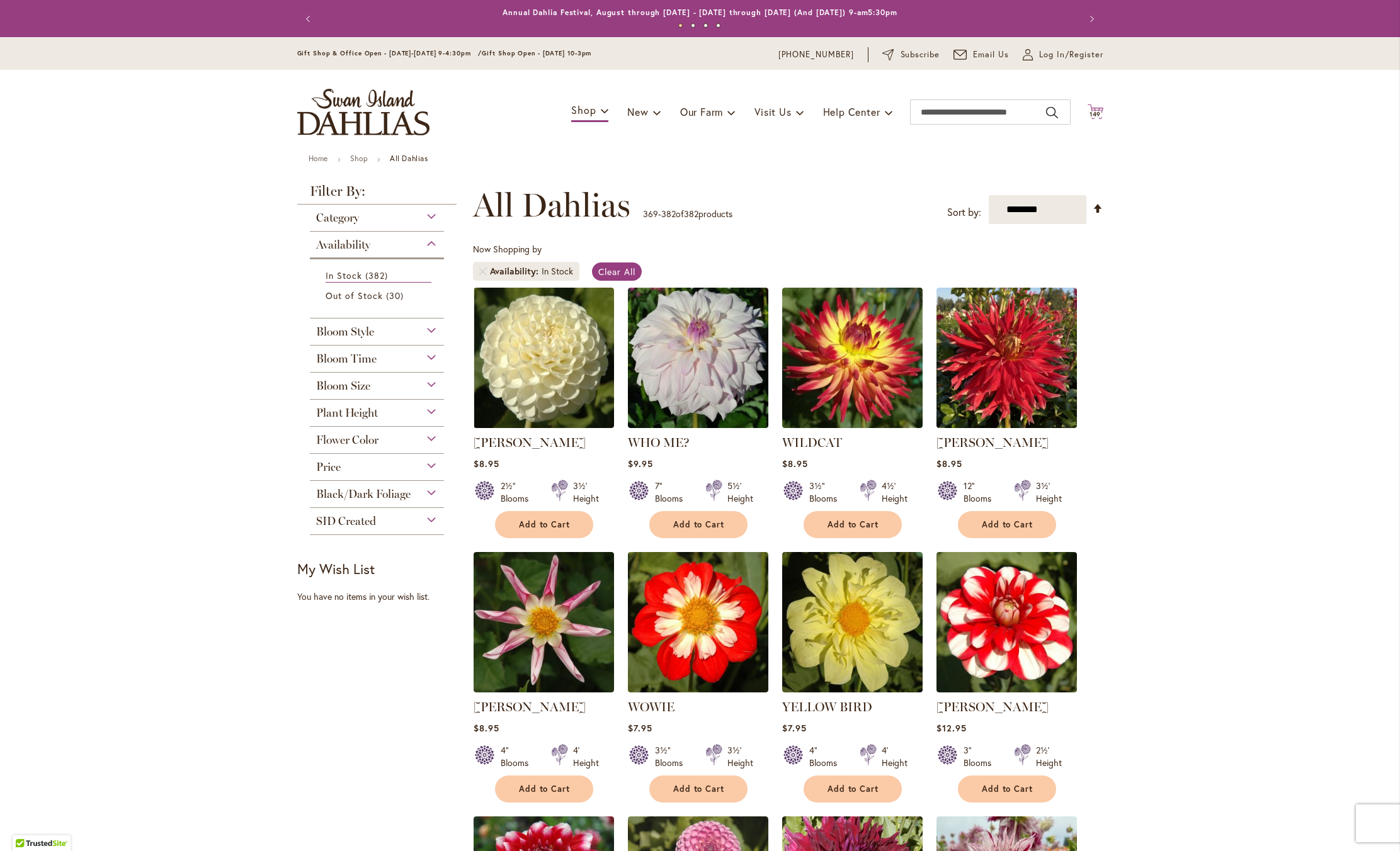
click at [1092, 119] on icon at bounding box center [1095, 111] width 16 height 15
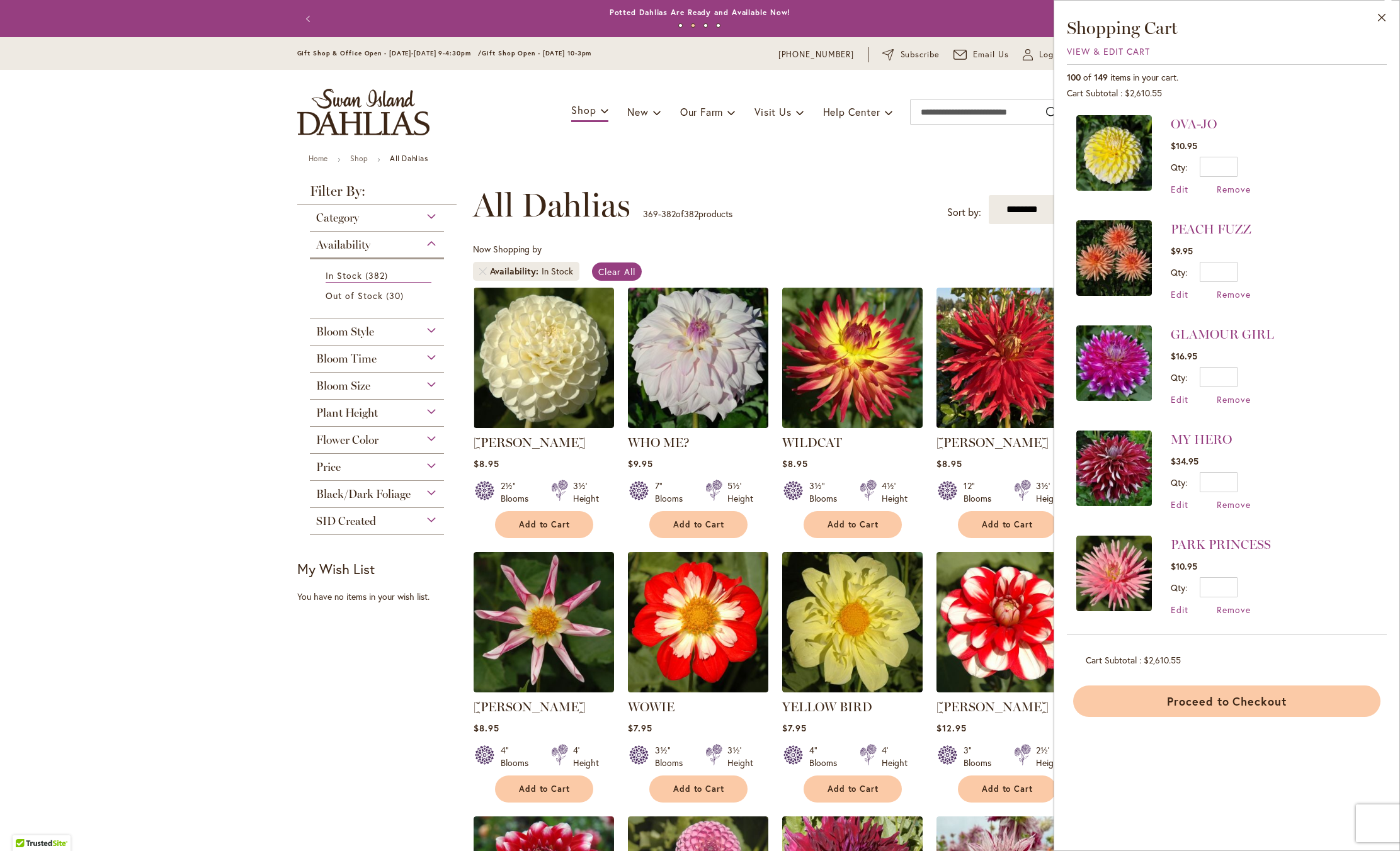
click at [1159, 705] on button "Proceed to Checkout" at bounding box center [1227, 701] width 308 height 31
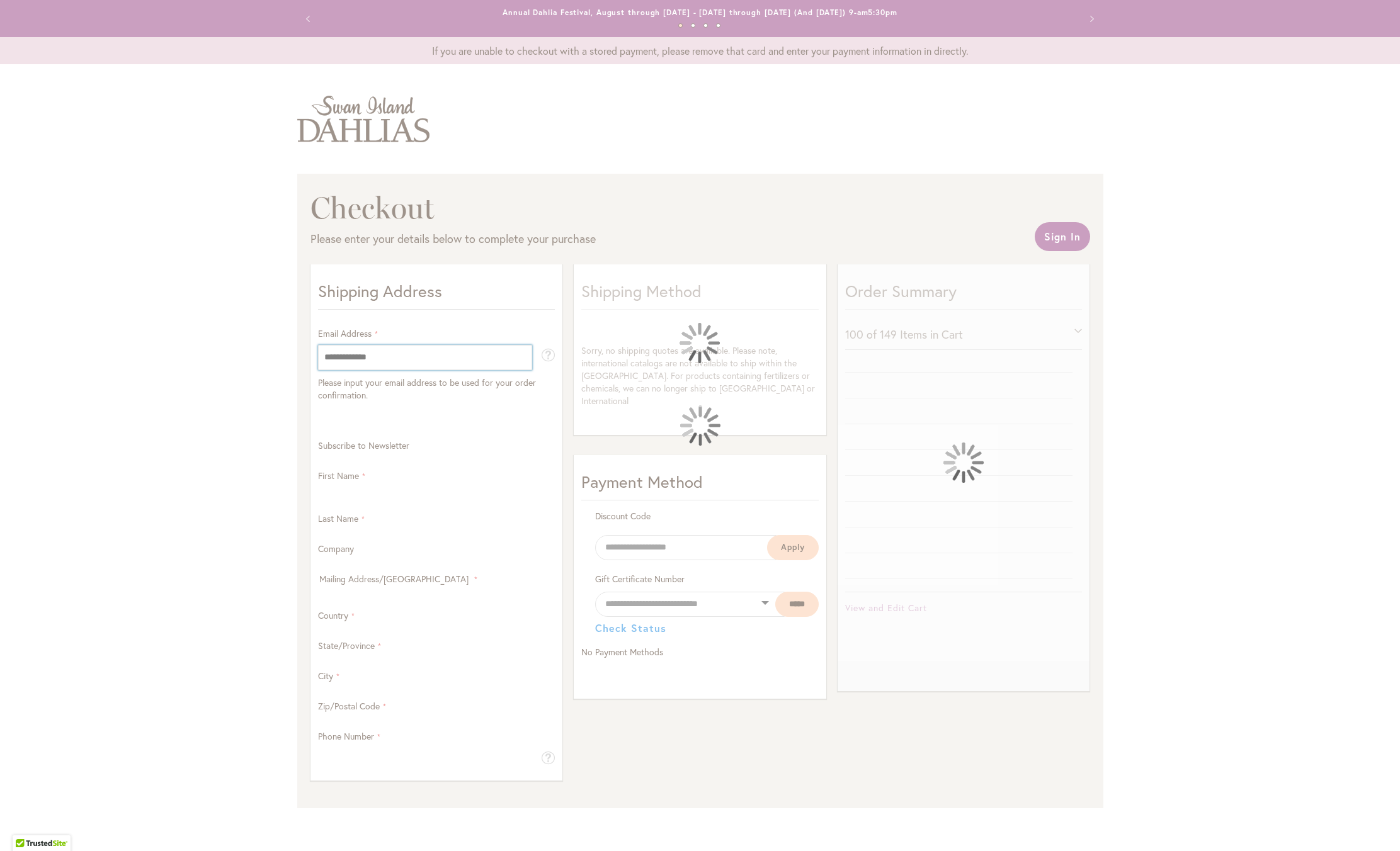
select select "**"
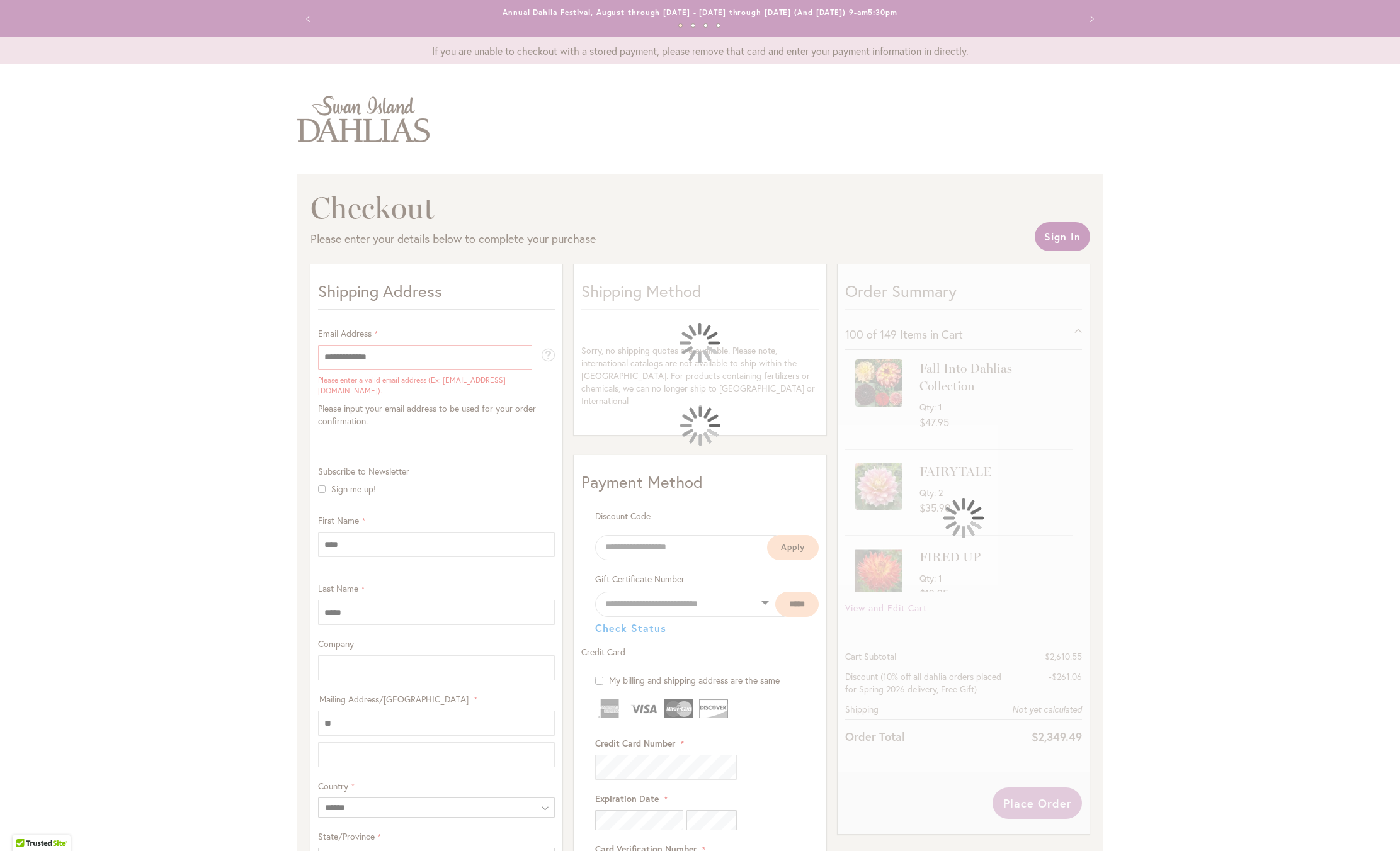
click at [380, 368] on div at bounding box center [700, 426] width 1400 height 851
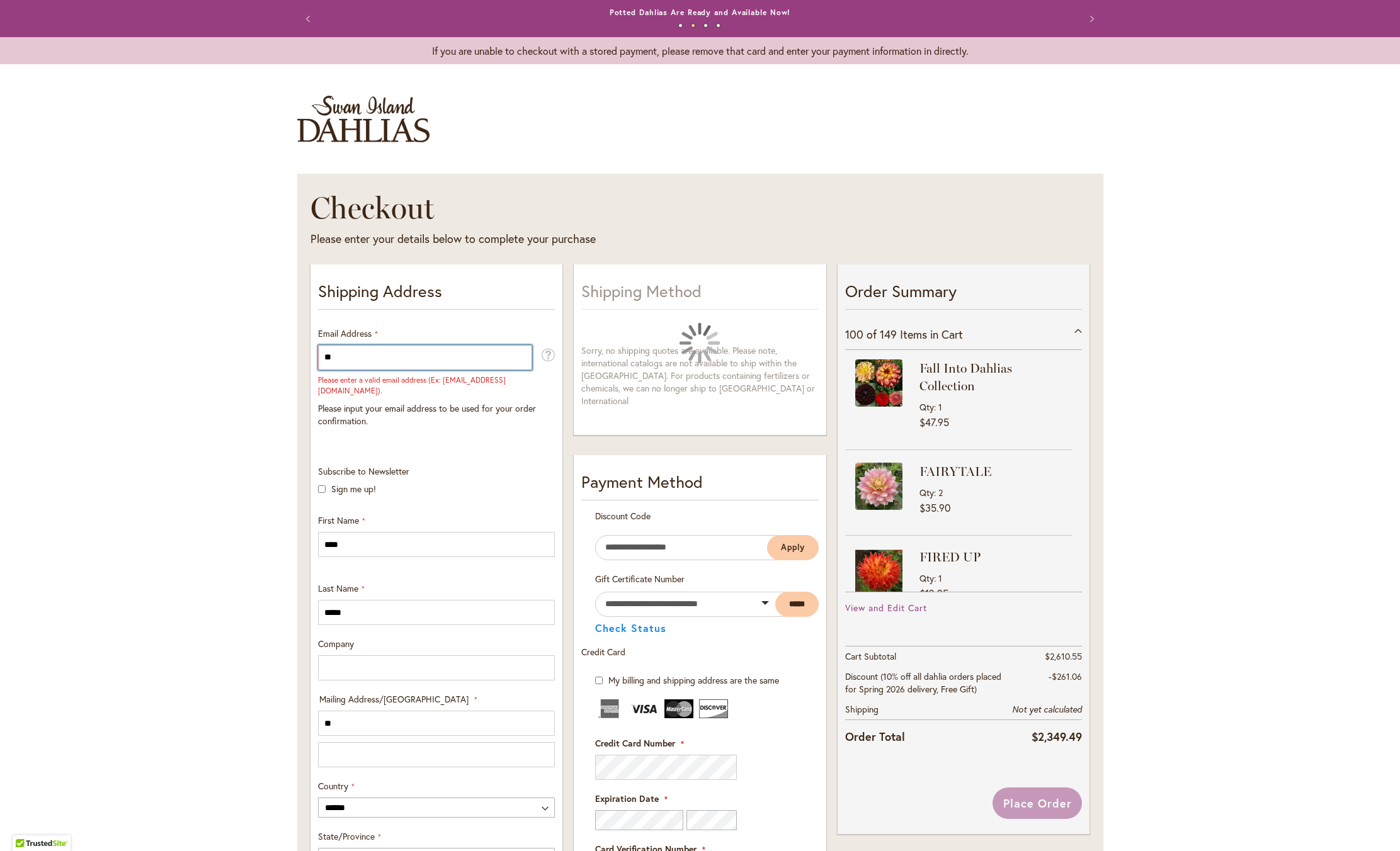
type input "*"
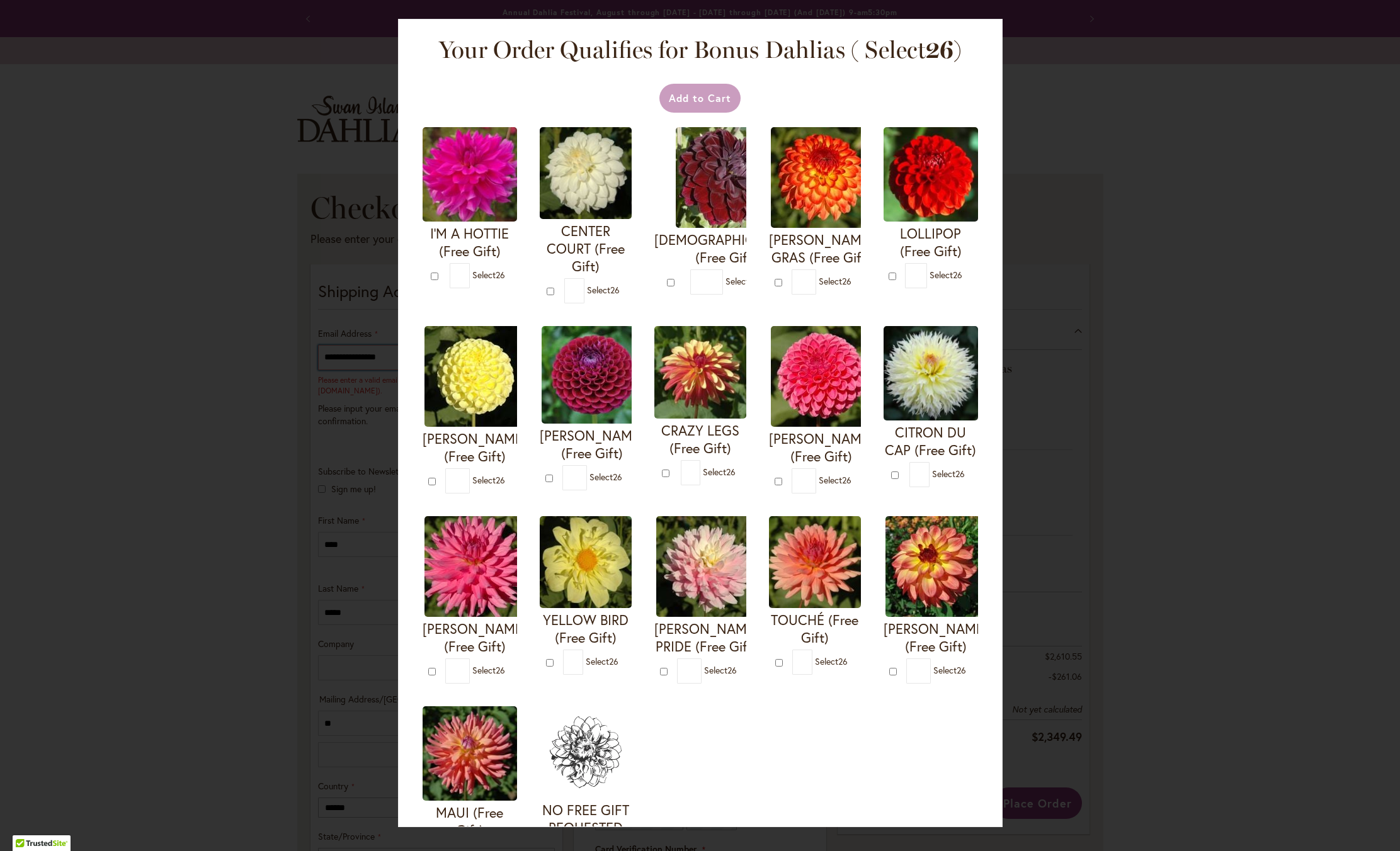
type input "**********"
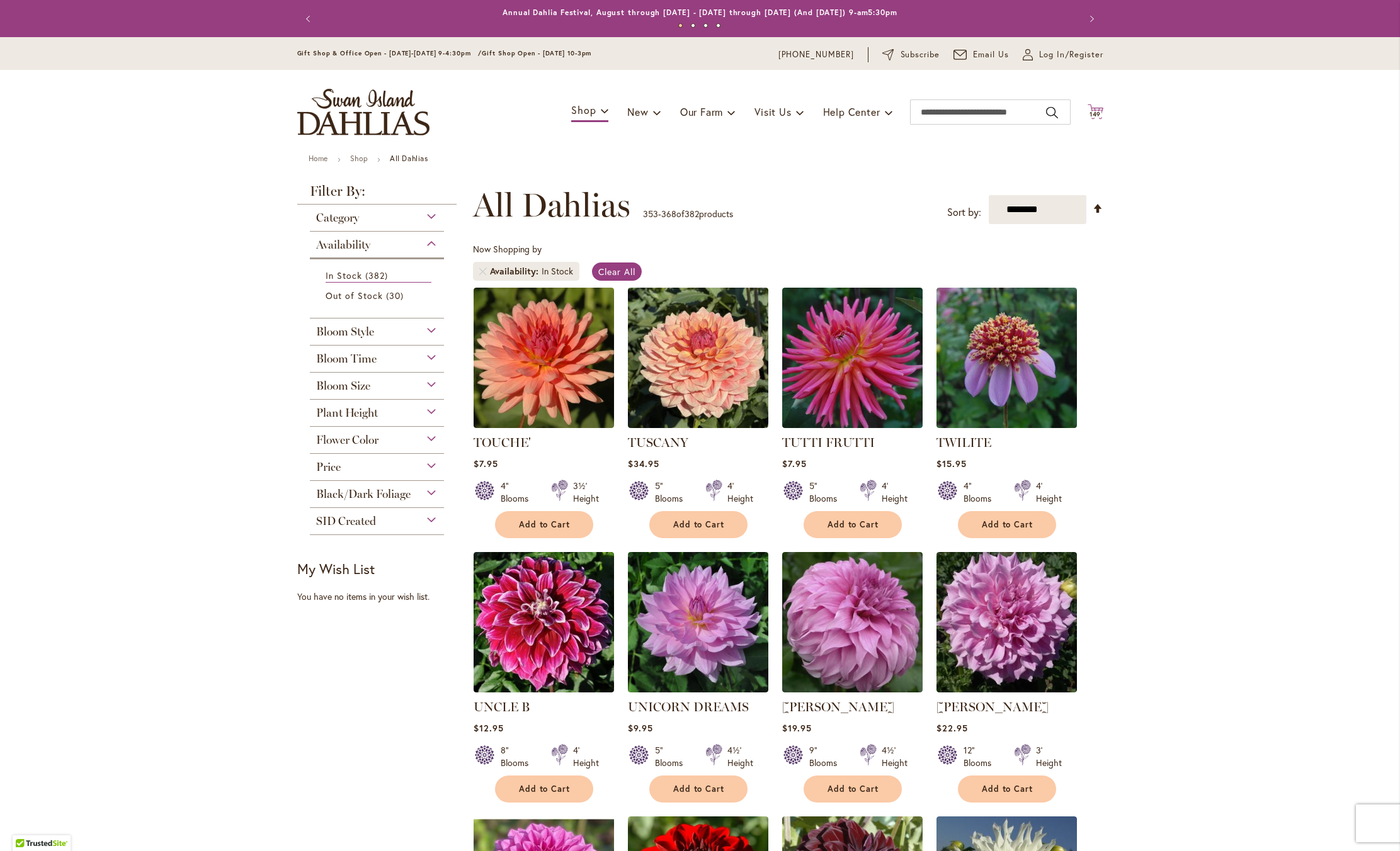
click at [1094, 119] on span "149" at bounding box center [1095, 114] width 12 height 8
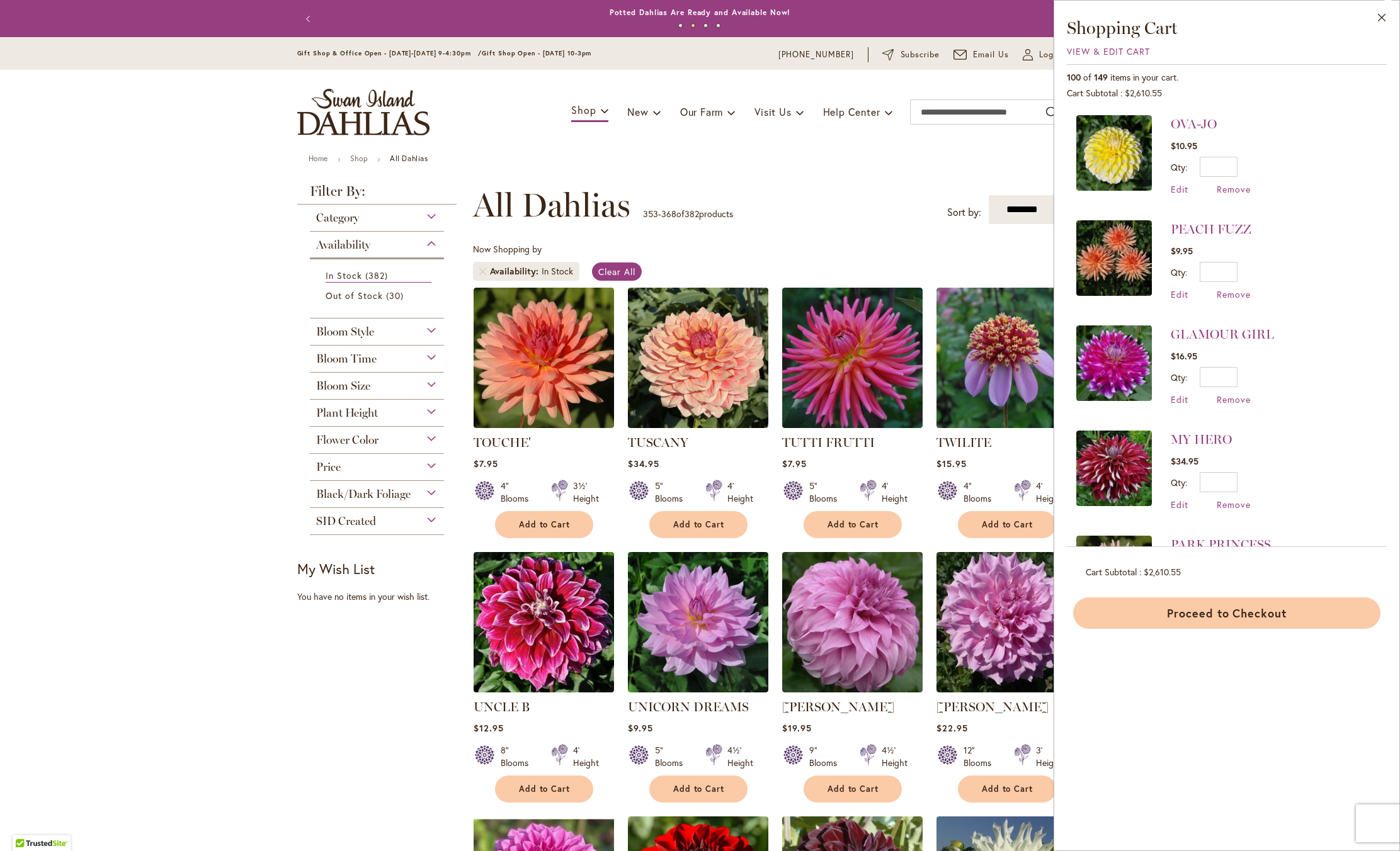
click at [1179, 618] on button "Proceed to Checkout" at bounding box center [1227, 613] width 308 height 31
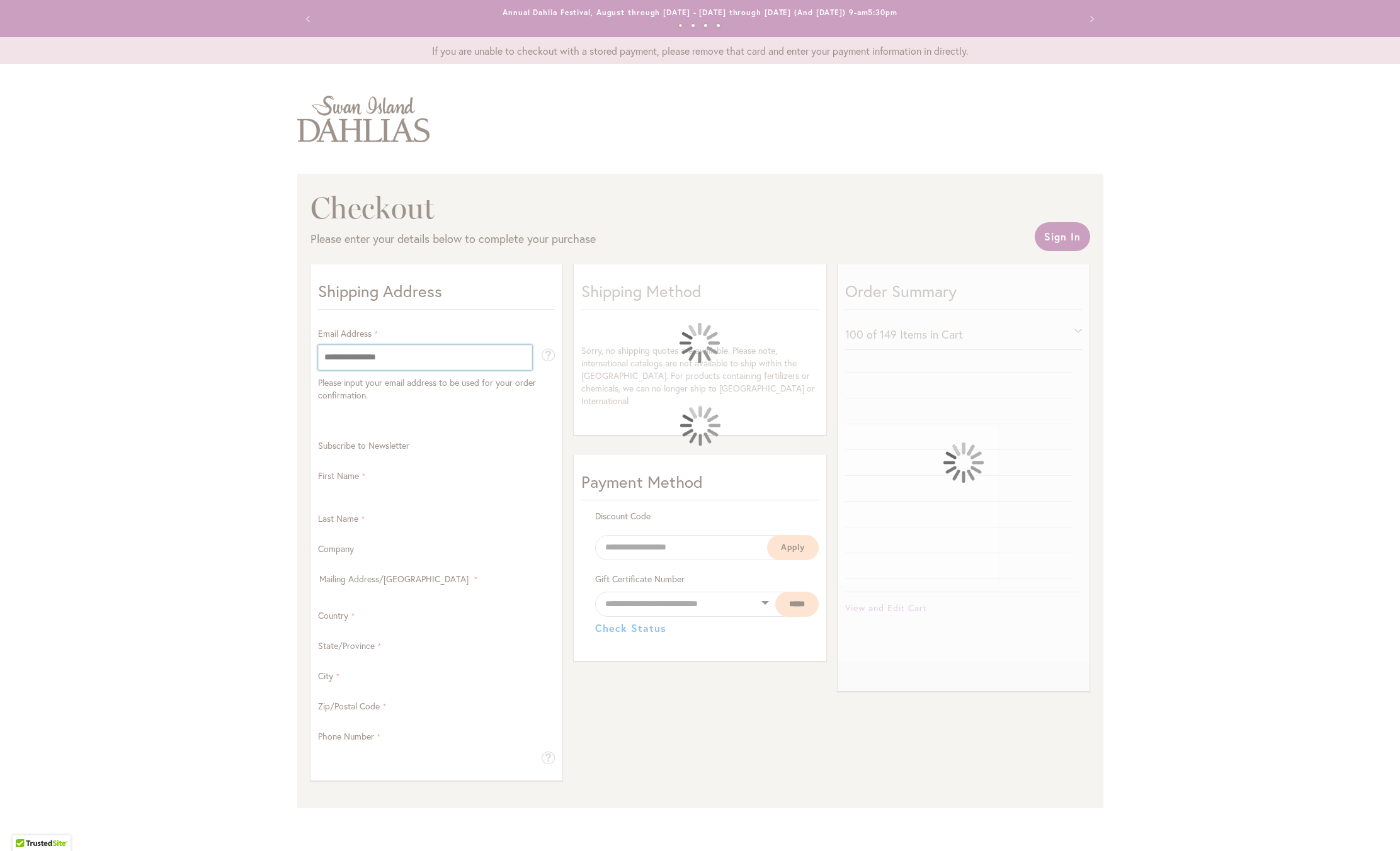
select select "**"
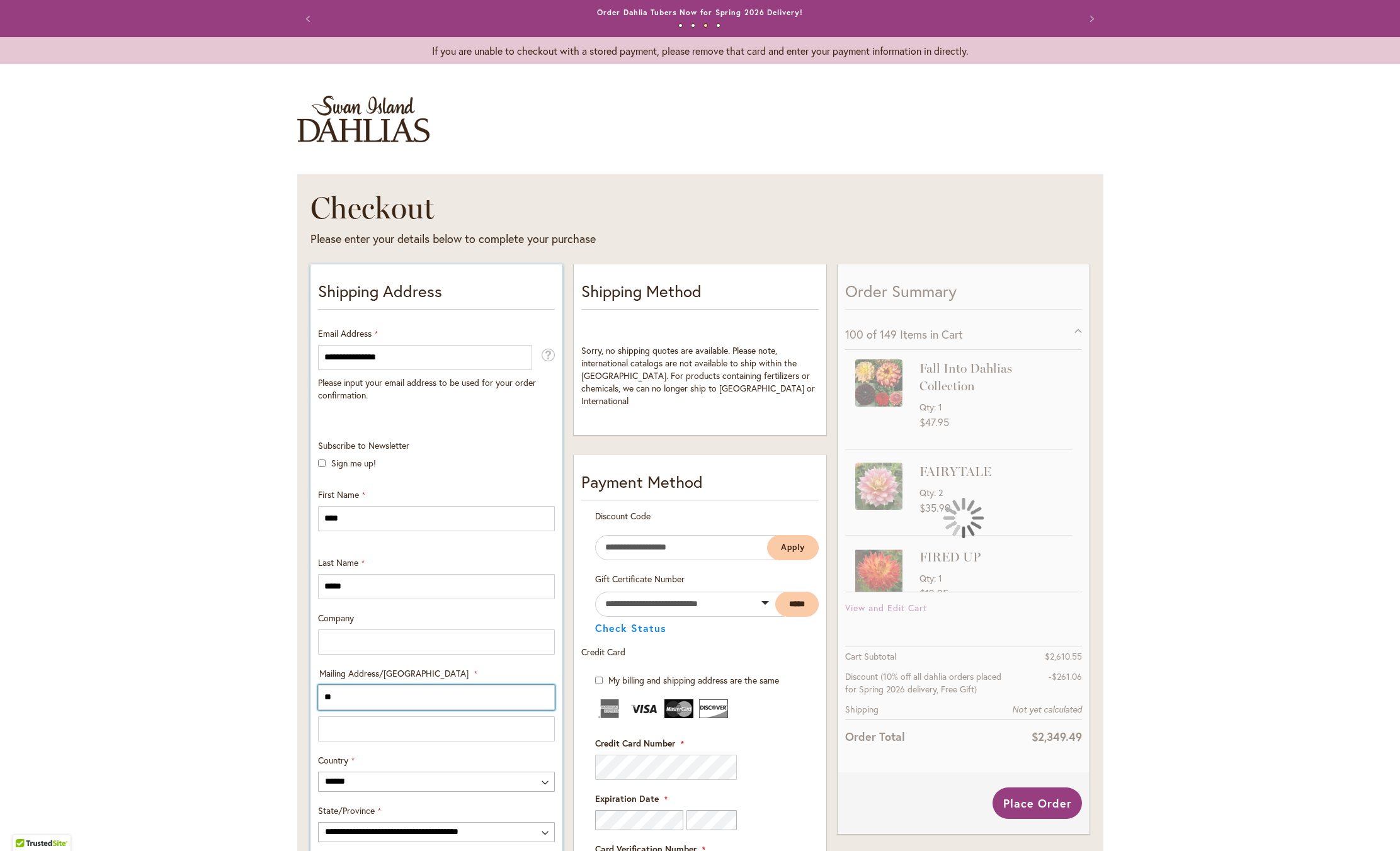
click at [334, 710] on input "**" at bounding box center [436, 697] width 237 height 25
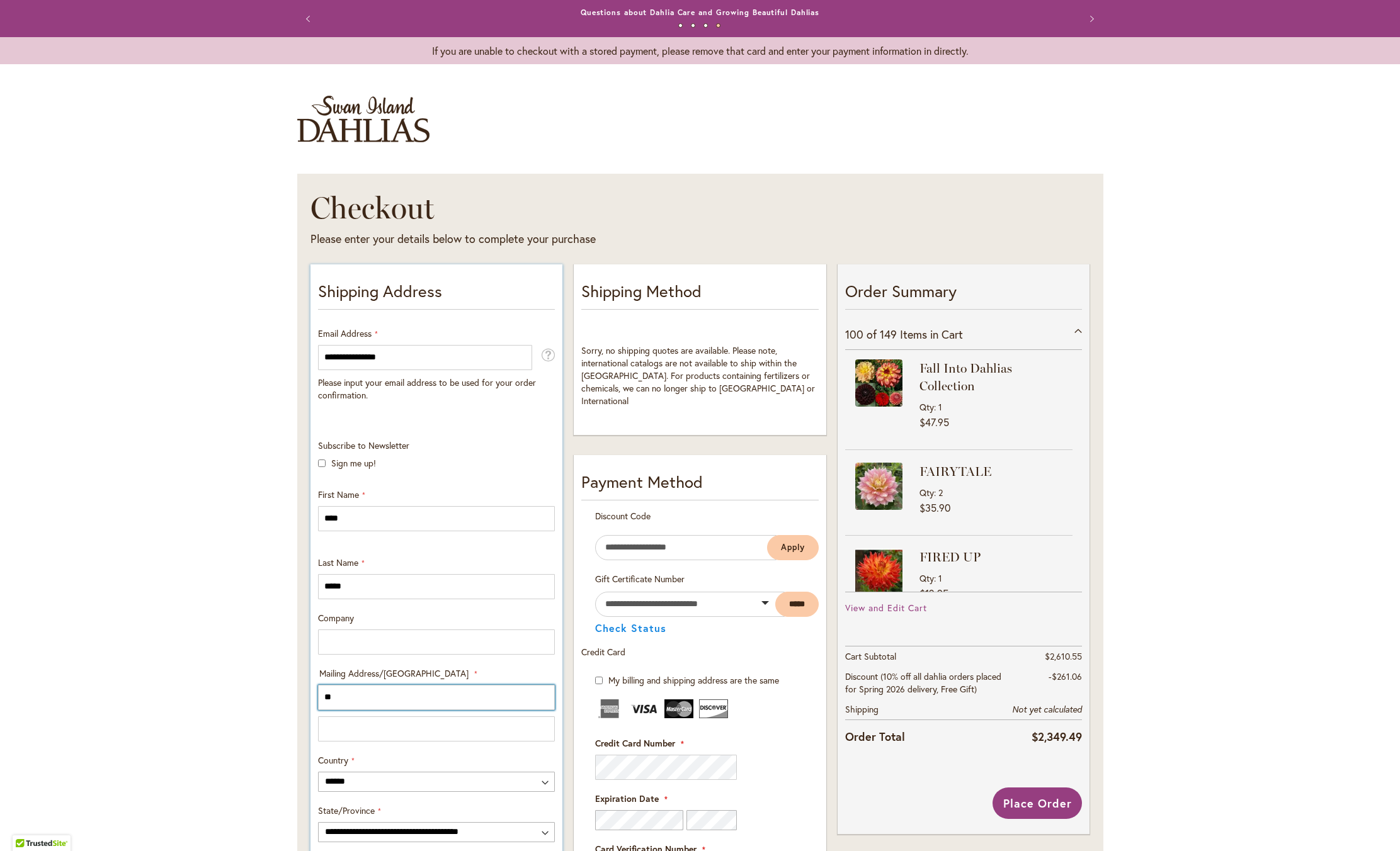
type input "*"
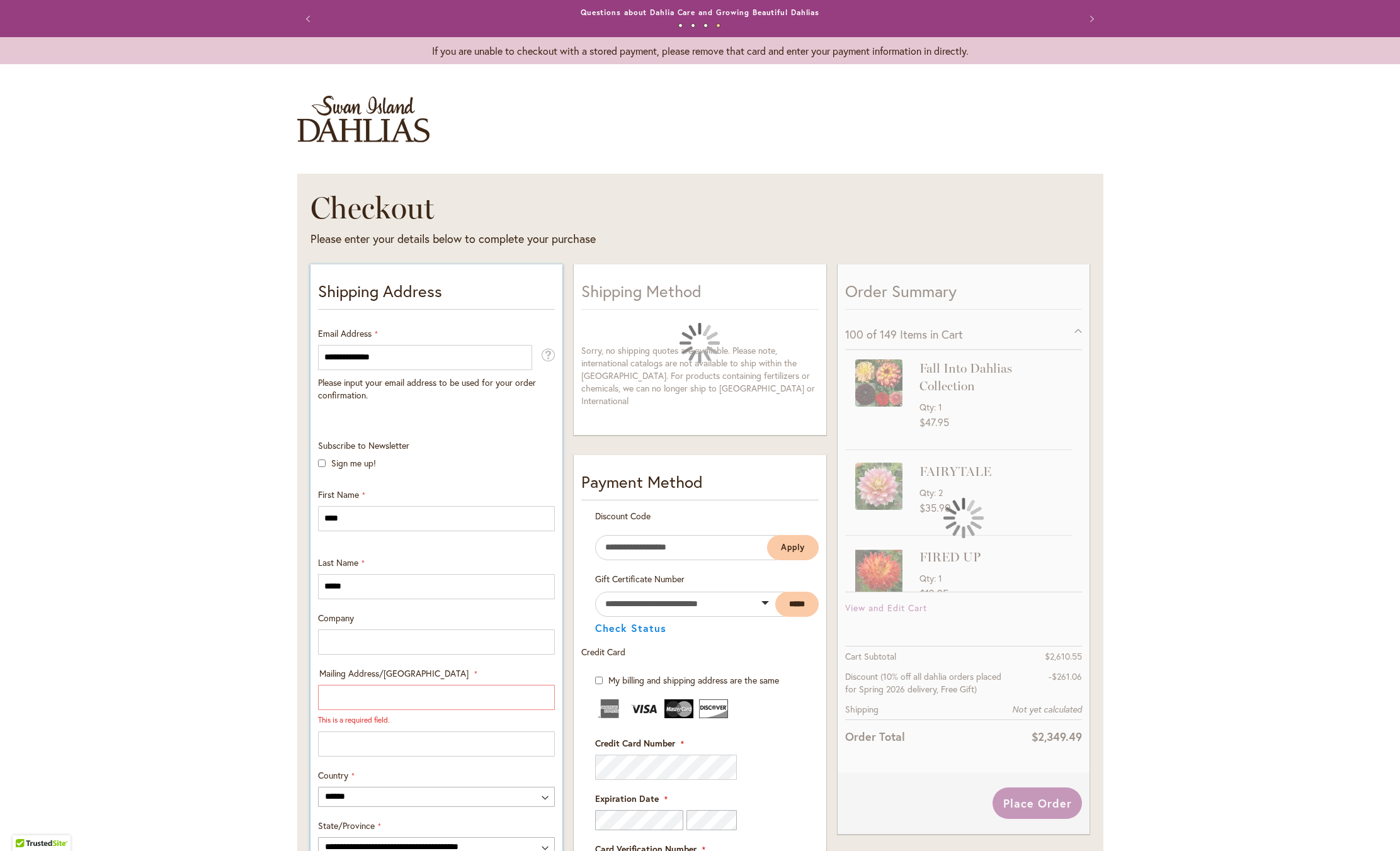
click at [328, 710] on input "Mailing Address/PO BOX: Line 1" at bounding box center [436, 697] width 237 height 25
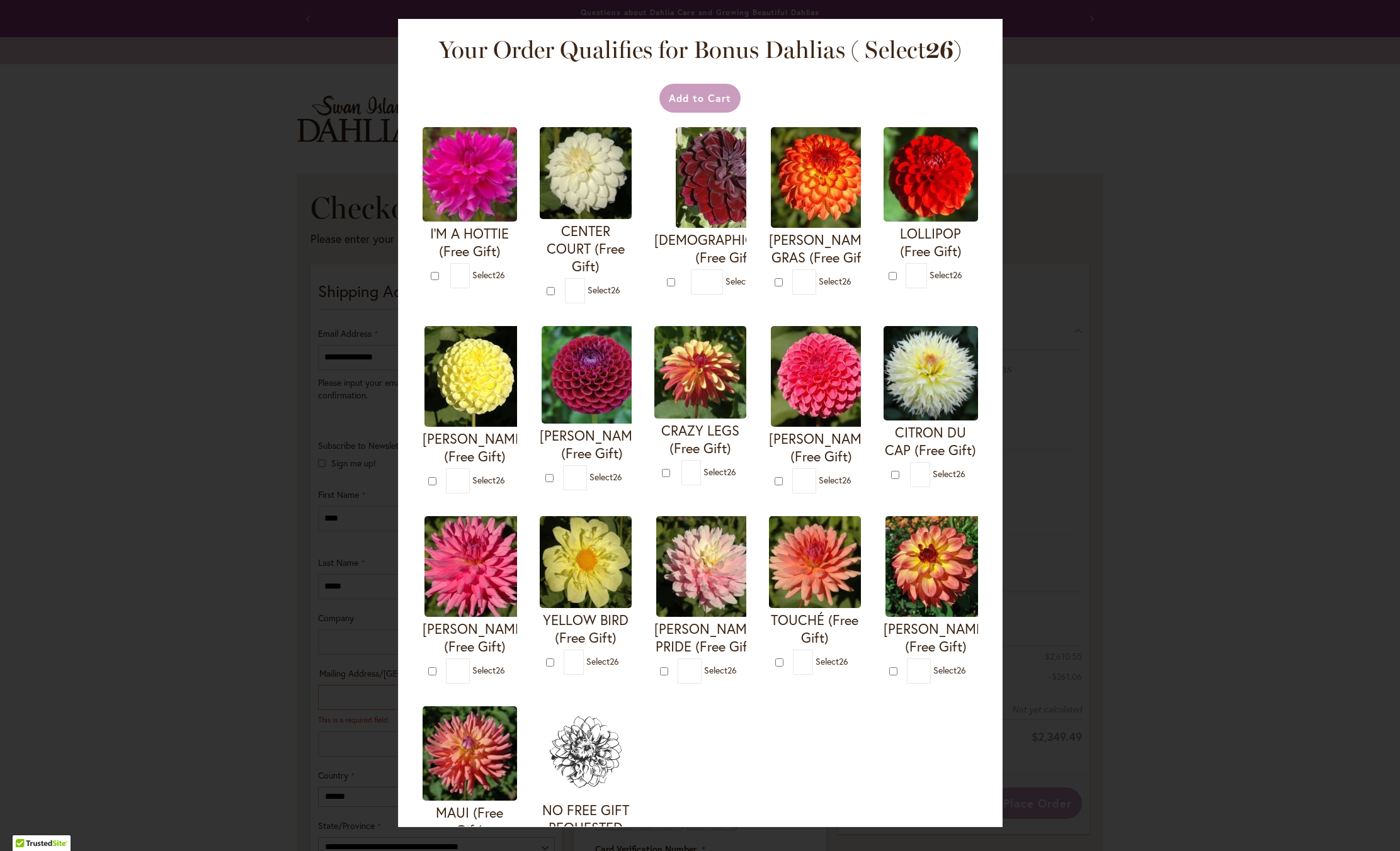
click at [323, 713] on div "Your Order Qualifies for Bonus Dahlias ( Select 26 ) Add to Cart I'M A HOTTIE (…" at bounding box center [700, 426] width 1400 height 851
type input "**********"
click at [470, 288] on input "*" at bounding box center [460, 276] width 20 height 25
type input "*"
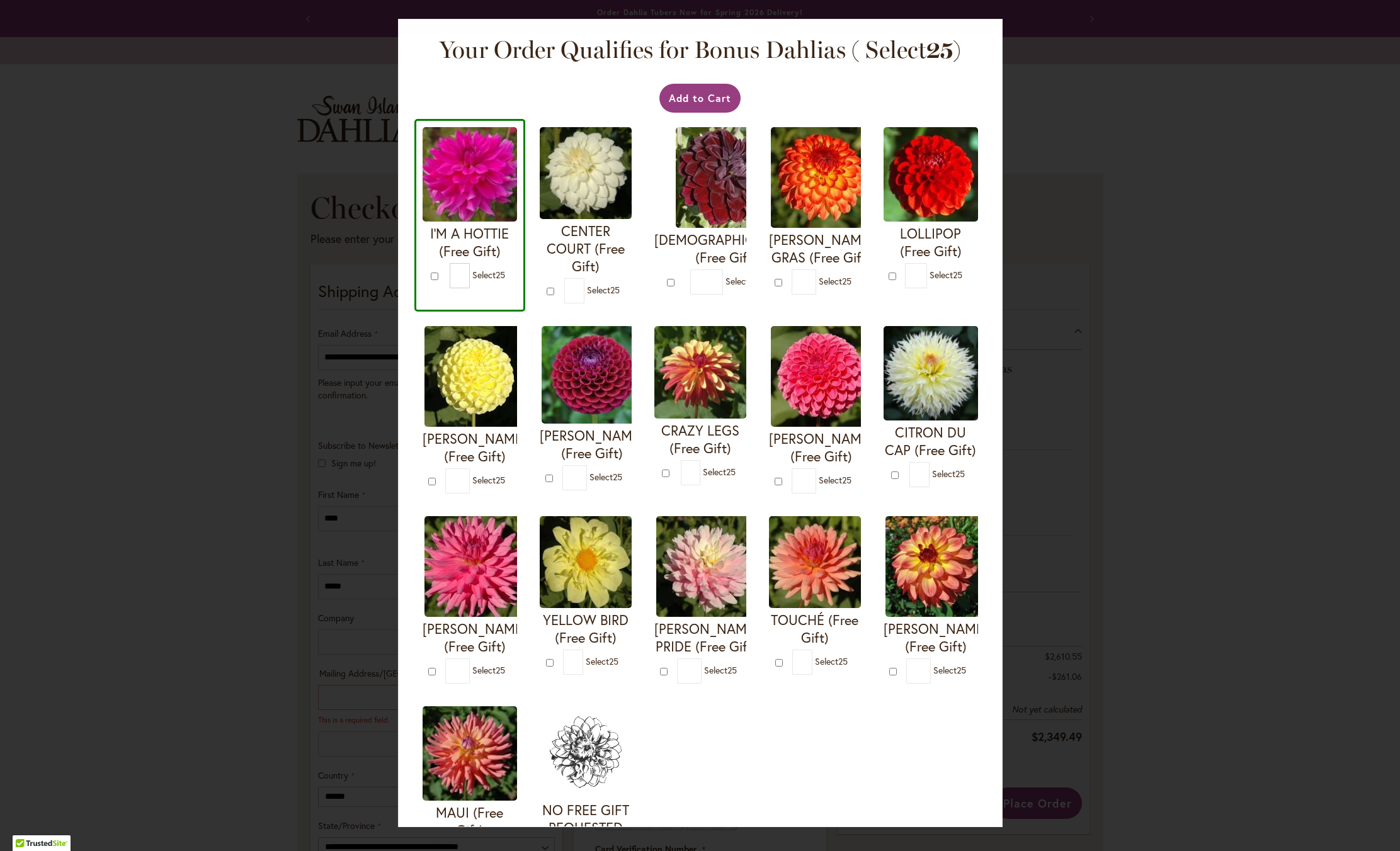
click at [470, 288] on input "*" at bounding box center [460, 276] width 20 height 25
type input "**********"
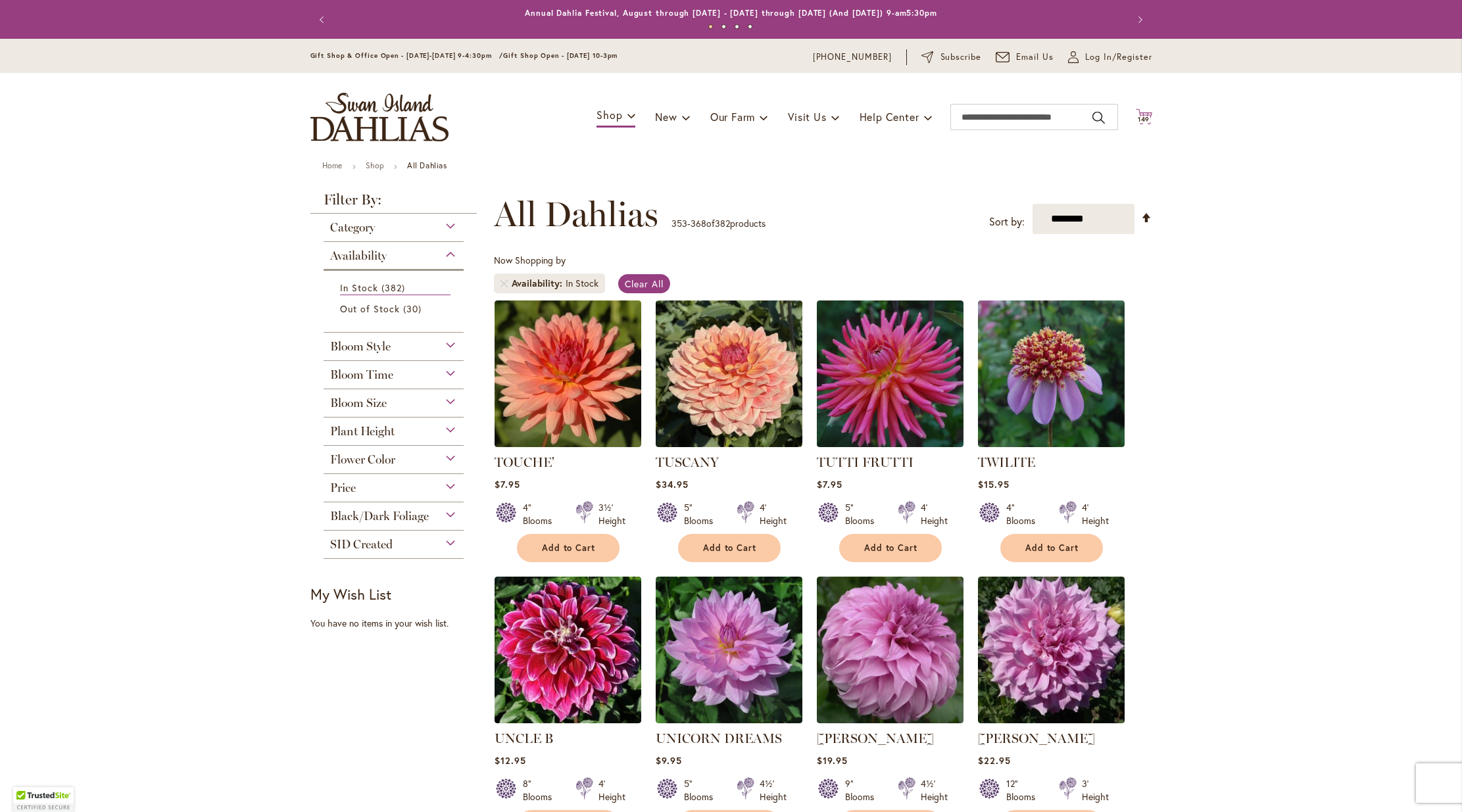
click at [1140, 124] on span "149" at bounding box center [1144, 119] width 13 height 9
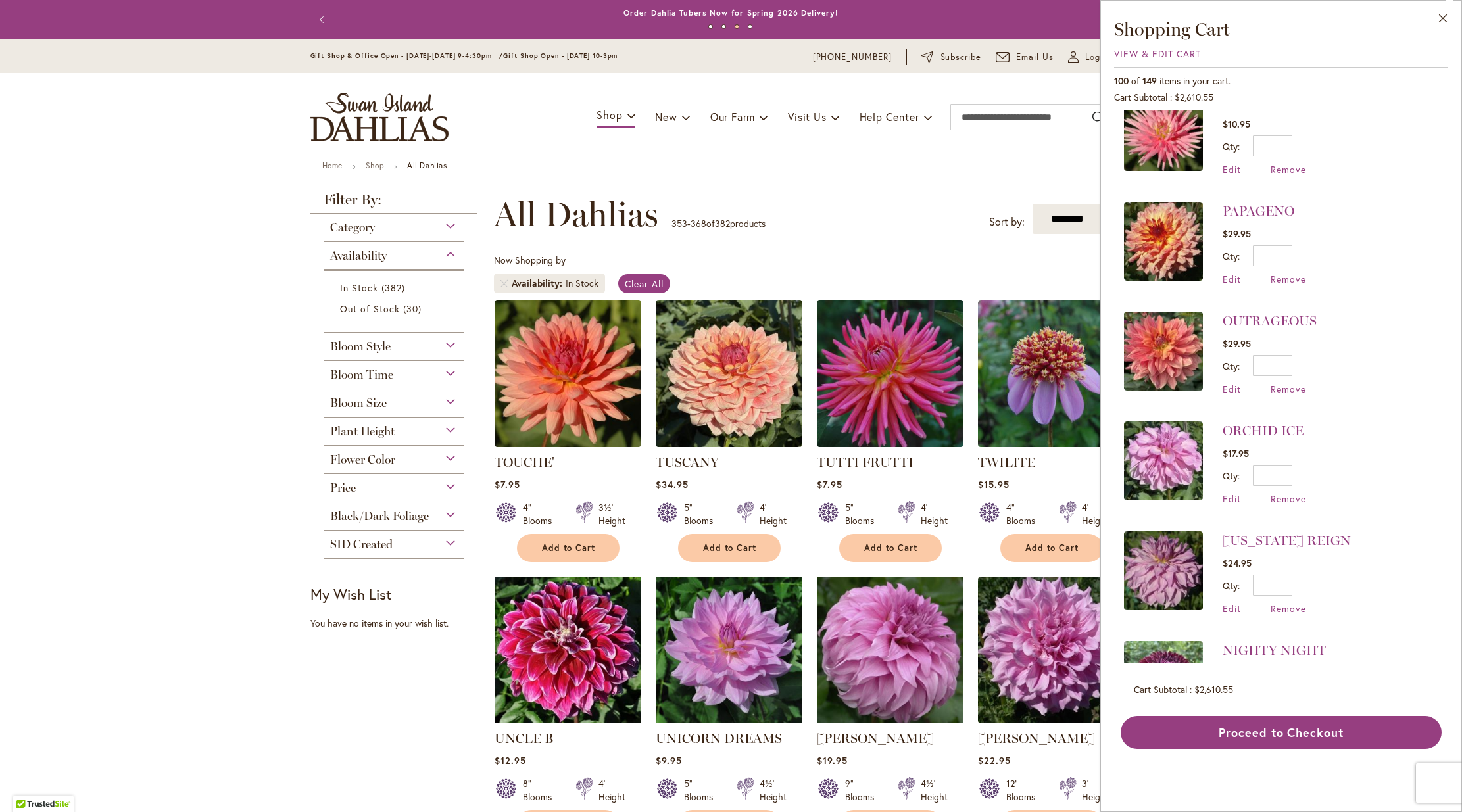
scroll to position [481, 0]
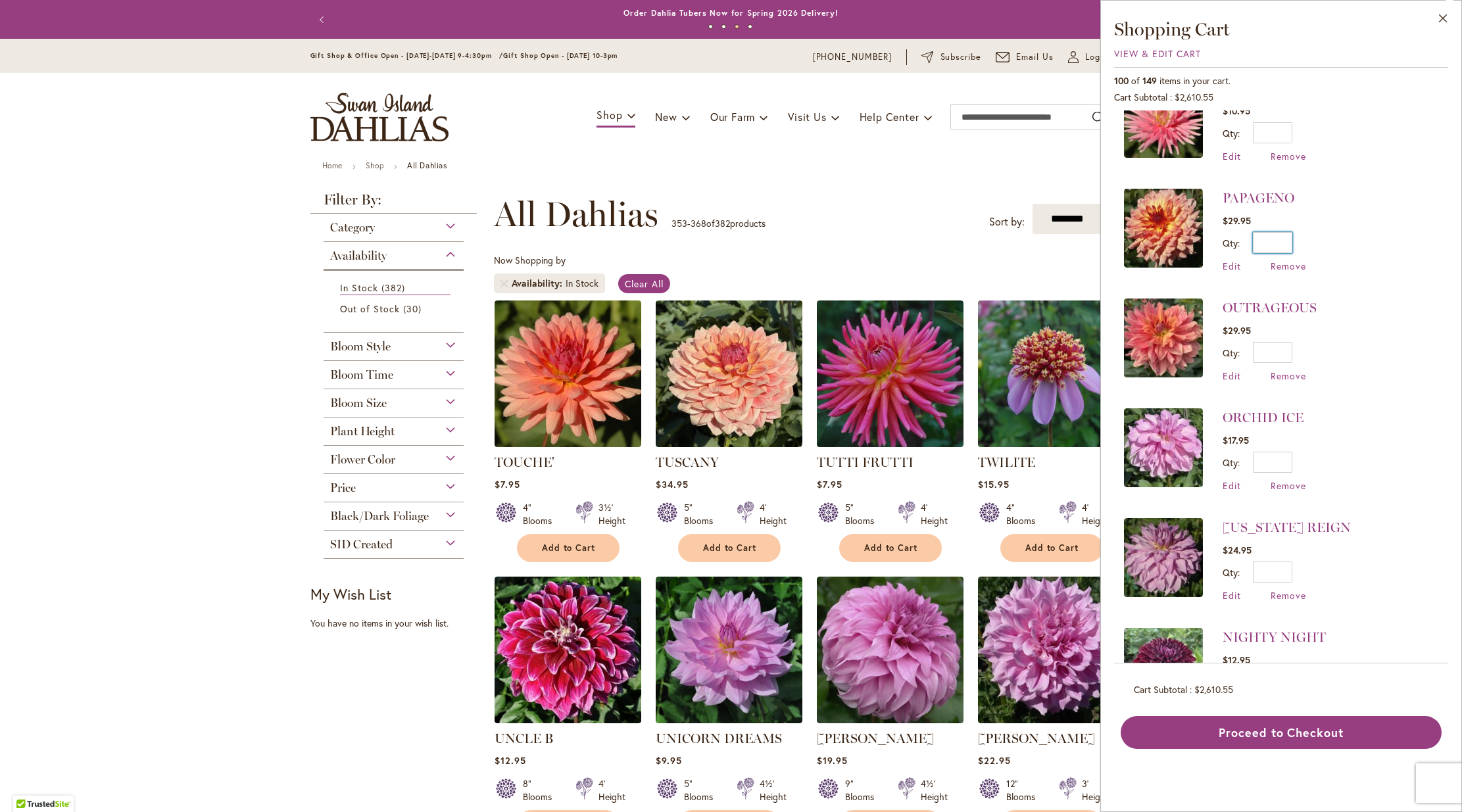
click at [1287, 240] on input "*" at bounding box center [1273, 242] width 40 height 21
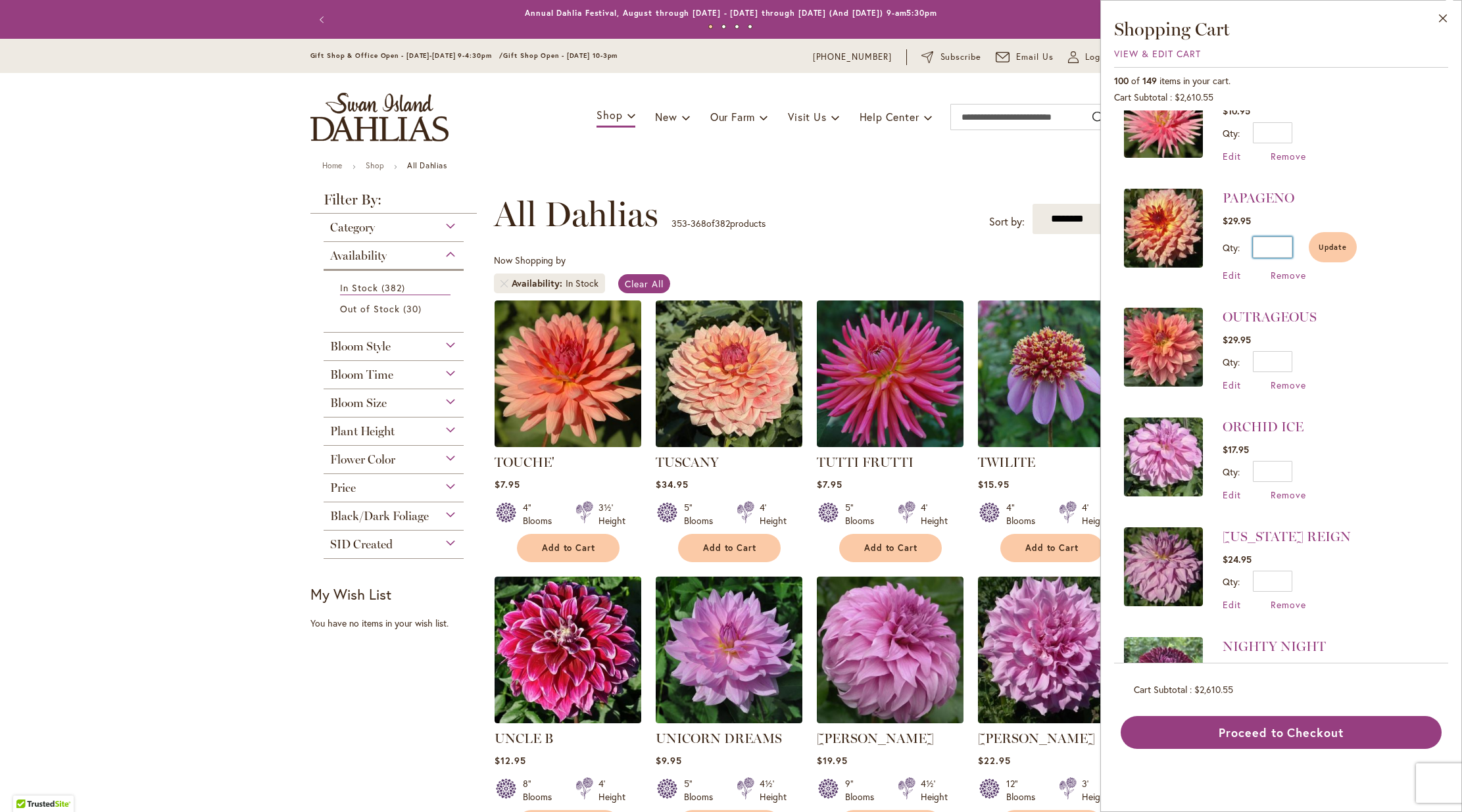
type input "*"
click at [1288, 357] on input "*" at bounding box center [1273, 362] width 40 height 21
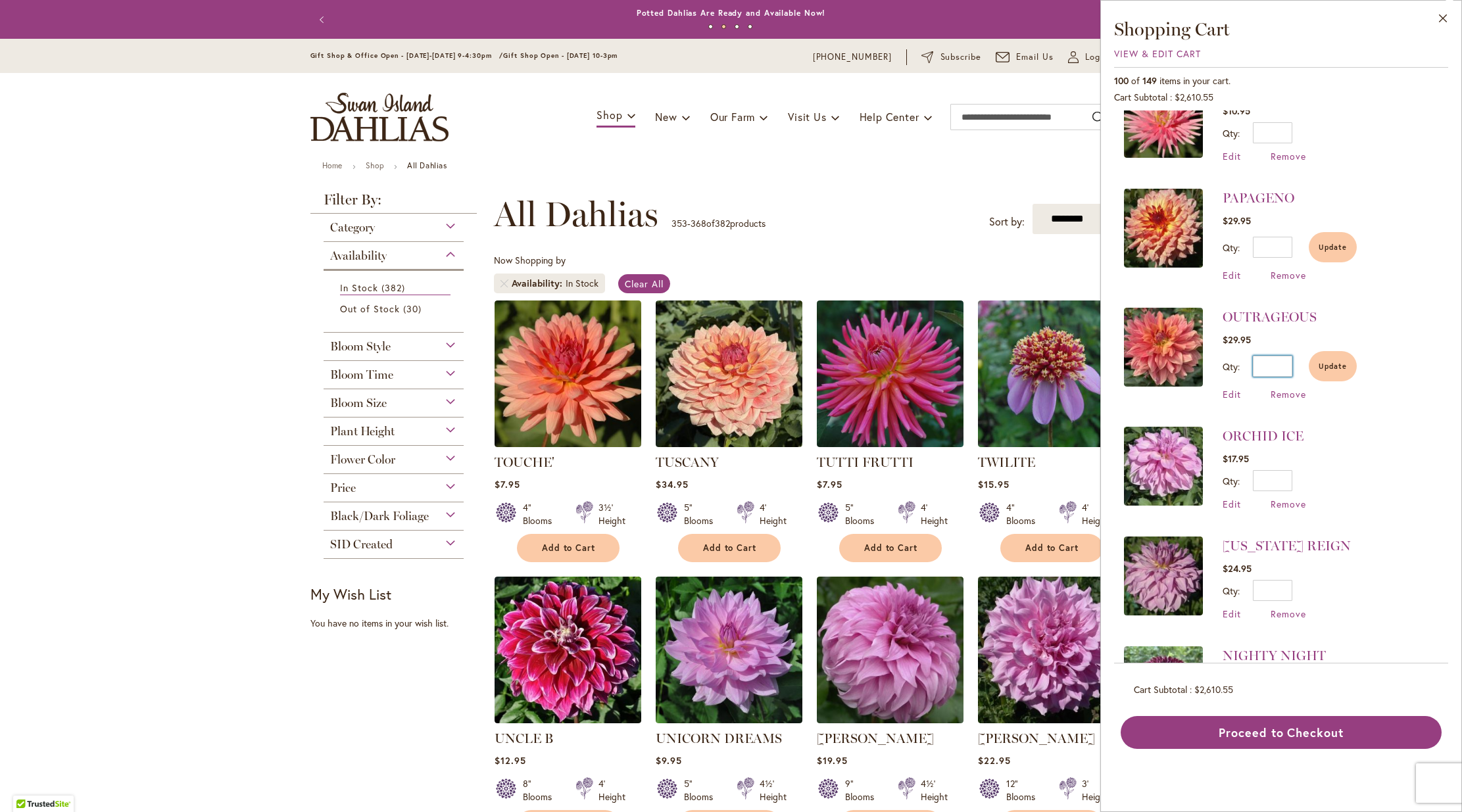
type input "*"
click at [1290, 476] on input "*" at bounding box center [1273, 480] width 40 height 21
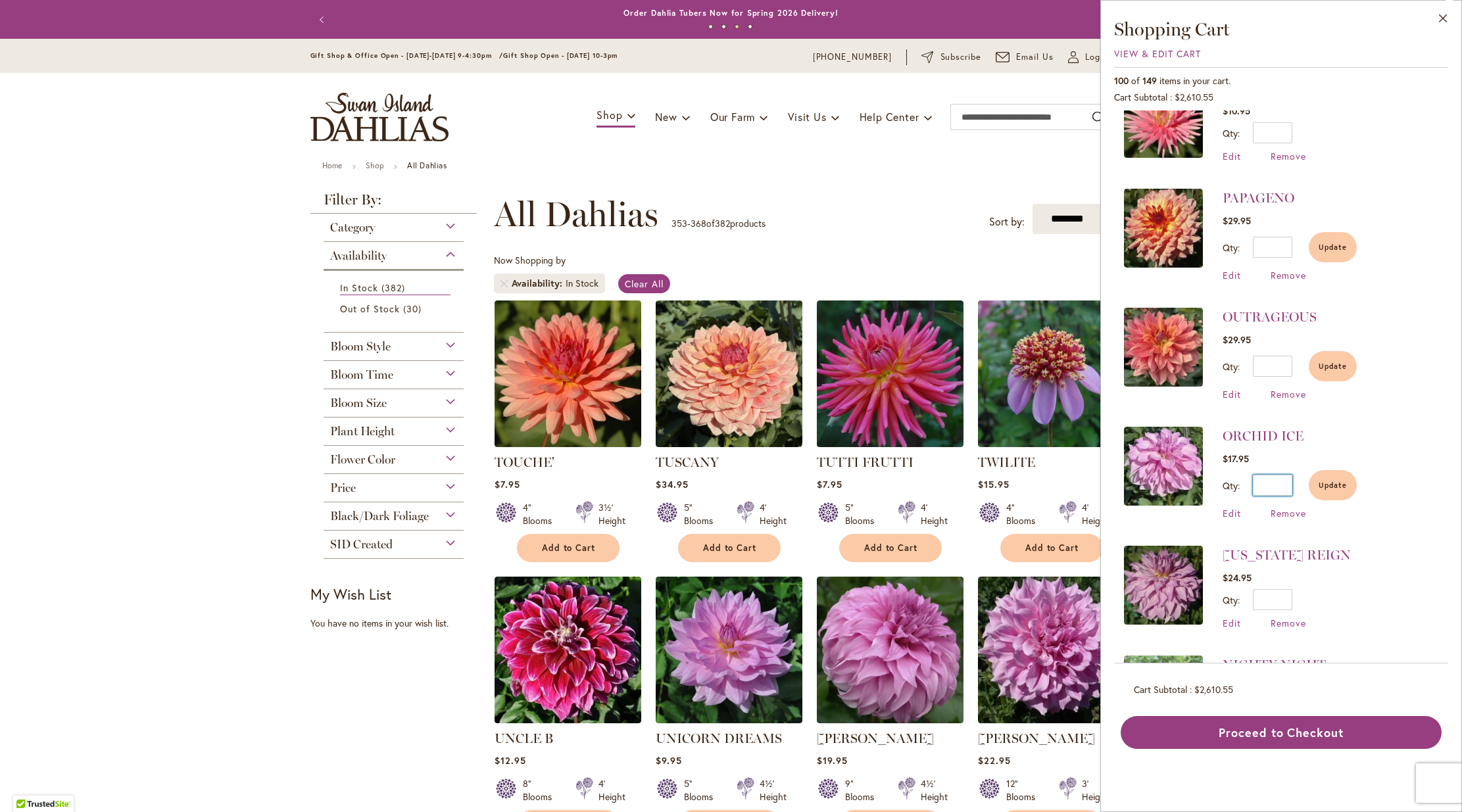
type input "*"
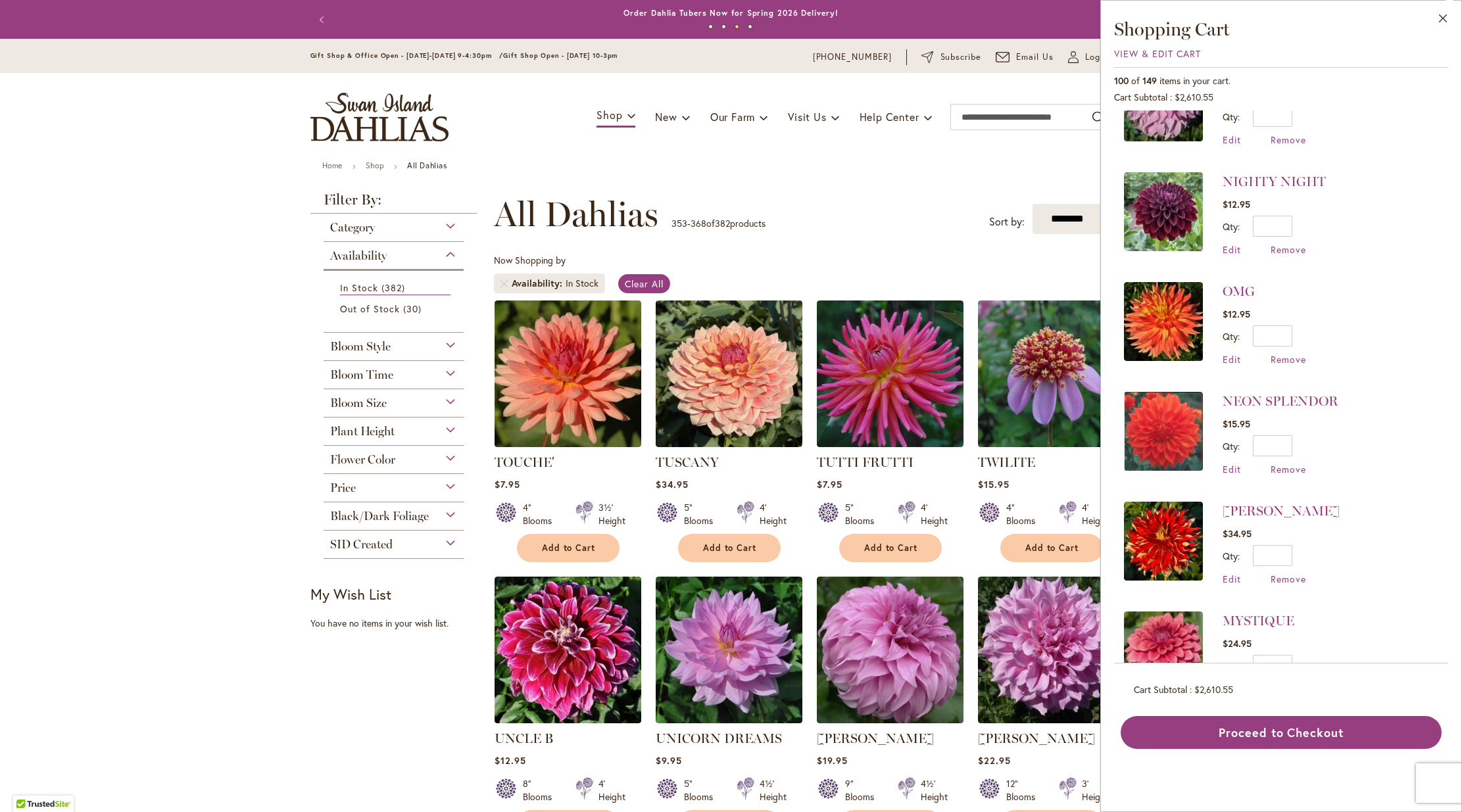
scroll to position [976, 0]
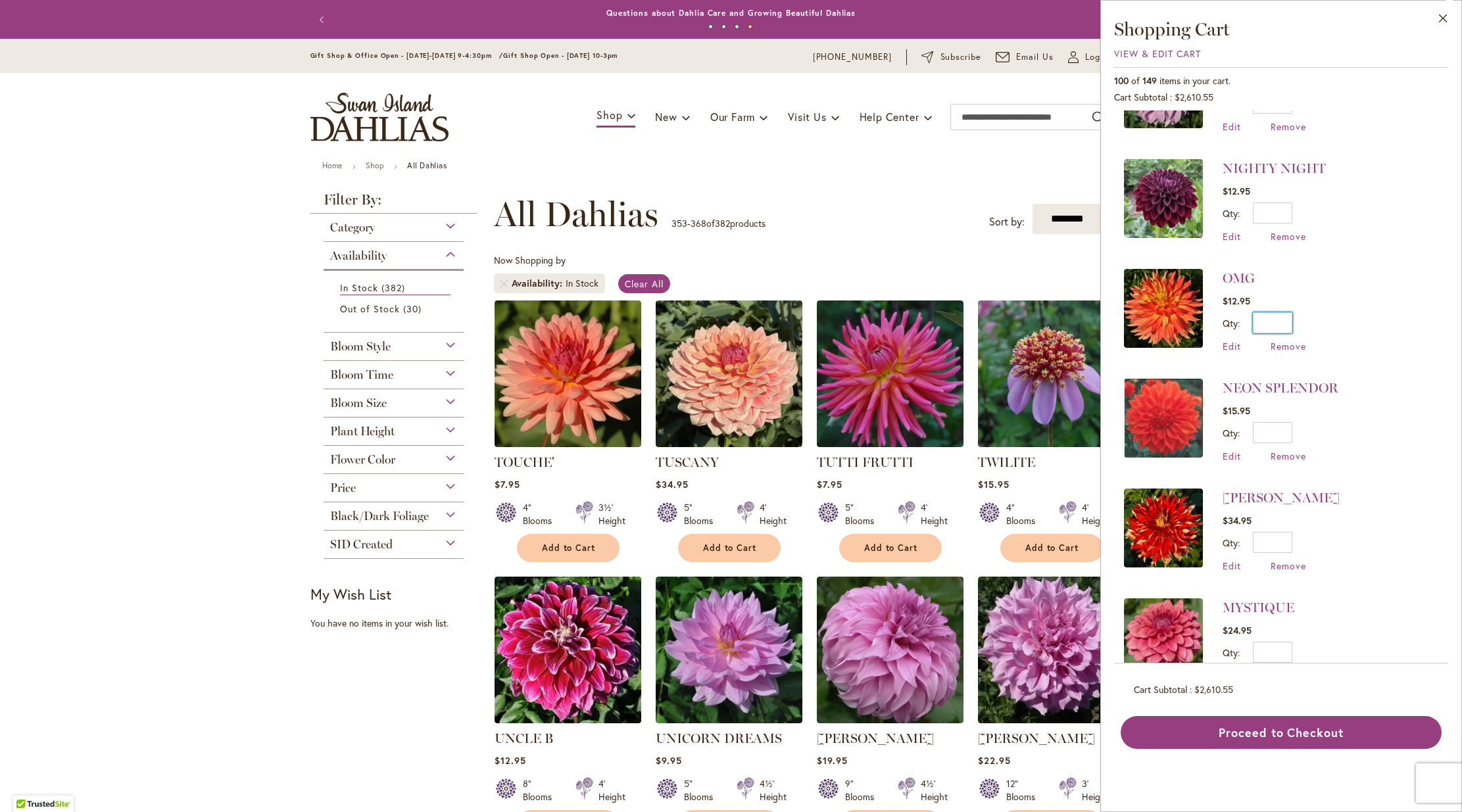
click at [1291, 317] on input "*" at bounding box center [1273, 323] width 40 height 21
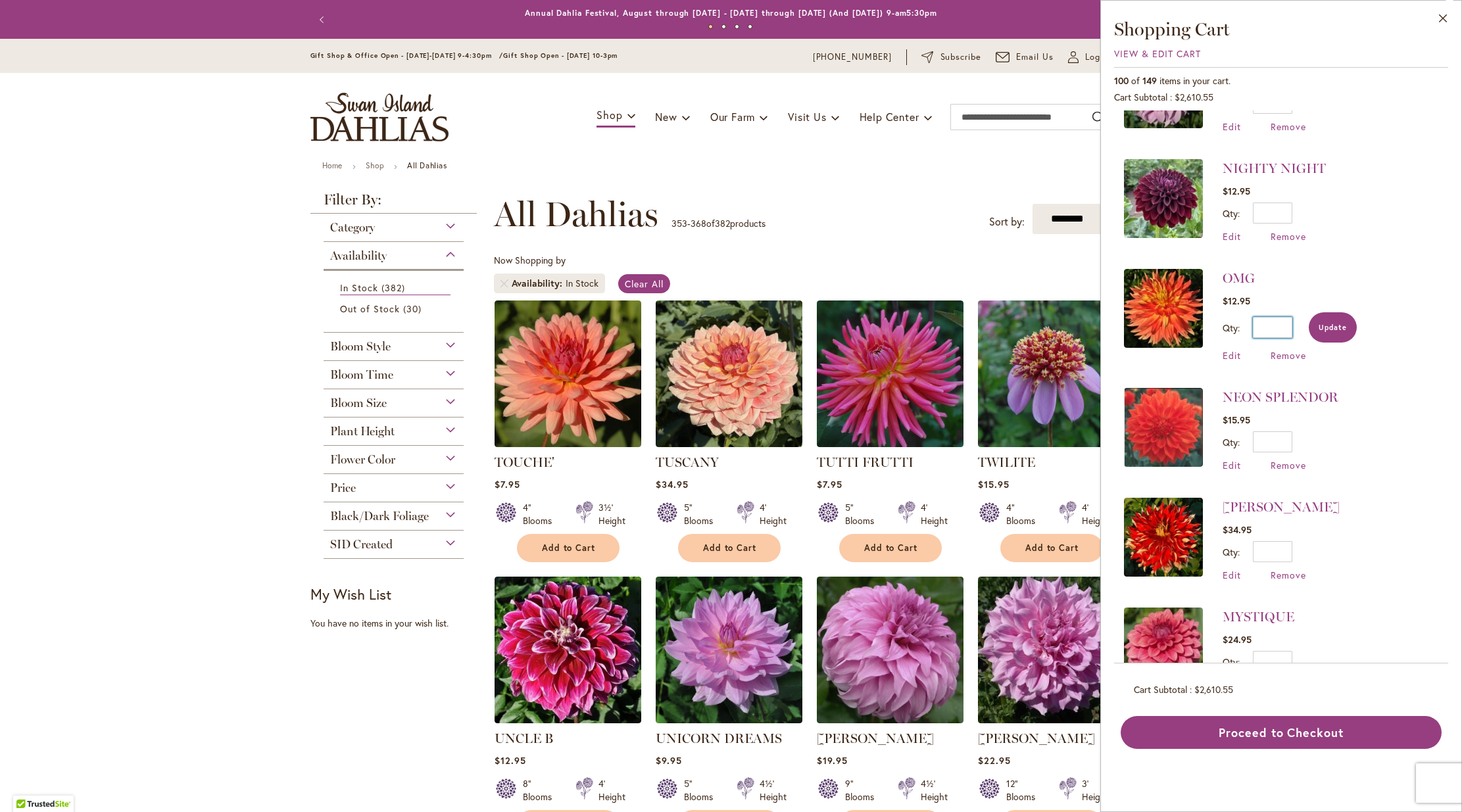
type input "*"
click at [1338, 314] on button "Update" at bounding box center [1332, 327] width 48 height 30
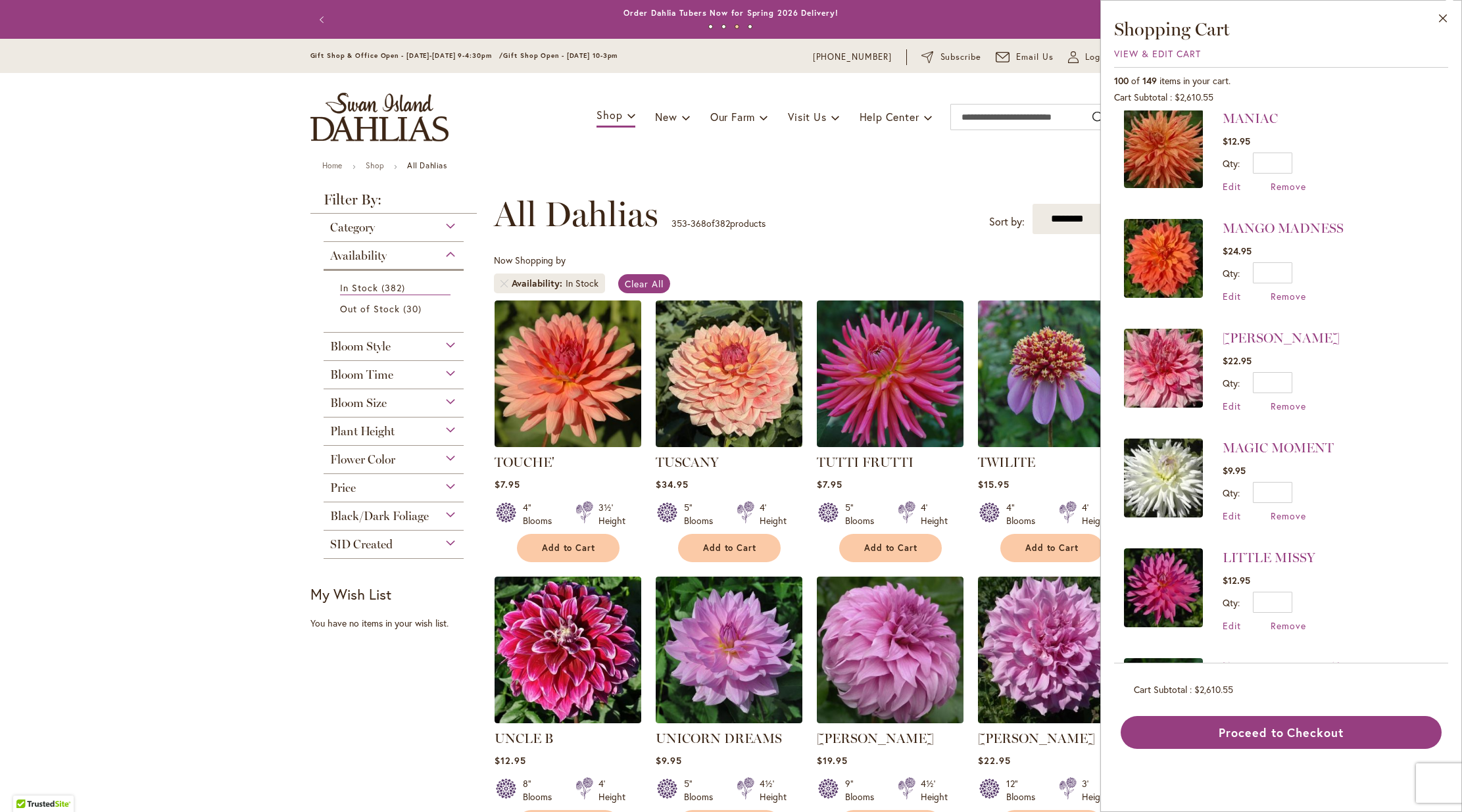
scroll to position [2357, 0]
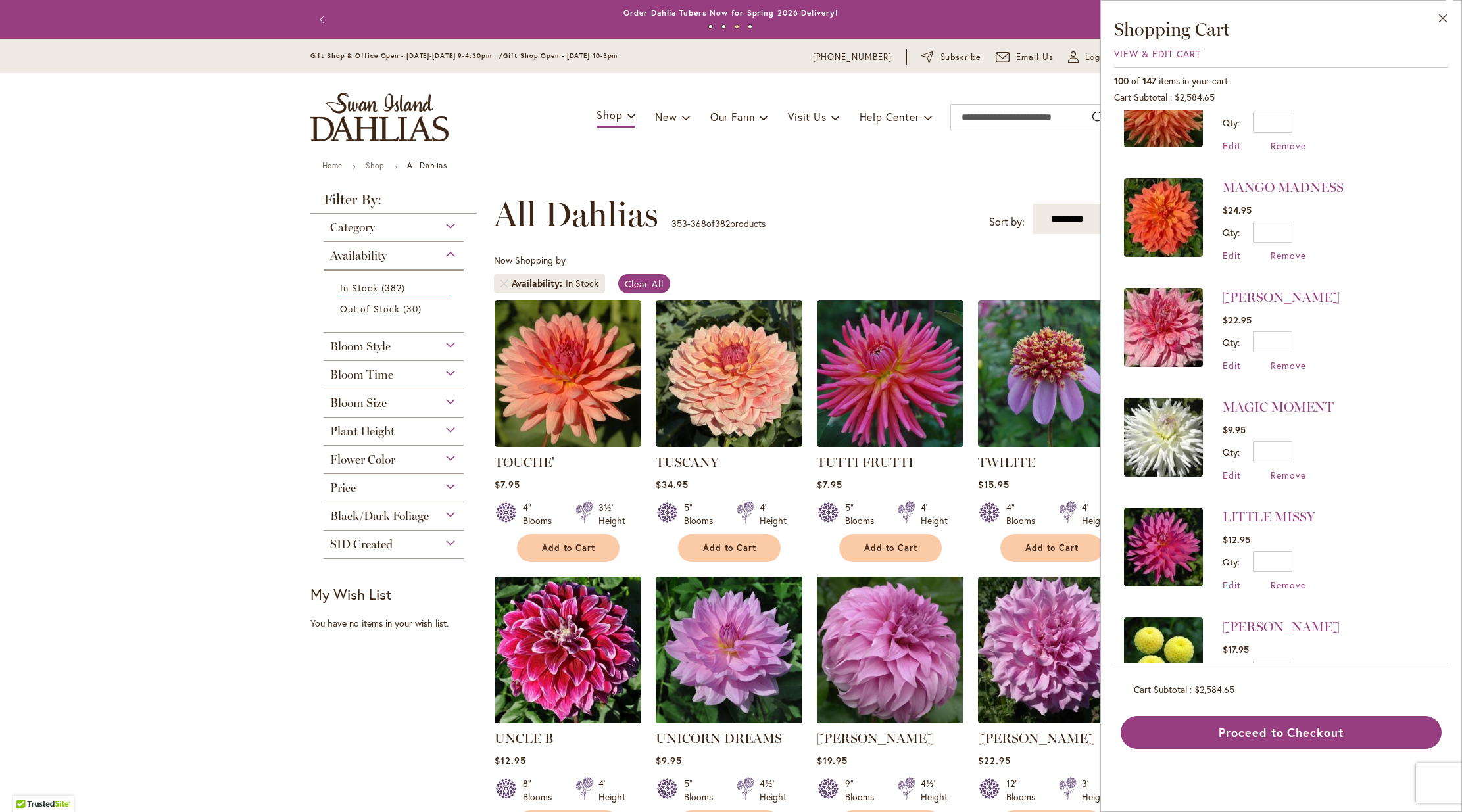
drag, startPoint x: 1441, startPoint y: 184, endPoint x: 1442, endPoint y: 246, distance: 62.0
click at [1452, 260] on div "Close Shopping Cart View & Edit Cart 100 of 147 items in your cart. Cart Subtot…" at bounding box center [1281, 406] width 362 height 812
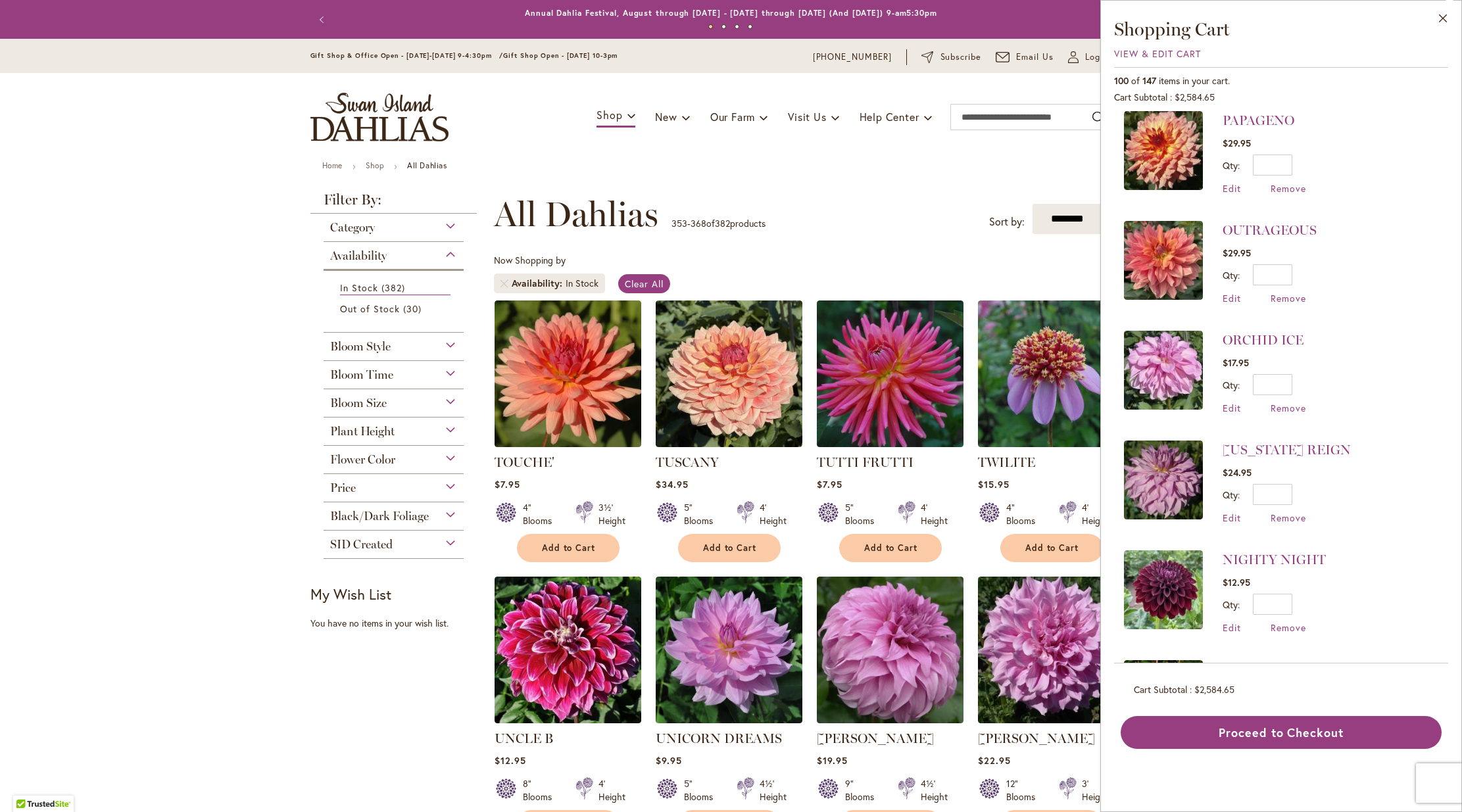
scroll to position [571, 0]
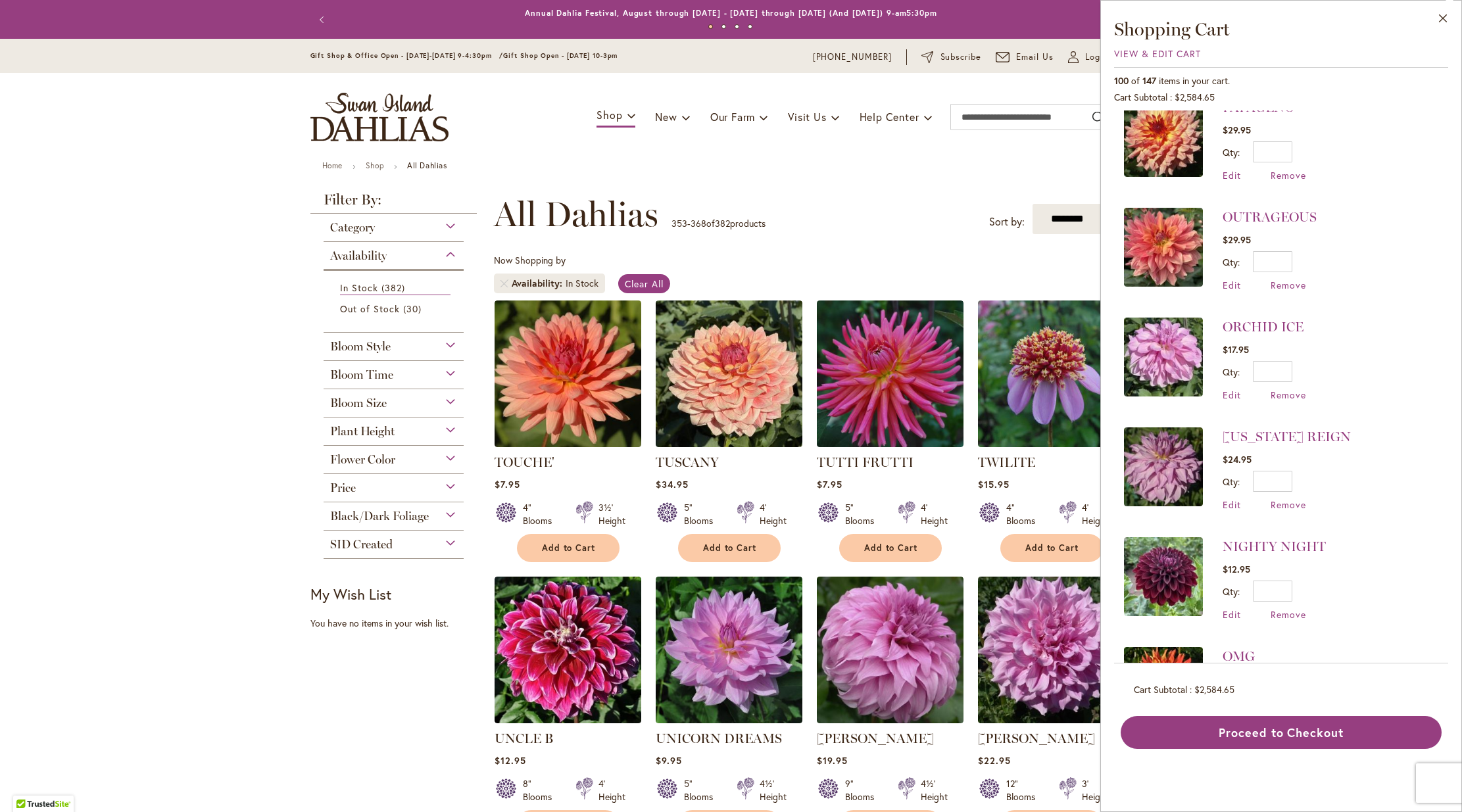
click at [1301, 153] on div "Qty * Update" at bounding box center [1264, 152] width 83 height 21
click at [1297, 149] on div "Qty * Update" at bounding box center [1264, 152] width 83 height 21
click at [1286, 150] on input "*" at bounding box center [1273, 152] width 40 height 21
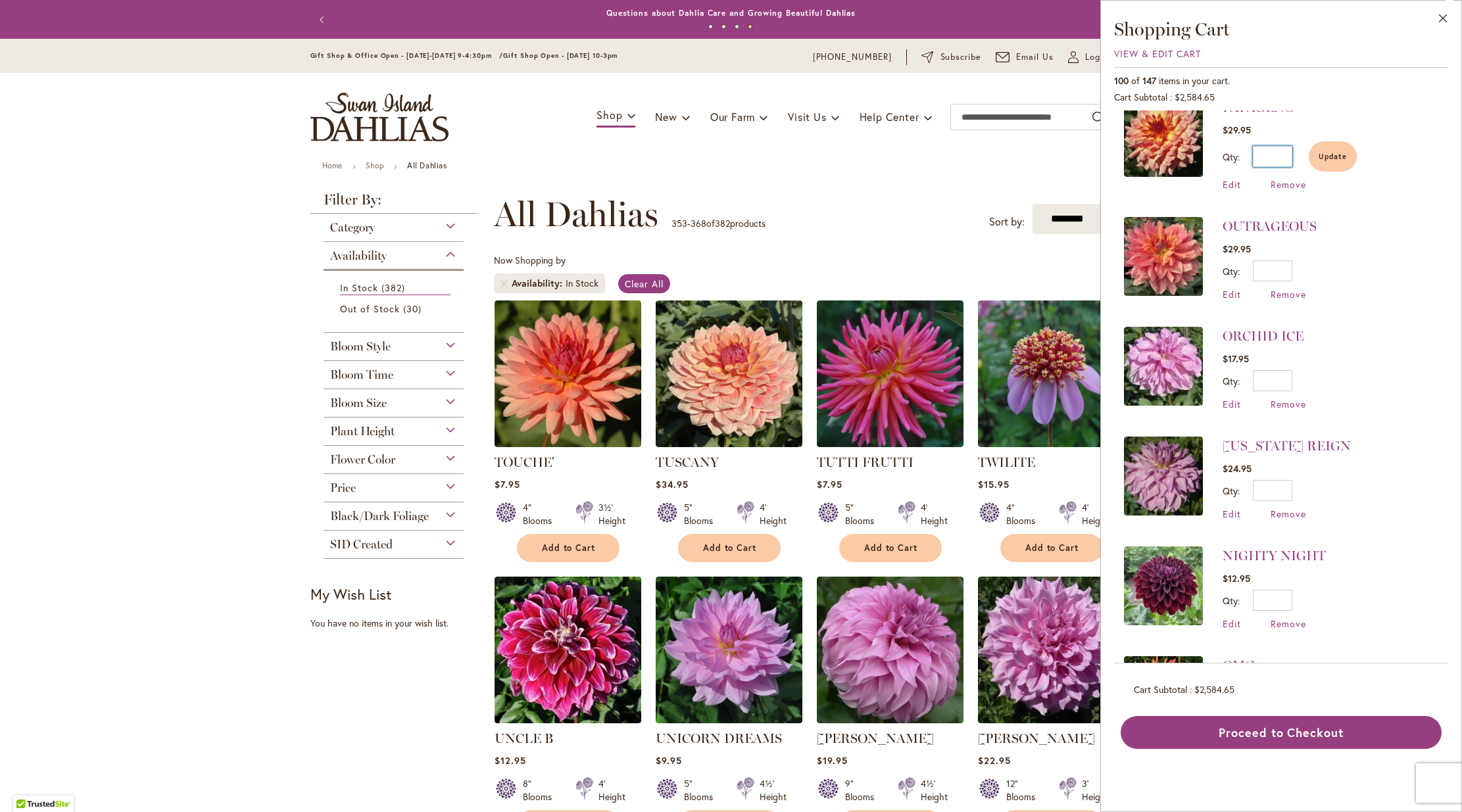
type input "*"
click at [1288, 269] on input "*" at bounding box center [1273, 271] width 40 height 21
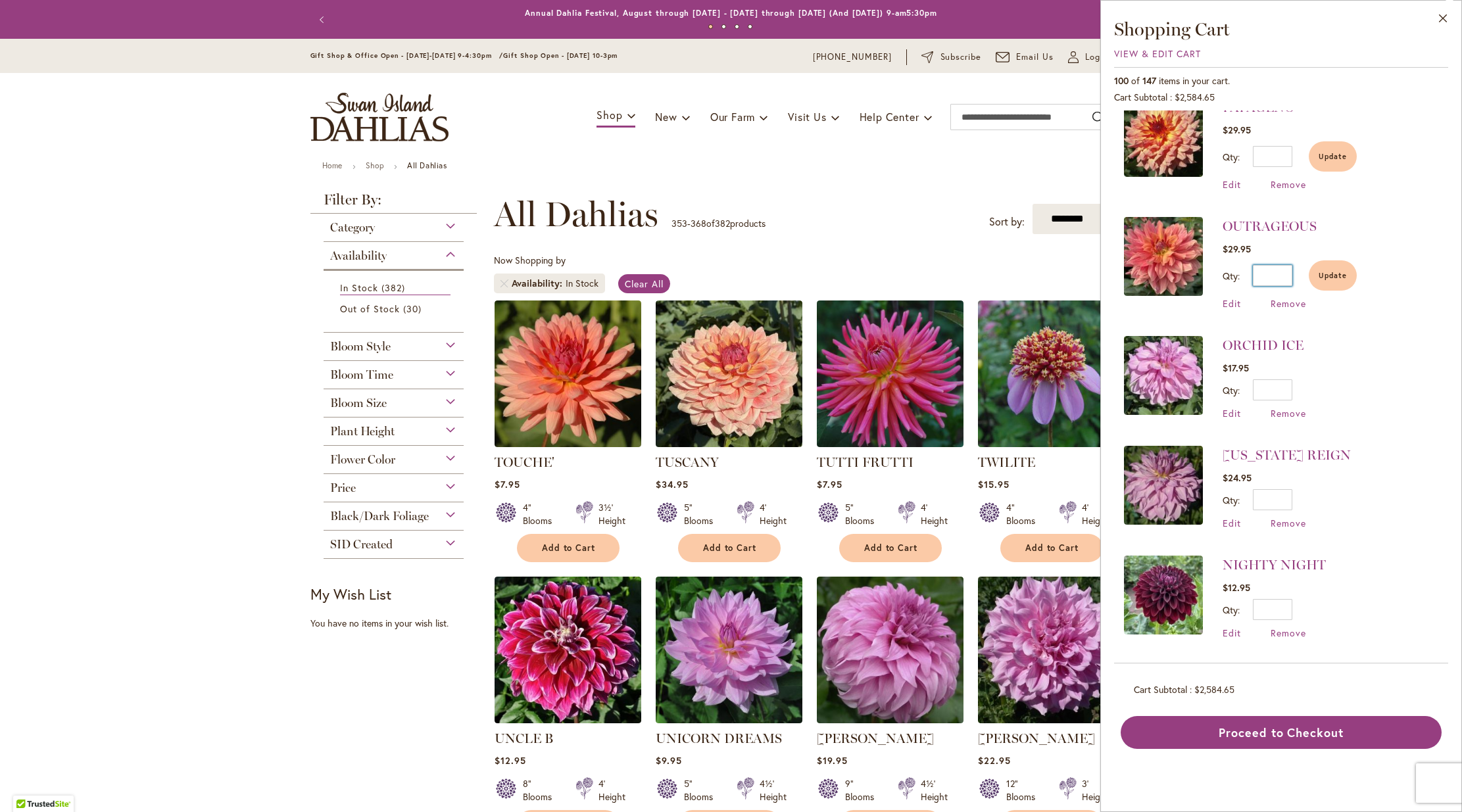
type input "*"
click at [1296, 386] on div "Qty * Update" at bounding box center [1264, 389] width 83 height 21
click at [1293, 385] on div "Qty * Update" at bounding box center [1264, 389] width 83 height 21
click at [1292, 389] on input "*" at bounding box center [1273, 389] width 40 height 21
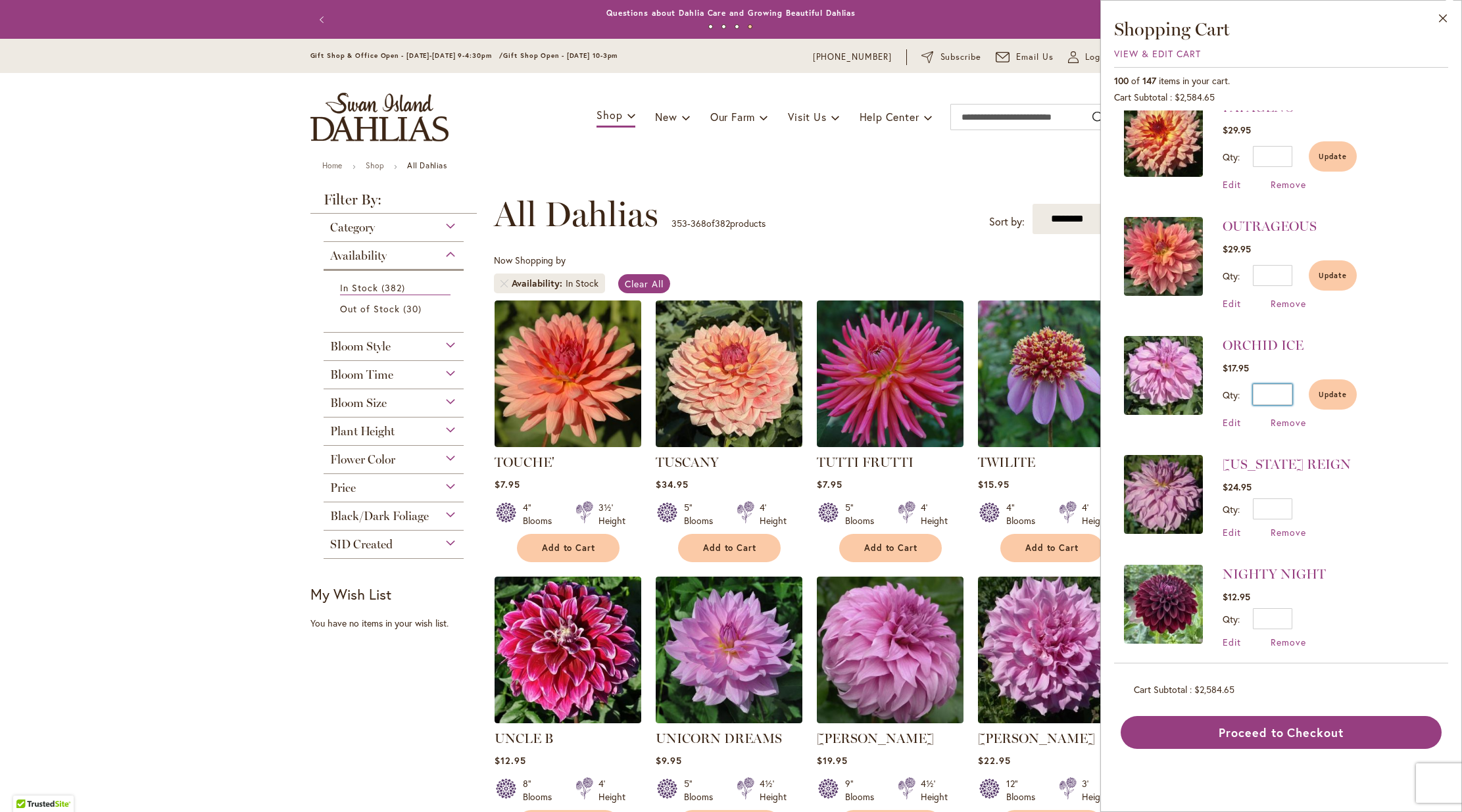
type input "*"
click at [1288, 504] on input "*" at bounding box center [1273, 508] width 40 height 21
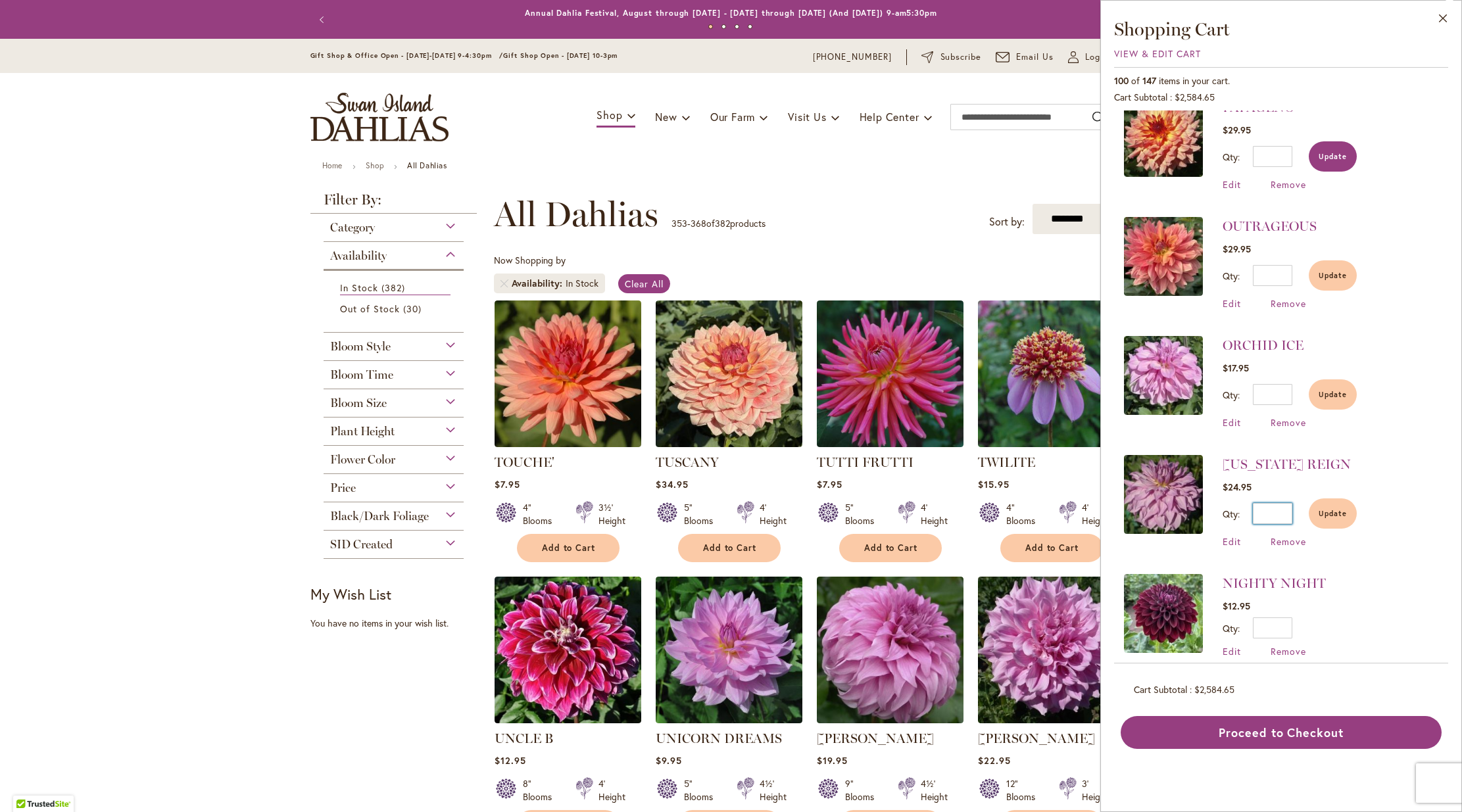
type input "*"
click at [1346, 156] on span "Update" at bounding box center [1333, 157] width 29 height 10
click at [1332, 275] on span "Update" at bounding box center [1333, 276] width 29 height 10
click at [1336, 390] on span "Update" at bounding box center [1333, 395] width 29 height 10
click at [1340, 512] on span "Update" at bounding box center [1333, 513] width 29 height 10
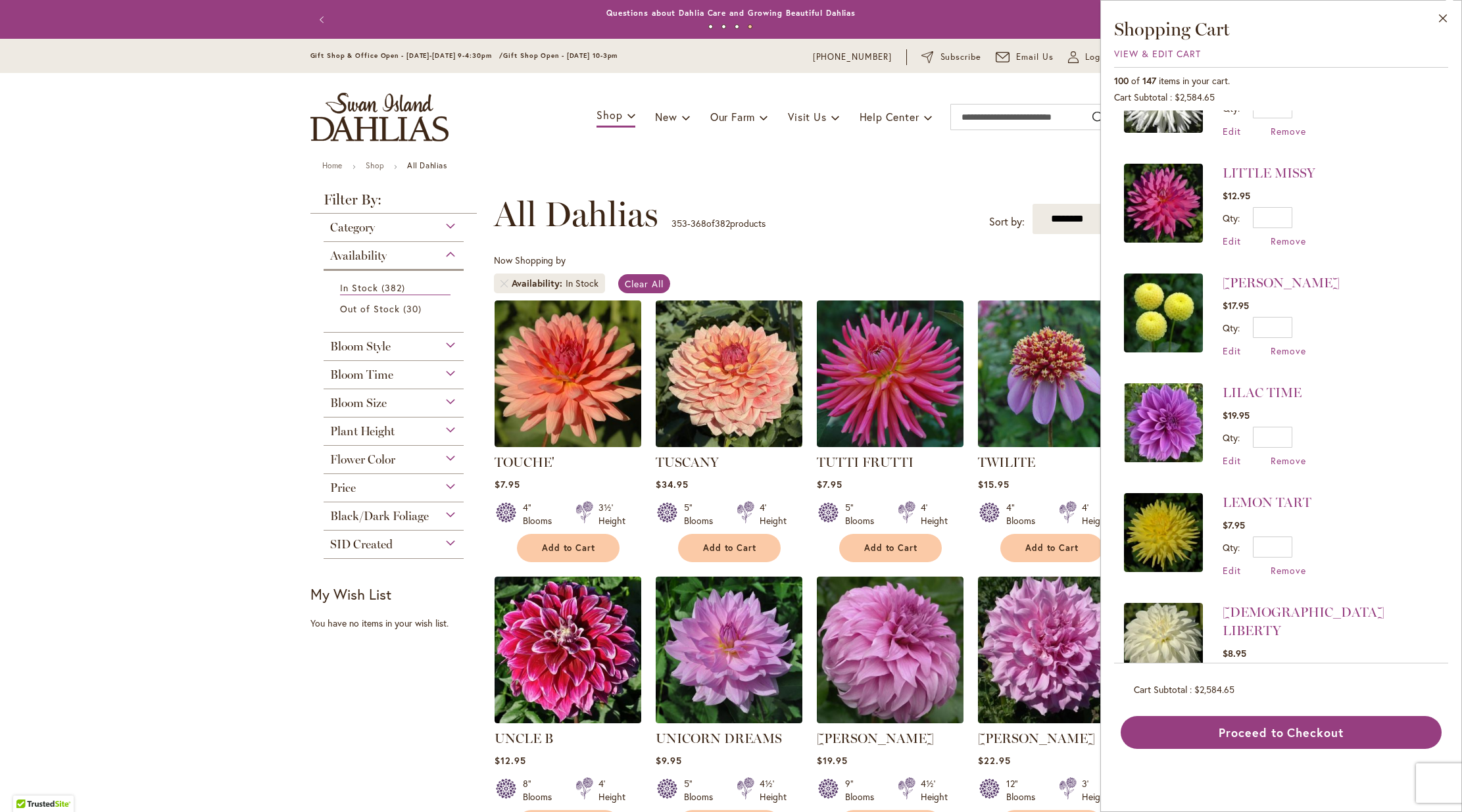
scroll to position [2810, 0]
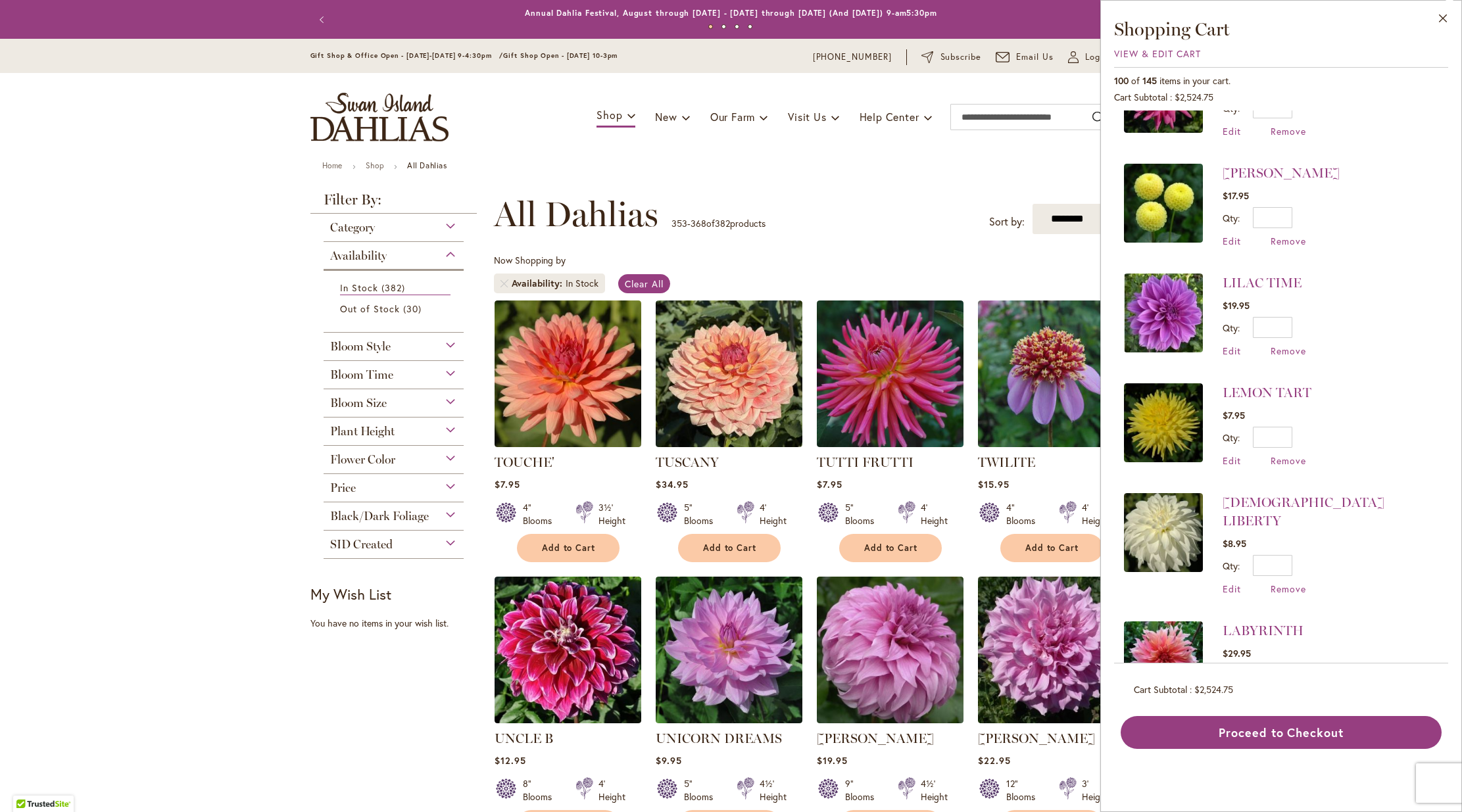
drag, startPoint x: 1444, startPoint y: 159, endPoint x: 1447, endPoint y: 283, distance: 124.0
click at [1447, 283] on div "OVA-JO $10.95 Qty * Update Edit Remove" at bounding box center [1281, 387] width 334 height 553
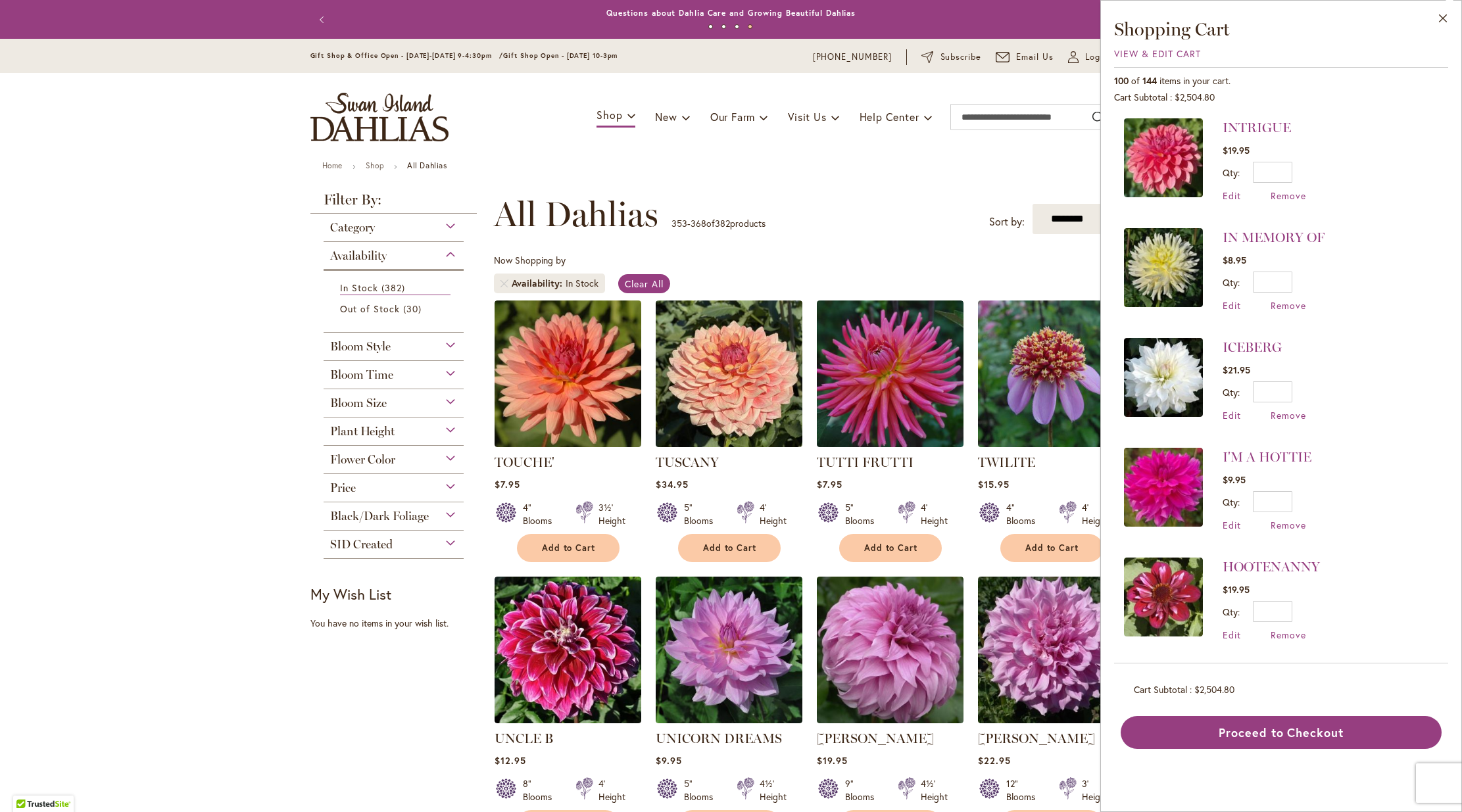
scroll to position [3558, 0]
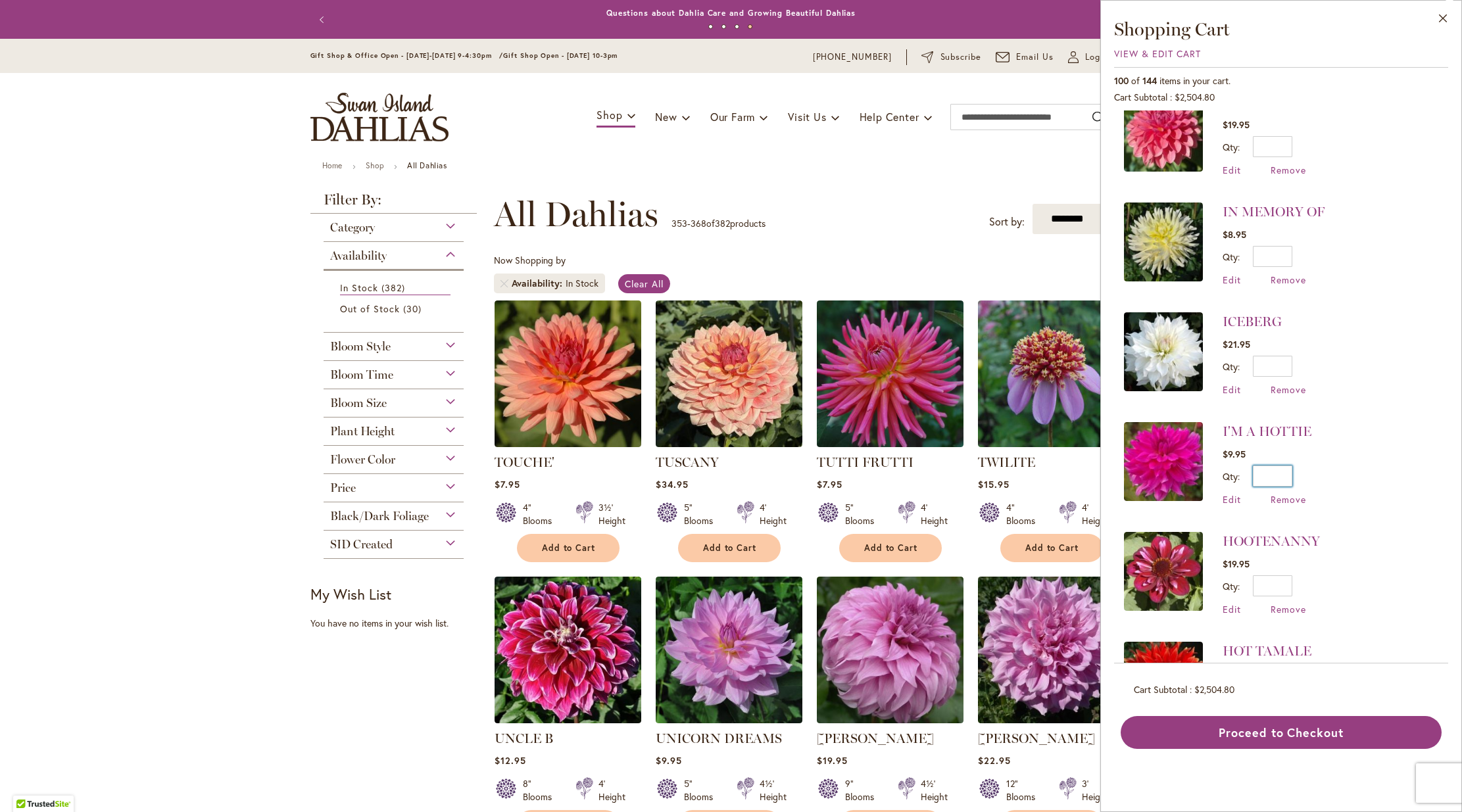
click at [1287, 466] on input "*" at bounding box center [1273, 476] width 40 height 21
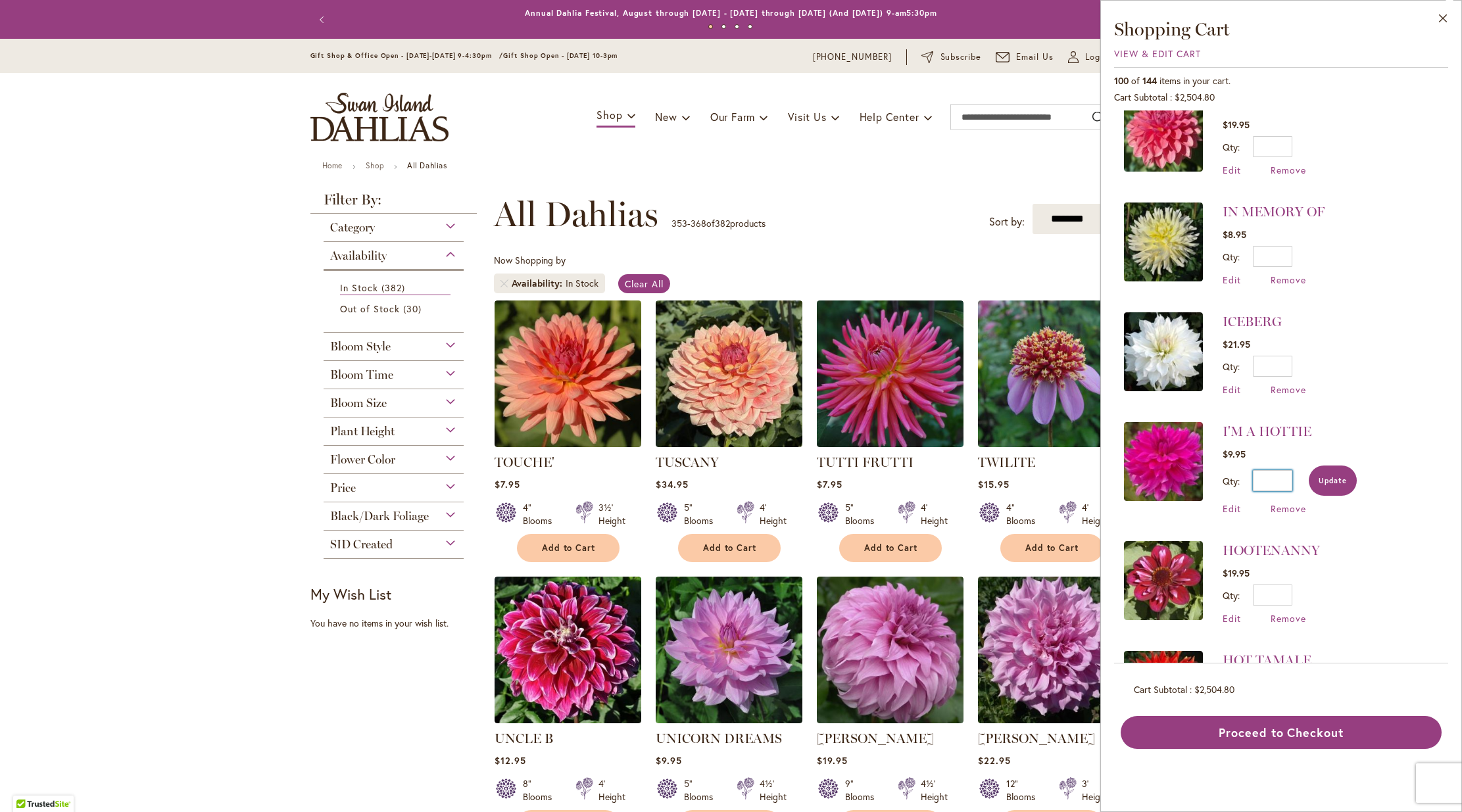
type input "*"
click at [1338, 466] on button "Update" at bounding box center [1332, 481] width 48 height 30
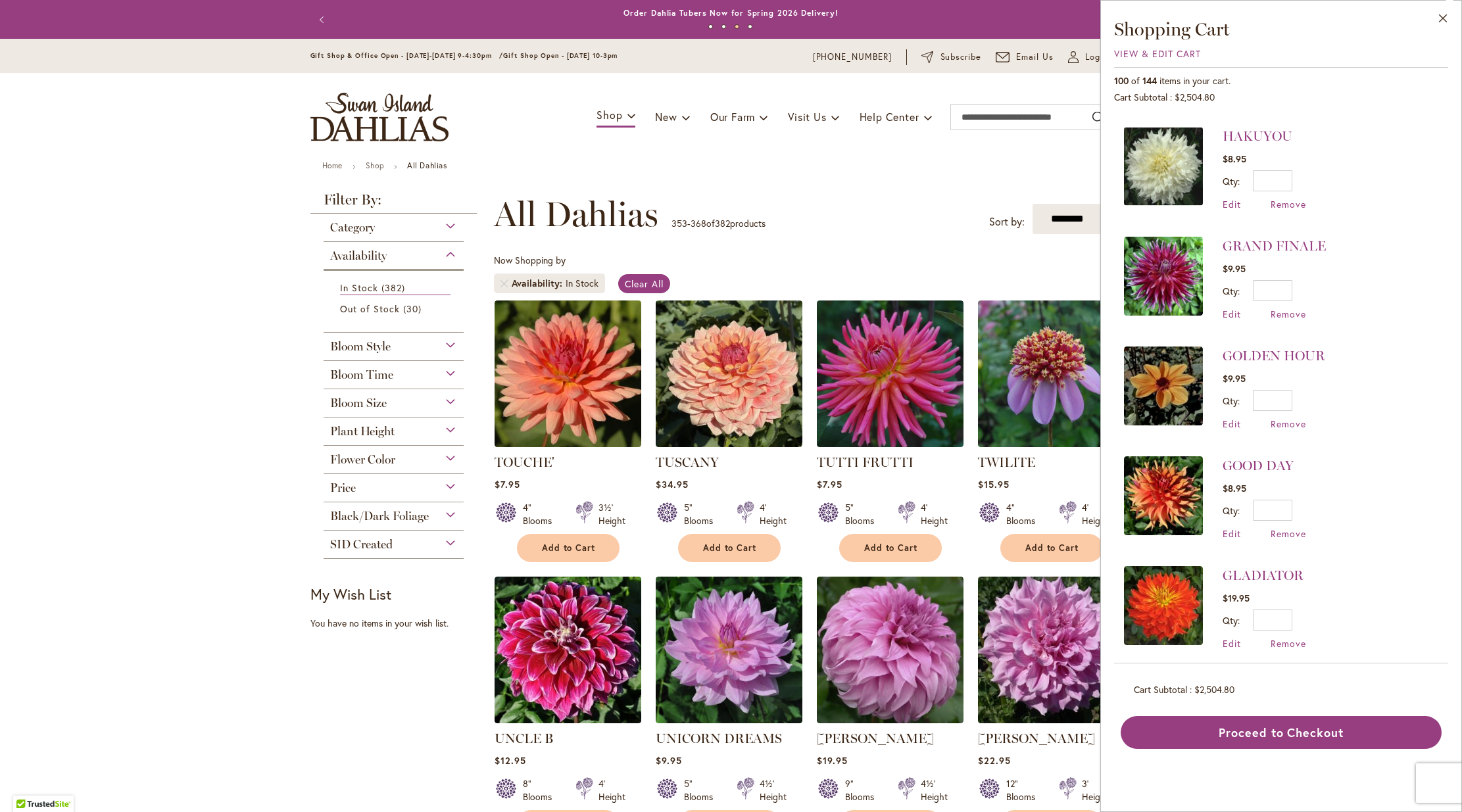
scroll to position [5350, 0]
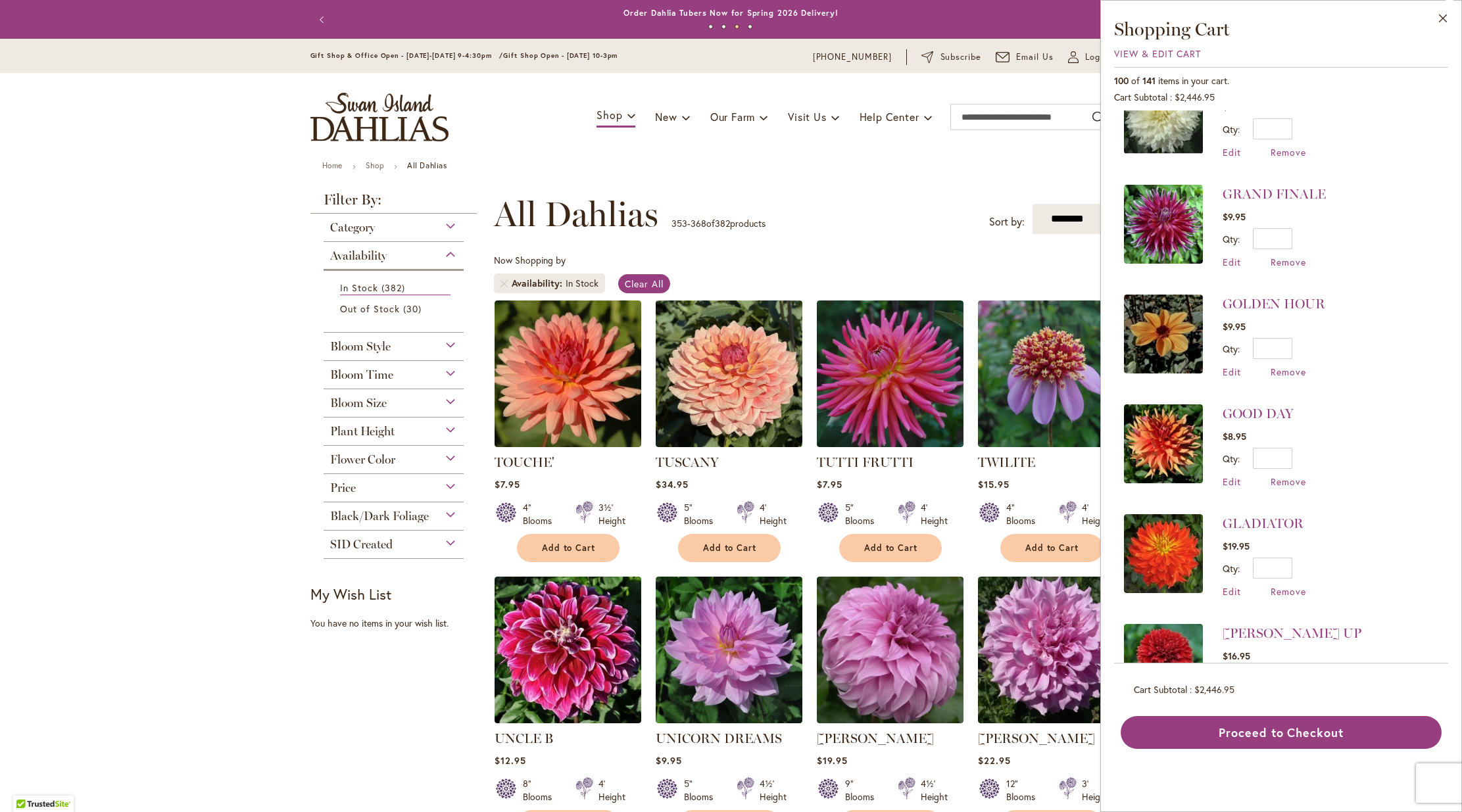
drag, startPoint x: 1443, startPoint y: 307, endPoint x: 1441, endPoint y: 396, distance: 89.0
click at [1453, 410] on div "Close Shopping Cart View & Edit Cart 100 of 141 items in your cart. Cart Subtot…" at bounding box center [1281, 406] width 362 height 812
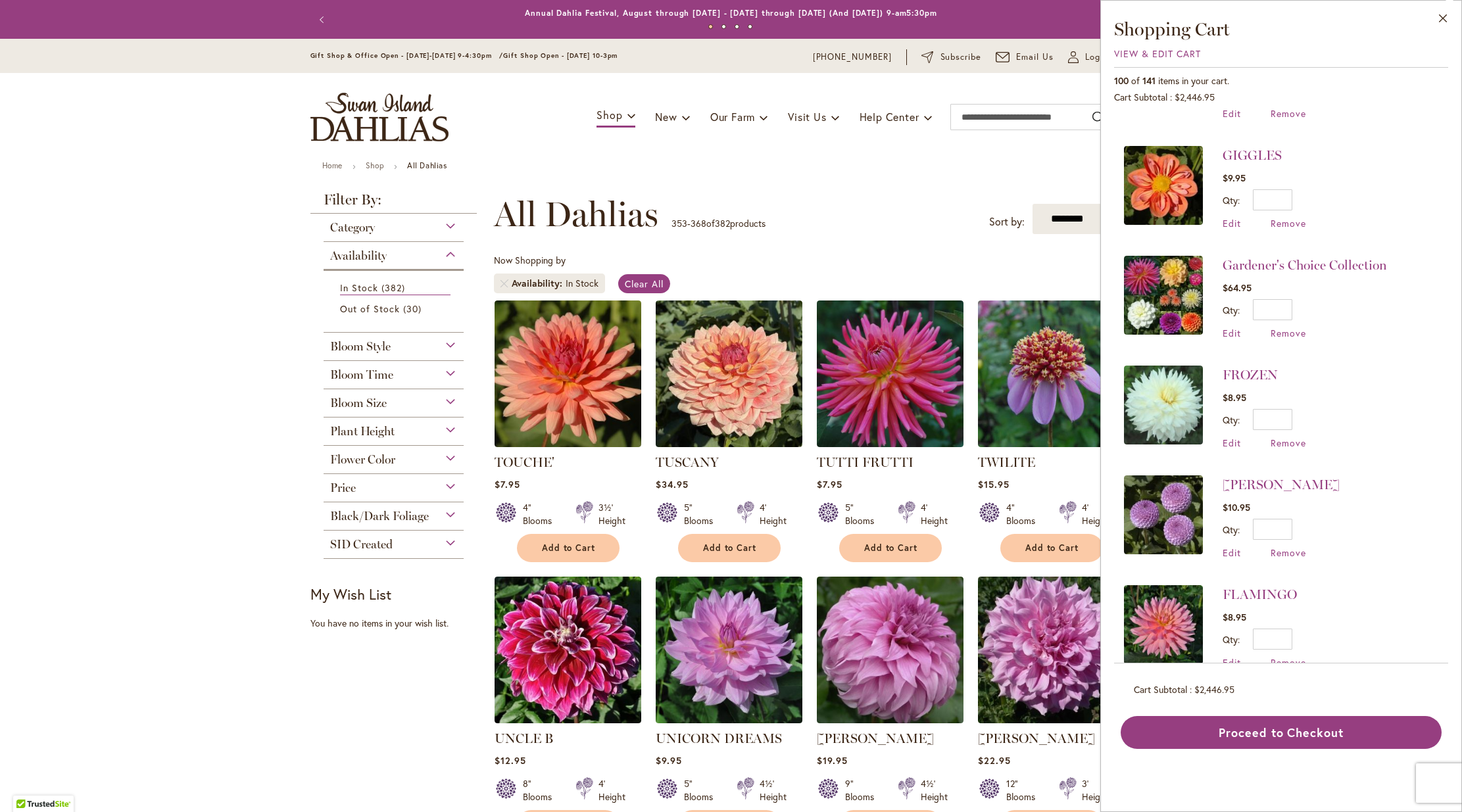
scroll to position [6299, 0]
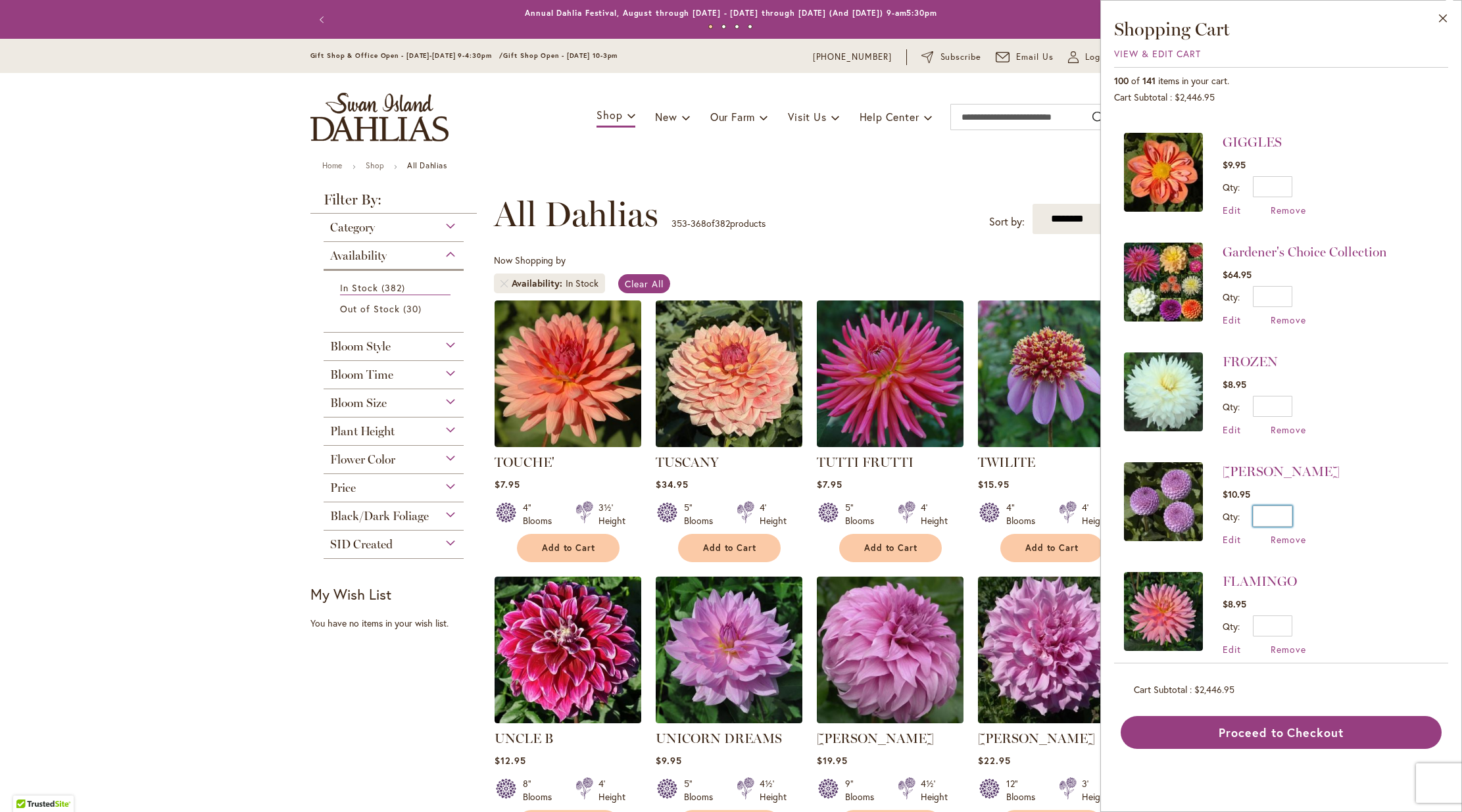
click at [1292, 505] on input "*" at bounding box center [1273, 516] width 40 height 21
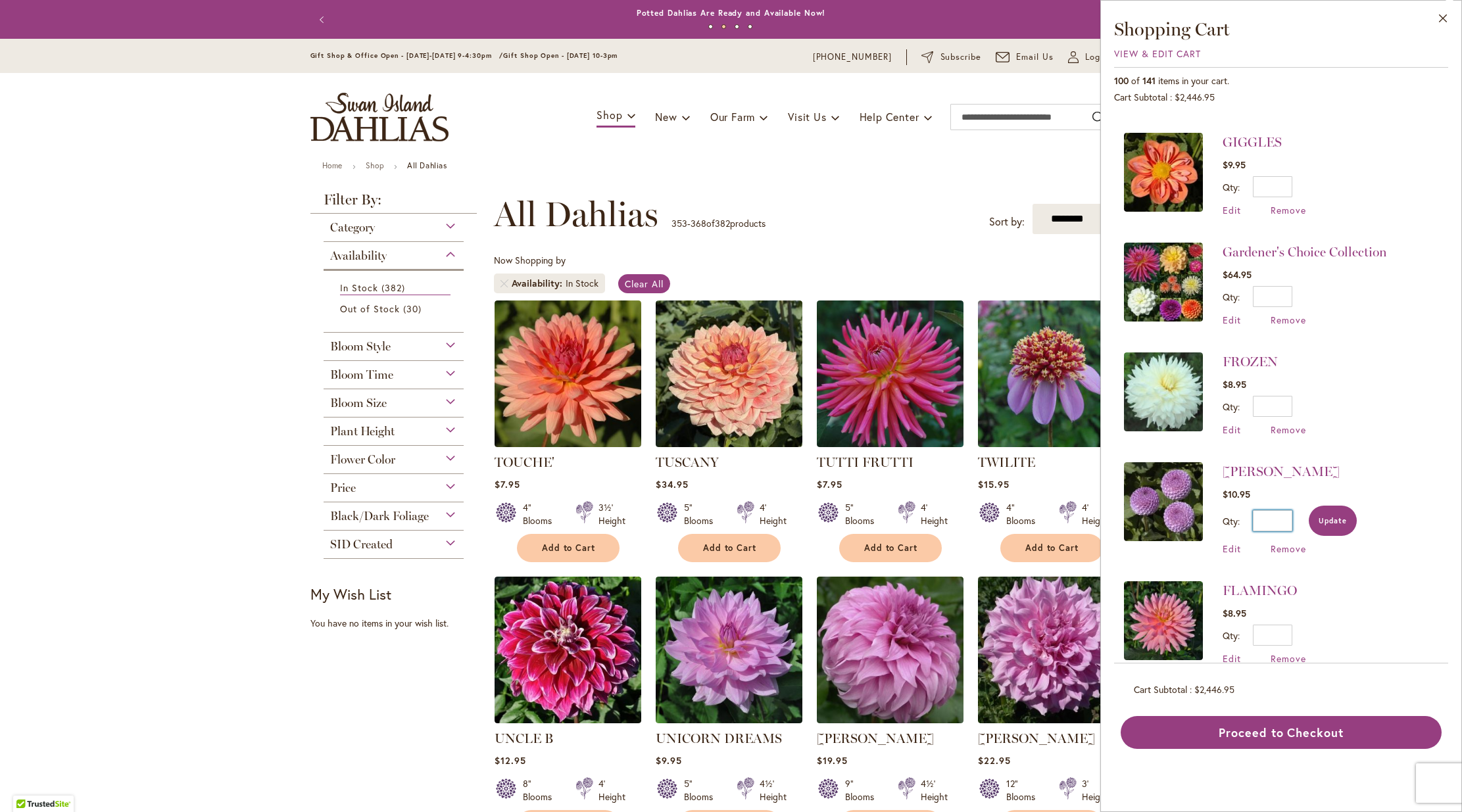
type input "*"
drag, startPoint x: 1335, startPoint y: 427, endPoint x: 1332, endPoint y: 438, distance: 11.4
click at [1334, 516] on span "Update" at bounding box center [1333, 520] width 29 height 10
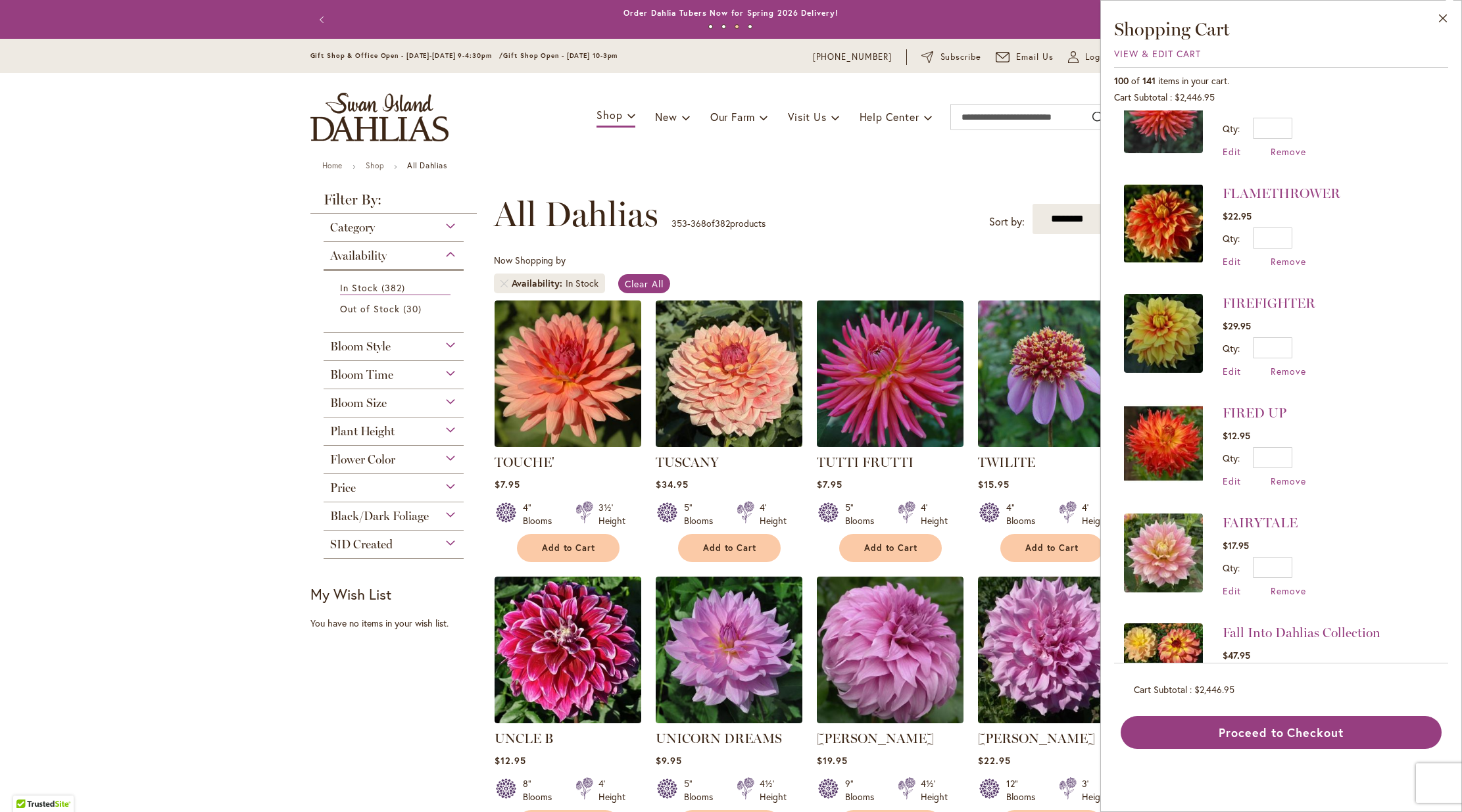
scroll to position [6981, 0]
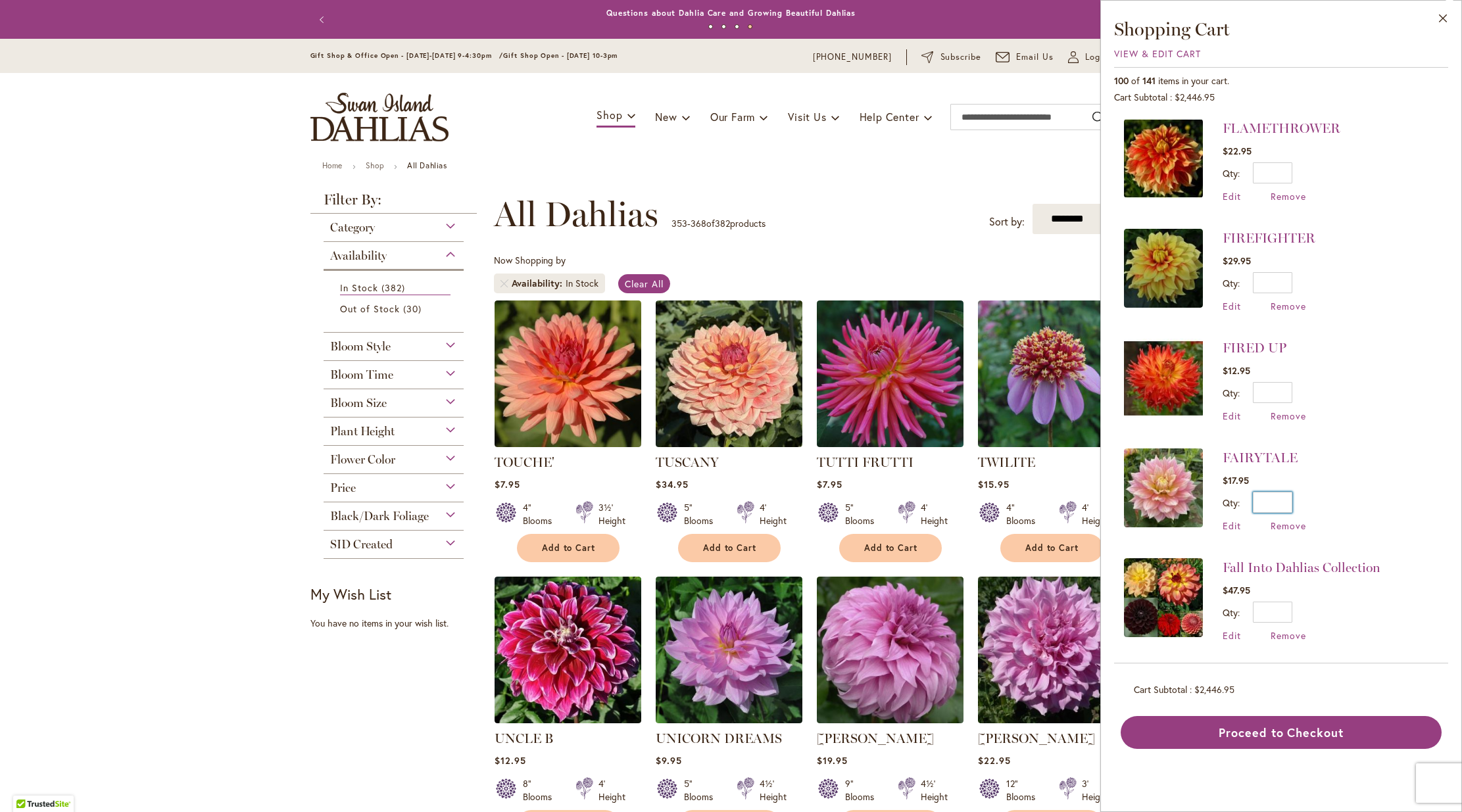
click at [1288, 492] on input "*" at bounding box center [1273, 502] width 40 height 21
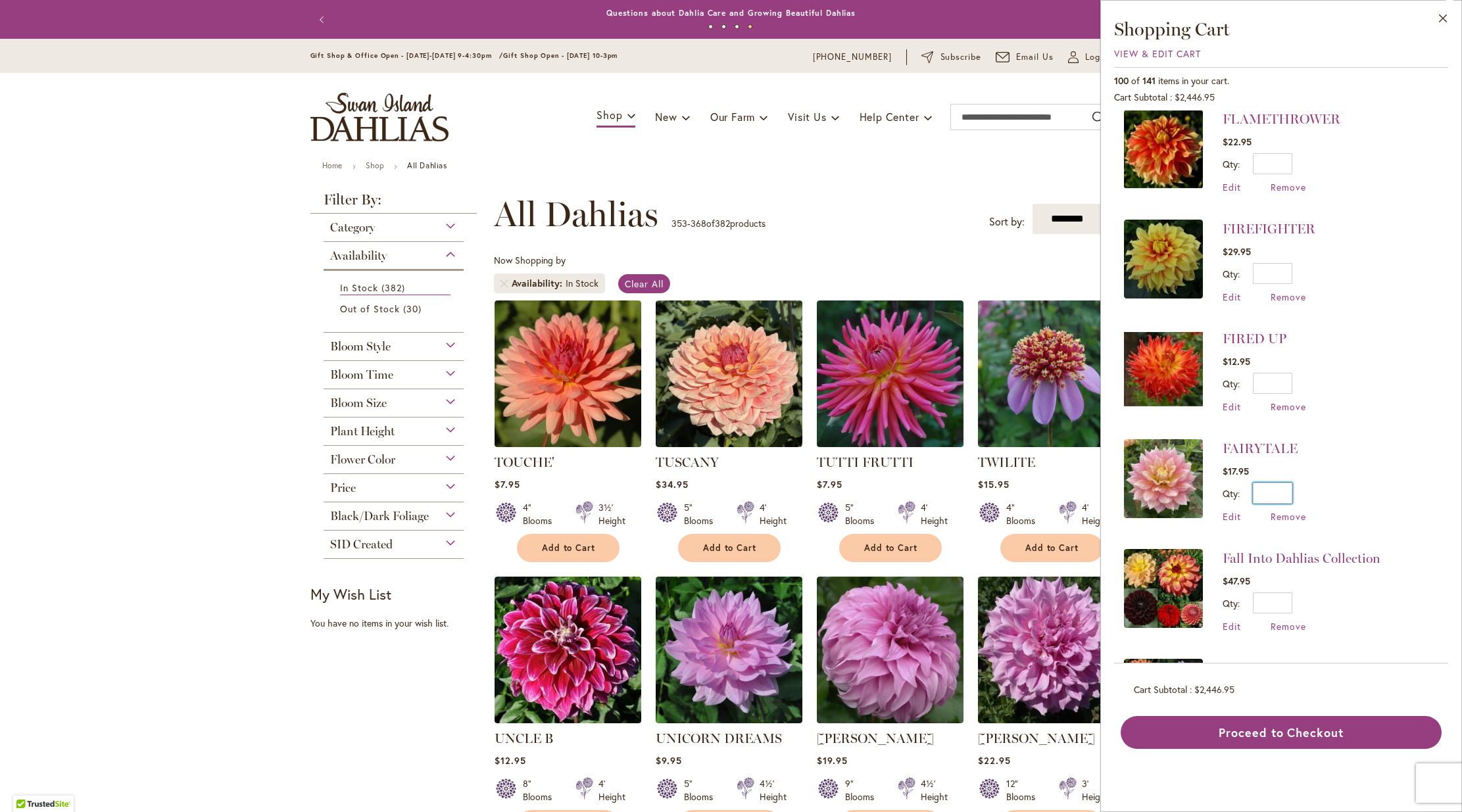
type input "*"
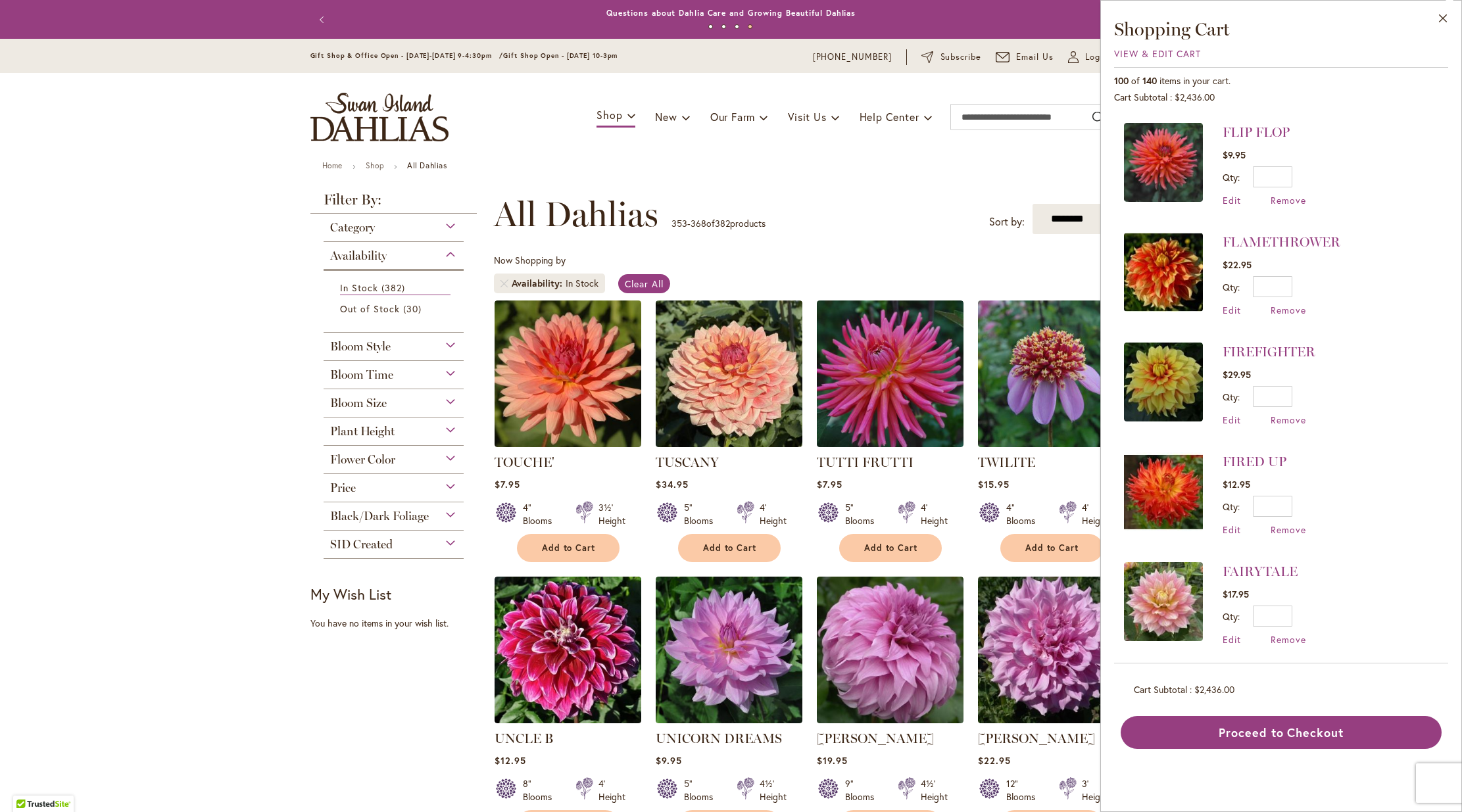
scroll to position [6896, 0]
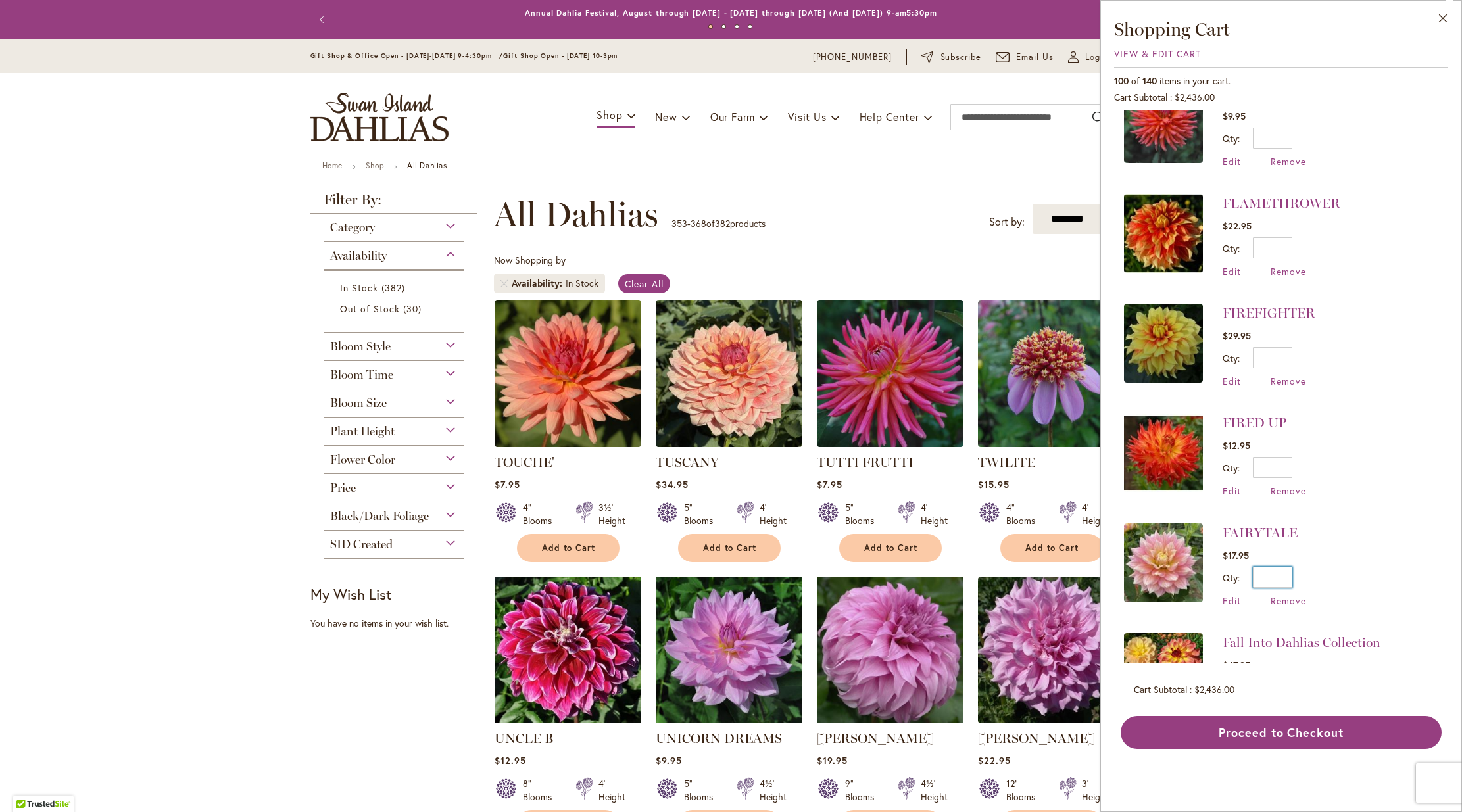
click at [1286, 566] on input "*" at bounding box center [1273, 577] width 40 height 21
type input "*"
click at [1339, 566] on button "Update" at bounding box center [1332, 582] width 48 height 30
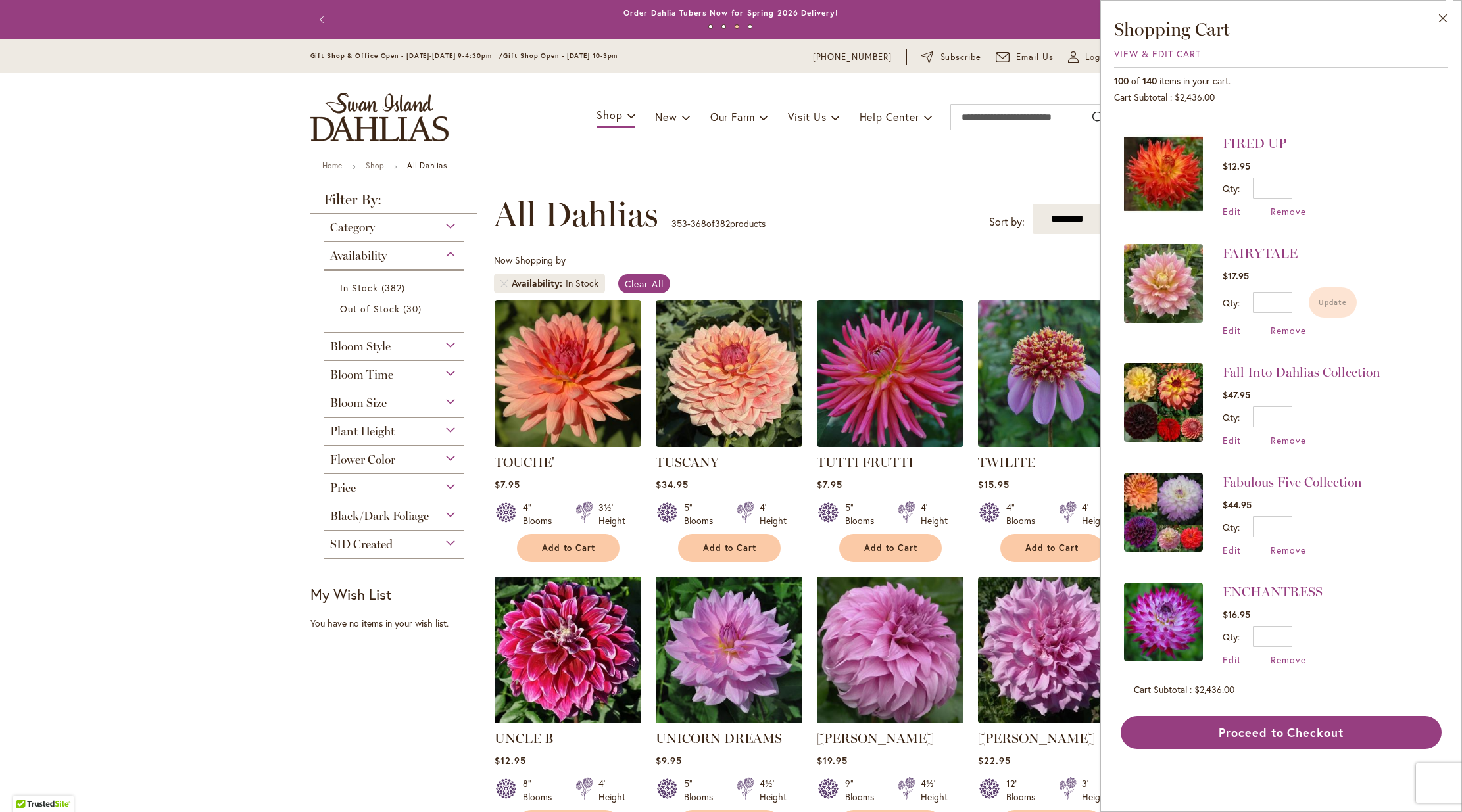
scroll to position [7202, 0]
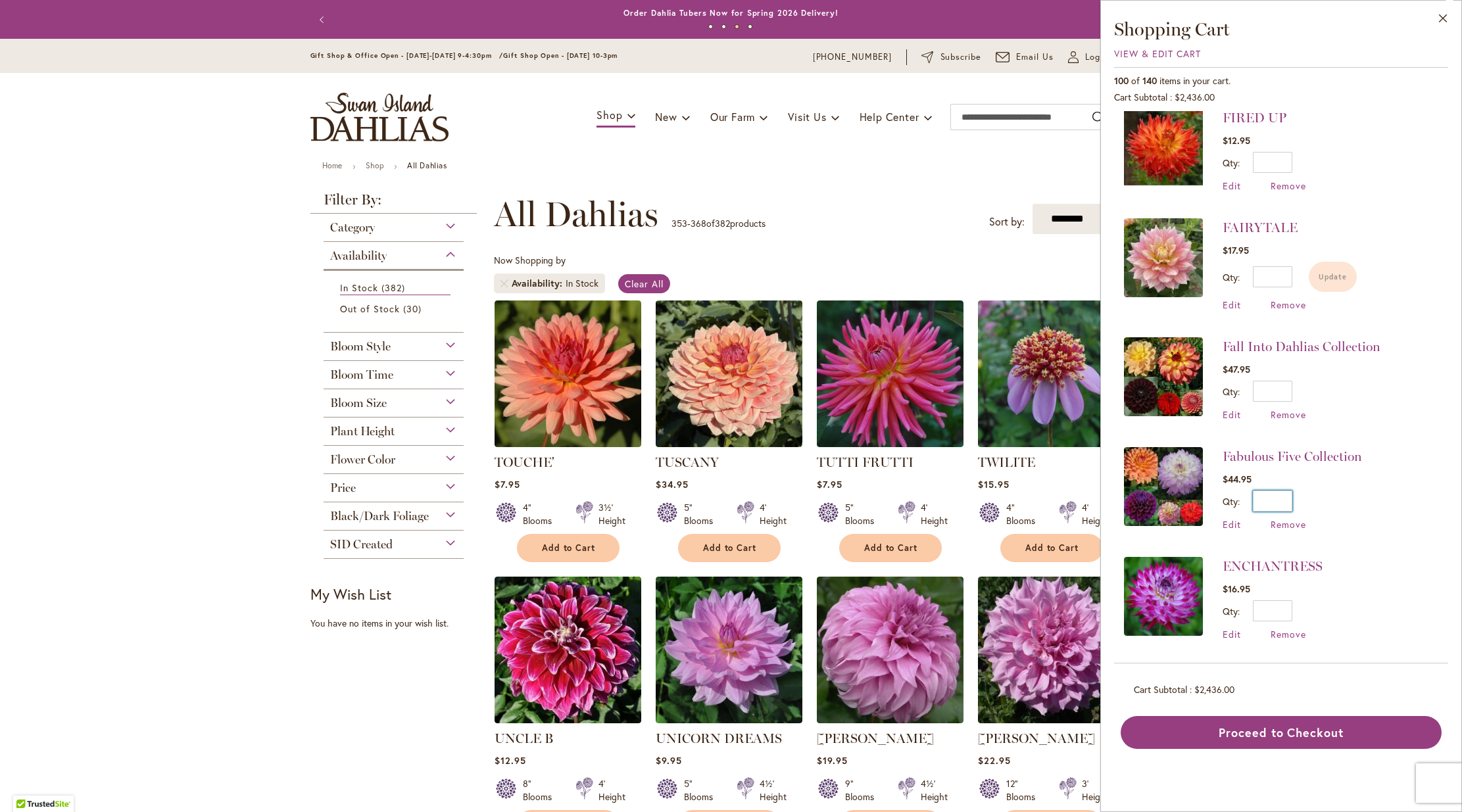
click at [1292, 490] on input "*" at bounding box center [1273, 501] width 40 height 21
type input "*"
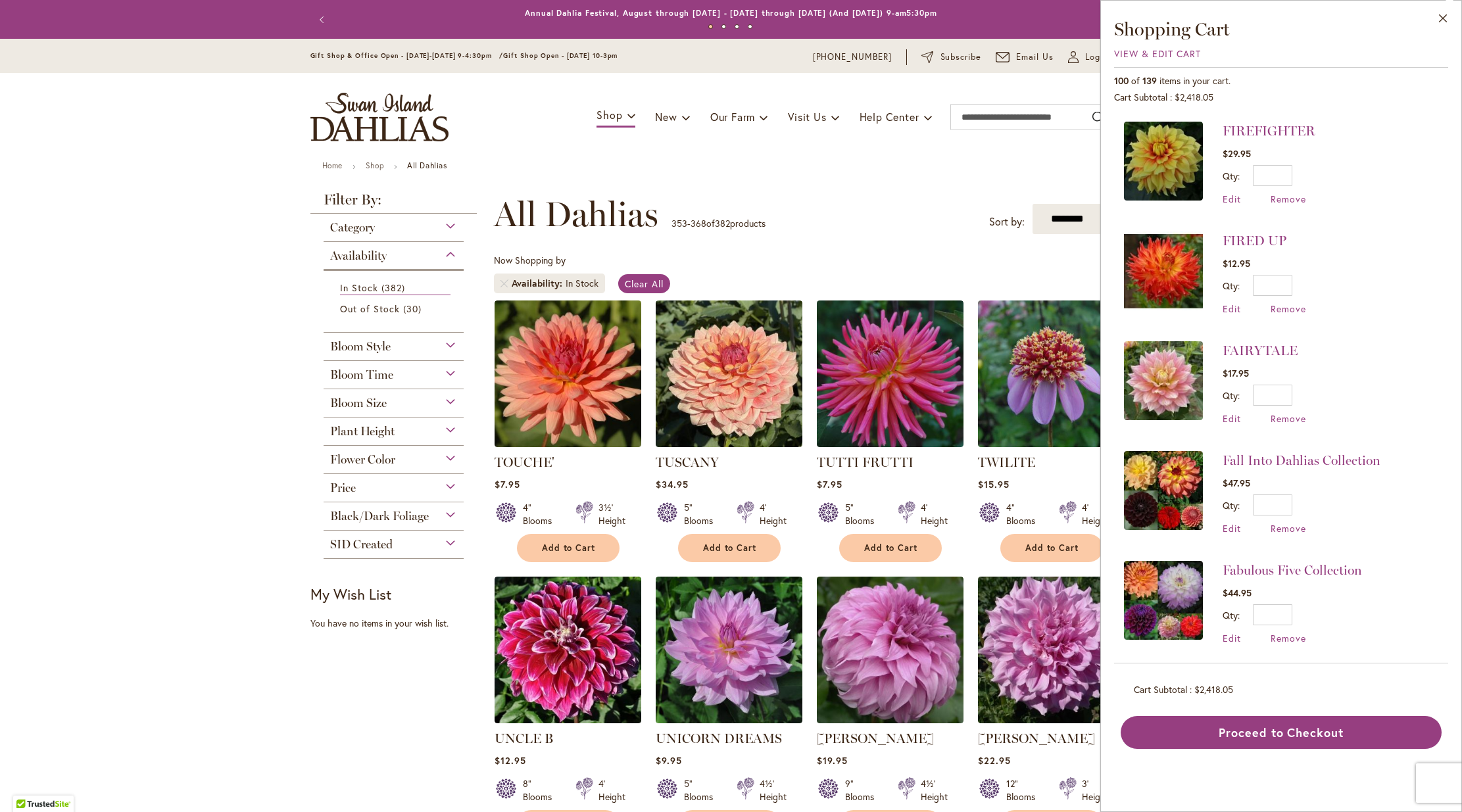
scroll to position [7117, 0]
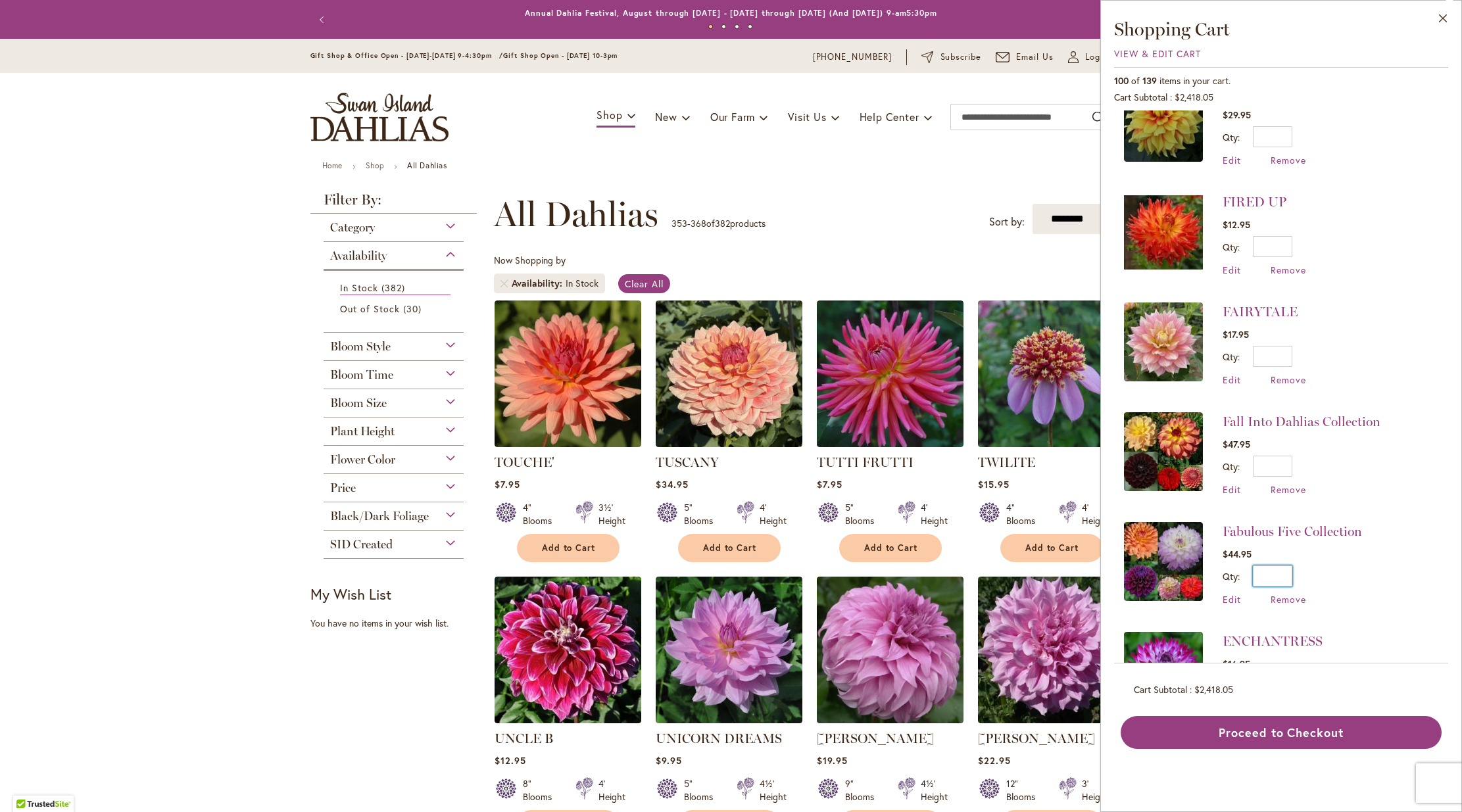
click at [1290, 565] on input "*" at bounding box center [1273, 575] width 40 height 21
type input "*"
click at [1328, 565] on button "Update" at bounding box center [1332, 580] width 48 height 30
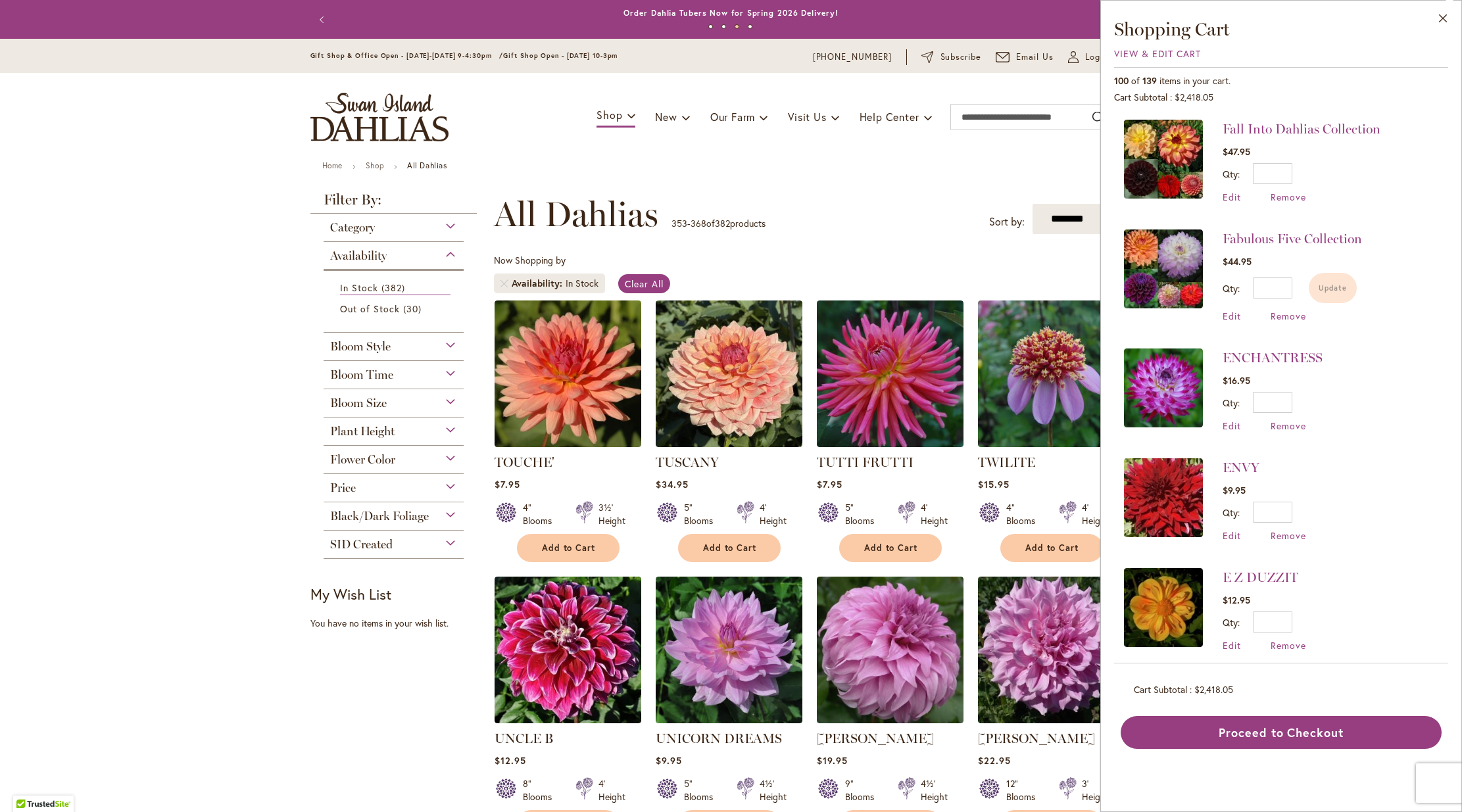
scroll to position [7422, 0]
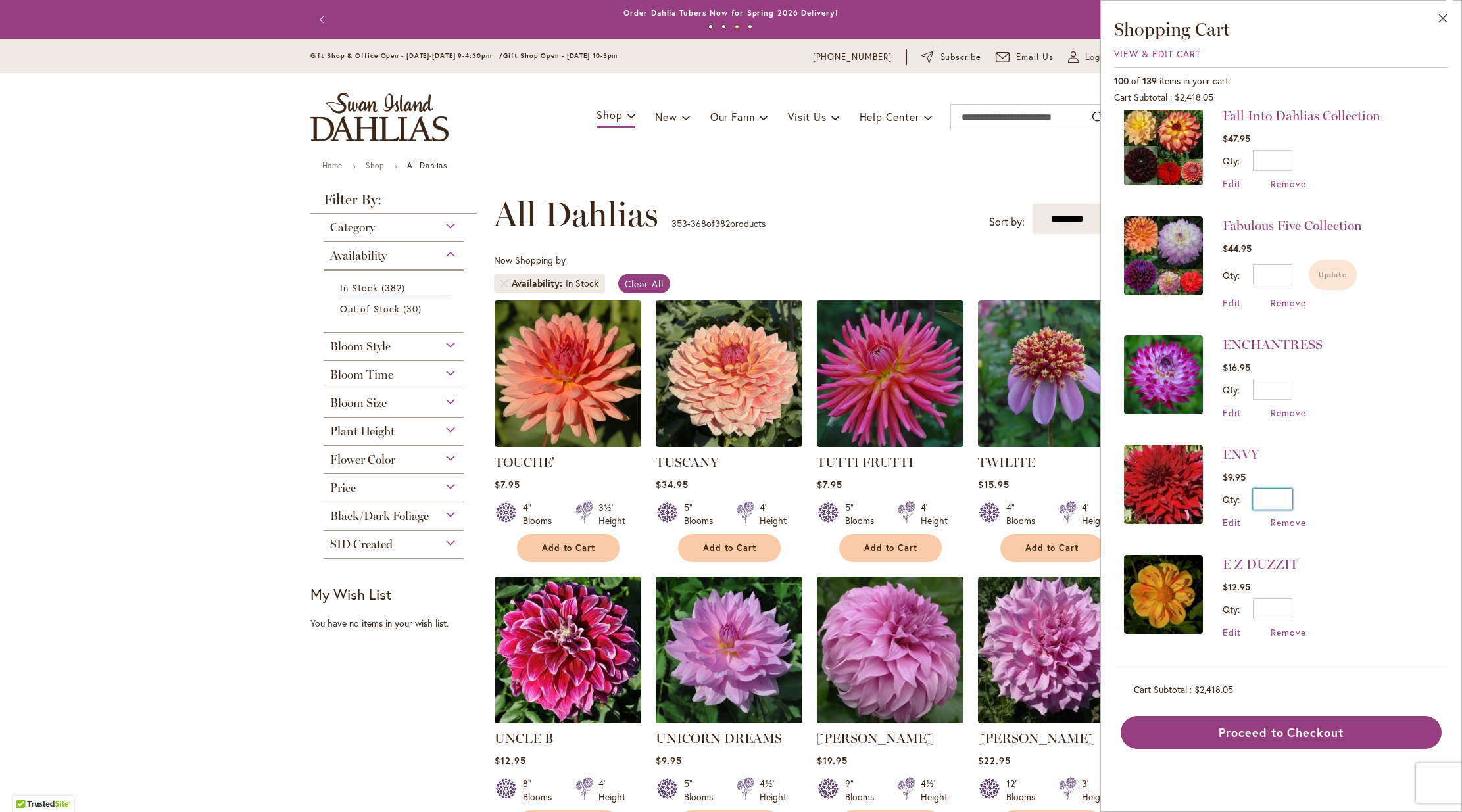
click at [1288, 489] on input "*" at bounding box center [1273, 499] width 40 height 21
type input "*"
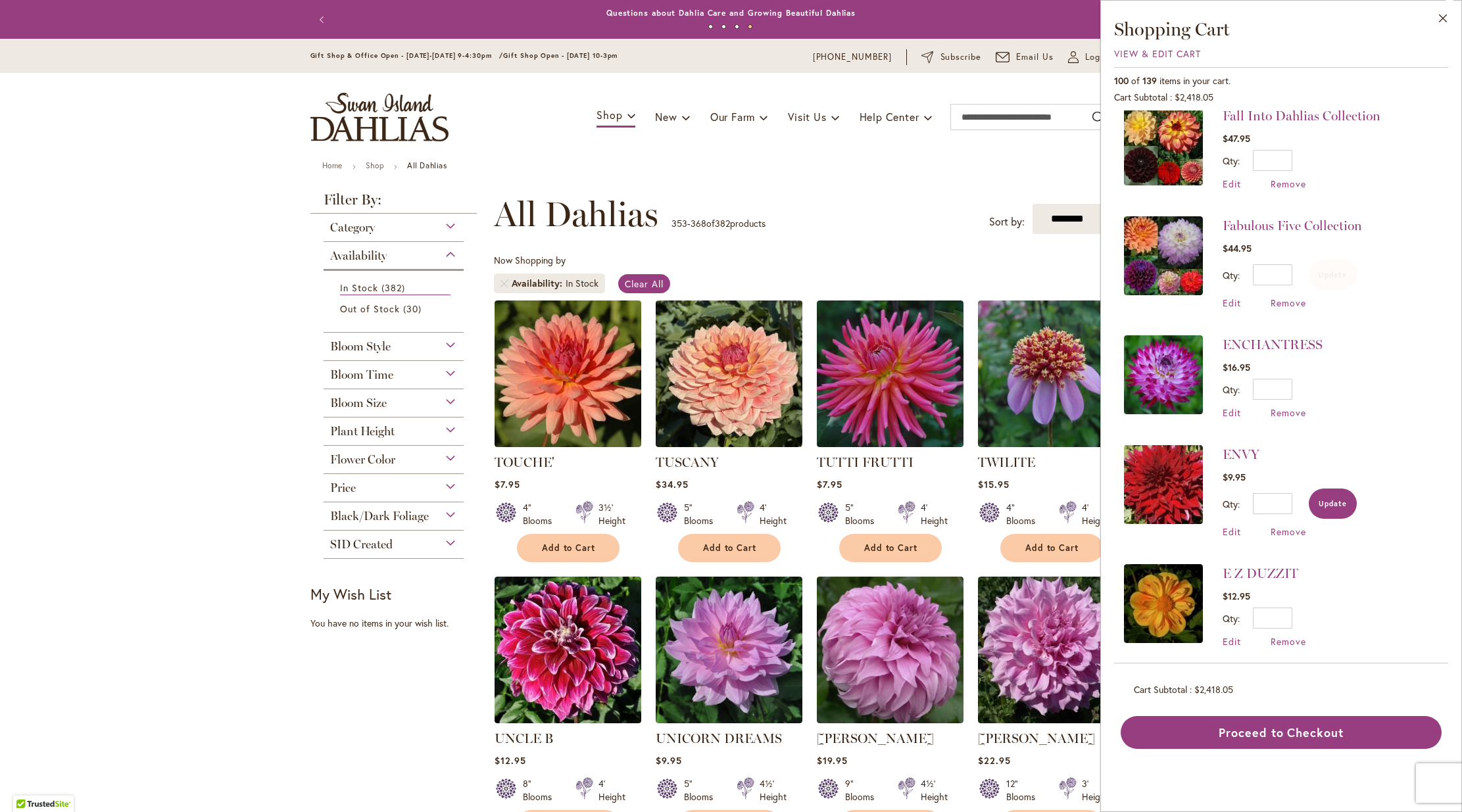
click at [1329, 489] on button "Update" at bounding box center [1332, 504] width 48 height 30
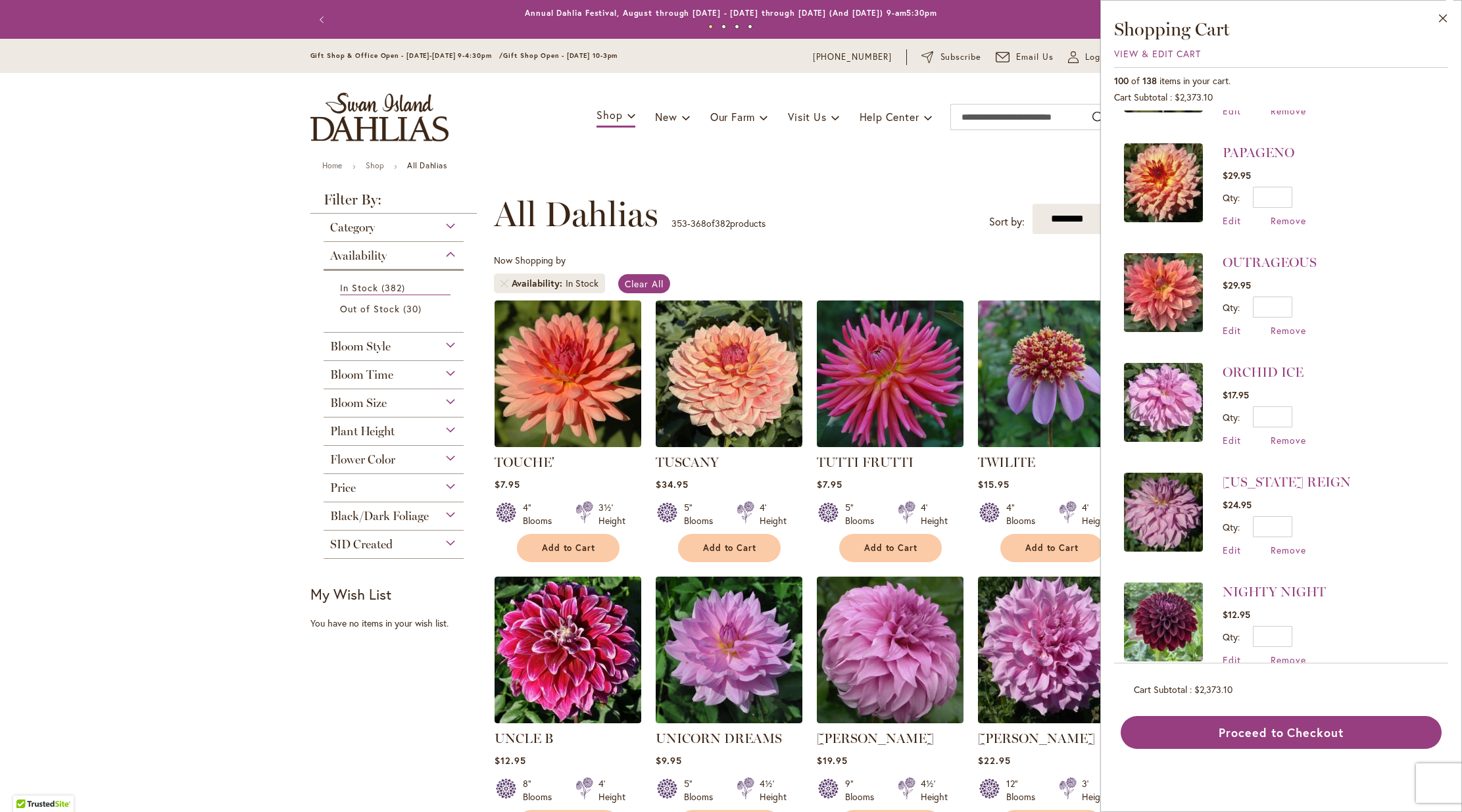
scroll to position [546, 0]
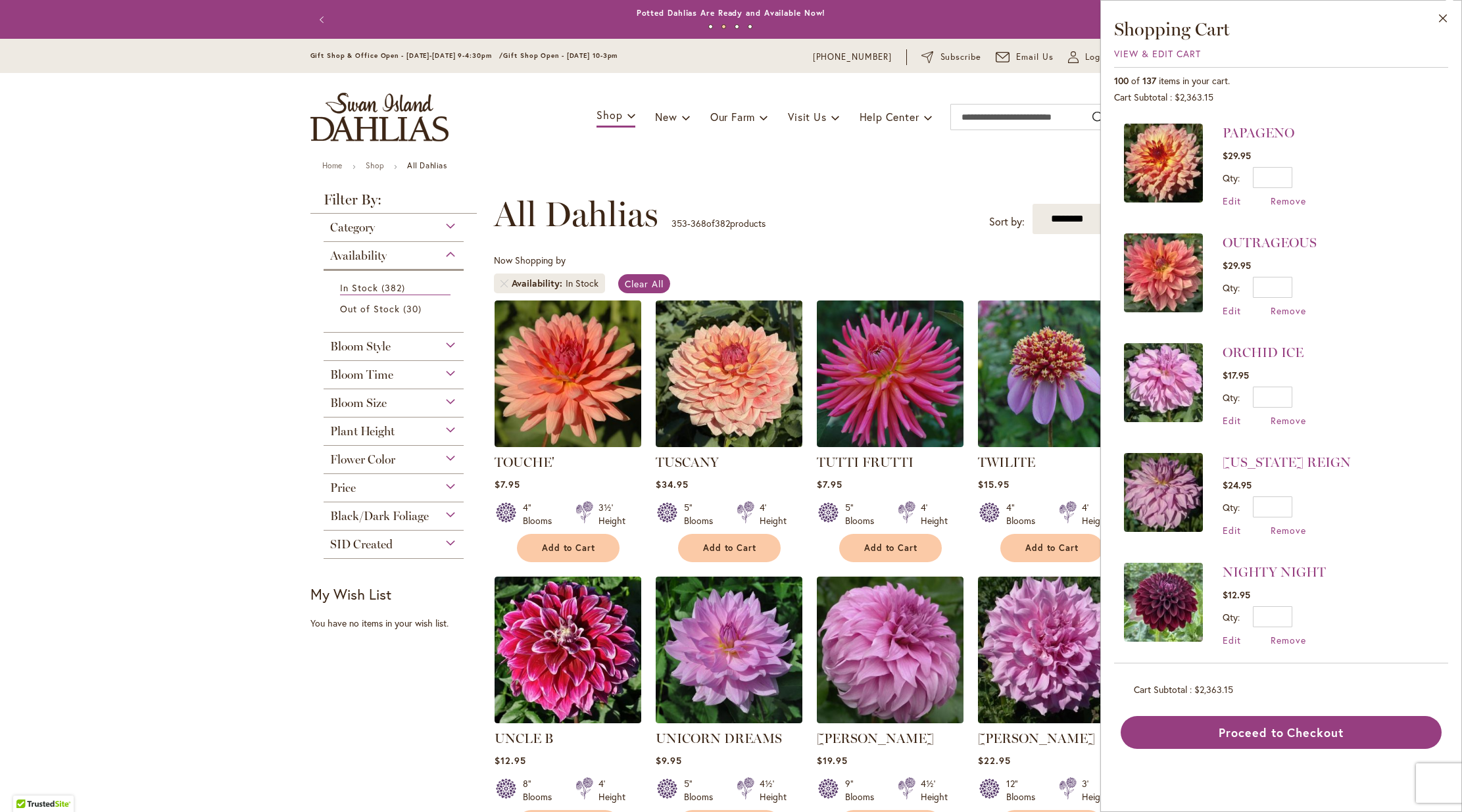
click at [1442, 167] on div "OVA-JO $10.95 Qty * Update Edit Remove" at bounding box center [1281, 387] width 334 height 553
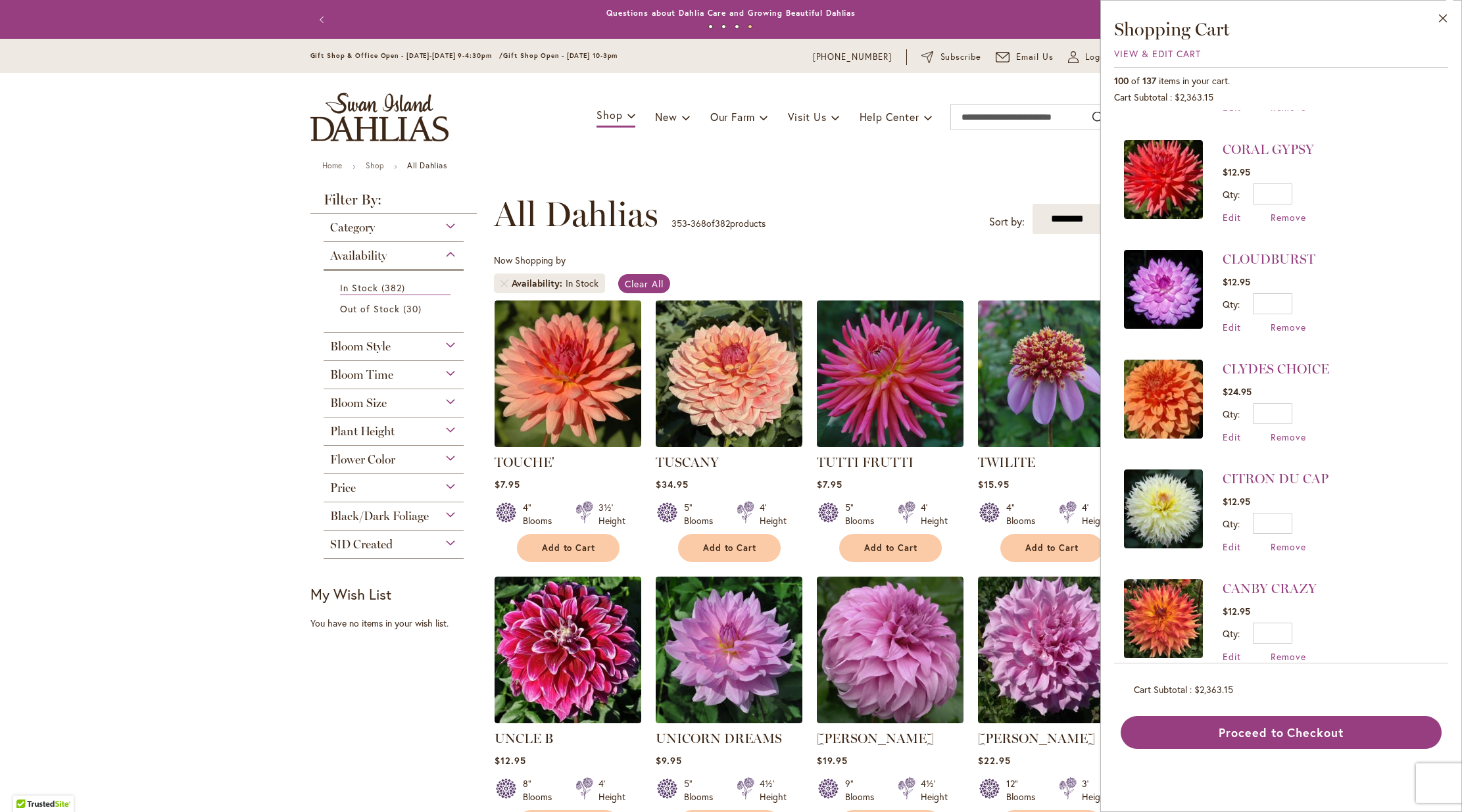
scroll to position [9313, 0]
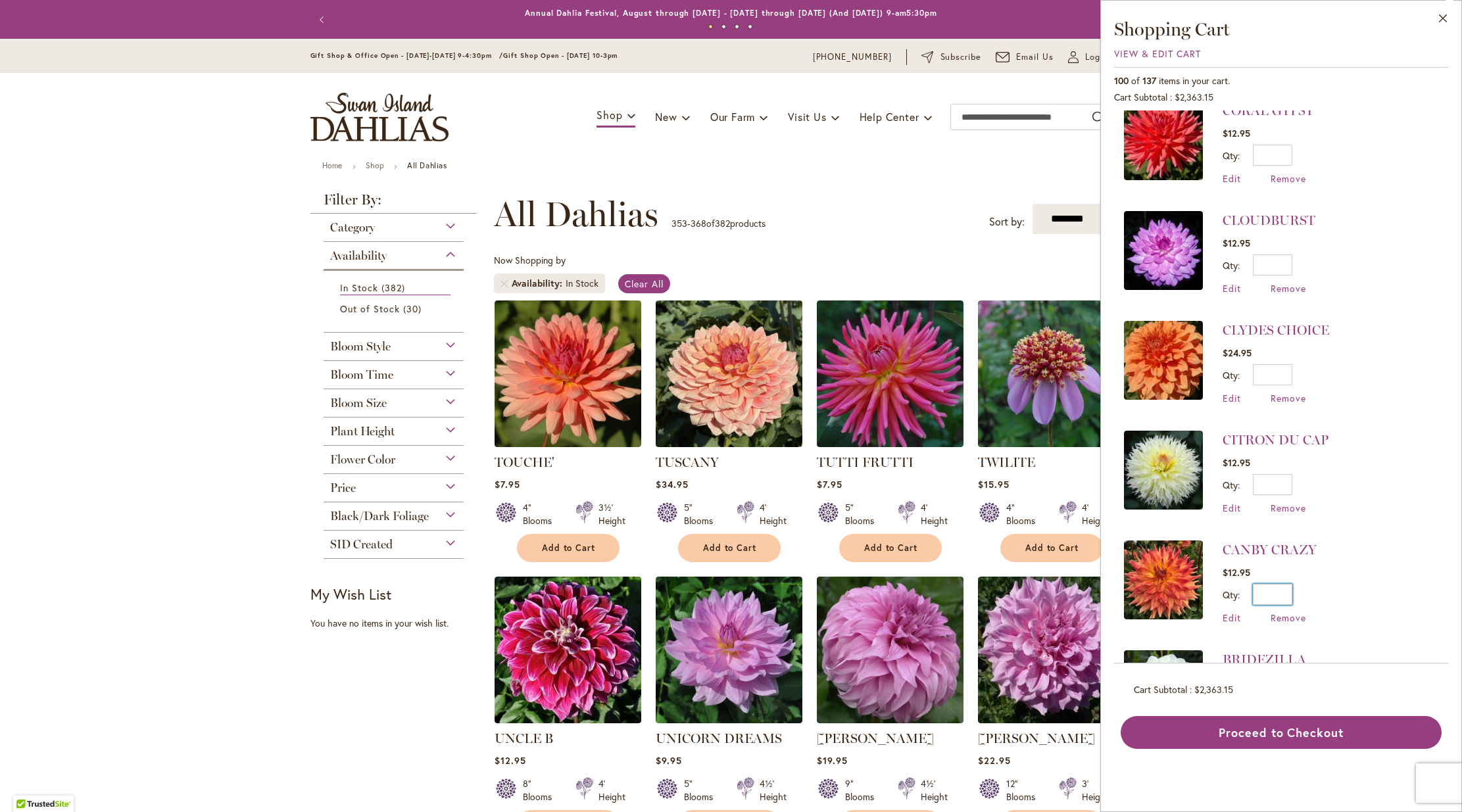
click at [1292, 584] on input "*" at bounding box center [1273, 594] width 40 height 21
type input "*"
click at [1319, 594] on span "Update" at bounding box center [1333, 599] width 29 height 10
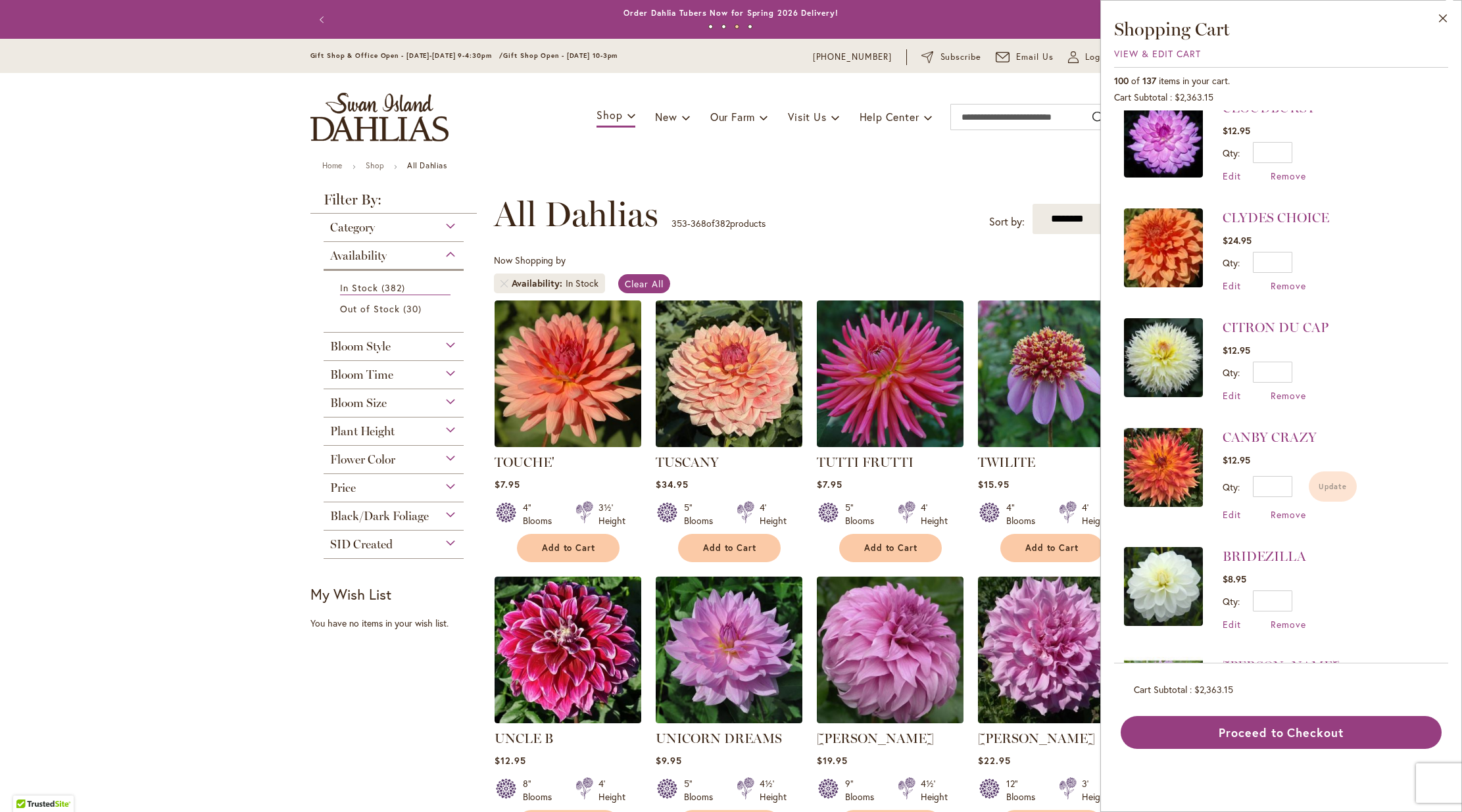
scroll to position [9529, 0]
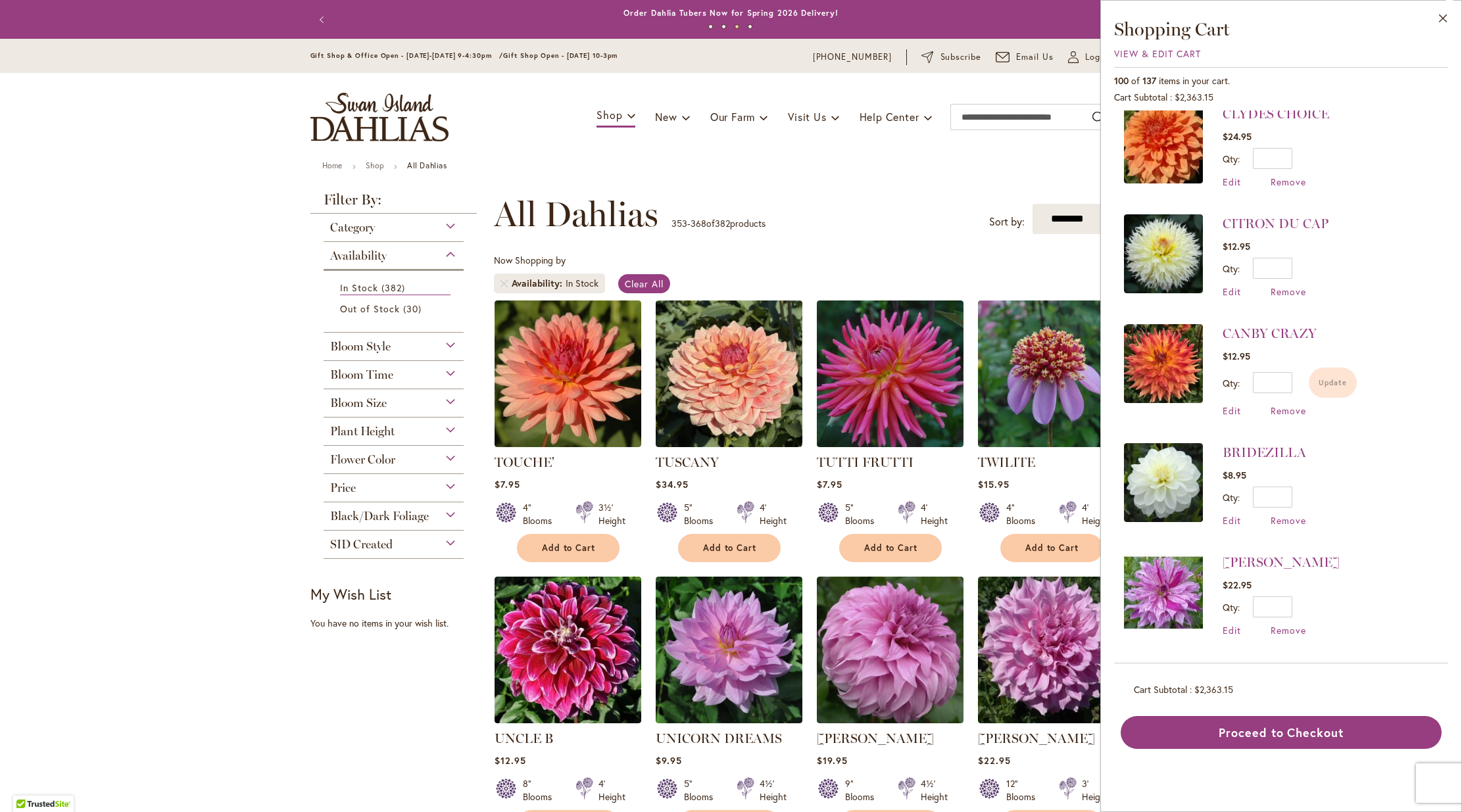
click at [1296, 596] on div "Qty * Update" at bounding box center [1281, 606] width 117 height 21
click at [1293, 596] on div "Qty * Update" at bounding box center [1281, 606] width 117 height 21
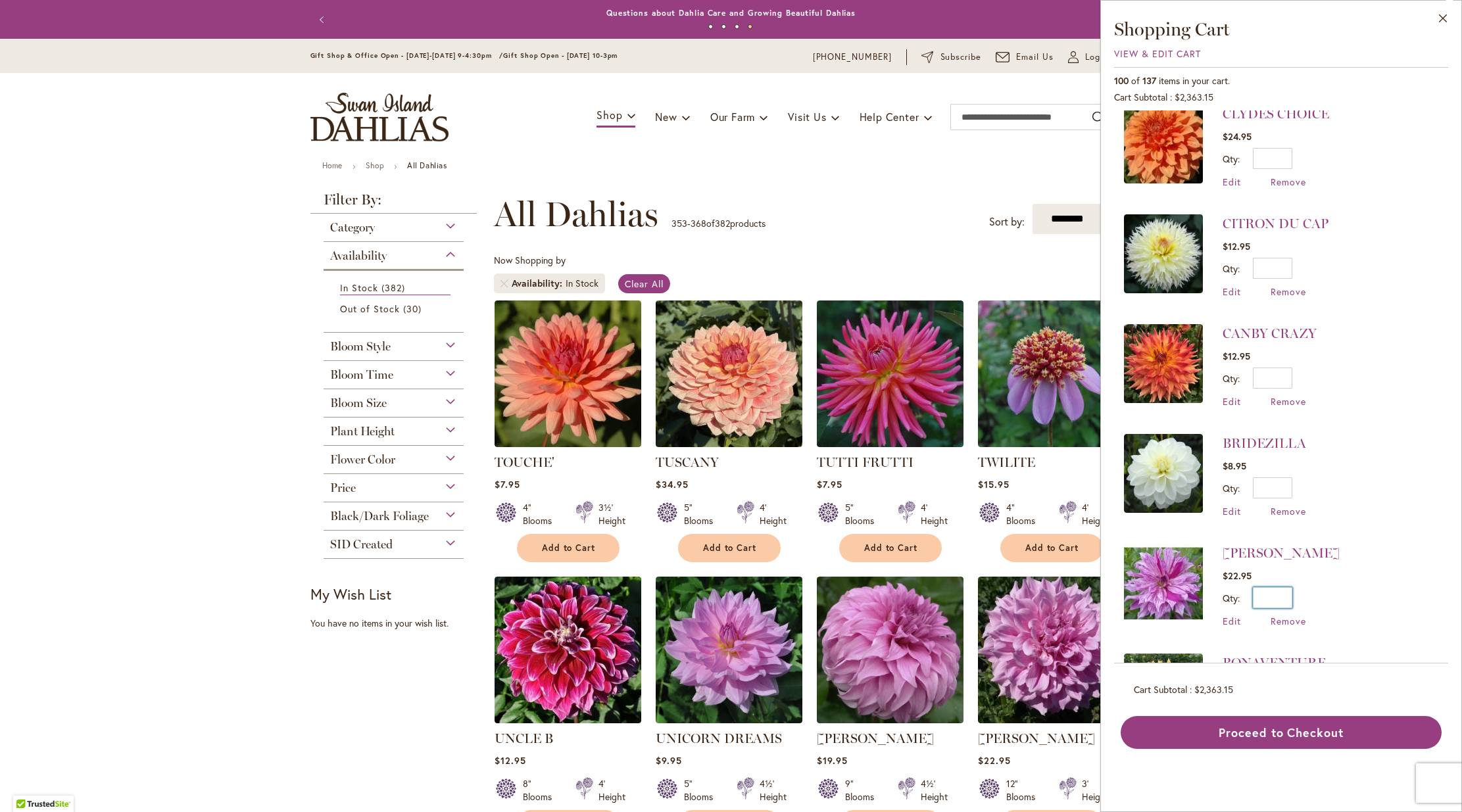
click at [1287, 587] on input "*" at bounding box center [1273, 597] width 40 height 21
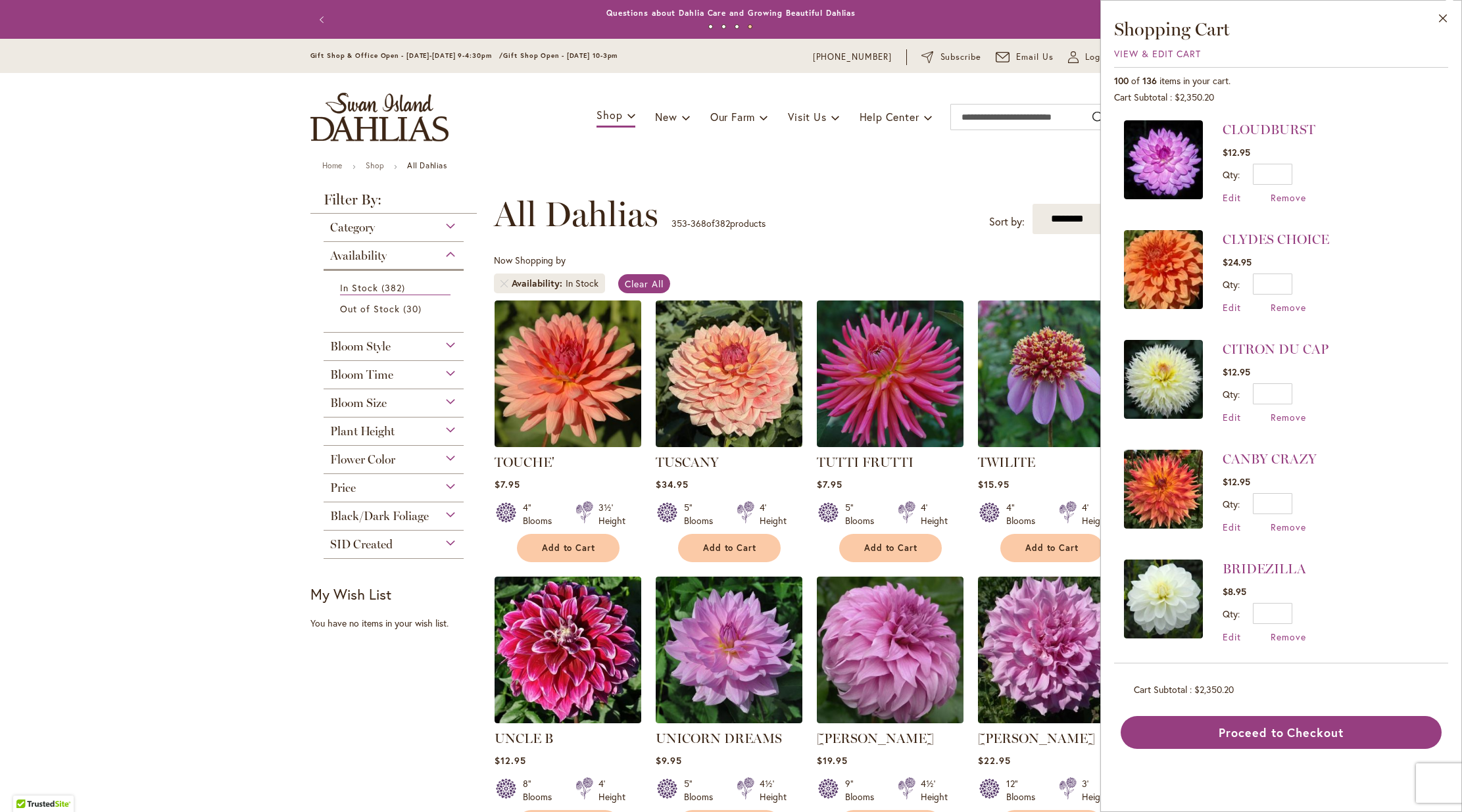
scroll to position [9416, 0]
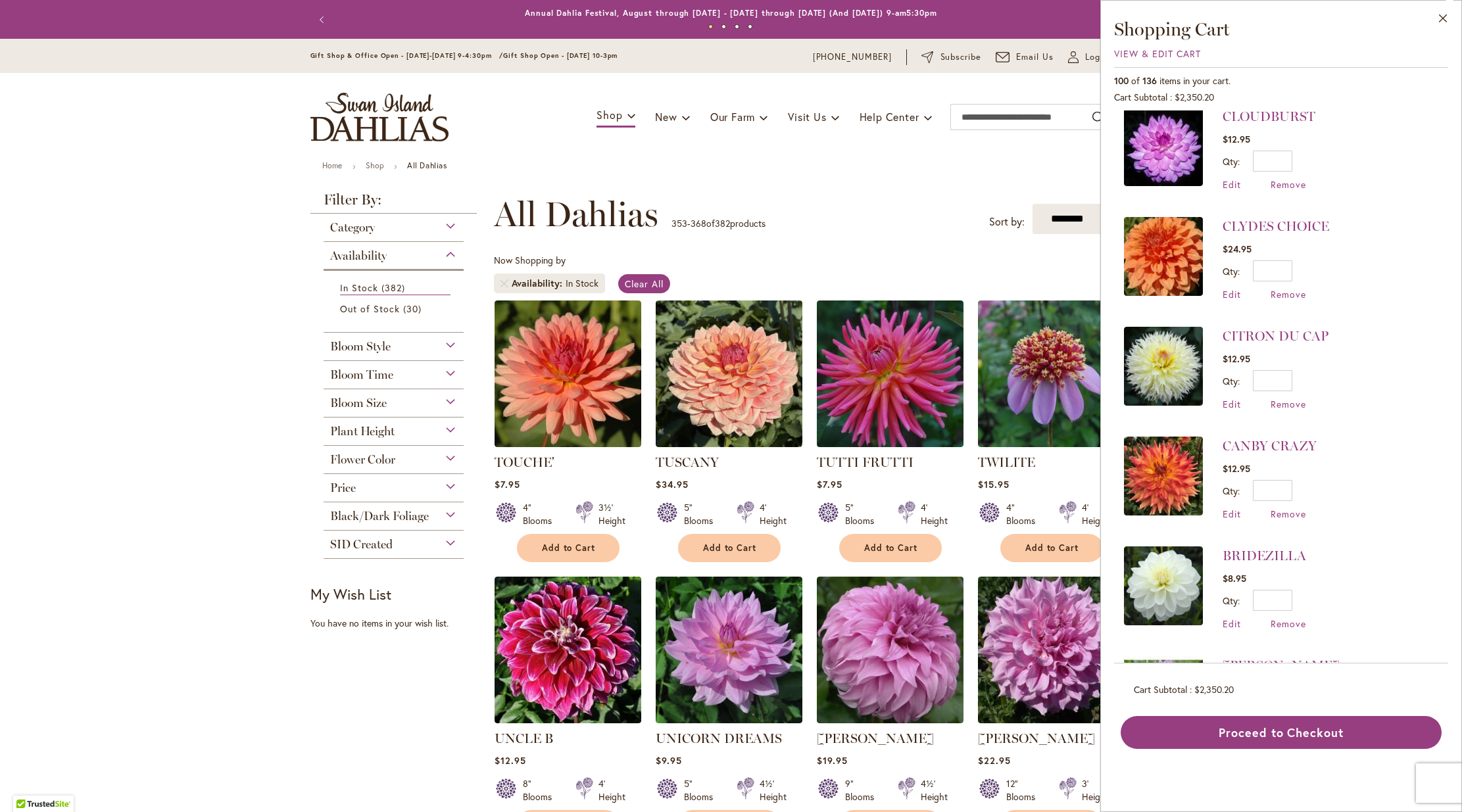
click at [1288, 699] on input "*" at bounding box center [1273, 710] width 40 height 21
type input "*"
click at [1326, 710] on span "Update" at bounding box center [1333, 714] width 29 height 10
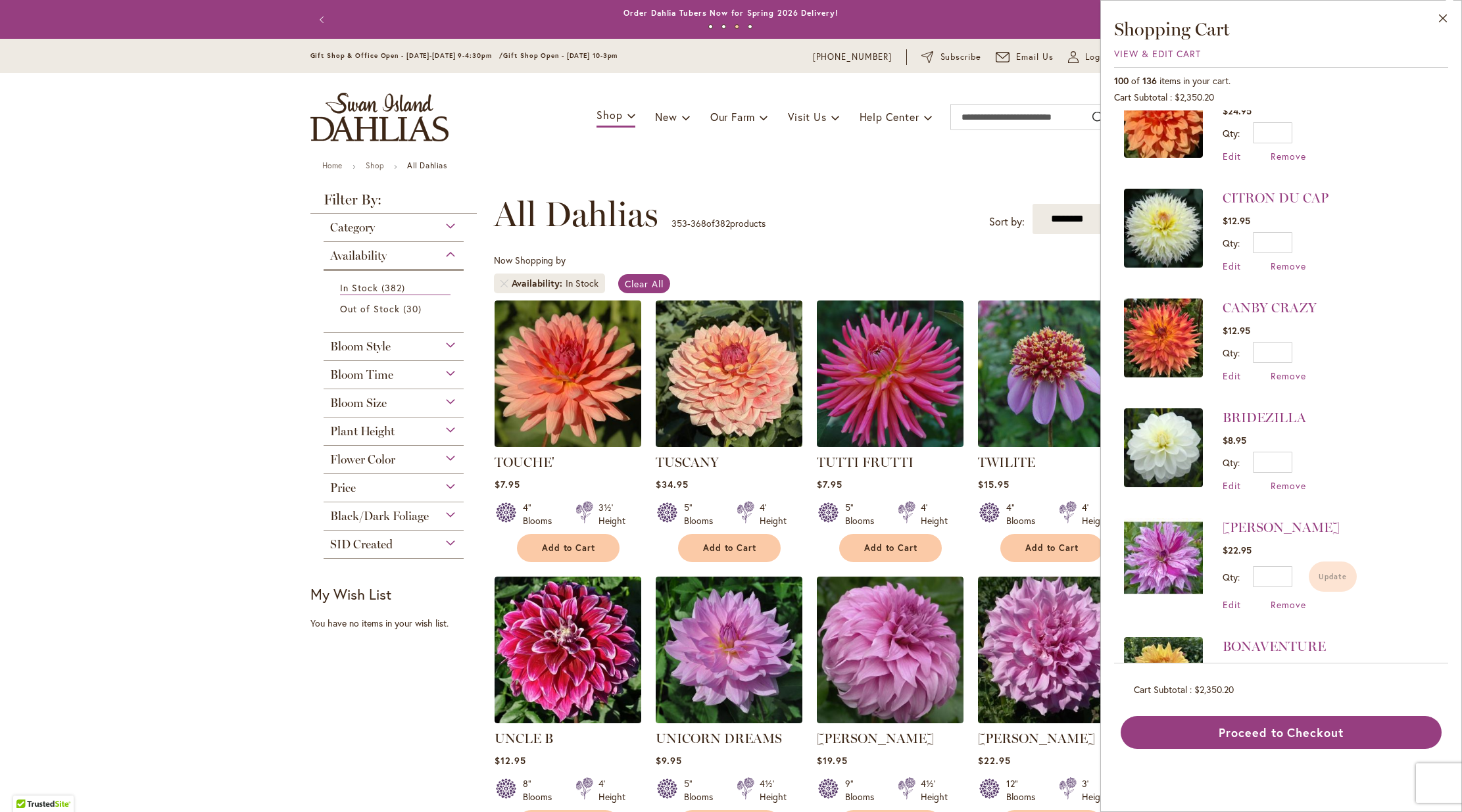
scroll to position [9568, 0]
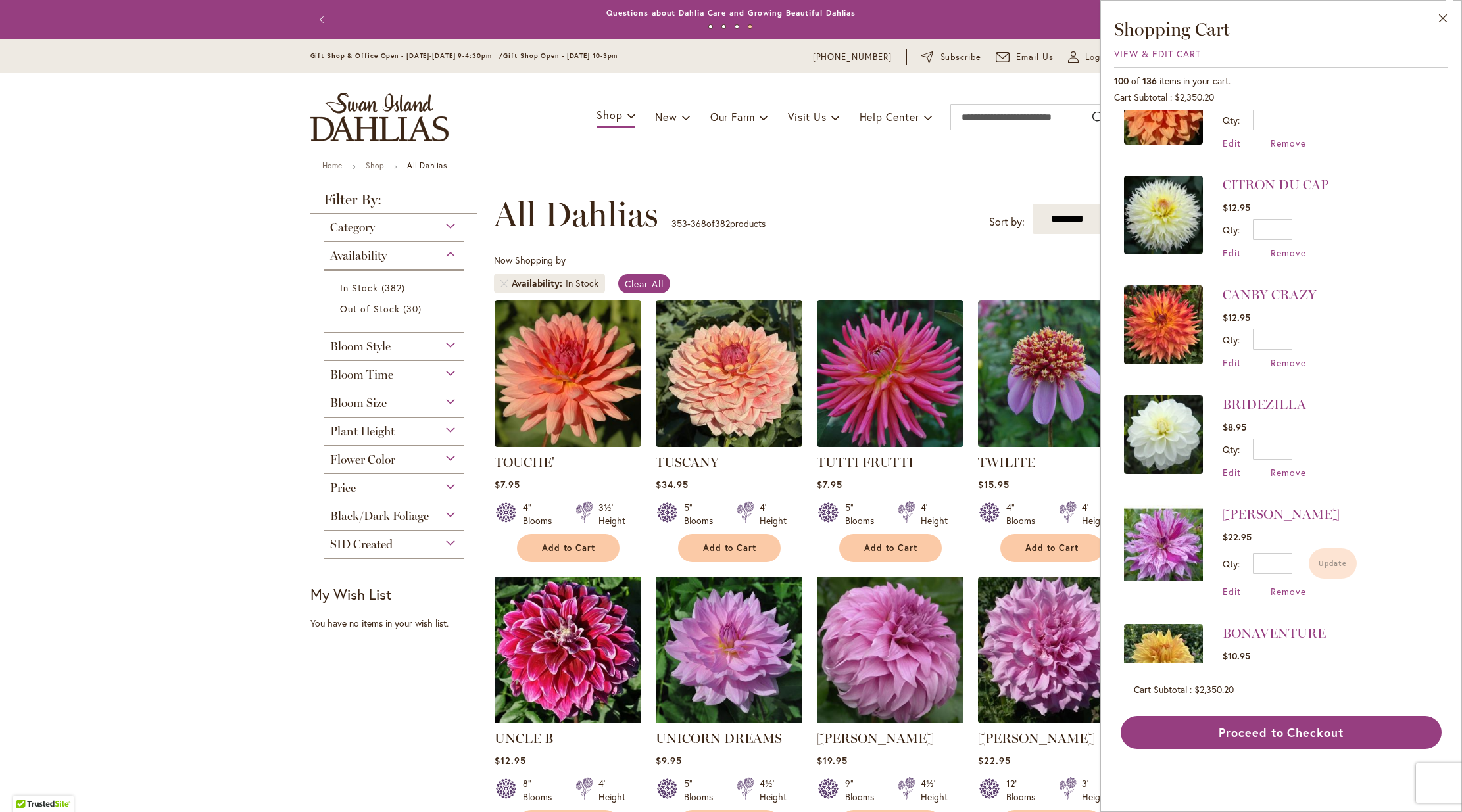
click at [1286, 667] on input "*" at bounding box center [1273, 678] width 40 height 21
type input "*"
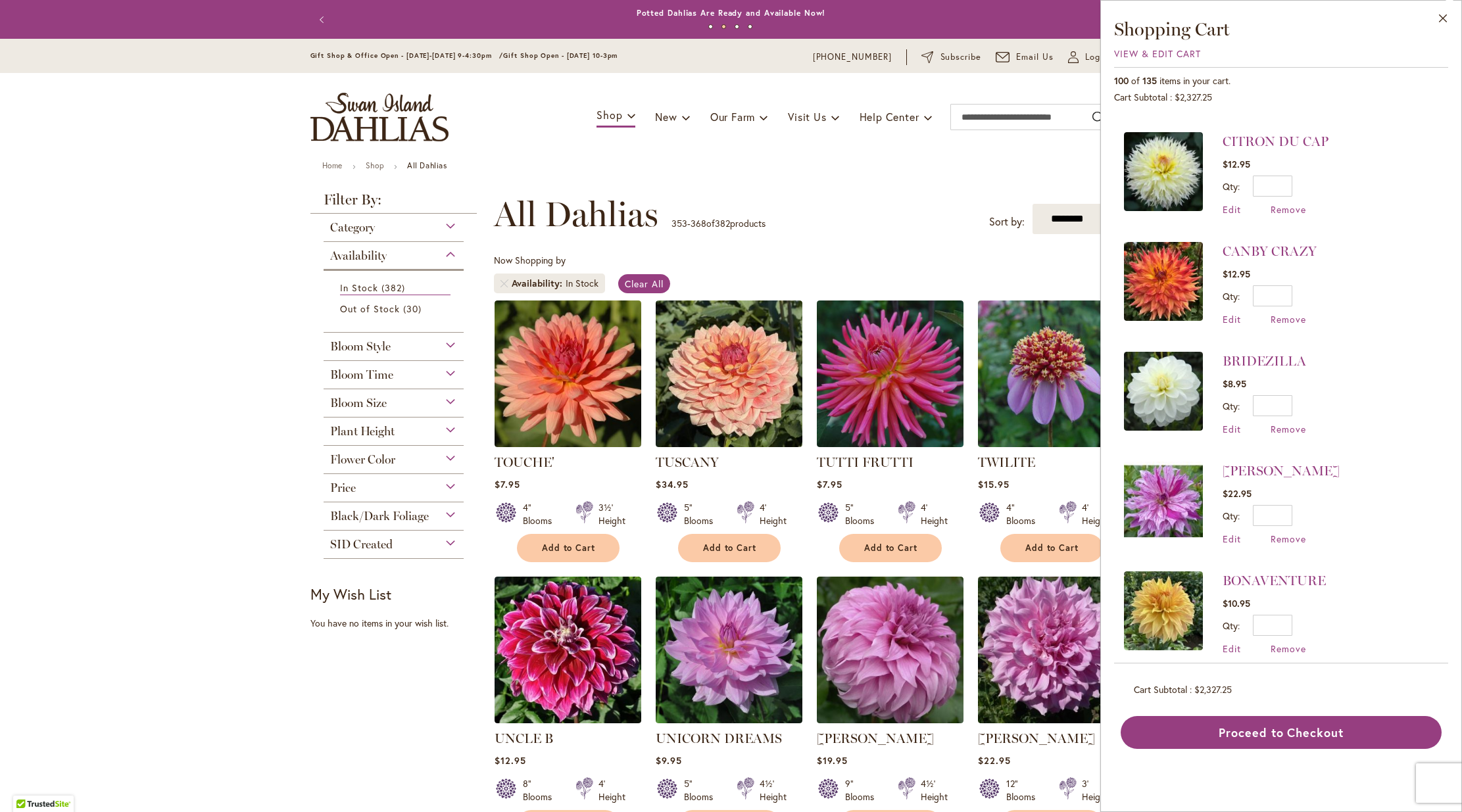
scroll to position [9624, 0]
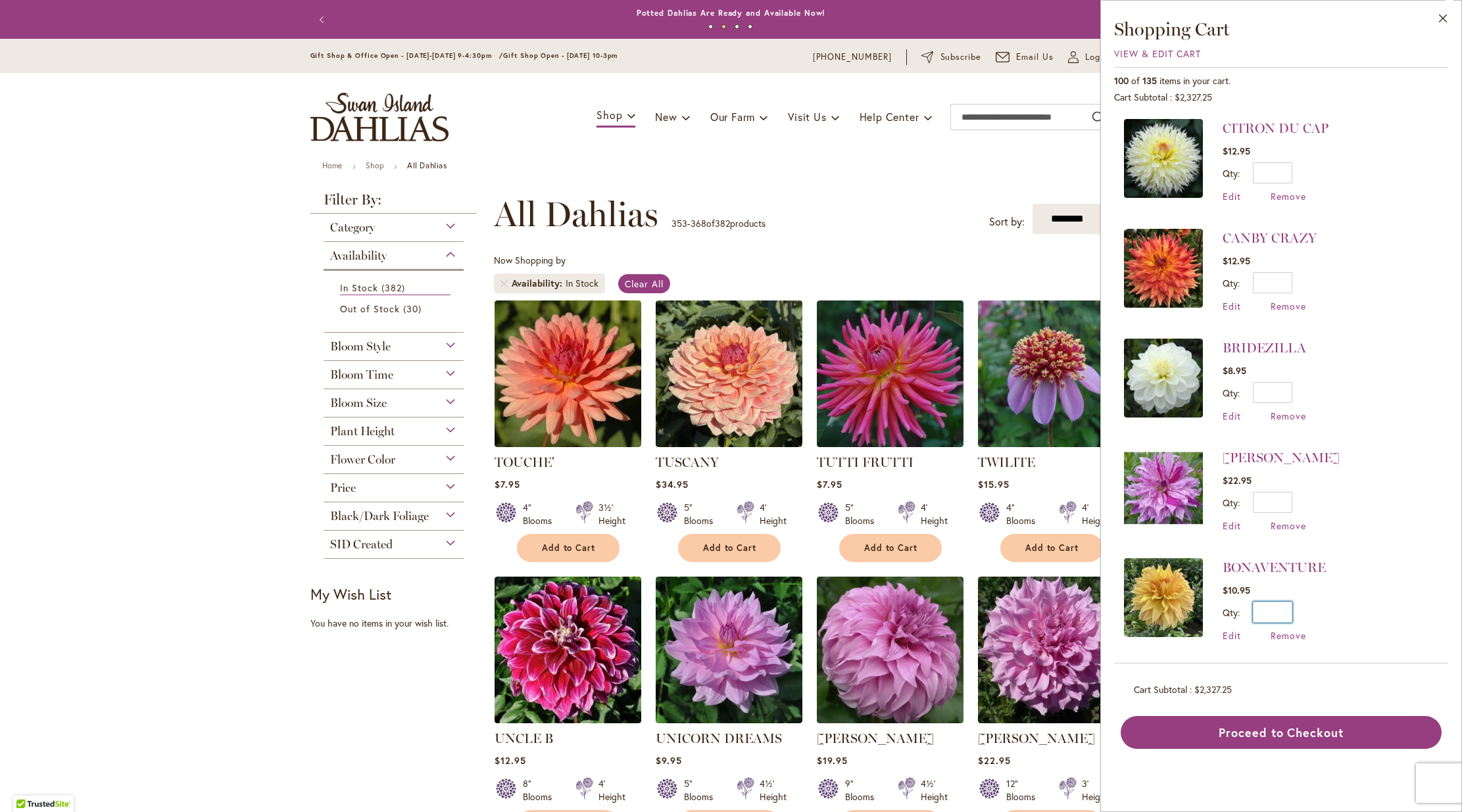
click at [1287, 601] on input "*" at bounding box center [1273, 612] width 40 height 21
type input "*"
drag, startPoint x: 1329, startPoint y: 489, endPoint x: 1345, endPoint y: 511, distance: 27.2
click at [1333, 601] on button "Update" at bounding box center [1332, 617] width 48 height 30
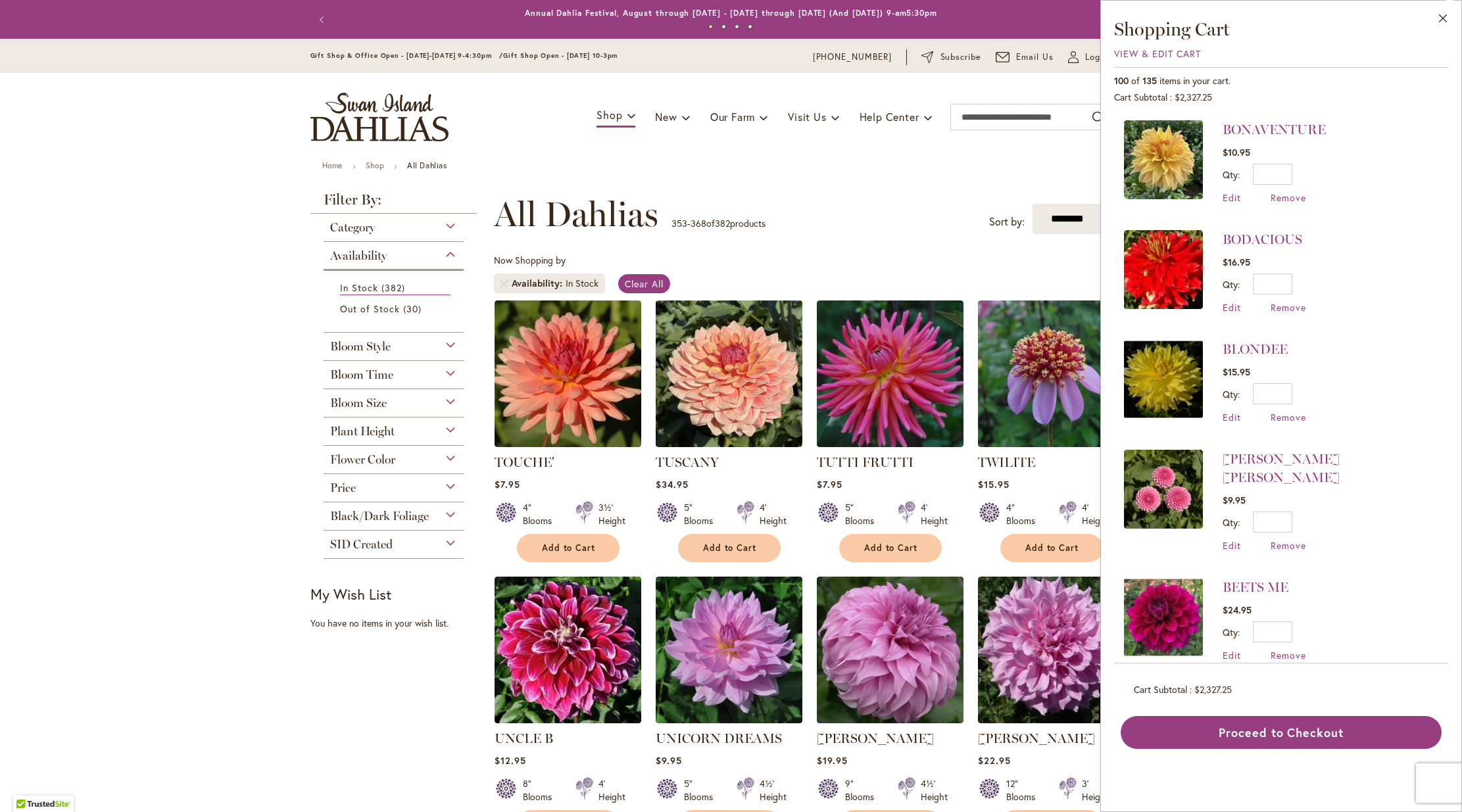
scroll to position [9536, 0]
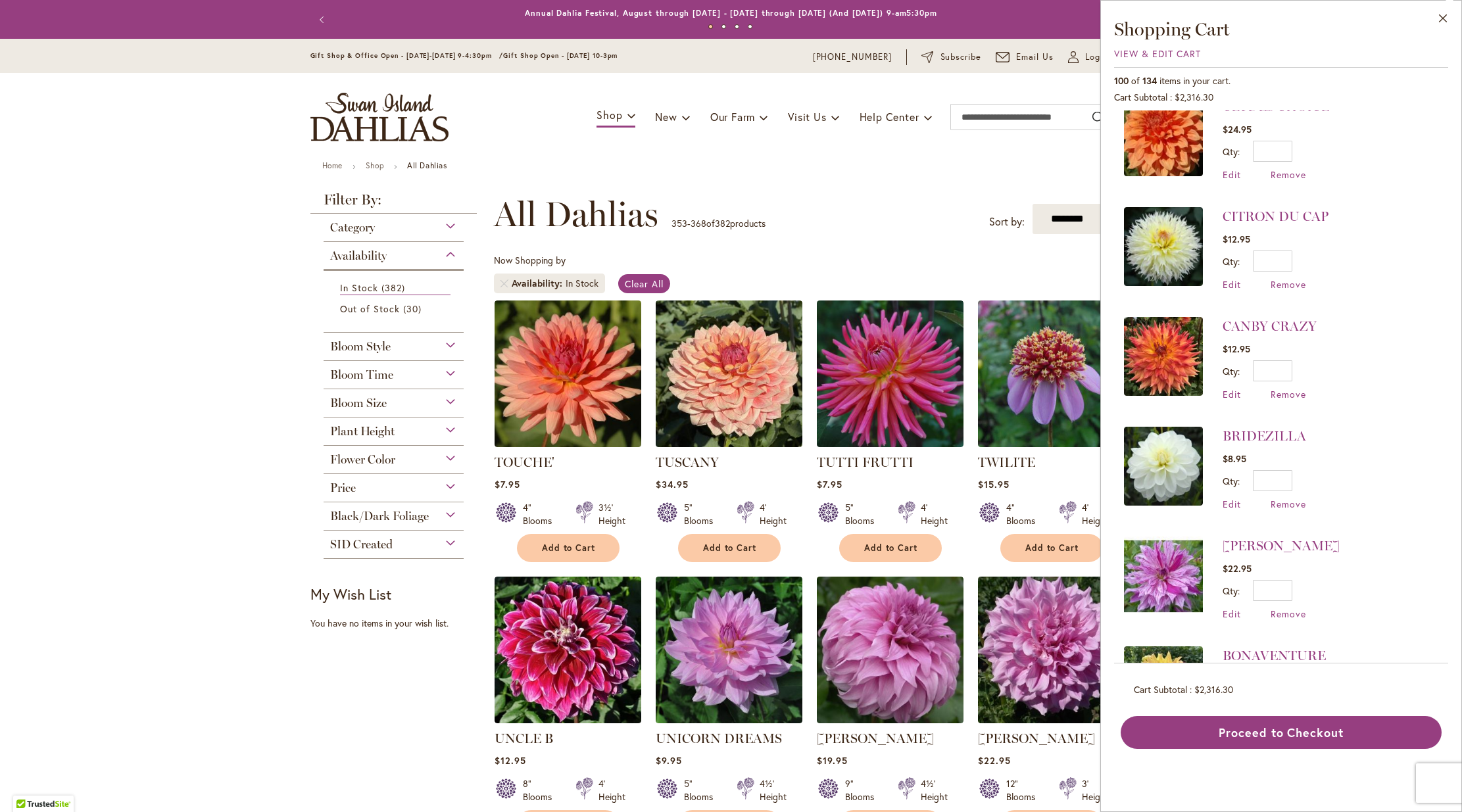
drag, startPoint x: 1439, startPoint y: 554, endPoint x: 1439, endPoint y: 593, distance: 39.0
click at [1445, 581] on div "OVA-JO $10.95 Qty * Update Edit Remove" at bounding box center [1281, 387] width 334 height 553
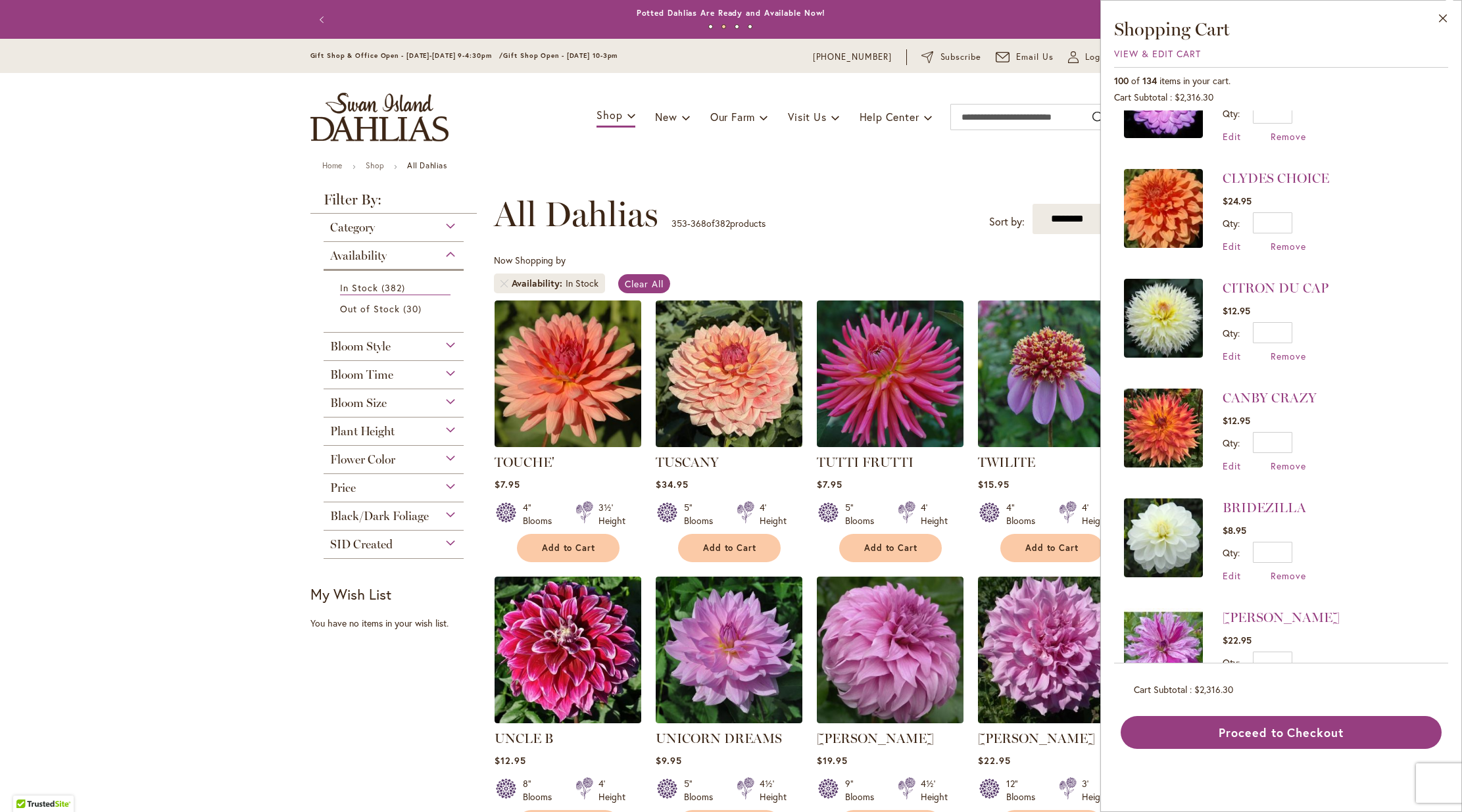
scroll to position [8938, 0]
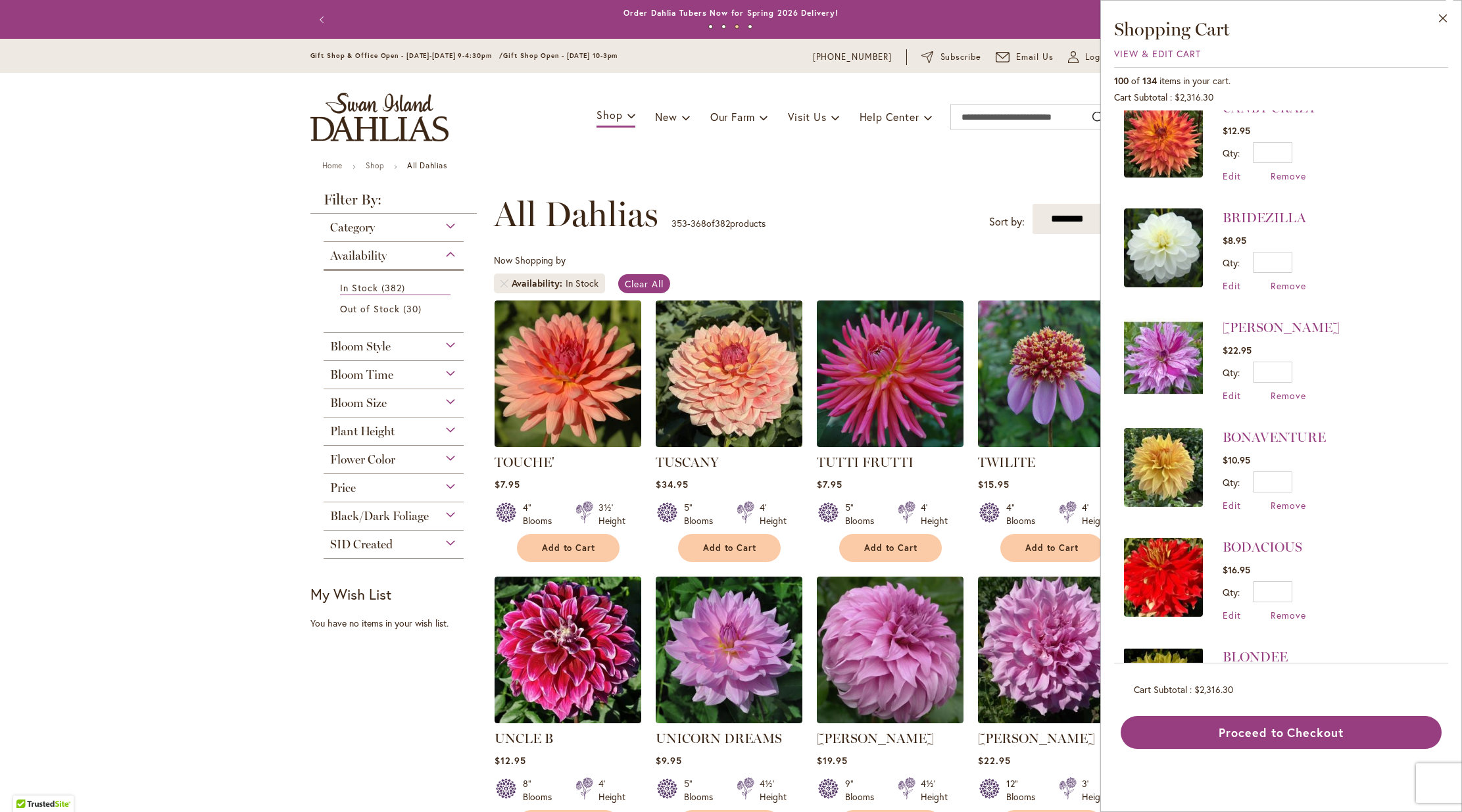
drag, startPoint x: 1440, startPoint y: 565, endPoint x: 1441, endPoint y: 610, distance: 45.0
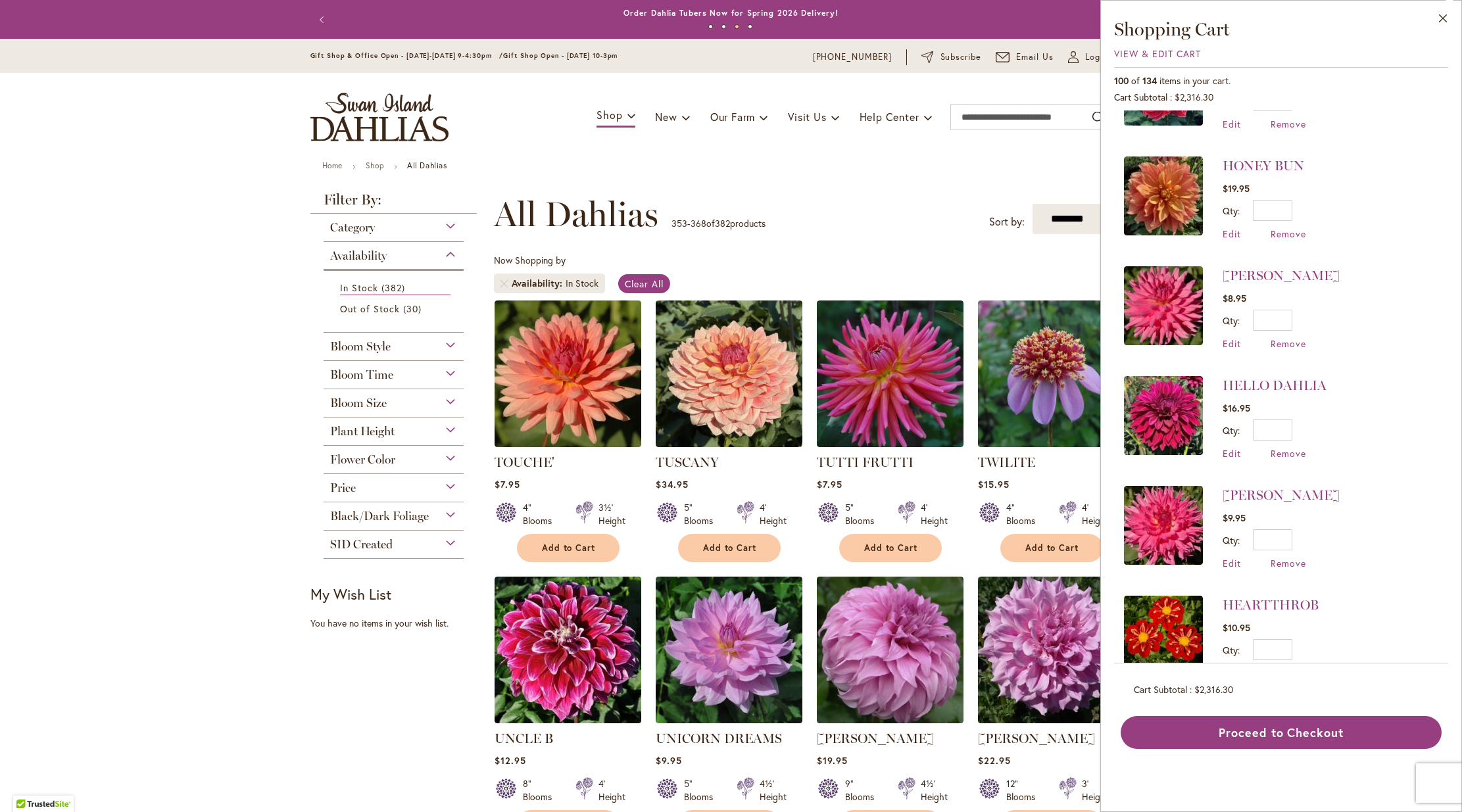
scroll to position [3553, 0]
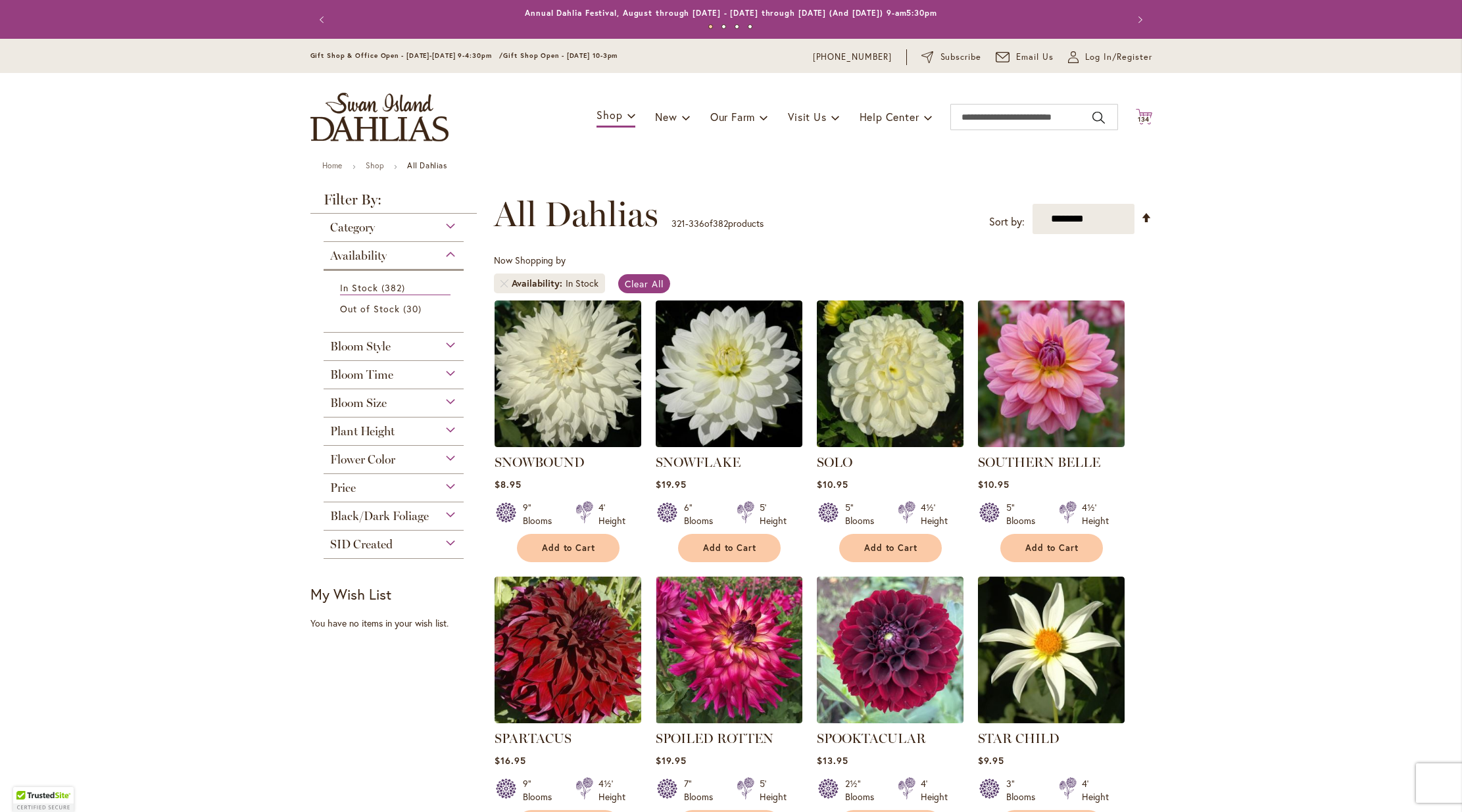
drag, startPoint x: 0, startPoint y: 0, endPoint x: 1137, endPoint y: 131, distance: 1144.5
click at [1138, 124] on span "134" at bounding box center [1144, 119] width 13 height 9
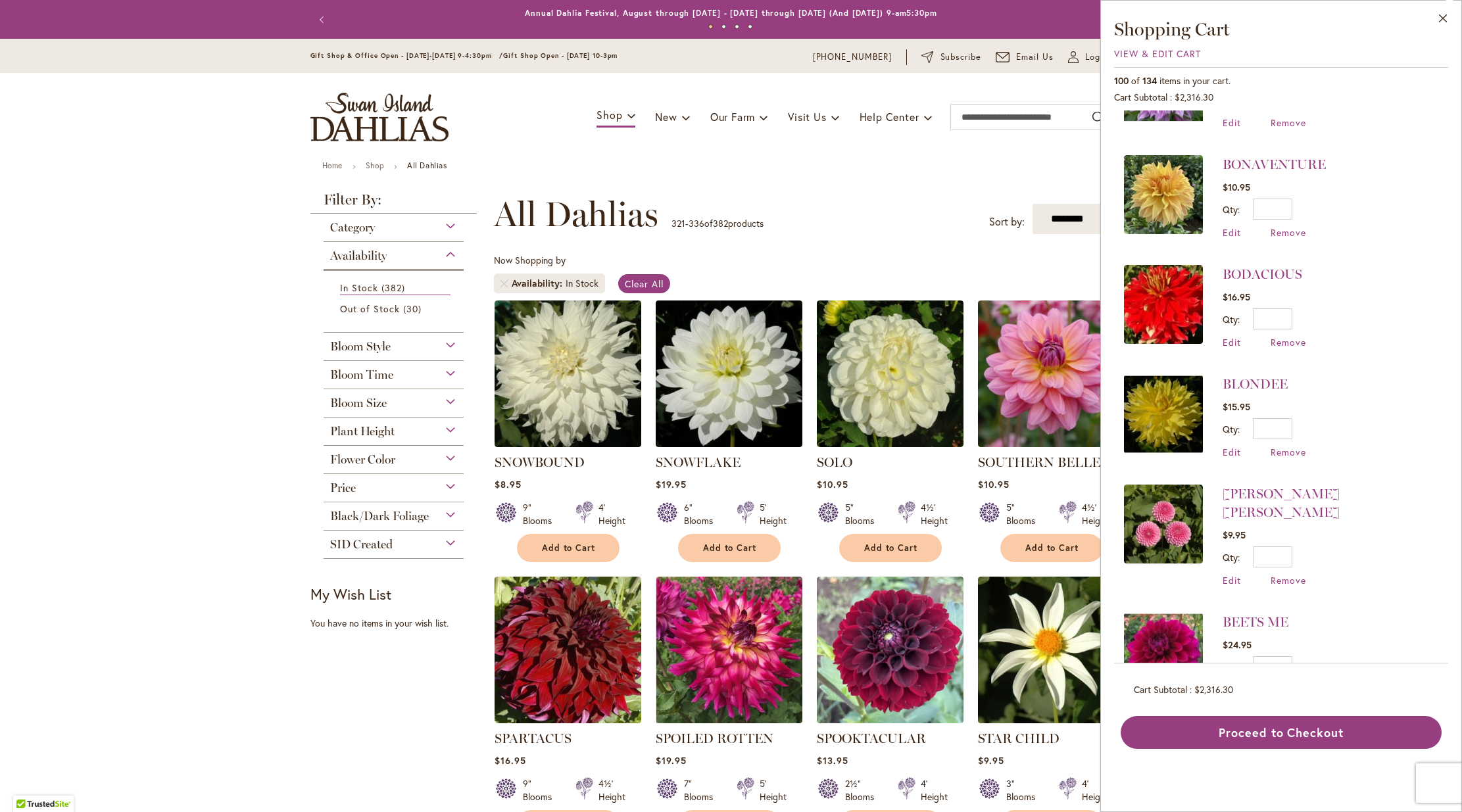
scroll to position [10078, 0]
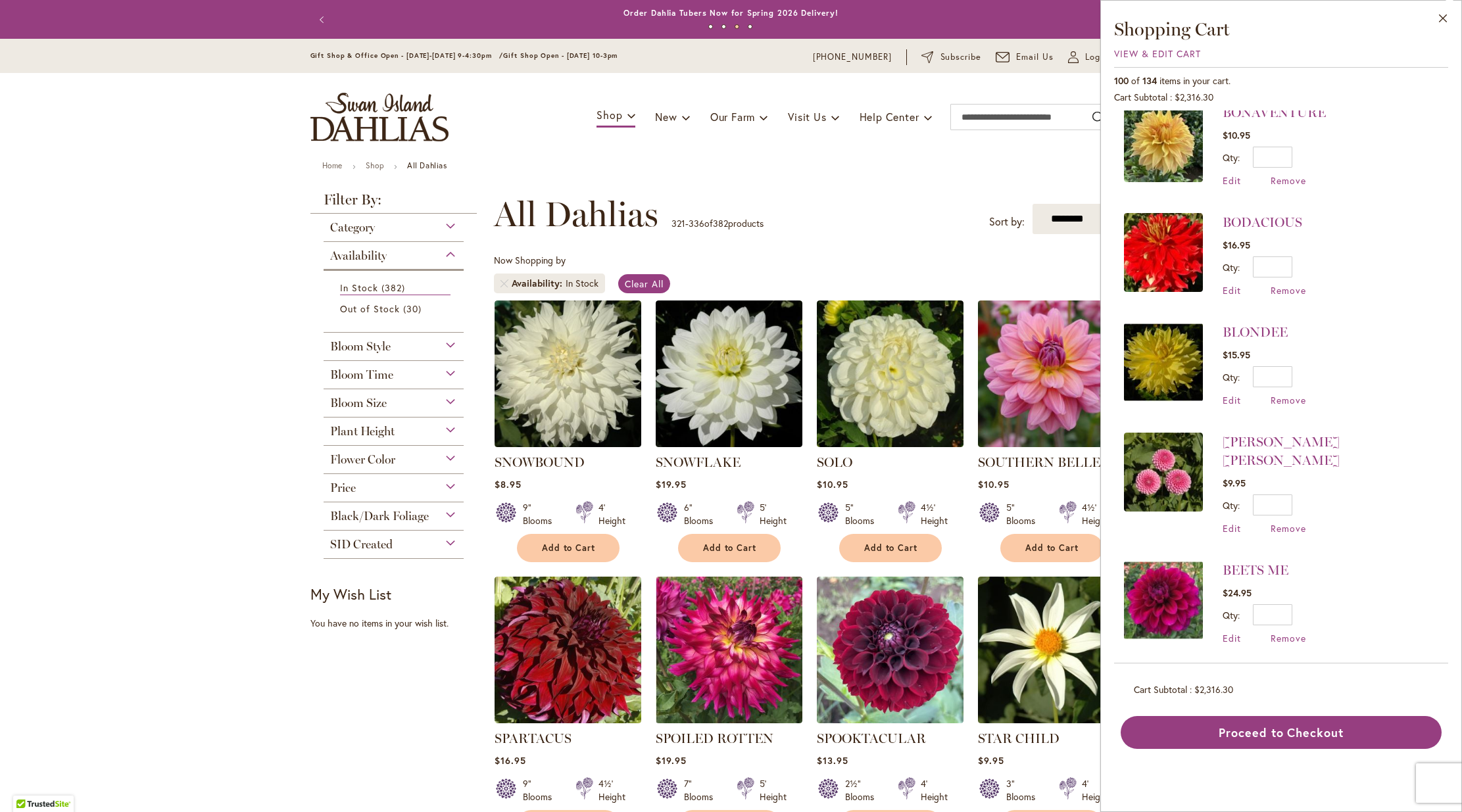
drag, startPoint x: 1278, startPoint y: 525, endPoint x: 1306, endPoint y: 549, distance: 36.9
click at [1292, 671] on div "BEDAZZLED $24.95 Qty * Update Edit Remove" at bounding box center [1264, 712] width 83 height 83
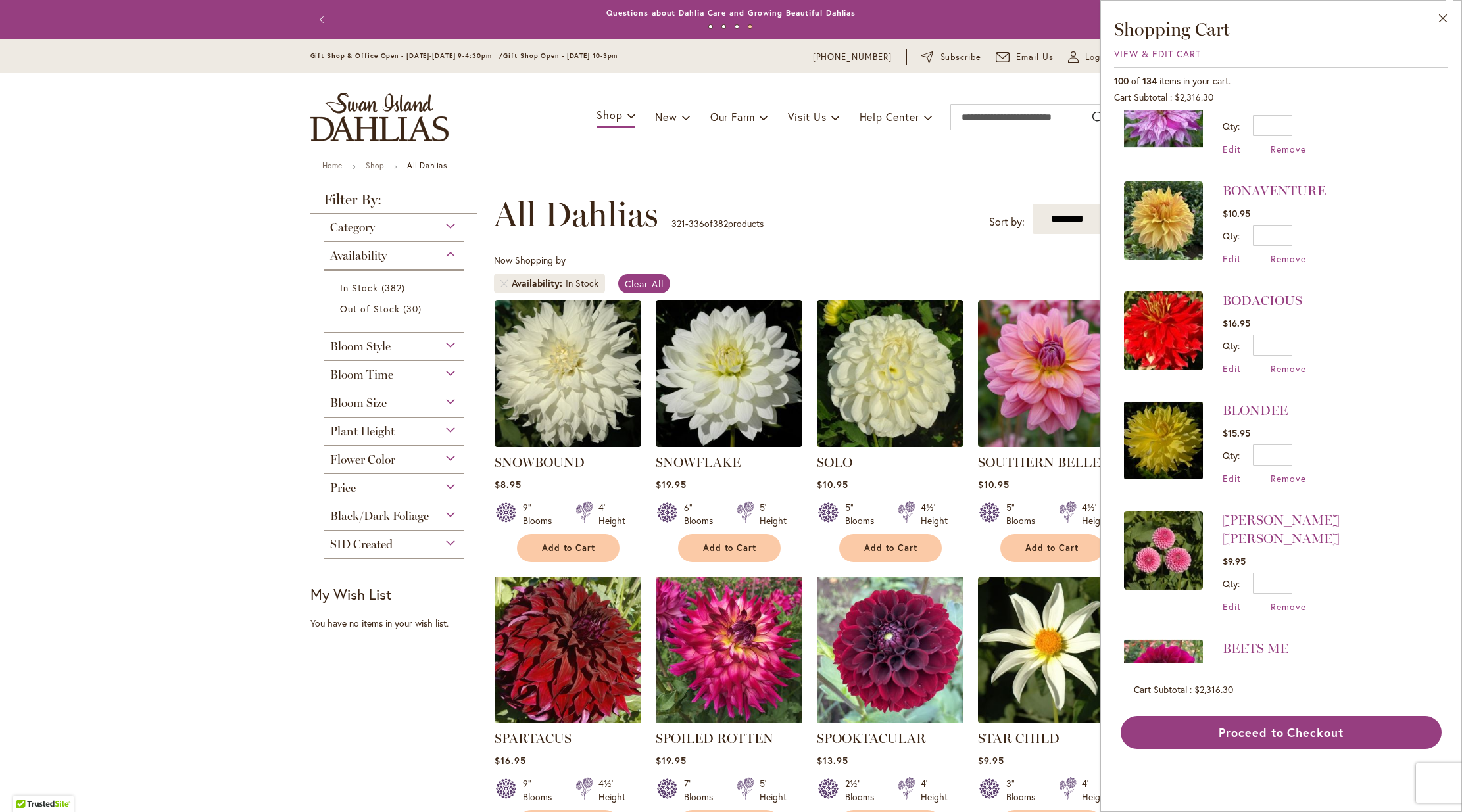
scroll to position [10066, 0]
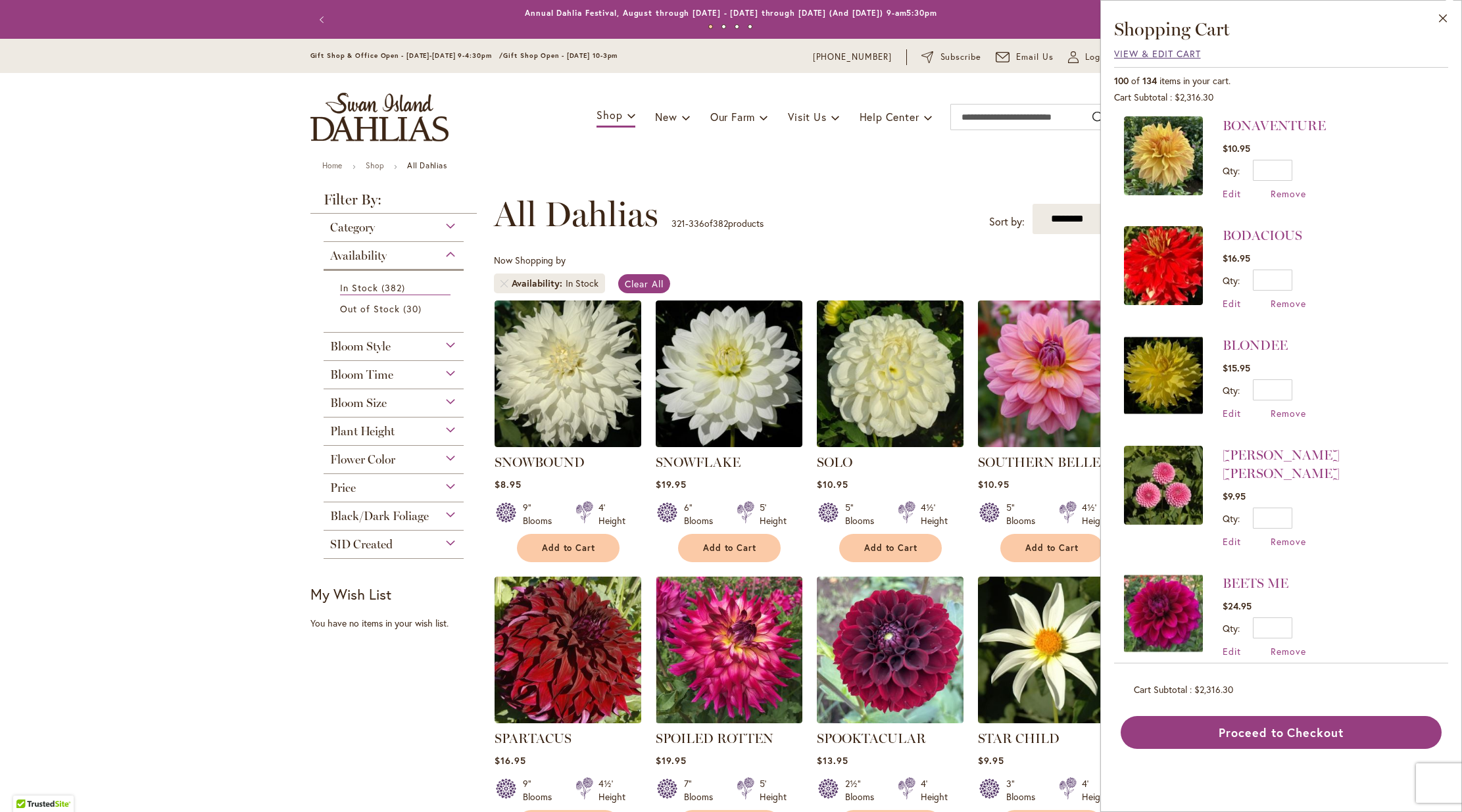
click at [1130, 56] on span "View & Edit Cart" at bounding box center [1157, 54] width 87 height 13
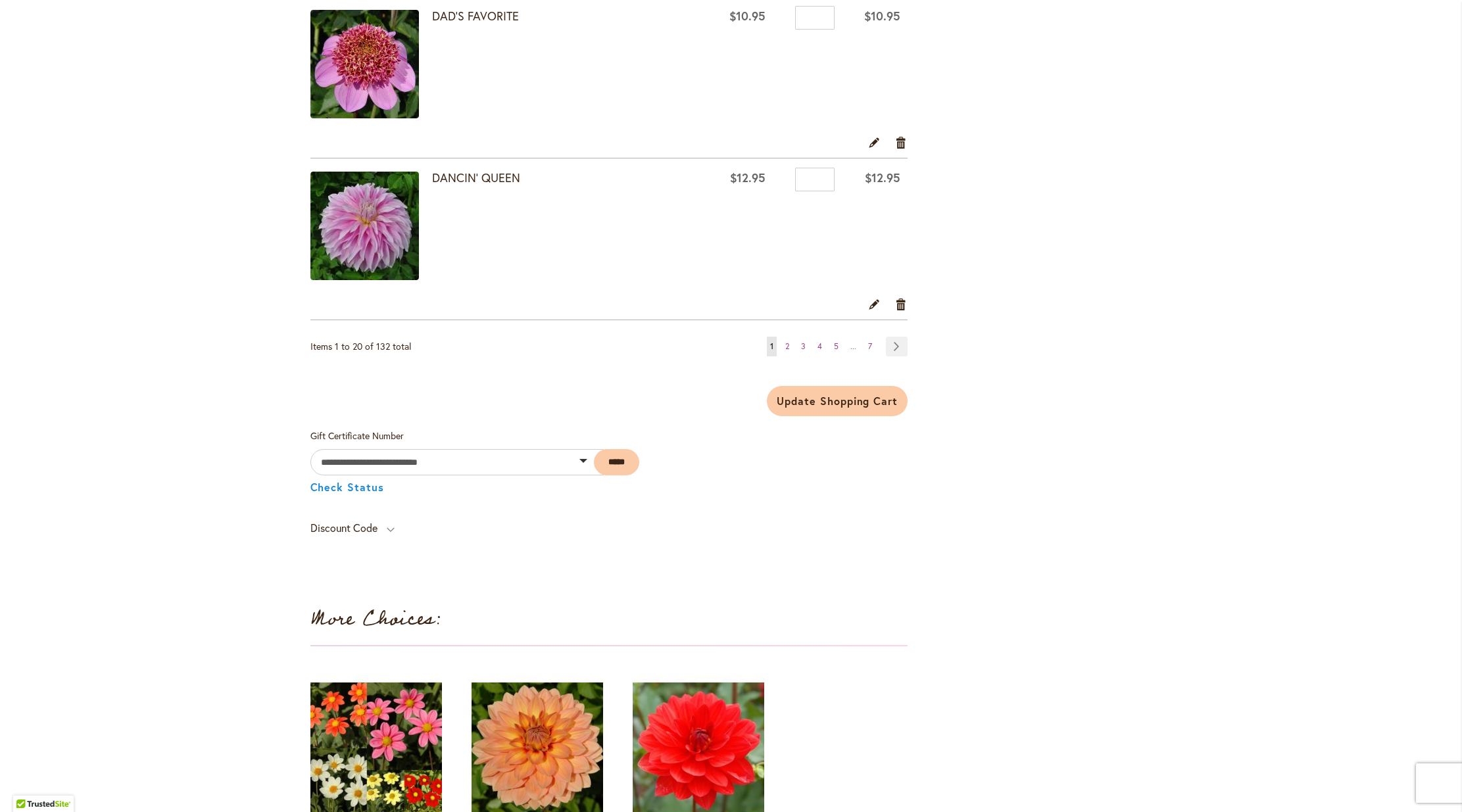
scroll to position [3265, 0]
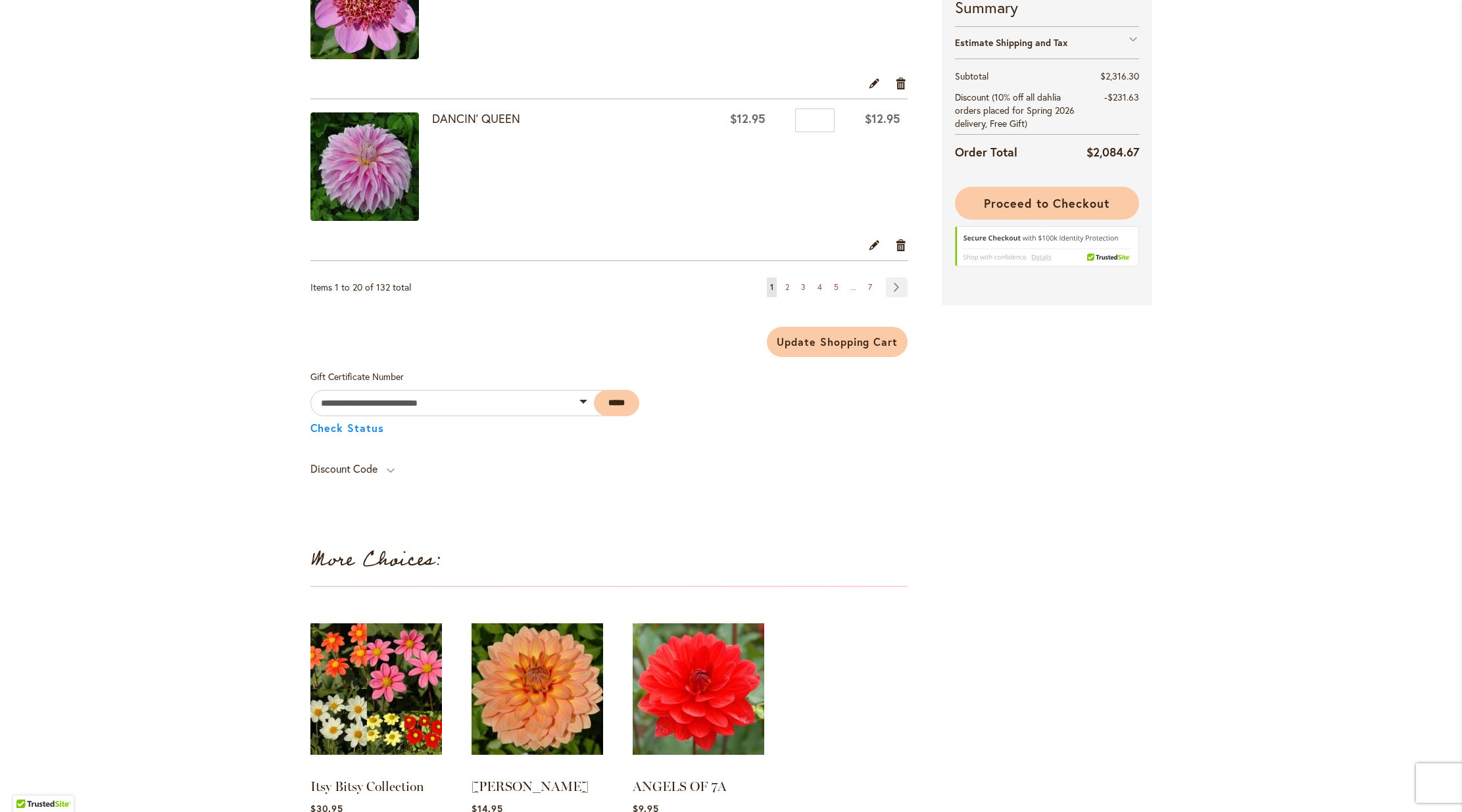
click at [1021, 211] on span "Proceed to Checkout" at bounding box center [1045, 203] width 125 height 16
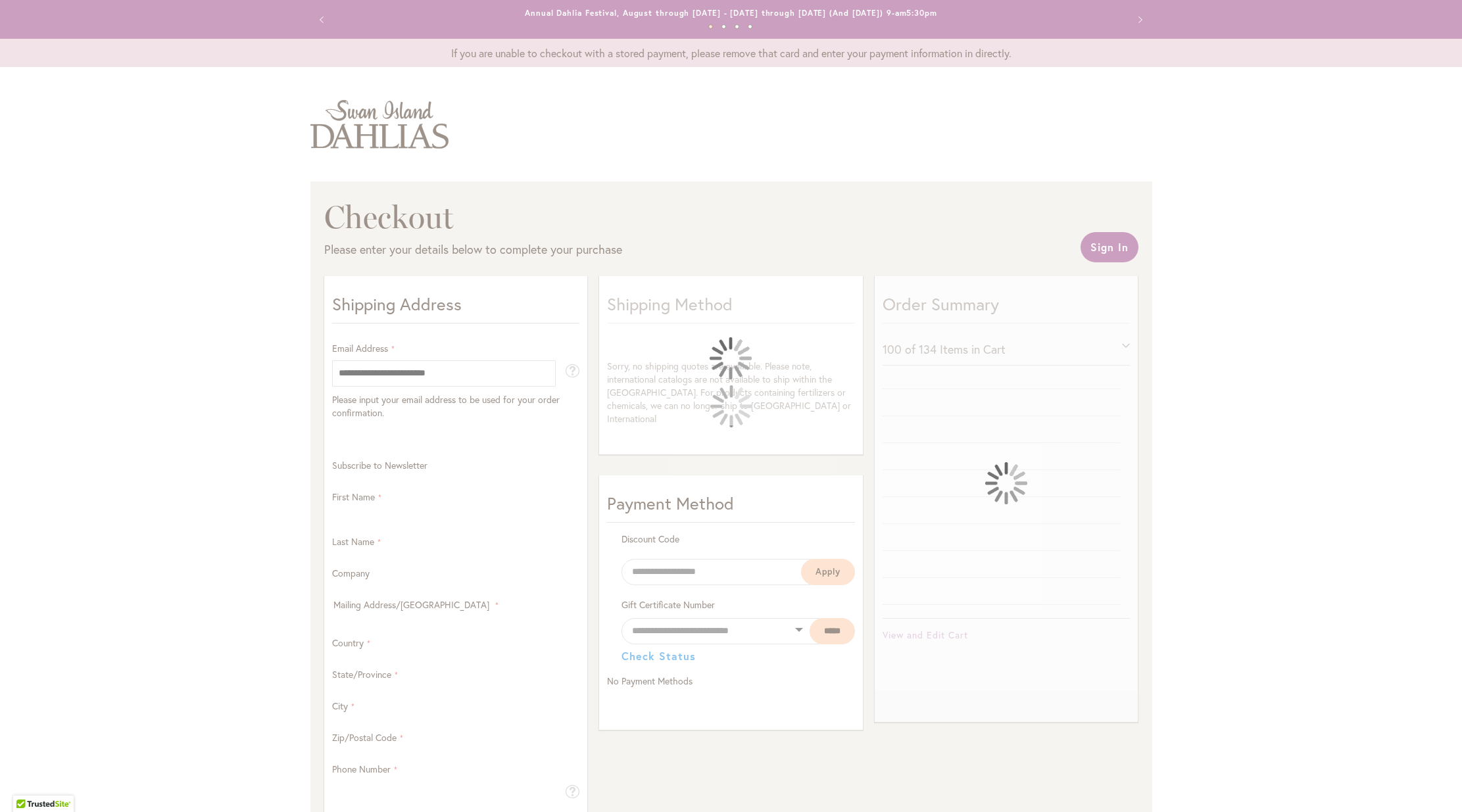
select select "**"
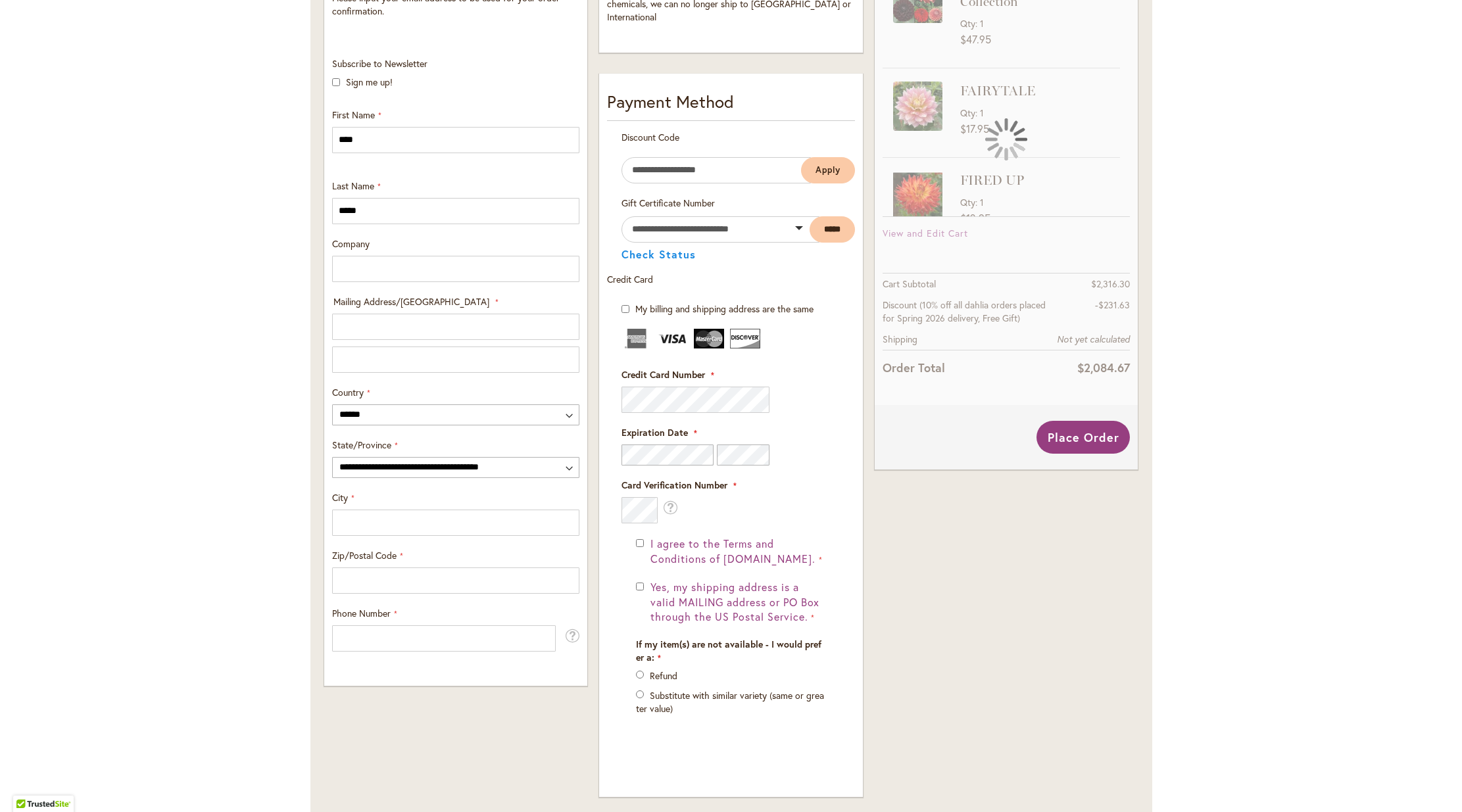
scroll to position [405, 0]
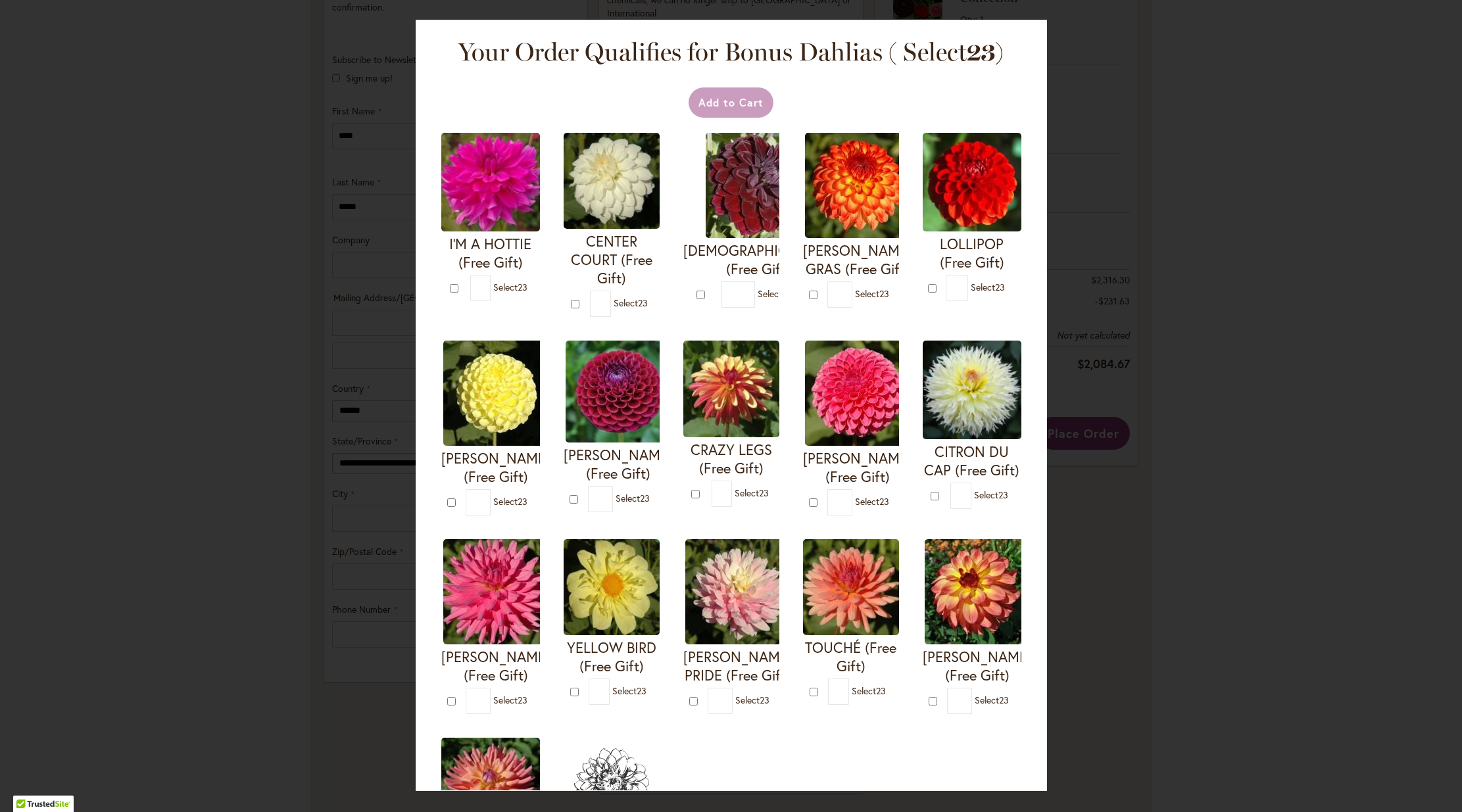
click at [341, 337] on div "Your Order Qualifies for Bonus Dahlias ( Select 23 ) Add to Cart I'M A HOTTIE (…" at bounding box center [731, 406] width 1462 height 812
click at [340, 335] on div "Your Order Qualifies for Bonus Dahlias ( Select 23 ) Add to Cart I'M A HOTTIE (…" at bounding box center [731, 406] width 1462 height 812
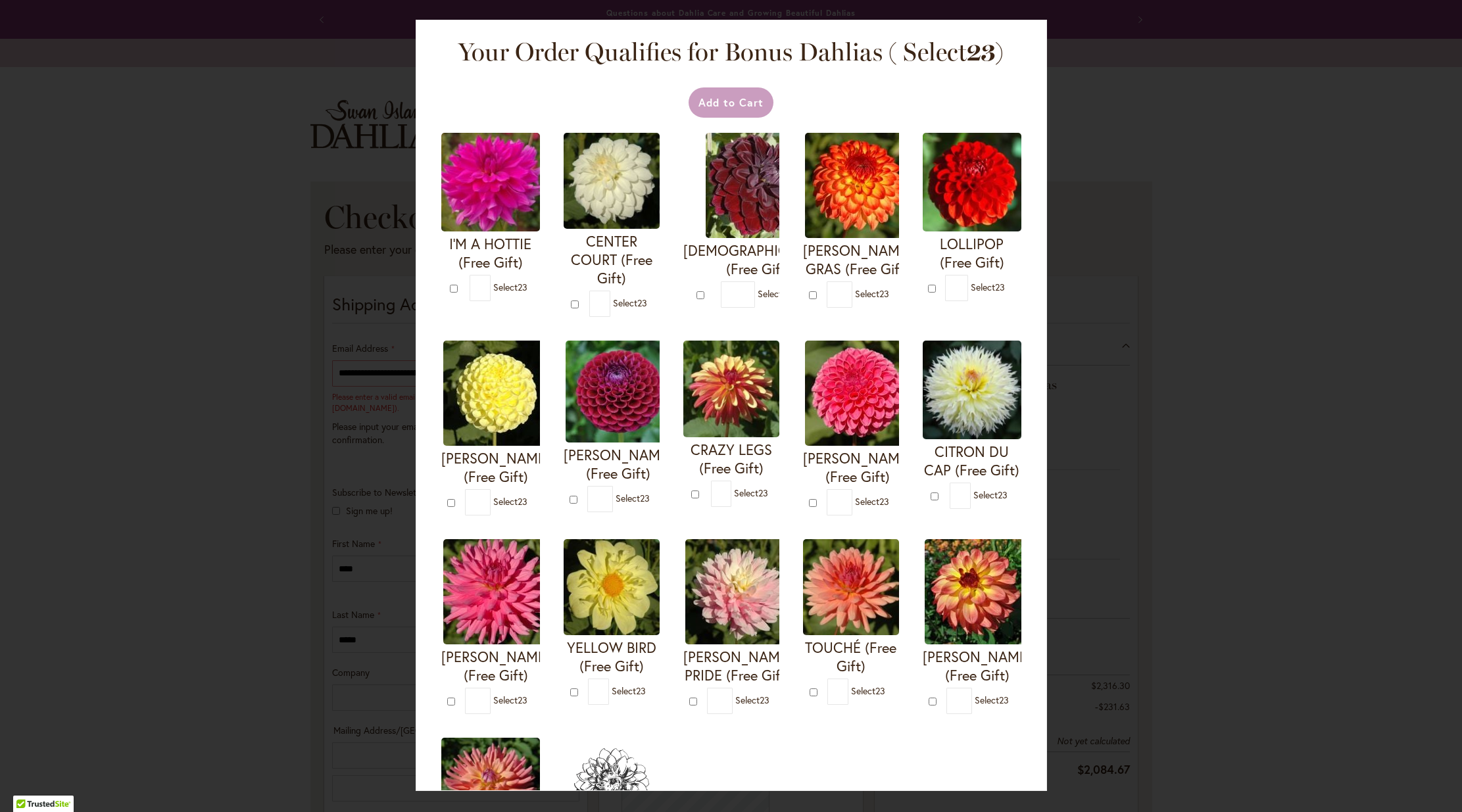
click at [332, 329] on div "Your Order Qualifies for Bonus Dahlias ( Select 23 ) Add to Cart I'M A HOTTIE (…" at bounding box center [731, 406] width 1462 height 812
